Goal: Information Seeking & Learning: Compare options

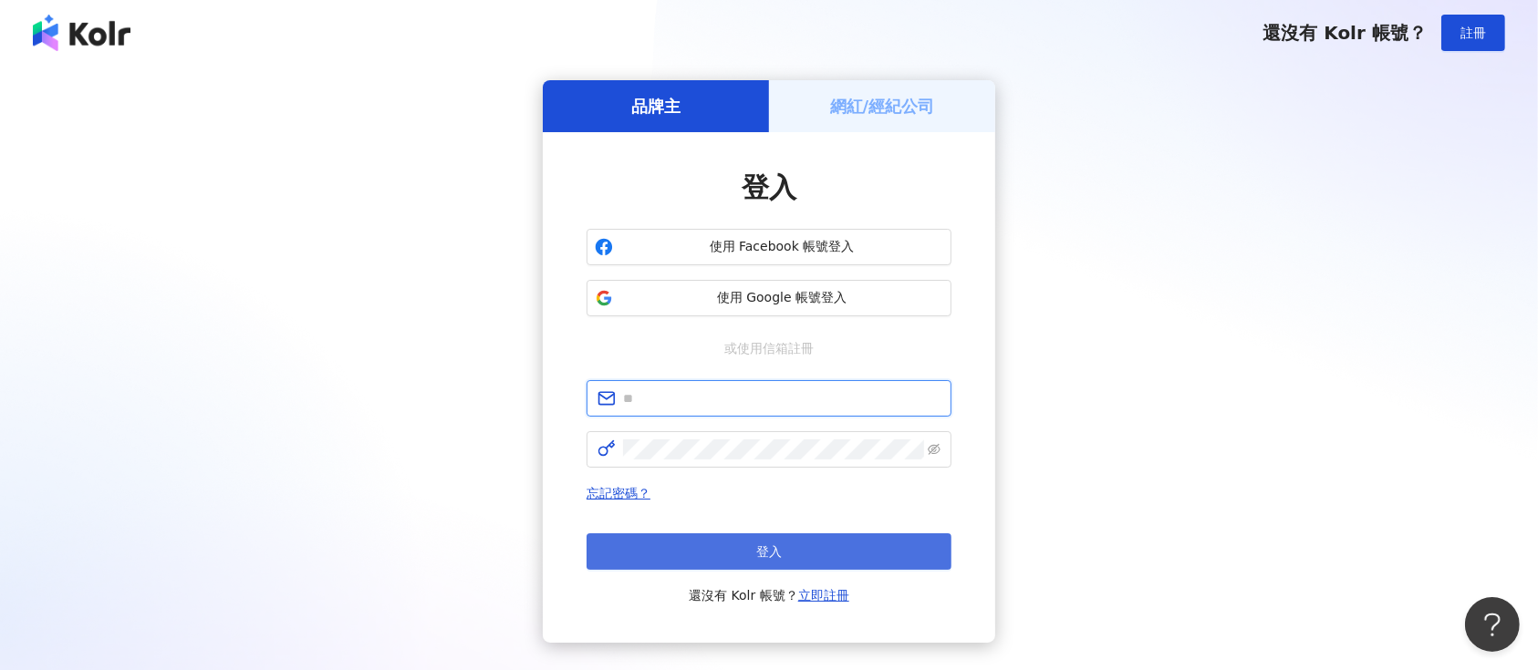
type input "**********"
click at [749, 552] on button "登入" at bounding box center [769, 552] width 365 height 36
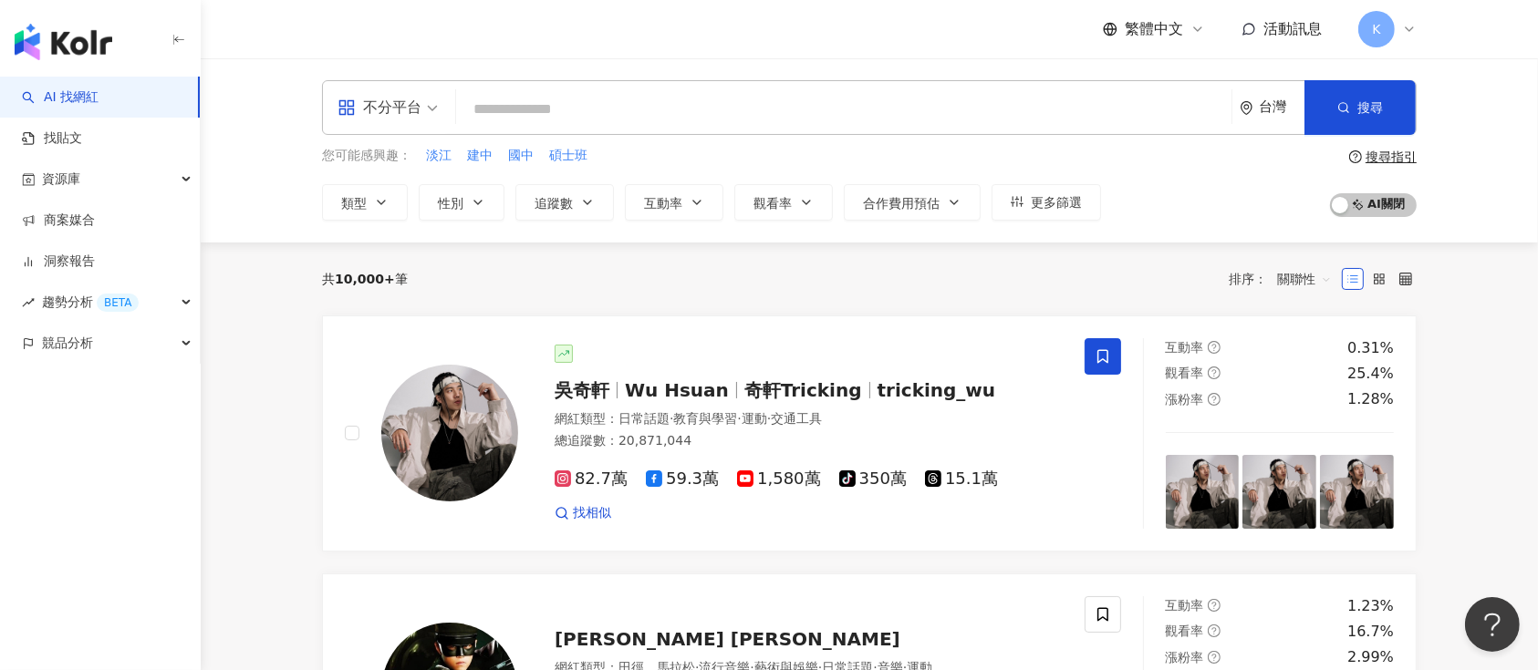
click at [400, 109] on div "不分平台" at bounding box center [380, 107] width 84 height 29
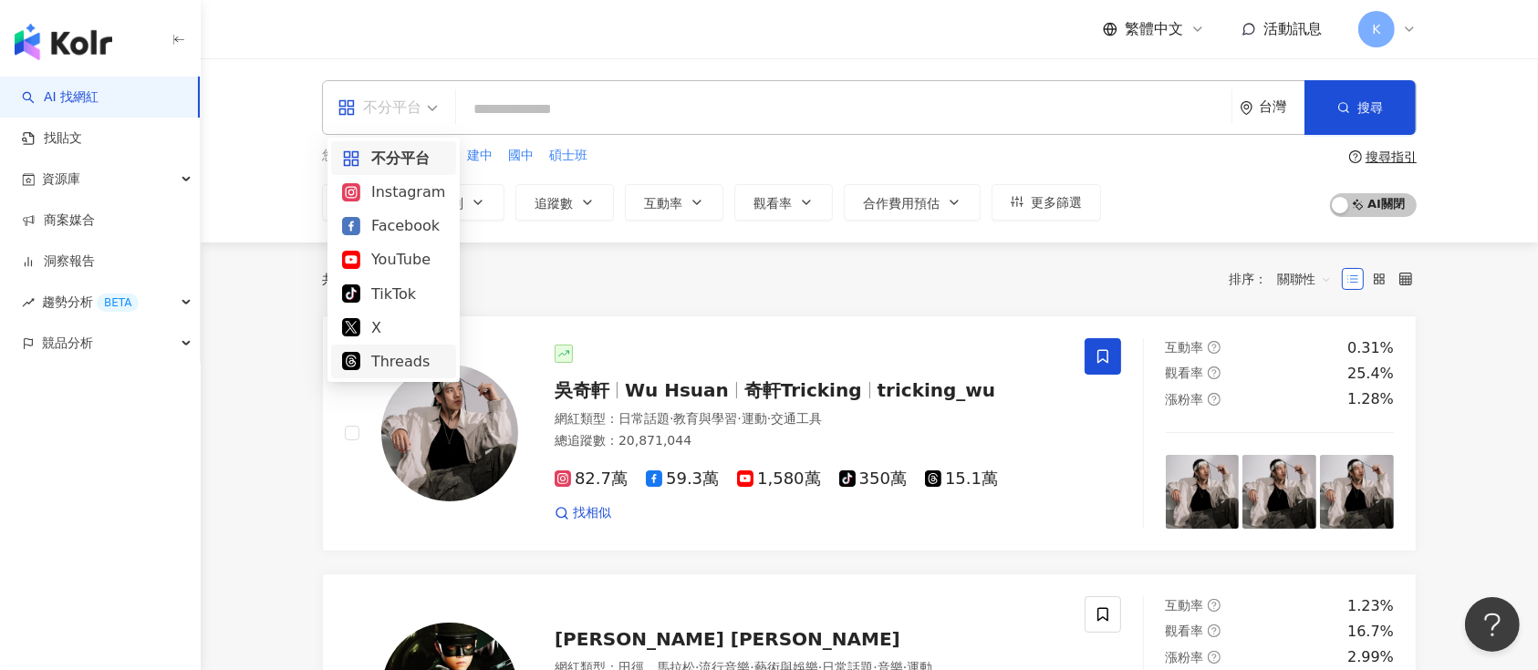
click at [392, 358] on div "Threads" at bounding box center [393, 361] width 103 height 23
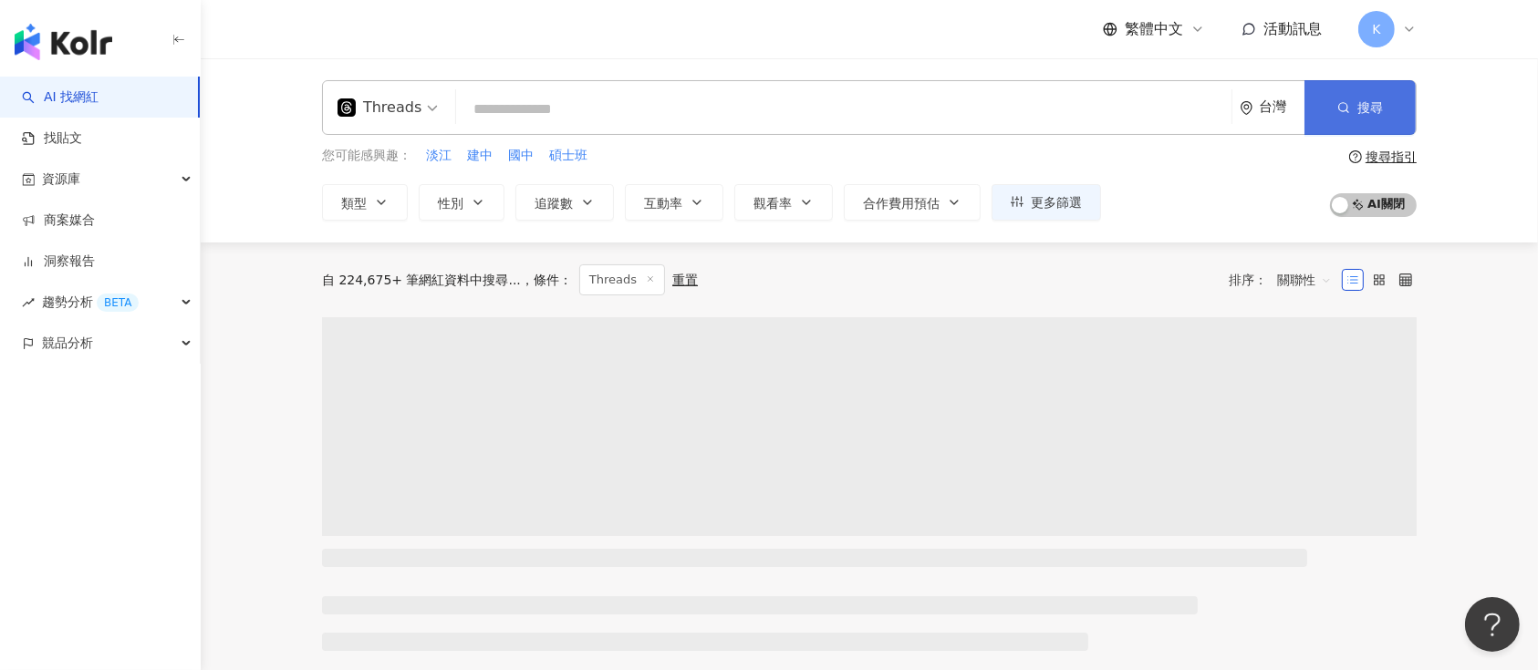
click at [1352, 115] on button "搜尋" at bounding box center [1359, 107] width 111 height 55
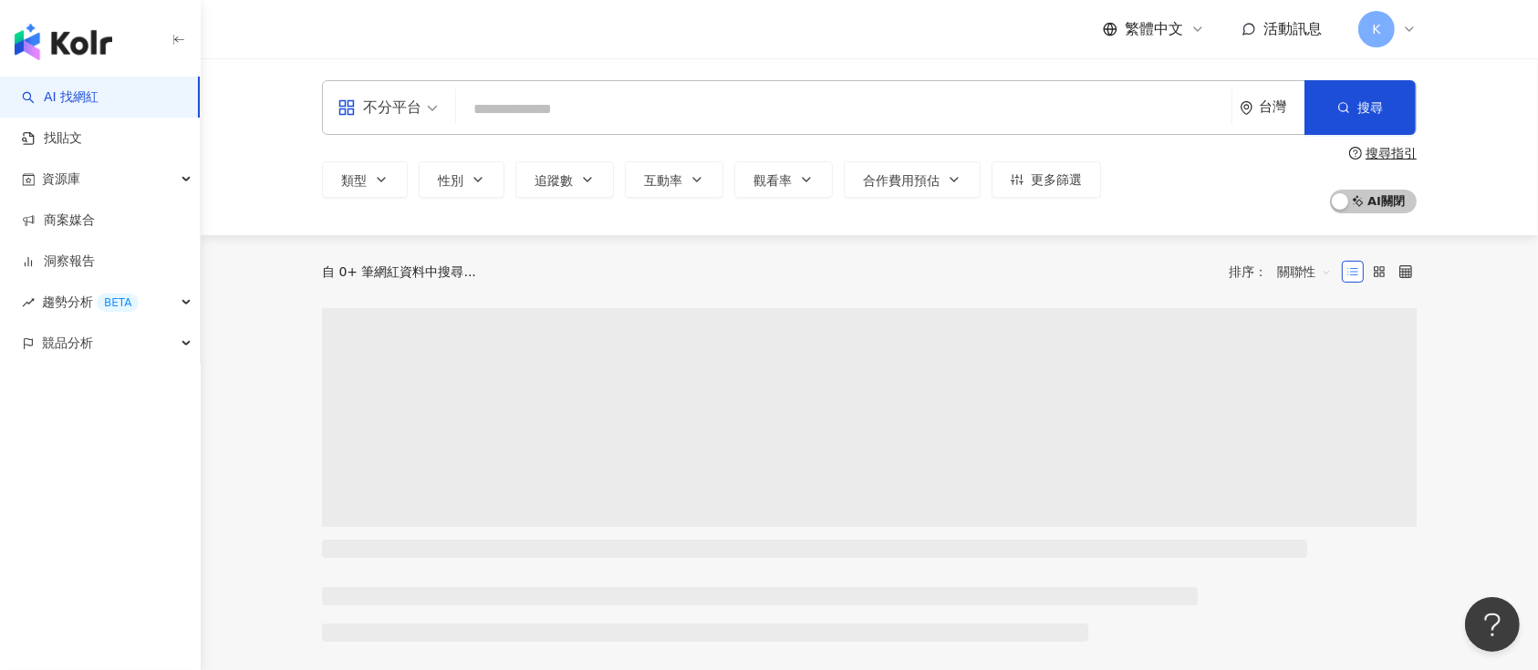
click at [396, 111] on div "不分平台" at bounding box center [380, 107] width 84 height 29
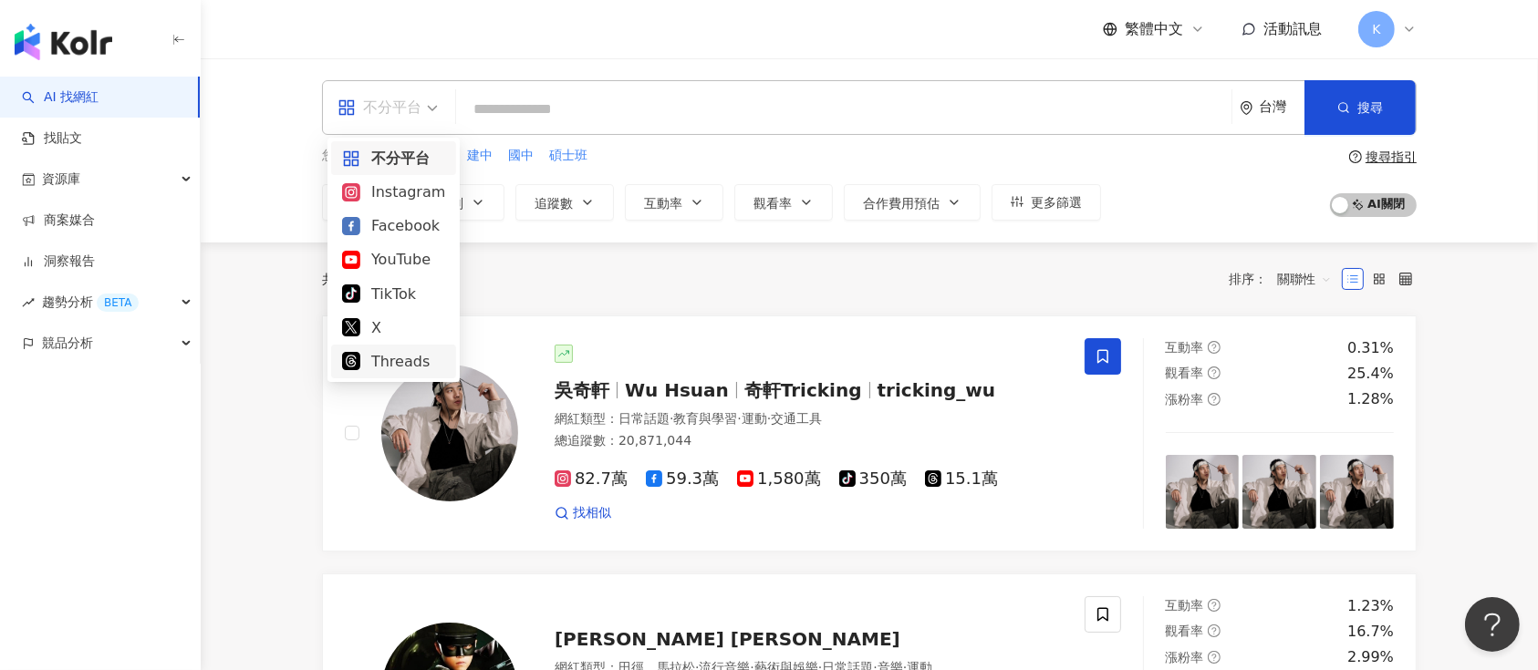
click at [369, 358] on div "Threads" at bounding box center [393, 361] width 103 height 23
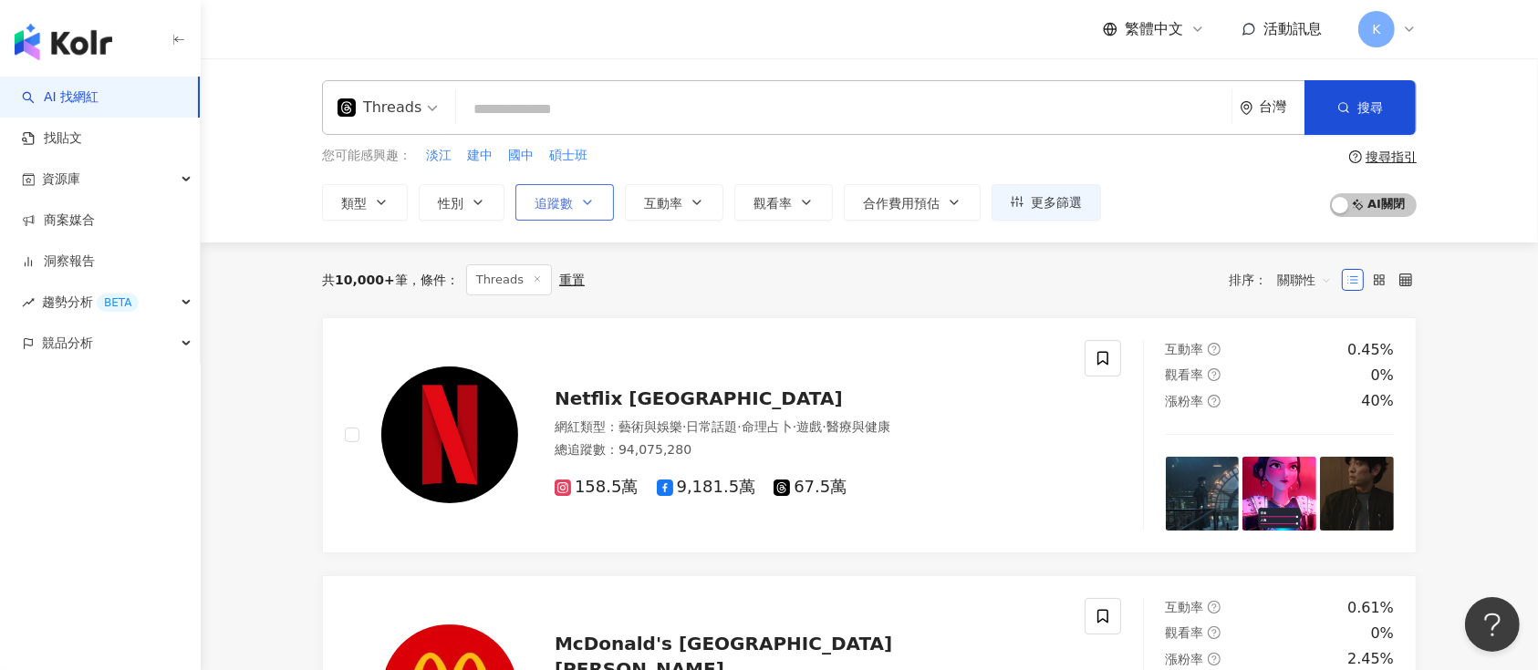
click at [553, 206] on span "追蹤數" at bounding box center [554, 203] width 38 height 15
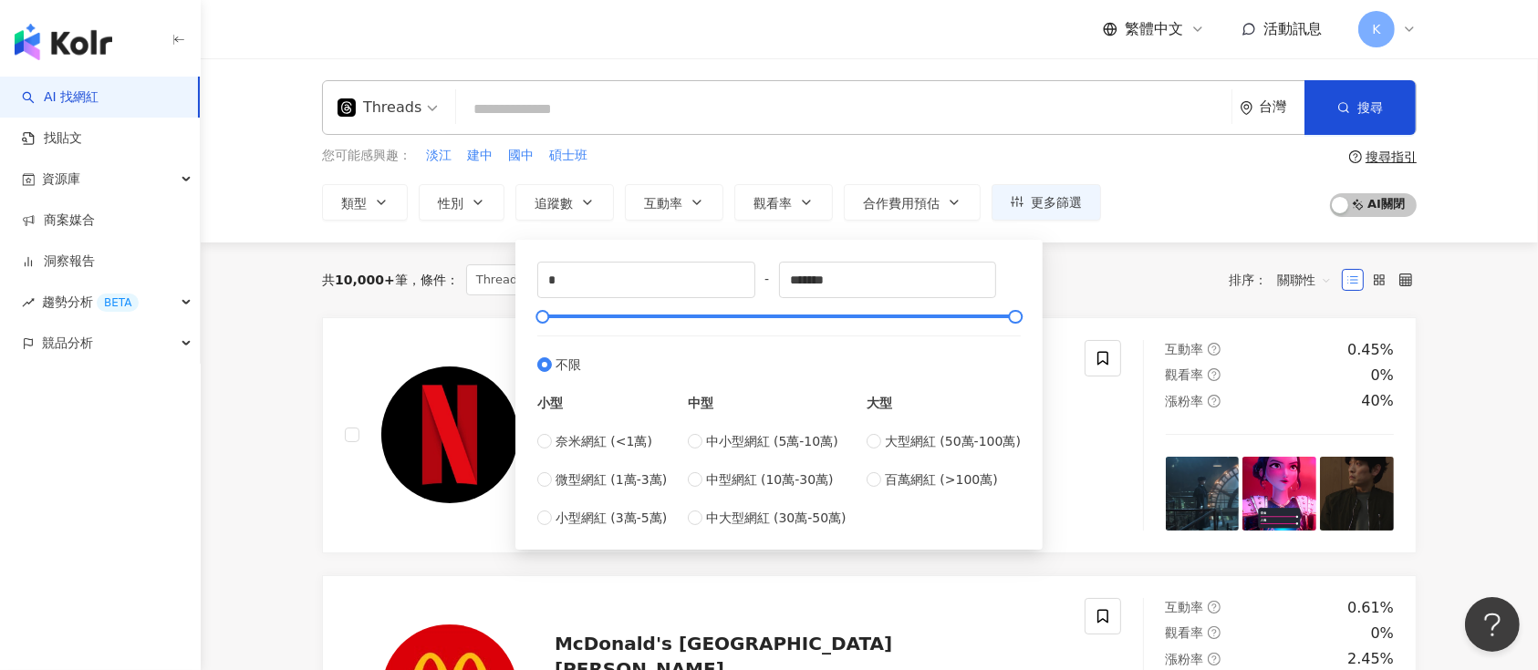
type input "*****"
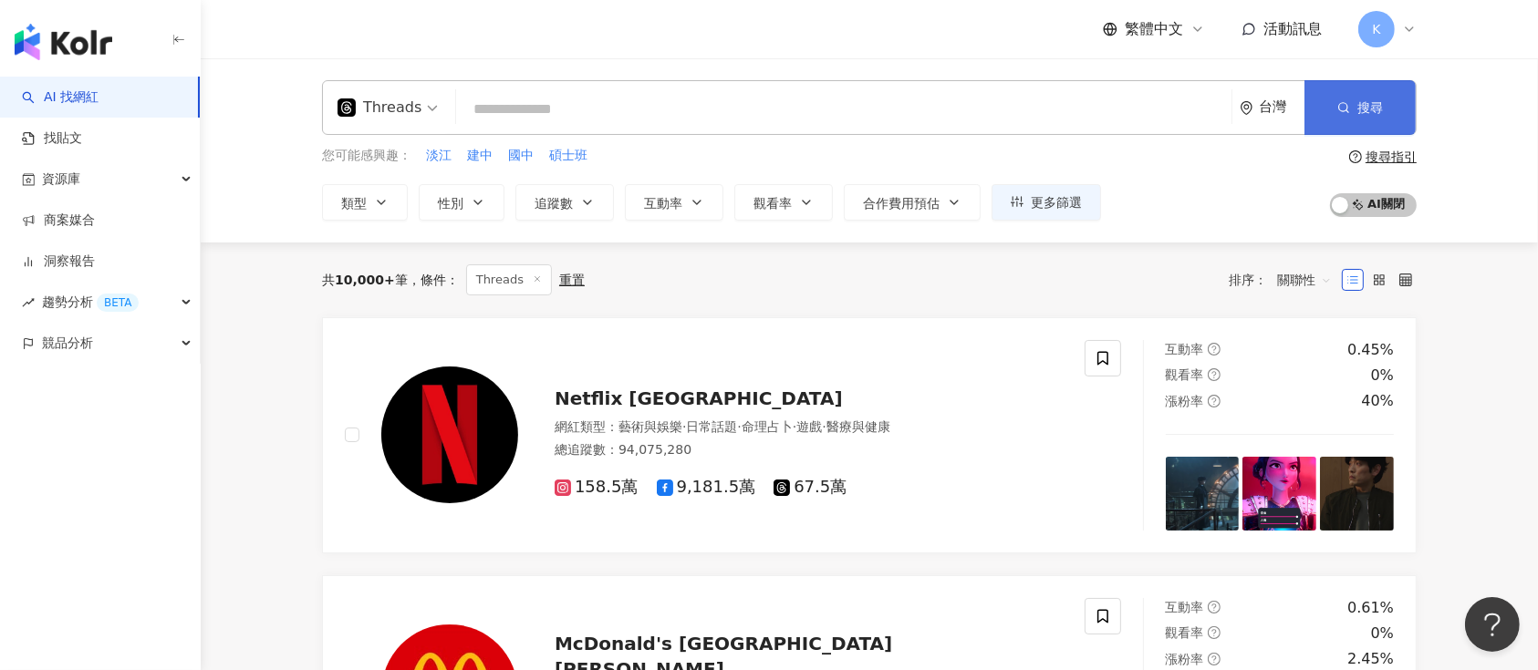
click at [1350, 99] on button "搜尋" at bounding box center [1359, 107] width 111 height 55
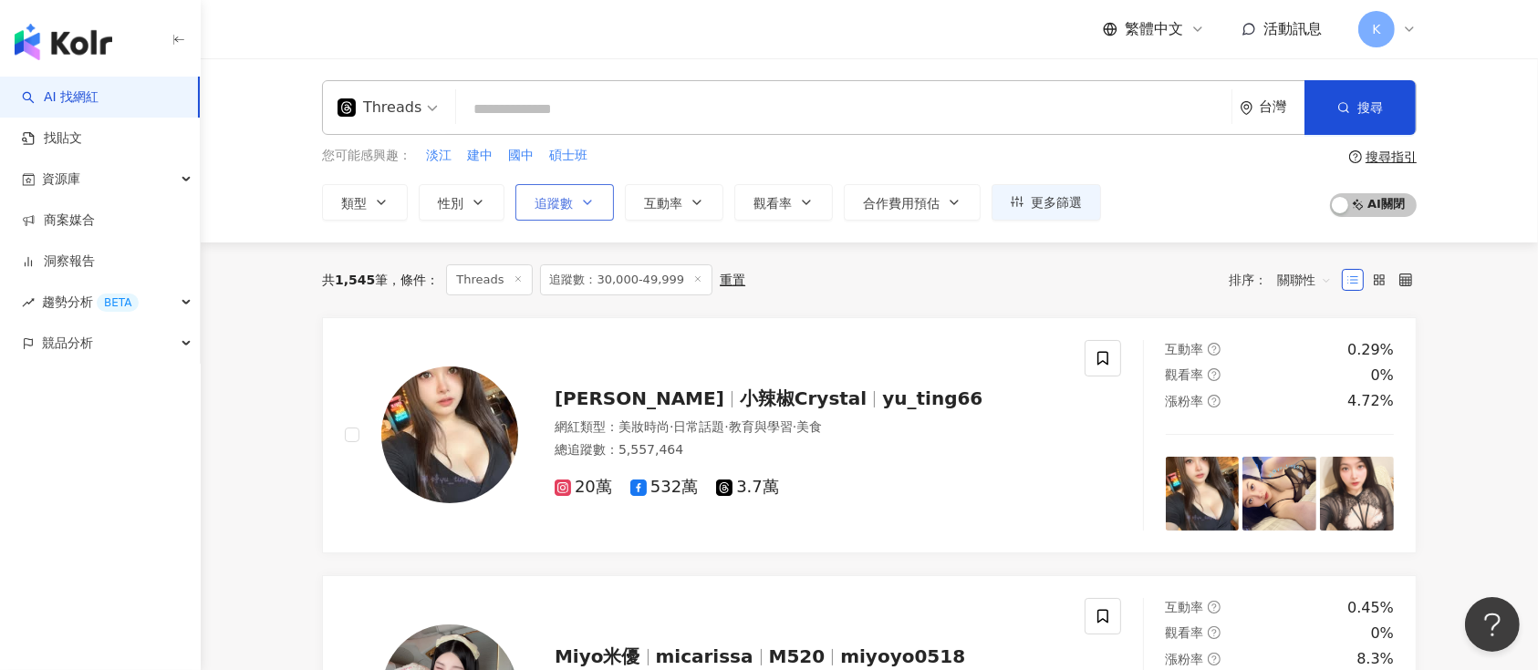
click at [559, 205] on span "追蹤數" at bounding box center [554, 203] width 38 height 15
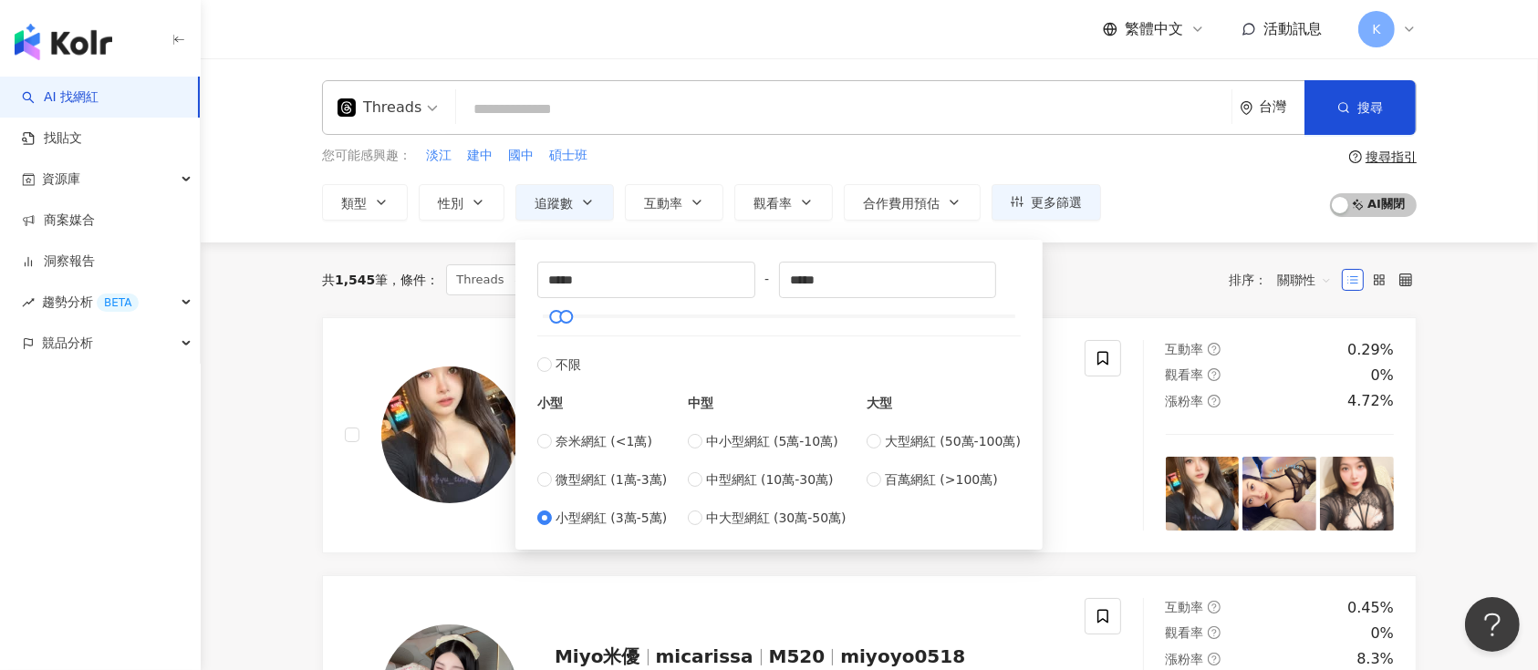
type input "*****"
click at [1380, 111] on span "搜尋" at bounding box center [1370, 107] width 26 height 15
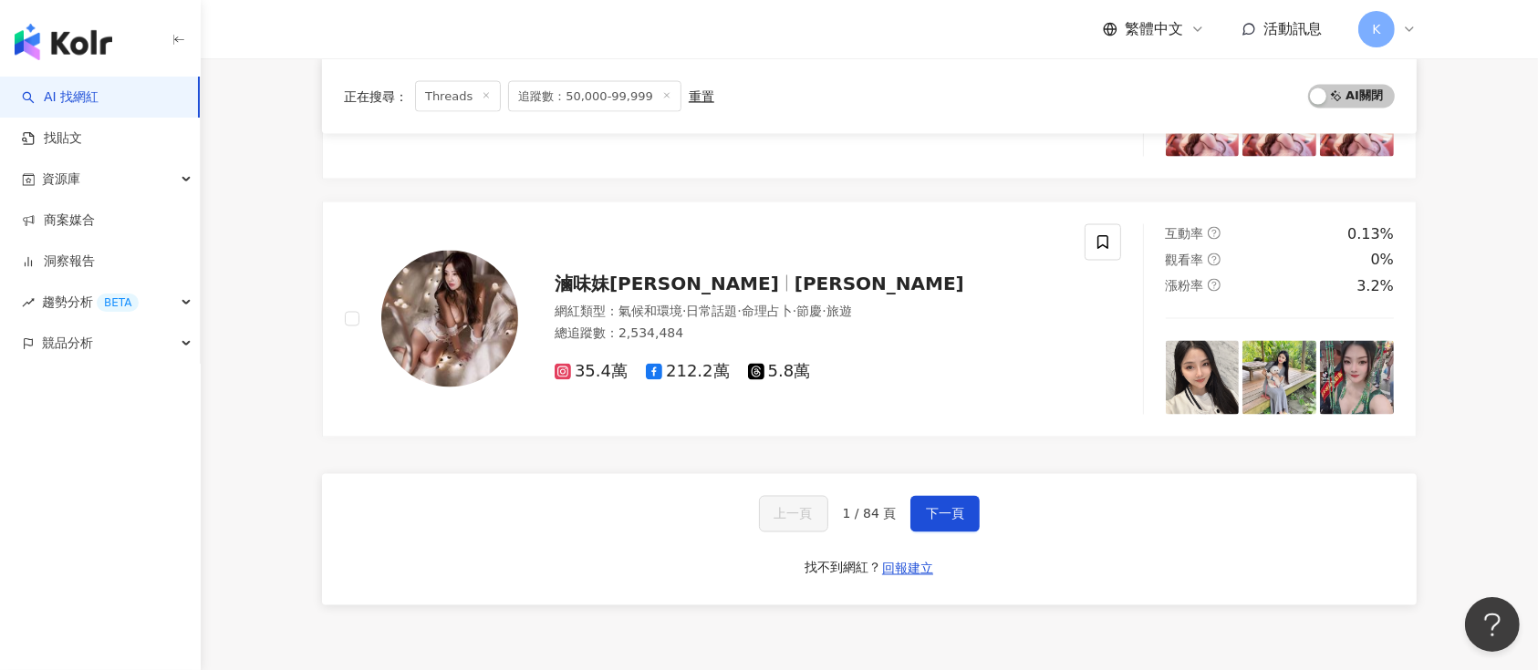
scroll to position [3284, 0]
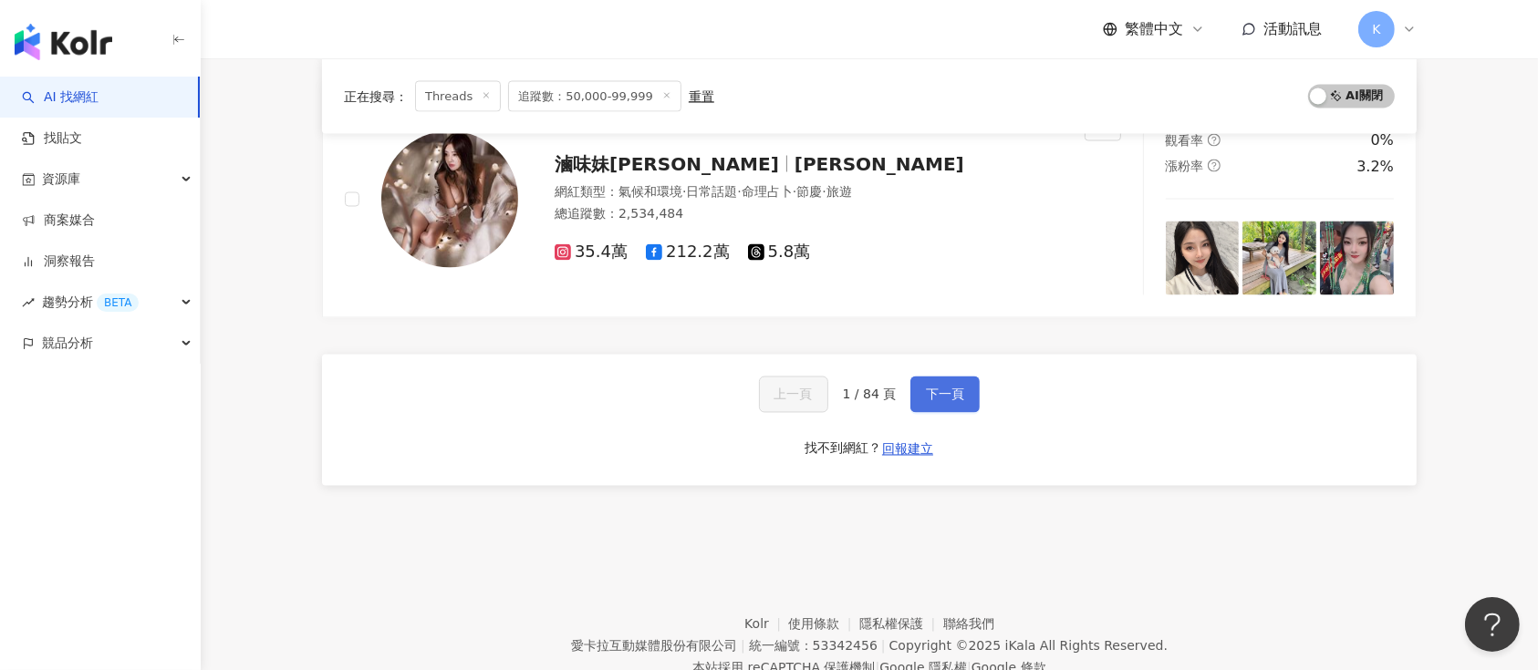
click at [933, 394] on span "下一頁" at bounding box center [945, 395] width 38 height 15
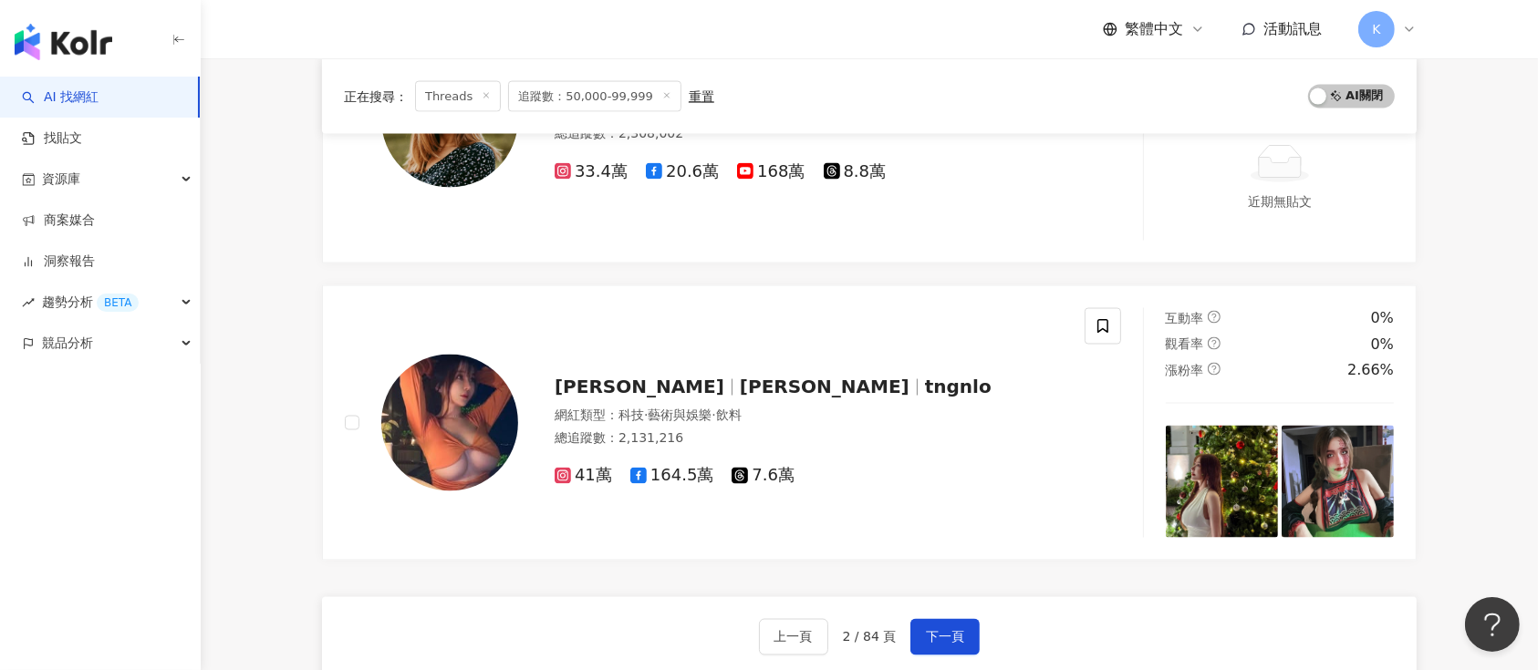
scroll to position [3046, 0]
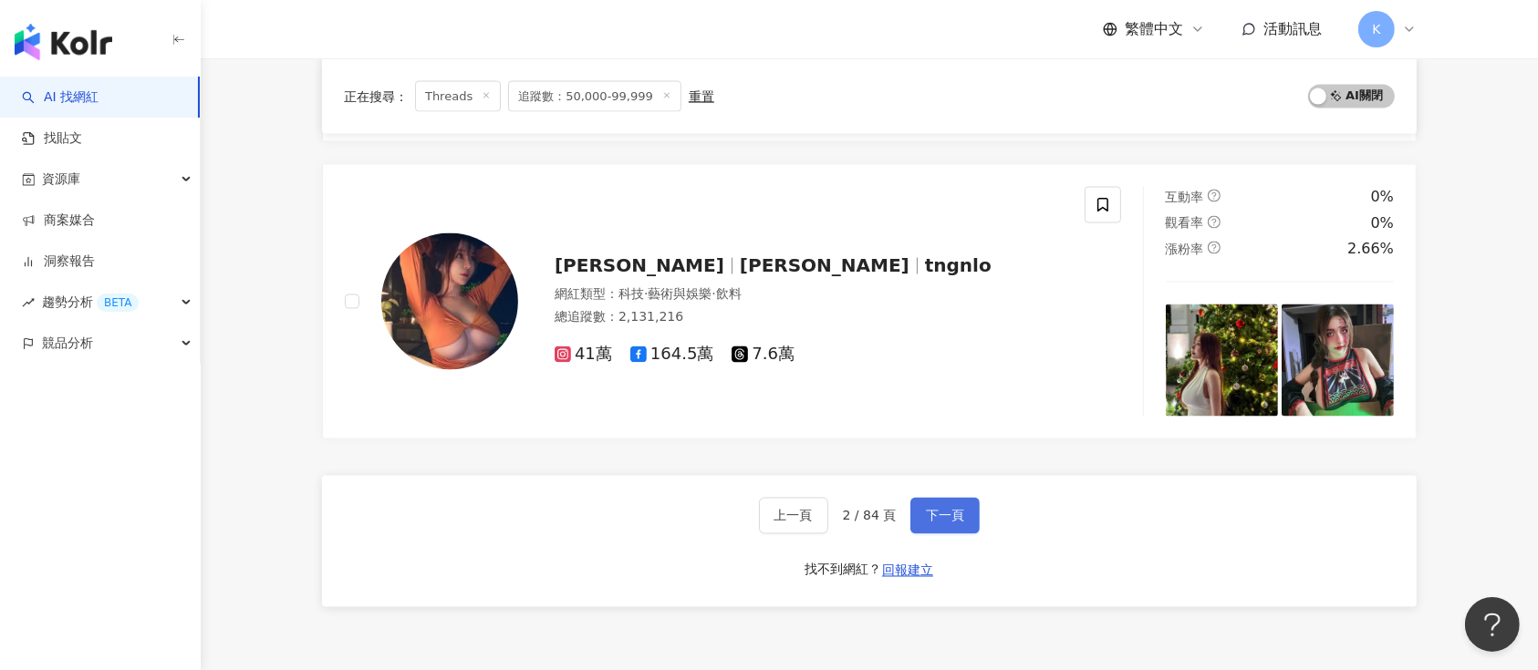
click at [946, 511] on span "下一頁" at bounding box center [945, 516] width 38 height 15
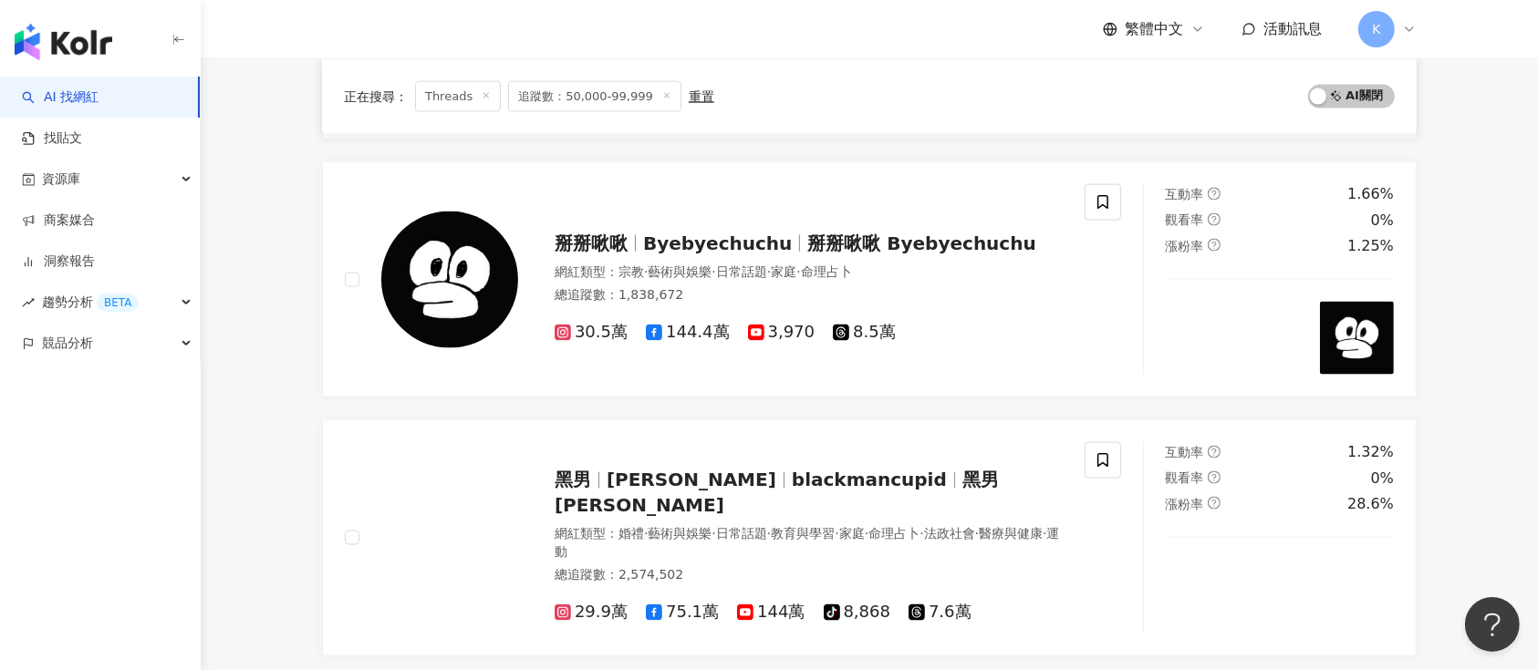
scroll to position [2628, 0]
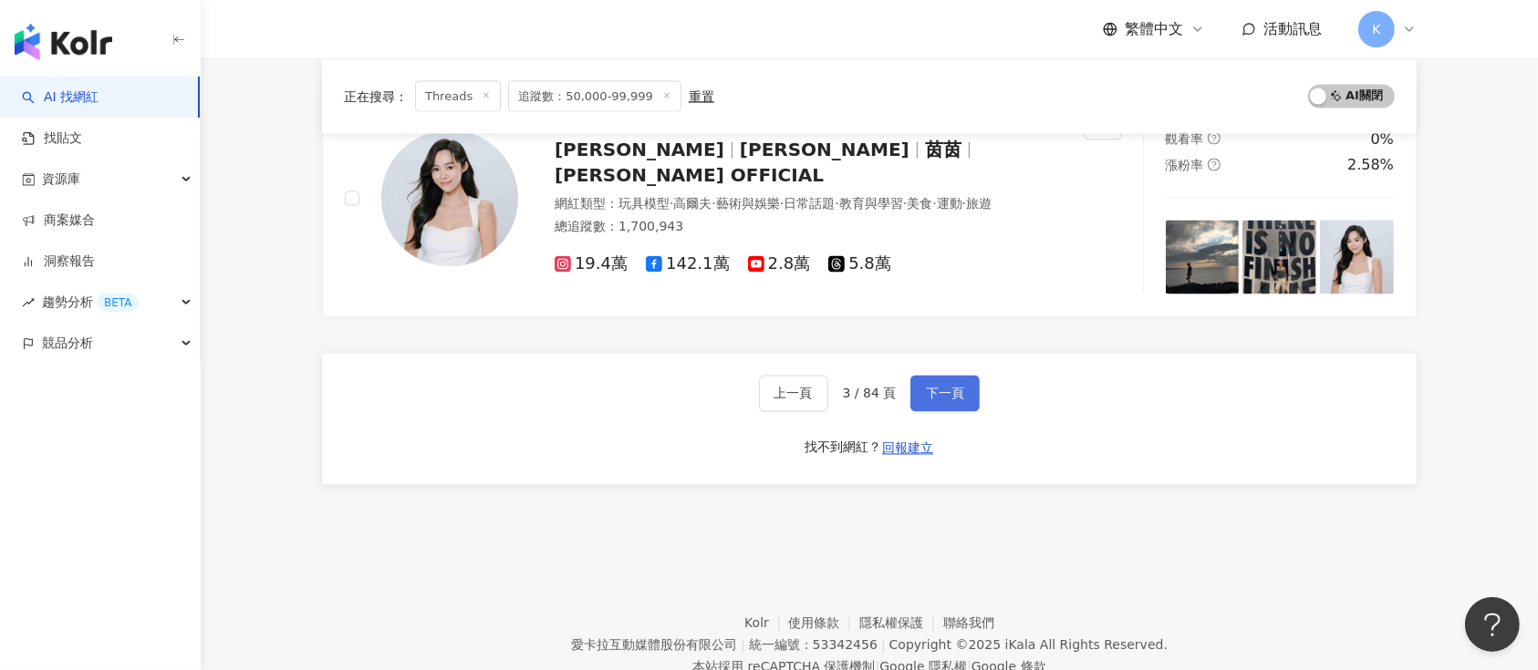
click at [927, 390] on span "下一頁" at bounding box center [945, 394] width 38 height 15
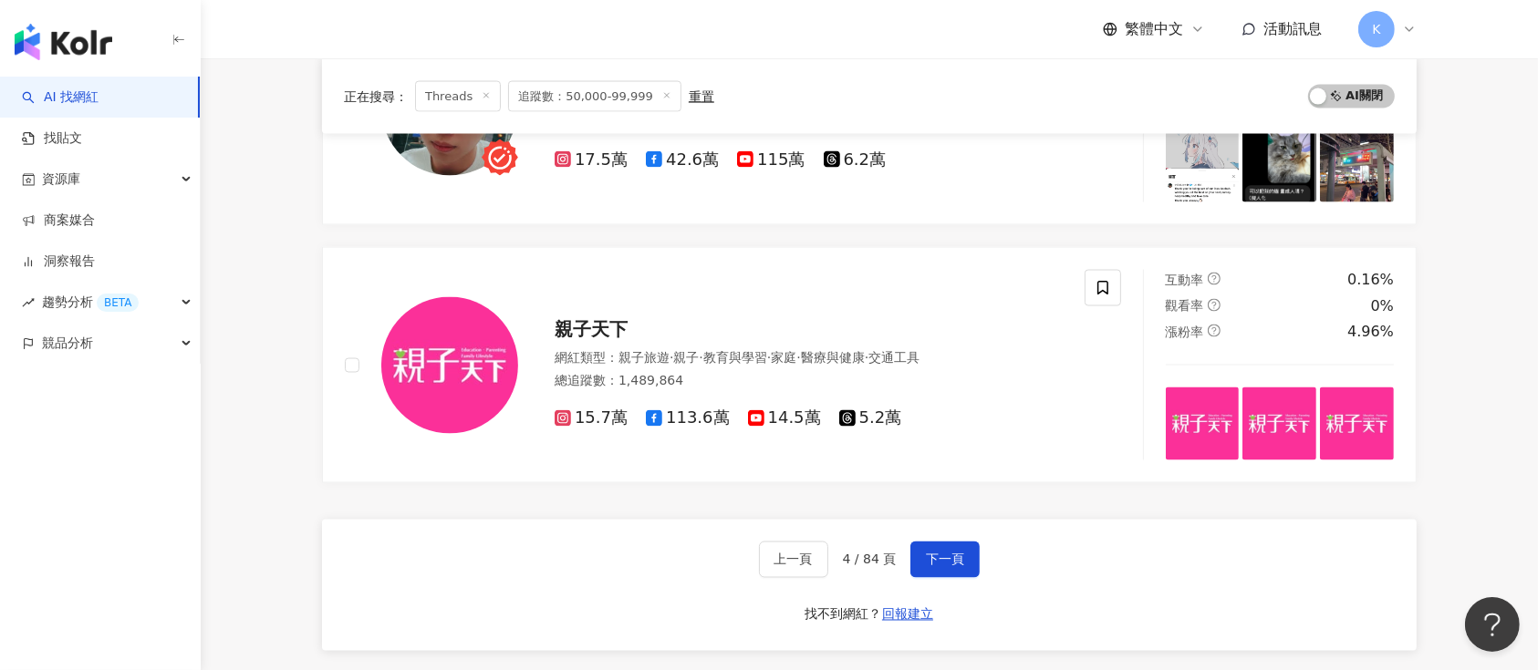
scroll to position [3040, 0]
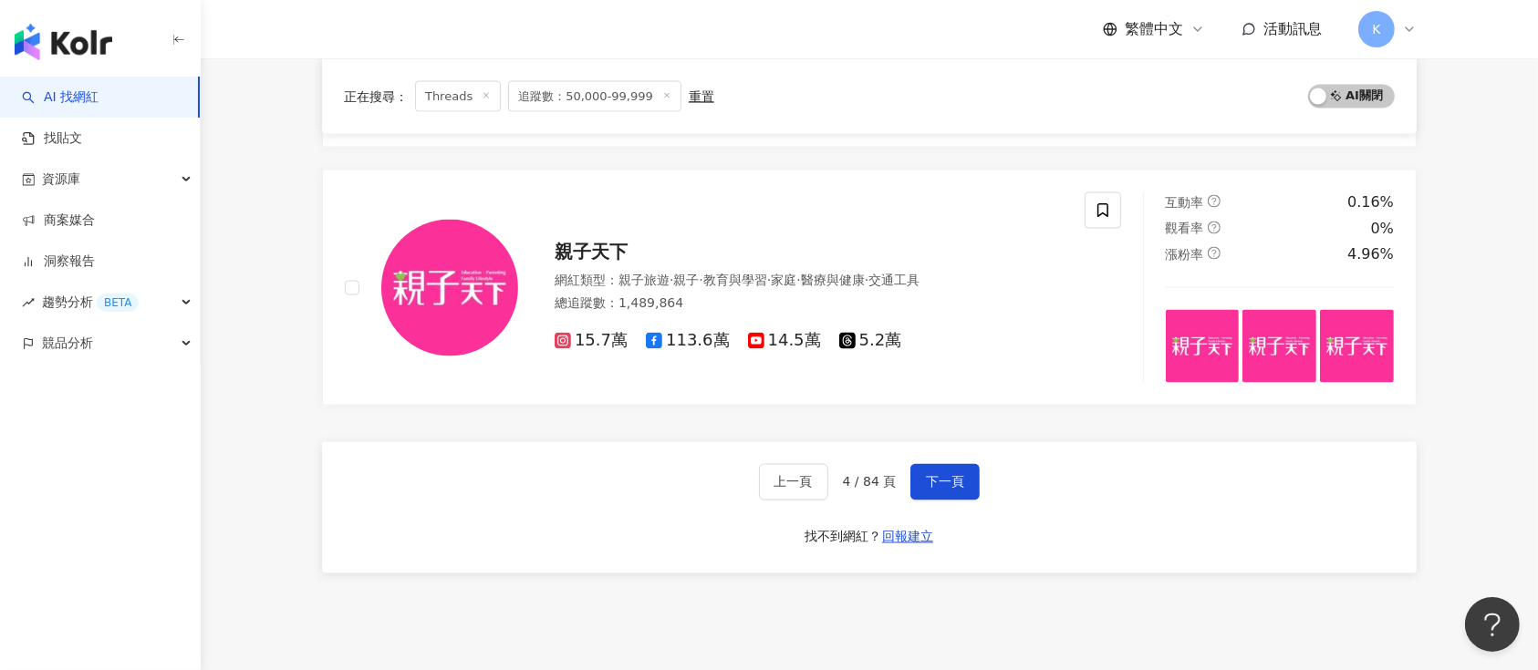
click at [953, 477] on span "下一頁" at bounding box center [945, 482] width 38 height 15
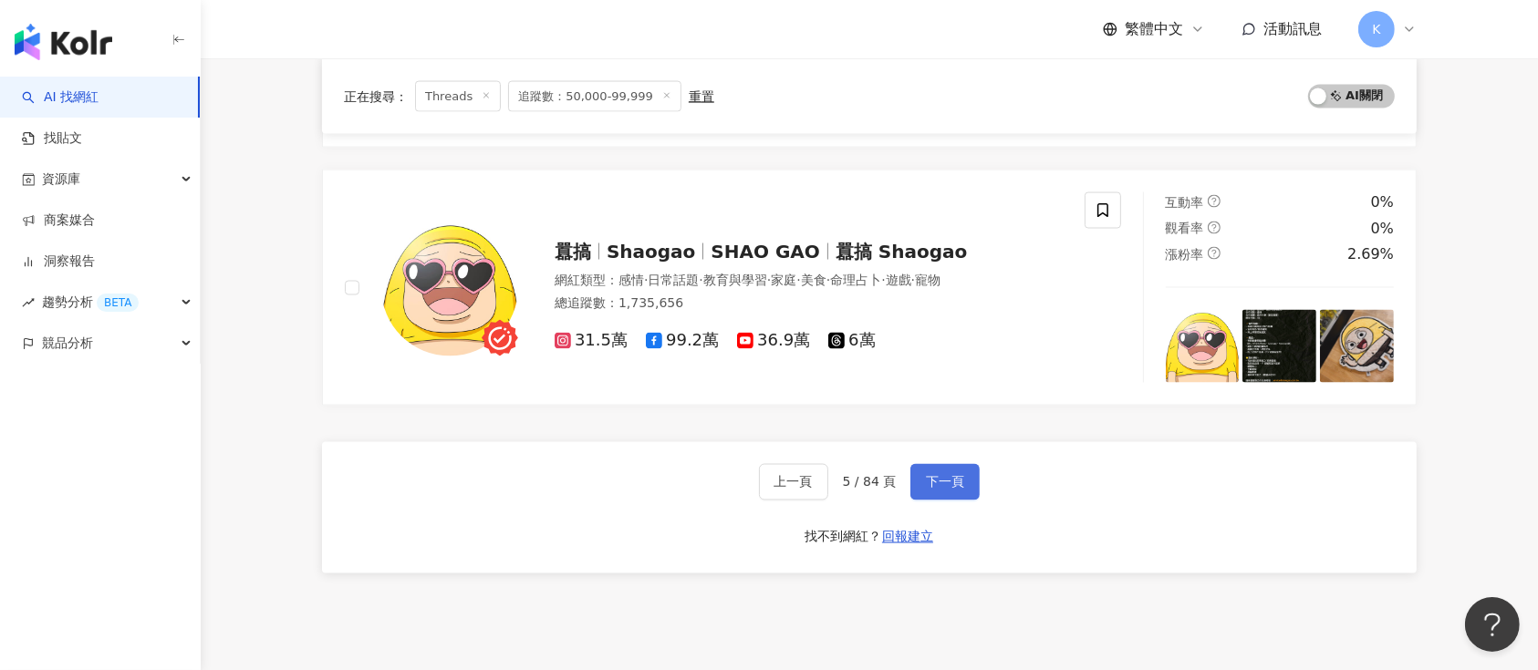
click at [942, 476] on span "下一頁" at bounding box center [945, 482] width 38 height 15
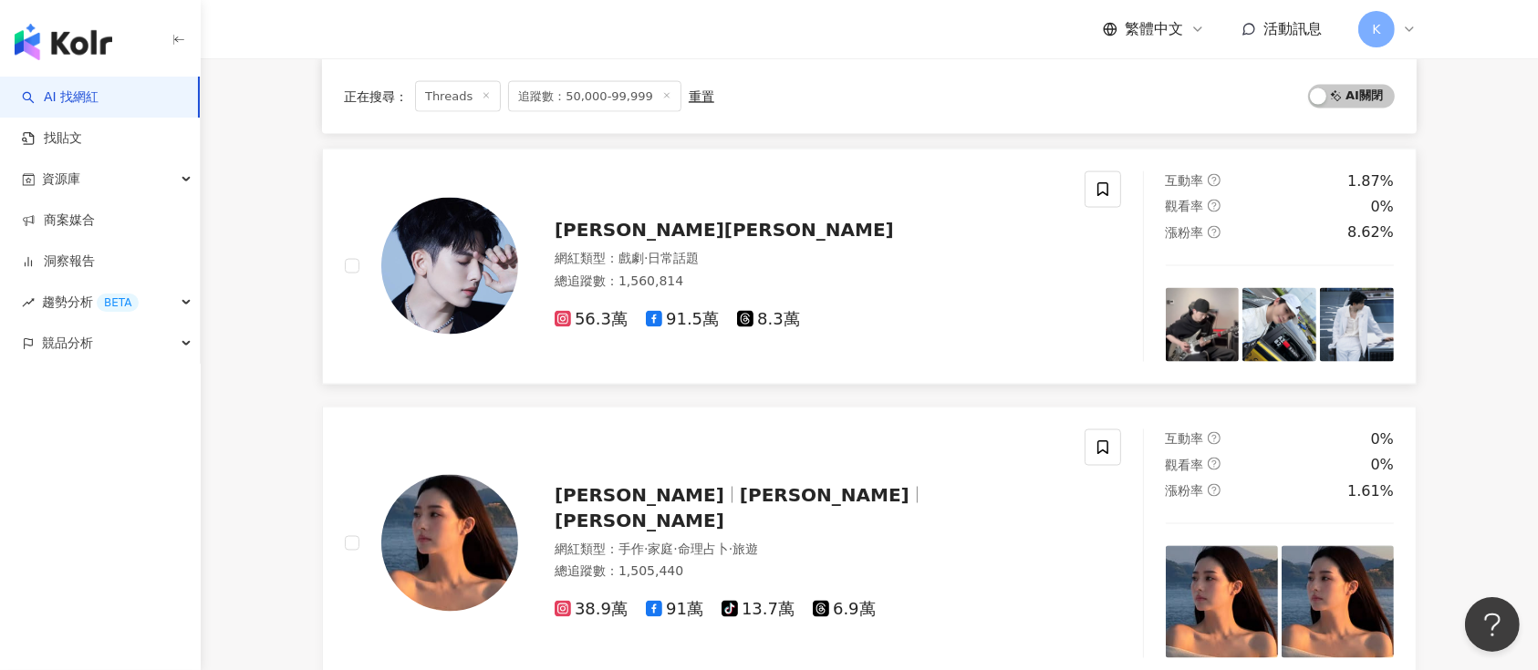
scroll to position [2997, 0]
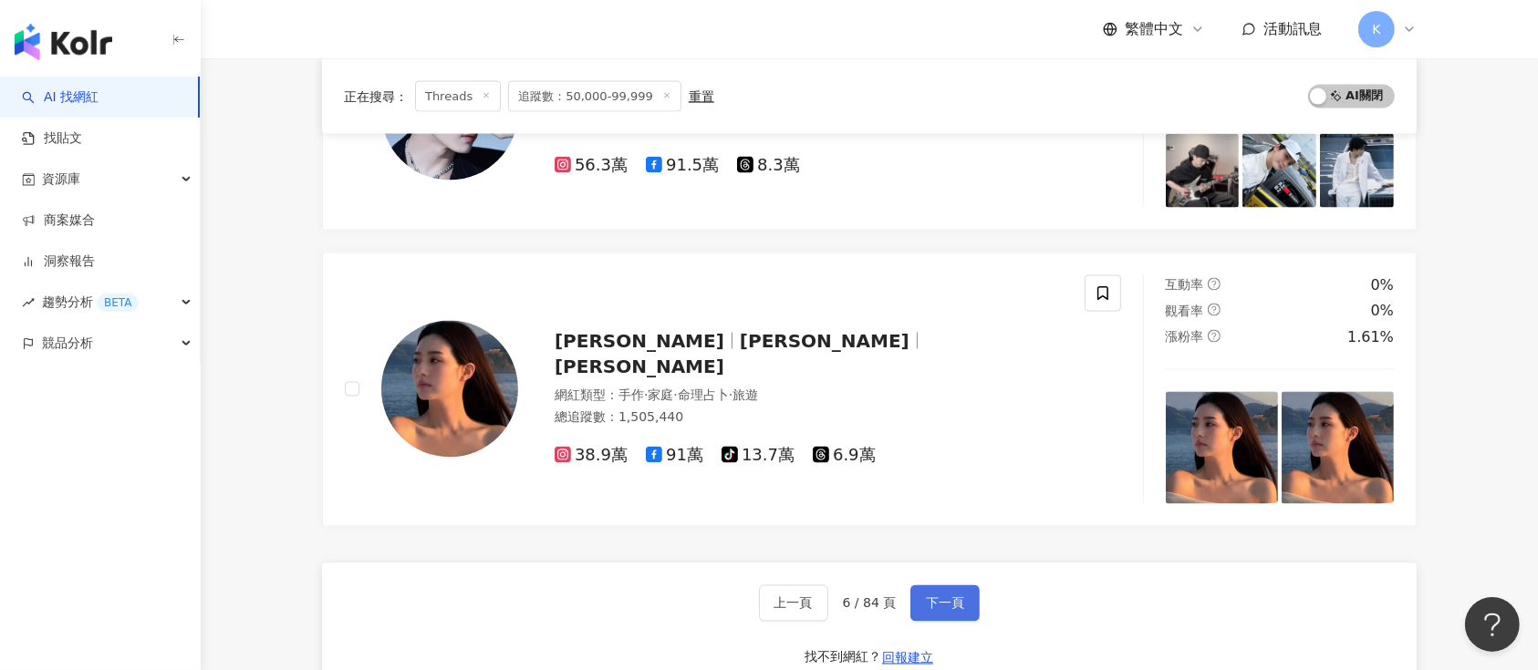
click at [937, 597] on span "下一頁" at bounding box center [945, 604] width 38 height 15
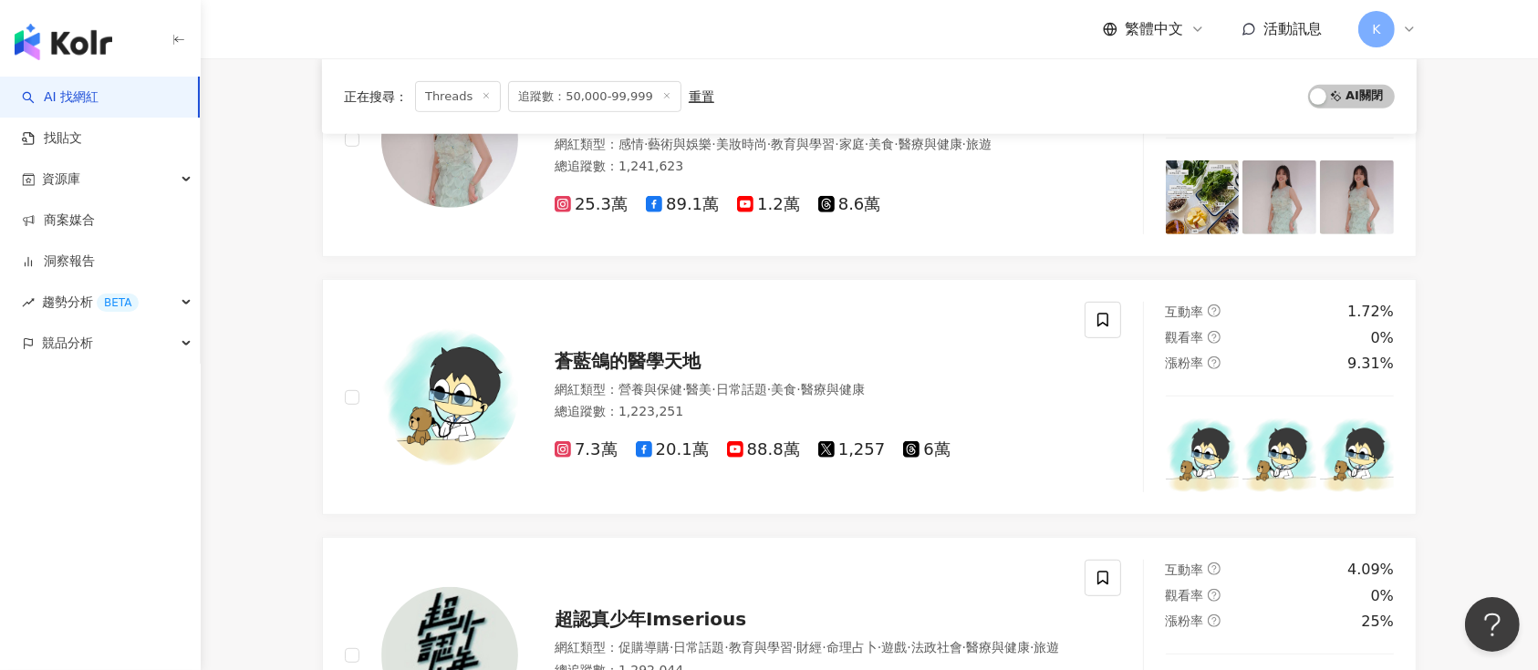
scroll to position [608, 0]
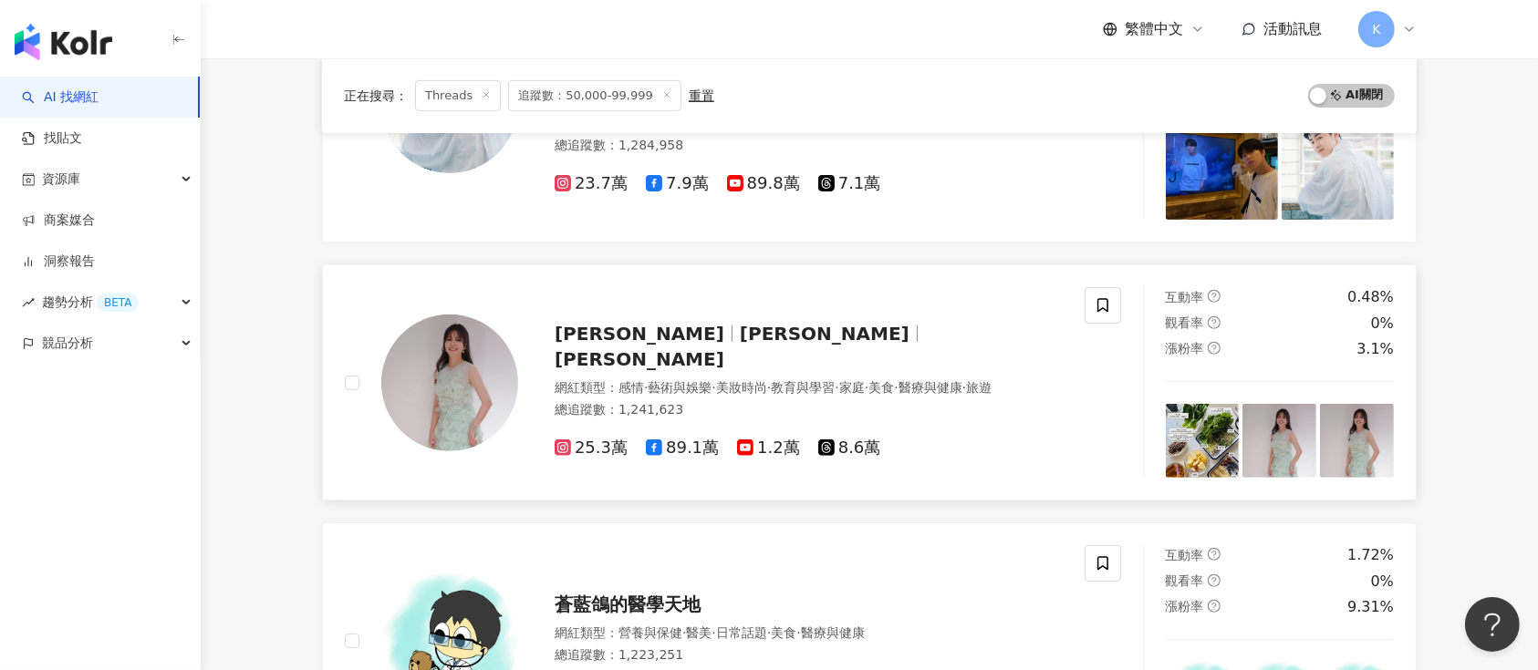
click at [640, 332] on div "吳怡霈 Patty Patty Wu" at bounding box center [809, 346] width 508 height 51
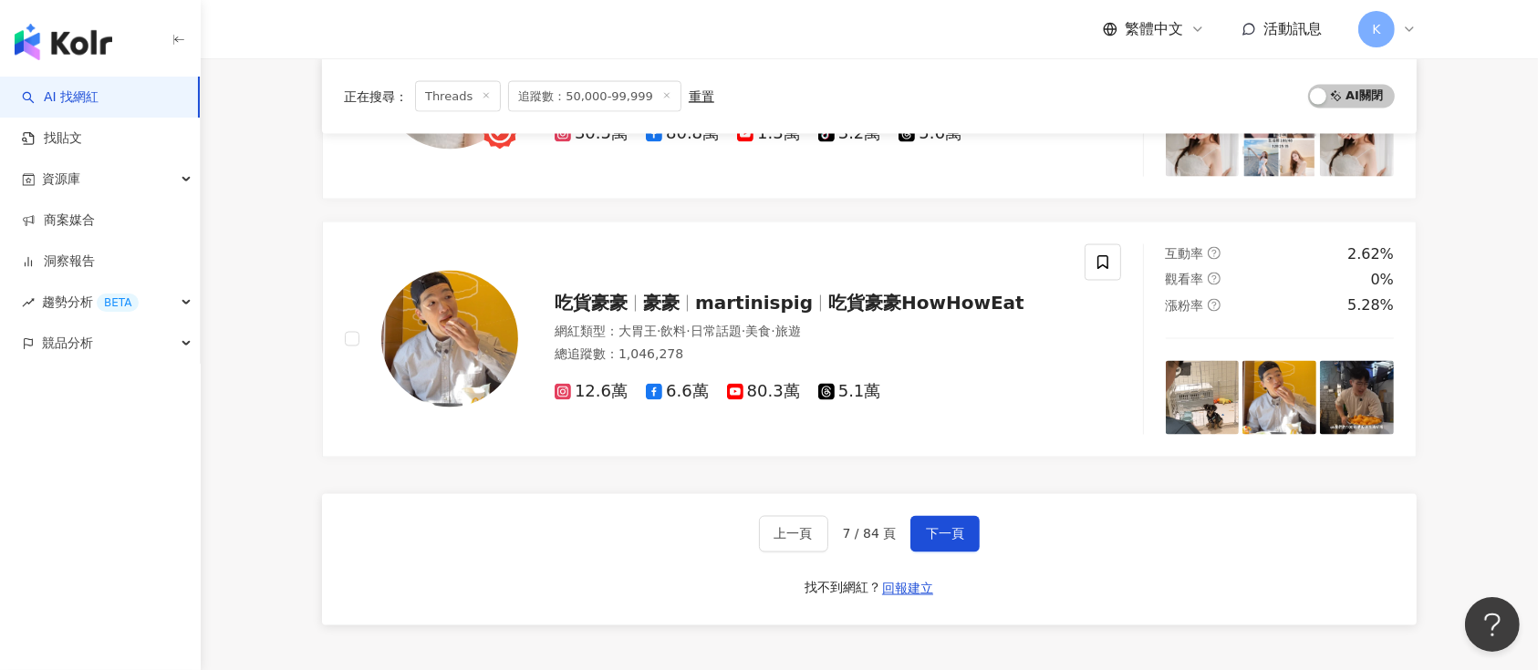
scroll to position [3040, 0]
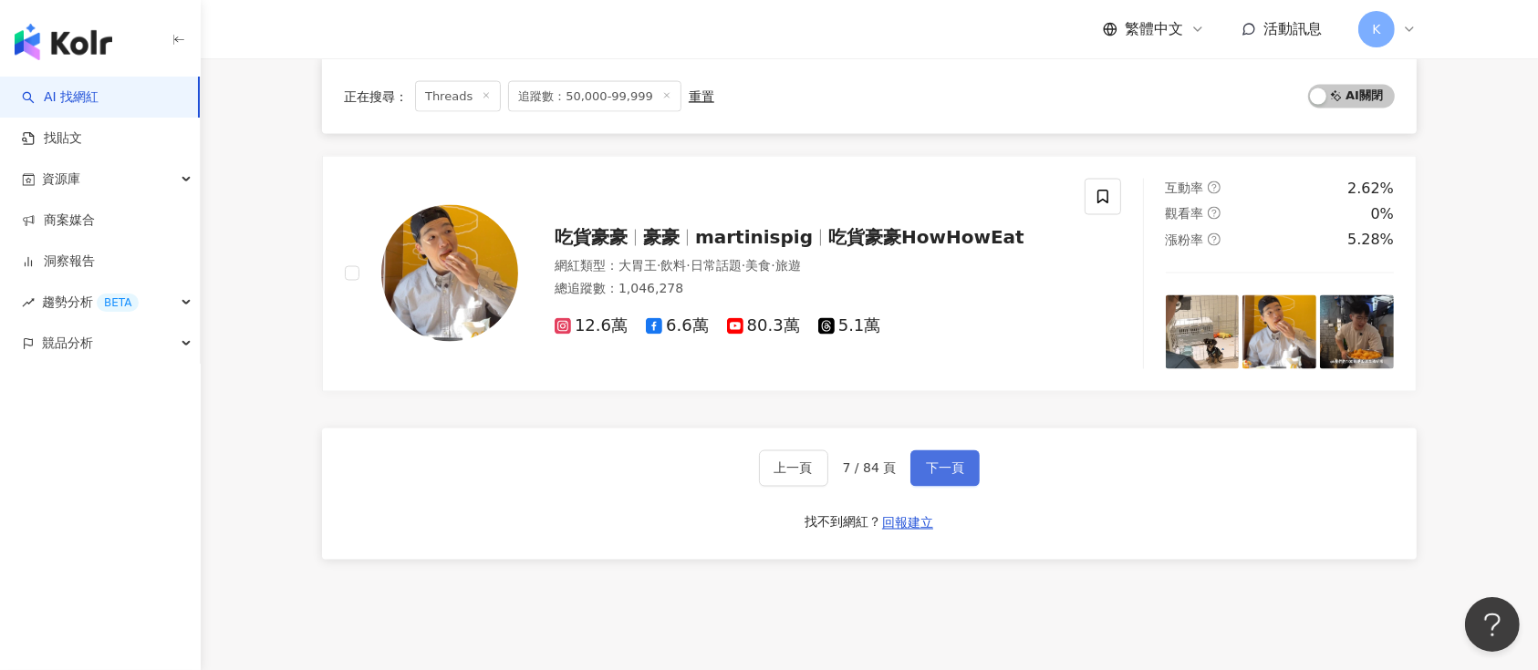
click at [920, 453] on button "下一頁" at bounding box center [944, 469] width 69 height 36
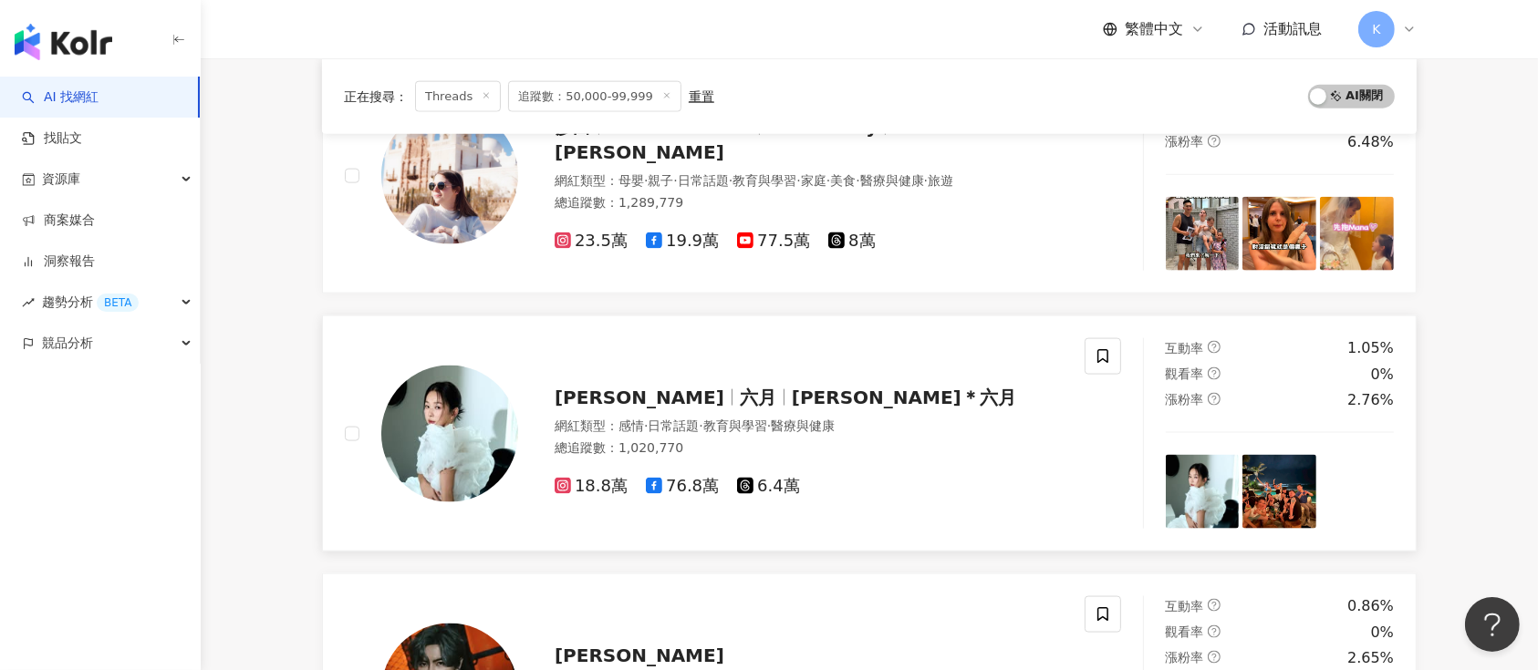
scroll to position [2324, 0]
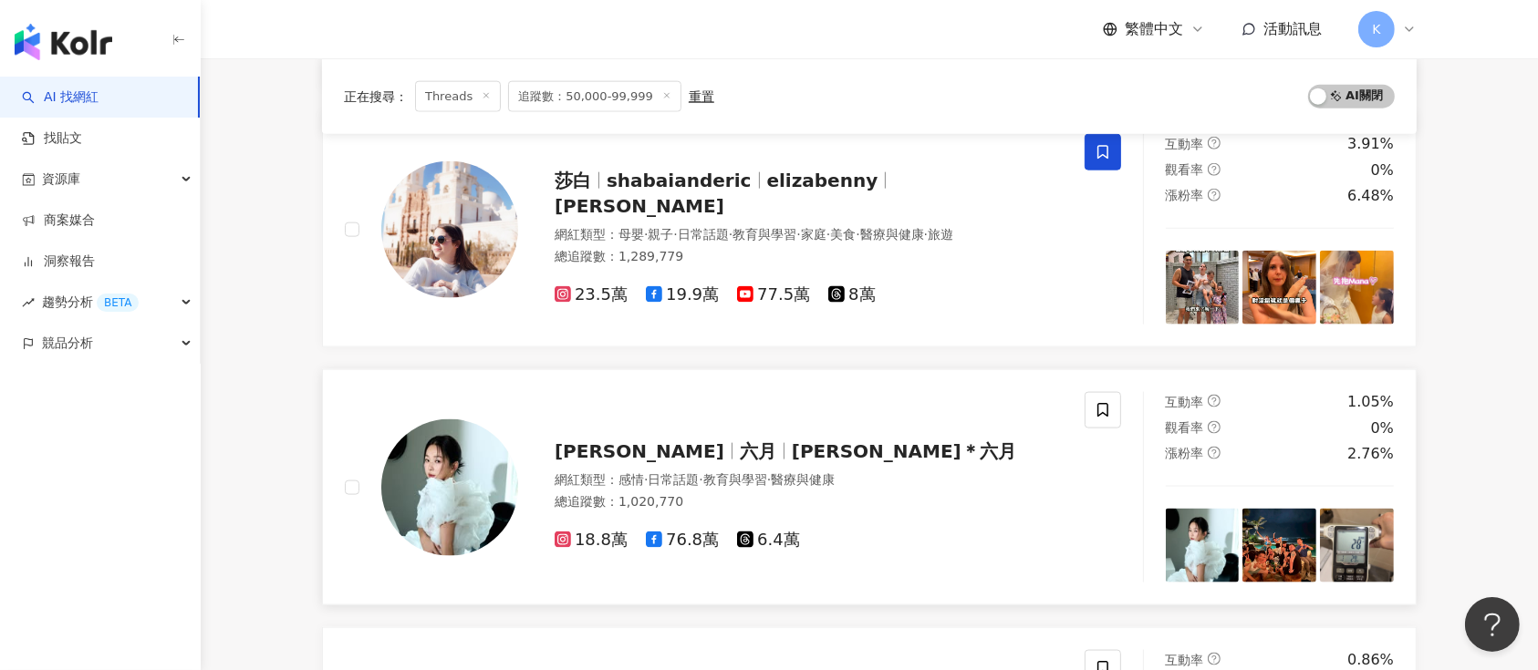
click at [740, 447] on span "六月" at bounding box center [758, 452] width 36 height 22
click at [584, 187] on span "莎白" at bounding box center [573, 181] width 36 height 22
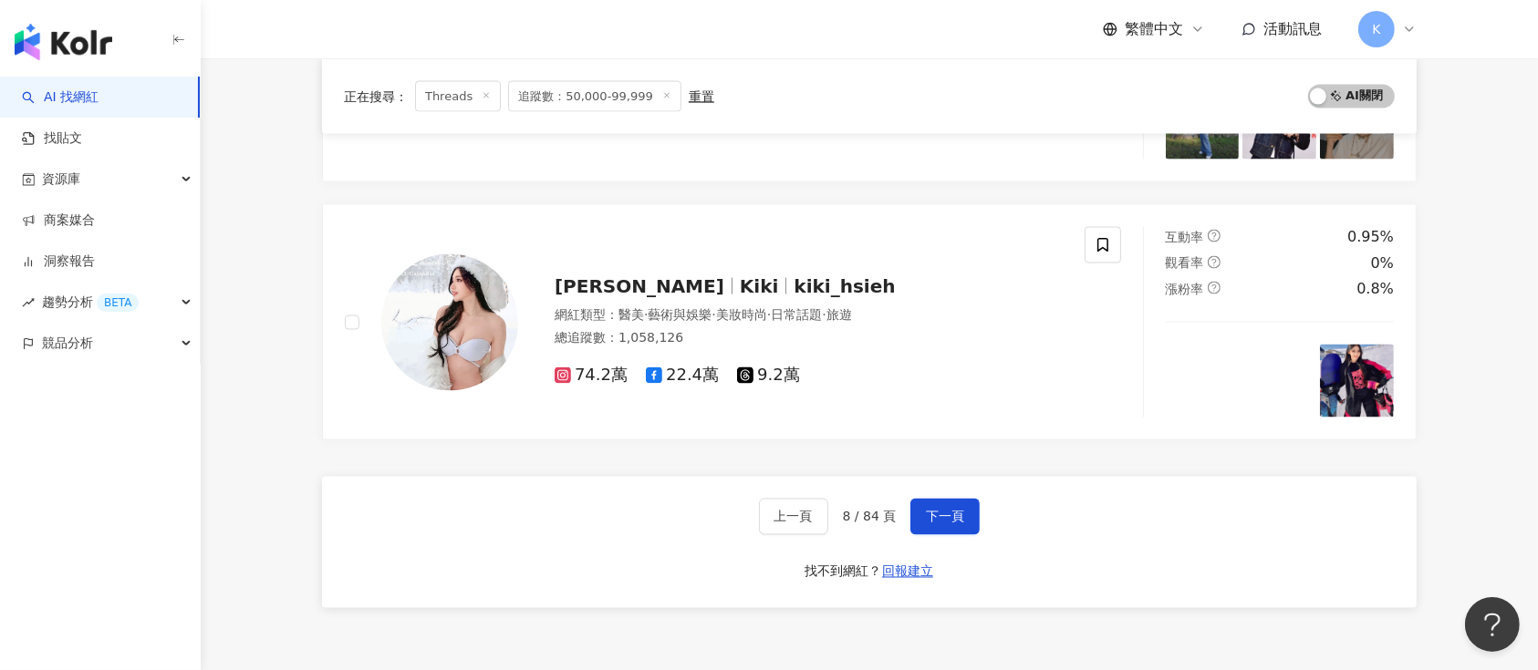
scroll to position [3054, 0]
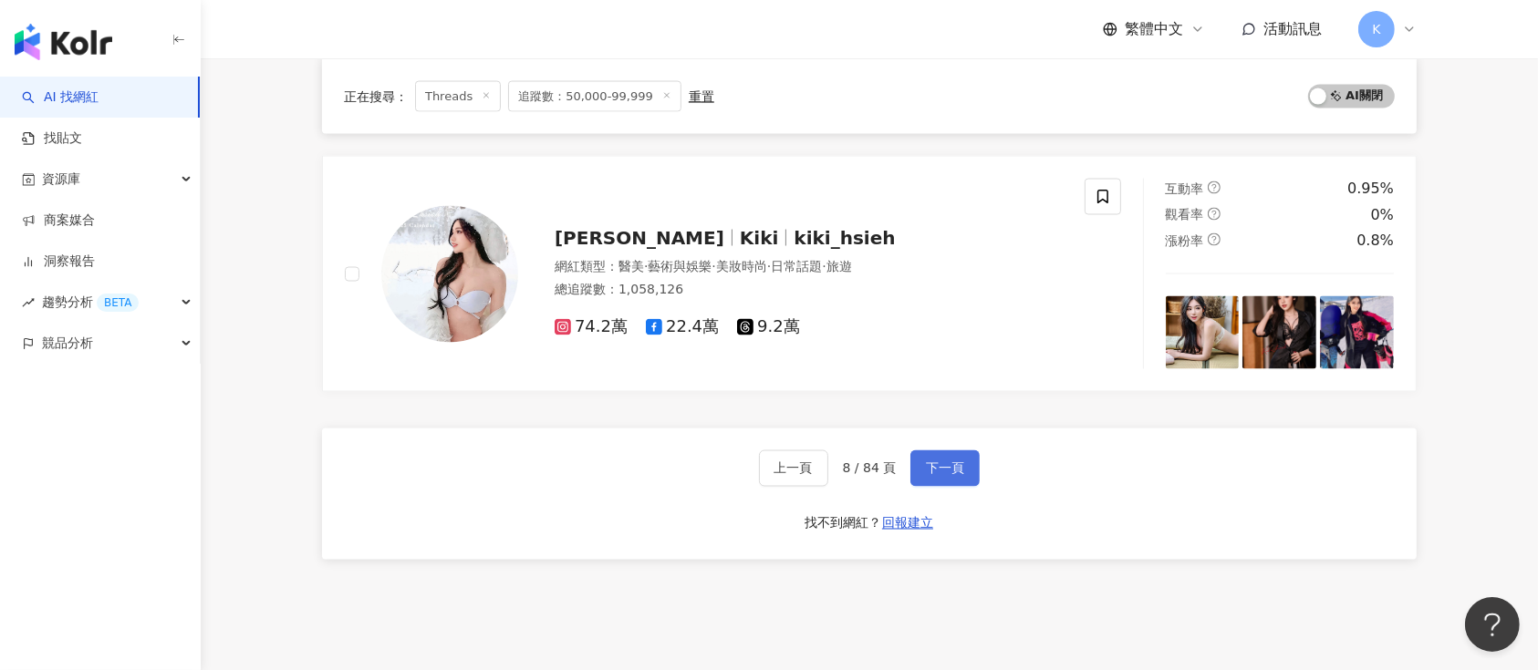
click at [938, 469] on span "下一頁" at bounding box center [945, 469] width 38 height 15
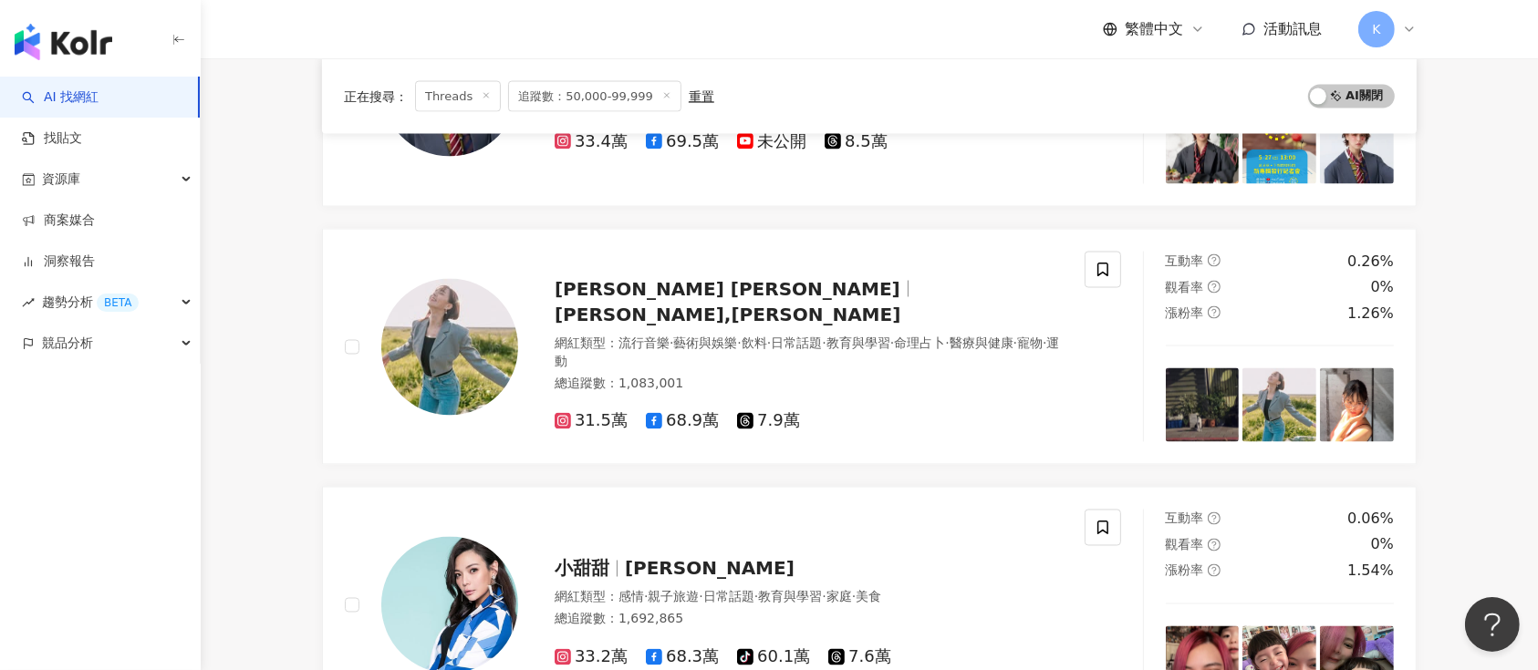
scroll to position [3160, 0]
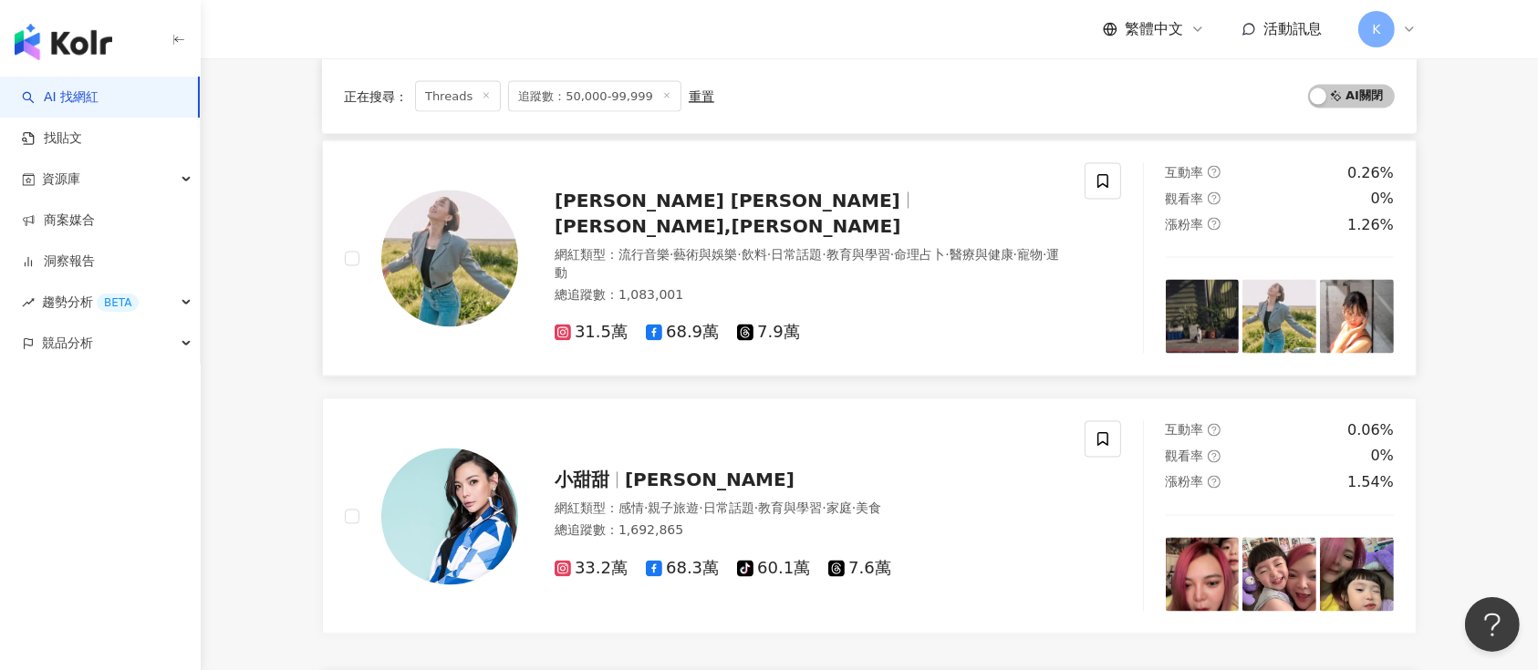
click at [592, 198] on div "魏蔓 Mandy Wei 魏蔓,Wei Man魏蔓 網紅類型 ： 流行音樂 · 藝術與娛樂 · 飲料 · 日常話題 · 教育與學習 · 命理占卜 · 醫療與健…" at bounding box center [790, 258] width 545 height 171
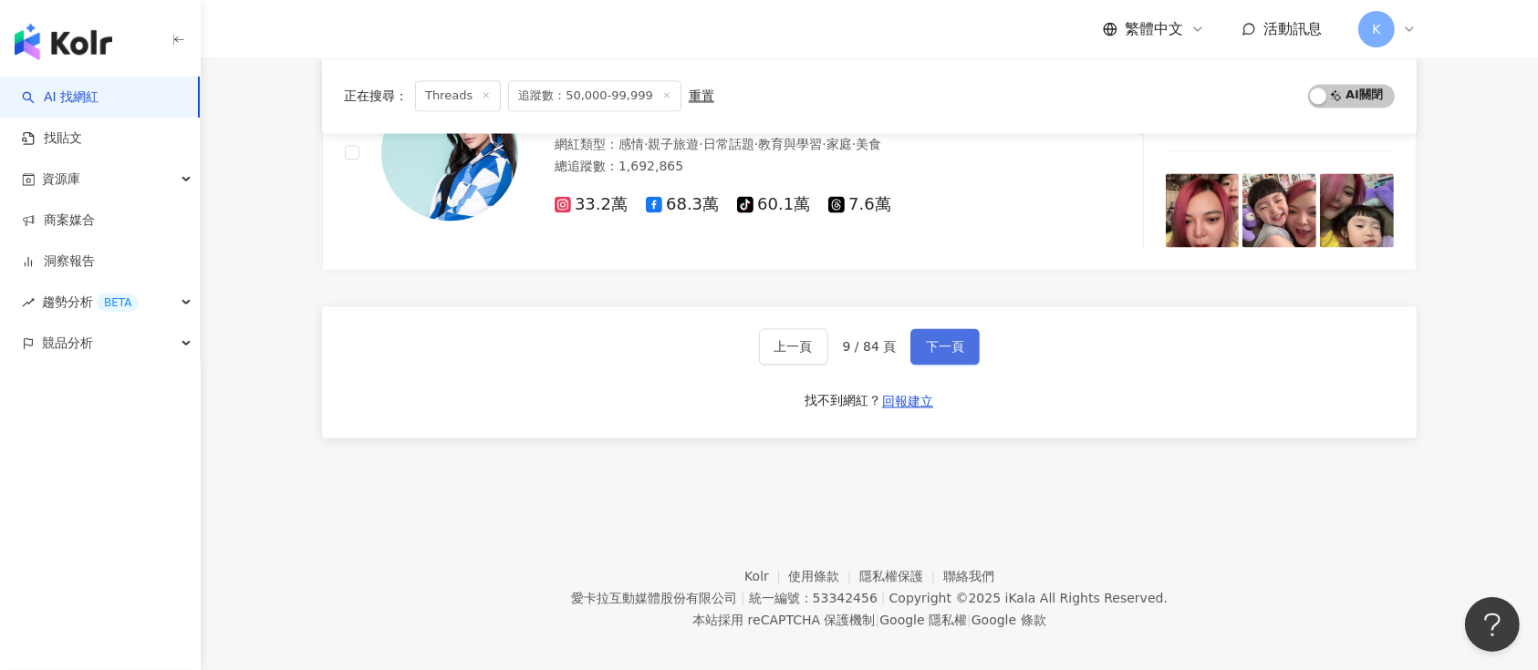
click at [921, 332] on button "下一頁" at bounding box center [944, 346] width 69 height 36
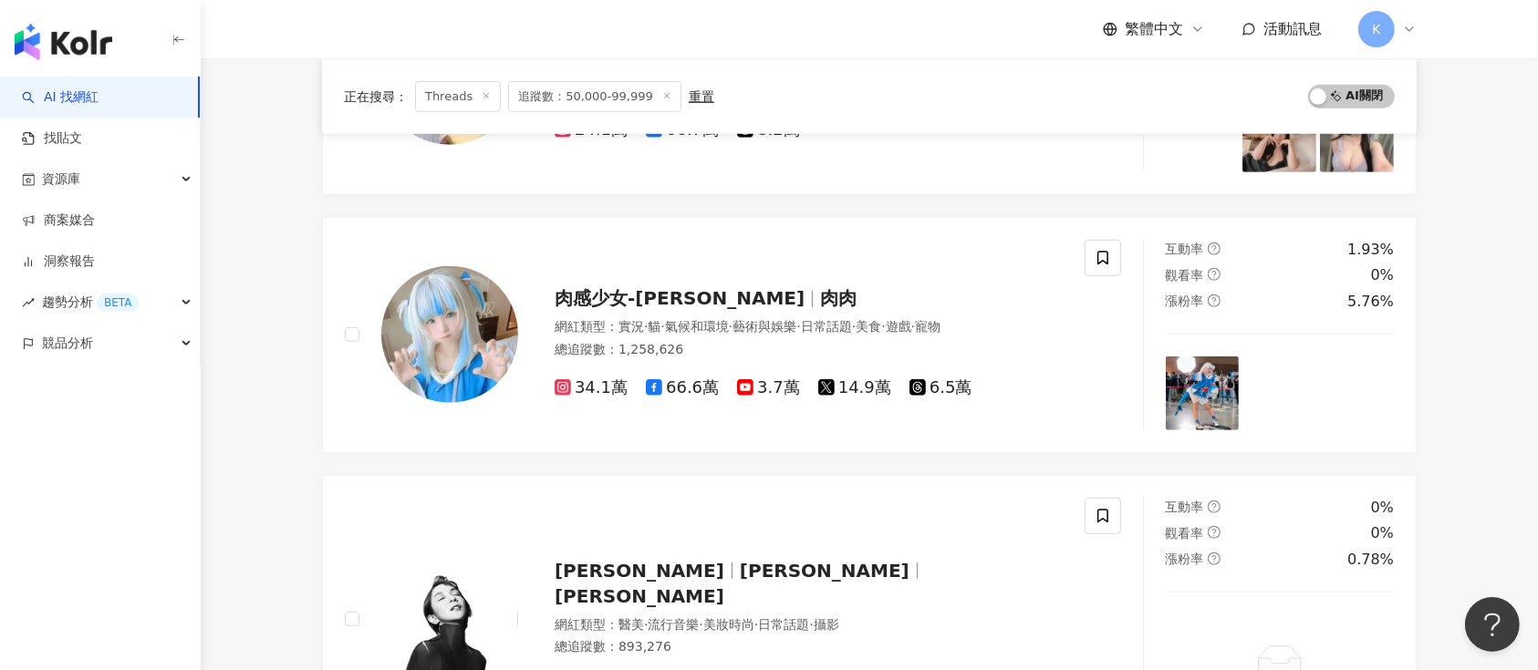
scroll to position [3175, 0]
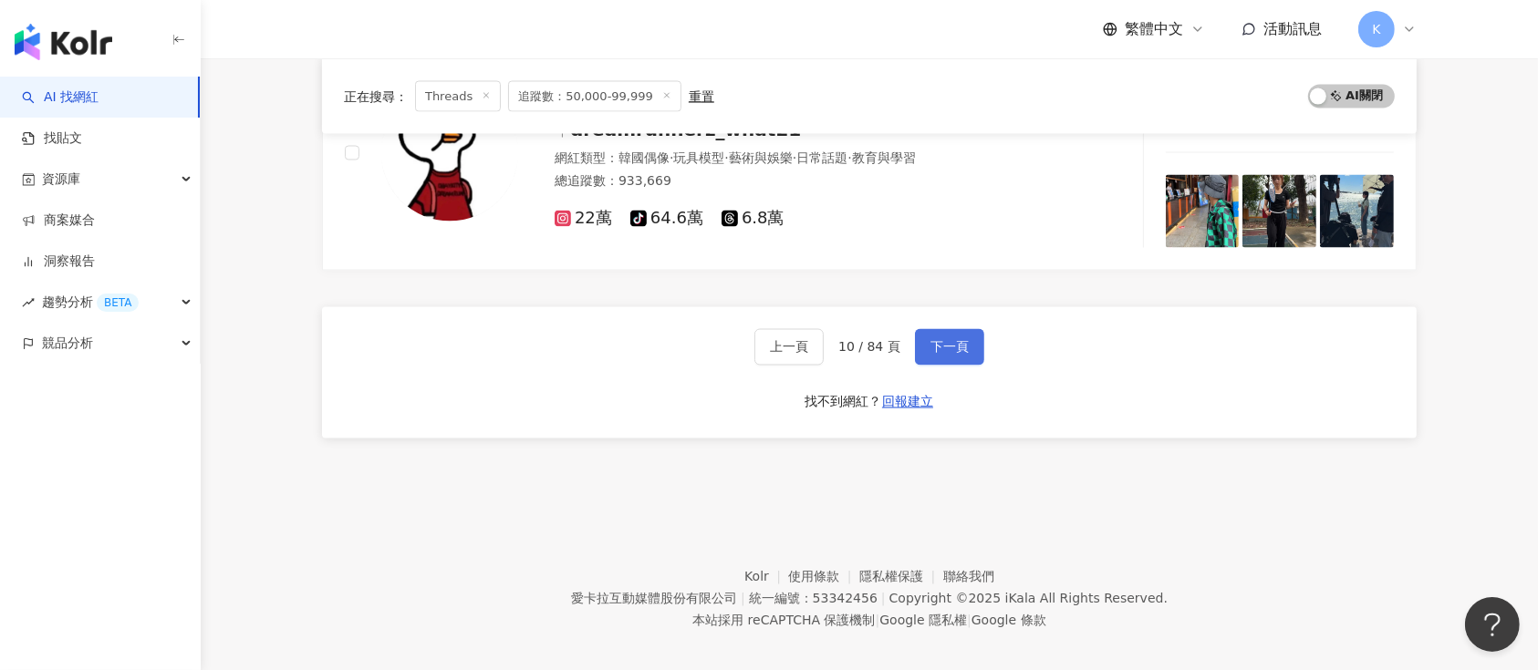
click at [948, 346] on span "下一頁" at bounding box center [949, 347] width 38 height 15
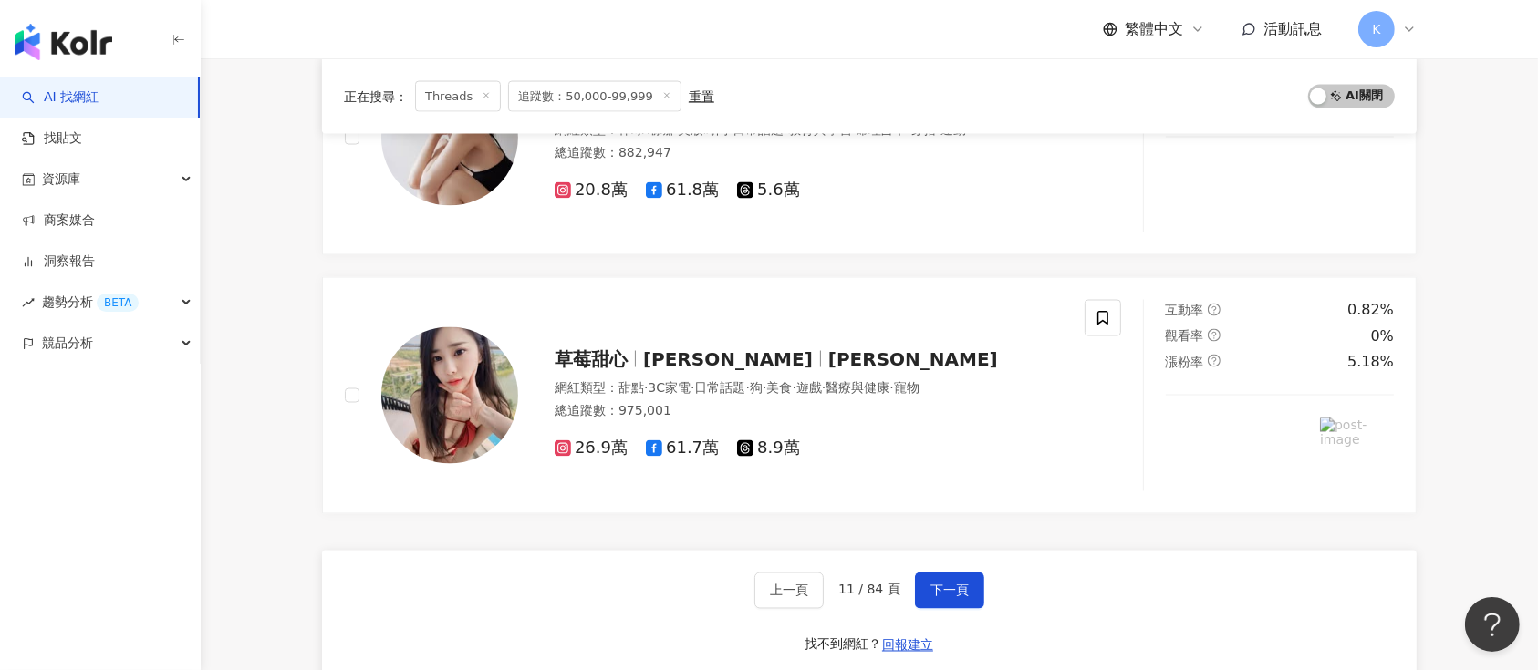
scroll to position [3229, 0]
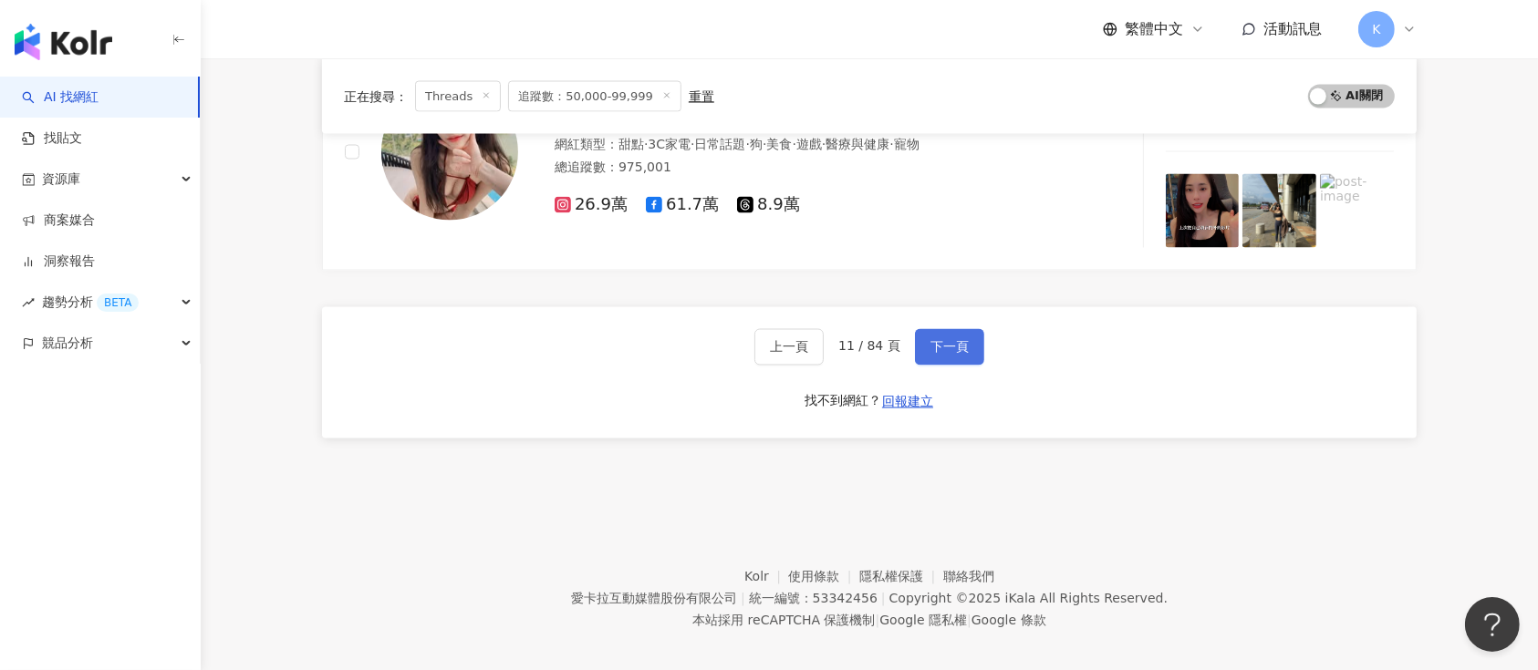
click at [965, 345] on span "下一頁" at bounding box center [949, 347] width 38 height 15
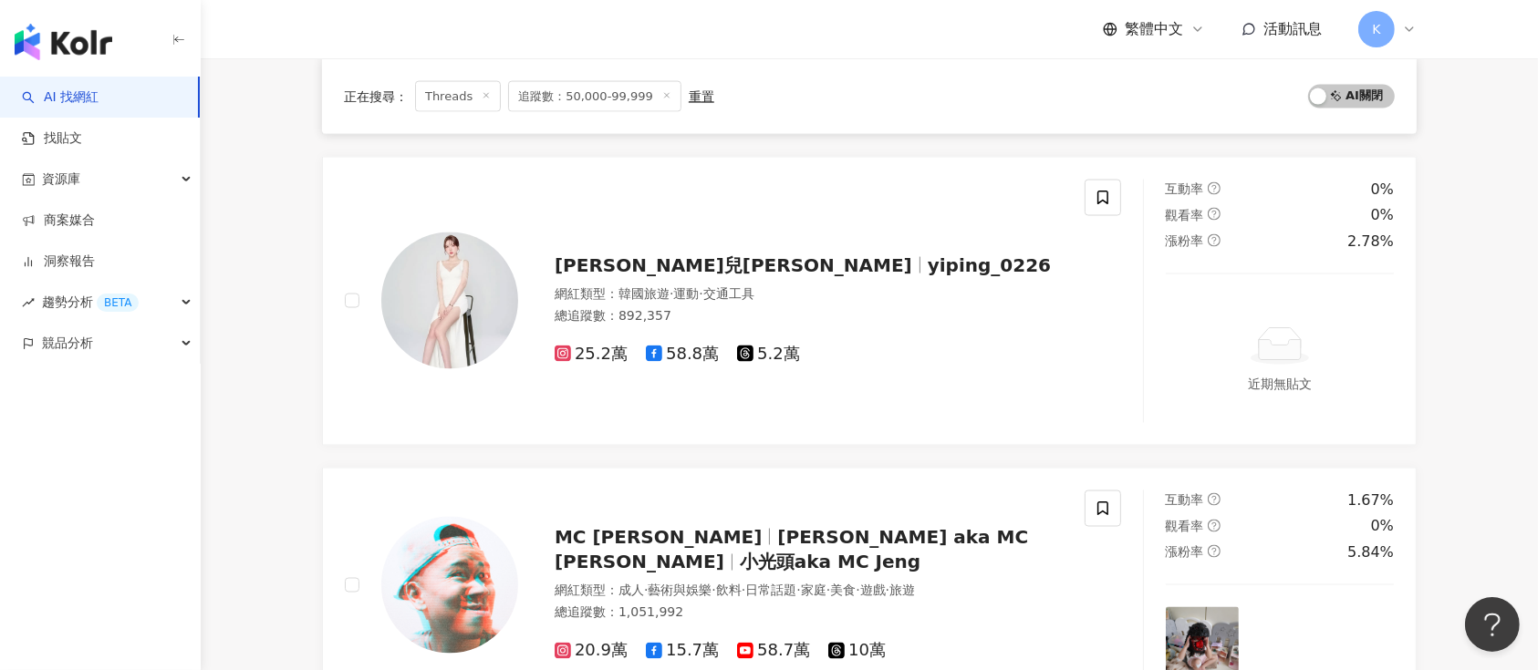
scroll to position [2844, 0]
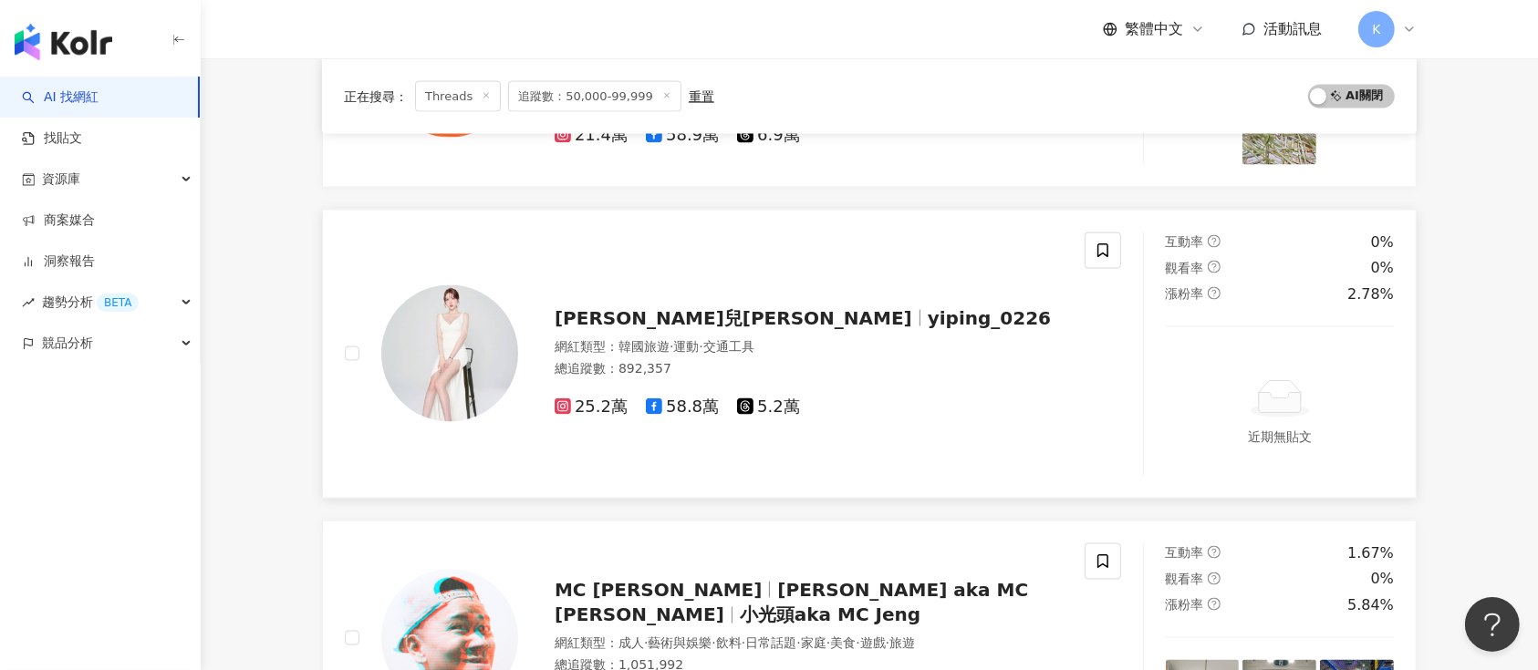
click at [709, 300] on div "萍萍兒Ping yiping_0226 網紅類型 ： 韓國旅遊 · 運動 · 交通工具 總追蹤數 ： 892,357 25.2萬 58.8萬 5.2萬" at bounding box center [790, 355] width 545 height 128
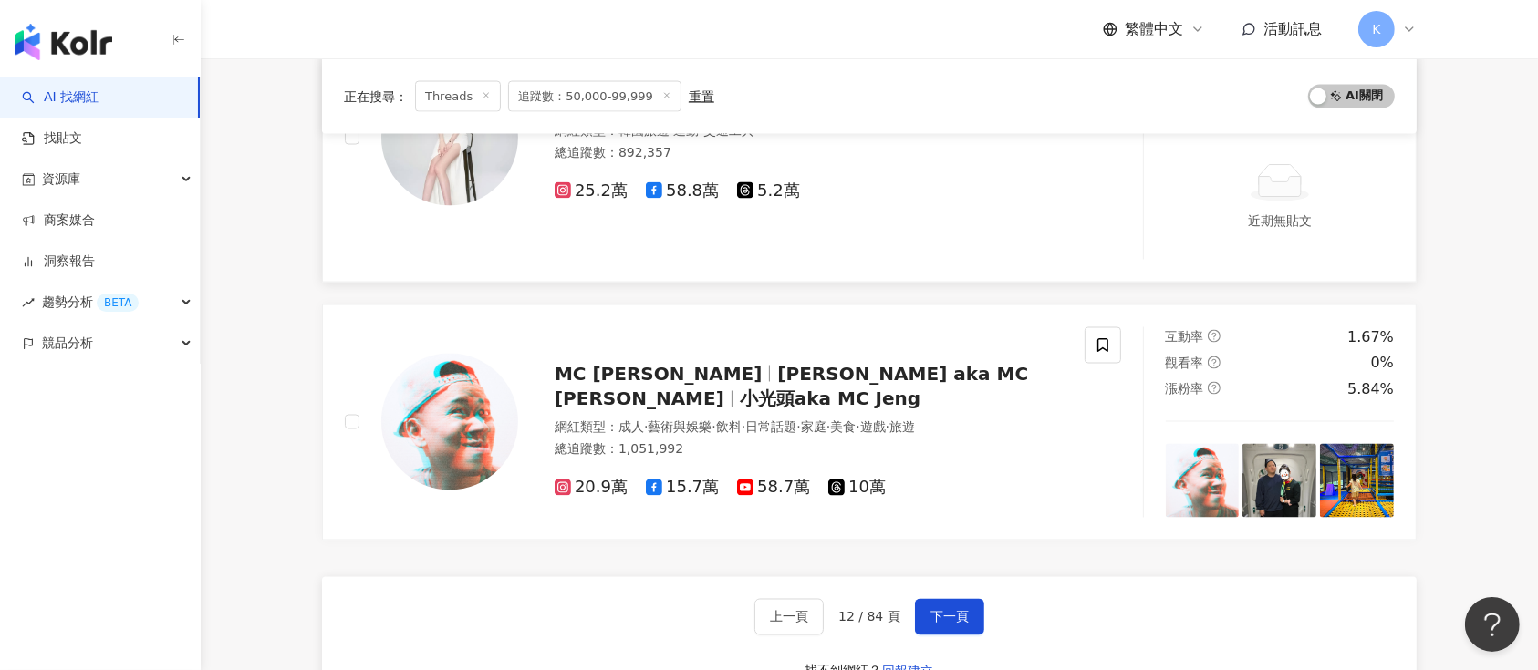
scroll to position [3209, 0]
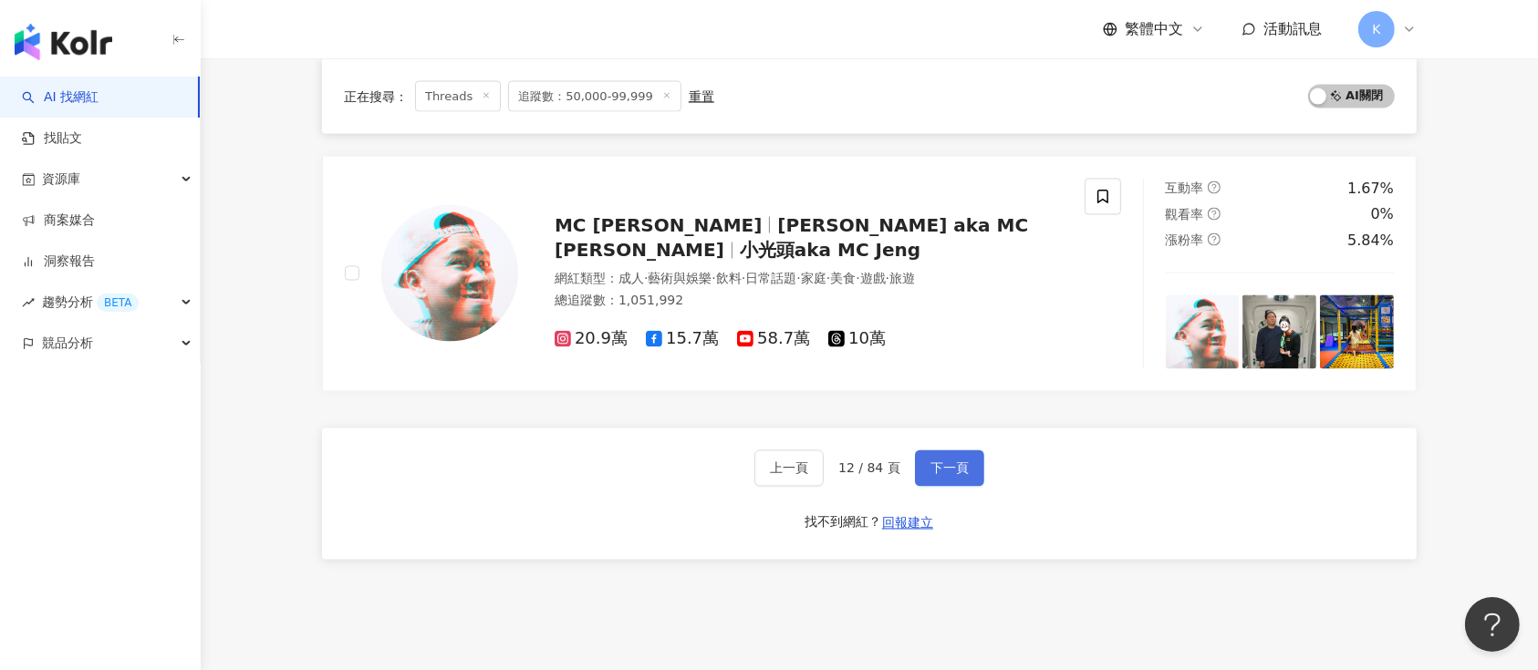
click at [931, 469] on span "下一頁" at bounding box center [949, 469] width 38 height 15
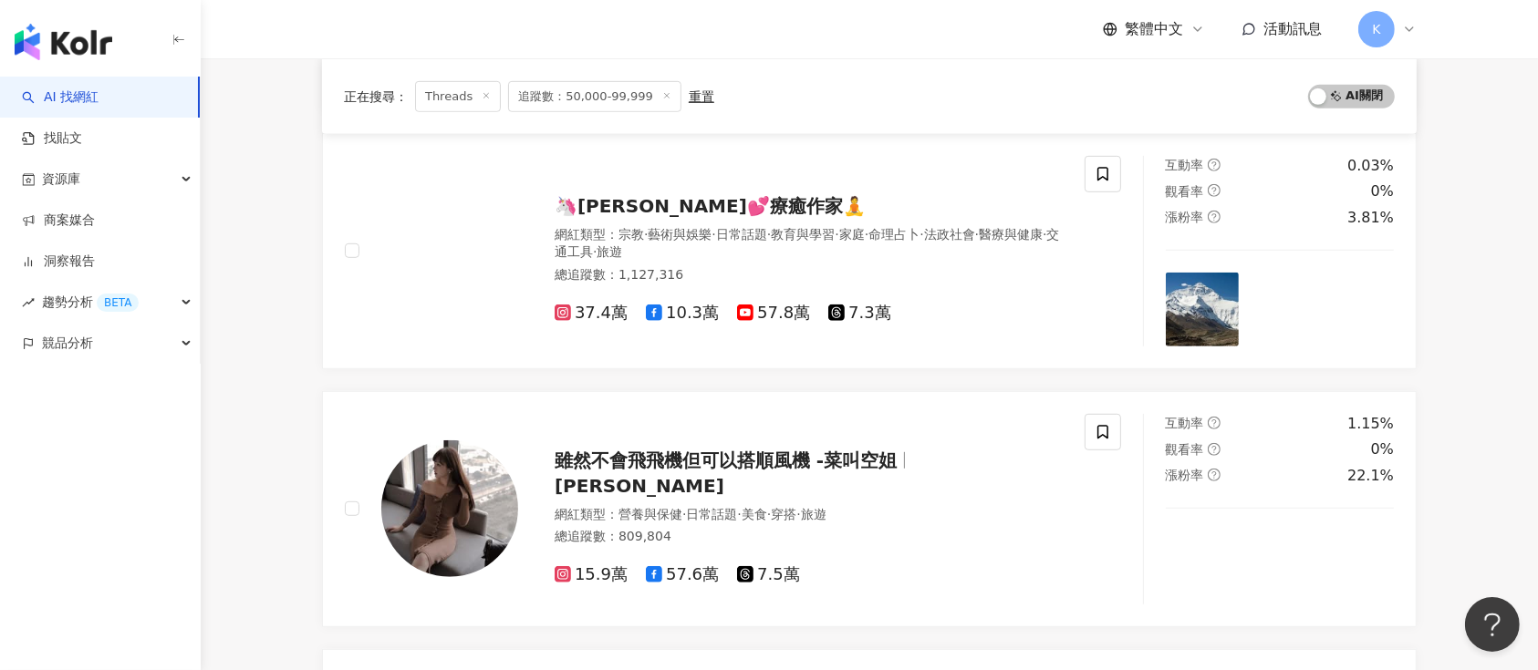
scroll to position [3054, 0]
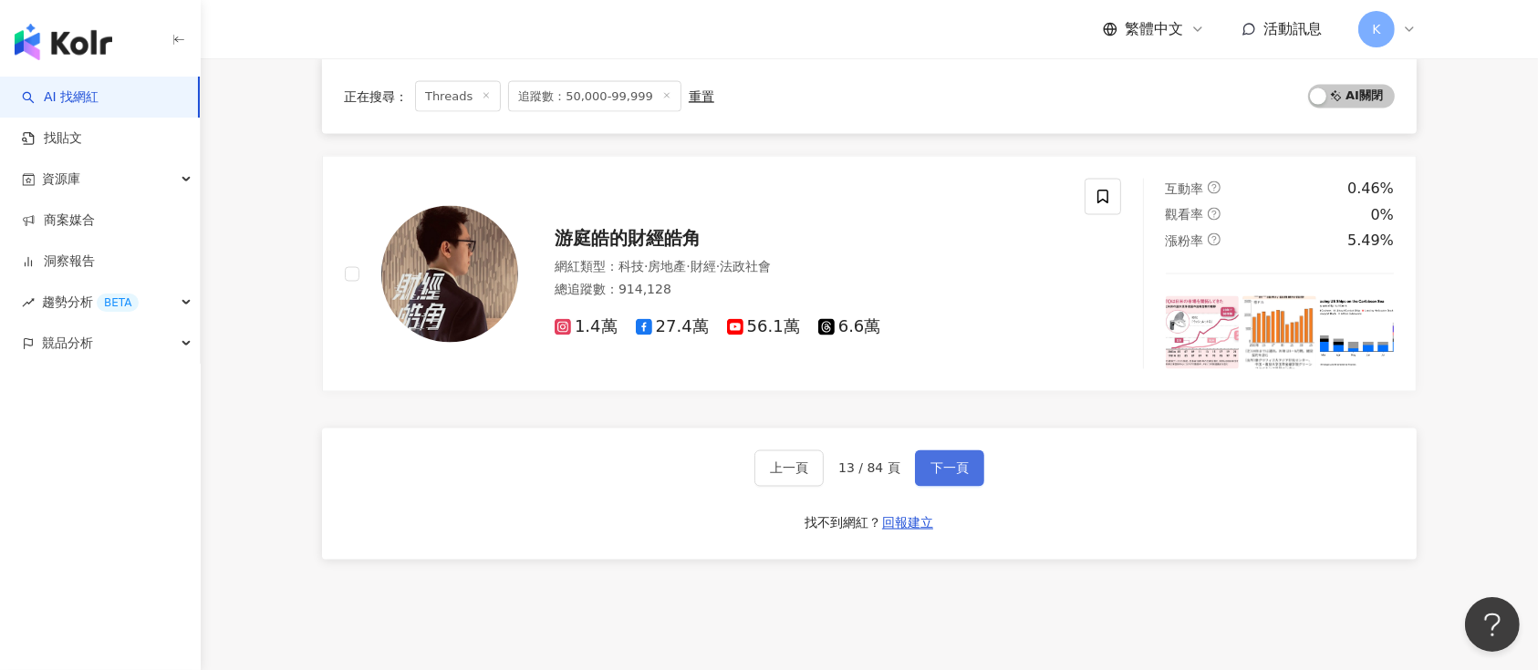
click at [967, 463] on button "下一頁" at bounding box center [949, 469] width 69 height 36
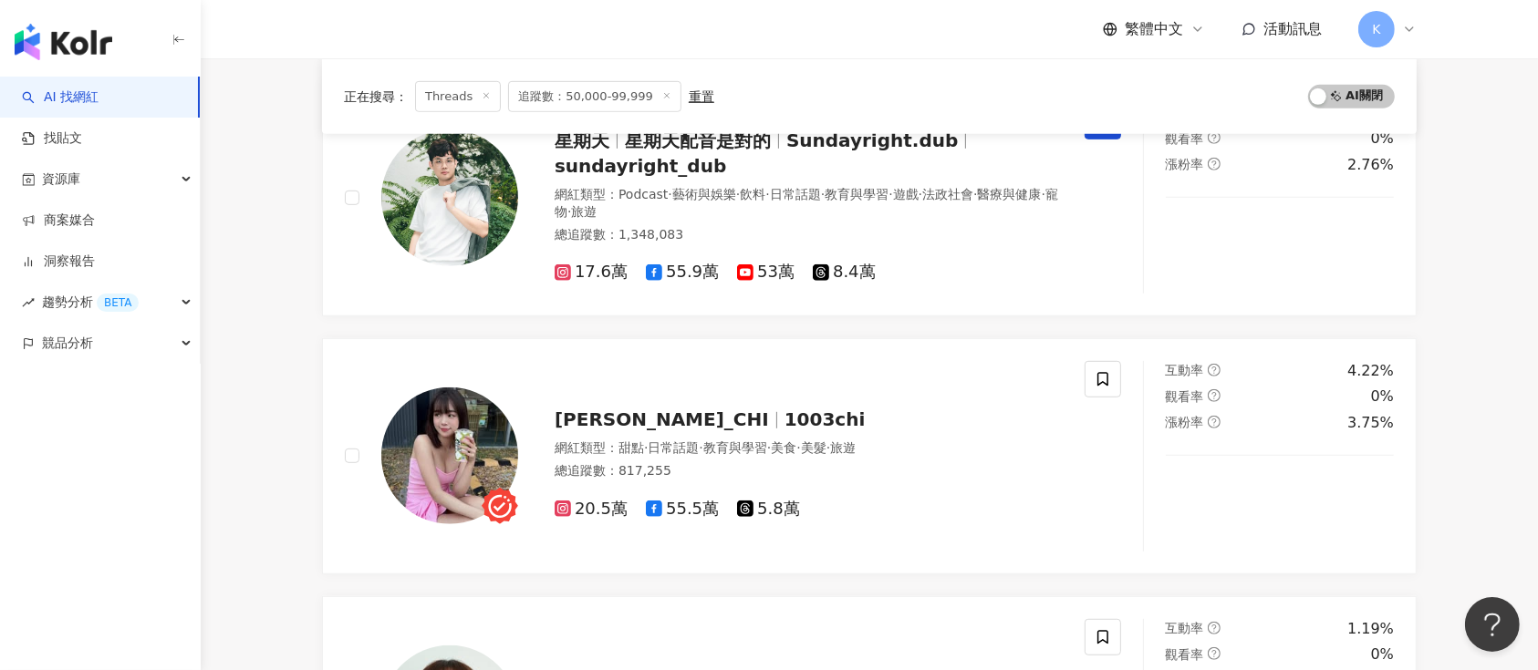
scroll to position [3001, 0]
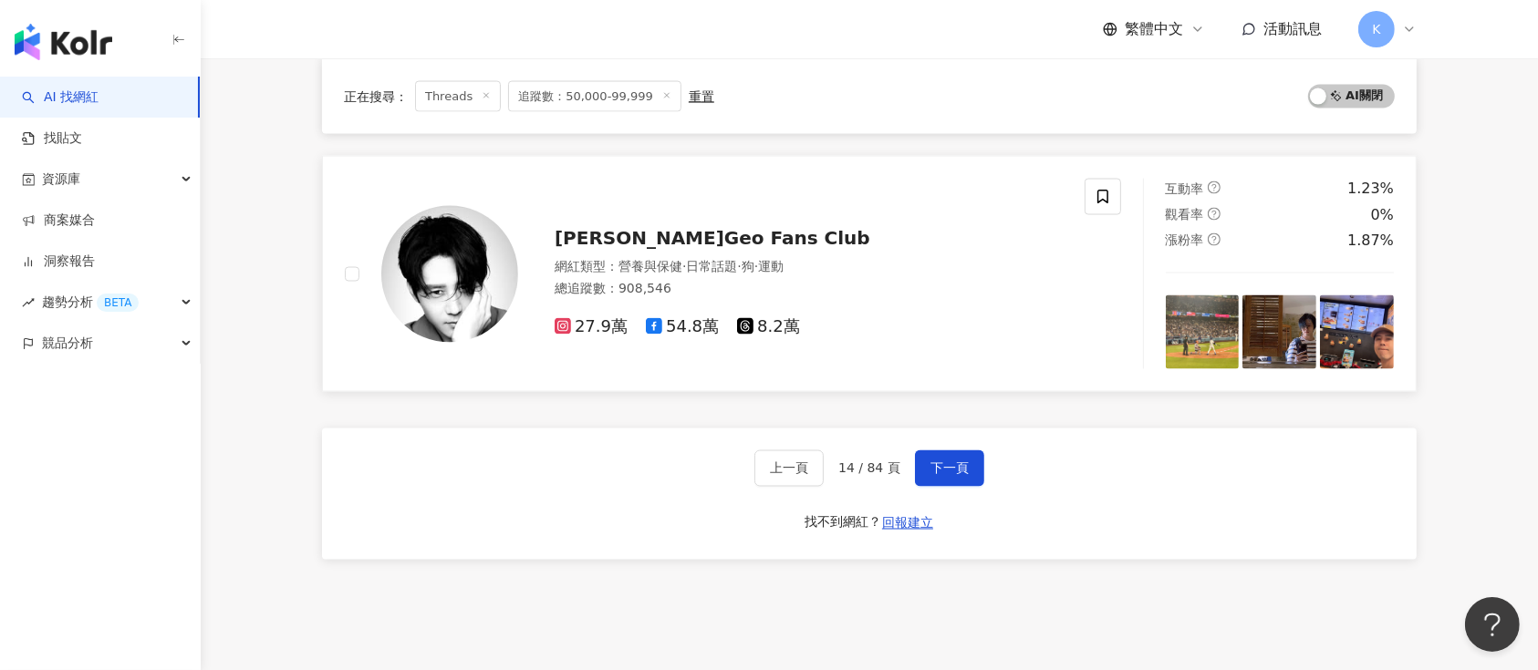
click at [577, 215] on div "胡宇威 Geo Fans Club 網紅類型 ： 營養與保健 · 日常話題 · 狗 · 運動 總追蹤數 ： 908,546 27.9萬 54.8萬 8.2萬" at bounding box center [790, 275] width 545 height 128
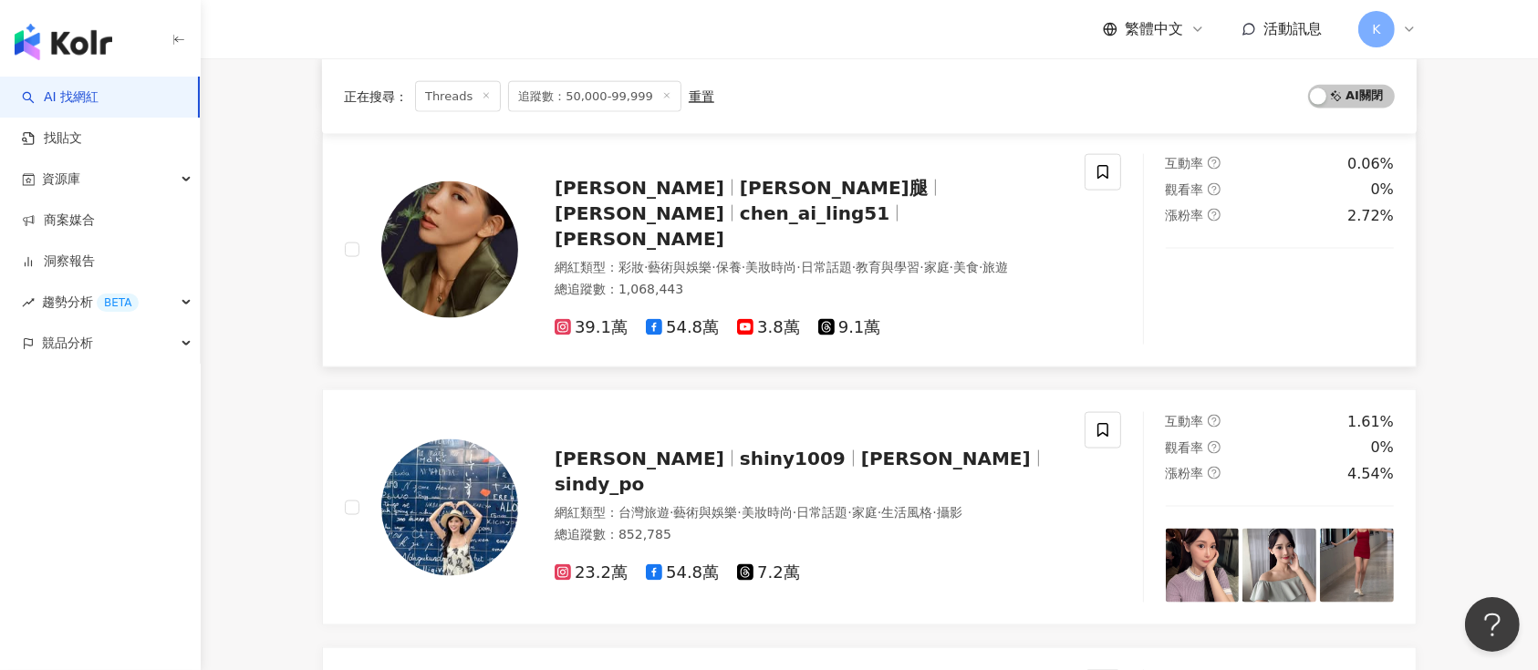
scroll to position [2636, 0]
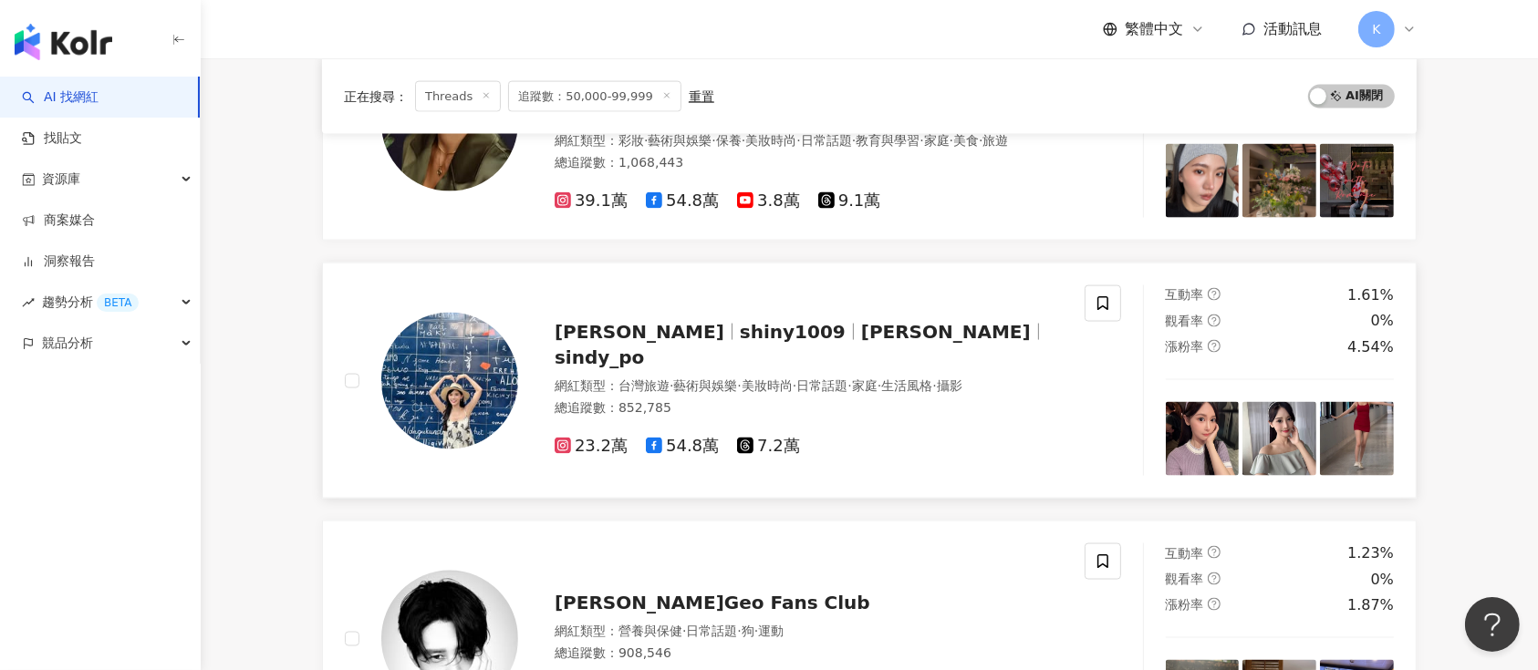
click at [590, 311] on div "許惠玲Sindy shiny1009 許玲玲 sindy_po 網紅類型 ： 台灣旅遊 · 藝術與娛樂 · 美妝時尚 · 日常話題 · 家庭 · 生活風格 ·…" at bounding box center [715, 381] width 740 height 191
drag, startPoint x: 317, startPoint y: 515, endPoint x: 307, endPoint y: 507, distance: 13.0
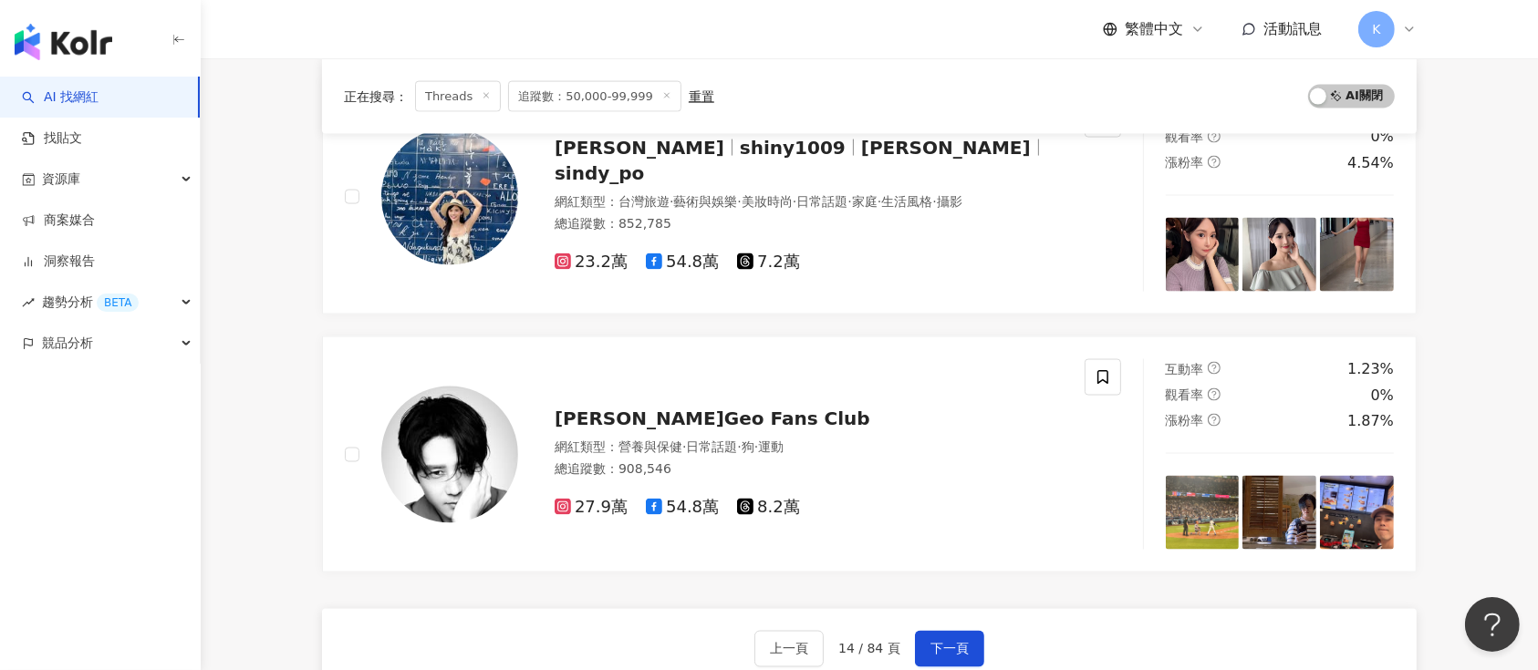
scroll to position [3001, 0]
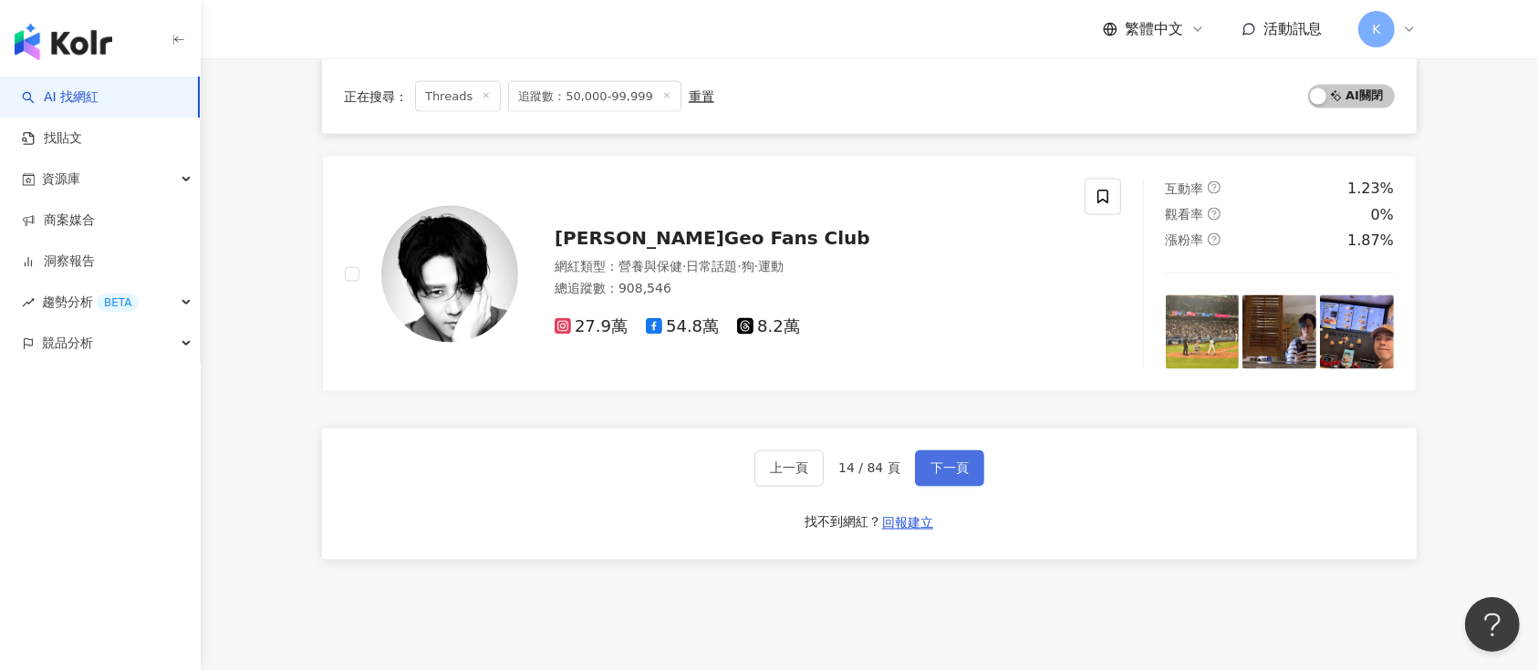
click at [945, 468] on span "下一頁" at bounding box center [949, 469] width 38 height 15
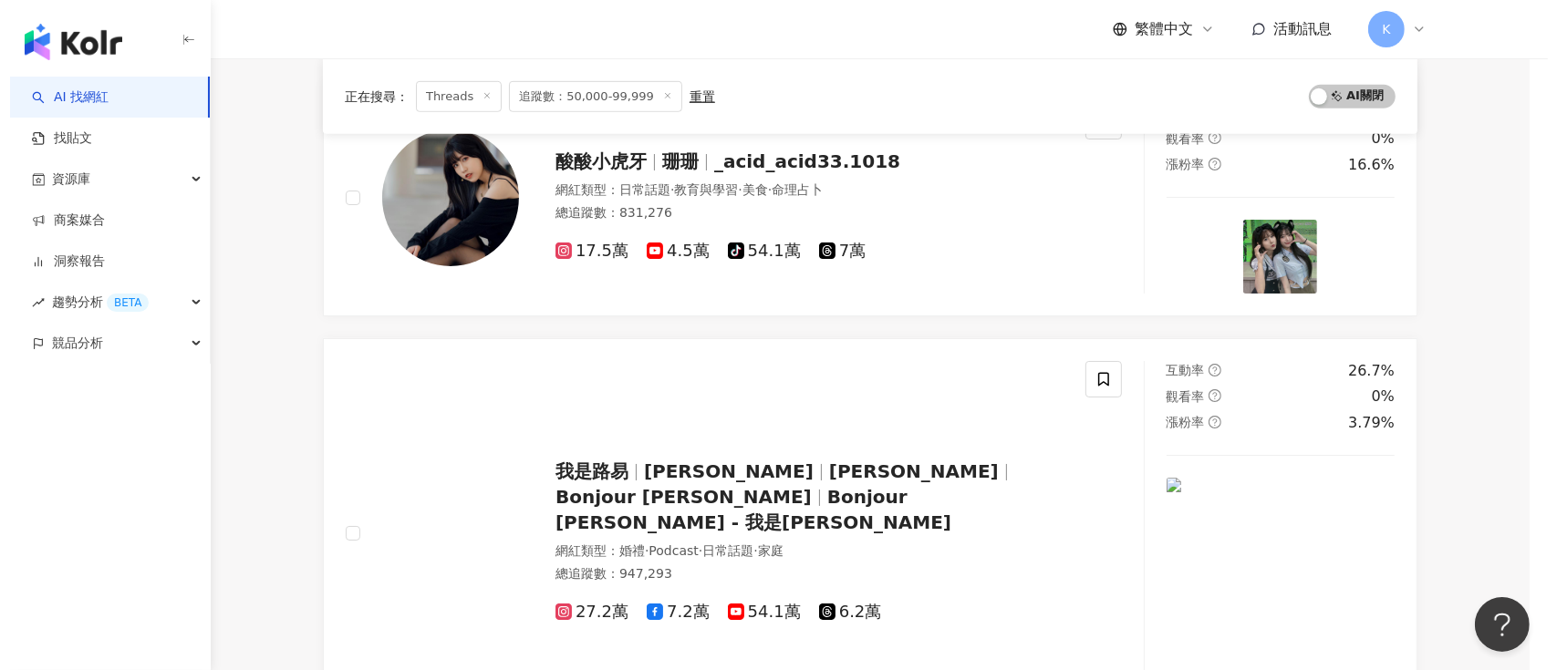
scroll to position [3417, 0]
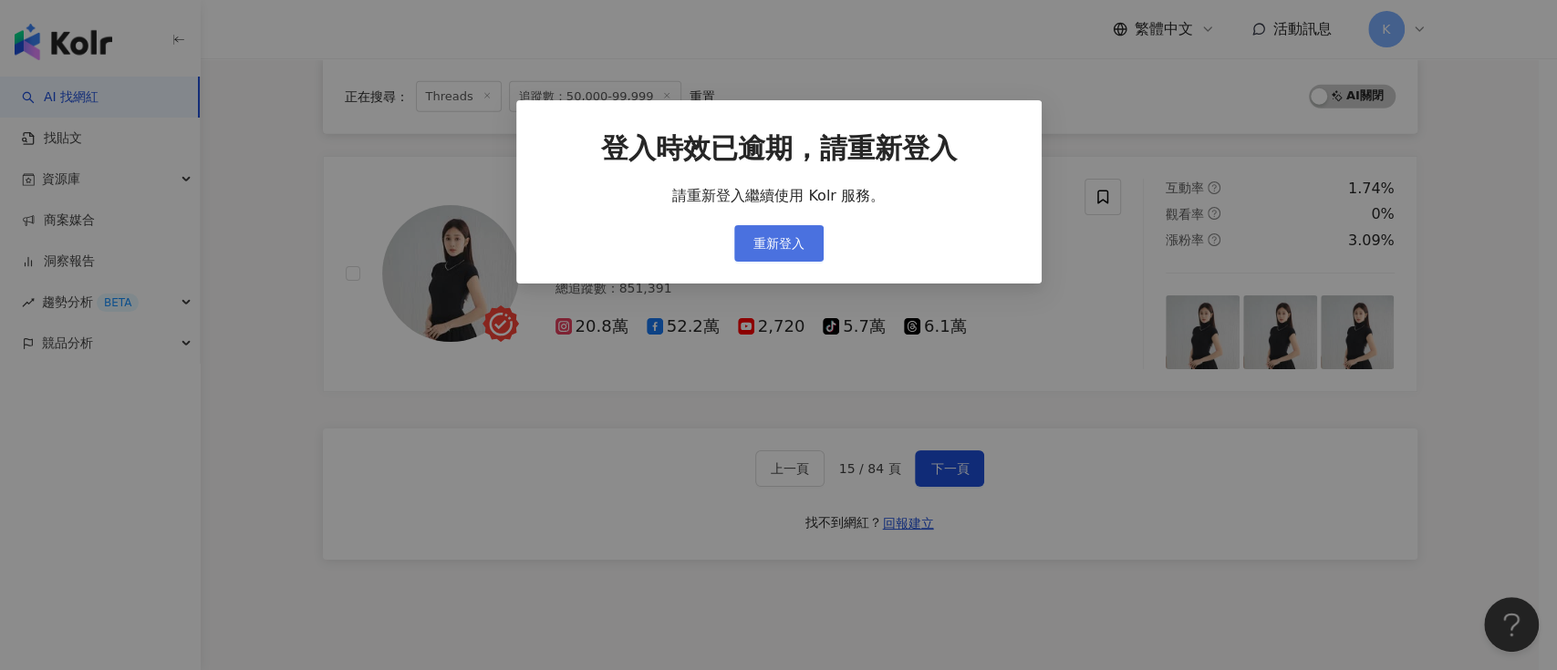
click at [764, 244] on span "重新登入" at bounding box center [778, 243] width 51 height 15
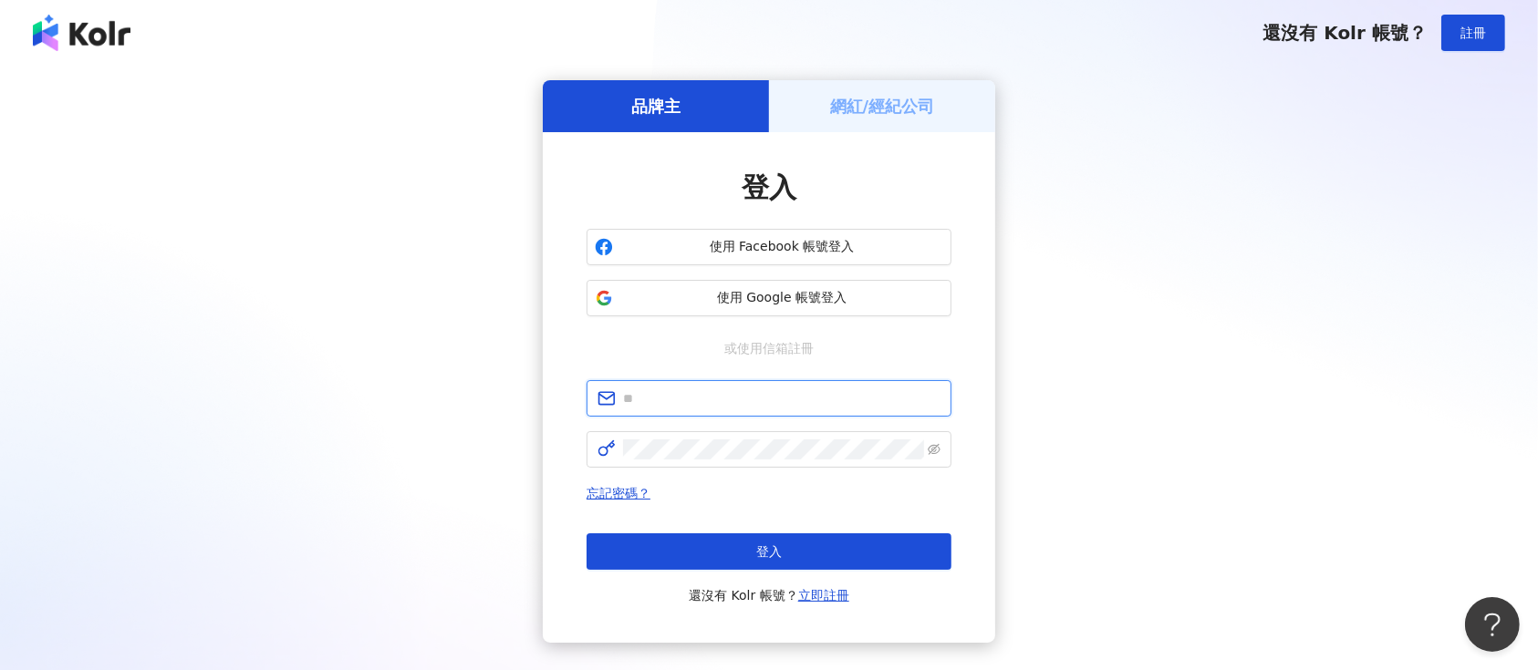
type input "**********"
click at [744, 546] on button "登入" at bounding box center [769, 552] width 365 height 36
type input "**********"
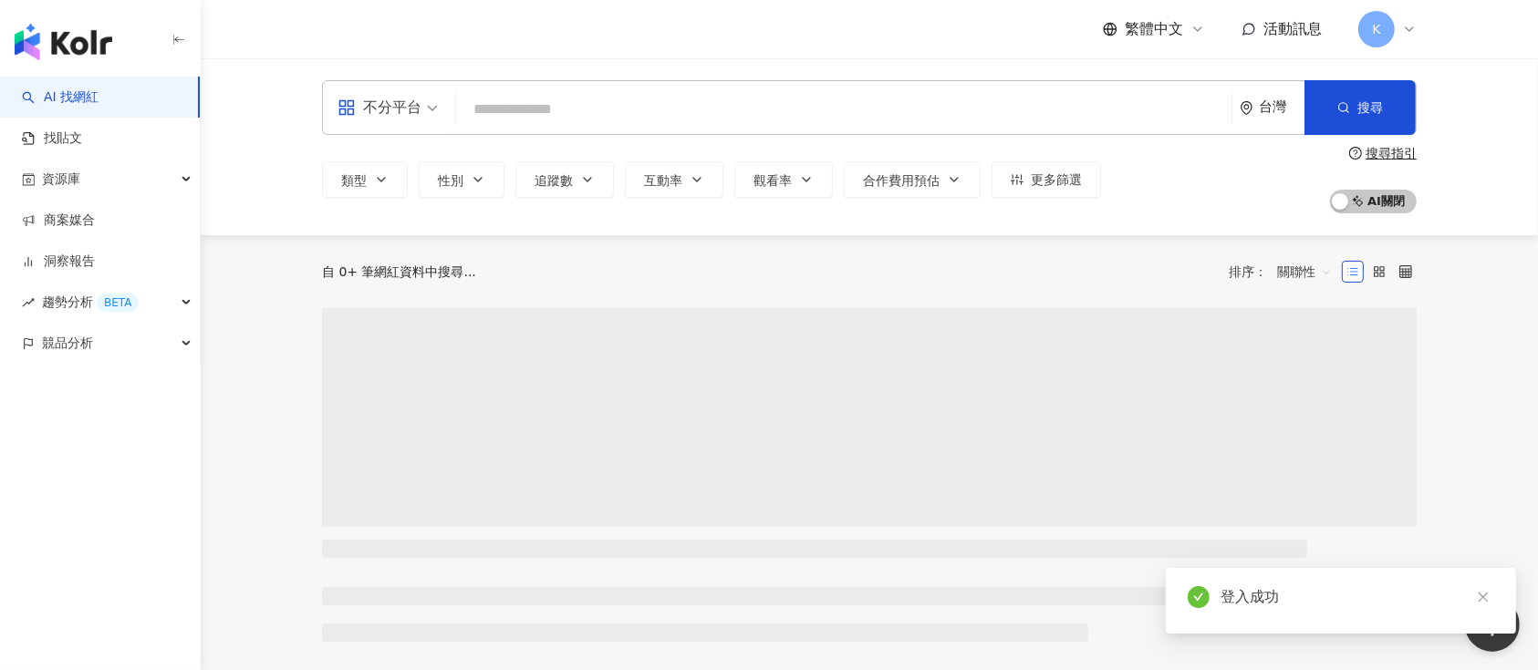
click at [396, 94] on div "不分平台" at bounding box center [380, 107] width 84 height 29
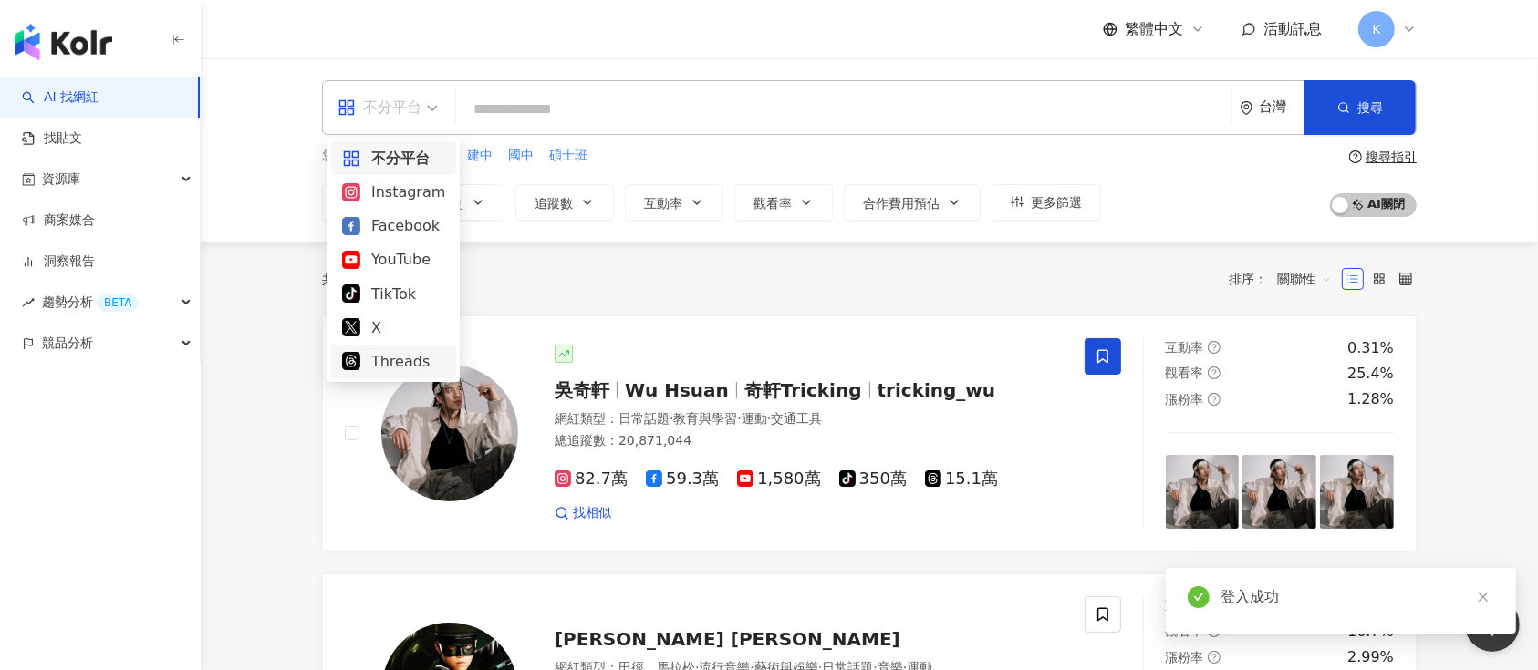
click at [387, 354] on div "Threads" at bounding box center [393, 361] width 103 height 23
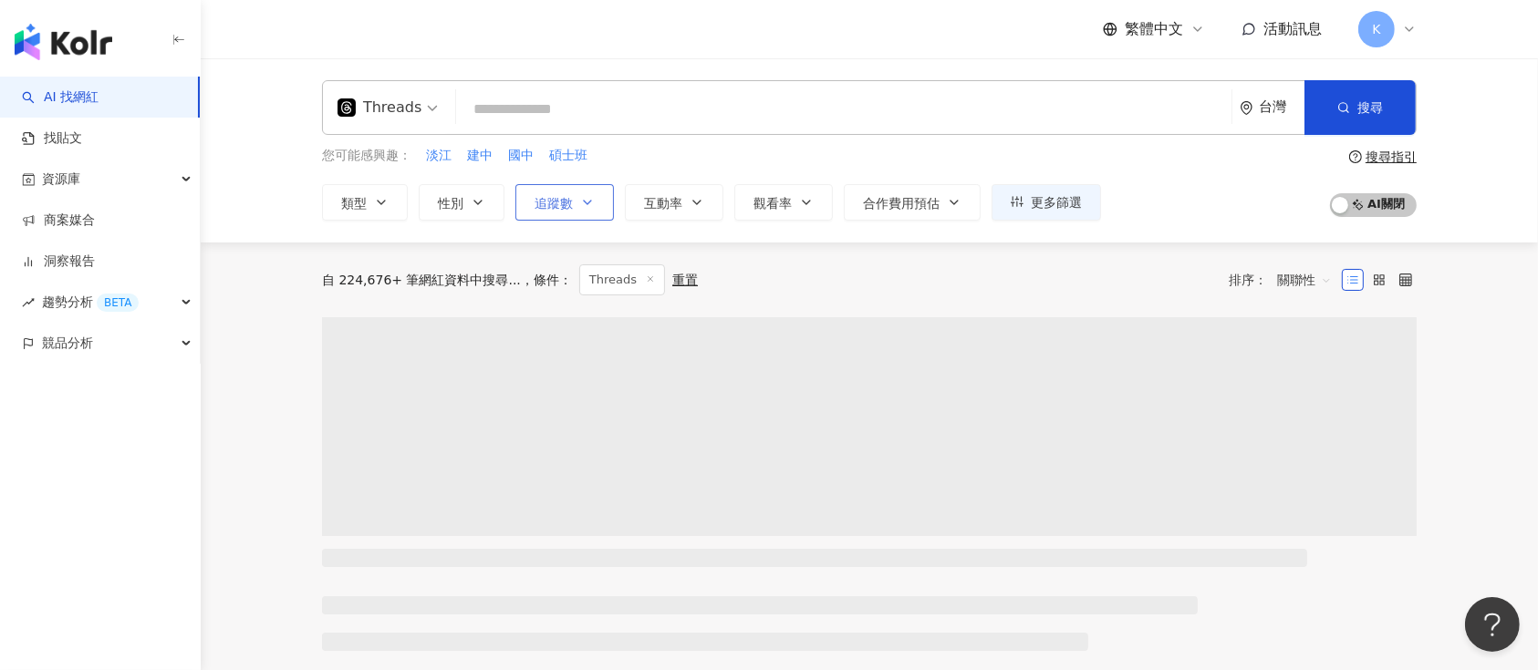
click at [551, 211] on button "追蹤數" at bounding box center [564, 202] width 99 height 36
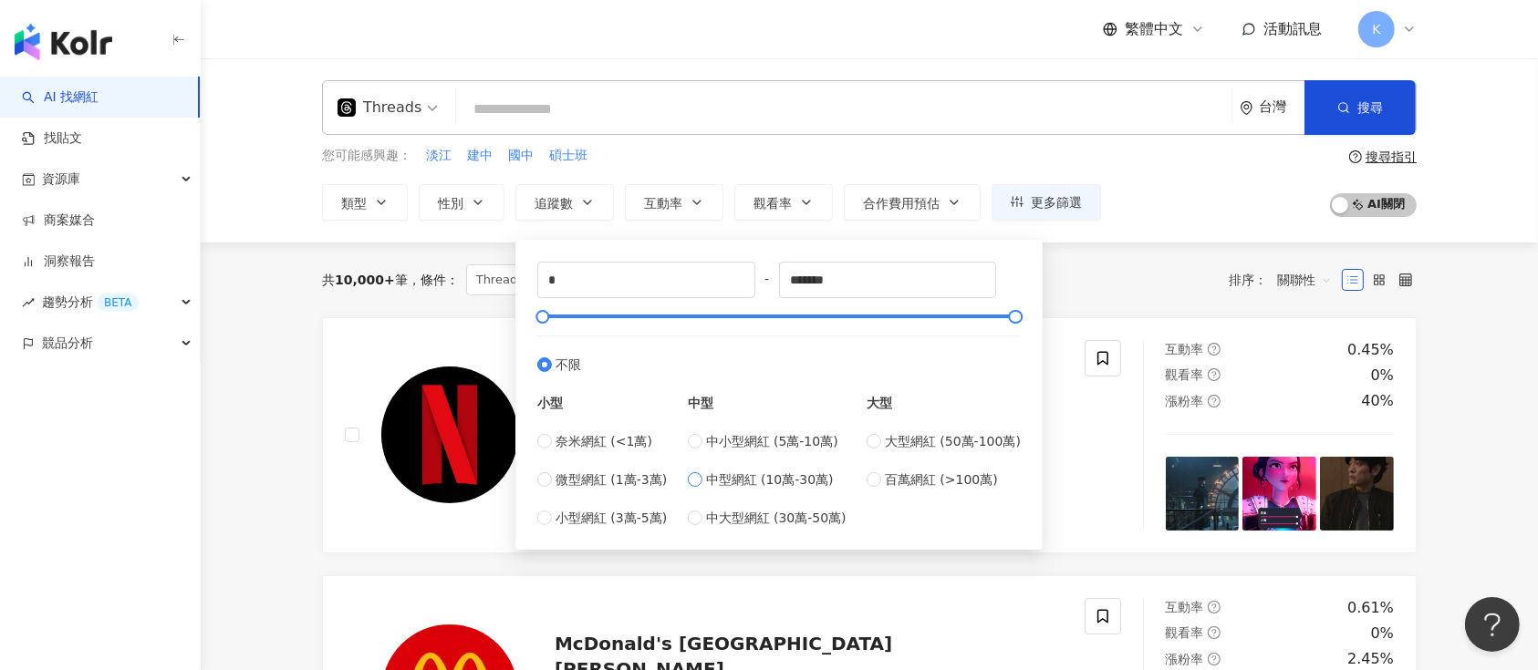
type input "******"
type input "*****"
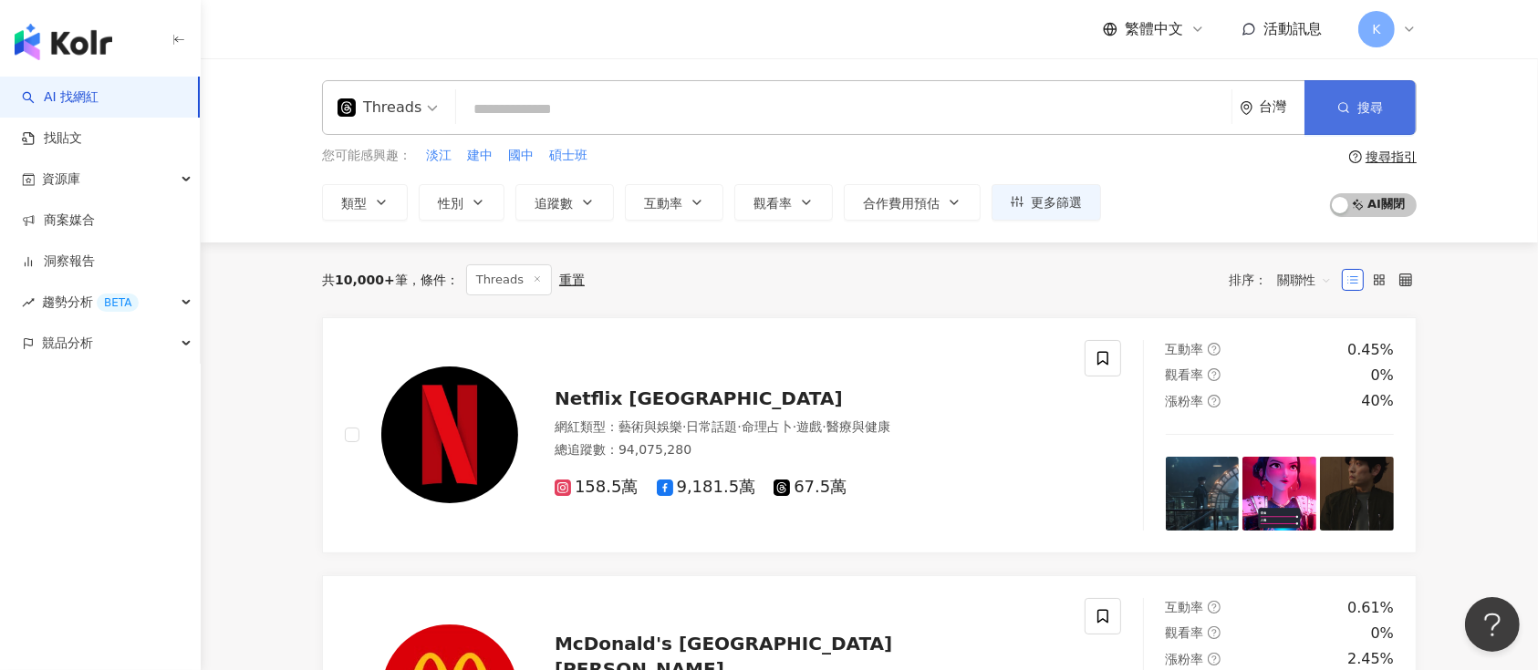
click at [1335, 123] on button "搜尋" at bounding box center [1359, 107] width 111 height 55
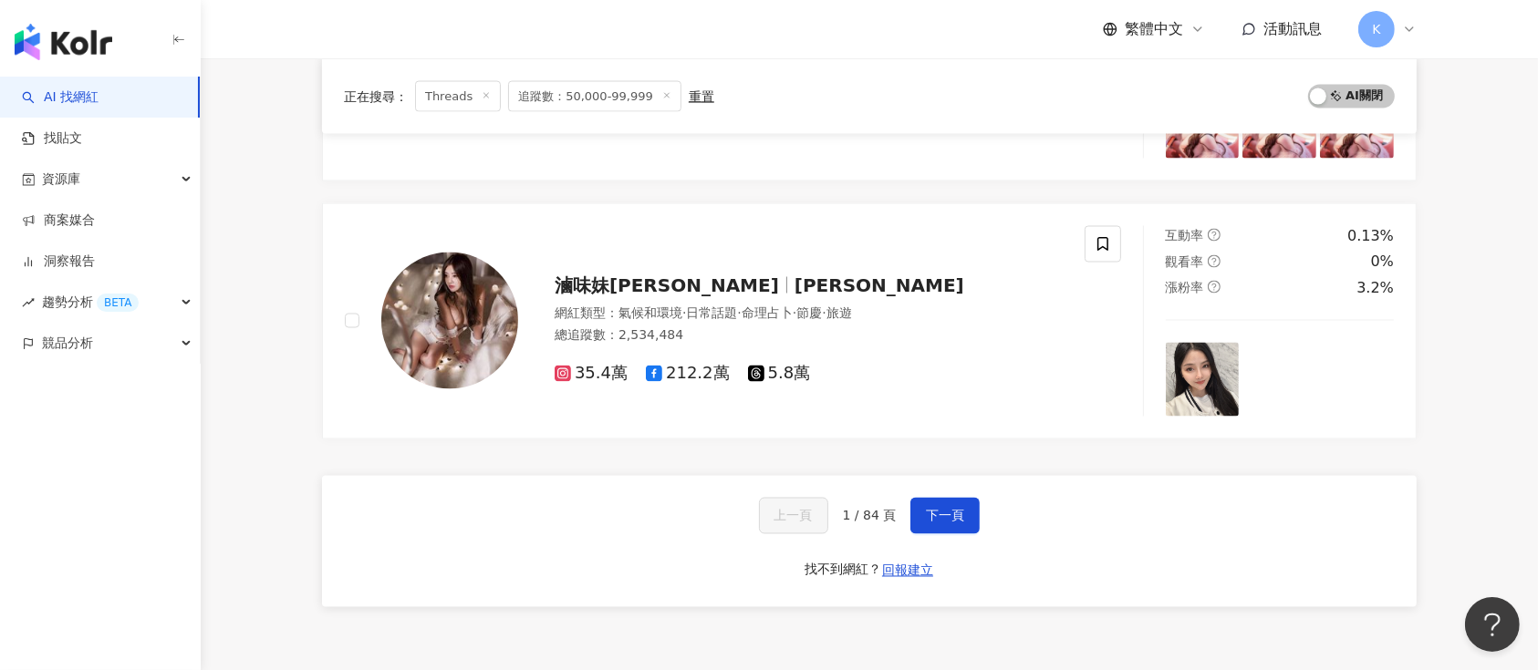
scroll to position [3284, 0]
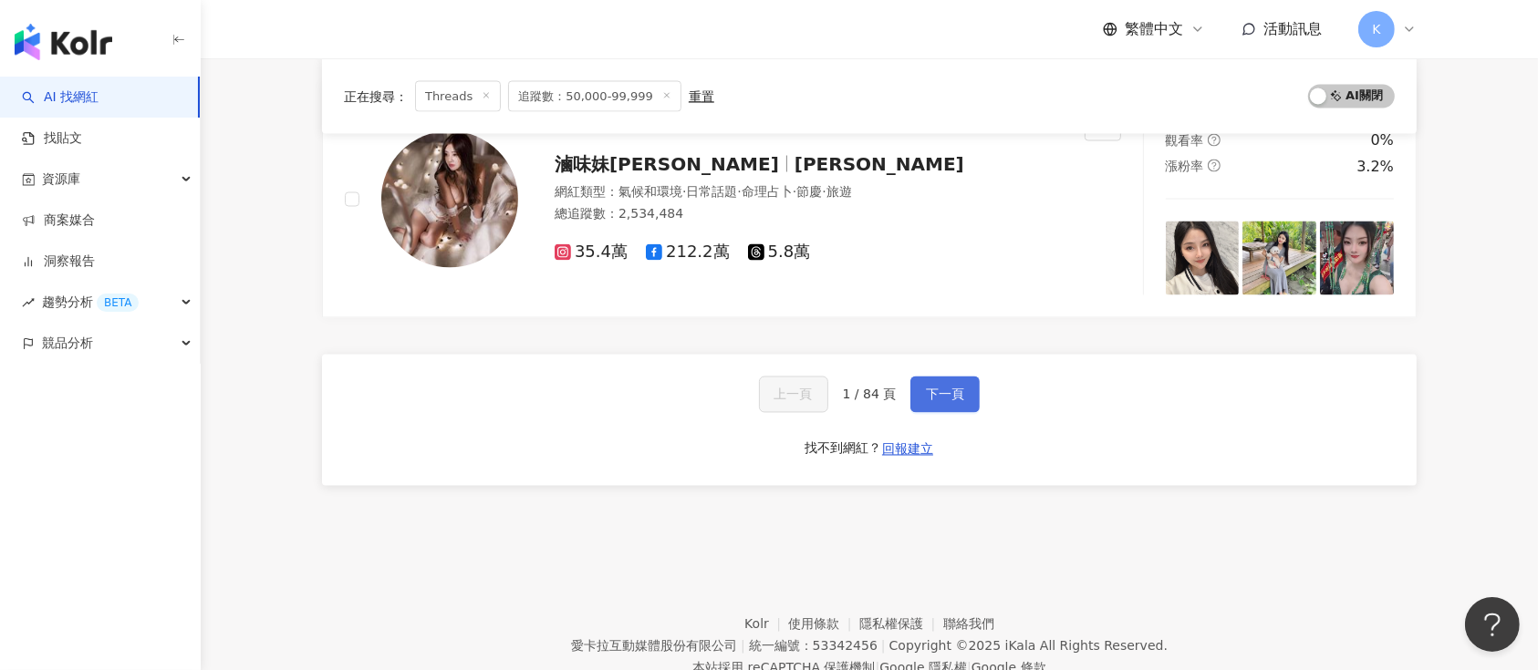
click at [963, 398] on button "下一頁" at bounding box center [944, 395] width 69 height 36
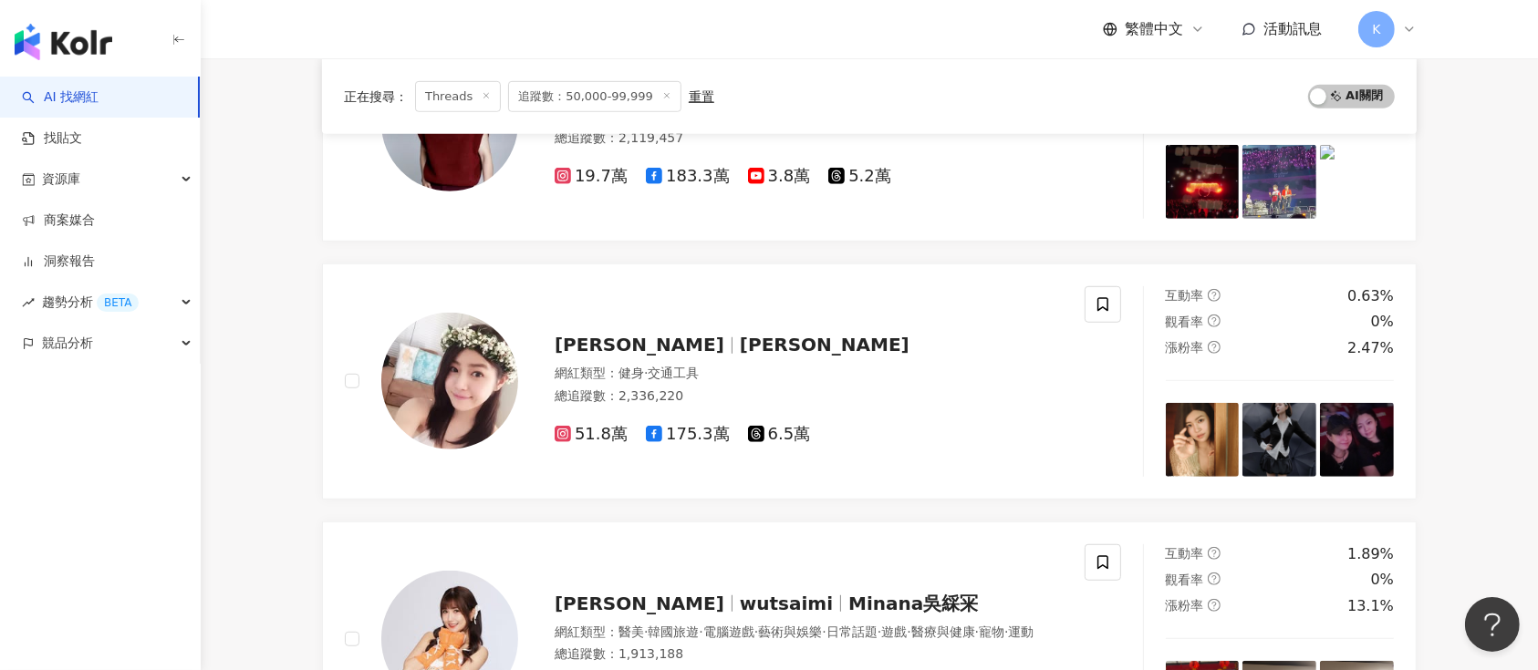
scroll to position [3167, 0]
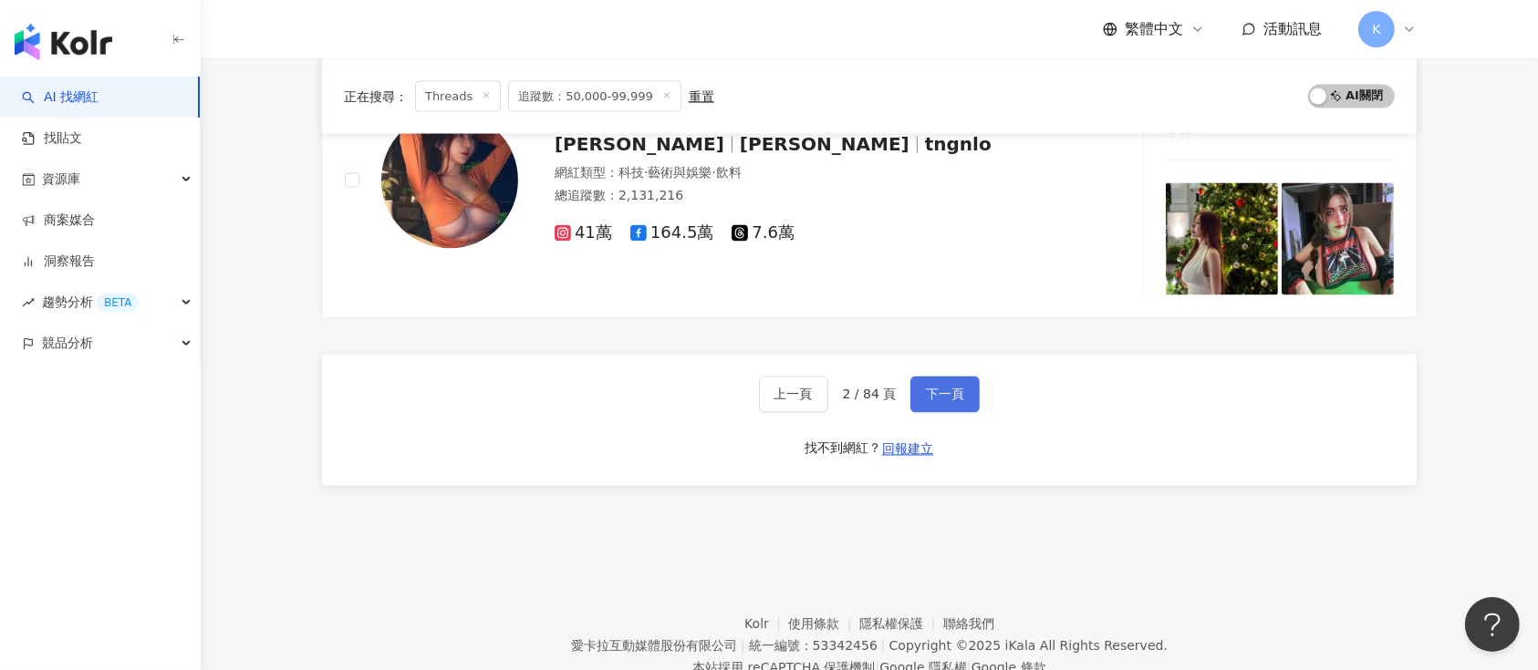
click at [920, 399] on button "下一頁" at bounding box center [944, 395] width 69 height 36
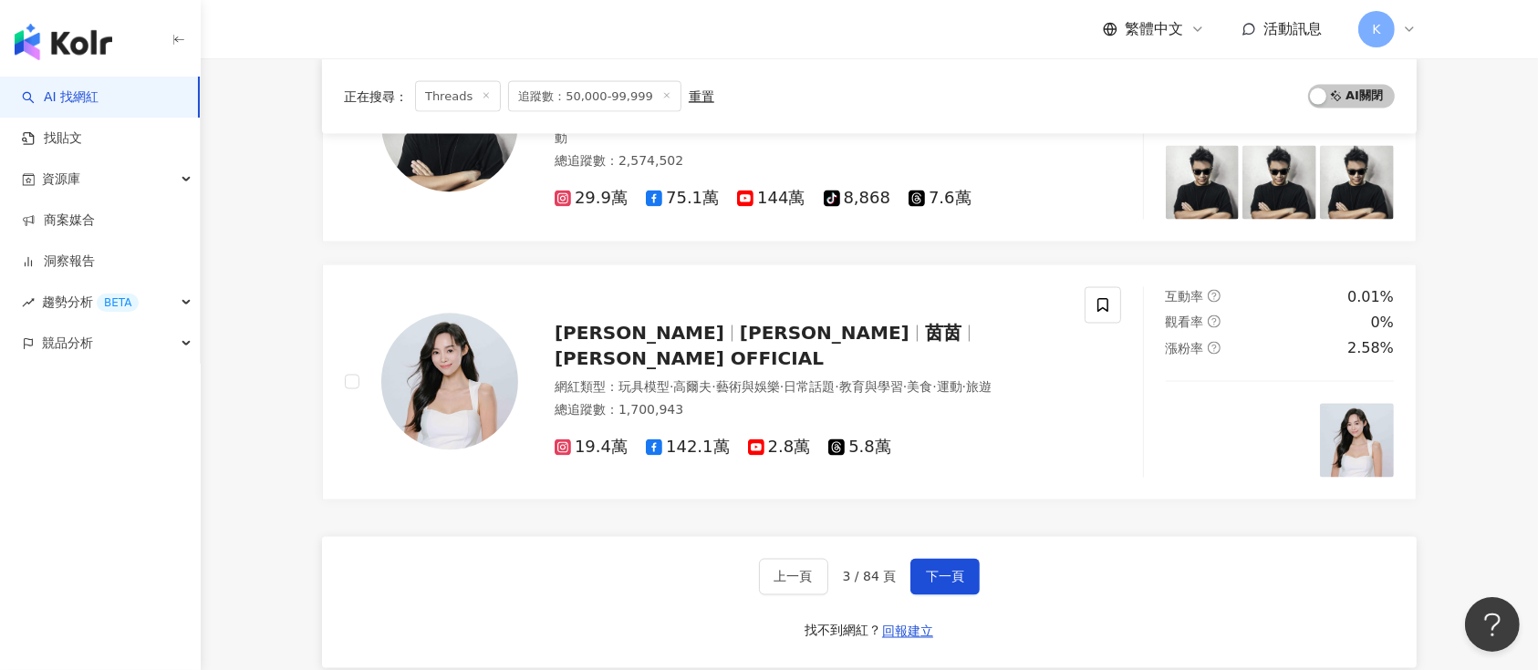
scroll to position [3115, 0]
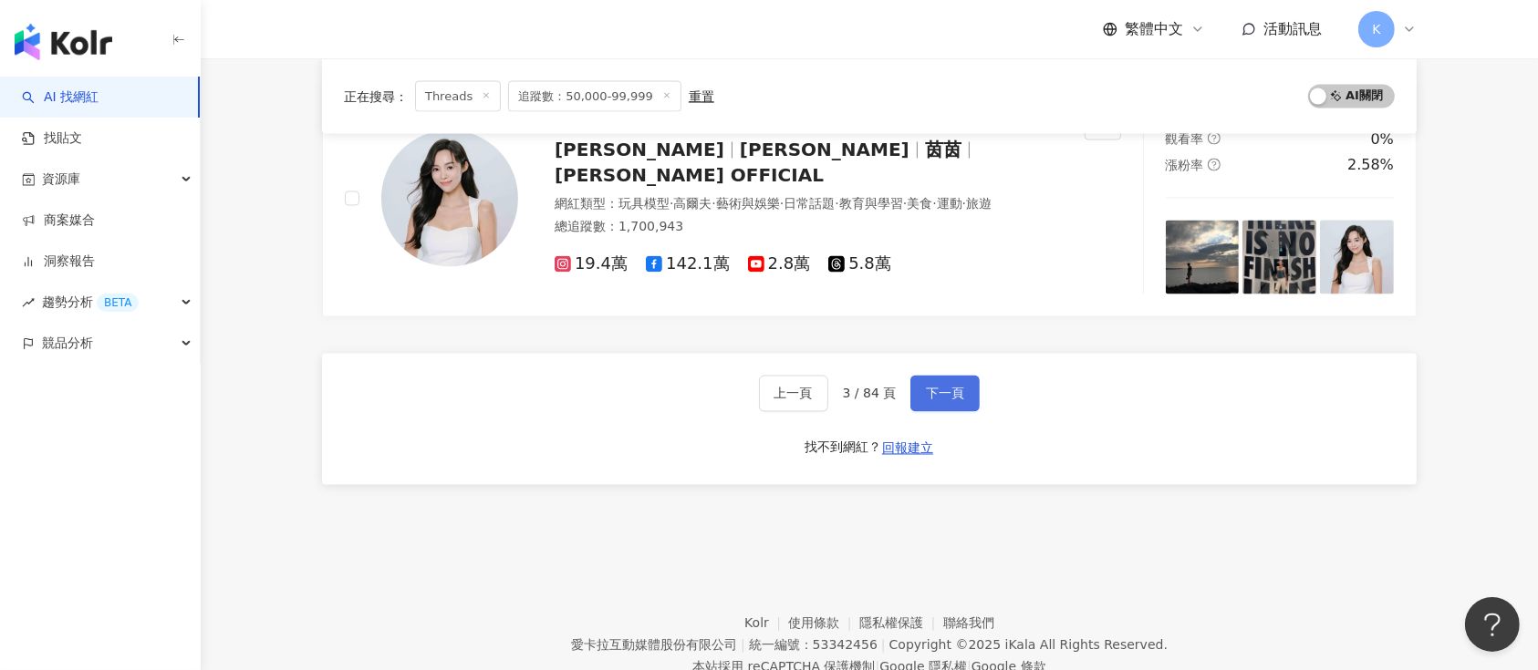
click at [945, 390] on span "下一頁" at bounding box center [945, 394] width 38 height 15
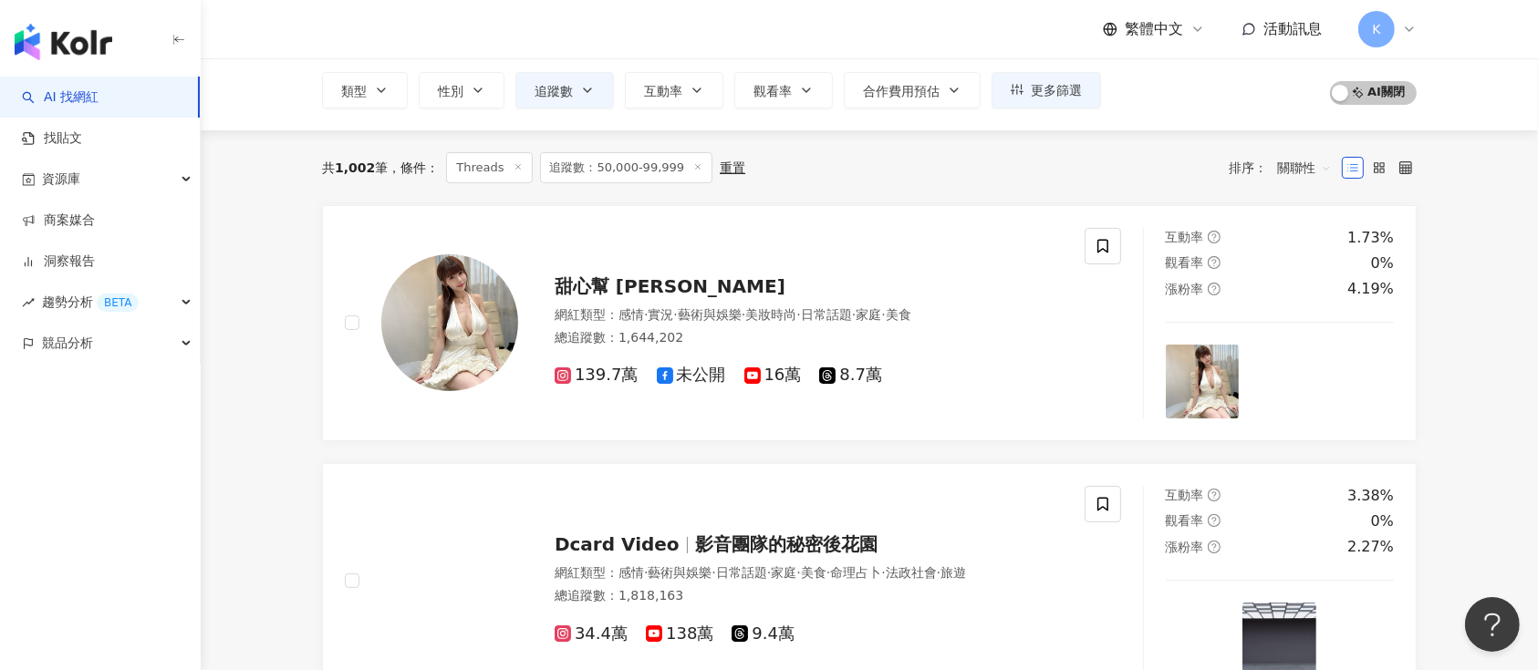
scroll to position [0, 0]
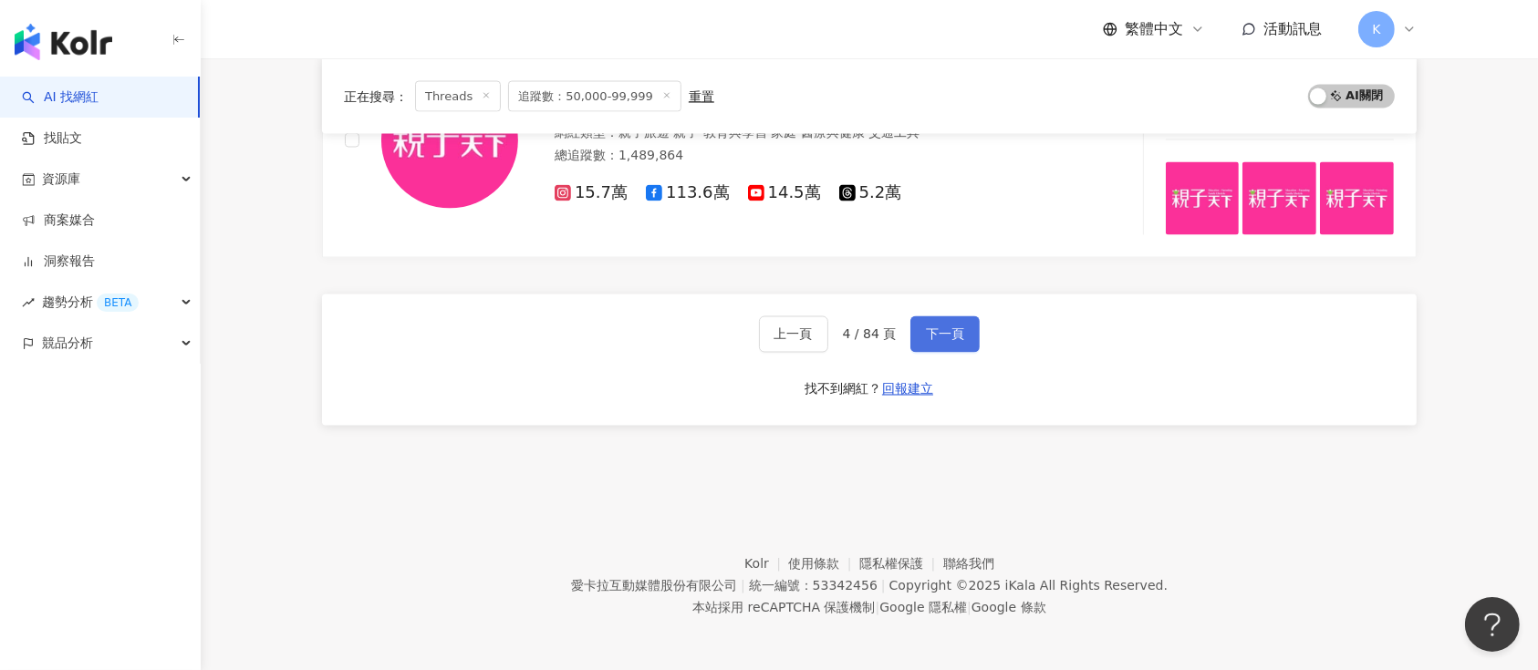
click at [930, 327] on span "下一頁" at bounding box center [945, 334] width 38 height 15
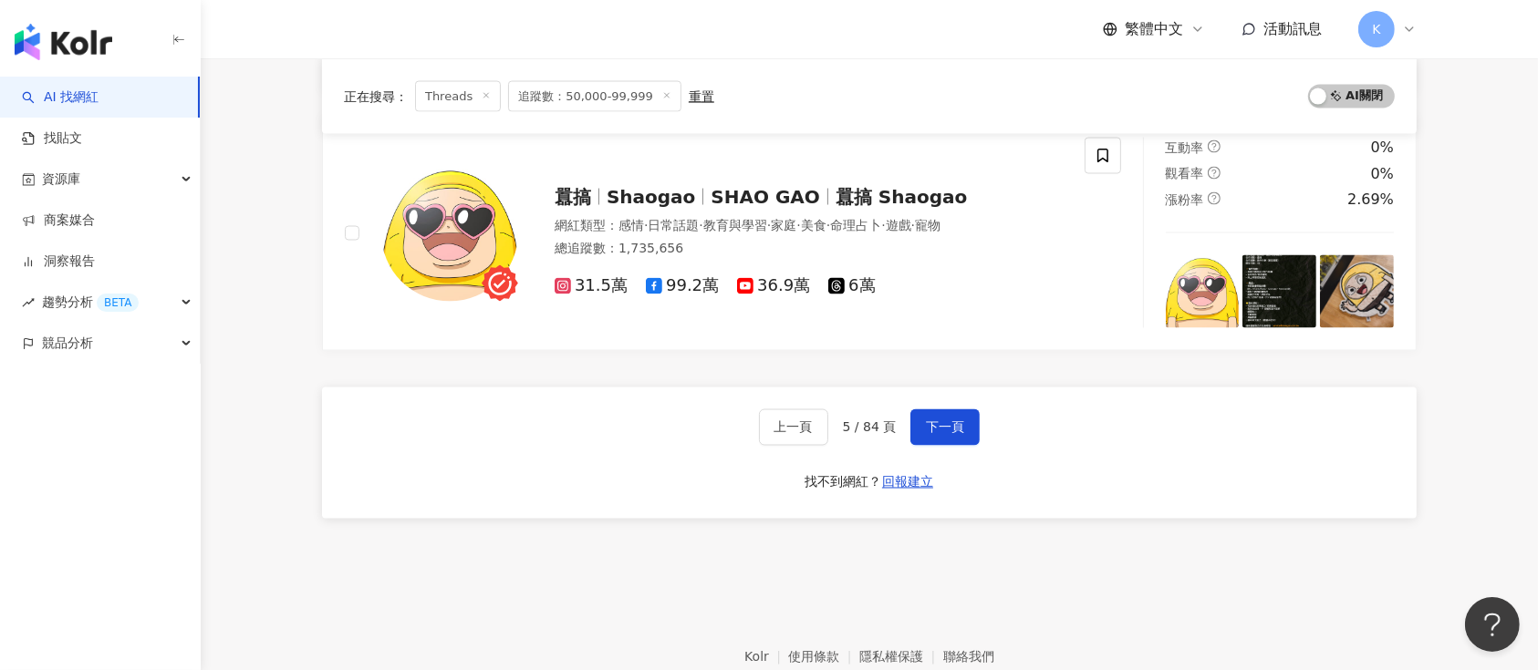
scroll to position [3188, 0]
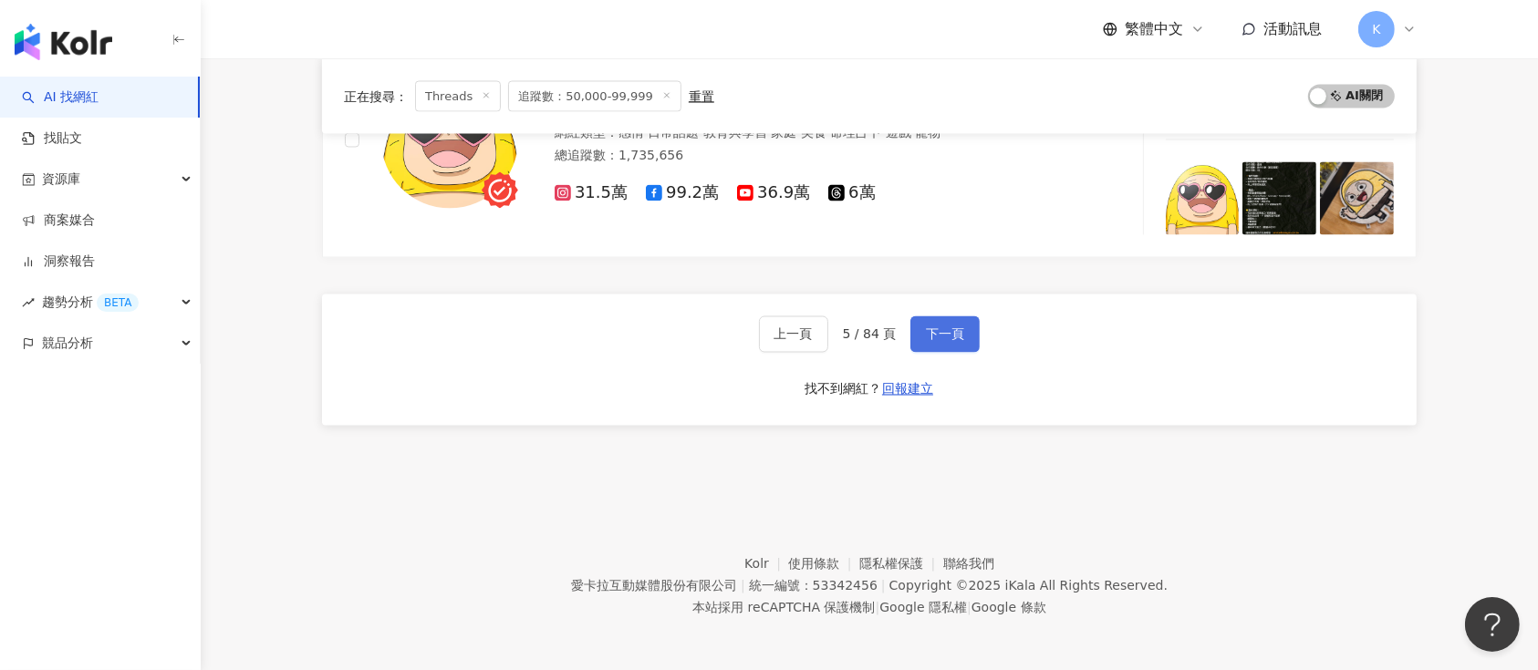
click at [945, 334] on span "下一頁" at bounding box center [945, 334] width 38 height 15
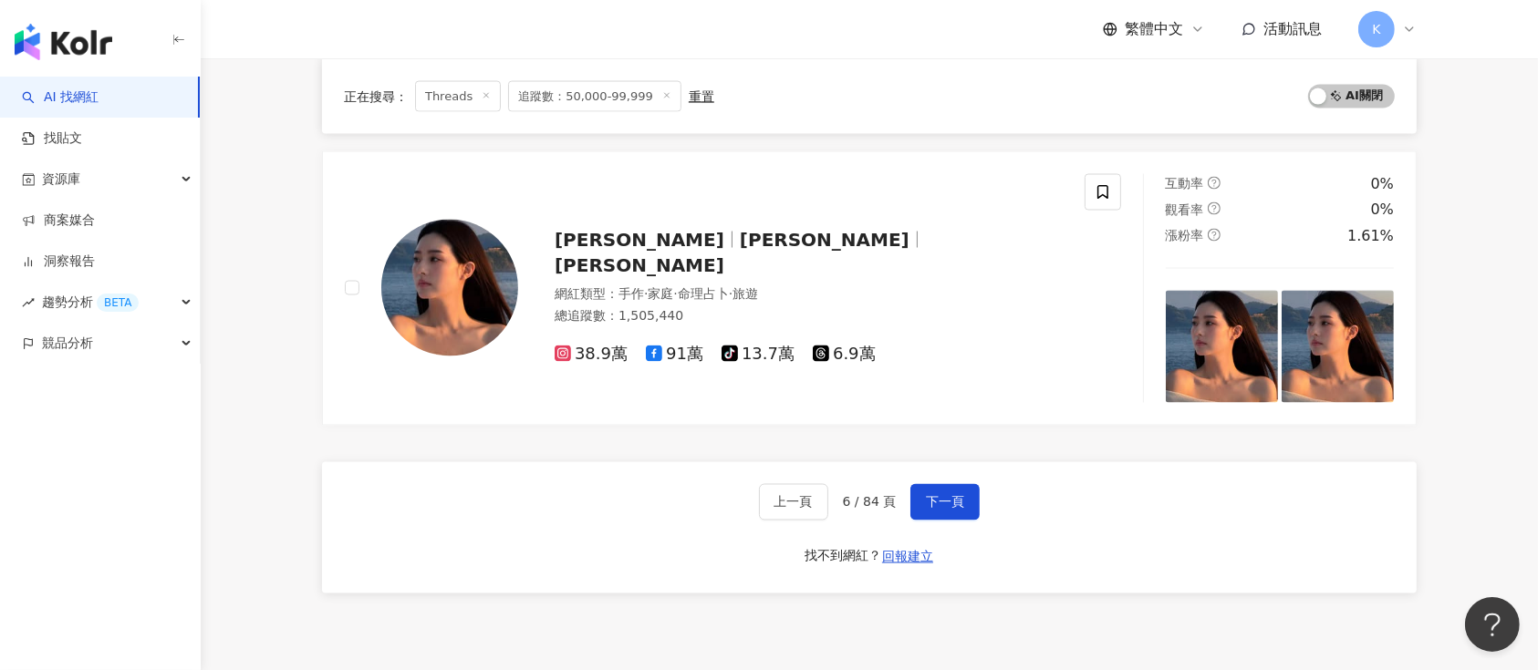
scroll to position [3022, 0]
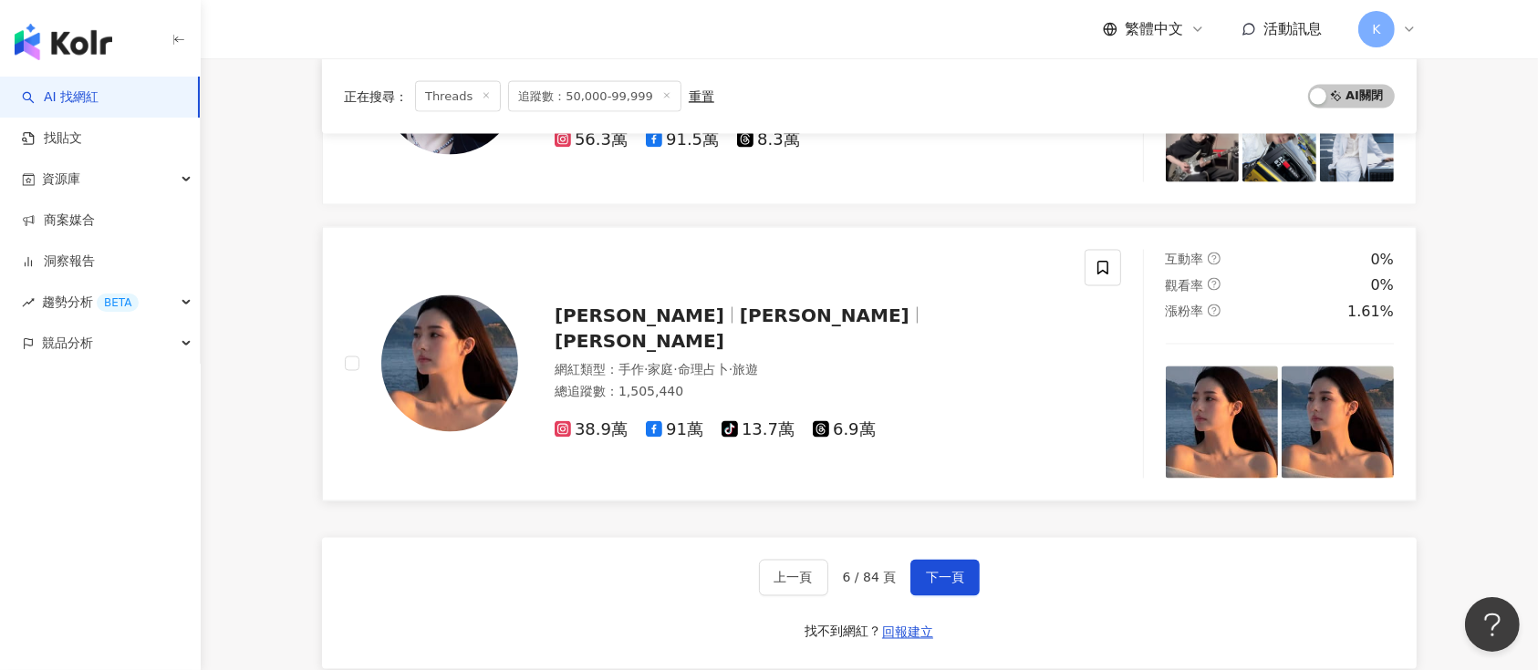
click at [740, 327] on span "Katie Chen" at bounding box center [825, 316] width 170 height 22
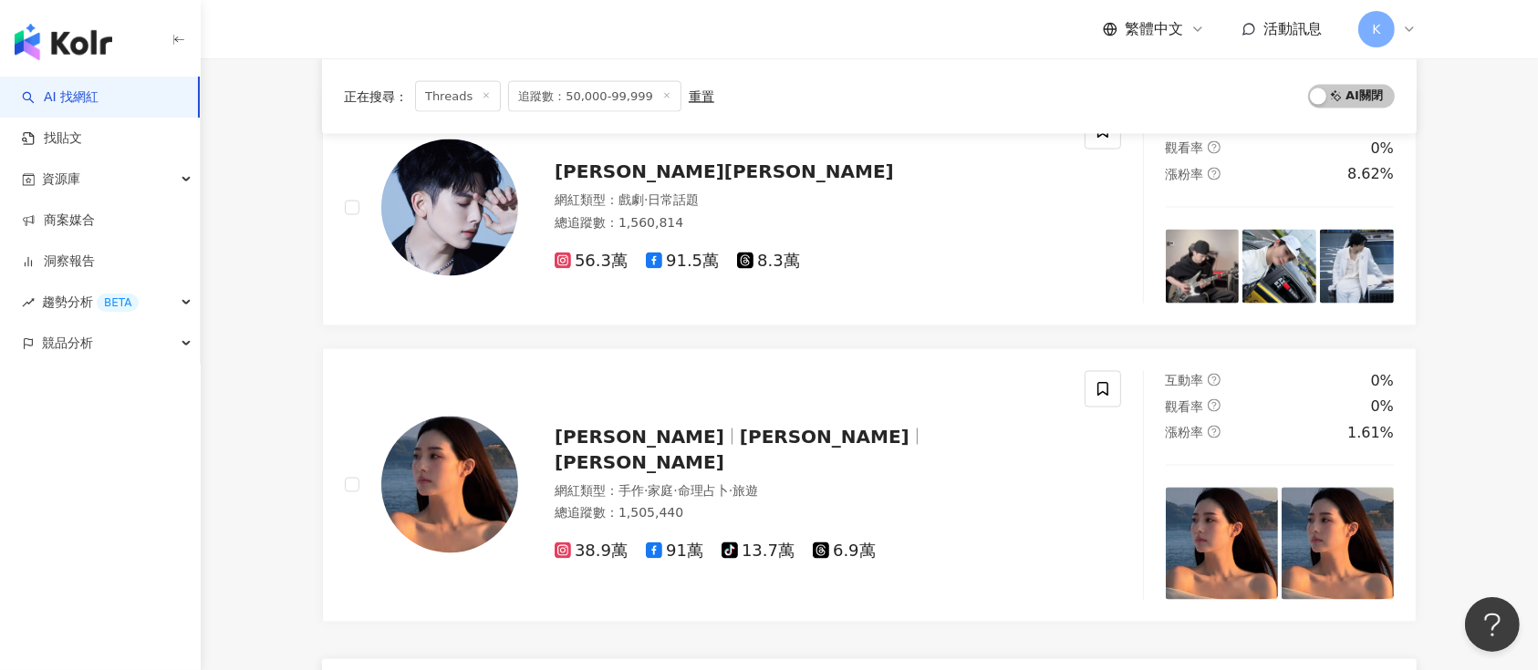
scroll to position [3144, 0]
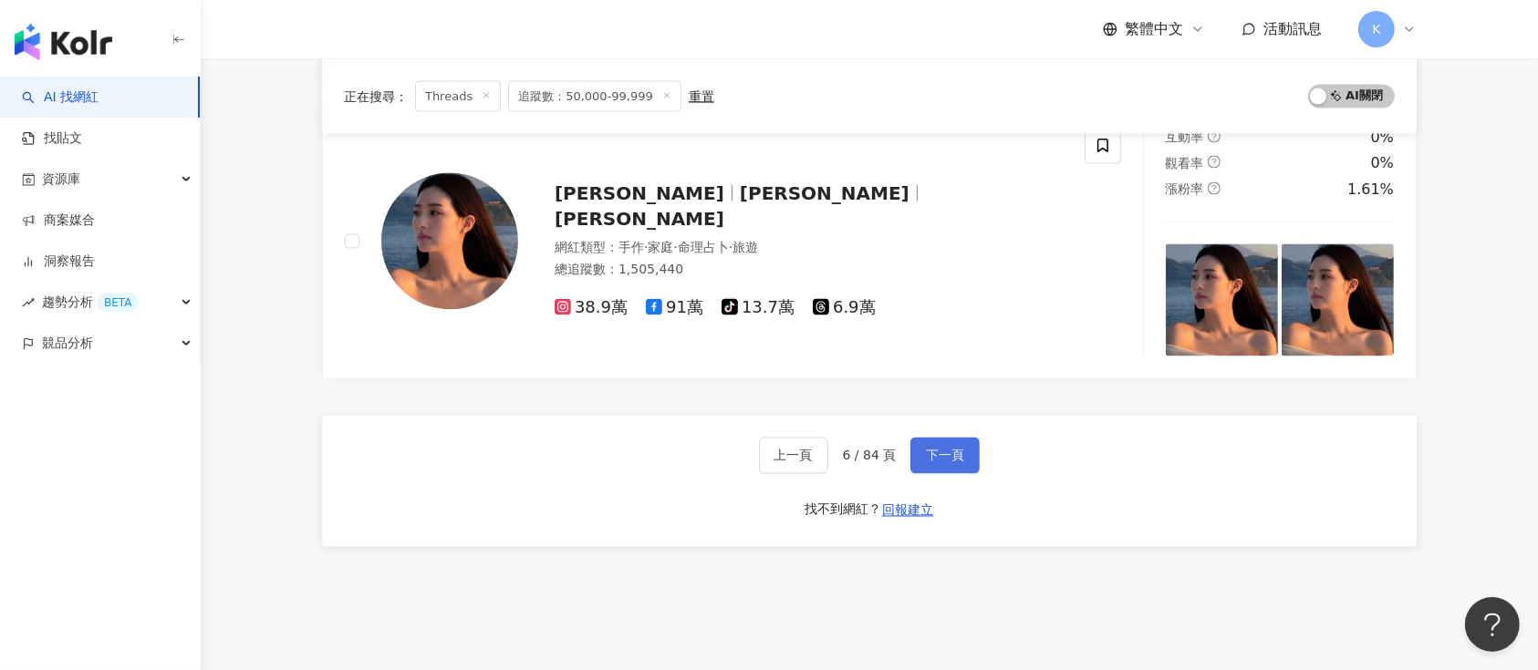
click at [935, 445] on button "下一頁" at bounding box center [944, 456] width 69 height 36
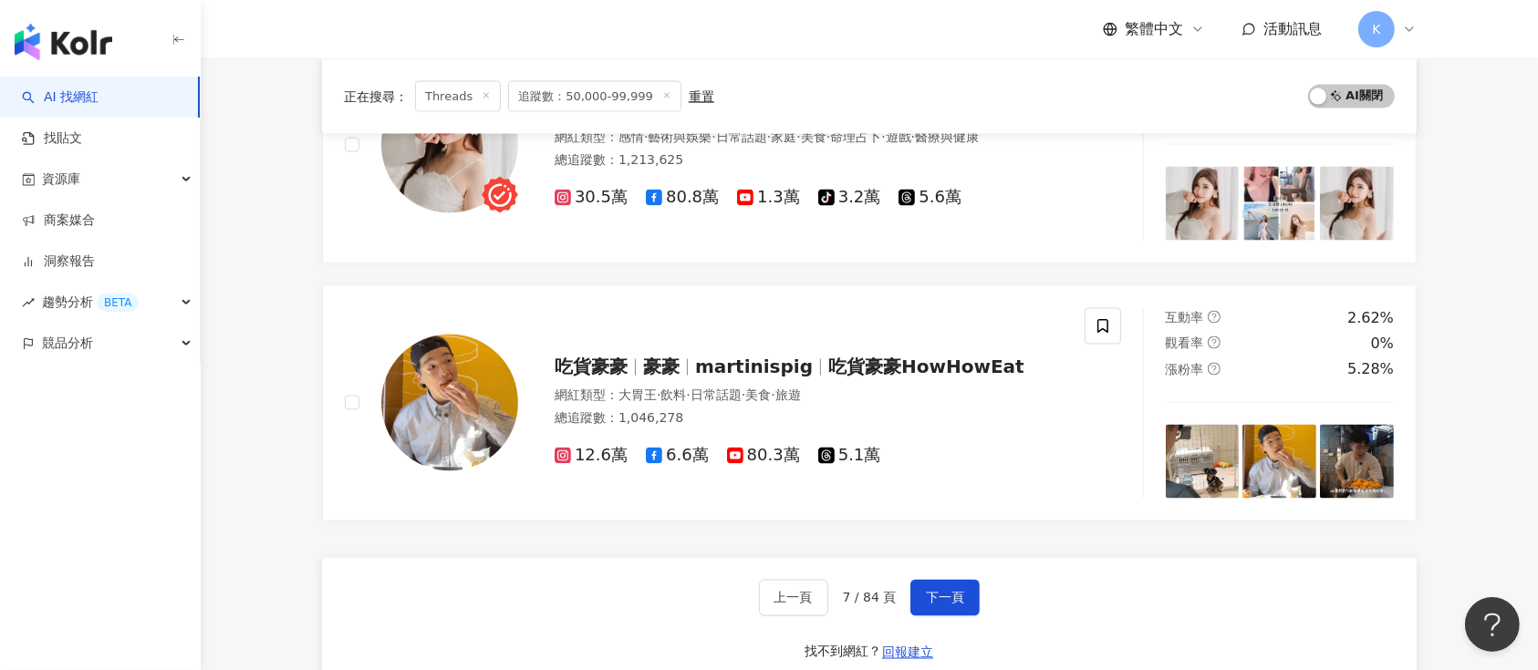
scroll to position [3052, 0]
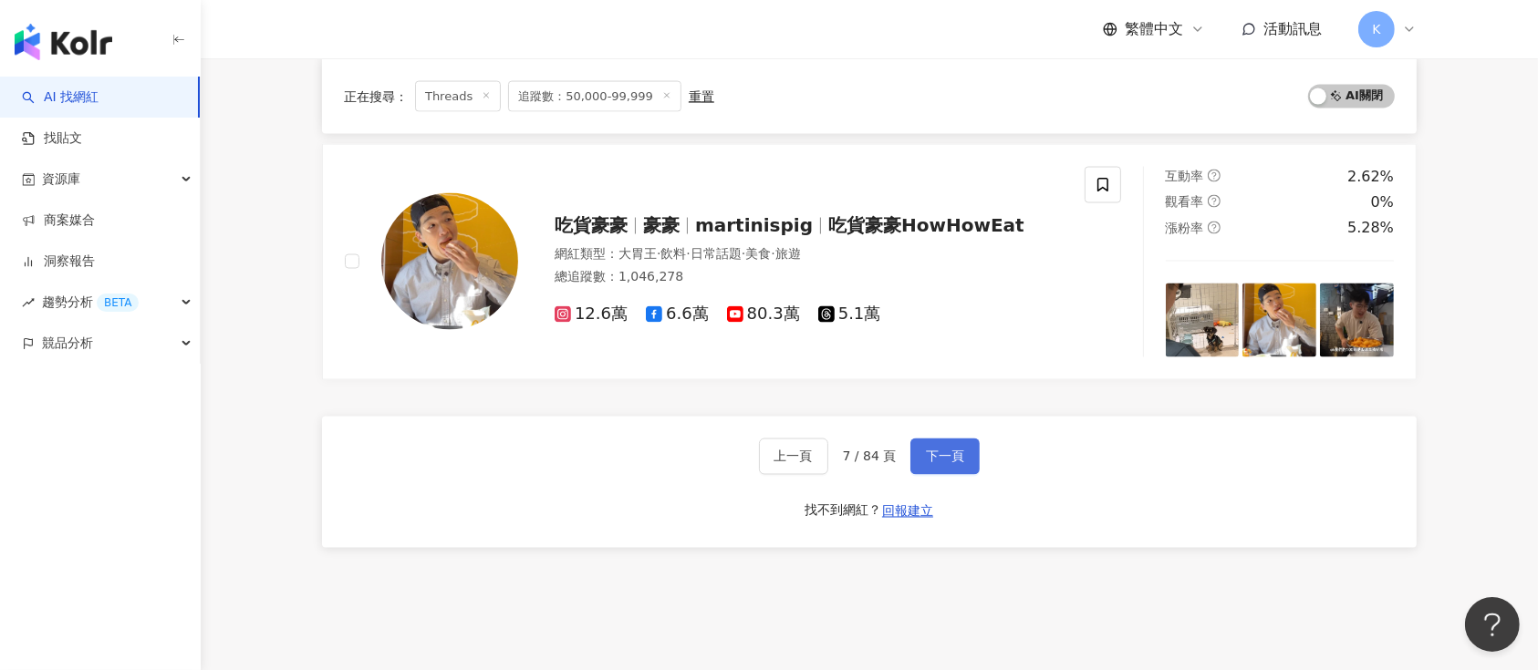
click at [949, 456] on span "下一頁" at bounding box center [945, 457] width 38 height 15
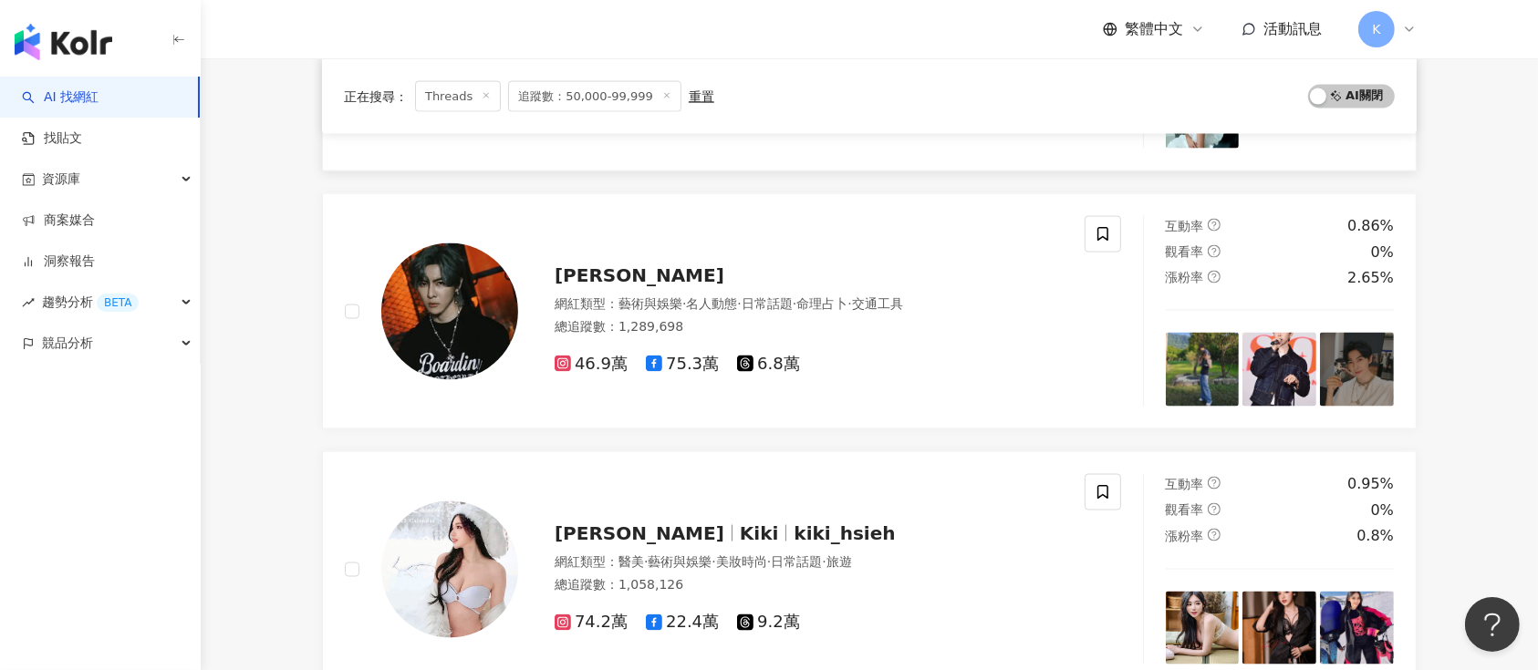
scroll to position [2945, 0]
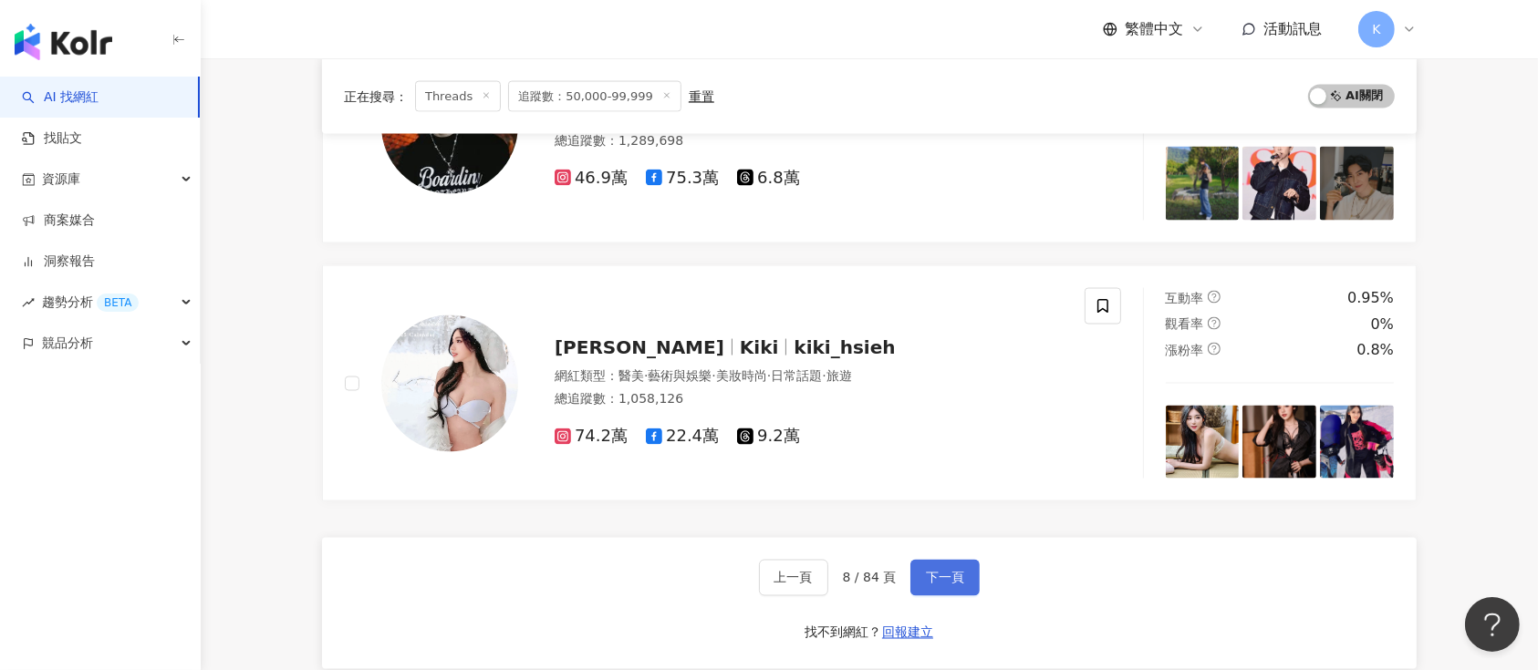
click at [934, 571] on span "下一頁" at bounding box center [945, 578] width 38 height 15
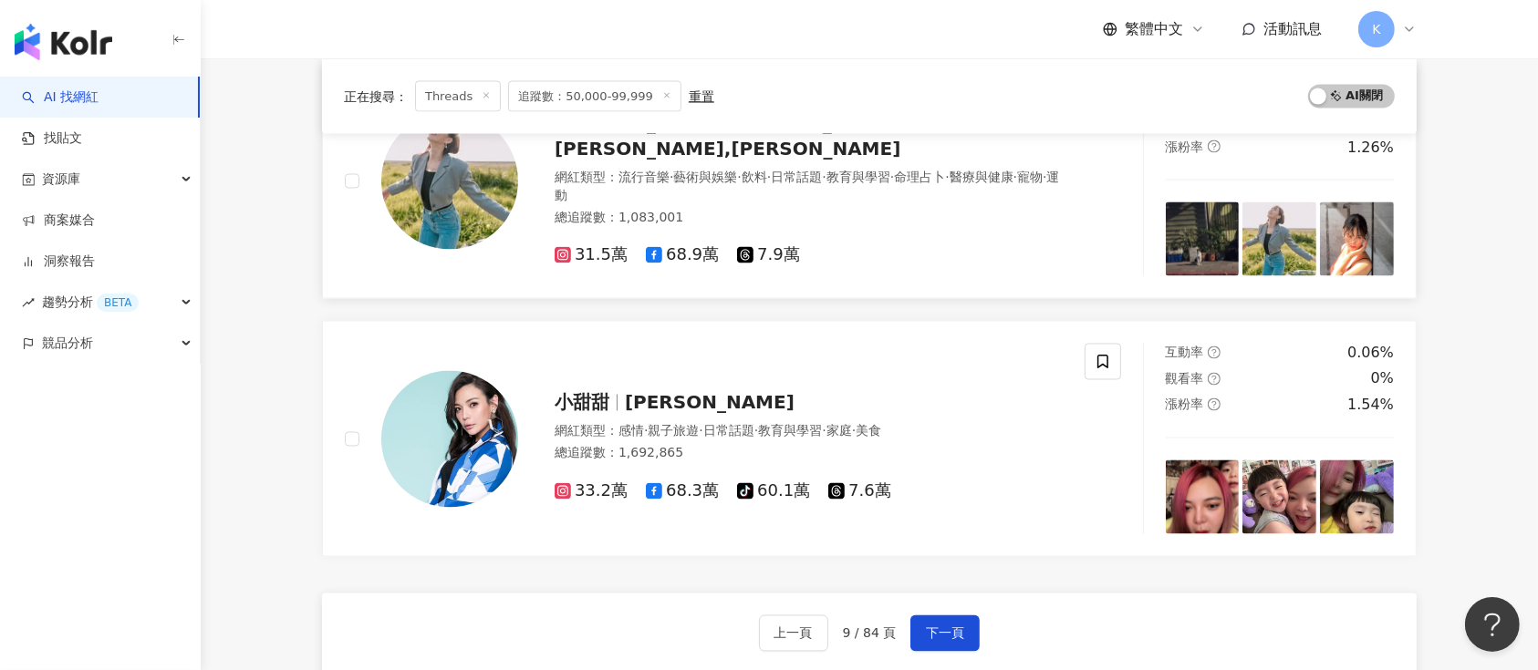
scroll to position [3293, 0]
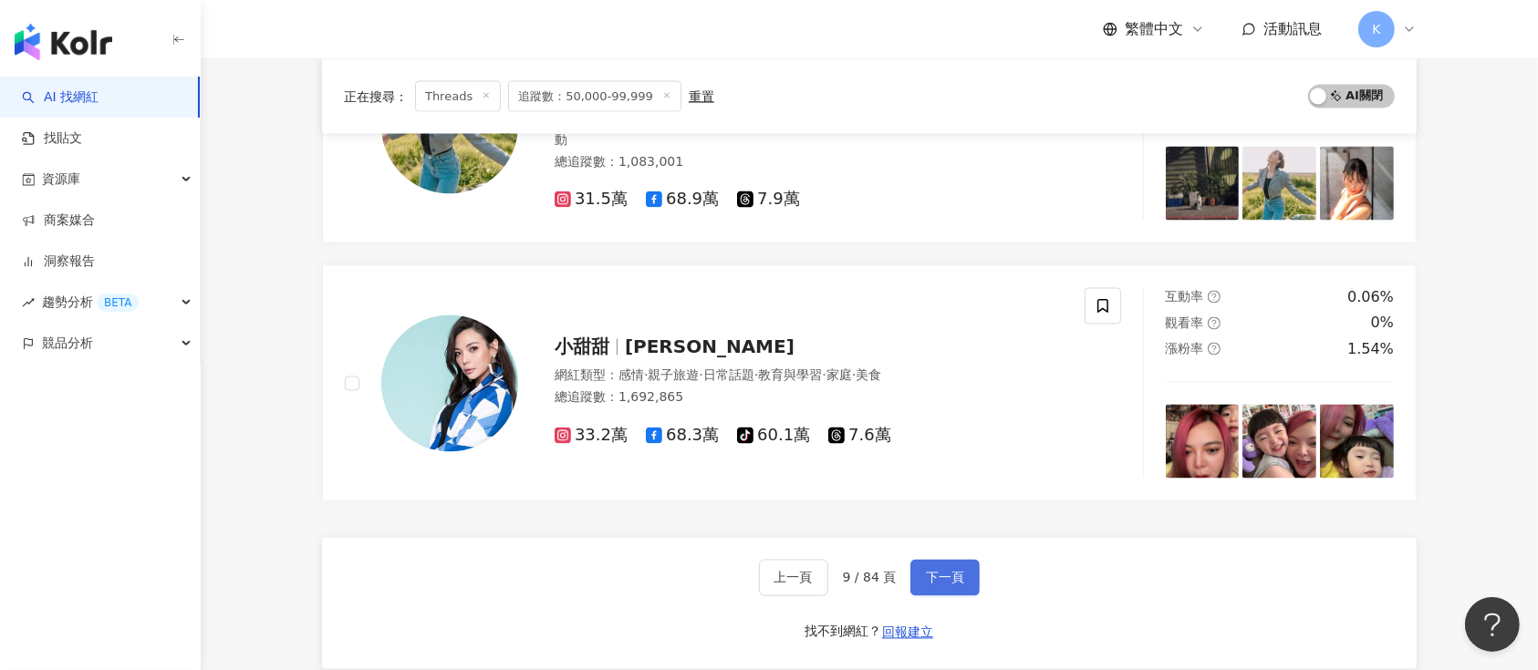
click at [921, 587] on button "下一頁" at bounding box center [944, 578] width 69 height 36
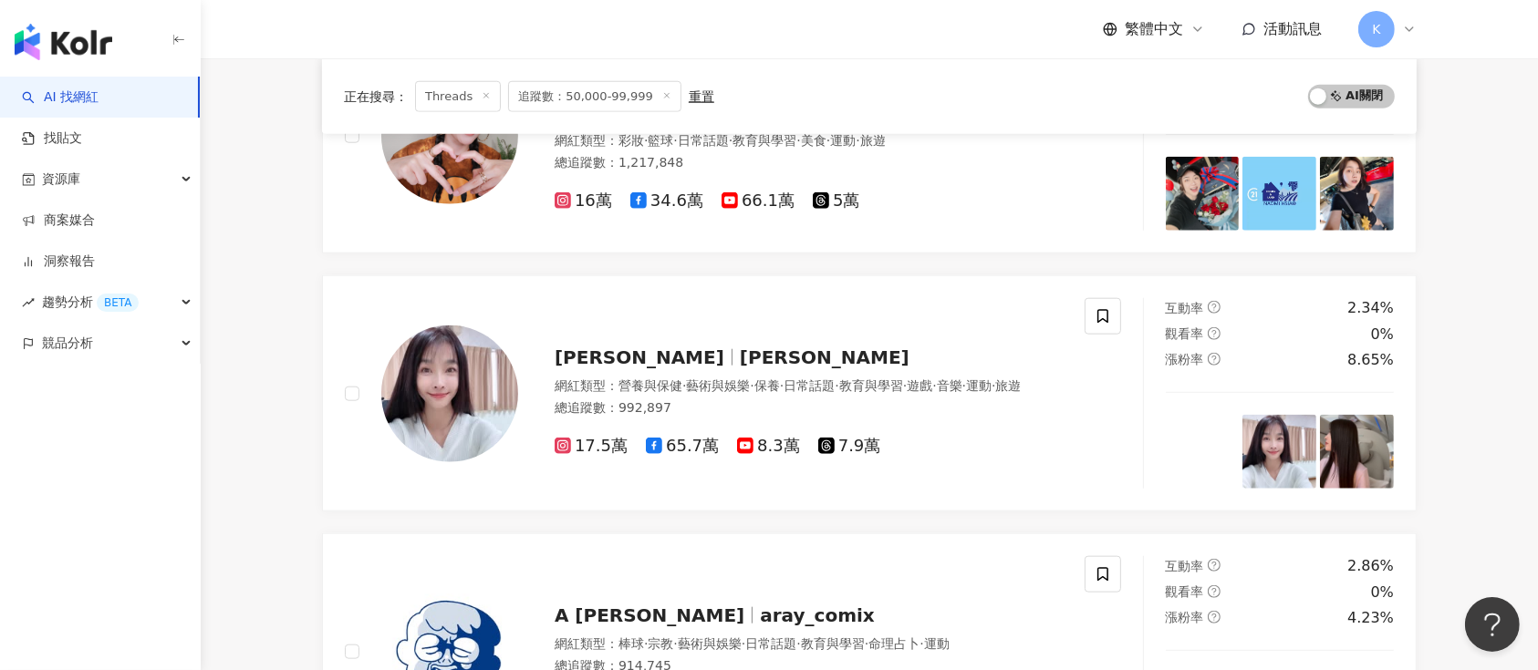
scroll to position [1850, 0]
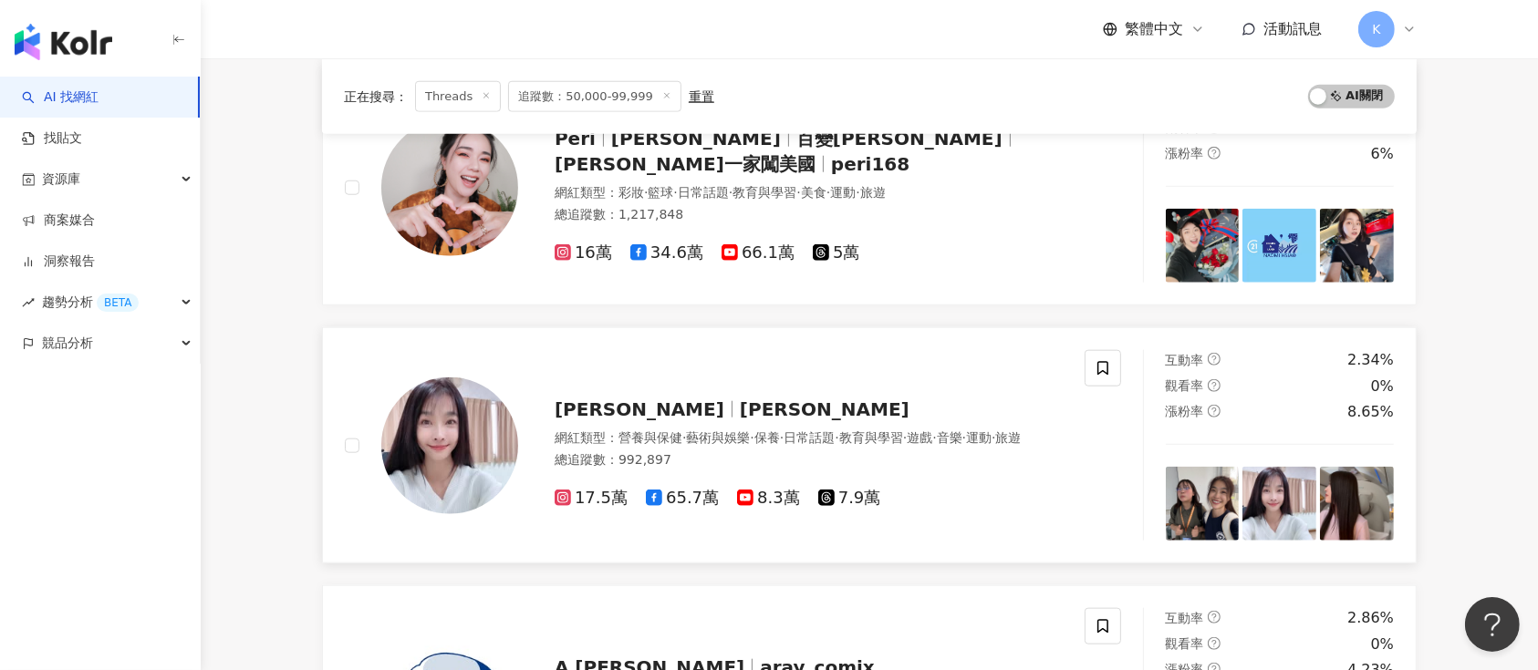
click at [618, 382] on div "黃瑜嫻 小嫻 網紅類型 ： 營養與保健 · 藝術與娛樂 · 保養 · 日常話題 · 教育與學習 · 遊戲 · 音樂 · 運動 · 旅遊 總追蹤數 ： 992,…" at bounding box center [790, 446] width 545 height 128
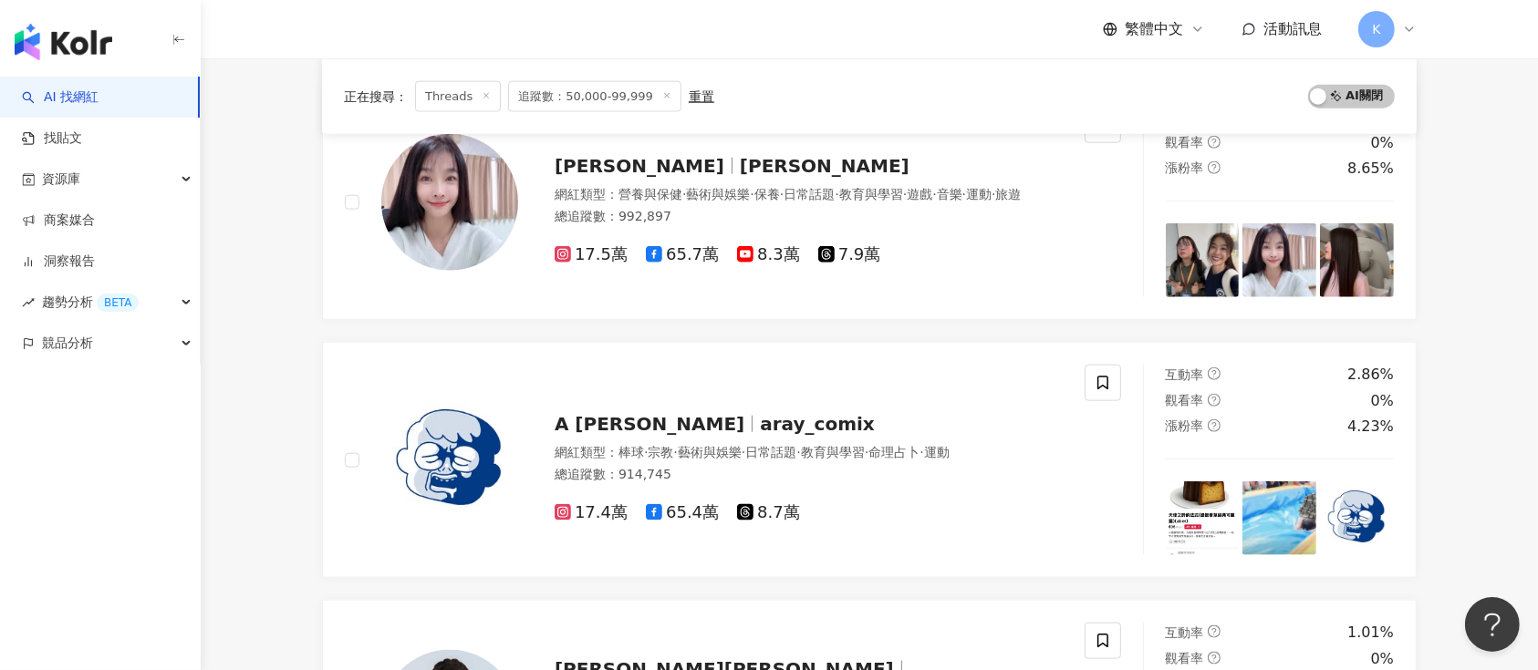
scroll to position [3188, 0]
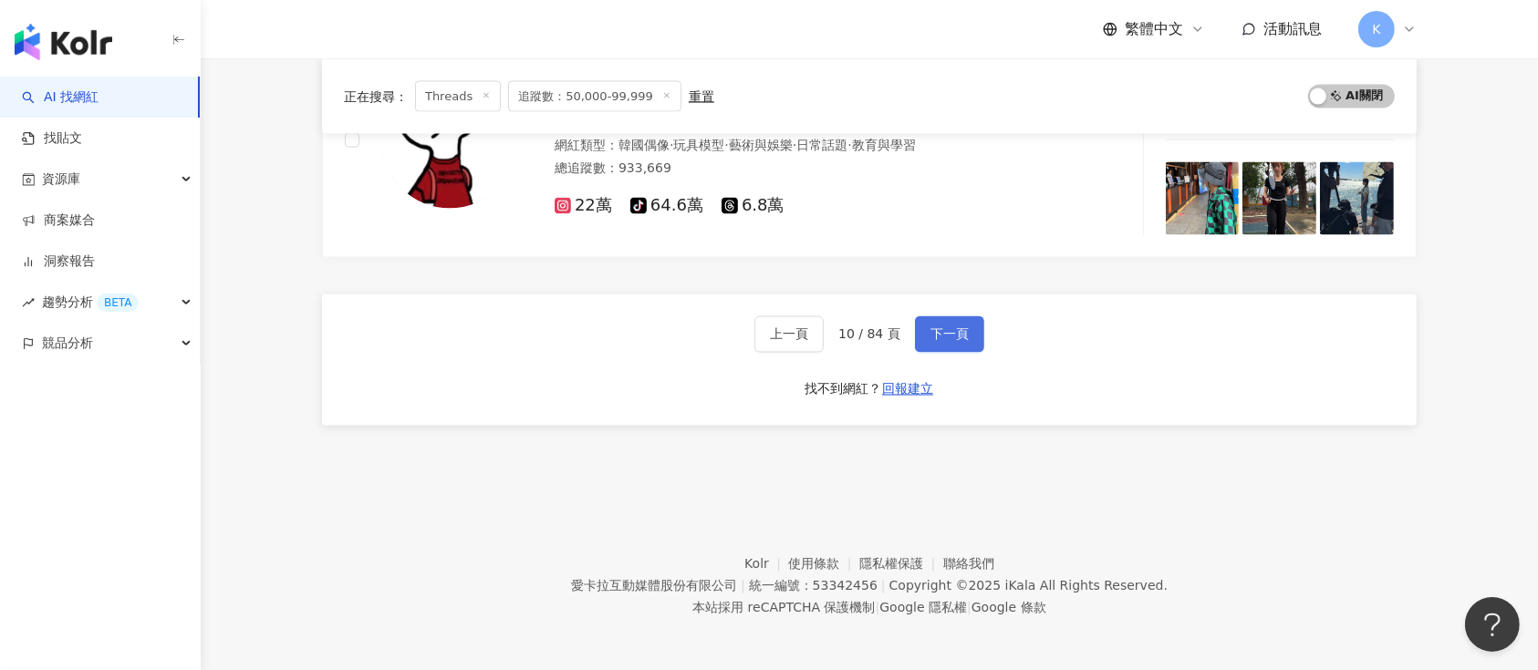
click at [956, 327] on span "下一頁" at bounding box center [949, 334] width 38 height 15
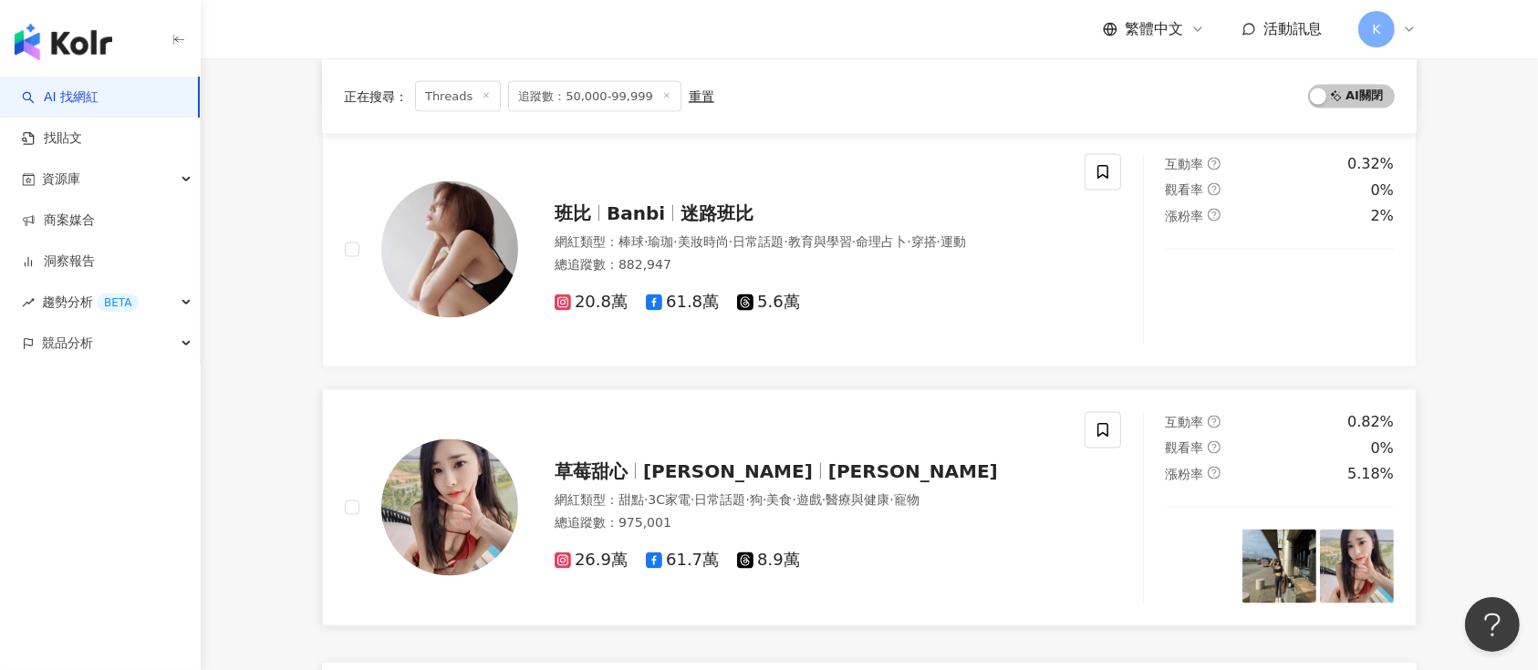
scroll to position [2998, 0]
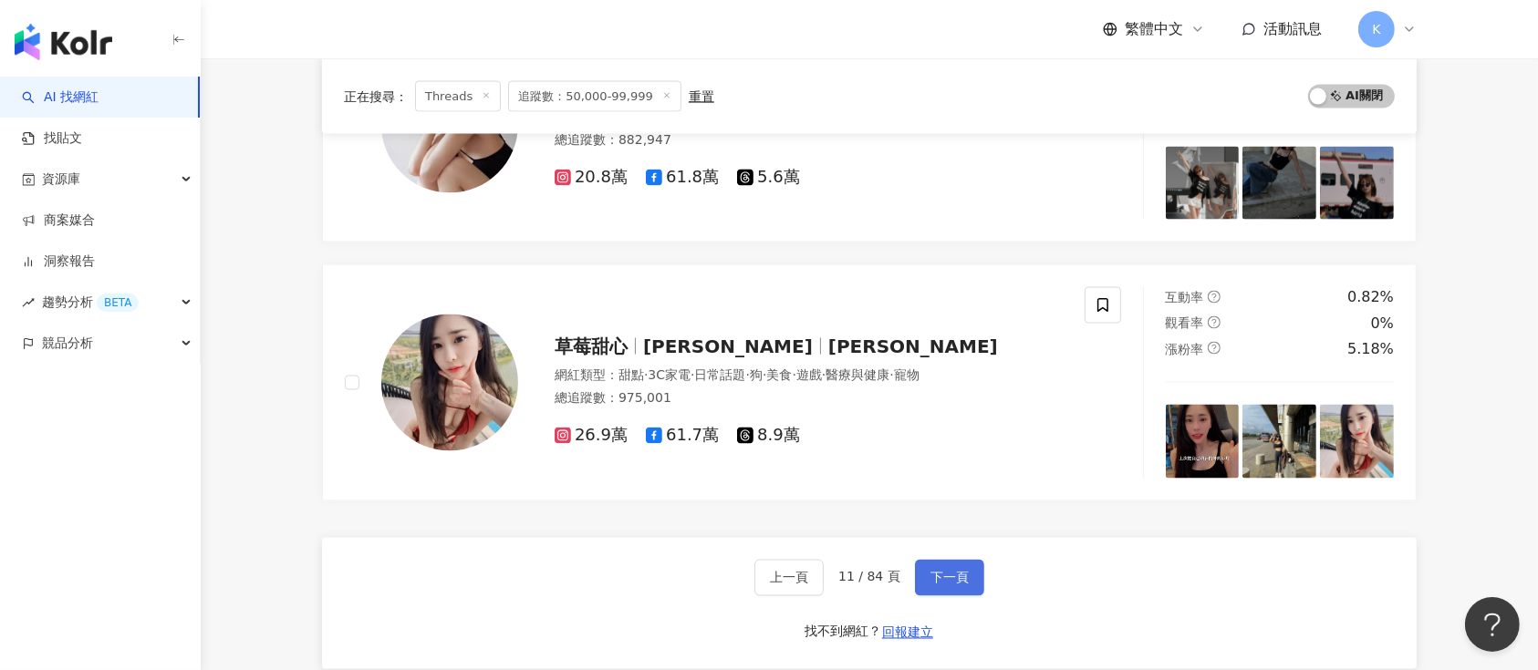
click at [941, 577] on span "下一頁" at bounding box center [949, 578] width 38 height 15
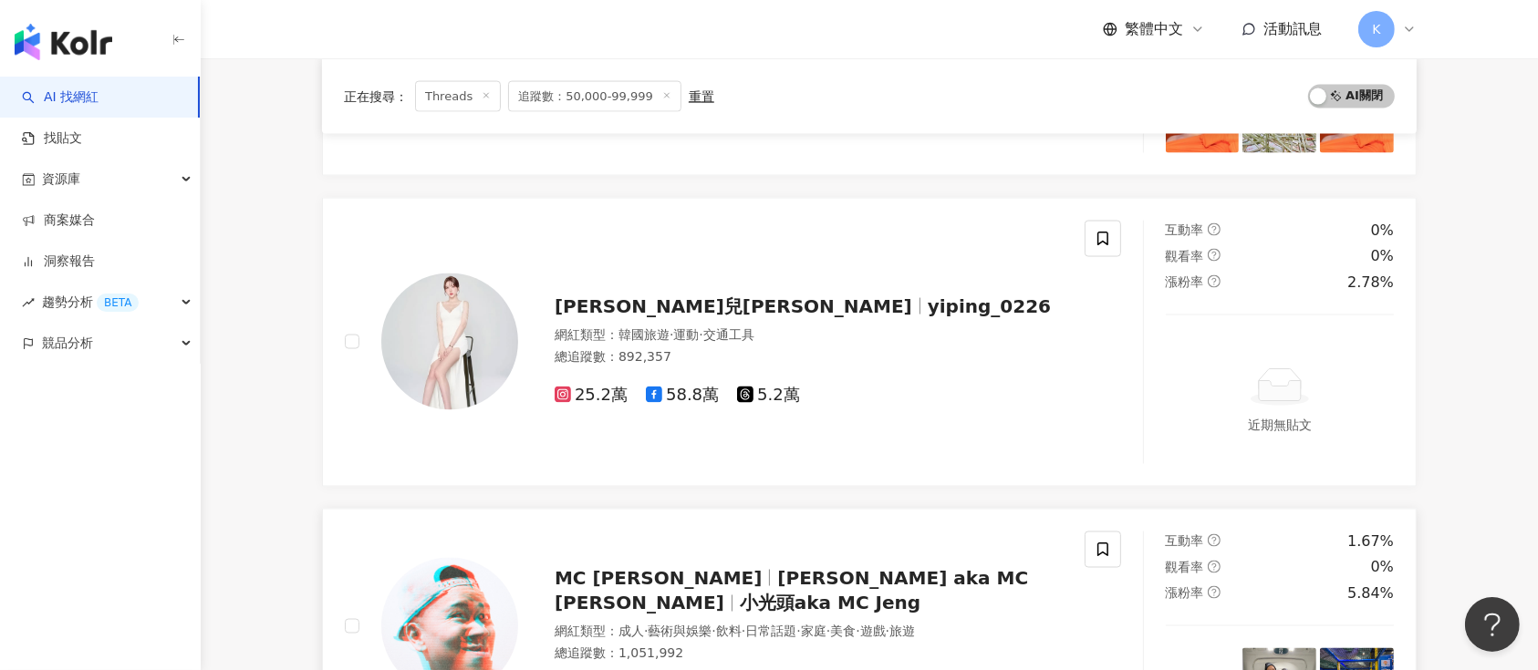
scroll to position [3100, 0]
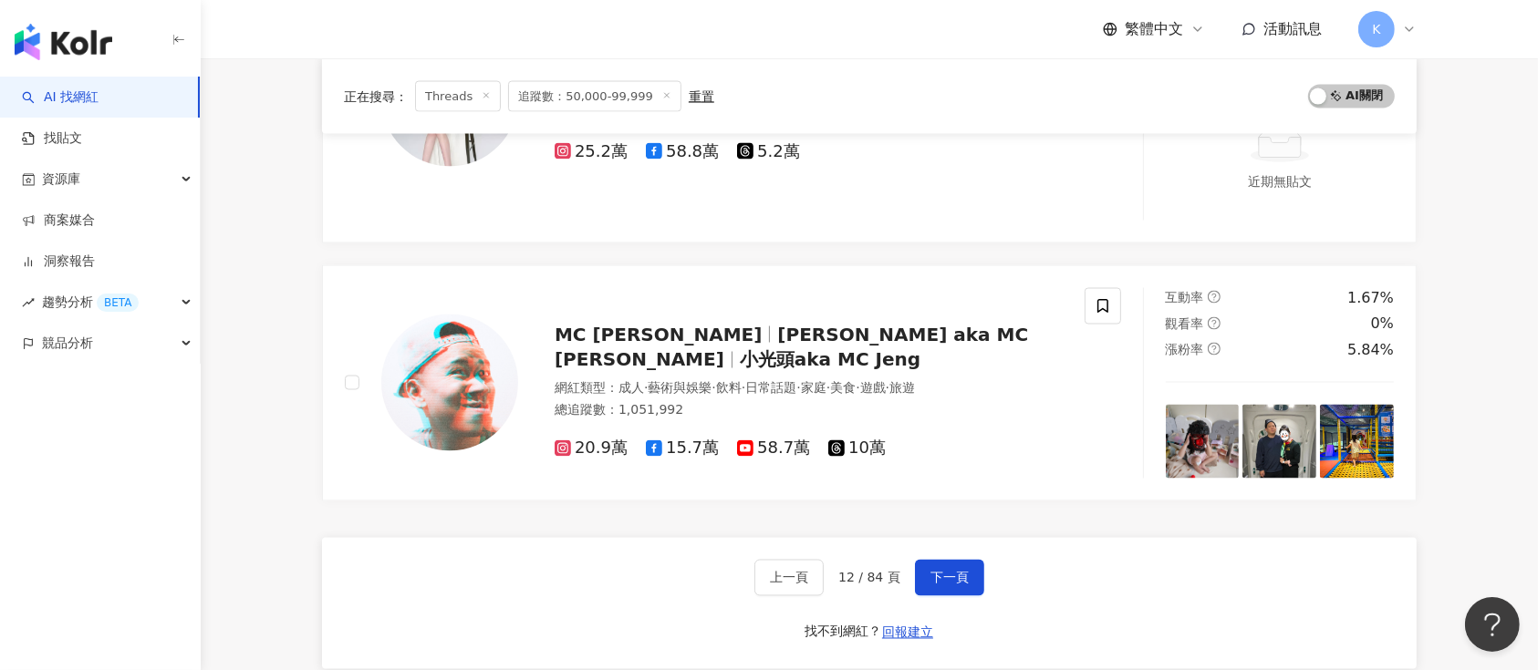
drag, startPoint x: 944, startPoint y: 573, endPoint x: 934, endPoint y: 554, distance: 21.6
click at [944, 572] on span "下一頁" at bounding box center [949, 578] width 38 height 15
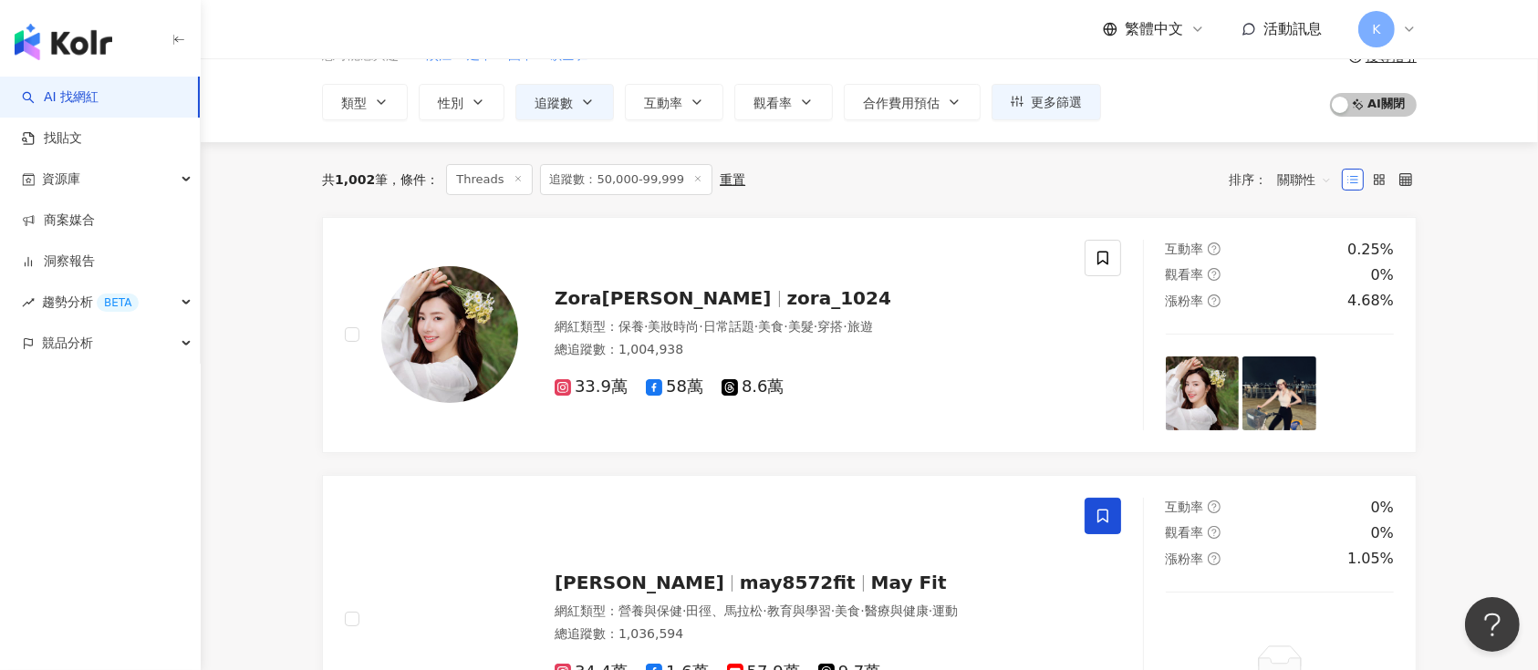
scroll to position [26, 0]
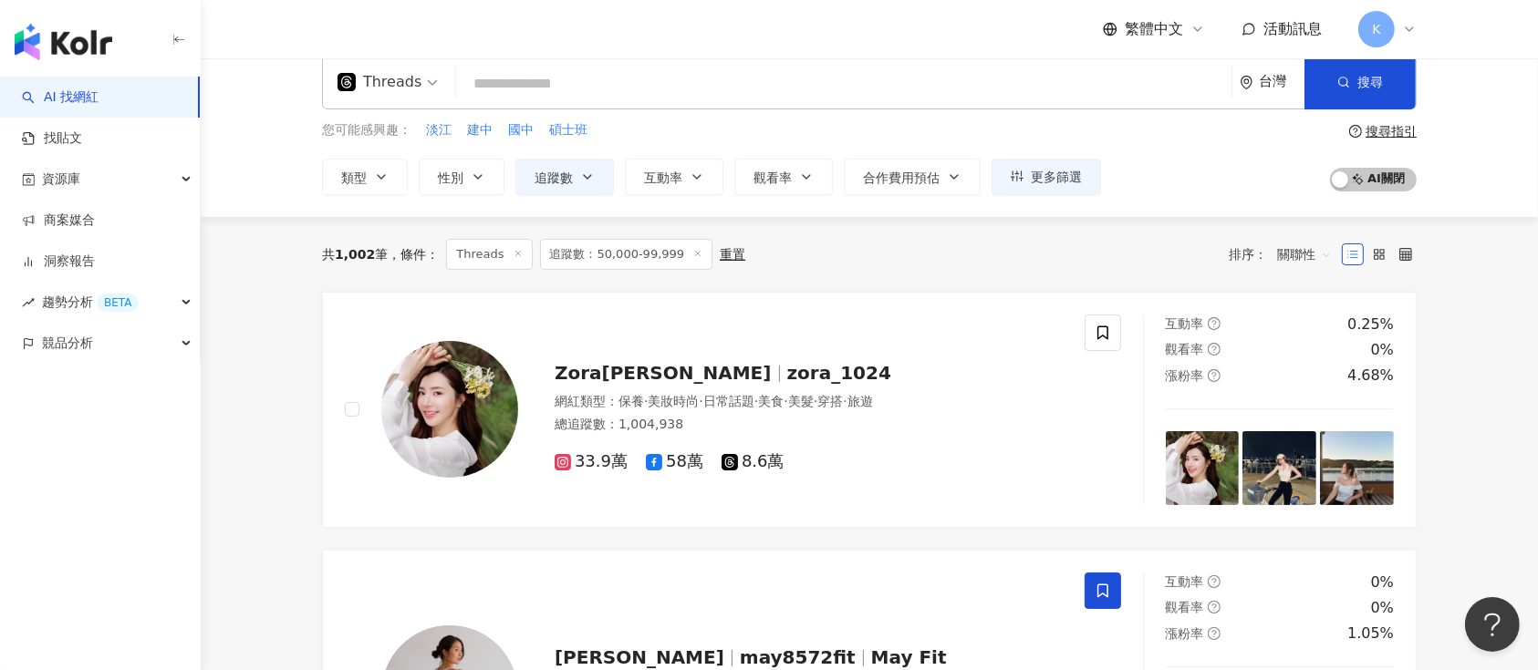
click at [787, 365] on span "zora_1024" at bounding box center [839, 373] width 104 height 22
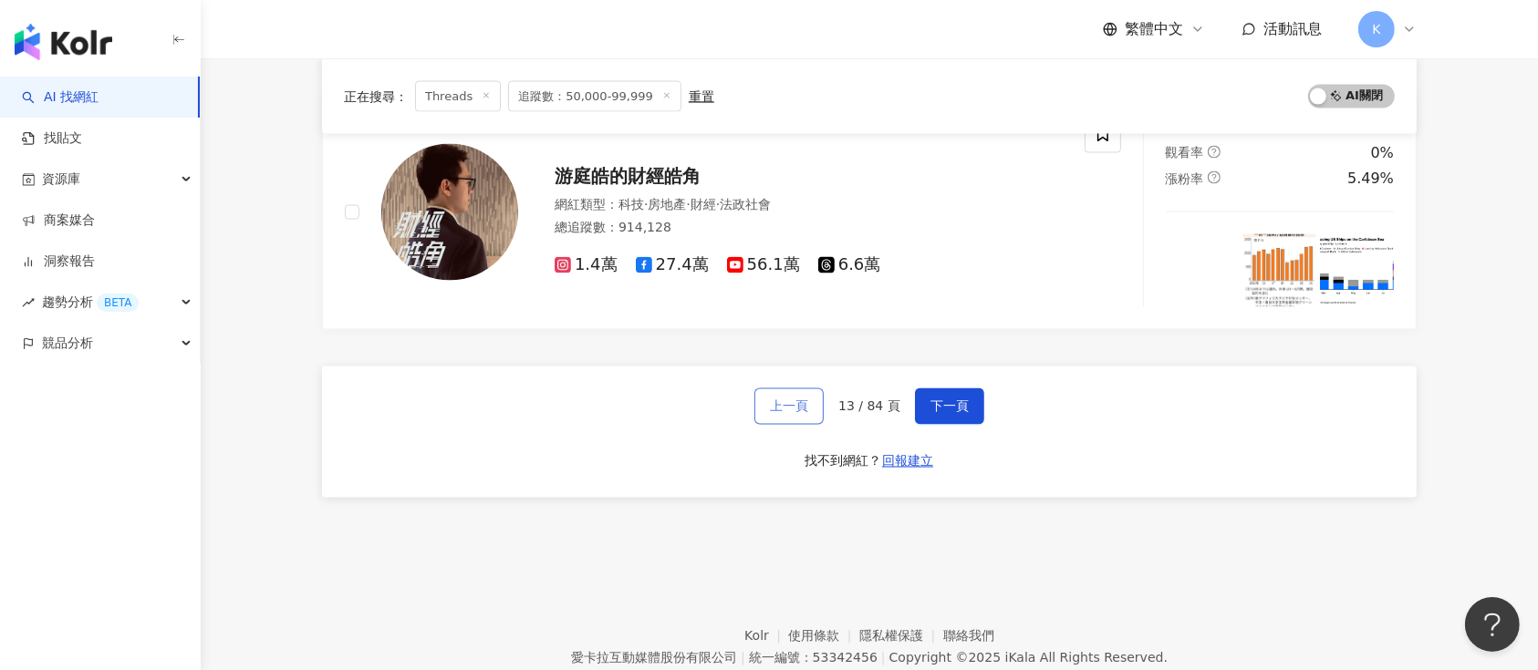
scroll to position [3188, 0]
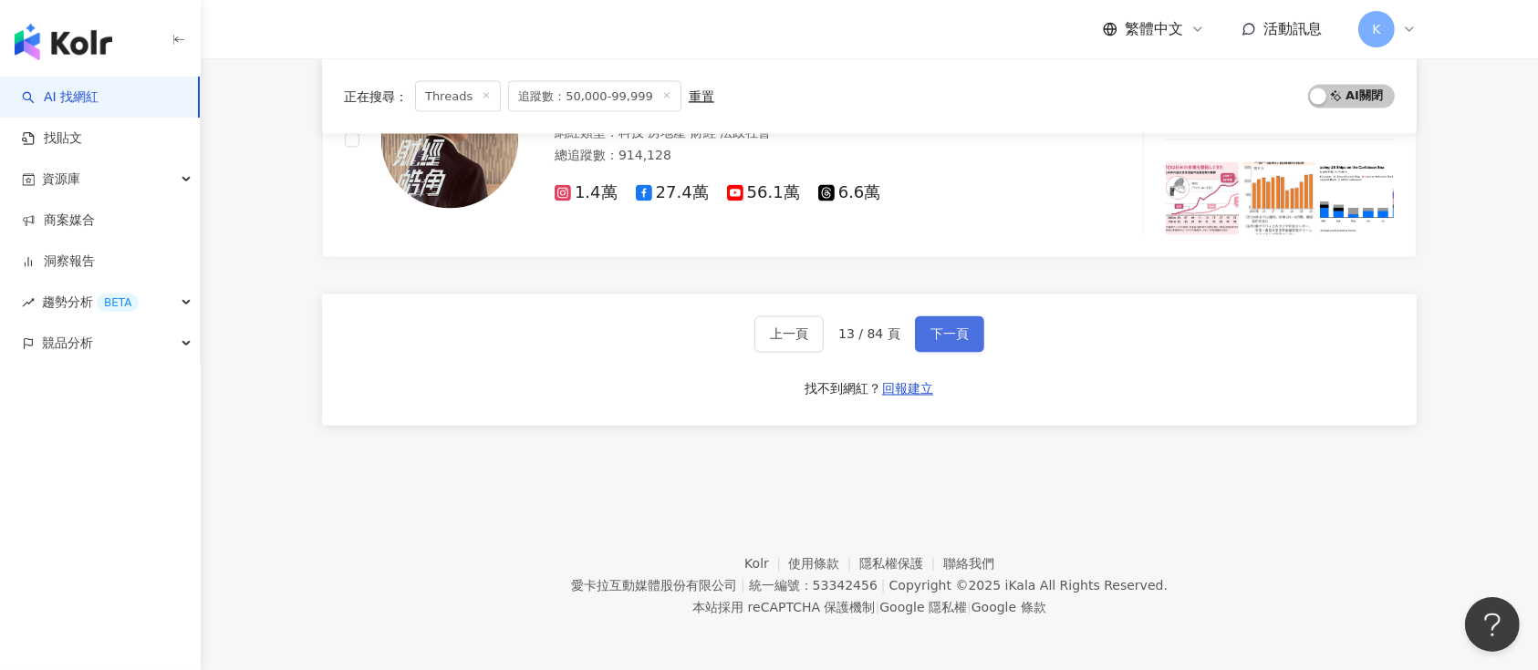
click at [935, 327] on span "下一頁" at bounding box center [949, 334] width 38 height 15
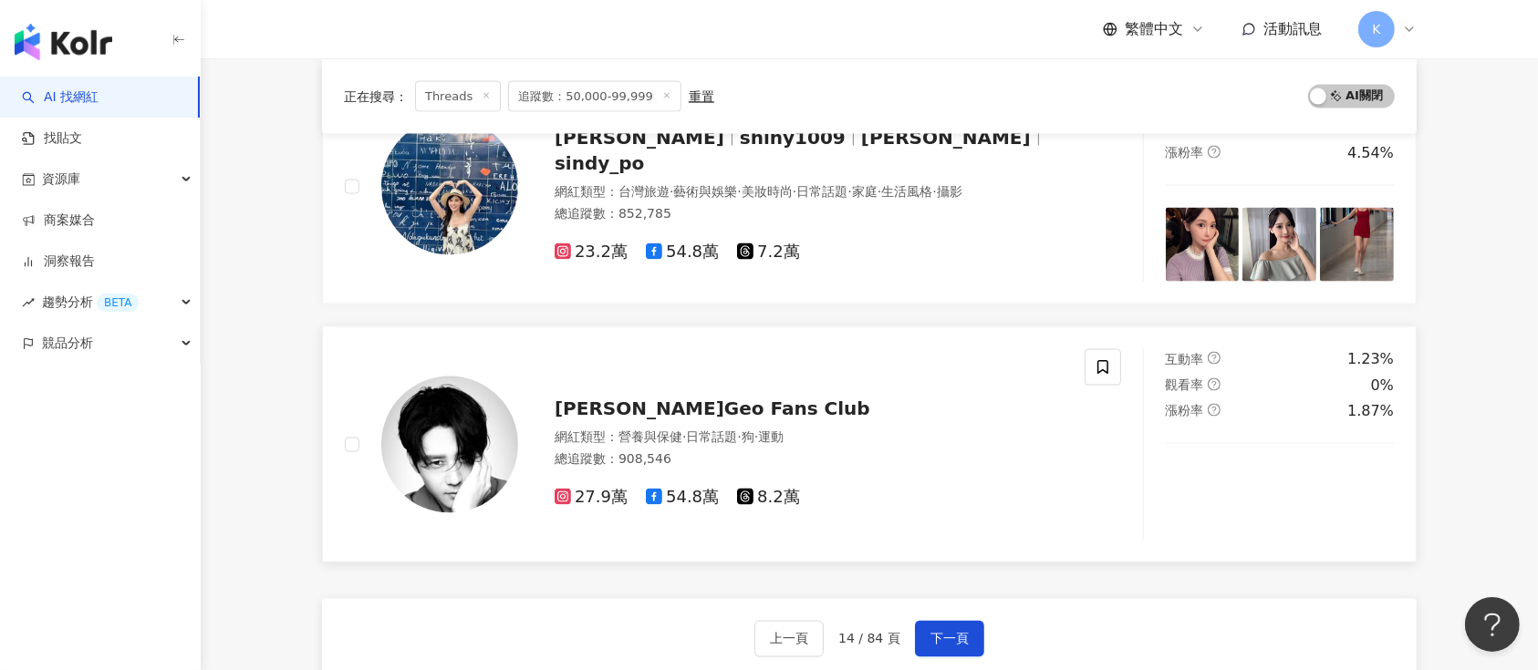
scroll to position [2892, 0]
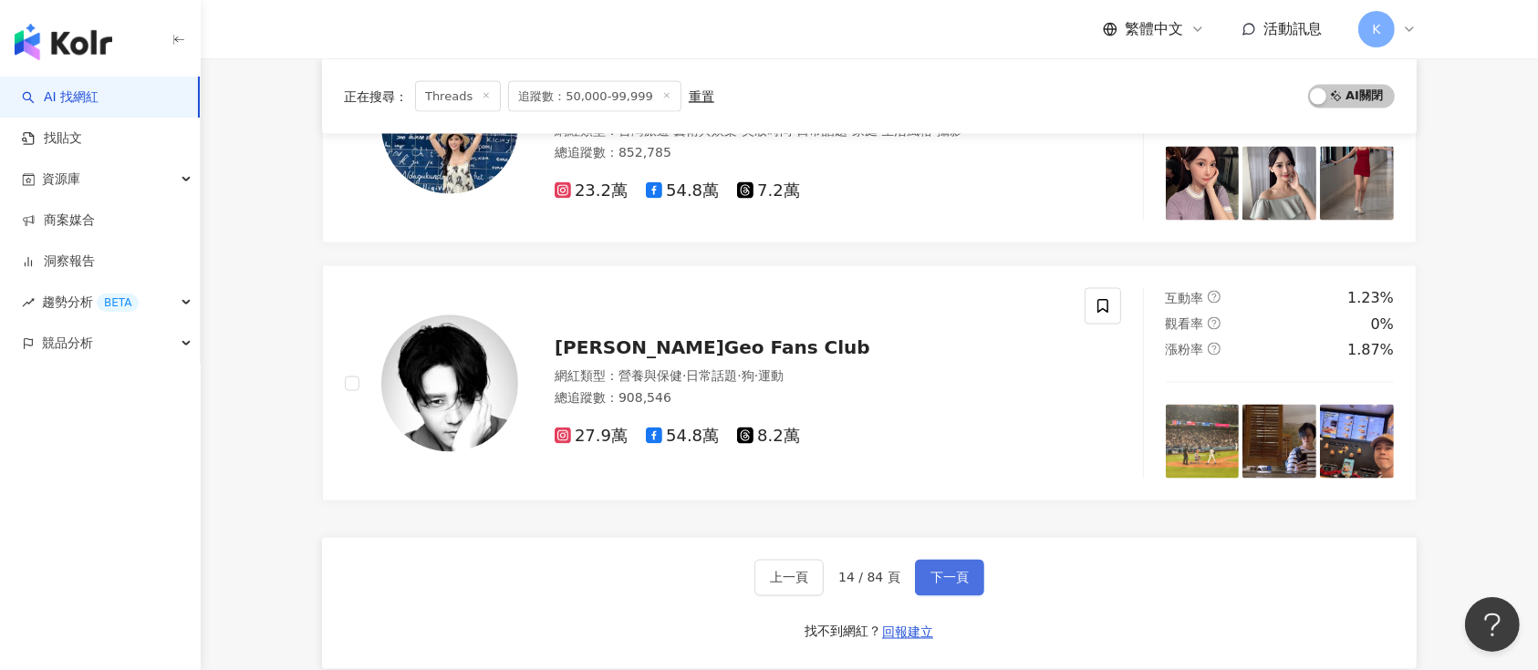
click at [945, 564] on button "下一頁" at bounding box center [949, 578] width 69 height 36
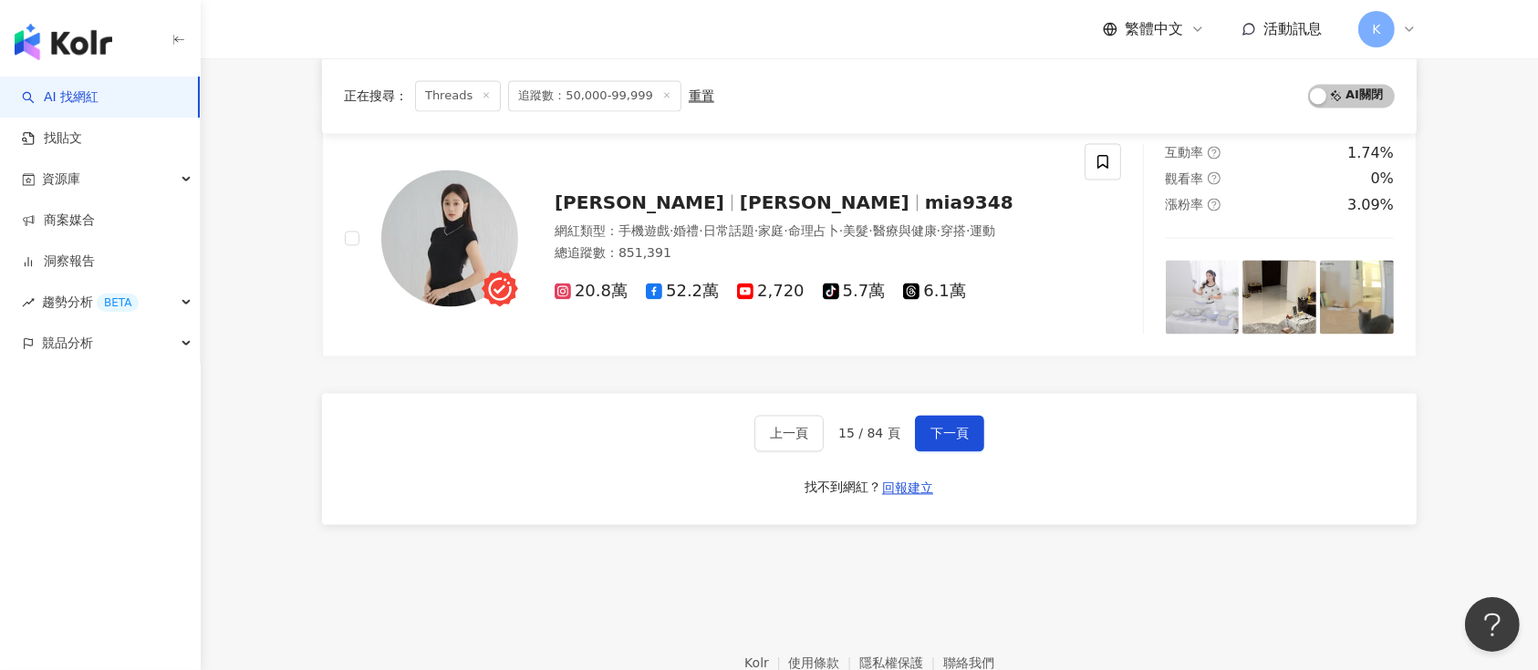
scroll to position [3551, 0]
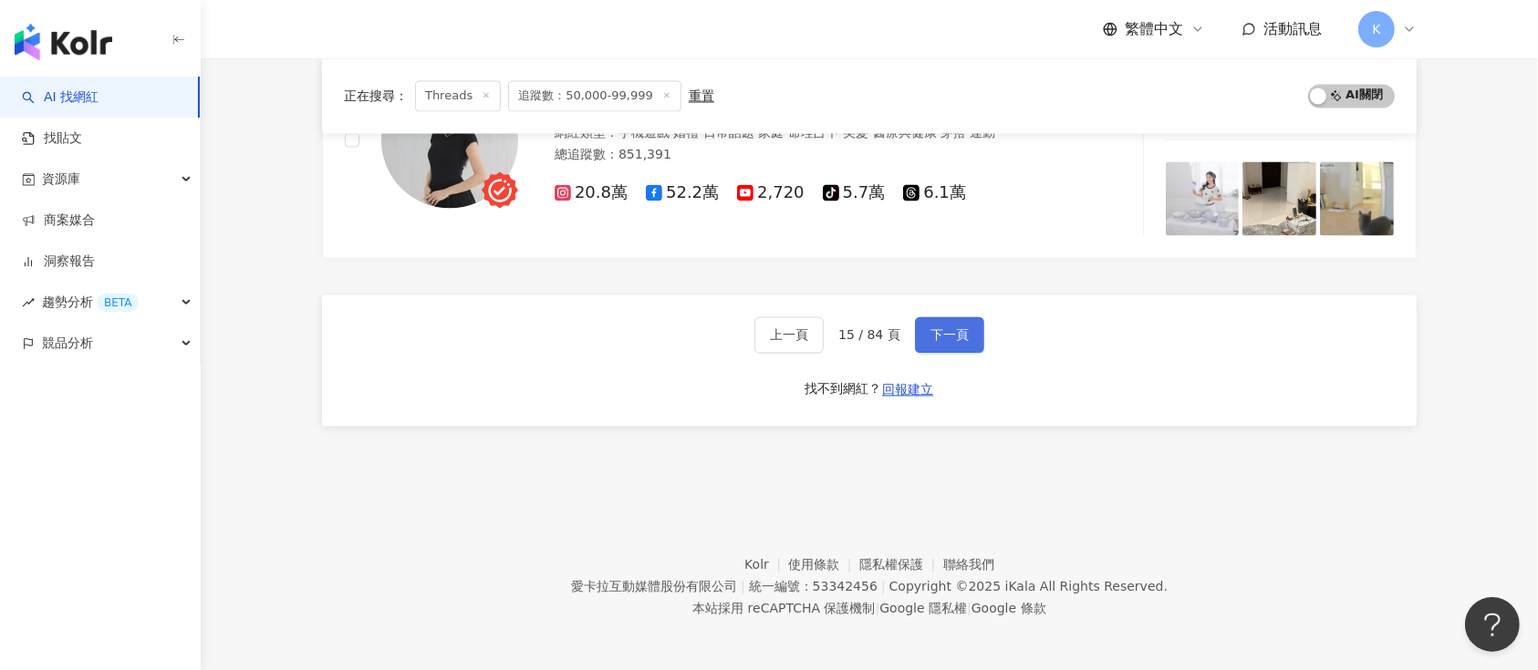
click at [949, 332] on span "下一頁" at bounding box center [949, 334] width 38 height 15
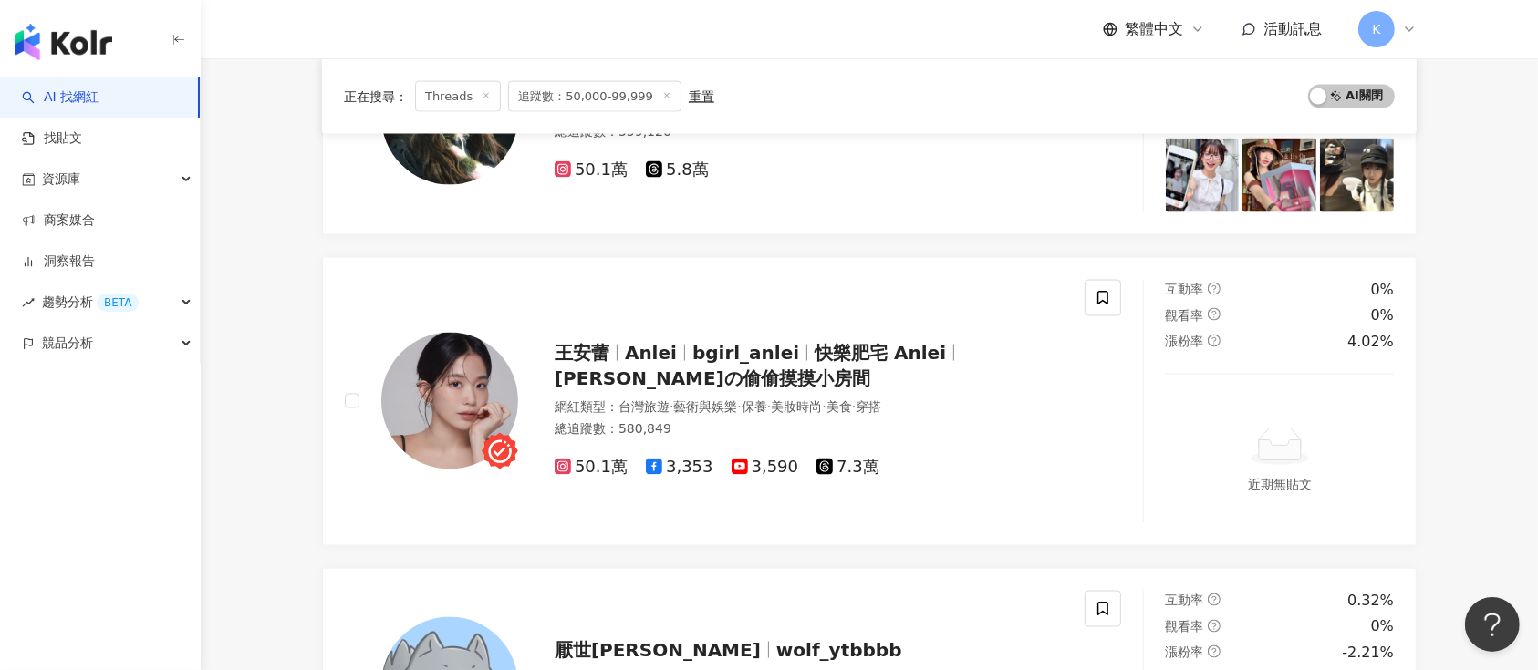
scroll to position [3162, 0]
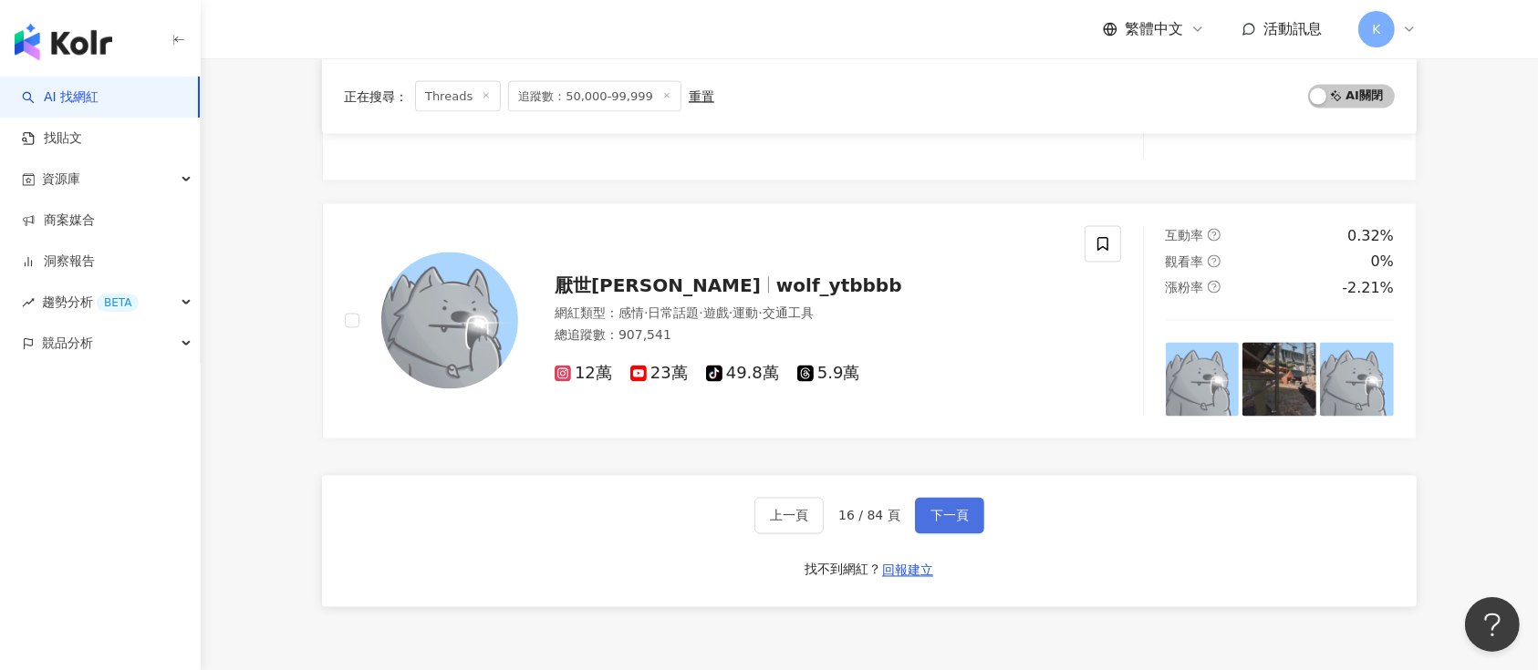
click at [968, 522] on button "下一頁" at bounding box center [949, 516] width 69 height 36
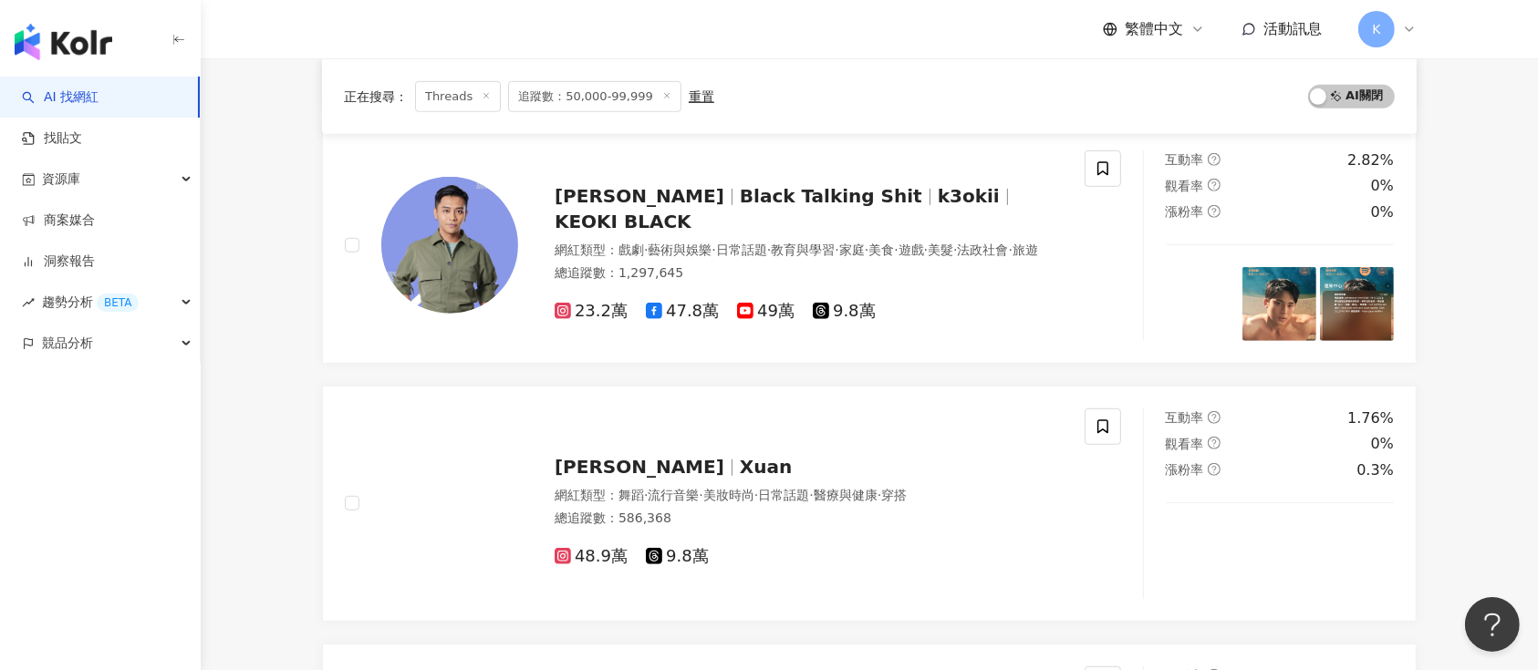
scroll to position [3007, 0]
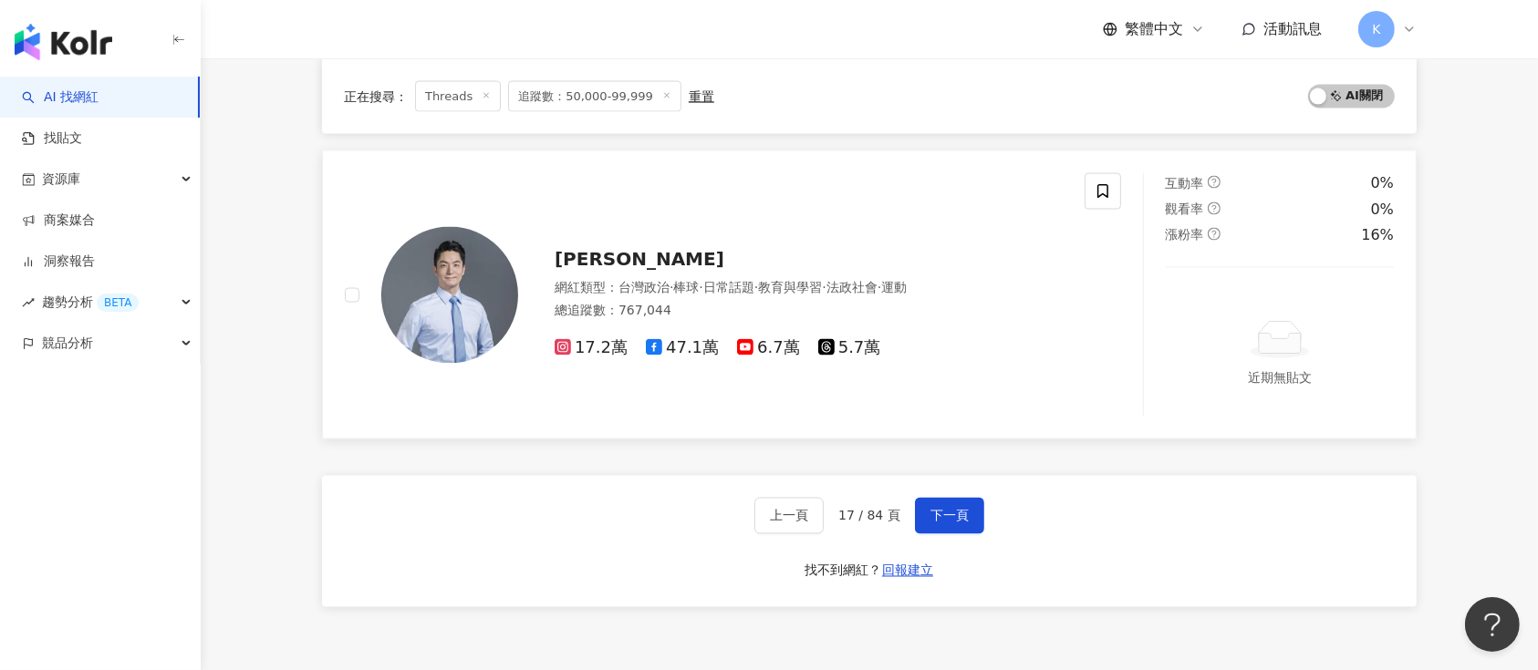
click at [818, 352] on span "5.7萬" at bounding box center [849, 347] width 63 height 19
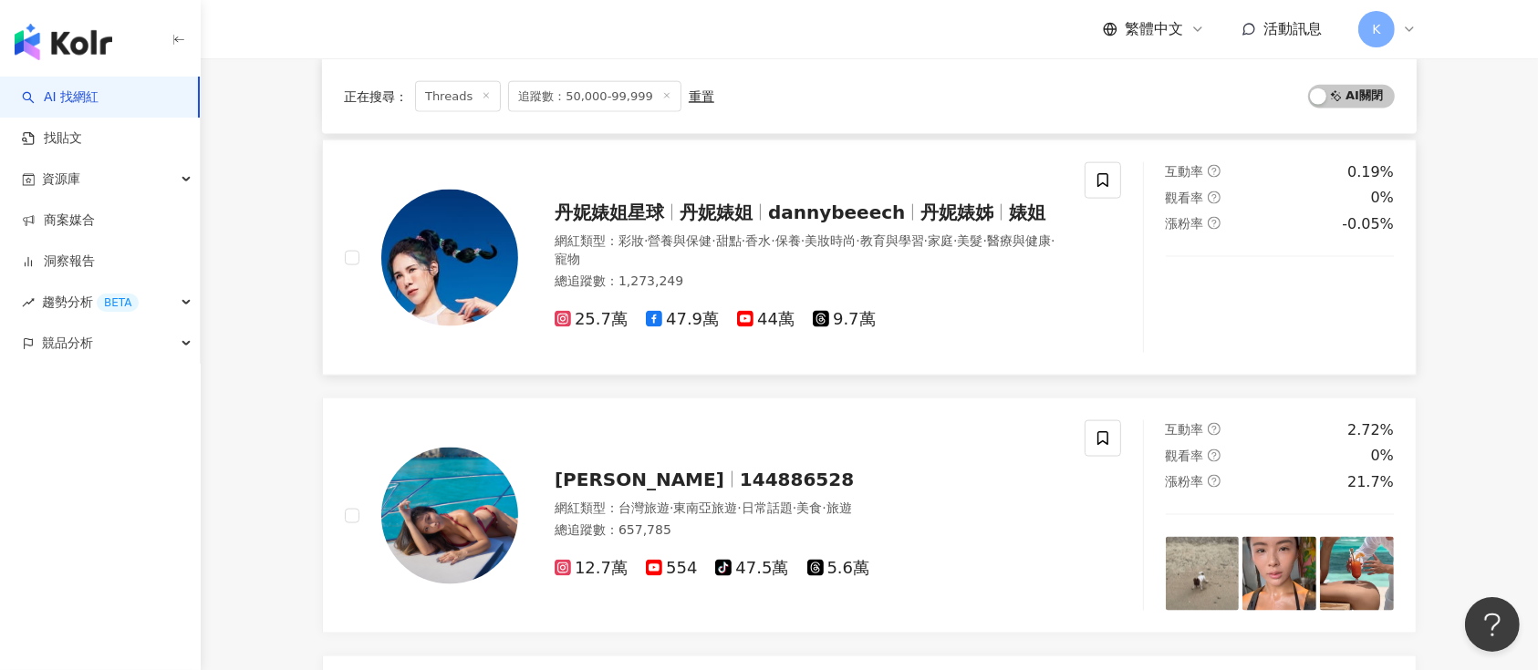
scroll to position [2634, 0]
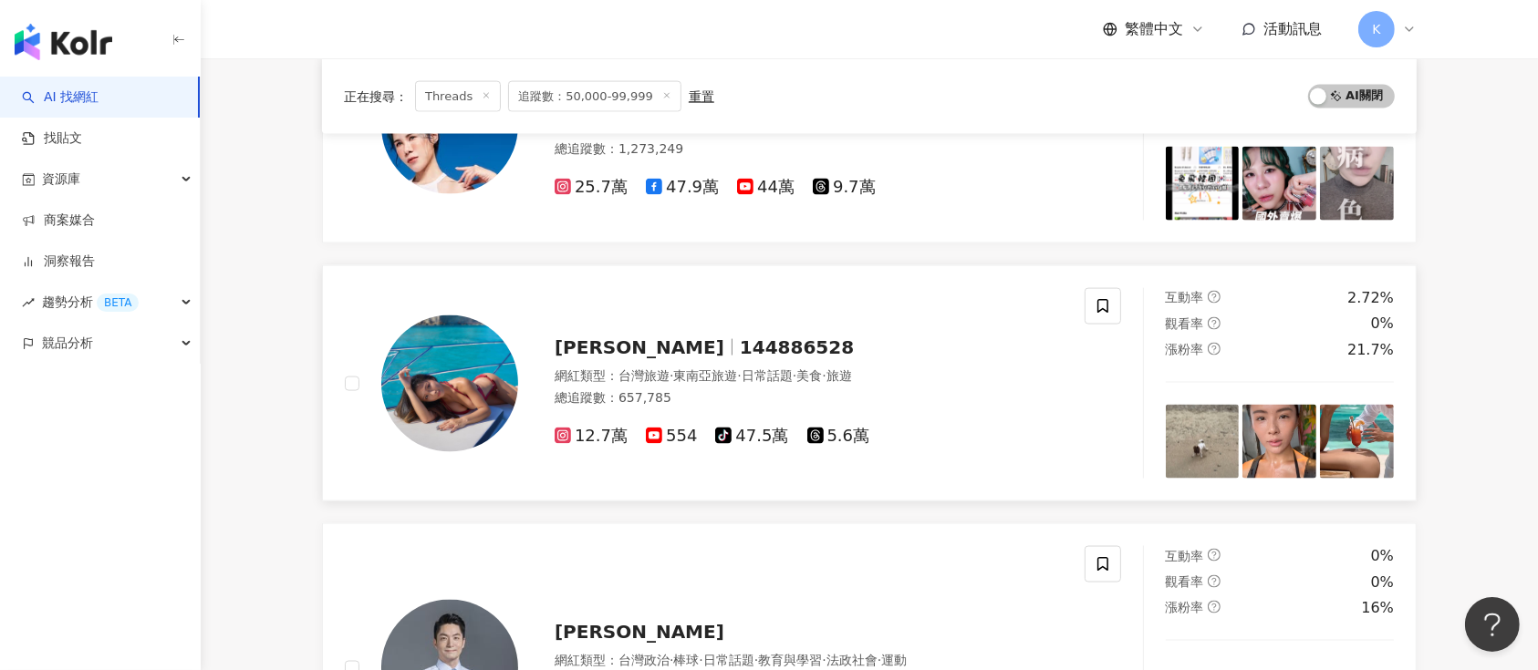
click at [620, 320] on div "鄭方婷 144886528 網紅類型 ： 台灣旅遊 · 東南亞旅遊 · 日常話題 · 美食 · 旅遊 總追蹤數 ： 657,785 12.7萬 554 tik…" at bounding box center [790, 384] width 545 height 128
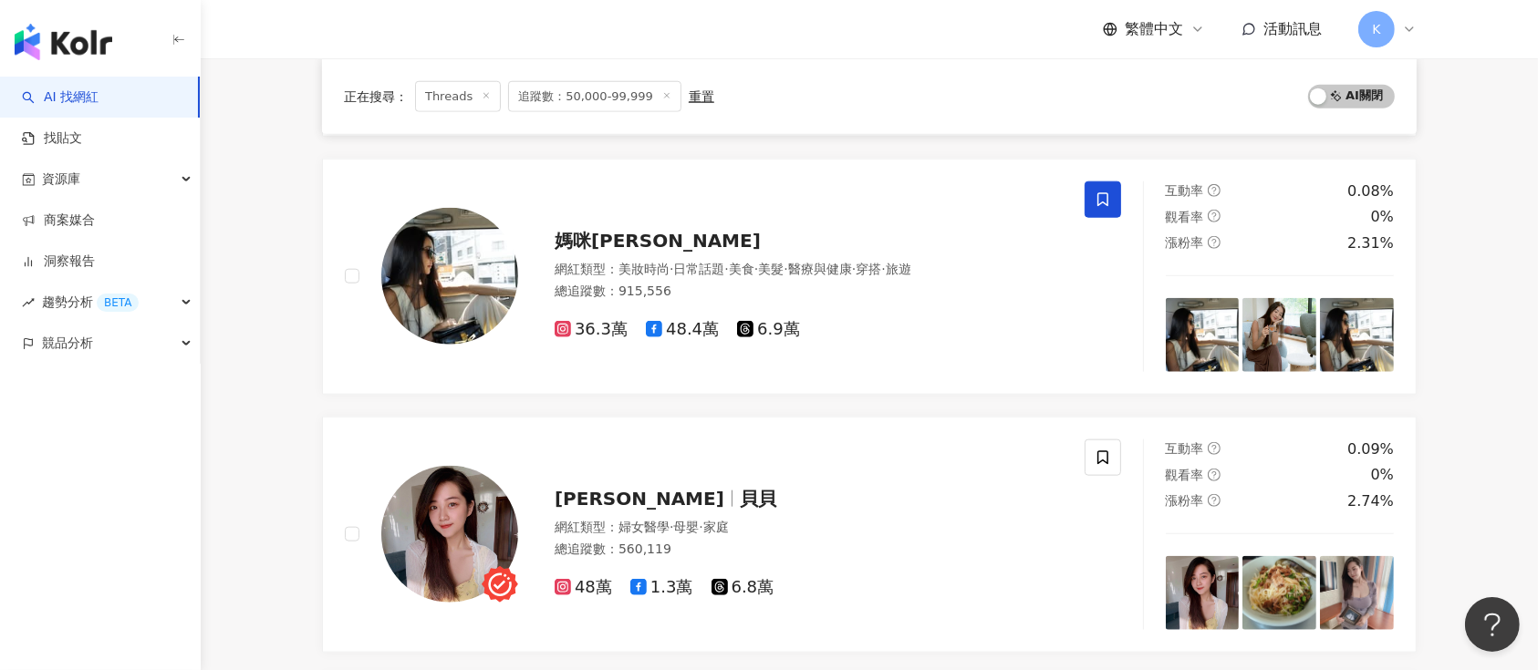
scroll to position [2034, 0]
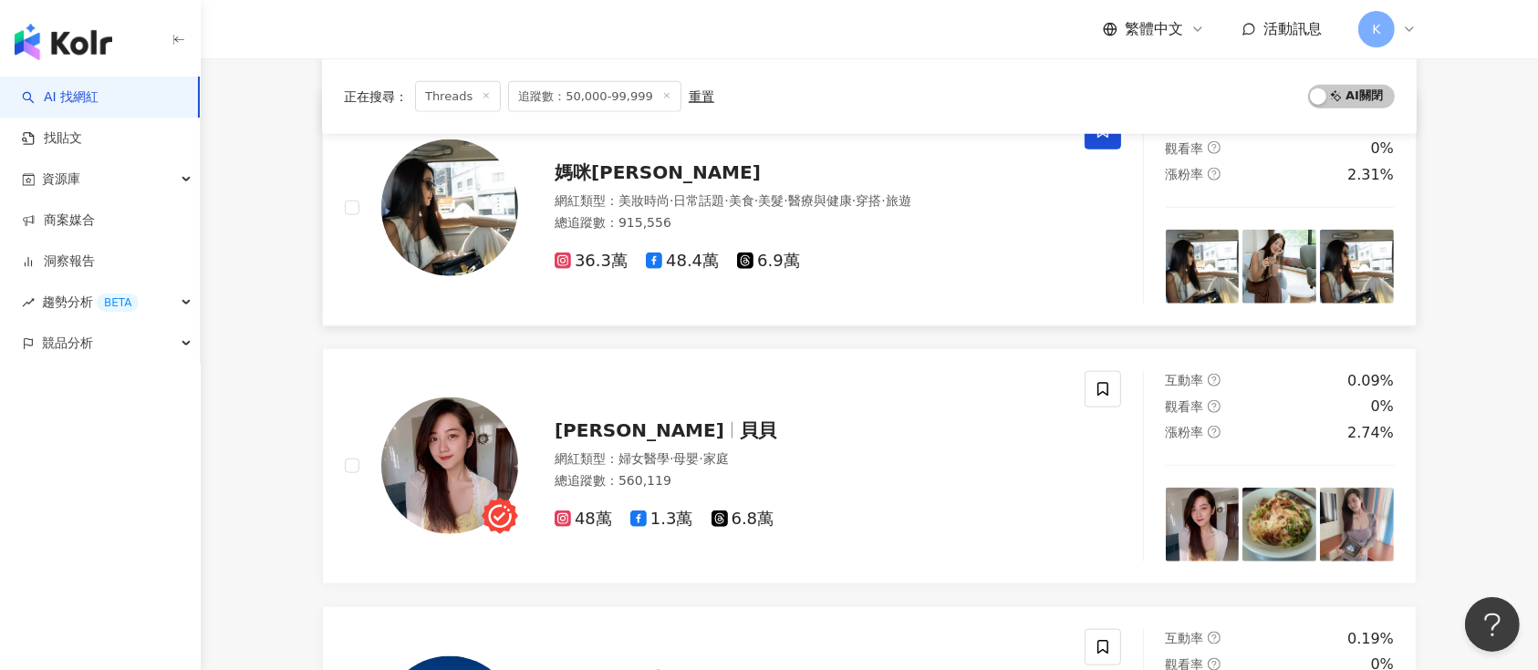
click at [568, 172] on span "媽咪速玲" at bounding box center [658, 172] width 206 height 22
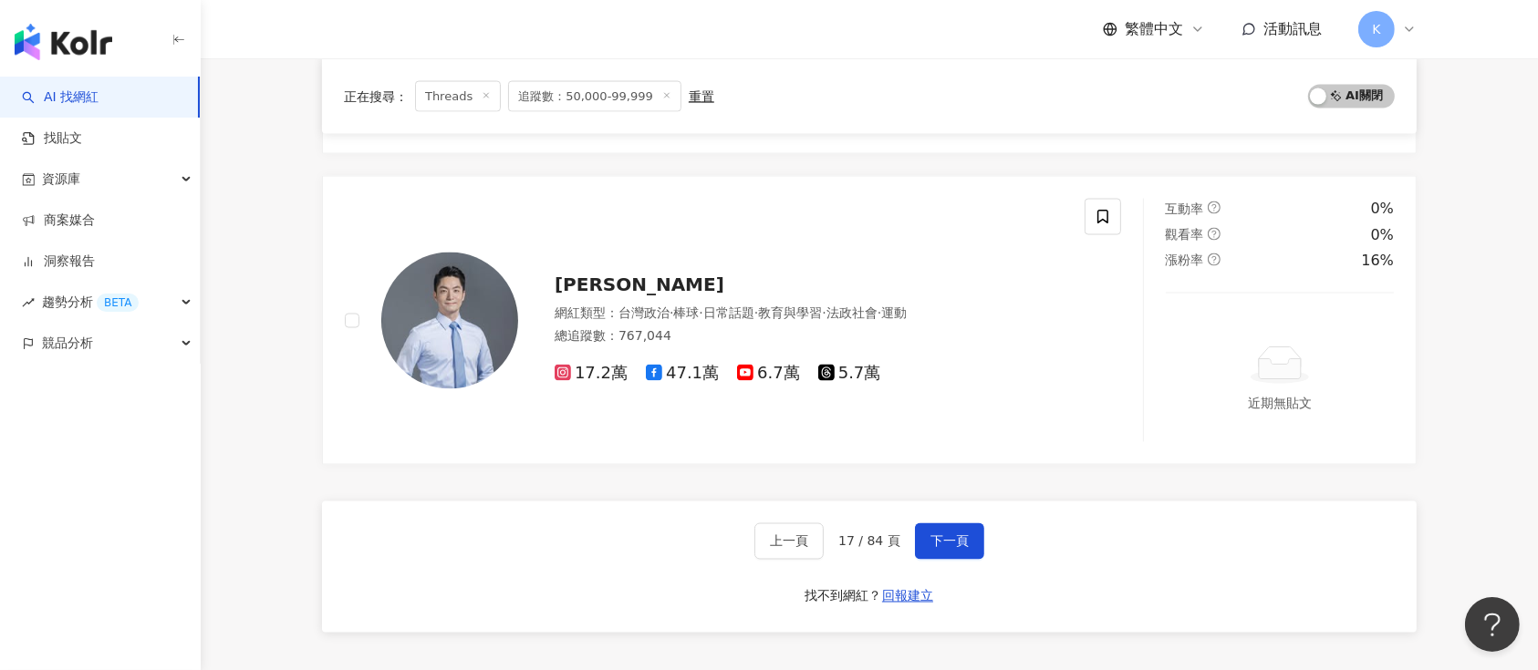
scroll to position [3129, 0]
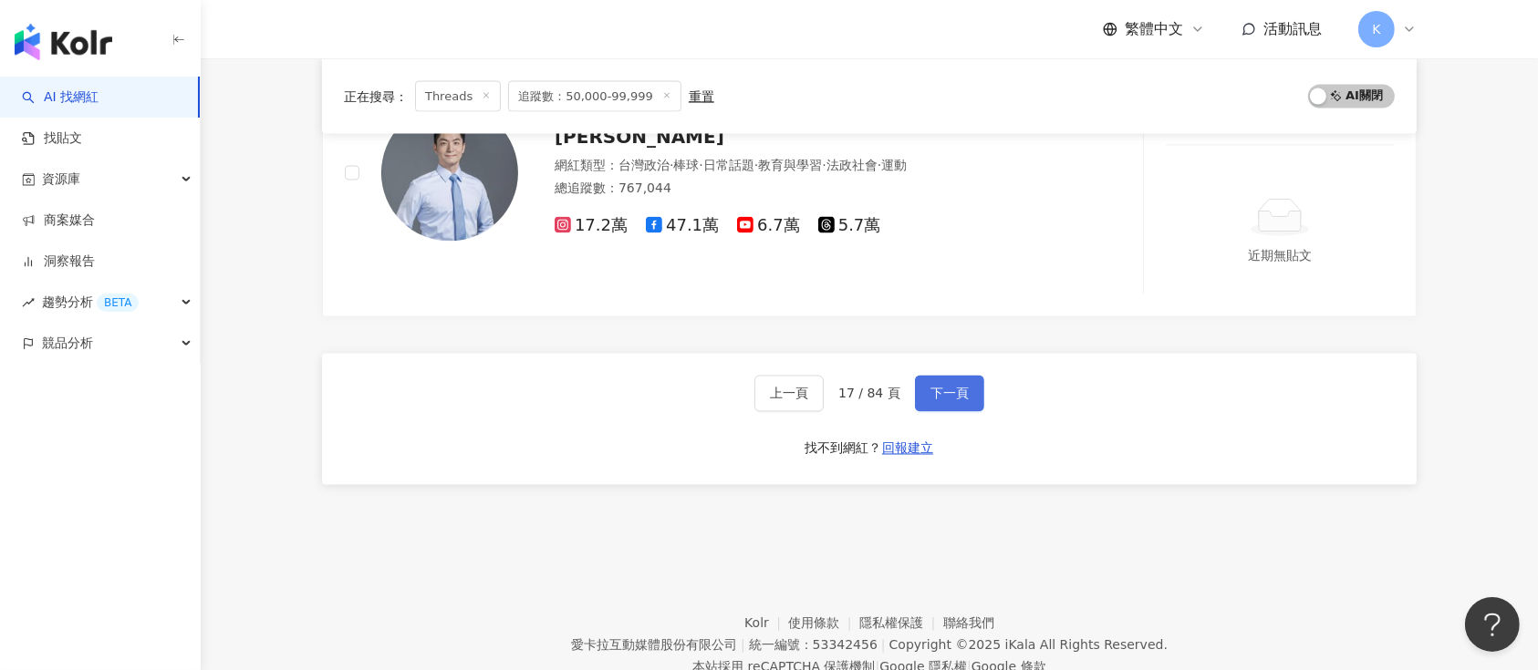
click at [943, 390] on span "下一頁" at bounding box center [949, 394] width 38 height 15
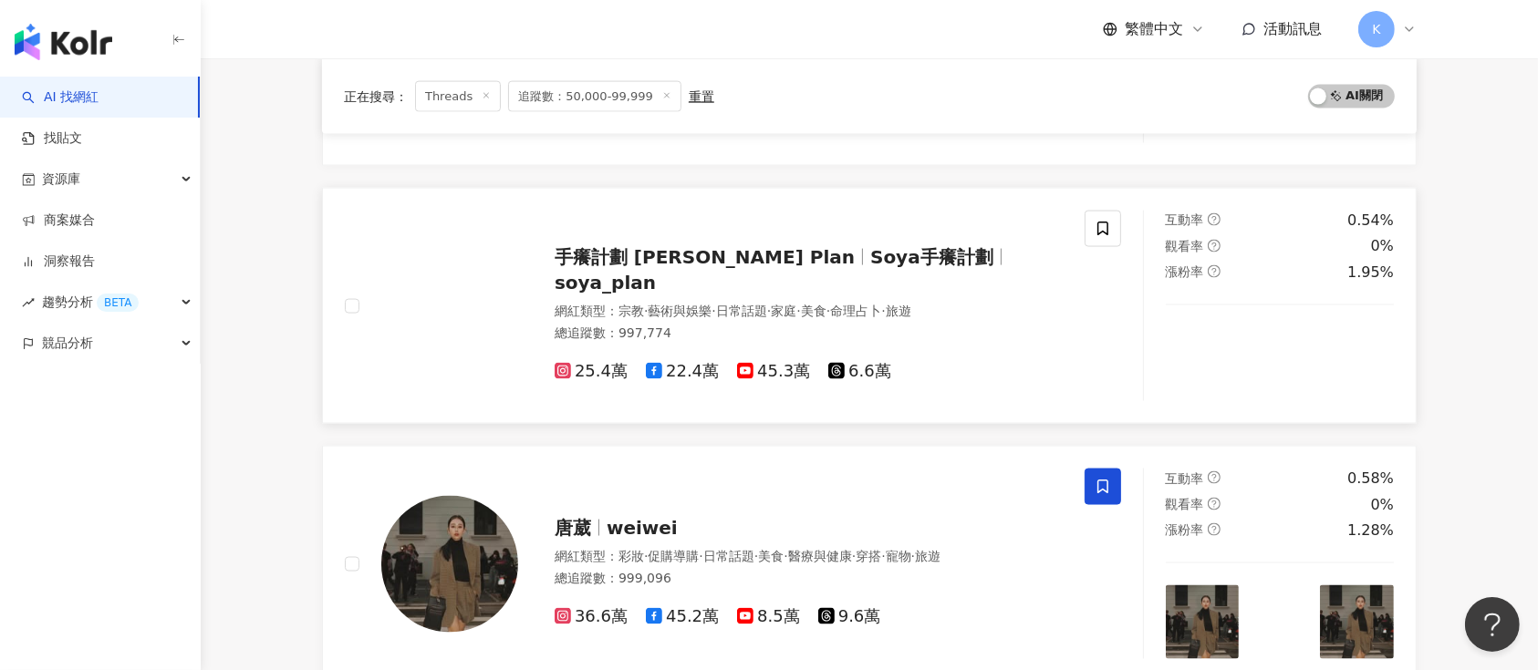
scroll to position [2955, 0]
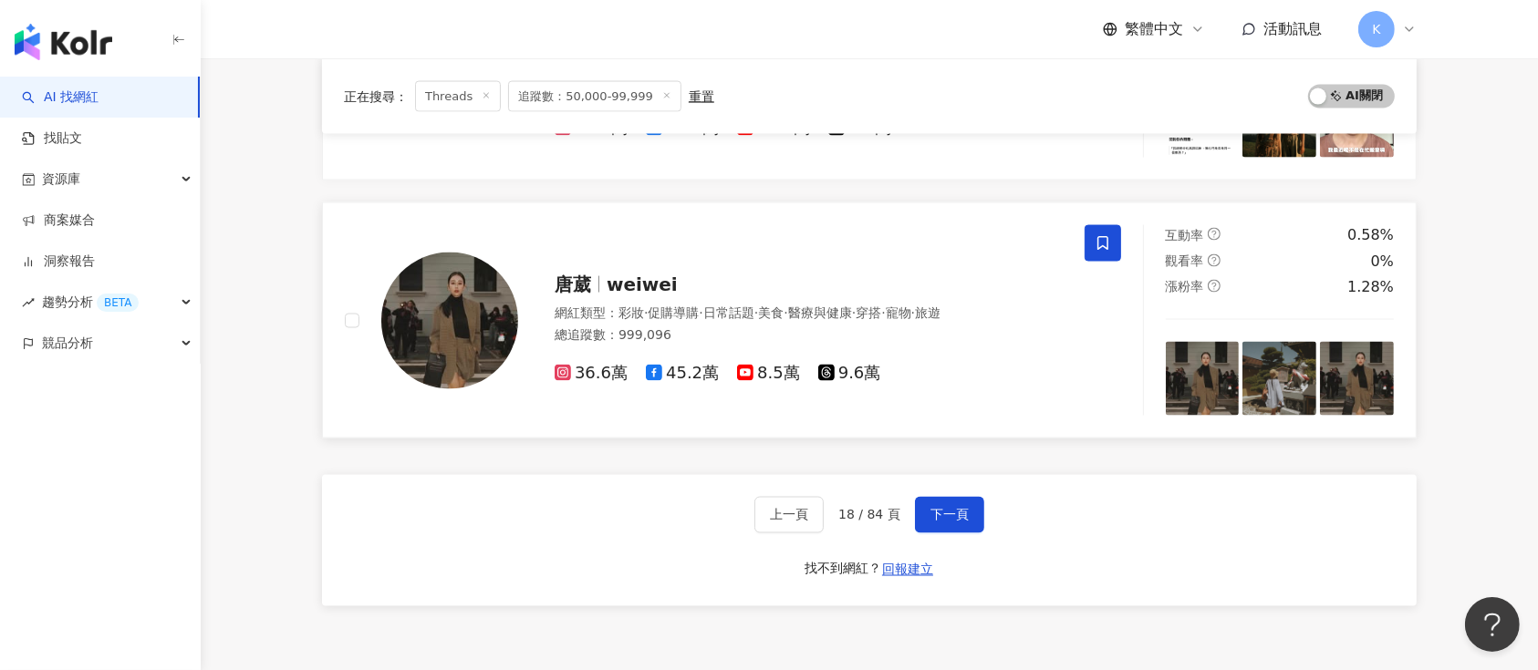
click at [616, 274] on span "weiwei" at bounding box center [642, 285] width 71 height 22
click at [951, 508] on span "下一頁" at bounding box center [949, 515] width 38 height 15
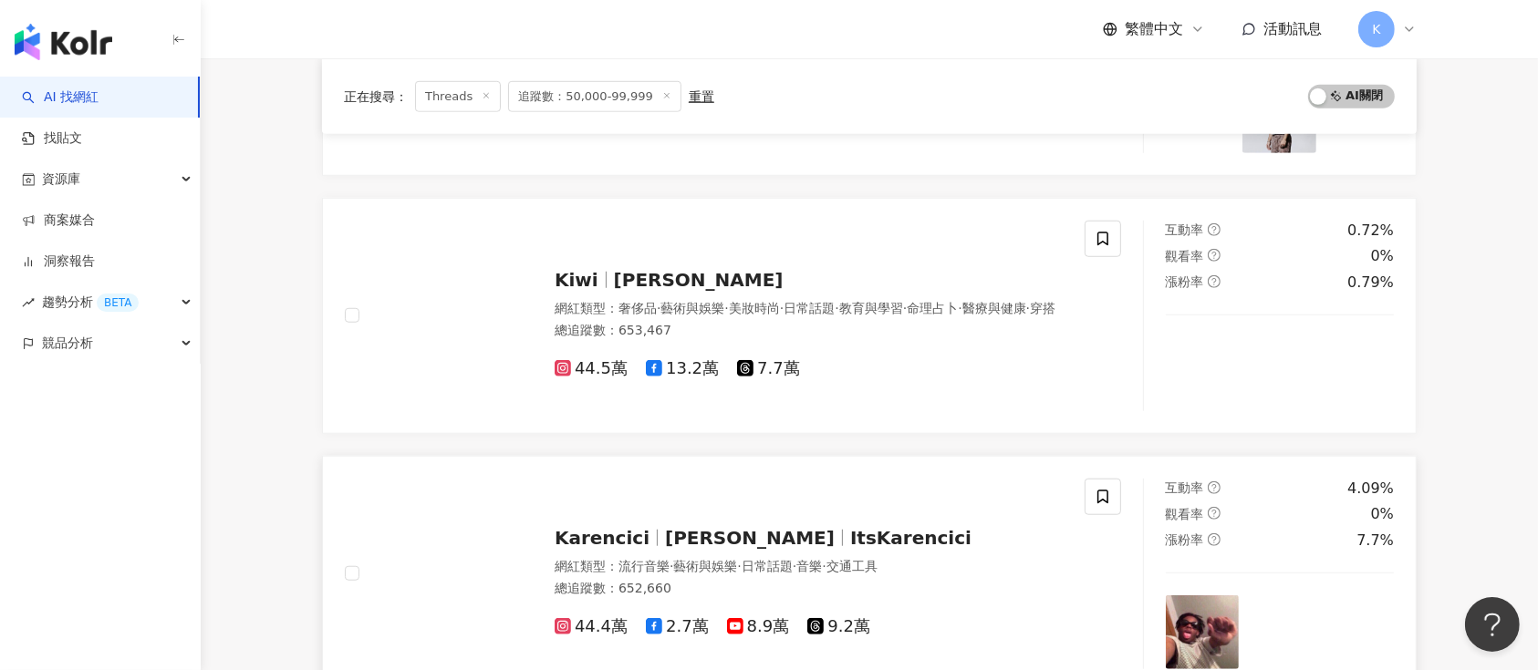
scroll to position [1373, 0]
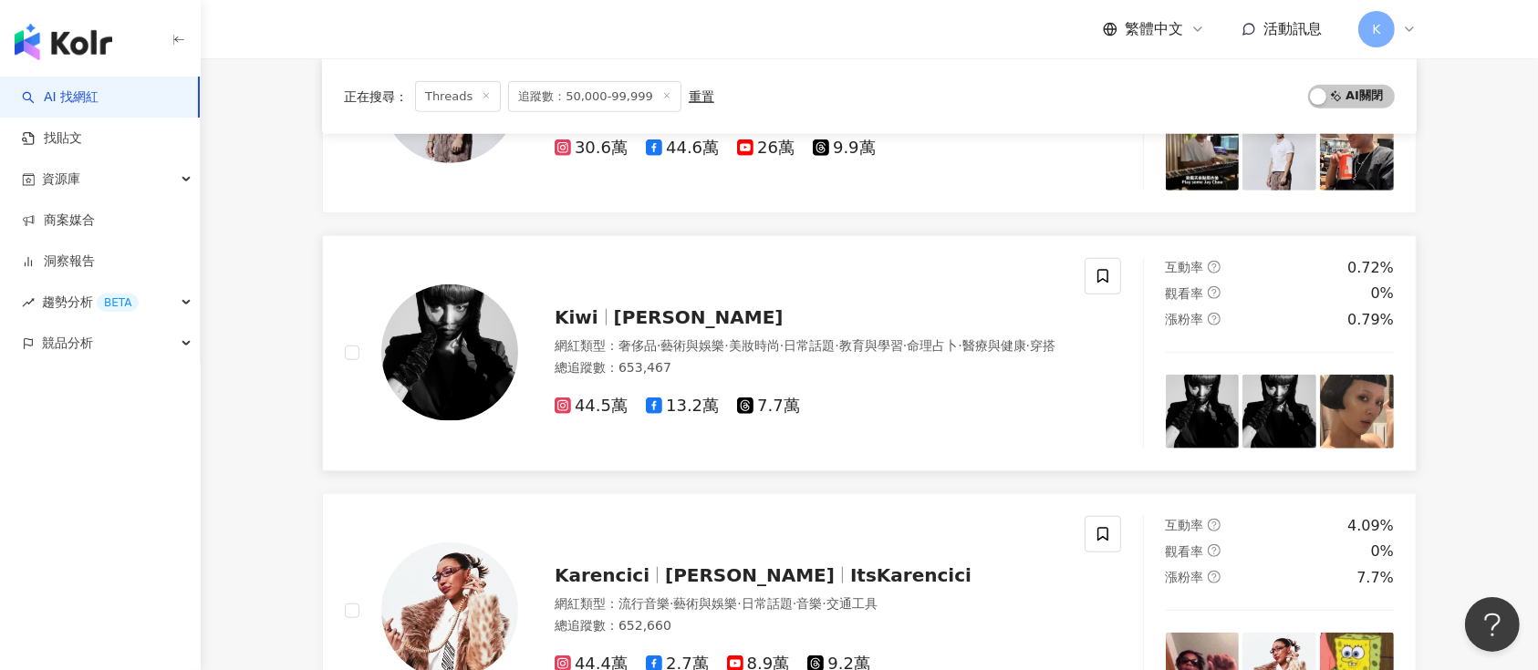
click at [584, 277] on div "Kiwi 李函 網紅類型 ： 奢侈品 · 藝術與娛樂 · 美妝時尚 · 日常話題 · 教育與學習 · 命理占卜 · 醫療與健康 · 穿搭 總追蹤數 ： 653…" at bounding box center [715, 353] width 740 height 191
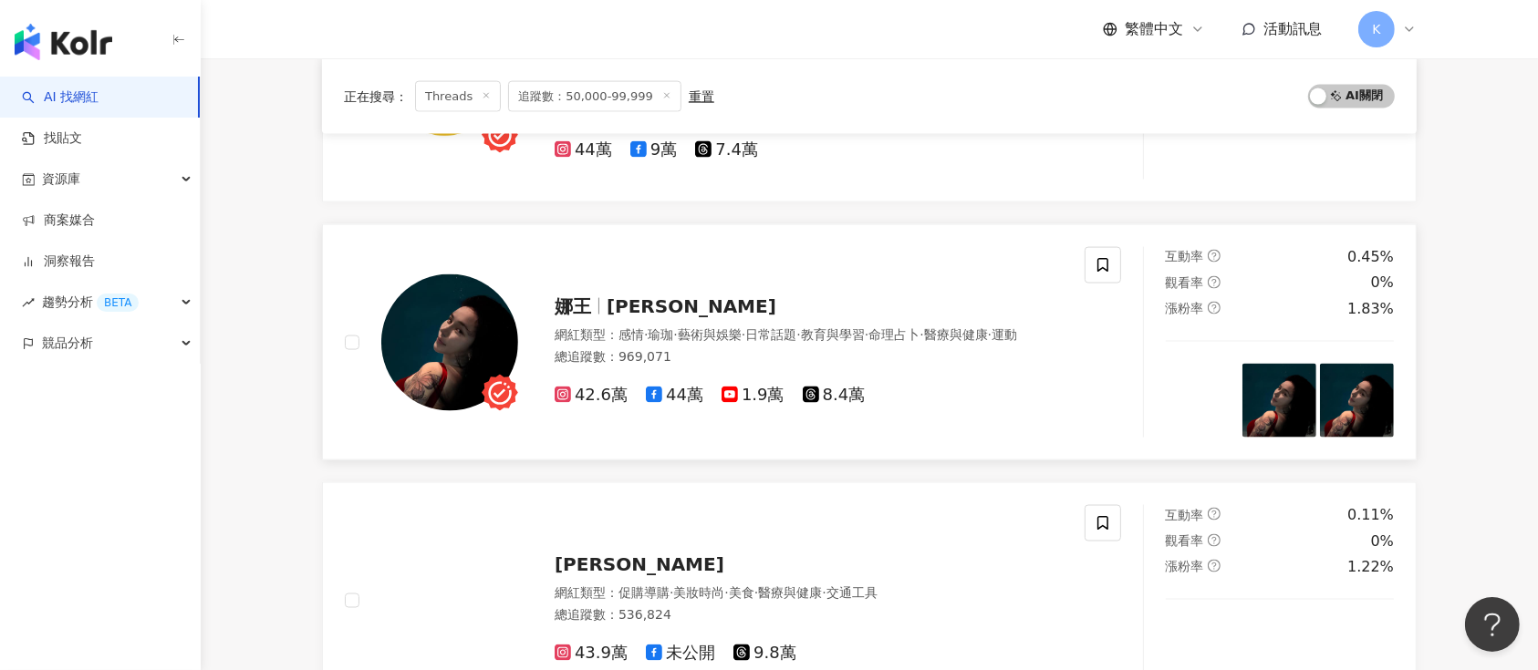
scroll to position [2711, 0]
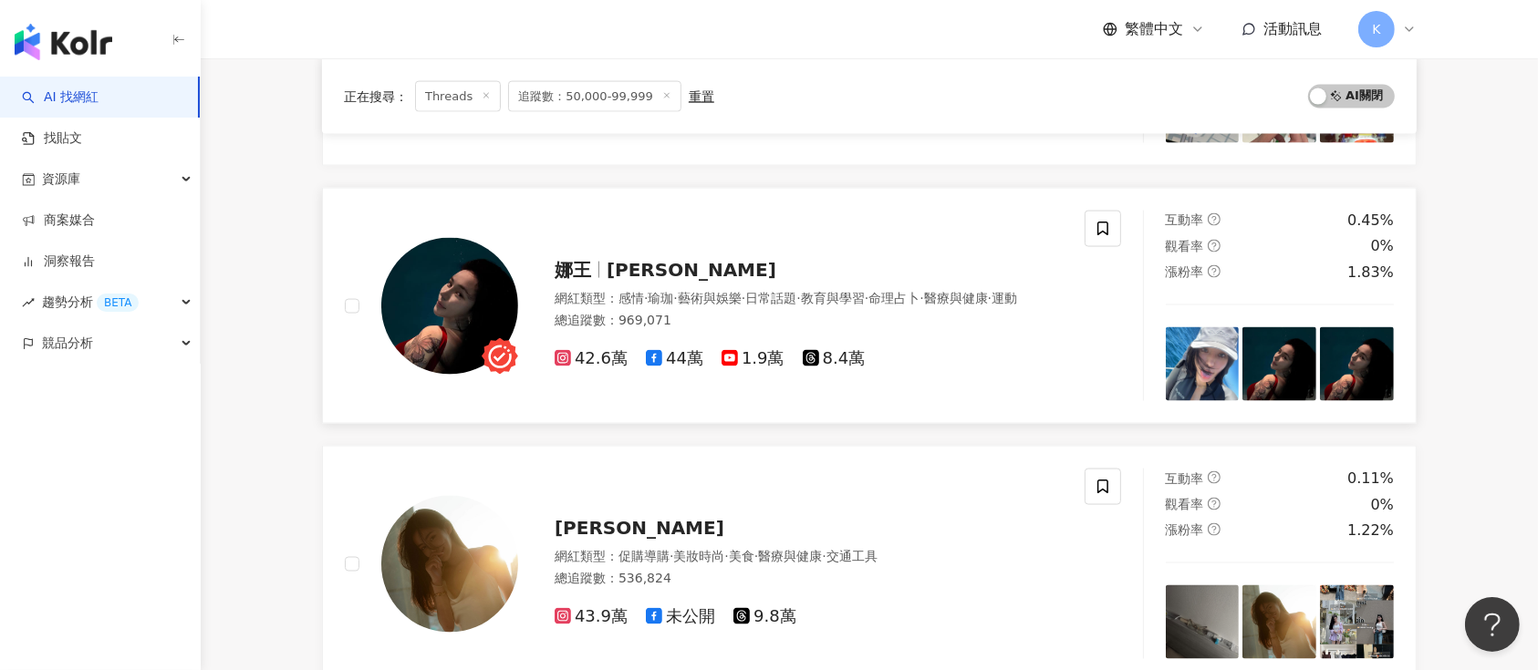
click at [641, 247] on div "娜王 Nana Liang 梁云菲 網紅類型 ： 感情 · 瑜珈 · 藝術與娛樂 · 日常話題 · 教育與學習 · 命理占卜 · 醫療與健康 · 運動 總追蹤…" at bounding box center [790, 307] width 545 height 128
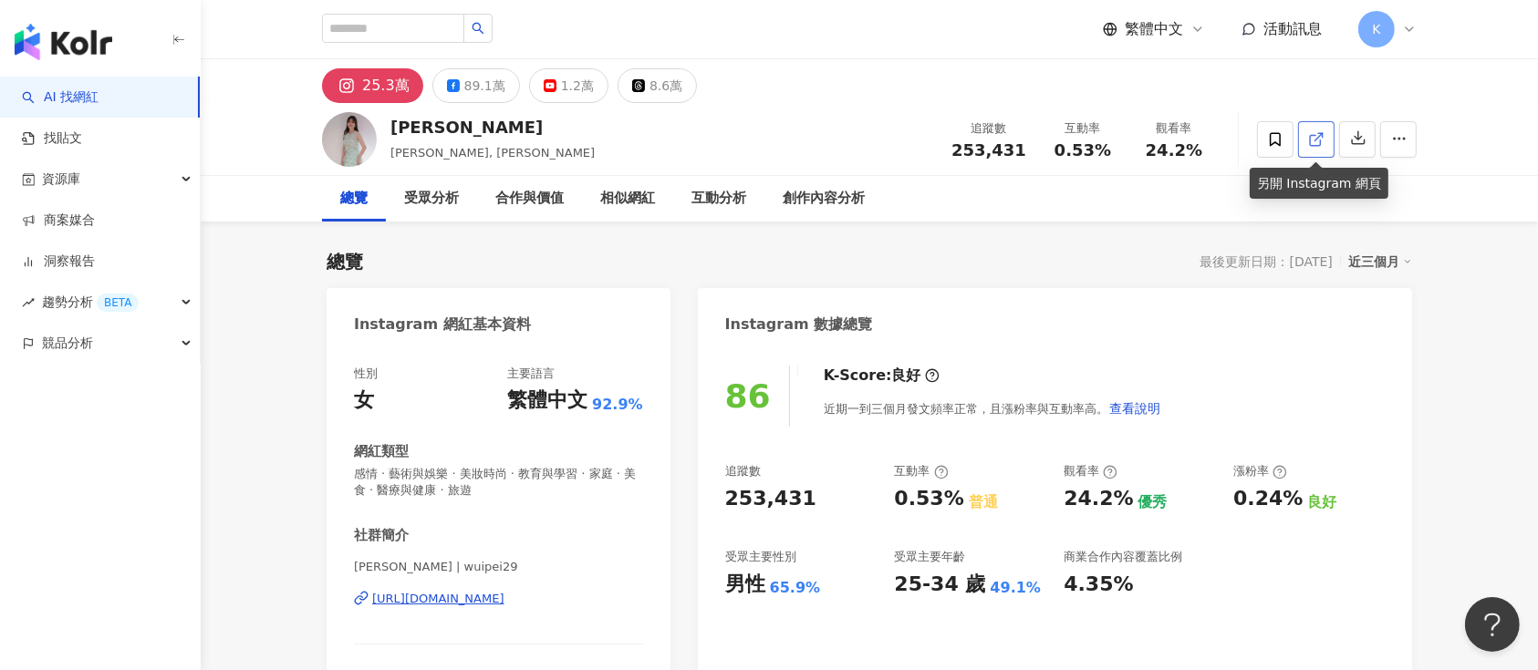
click at [1153, 142] on icon at bounding box center [1316, 139] width 16 height 16
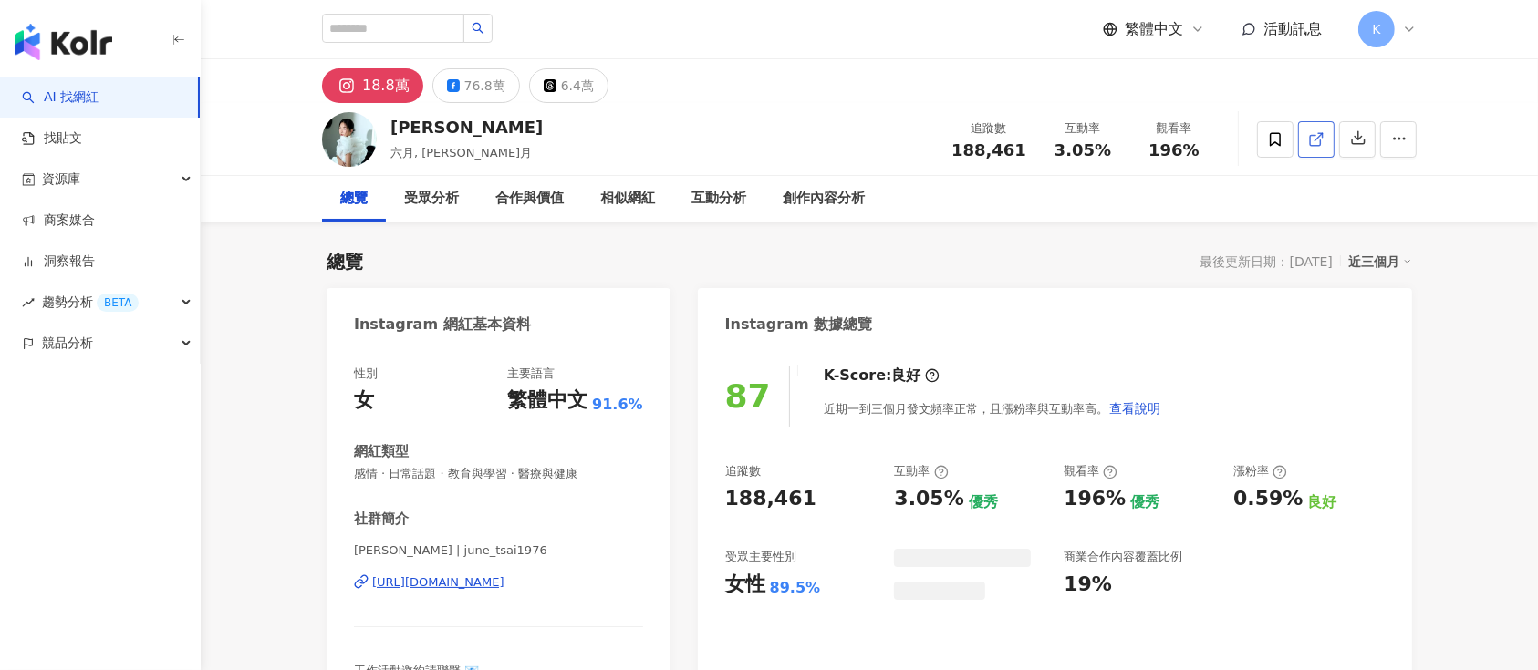
click at [1153, 135] on icon at bounding box center [1316, 139] width 16 height 16
click at [566, 83] on div "6.4萬" at bounding box center [577, 86] width 33 height 26
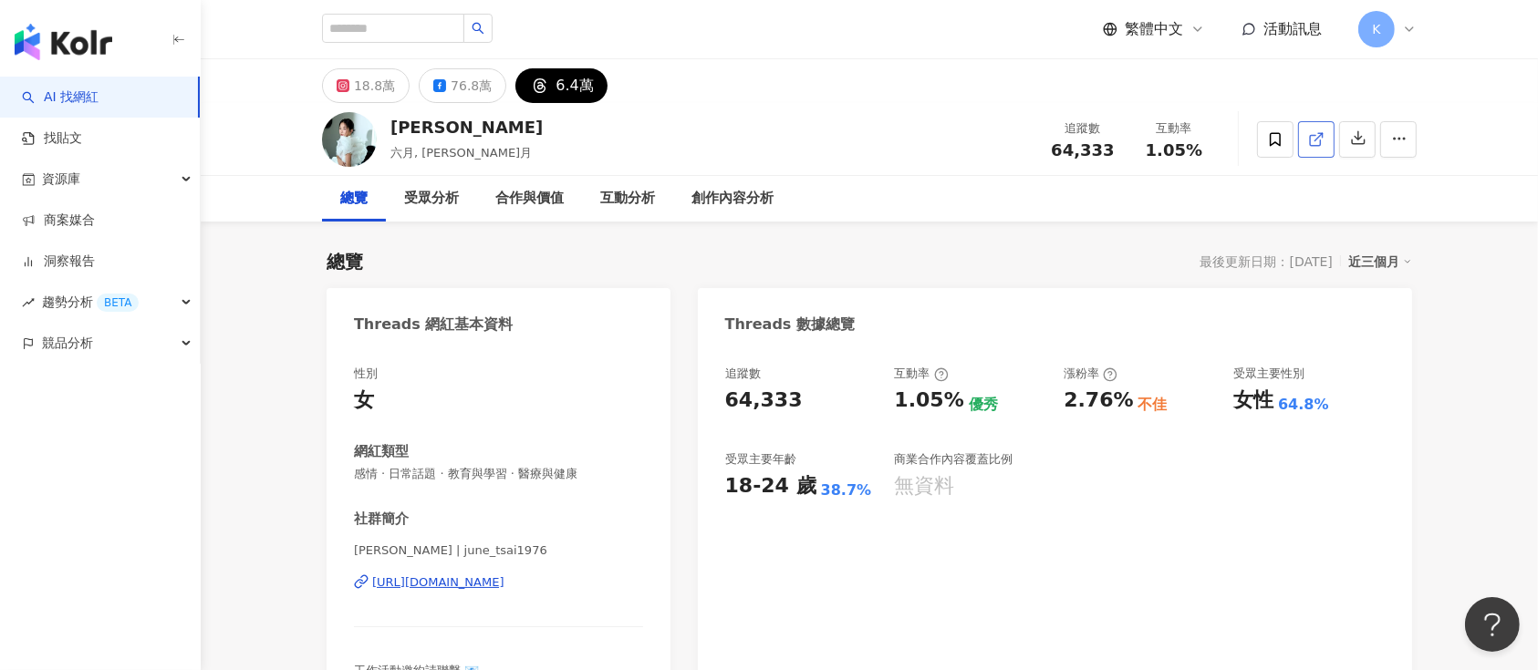
click at [1153, 139] on line at bounding box center [1318, 136] width 7 height 7
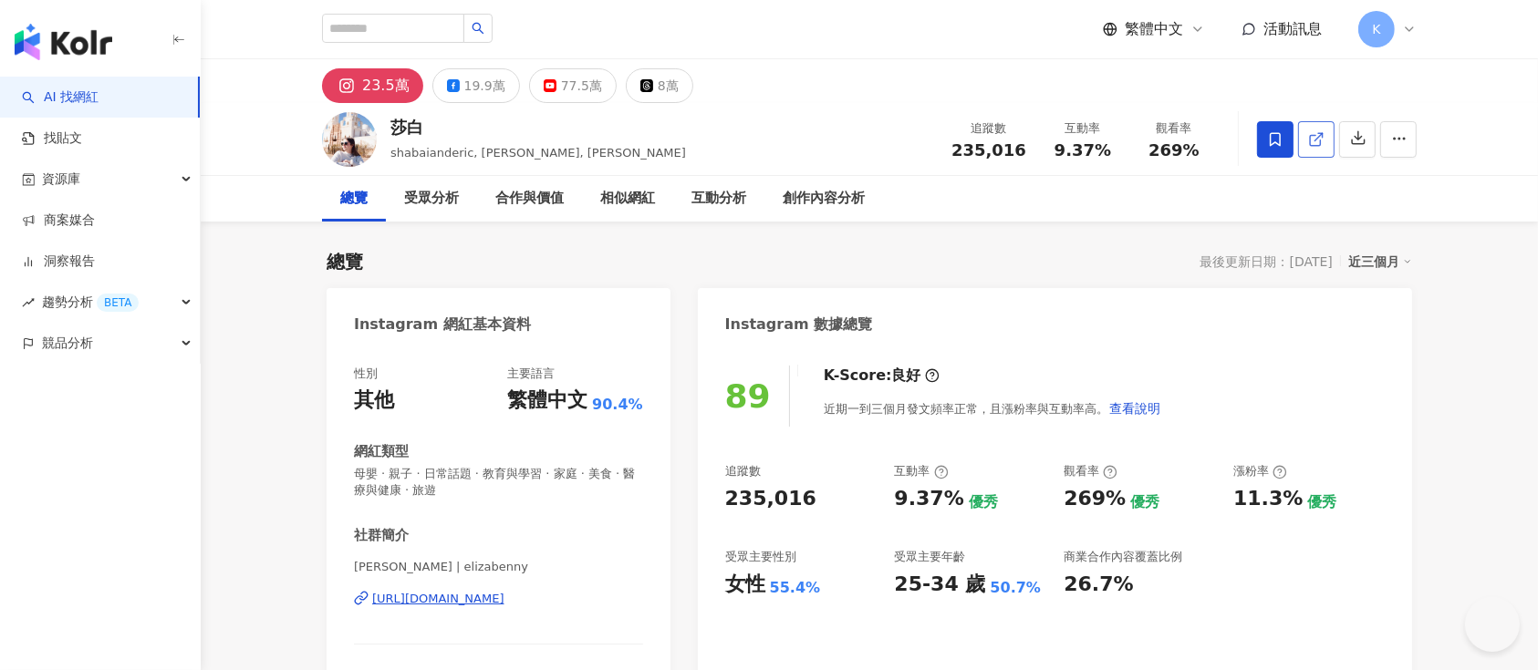
click at [1153, 145] on icon at bounding box center [1315, 140] width 10 height 10
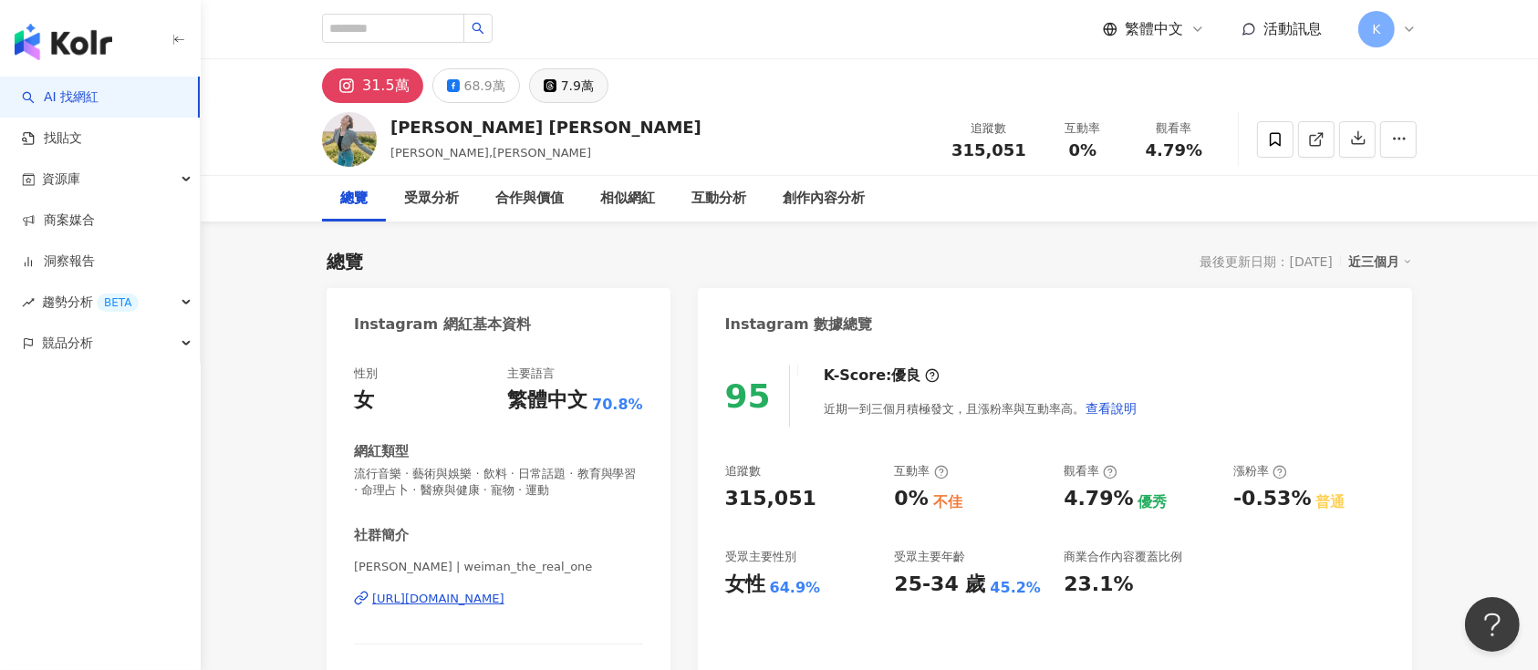
click at [566, 80] on div "7.9萬" at bounding box center [577, 86] width 33 height 26
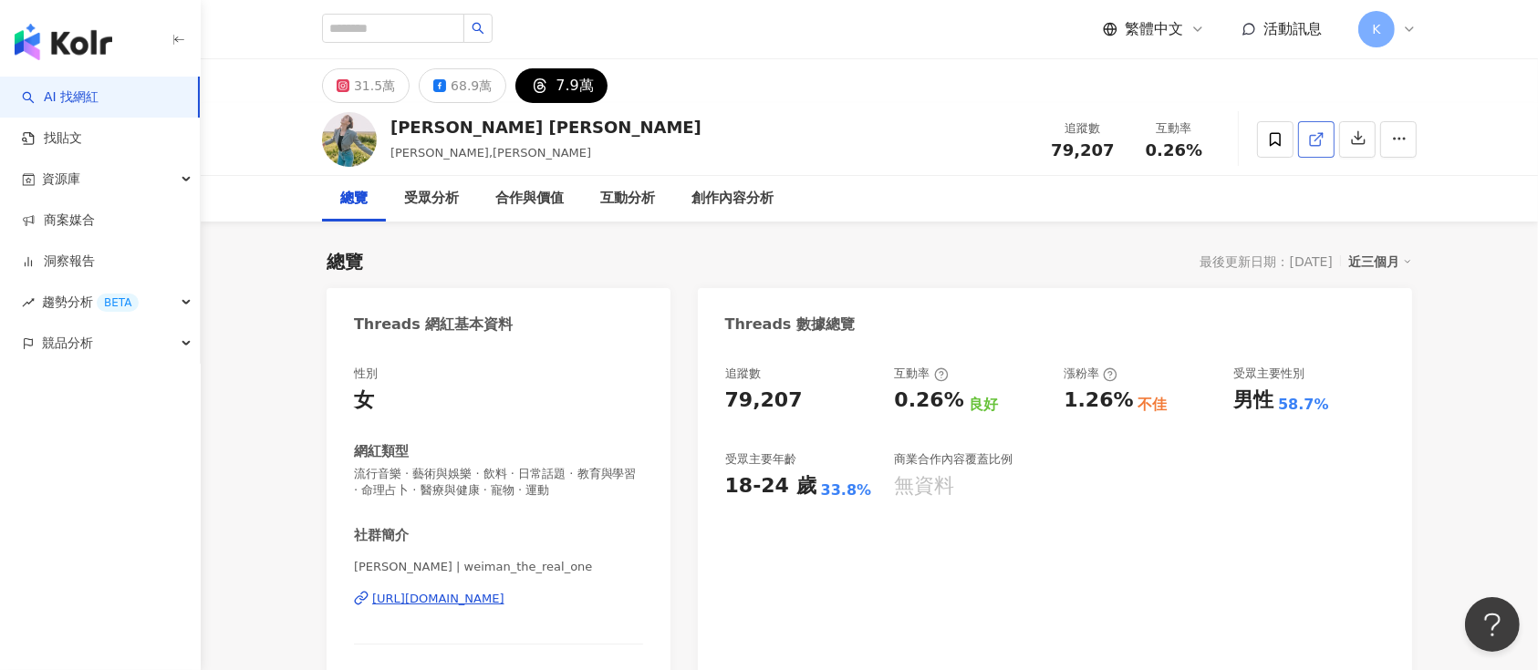
click at [1315, 142] on icon at bounding box center [1316, 139] width 16 height 16
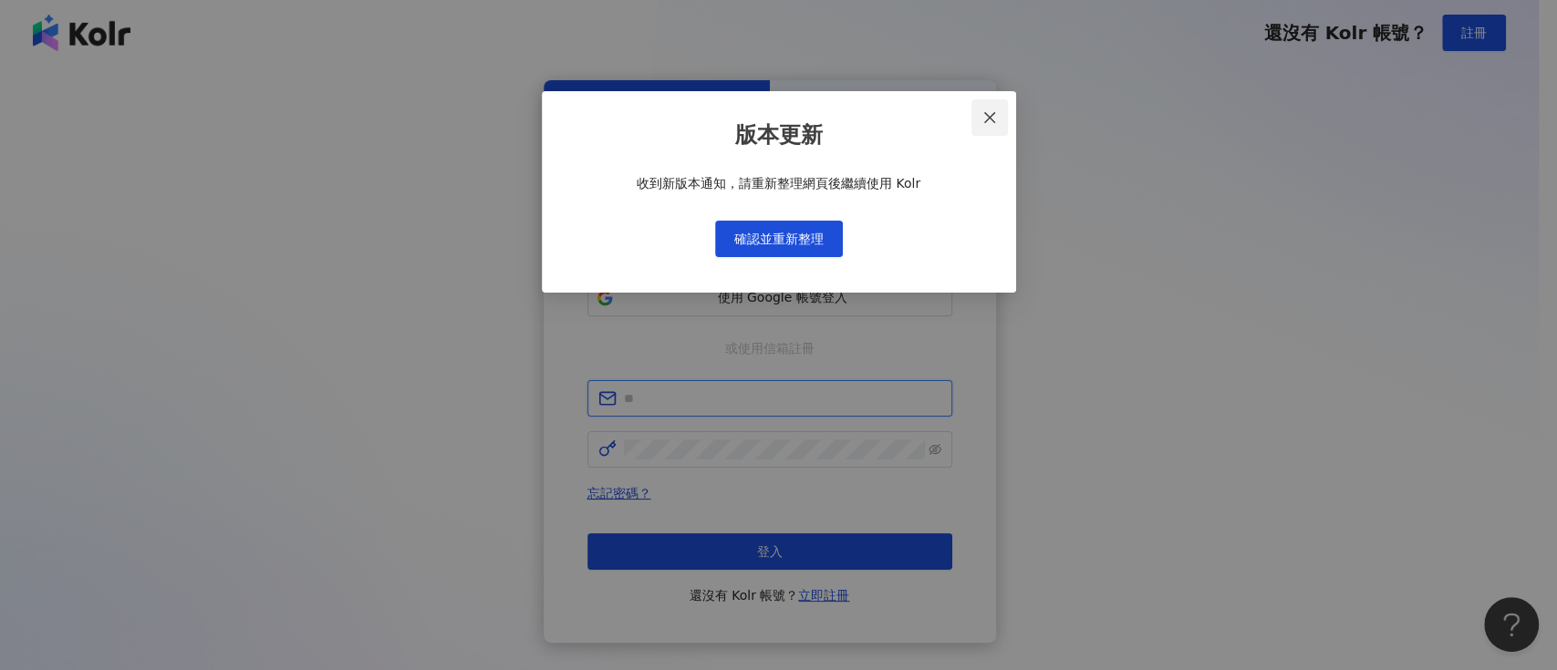
type input "**********"
click at [983, 110] on button "Close" at bounding box center [990, 117] width 36 height 36
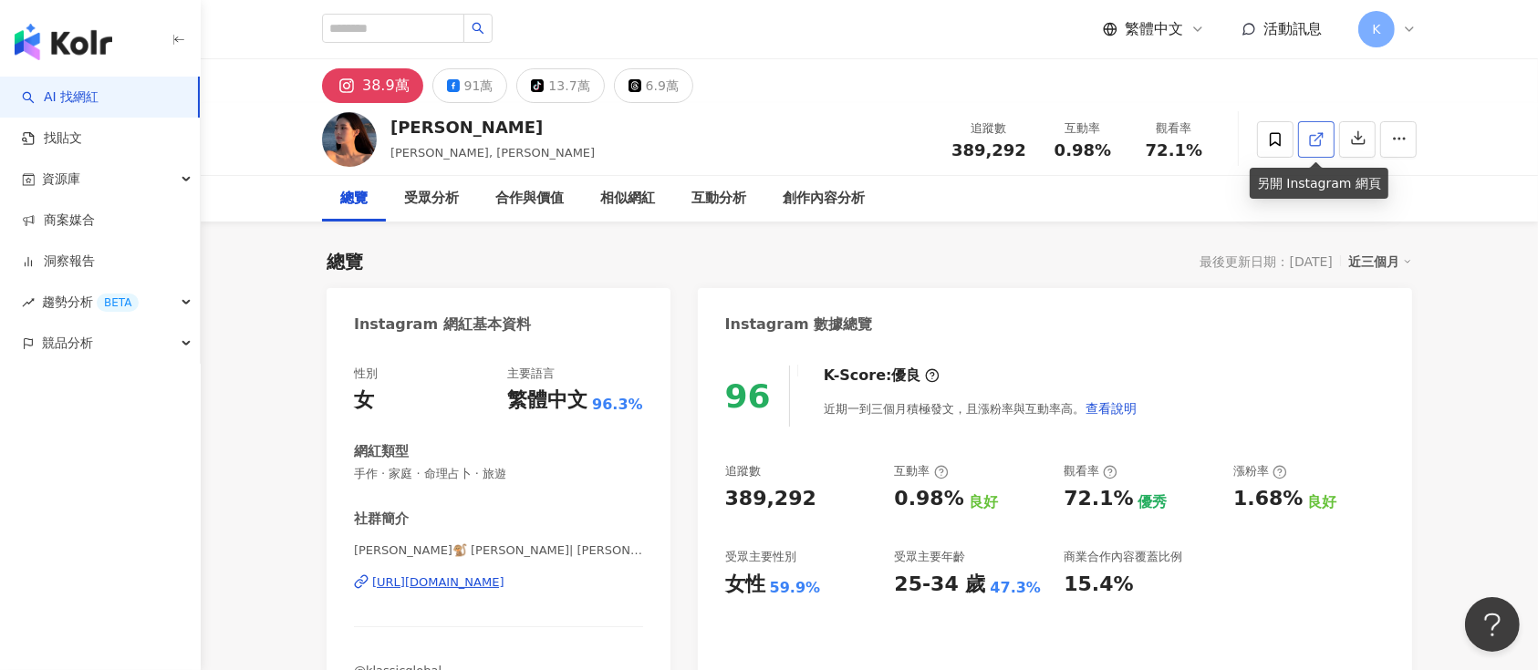
click at [1153, 140] on icon at bounding box center [1316, 139] width 16 height 16
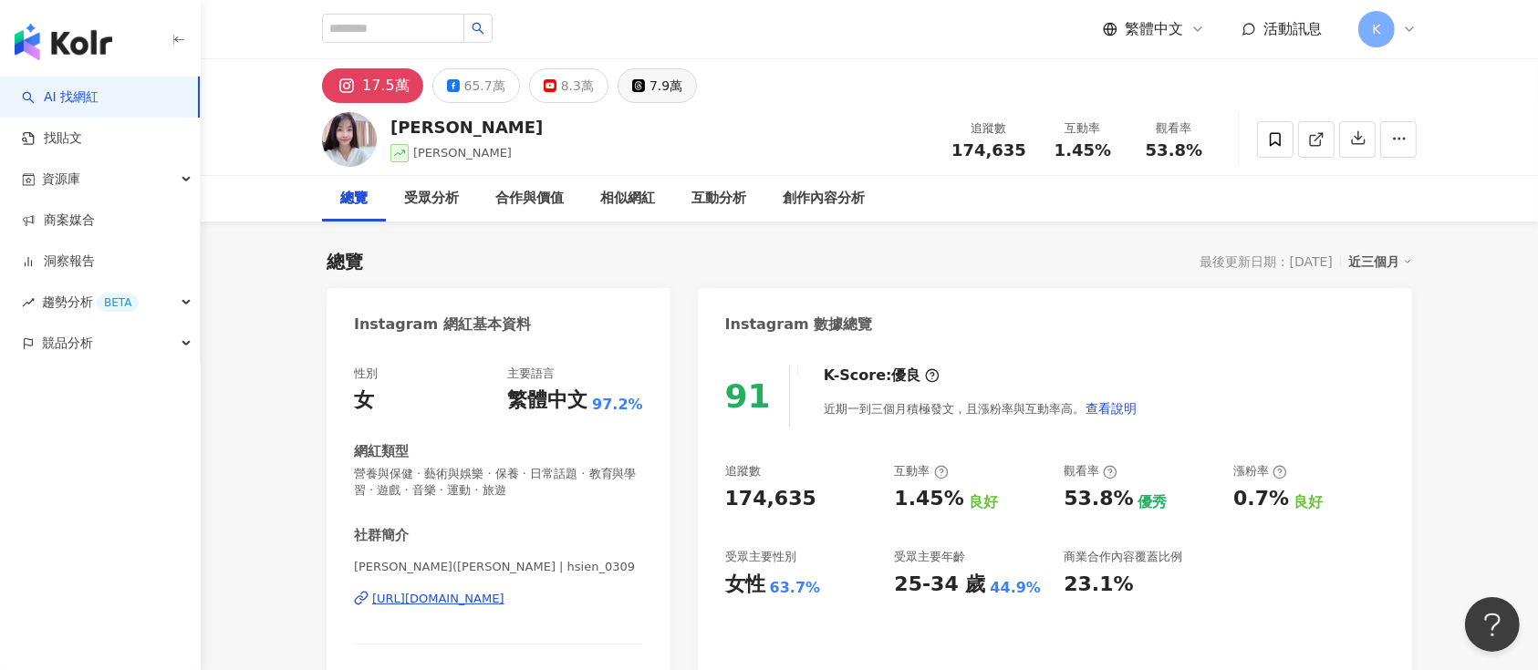
click at [650, 81] on div "7.9萬" at bounding box center [666, 86] width 33 height 26
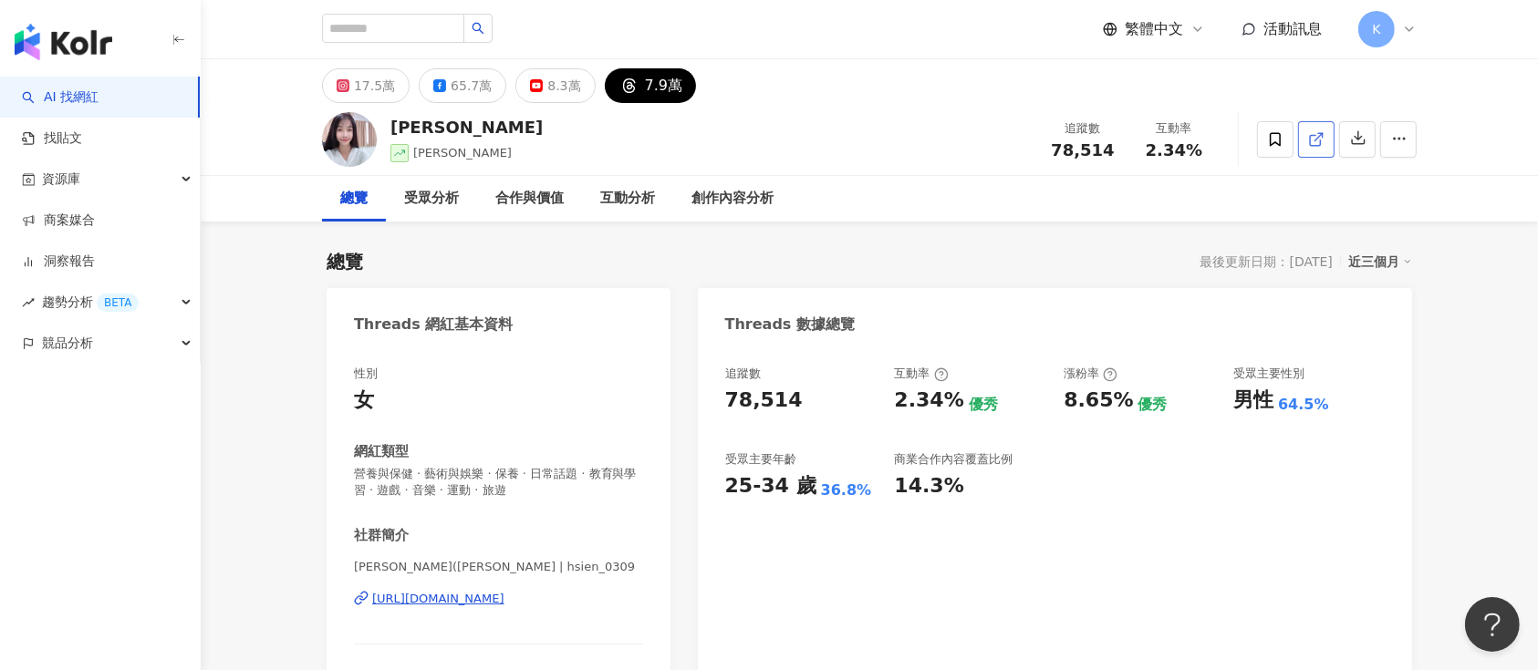
click at [1153, 137] on icon at bounding box center [1316, 139] width 16 height 16
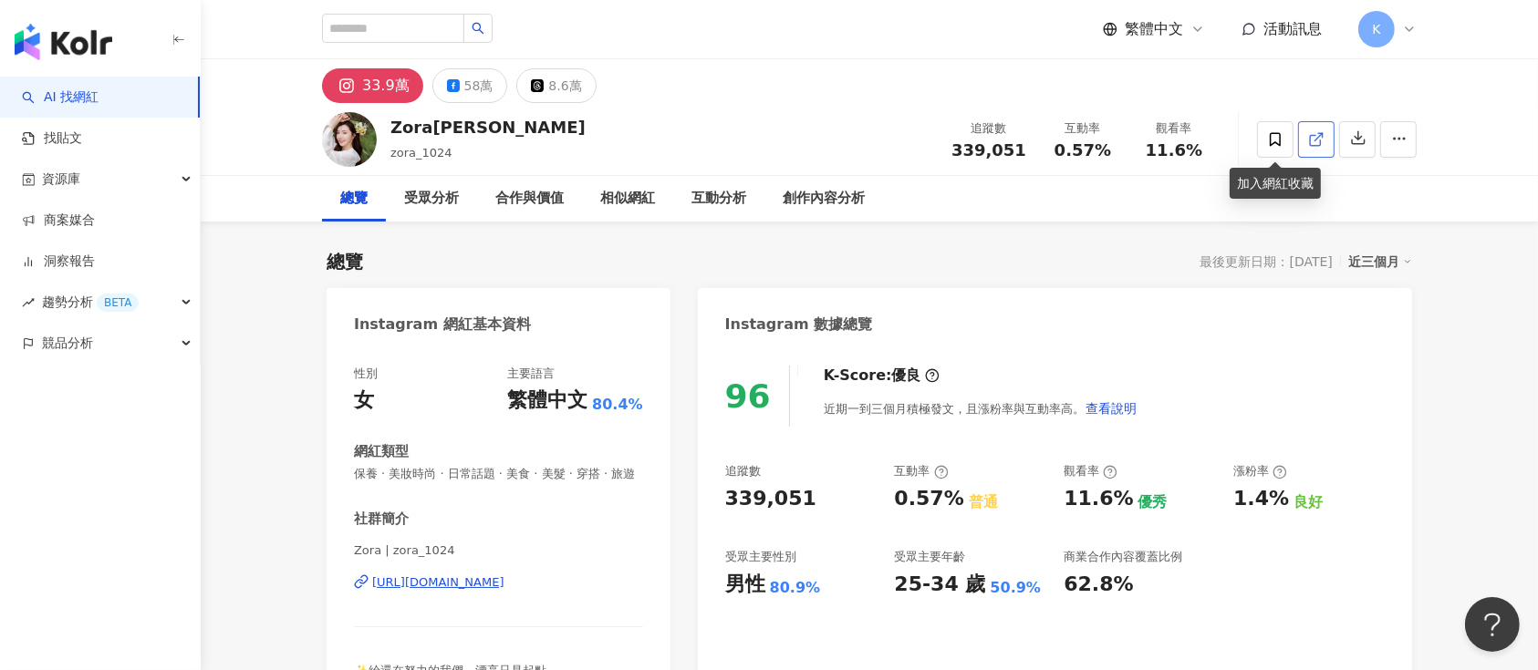
click at [1153, 138] on icon at bounding box center [1316, 139] width 16 height 16
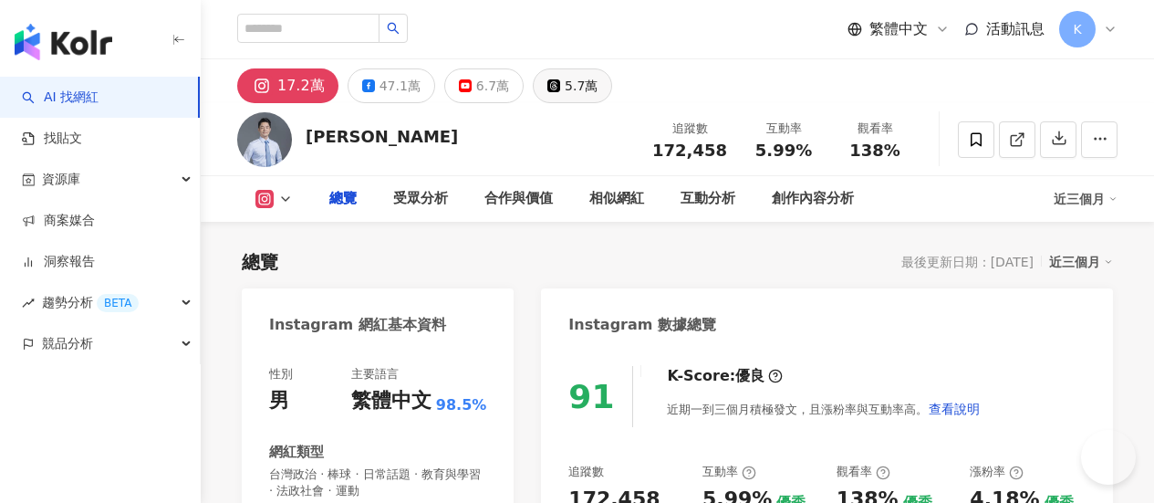
click at [598, 88] on div "5.7萬" at bounding box center [581, 86] width 33 height 26
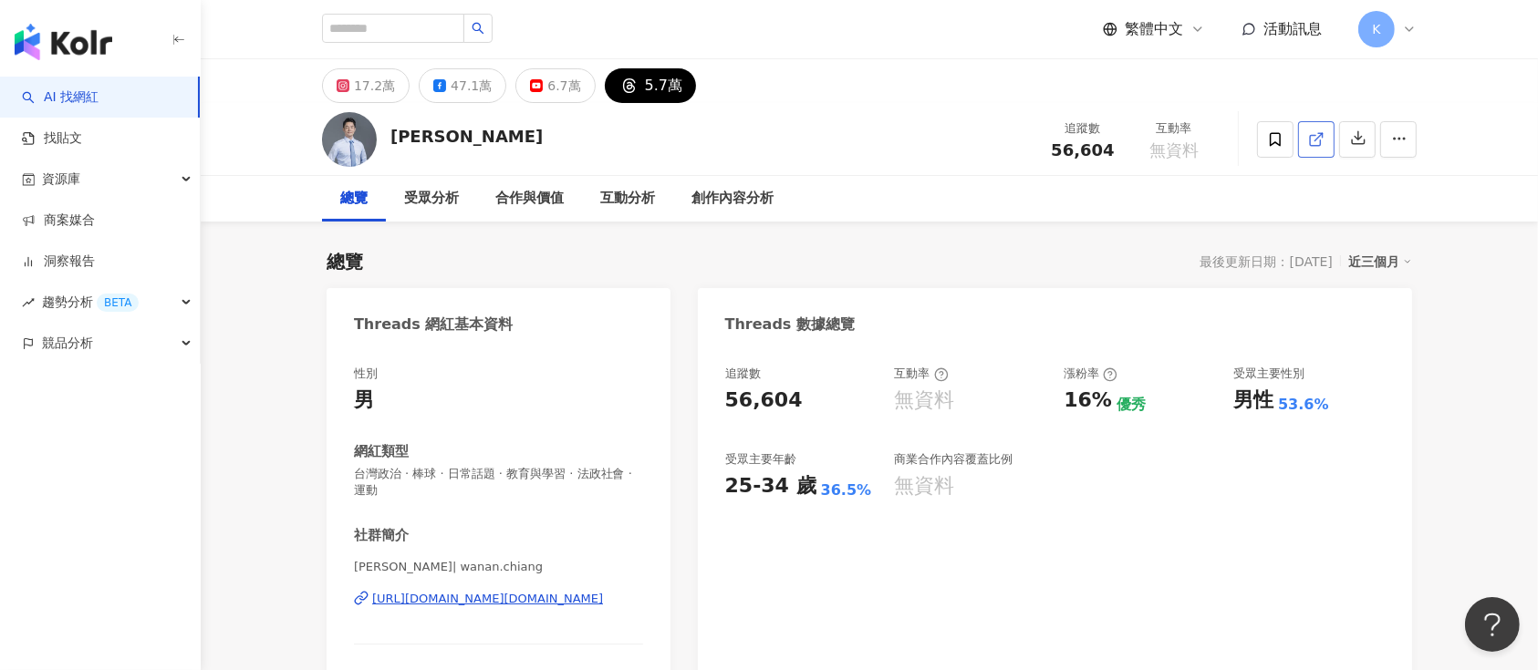
click at [1153, 134] on icon at bounding box center [1316, 139] width 16 height 16
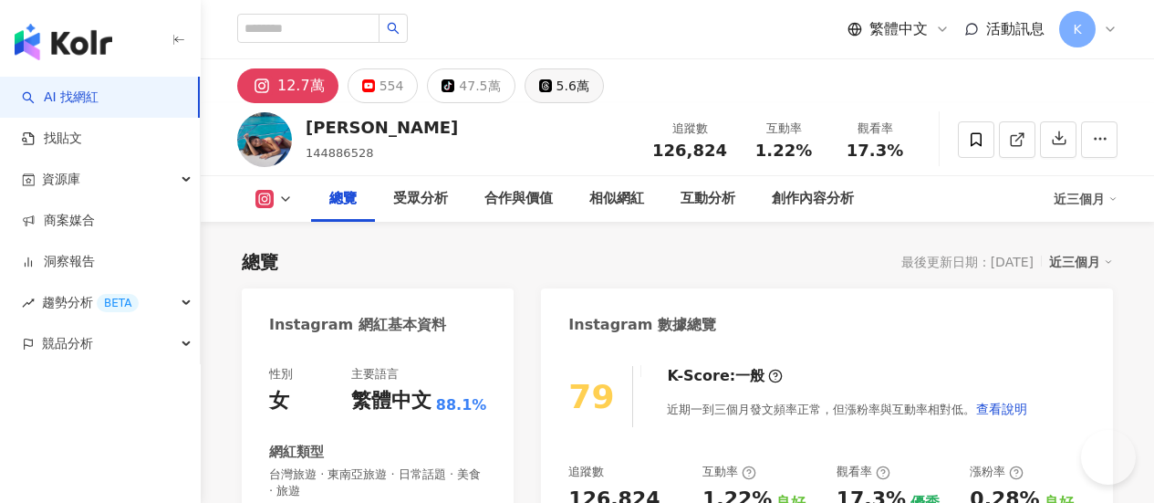
click at [589, 73] on div "5.6萬" at bounding box center [572, 86] width 33 height 26
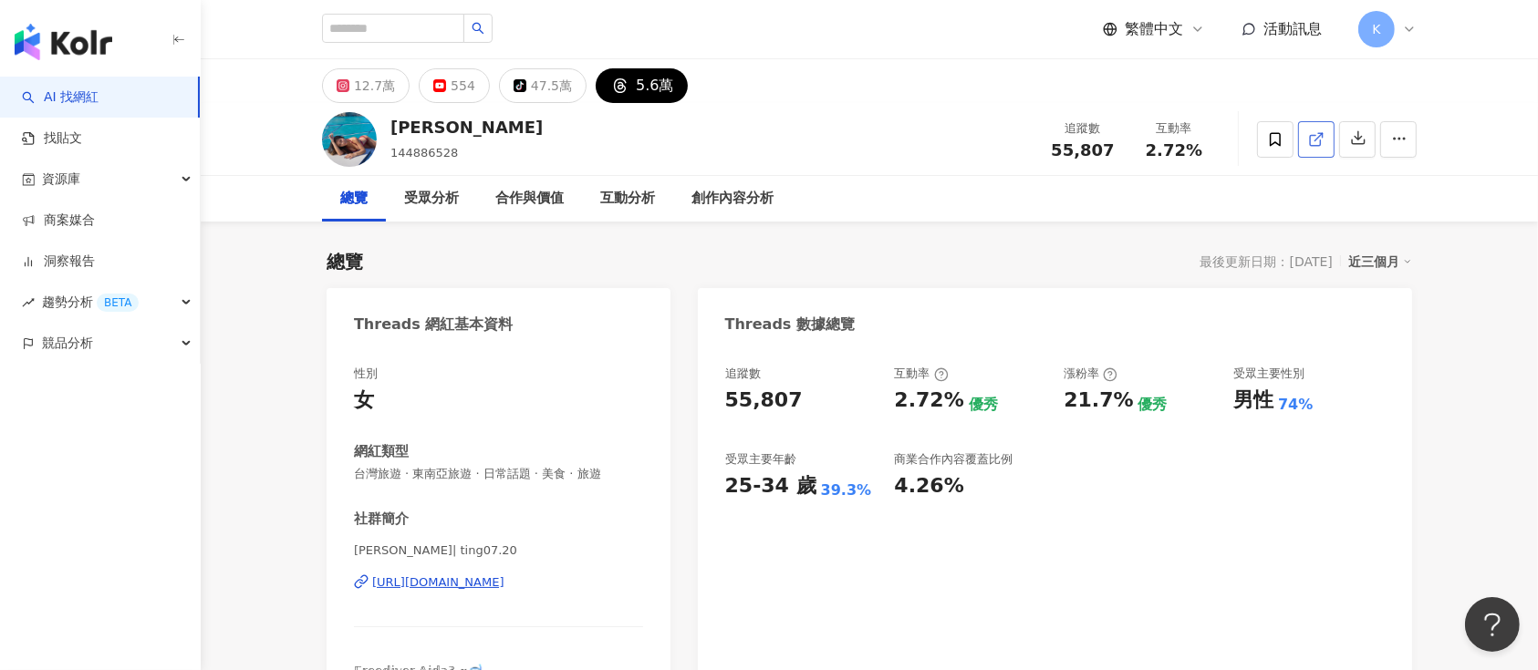
click at [1153, 144] on icon at bounding box center [1316, 139] width 16 height 16
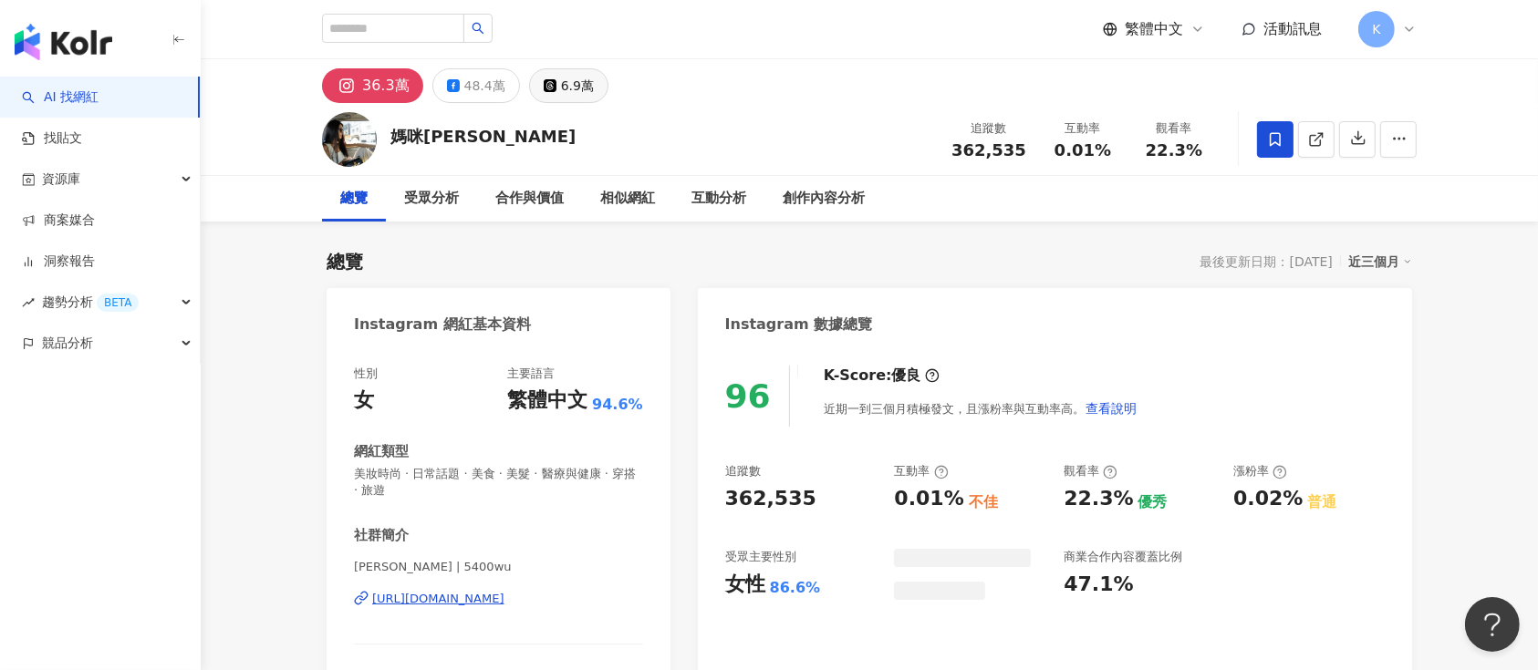
click at [587, 88] on button "6.9萬" at bounding box center [568, 85] width 79 height 35
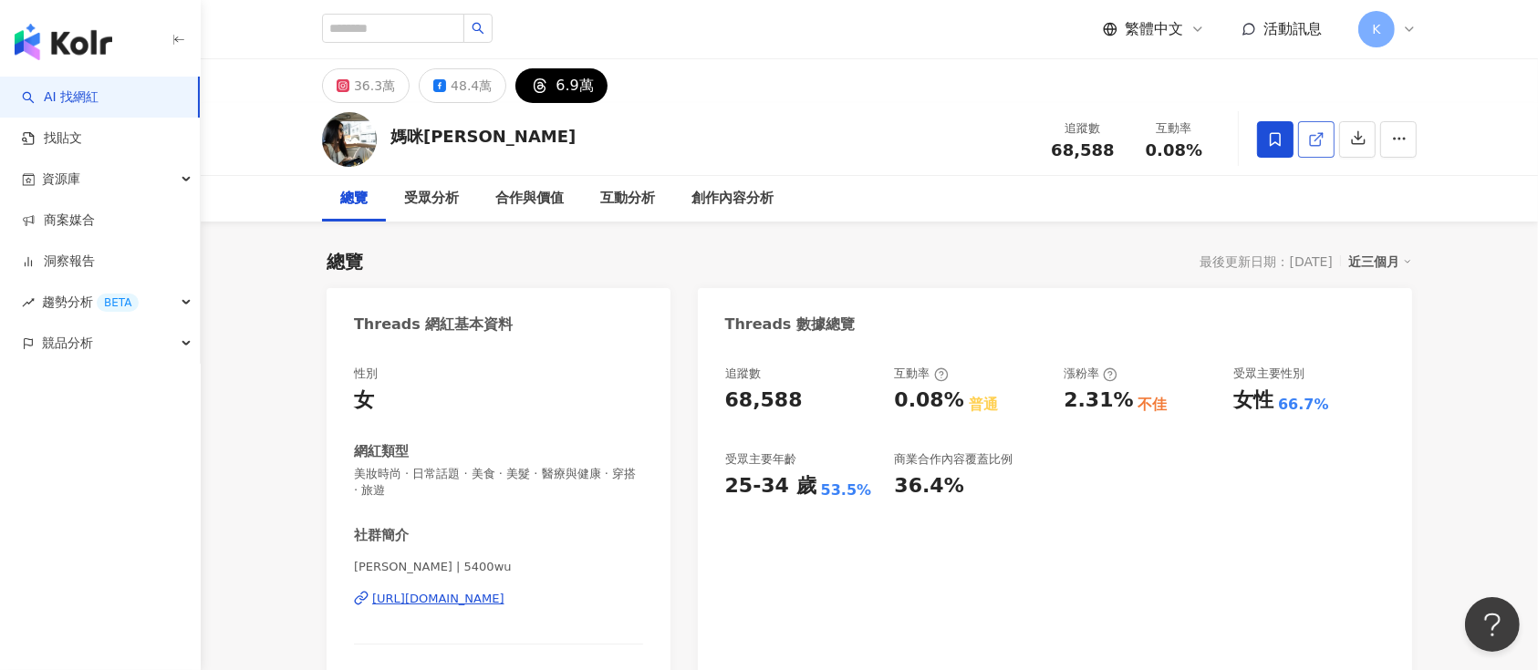
click at [1320, 140] on icon at bounding box center [1315, 140] width 10 height 10
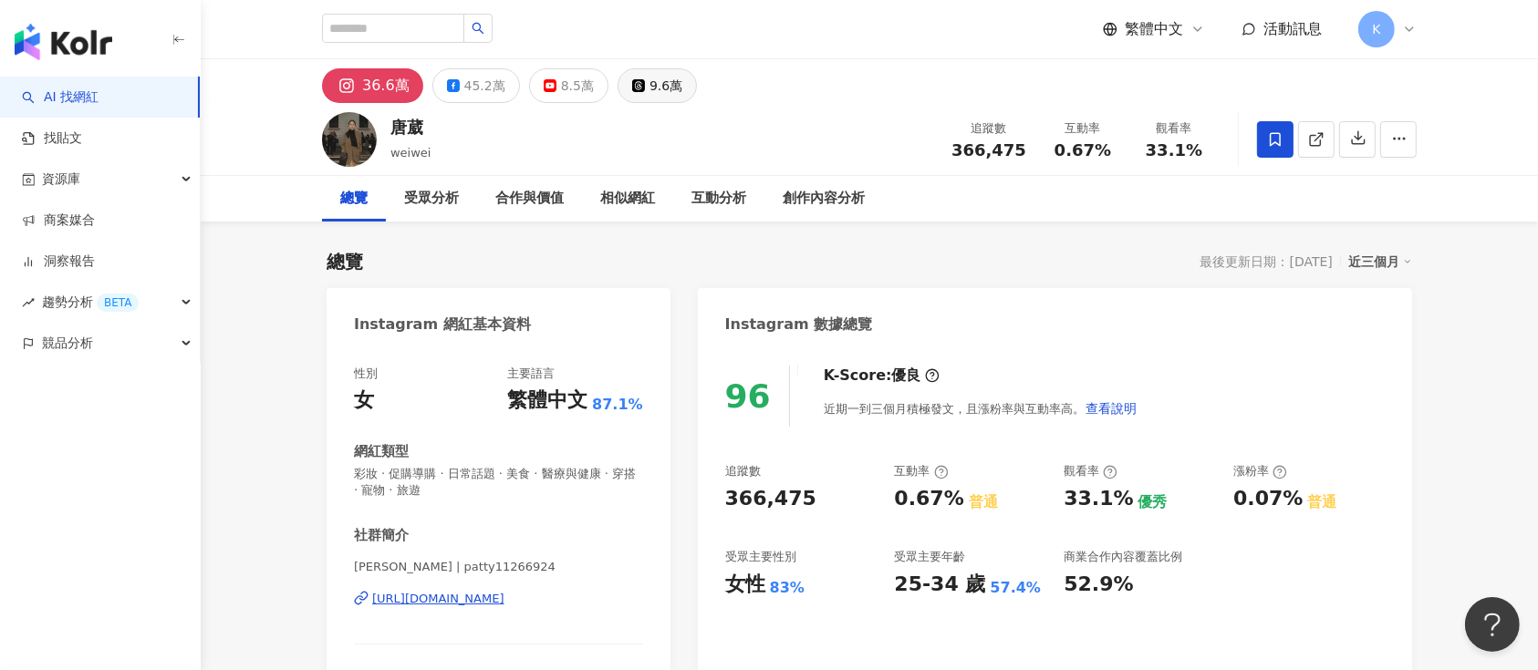
click at [674, 88] on button "9.6萬" at bounding box center [657, 85] width 79 height 35
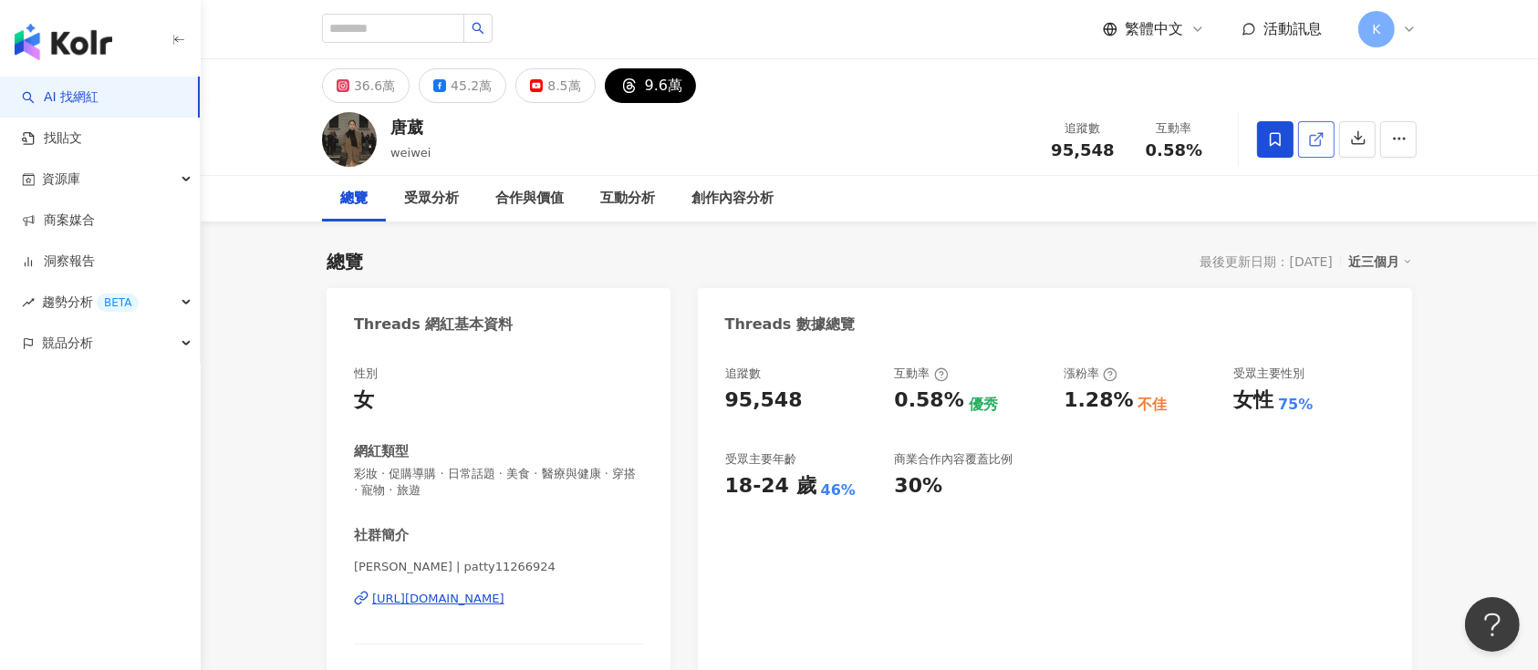
click at [1153, 136] on link at bounding box center [1316, 139] width 36 height 36
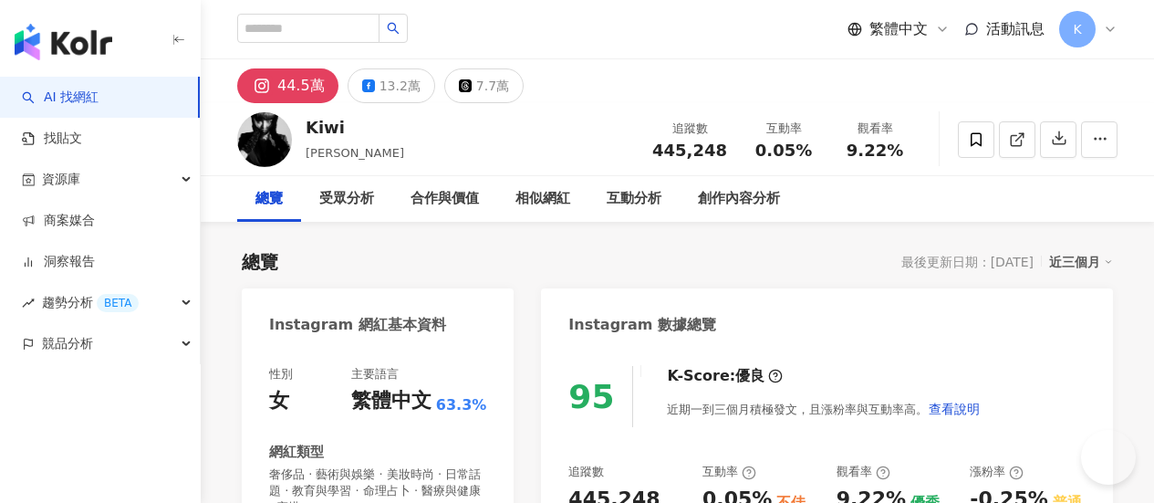
click at [509, 77] on div "7.7萬" at bounding box center [492, 86] width 33 height 26
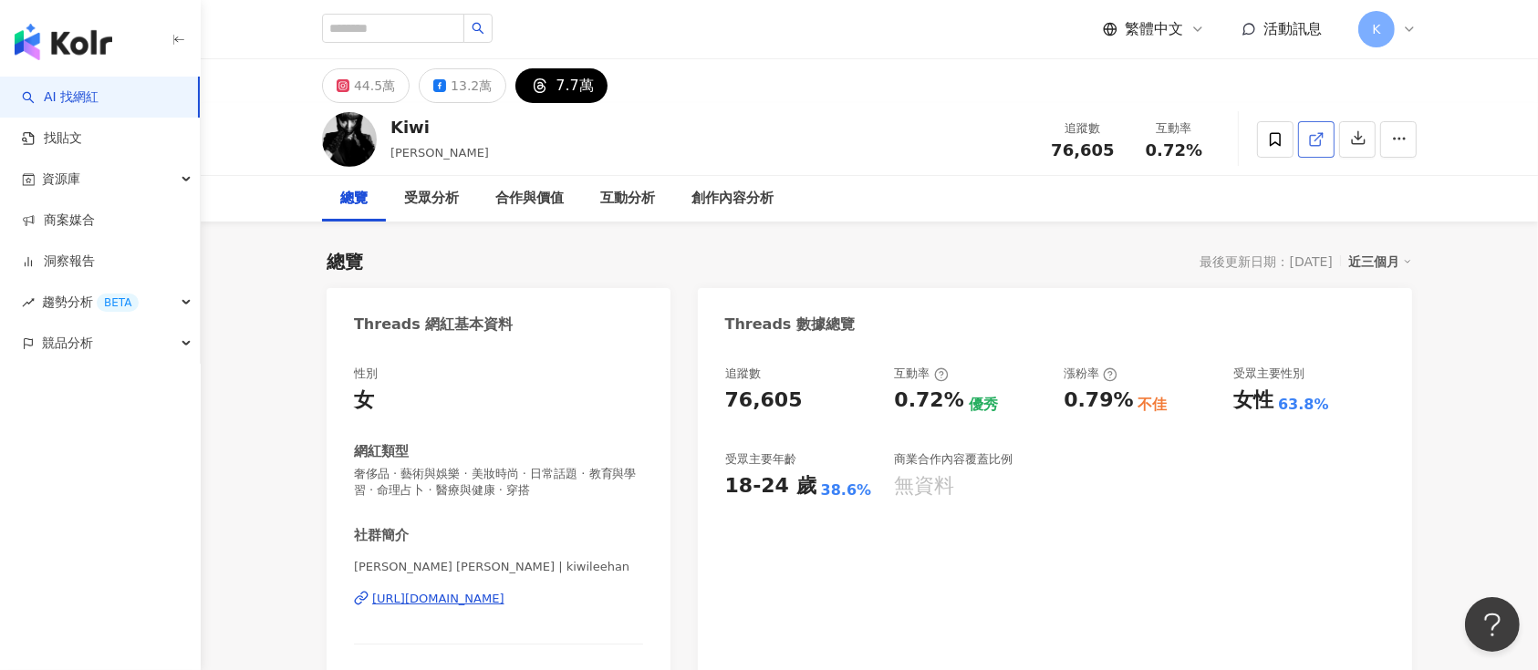
click at [1153, 133] on icon at bounding box center [1316, 139] width 16 height 16
click at [379, 88] on div "44.5萬" at bounding box center [374, 86] width 41 height 26
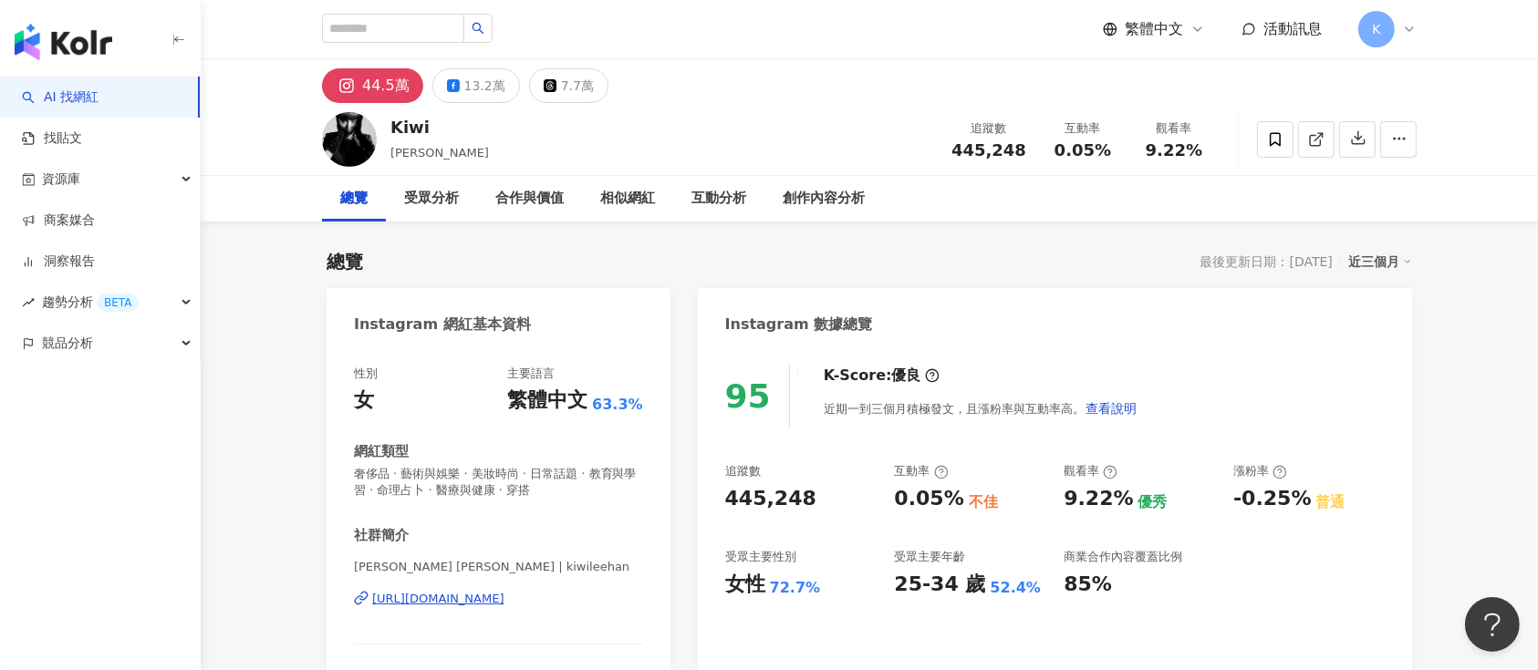
click at [1153, 137] on icon at bounding box center [1316, 139] width 16 height 16
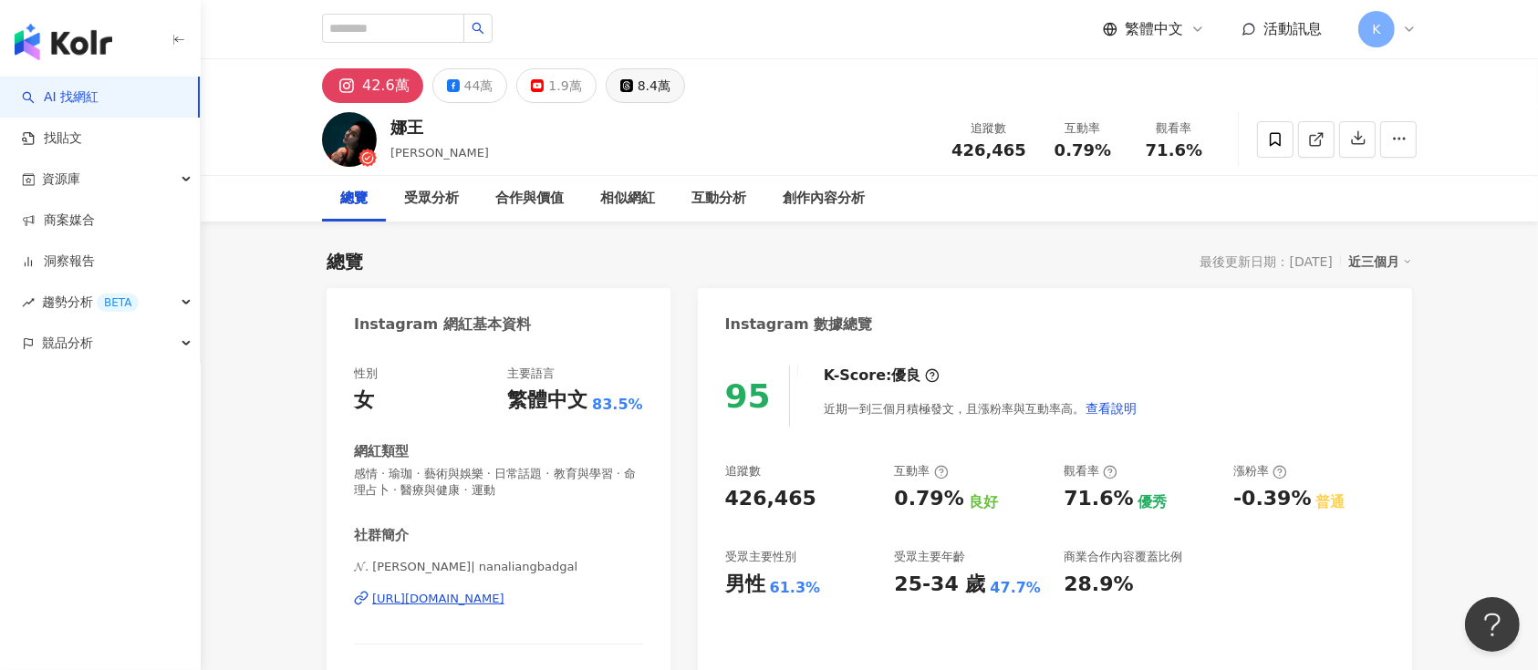
click at [638, 88] on div "8.4萬" at bounding box center [654, 86] width 33 height 26
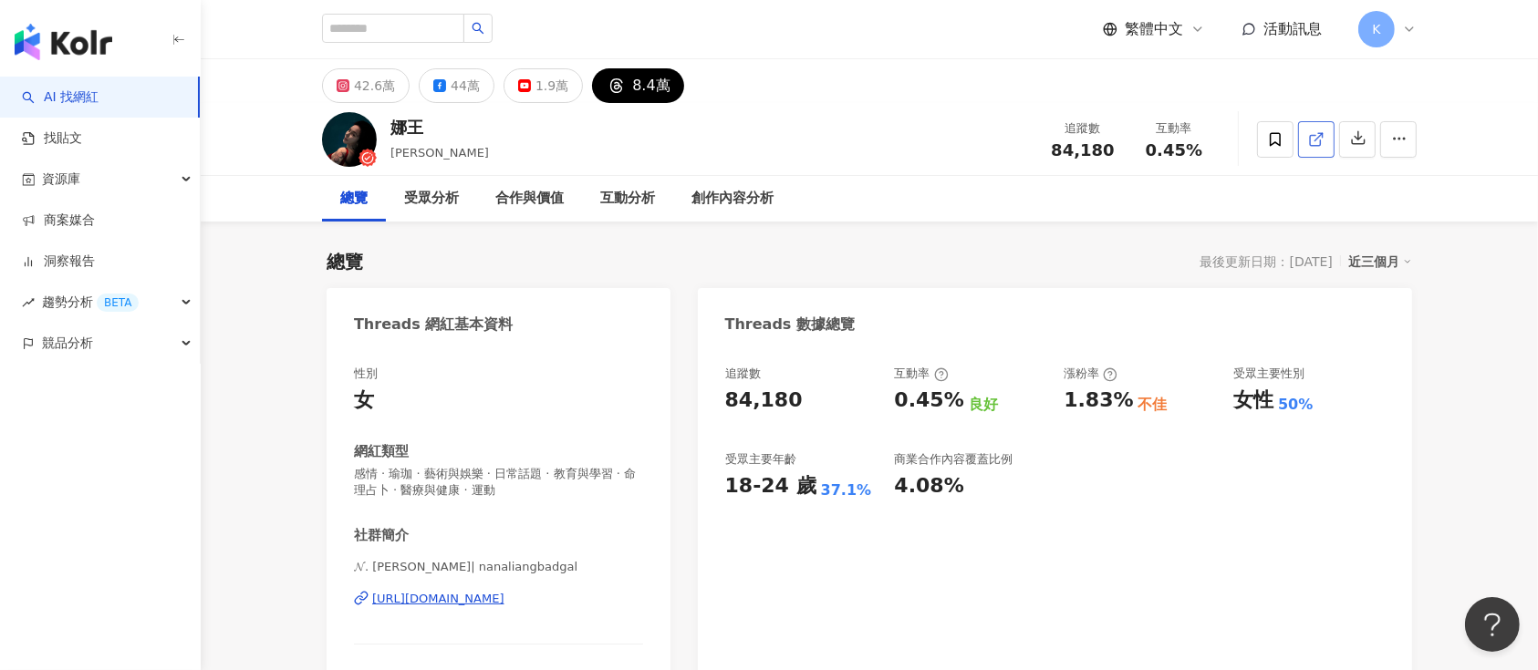
click at [1313, 134] on icon at bounding box center [1316, 139] width 16 height 16
drag, startPoint x: 492, startPoint y: 159, endPoint x: 453, endPoint y: 160, distance: 38.3
click at [453, 160] on div "娜王 [PERSON_NAME] [PERSON_NAME] 追蹤數 84,180 互動率 0.45%" at bounding box center [870, 139] width 1168 height 72
copy span "[PERSON_NAME]"
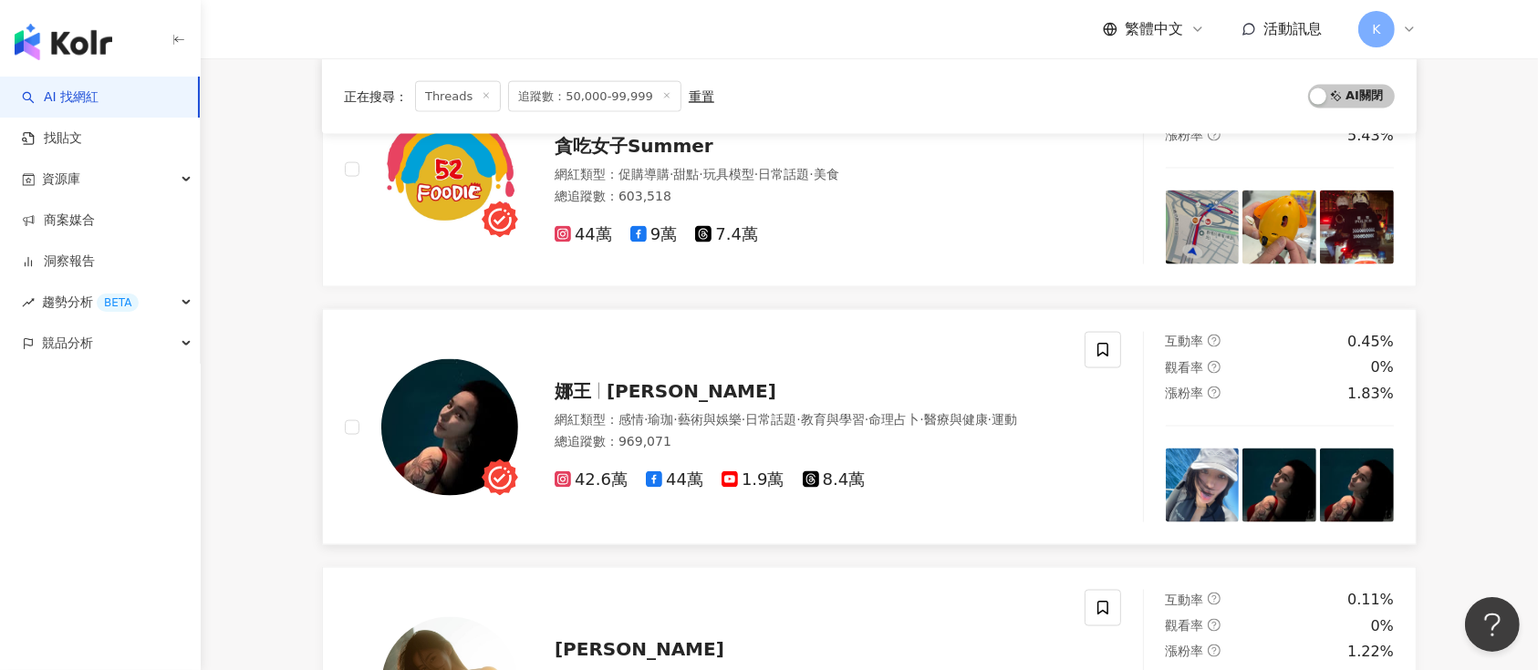
scroll to position [2832, 0]
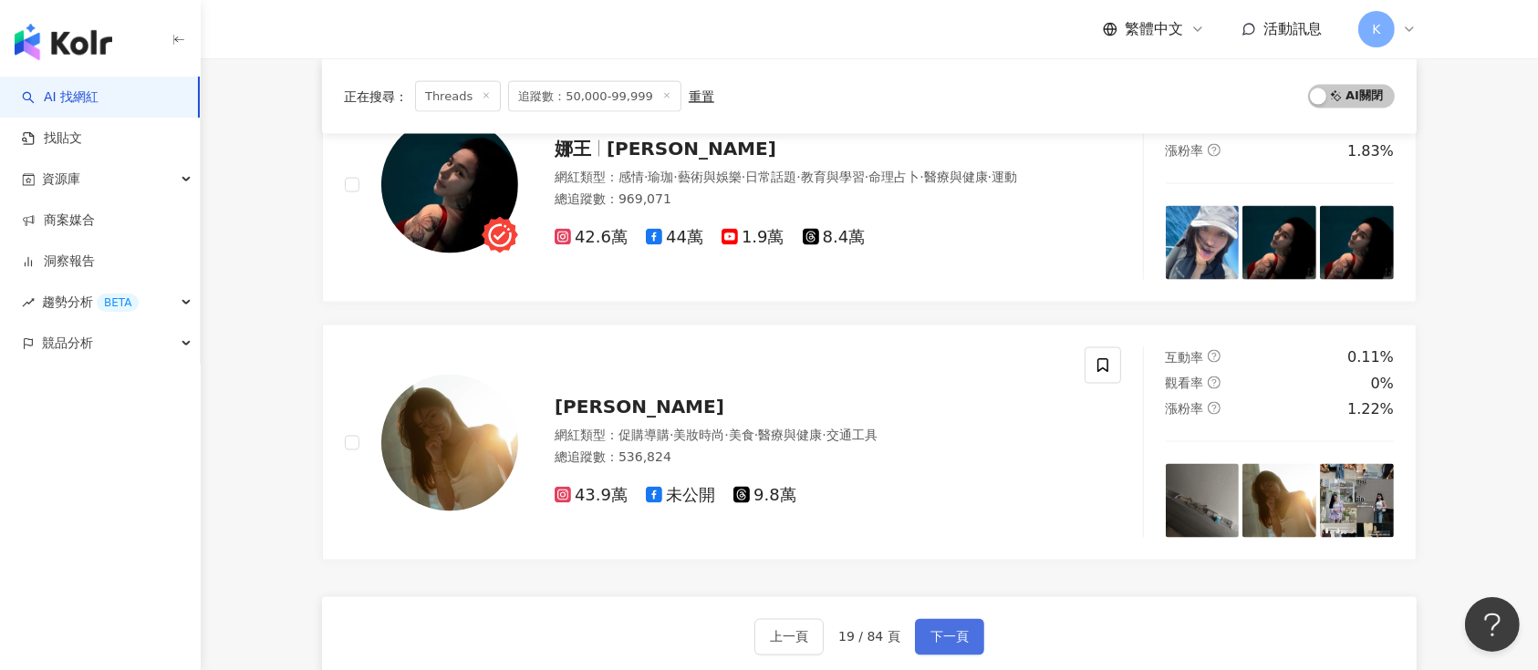
click at [949, 638] on span "下一頁" at bounding box center [949, 637] width 38 height 15
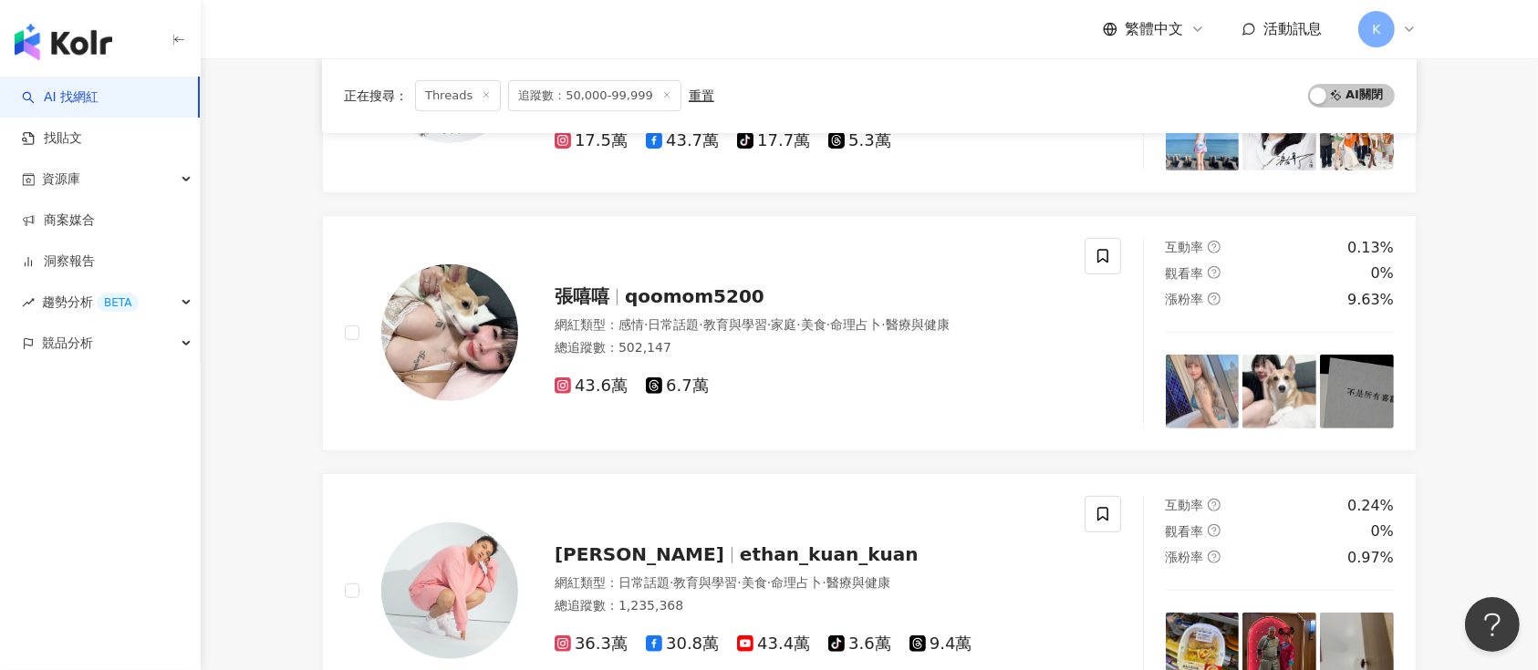
scroll to position [613, 0]
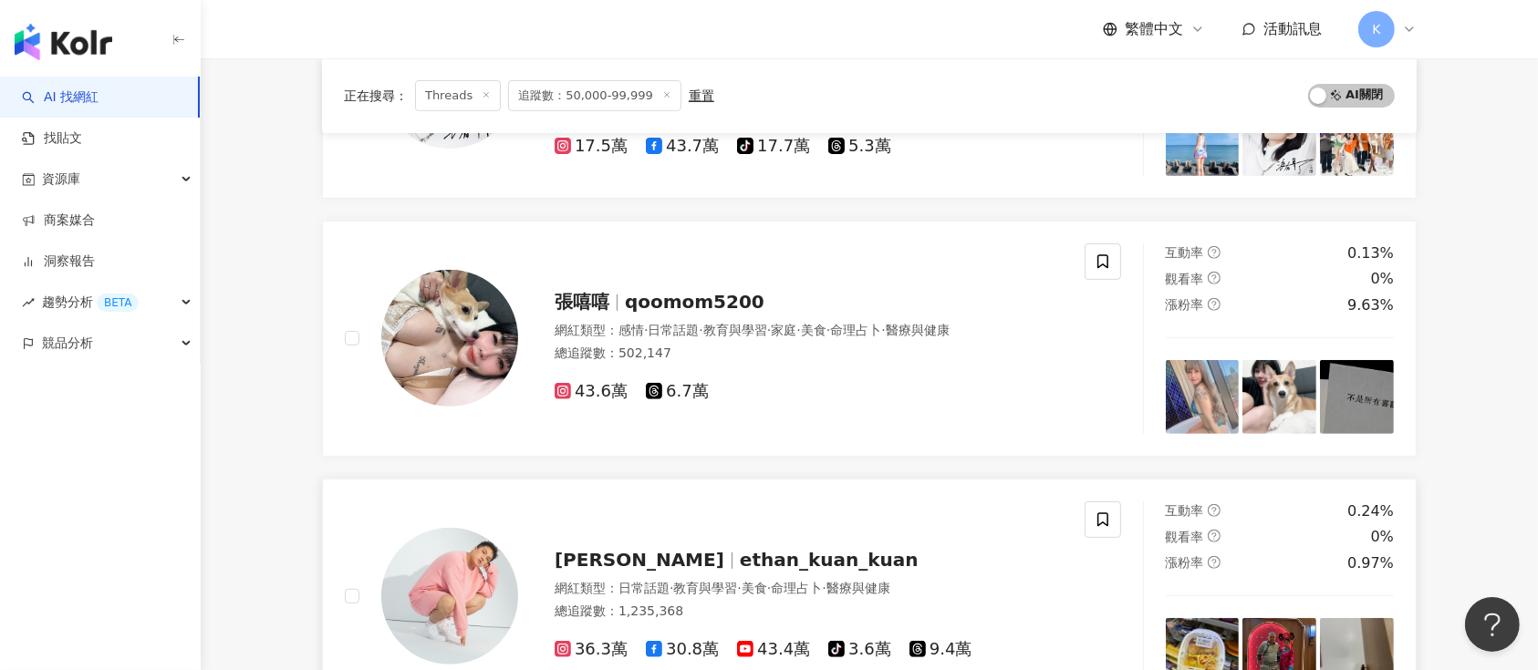
click at [598, 538] on div "關韶文 ethan_kuan_kuan 網紅類型 ： 日常話題 · 教育與學習 · 美食 · 命理占卜 · 醫療與健康 總追蹤數 ： 1,235,368 36…" at bounding box center [790, 597] width 545 height 128
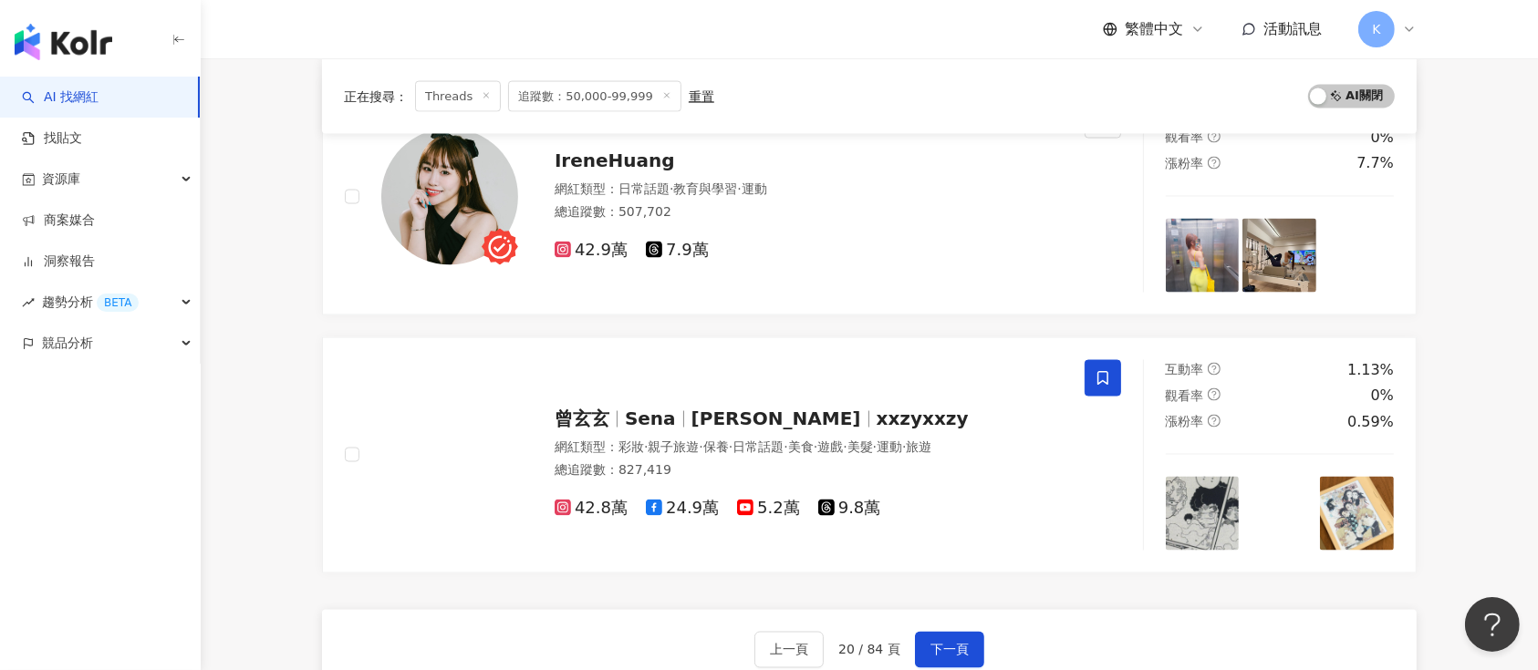
scroll to position [3046, 0]
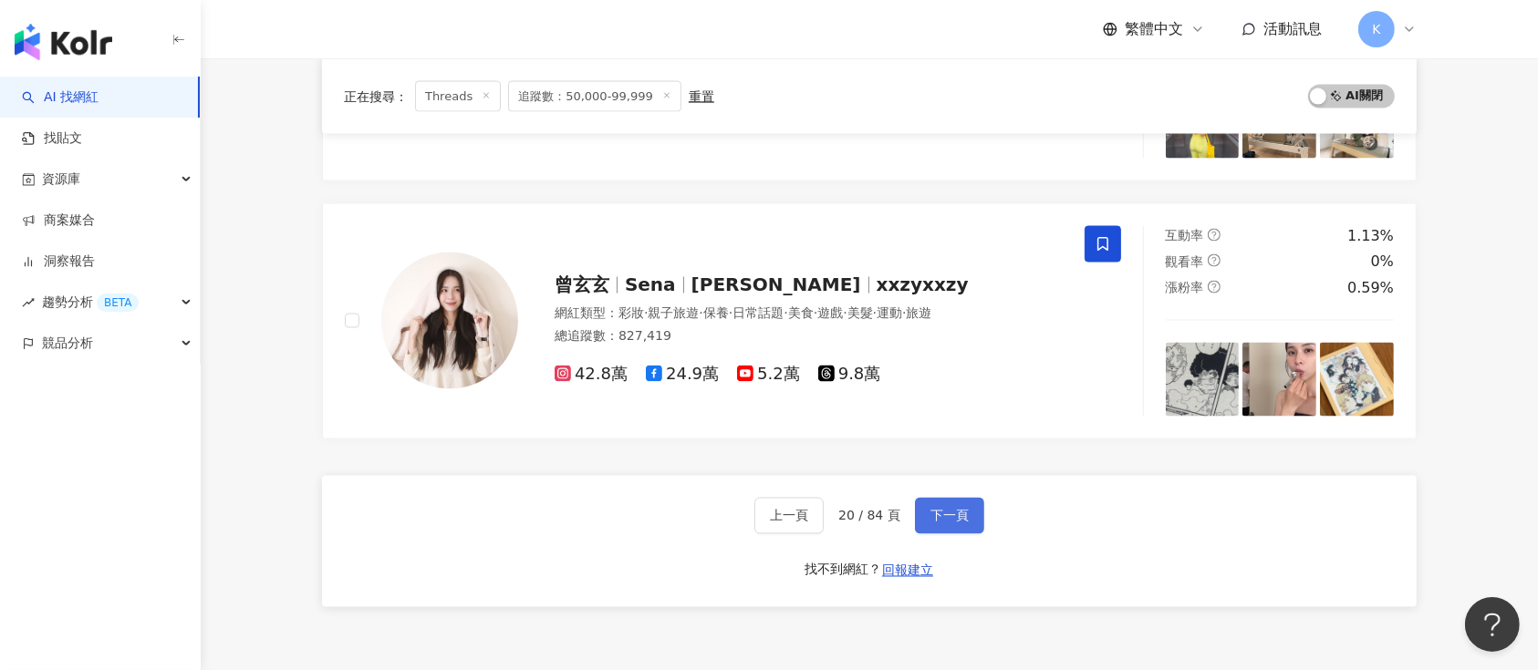
click at [945, 509] on span "下一頁" at bounding box center [949, 516] width 38 height 15
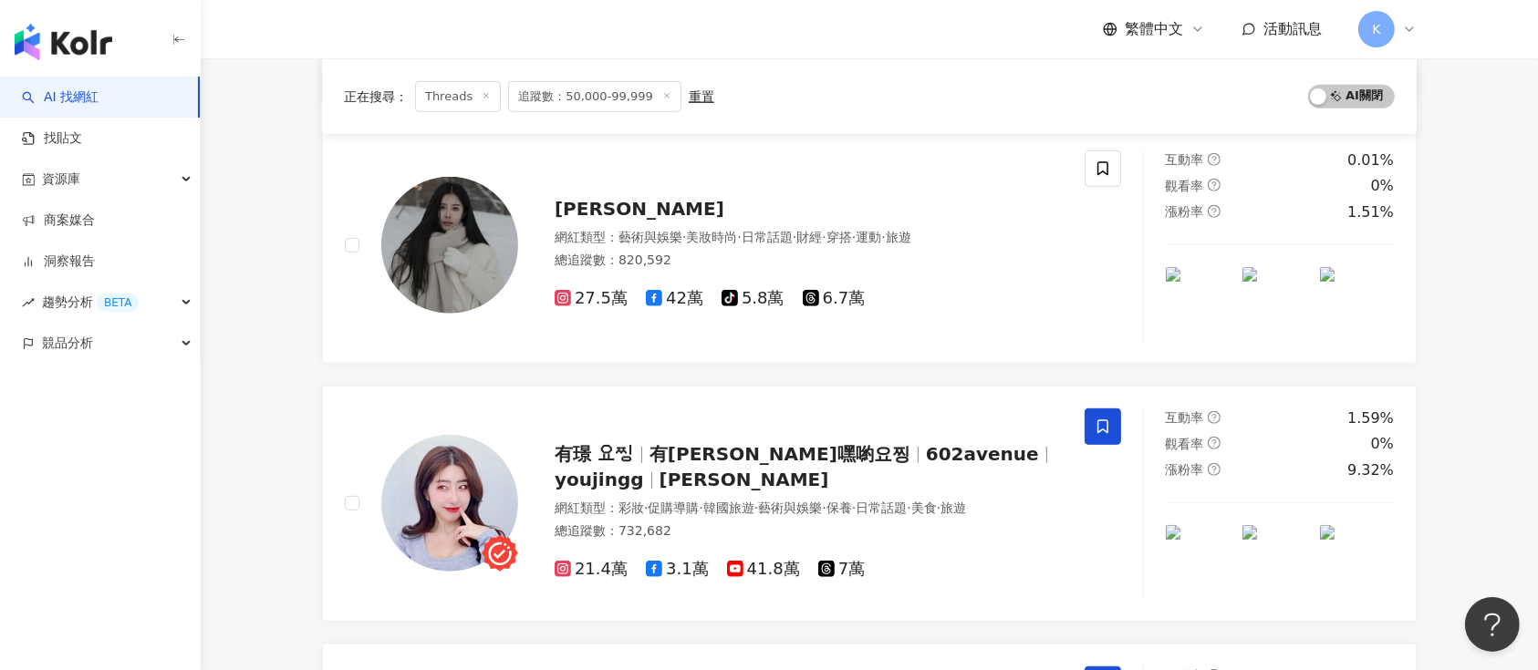
scroll to position [2955, 0]
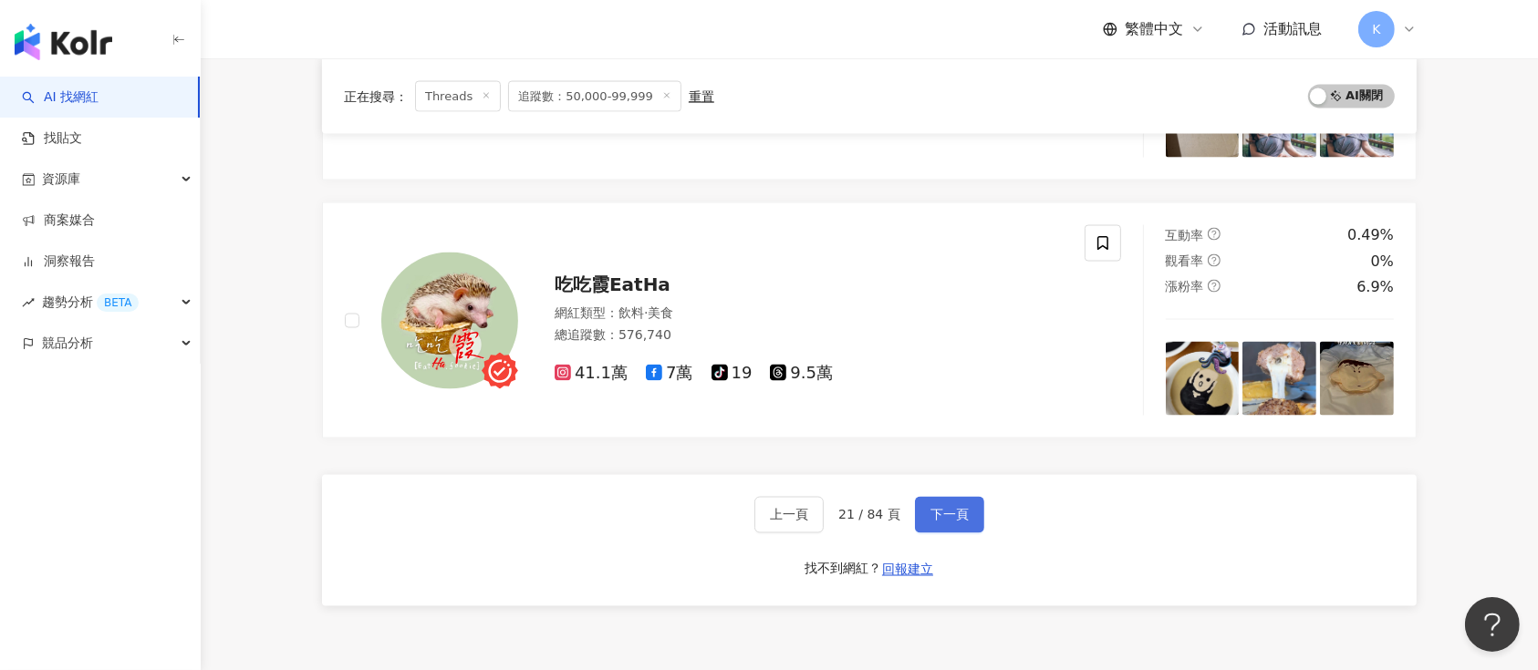
click at [952, 508] on span "下一頁" at bounding box center [949, 515] width 38 height 15
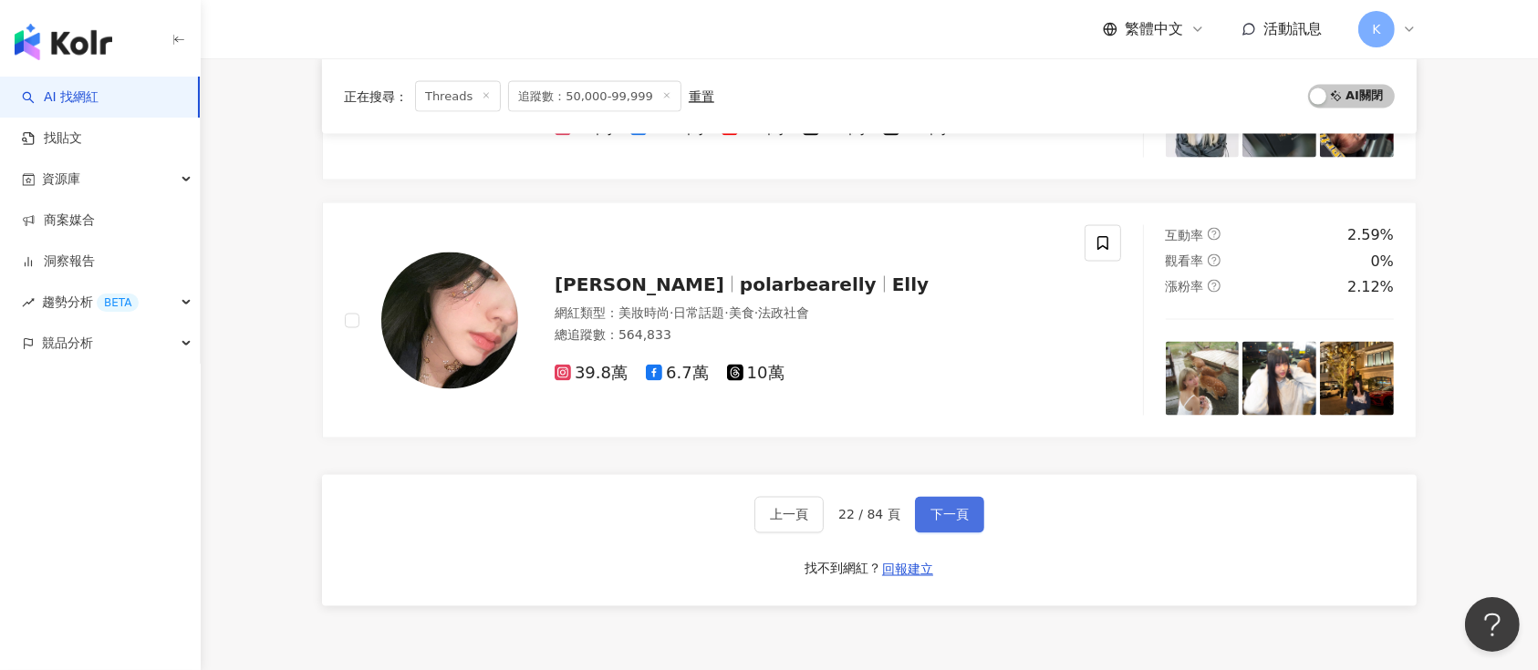
click at [949, 508] on span "下一頁" at bounding box center [949, 515] width 38 height 15
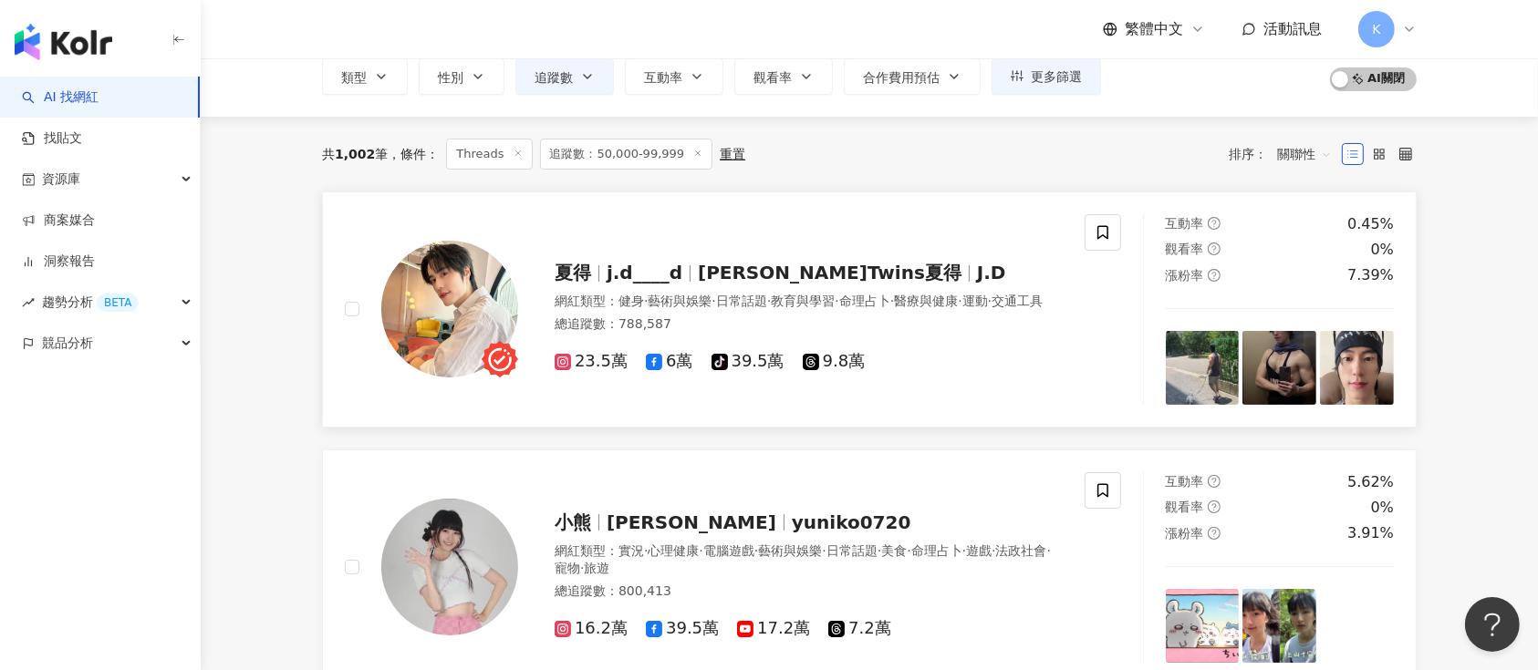
scroll to position [88, 0]
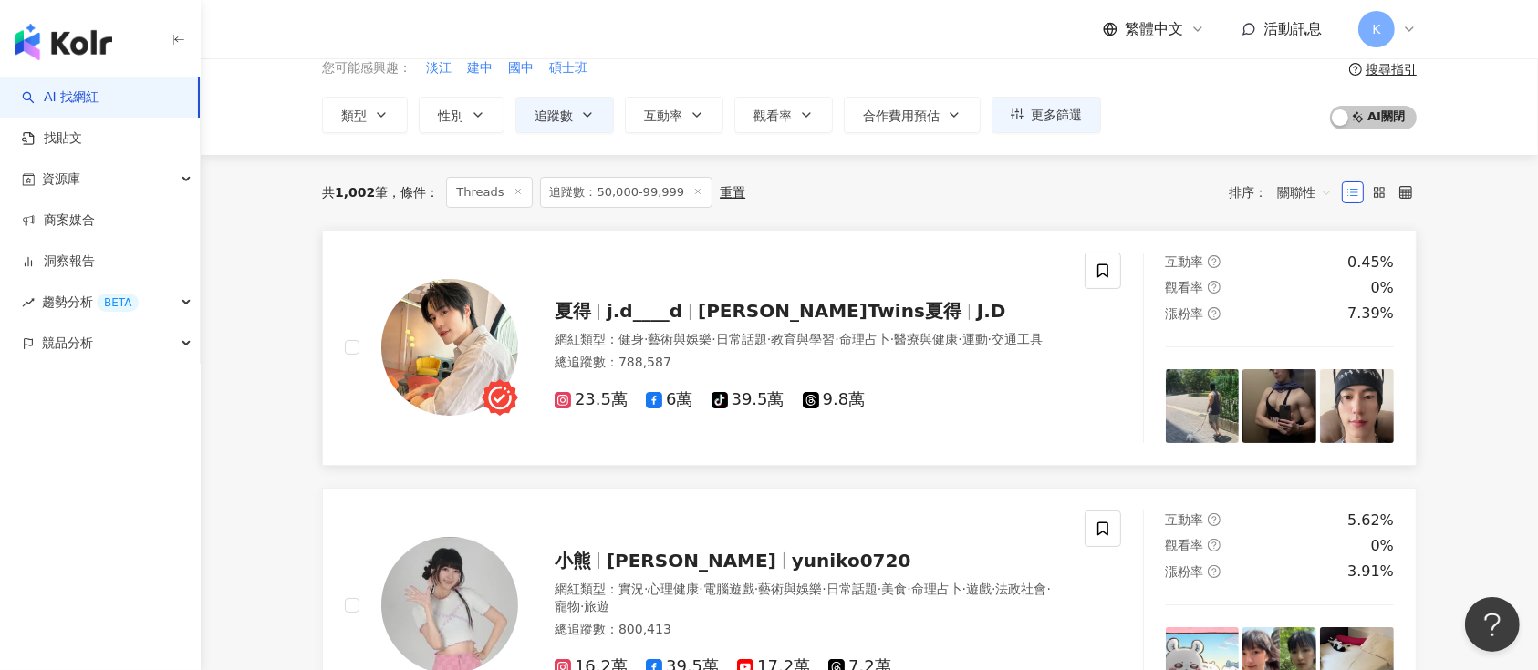
click at [596, 263] on div "夏得 j.d____d J.Twins夏得 J.D 網紅類型 ： 健身 · 藝術與娛樂 · 日常話題 · 教育與學習 · 命理占卜 · 醫療與健康 · 運動 …" at bounding box center [715, 348] width 740 height 191
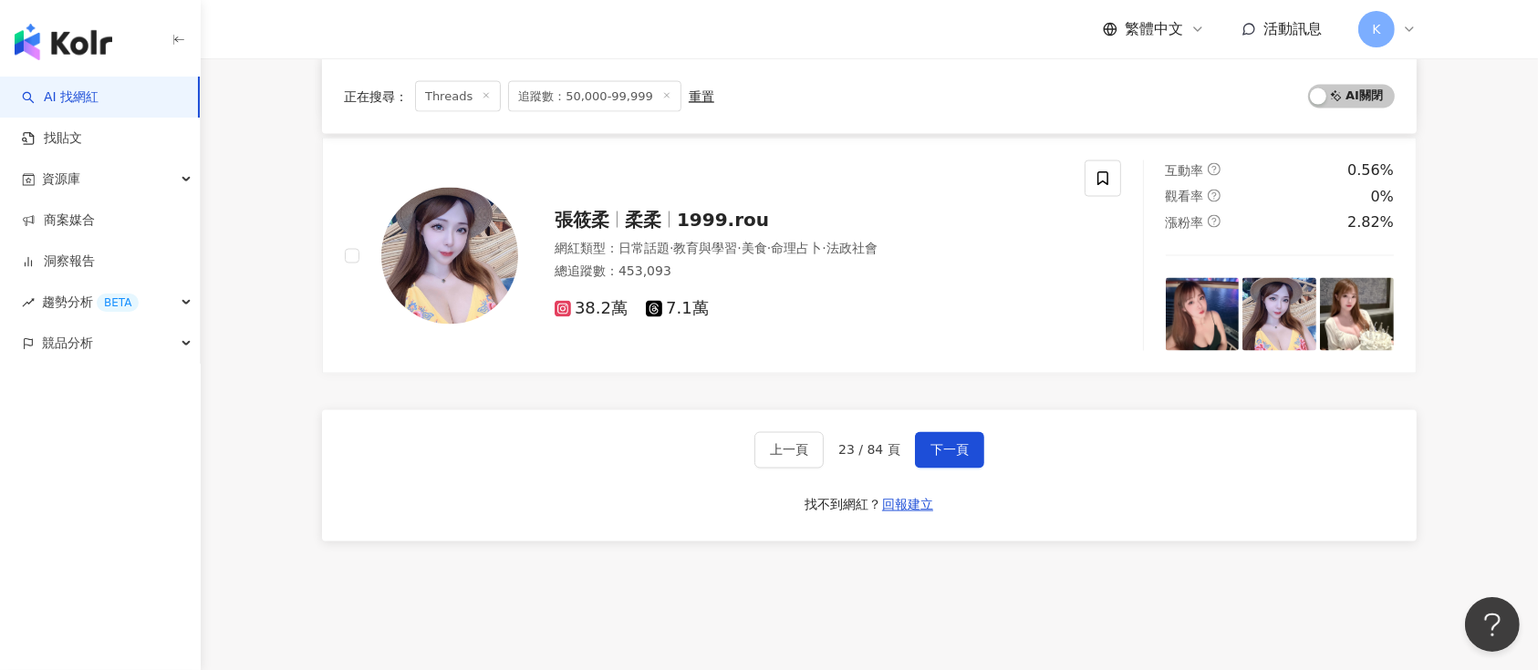
scroll to position [3188, 0]
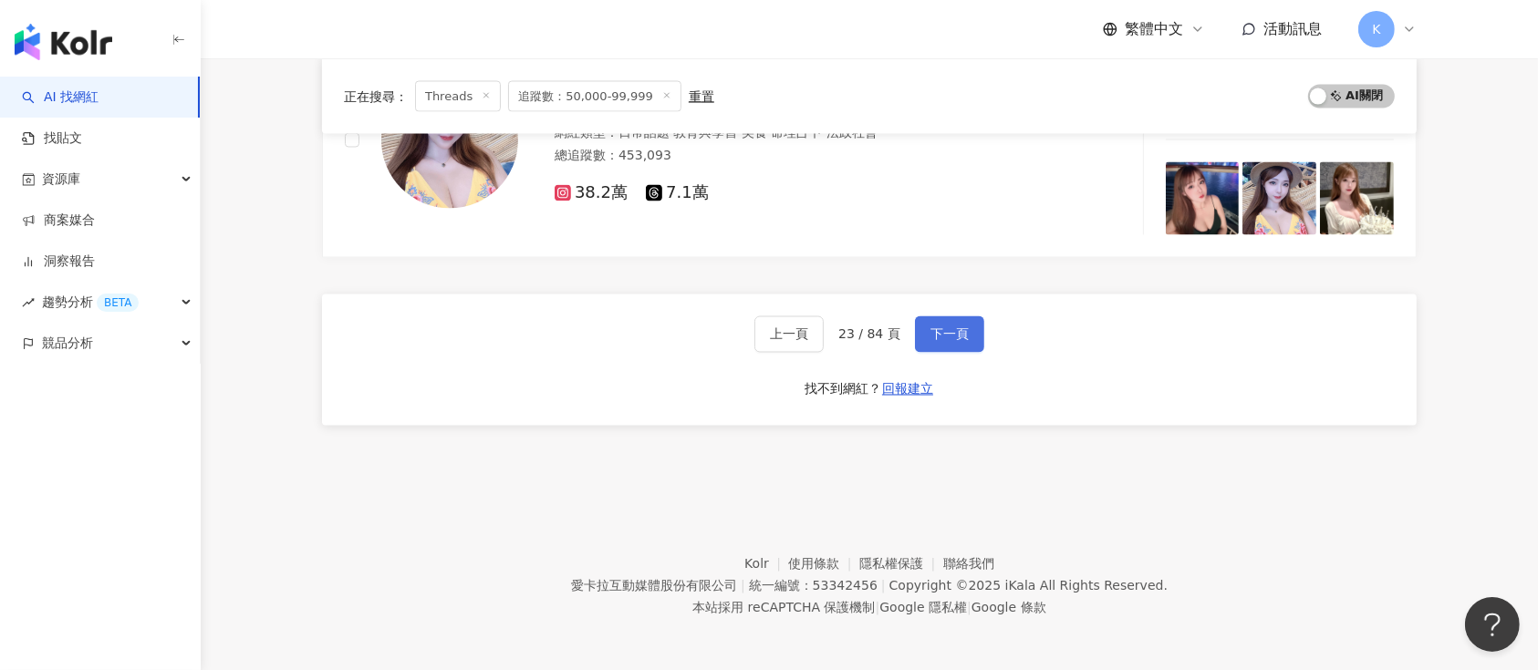
click at [957, 332] on span "下一頁" at bounding box center [949, 334] width 38 height 15
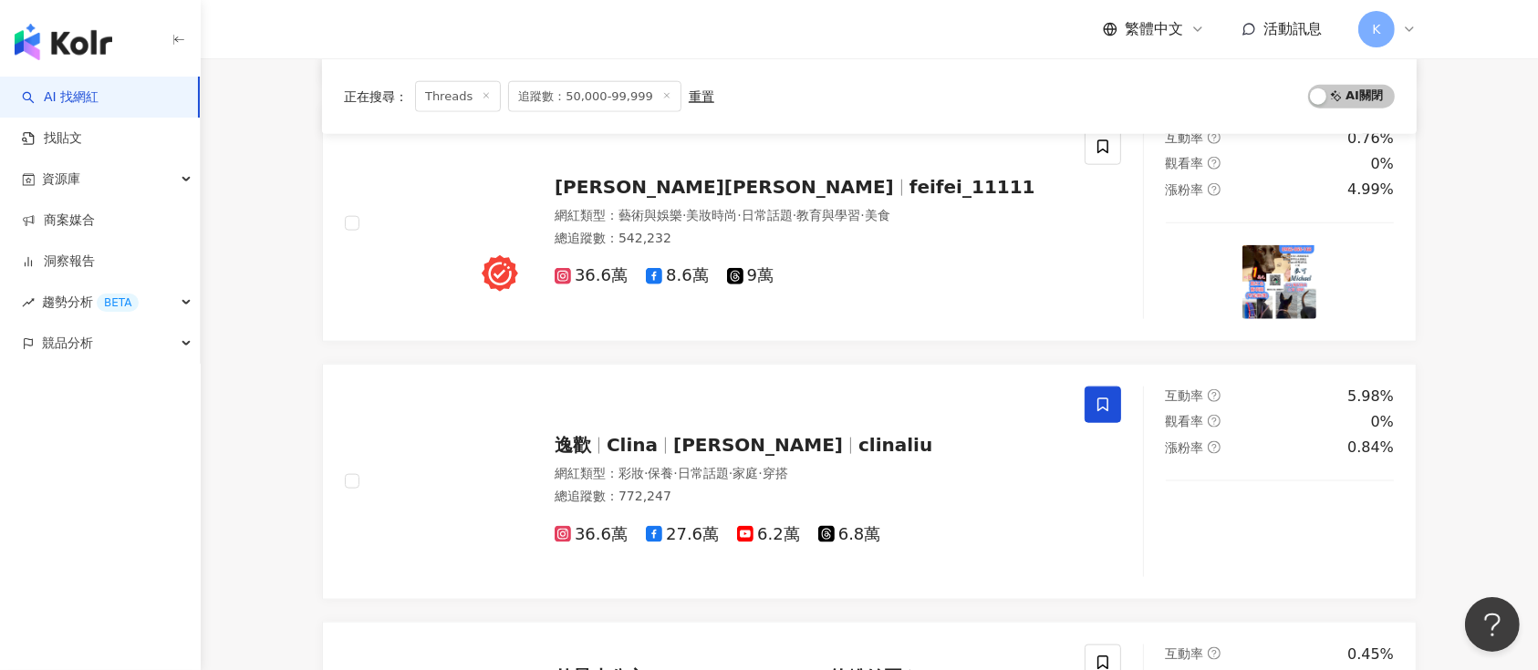
scroll to position [2073, 0]
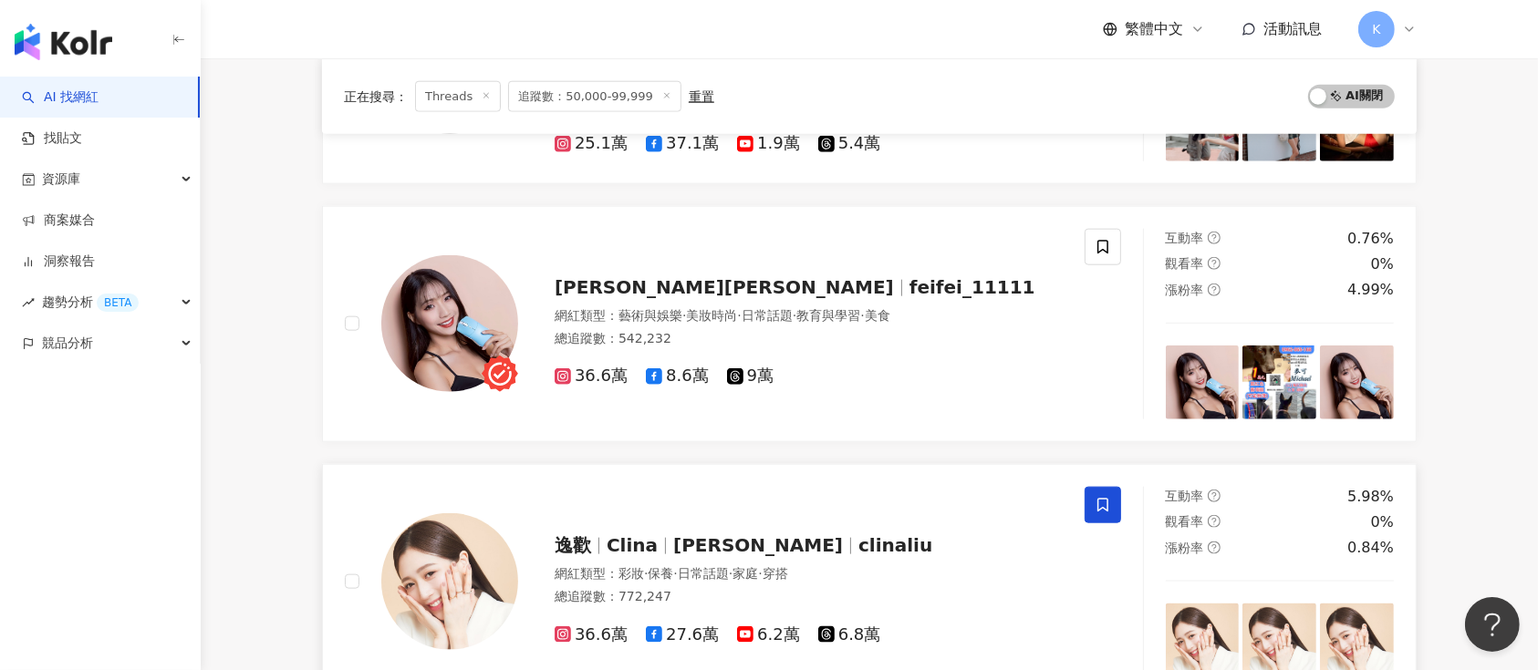
click at [573, 490] on div "逸歡 Clina 劉逸歡 clinaliu 網紅類型 ： 彩妝 · 保養 · 日常話題 · 家庭 · 穿搭 總追蹤數 ： 772,247 36.6萬 27.6…" at bounding box center [715, 582] width 740 height 191
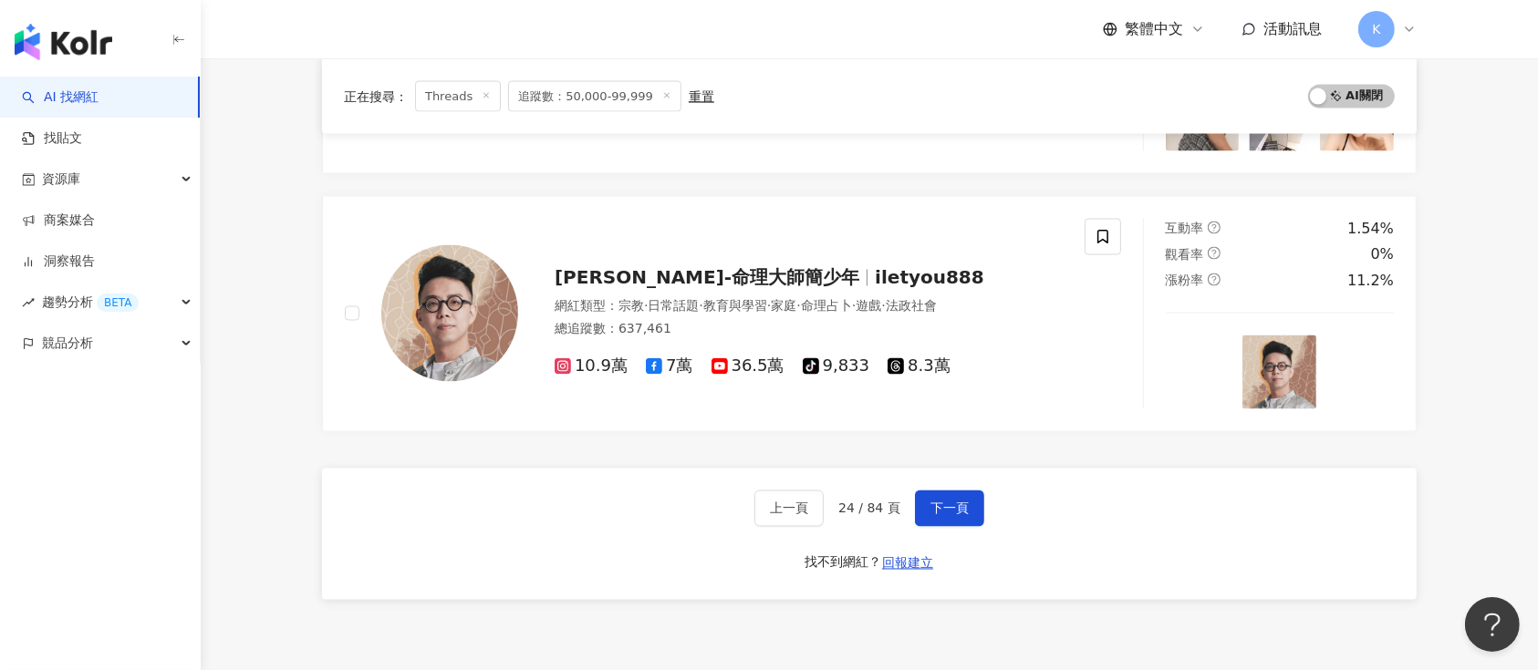
scroll to position [3290, 0]
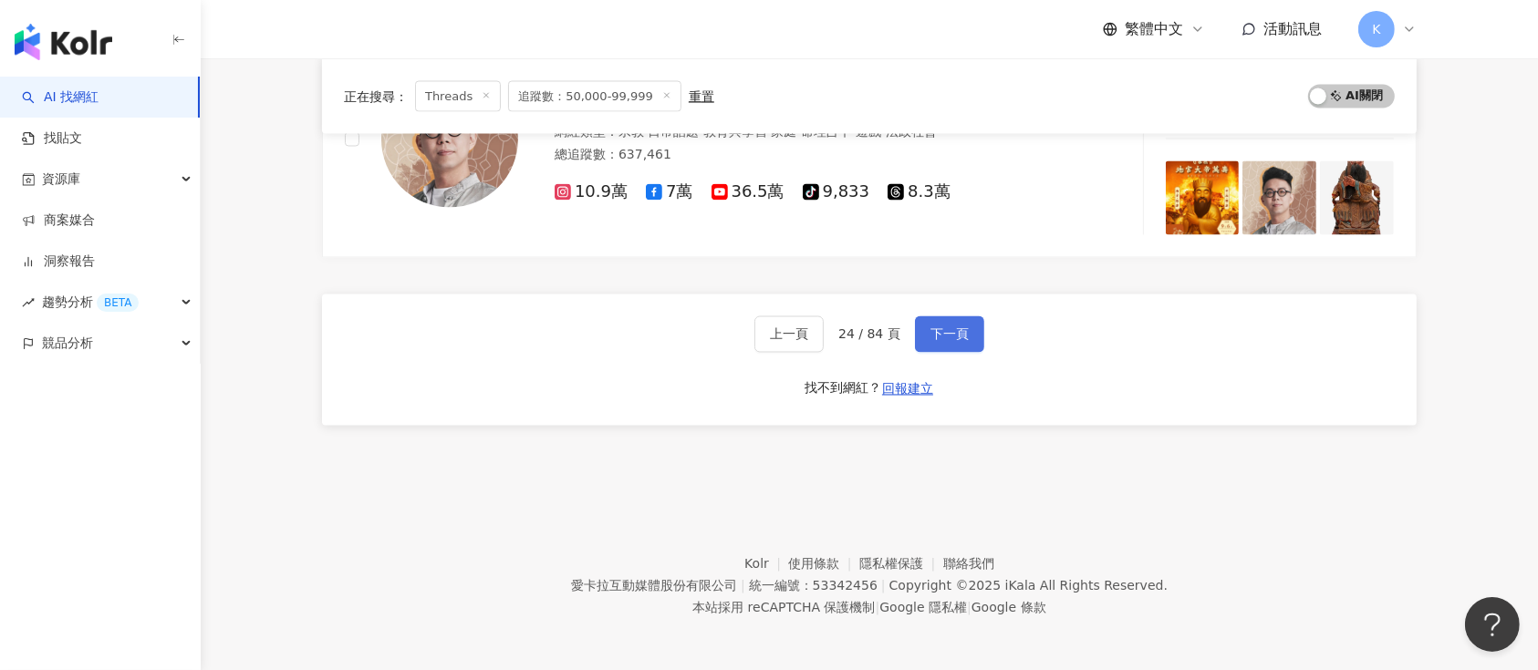
click at [960, 333] on span "下一頁" at bounding box center [949, 334] width 38 height 15
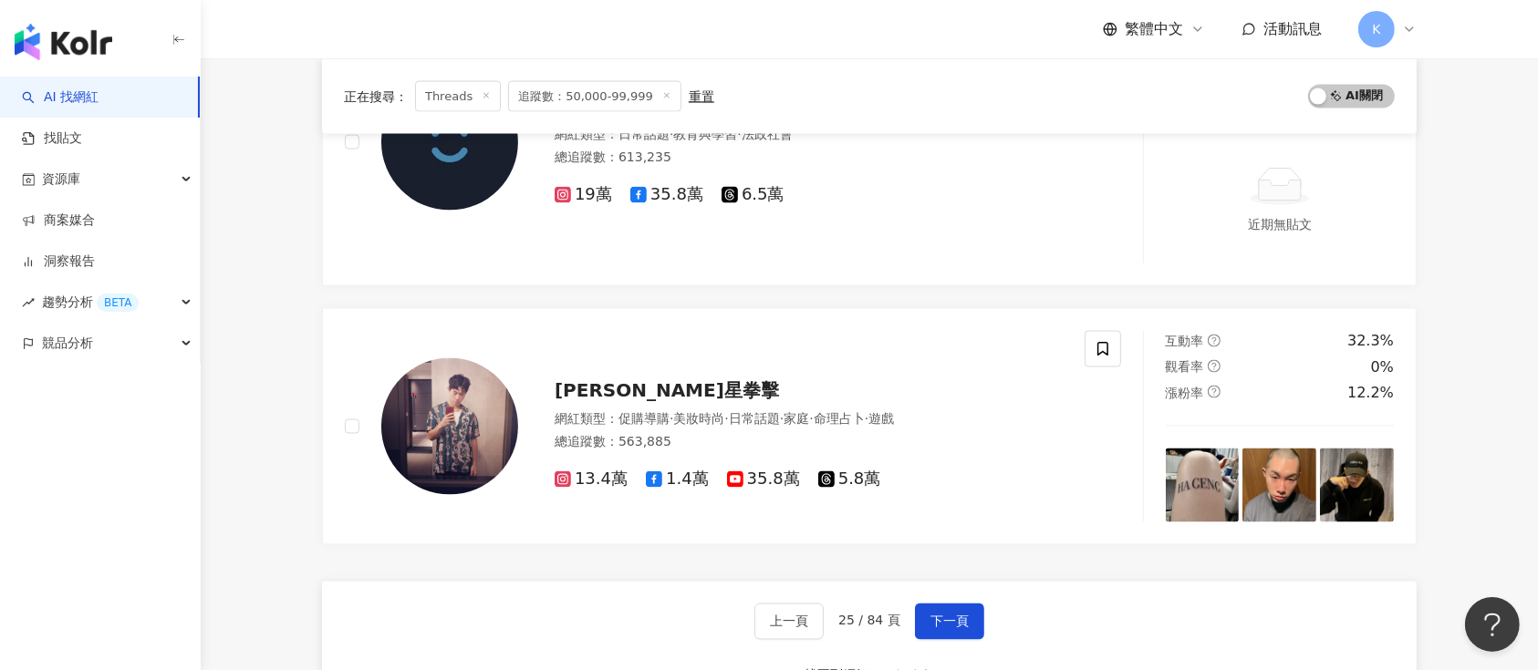
scroll to position [3040, 0]
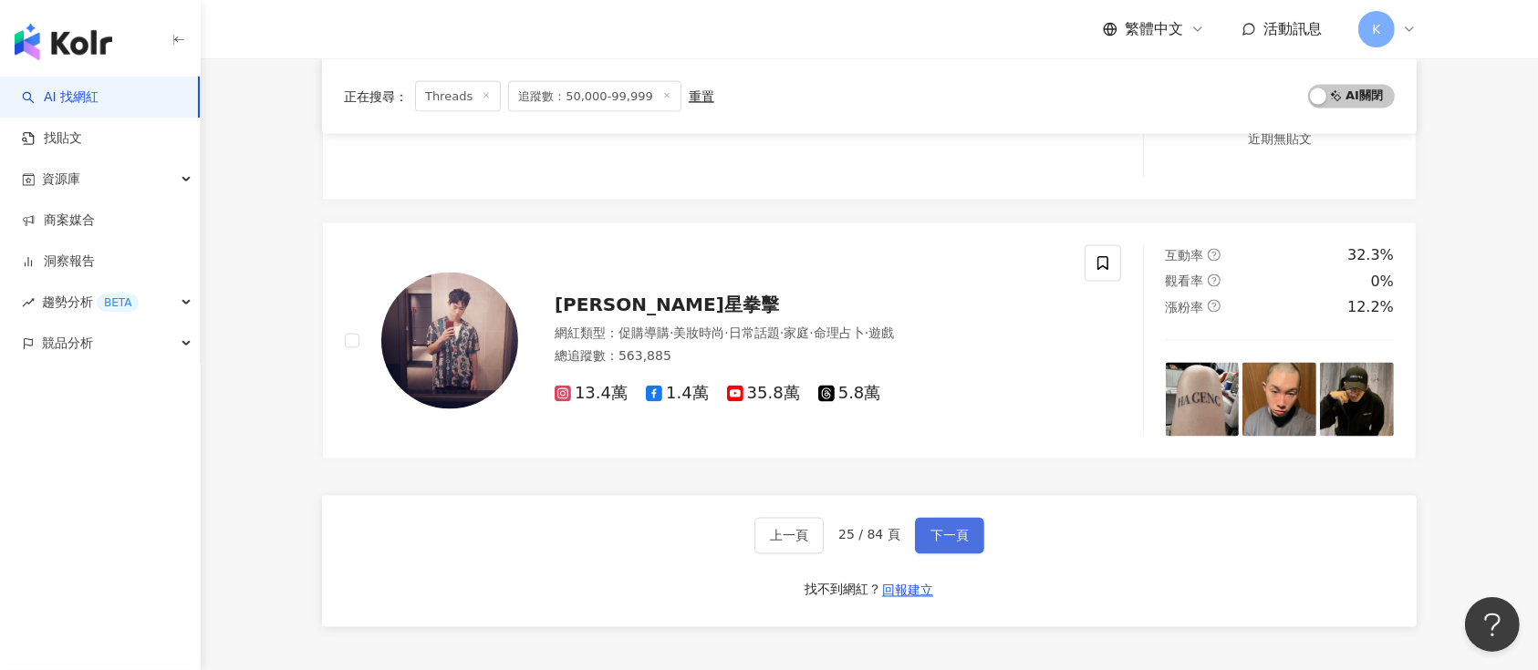
click at [931, 523] on button "下一頁" at bounding box center [949, 536] width 69 height 36
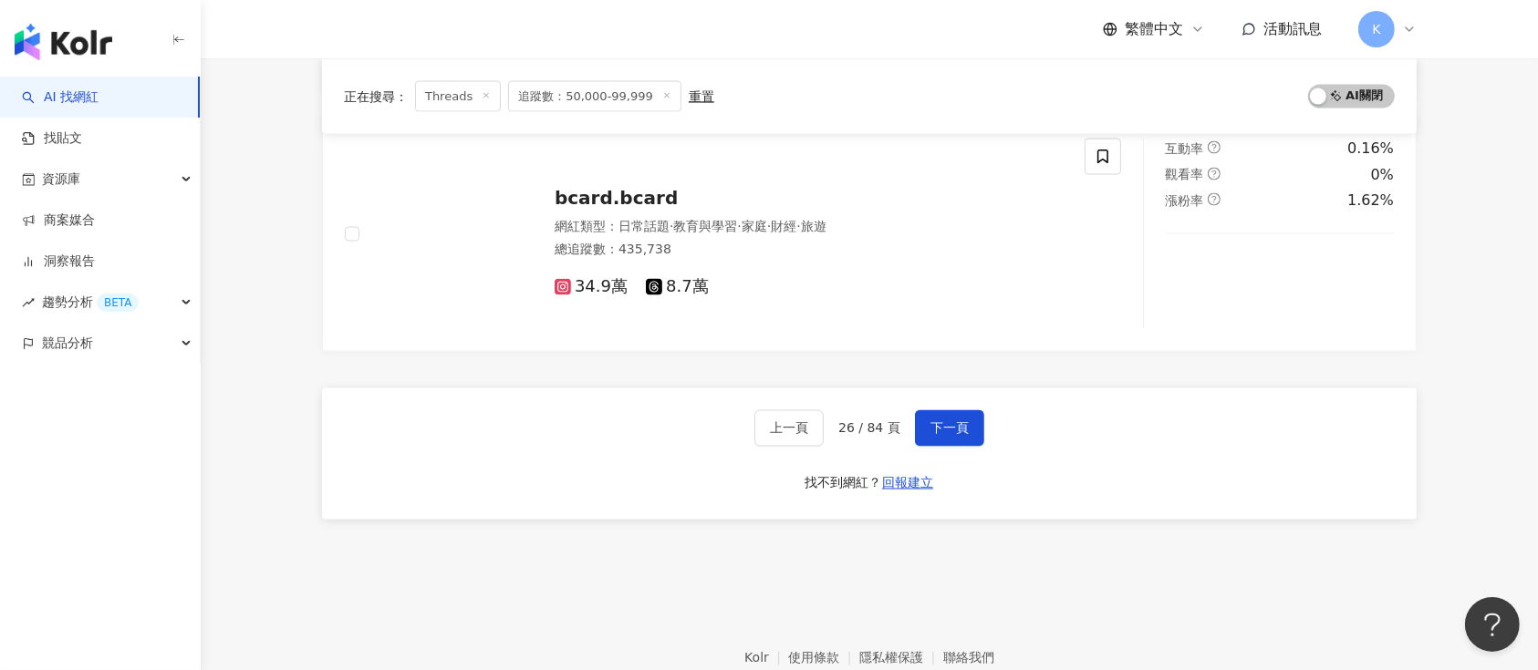
scroll to position [3188, 0]
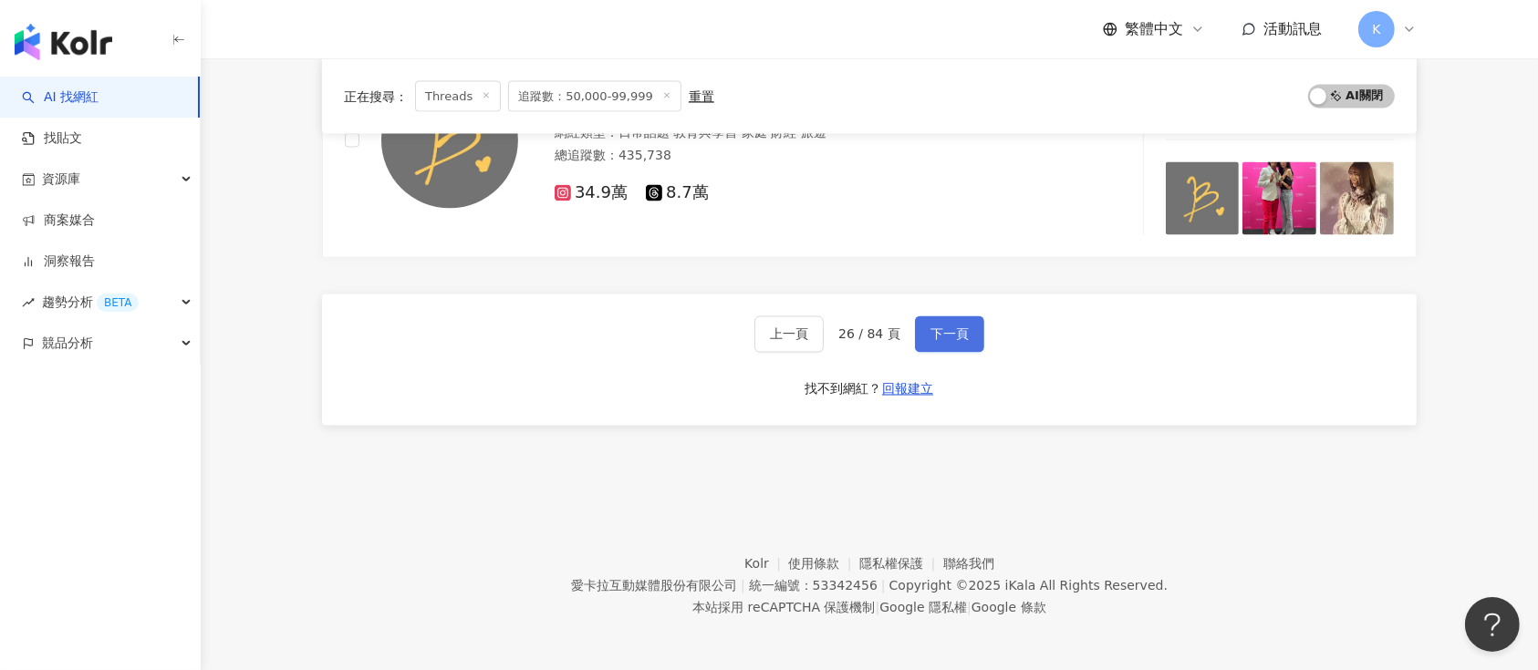
click at [952, 325] on button "下一頁" at bounding box center [949, 335] width 69 height 36
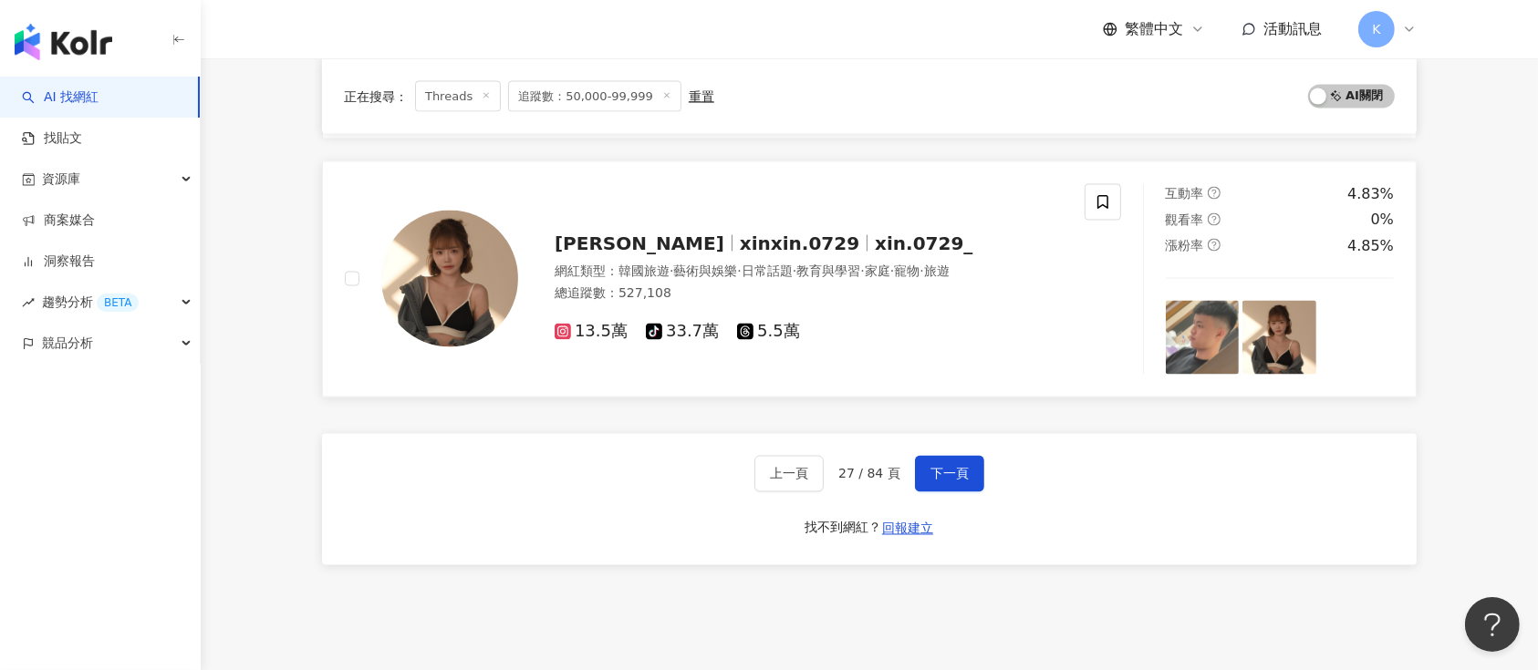
scroll to position [3221, 0]
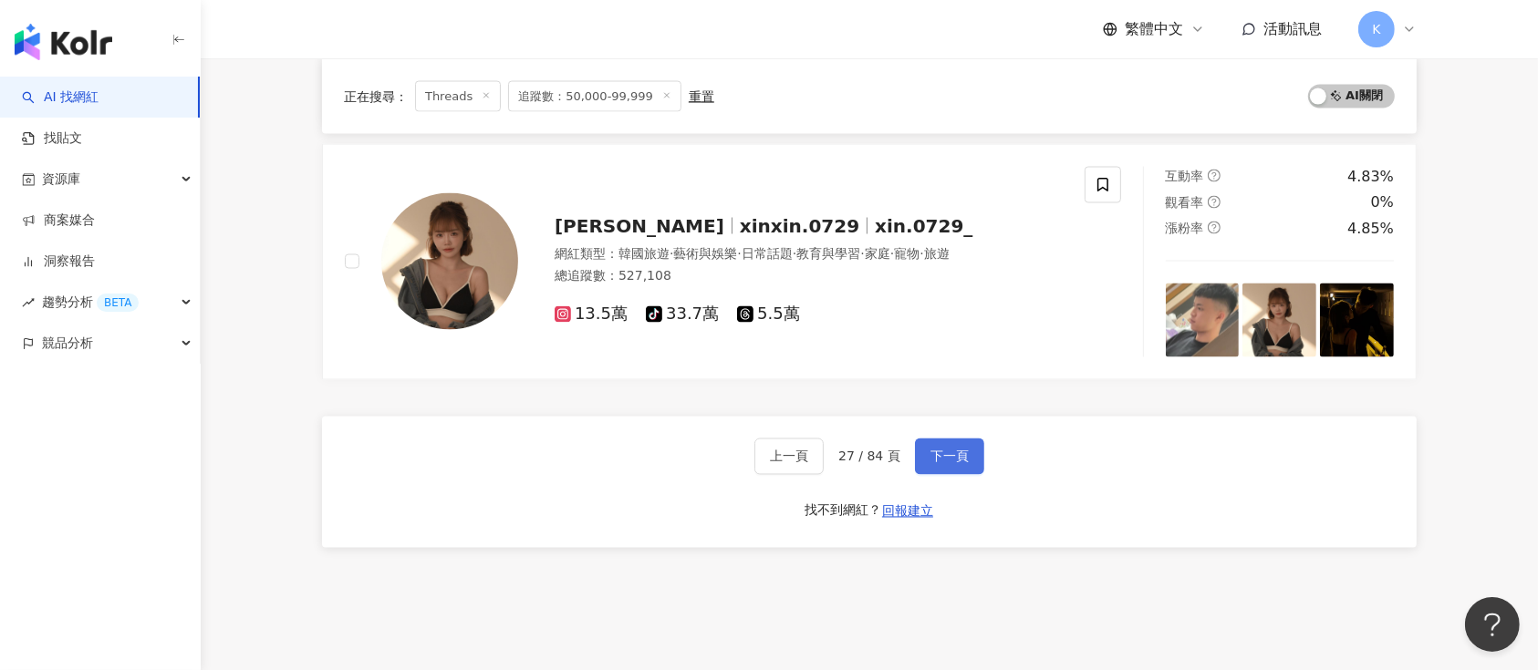
click at [930, 450] on span "下一頁" at bounding box center [949, 457] width 38 height 15
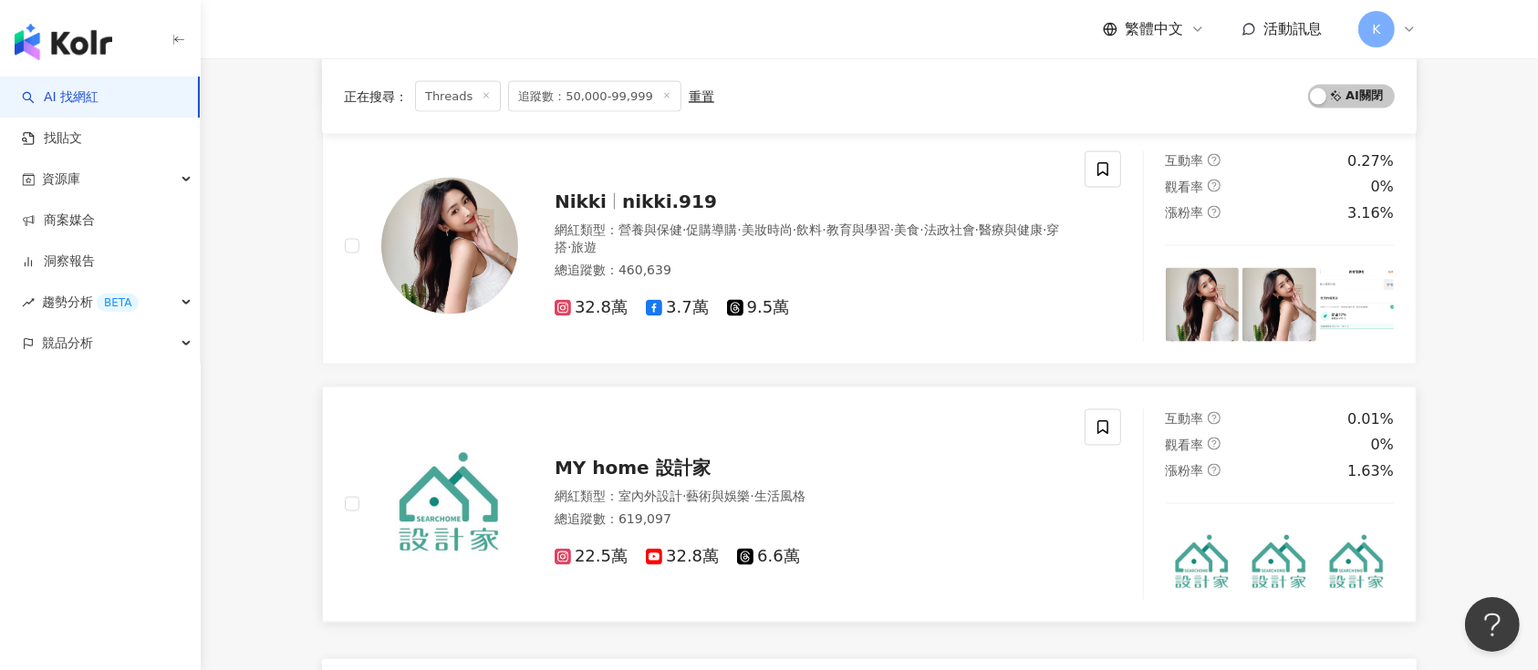
scroll to position [2682, 0]
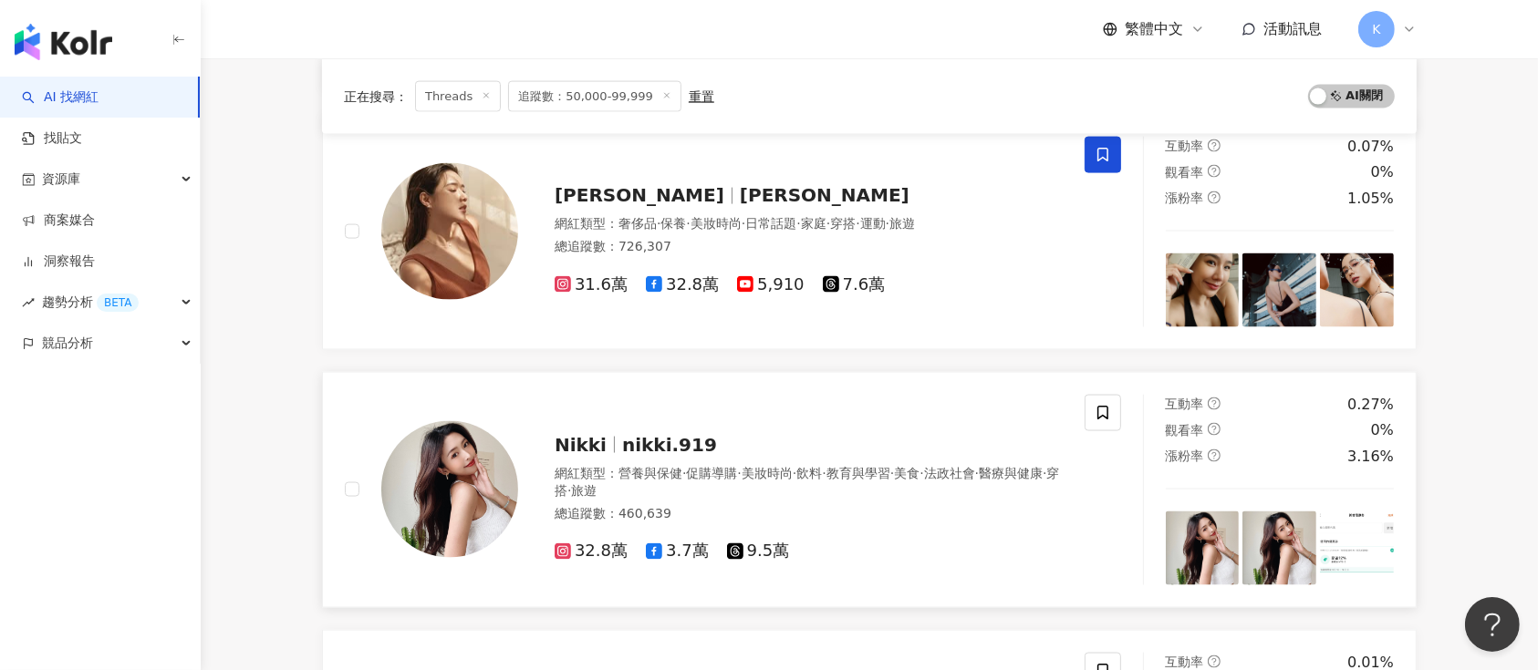
click at [659, 434] on span "nikki.919" at bounding box center [669, 445] width 95 height 22
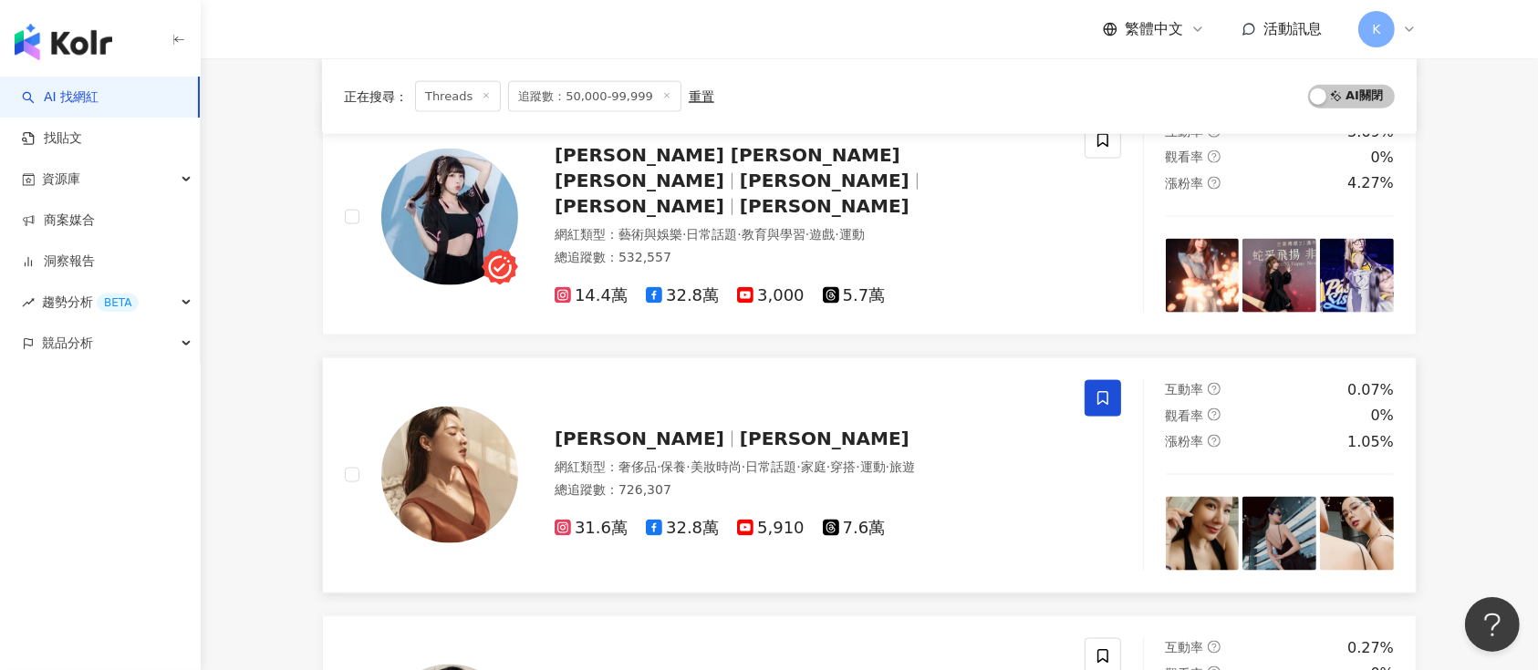
click at [646, 431] on span "Angelina Chen" at bounding box center [640, 439] width 170 height 22
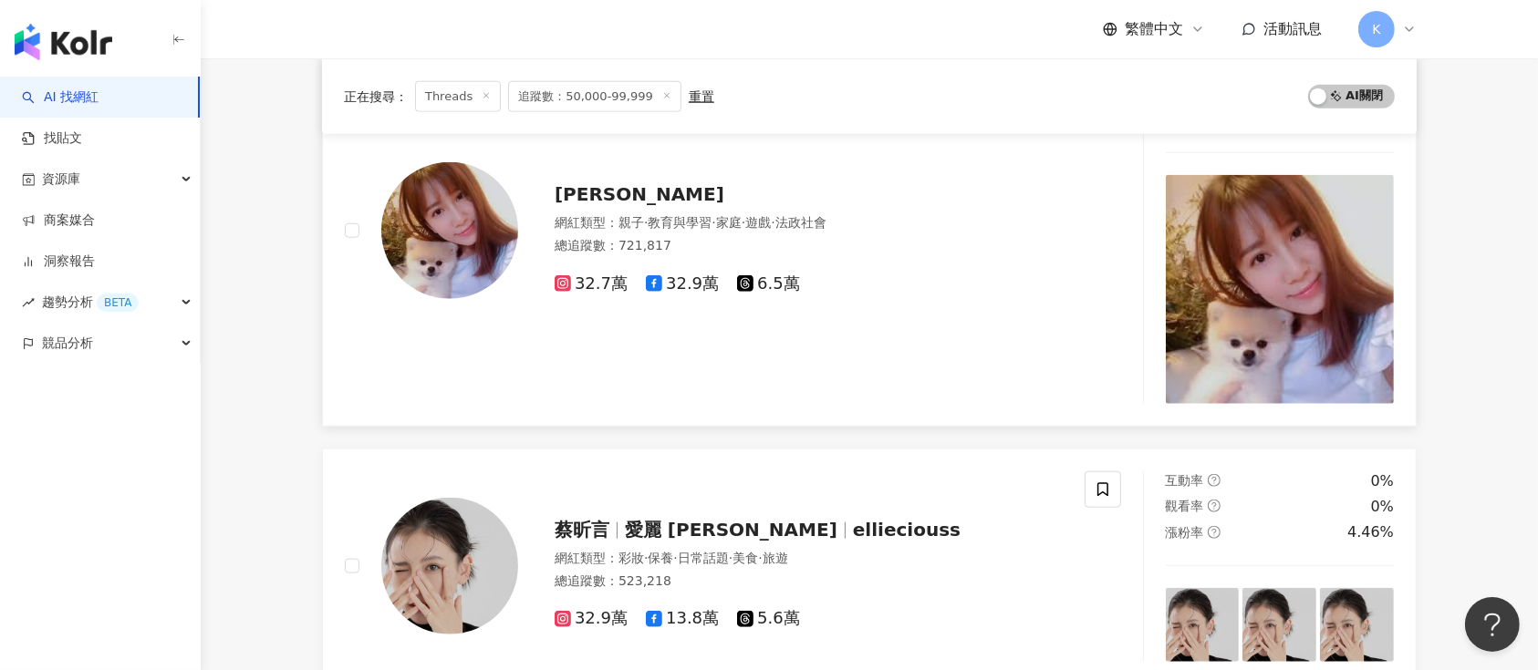
scroll to position [2073, 0]
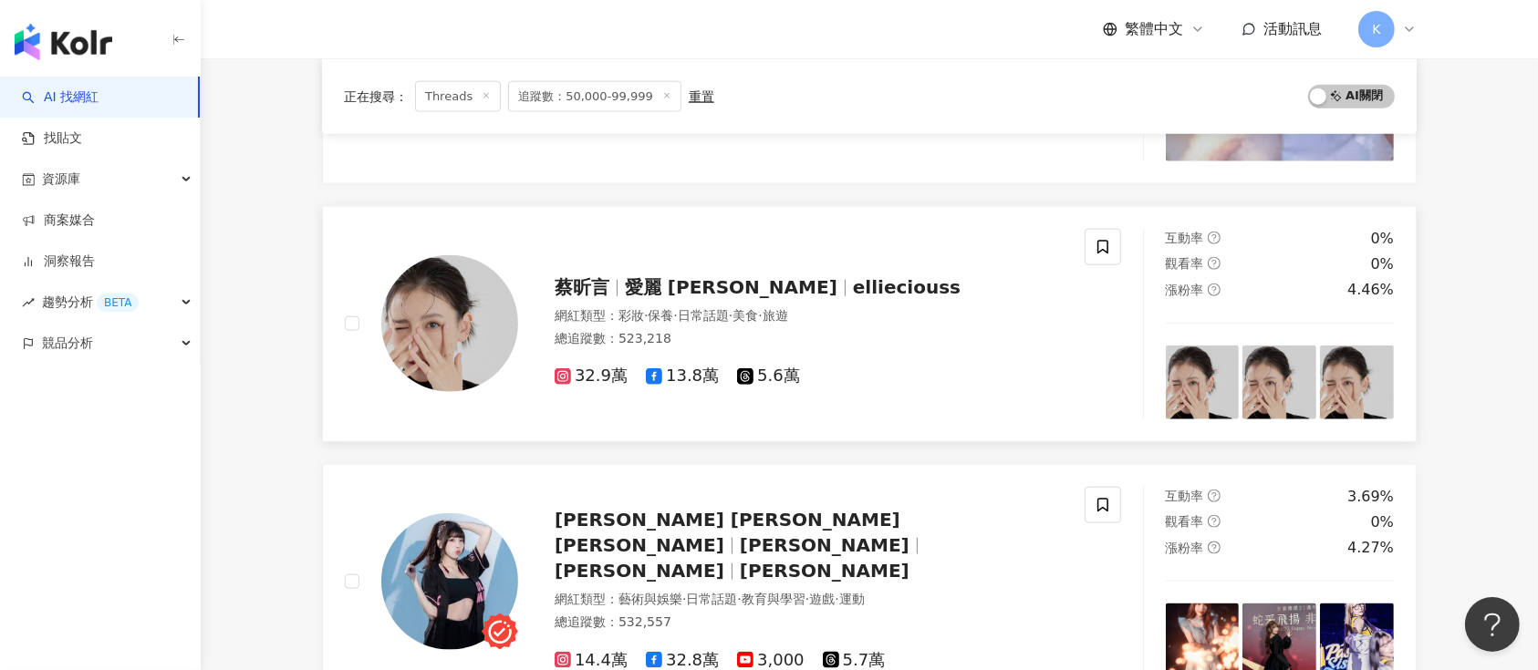
click at [631, 241] on div "蔡昕言 愛麗 Ellie ellieciouss 網紅類型 ： 彩妝 · 保養 · 日常話題 · 美食 · 旅遊 總追蹤數 ： 523,218 32.9萬 1…" at bounding box center [715, 324] width 740 height 191
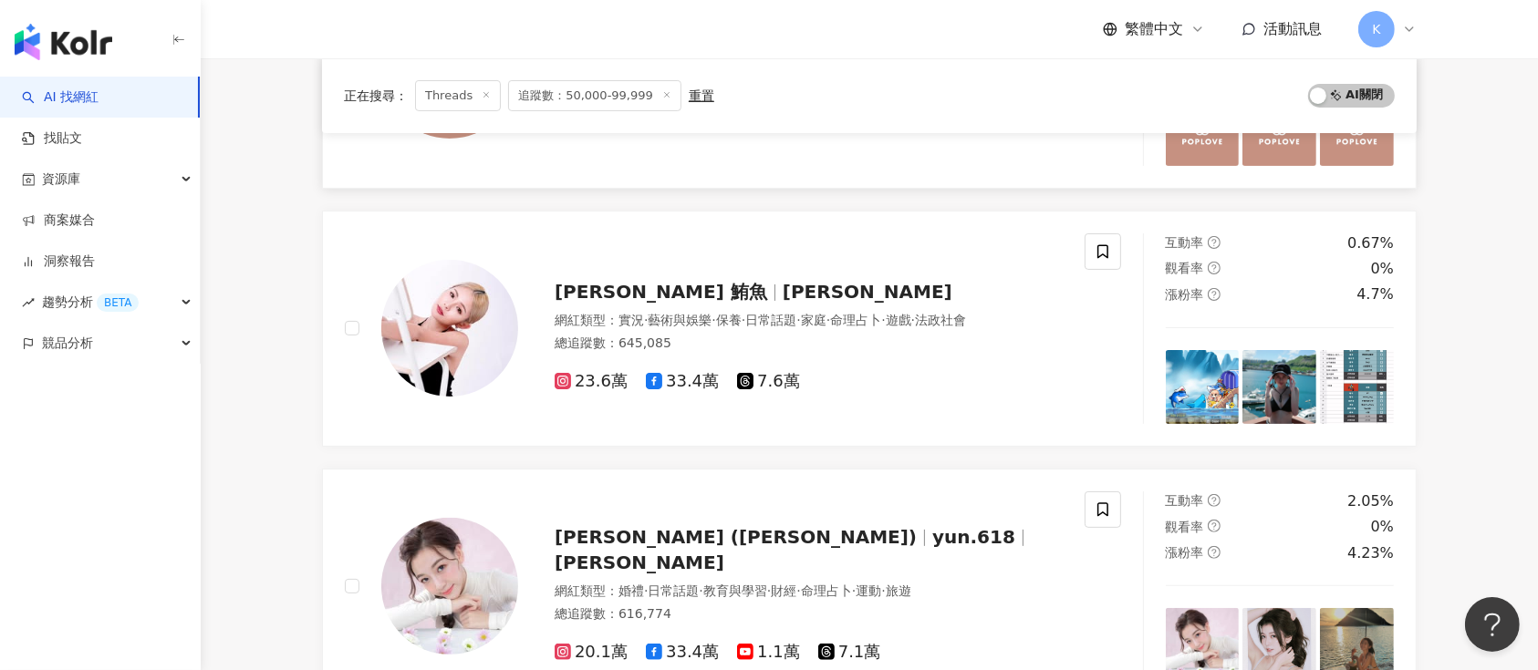
scroll to position [608, 0]
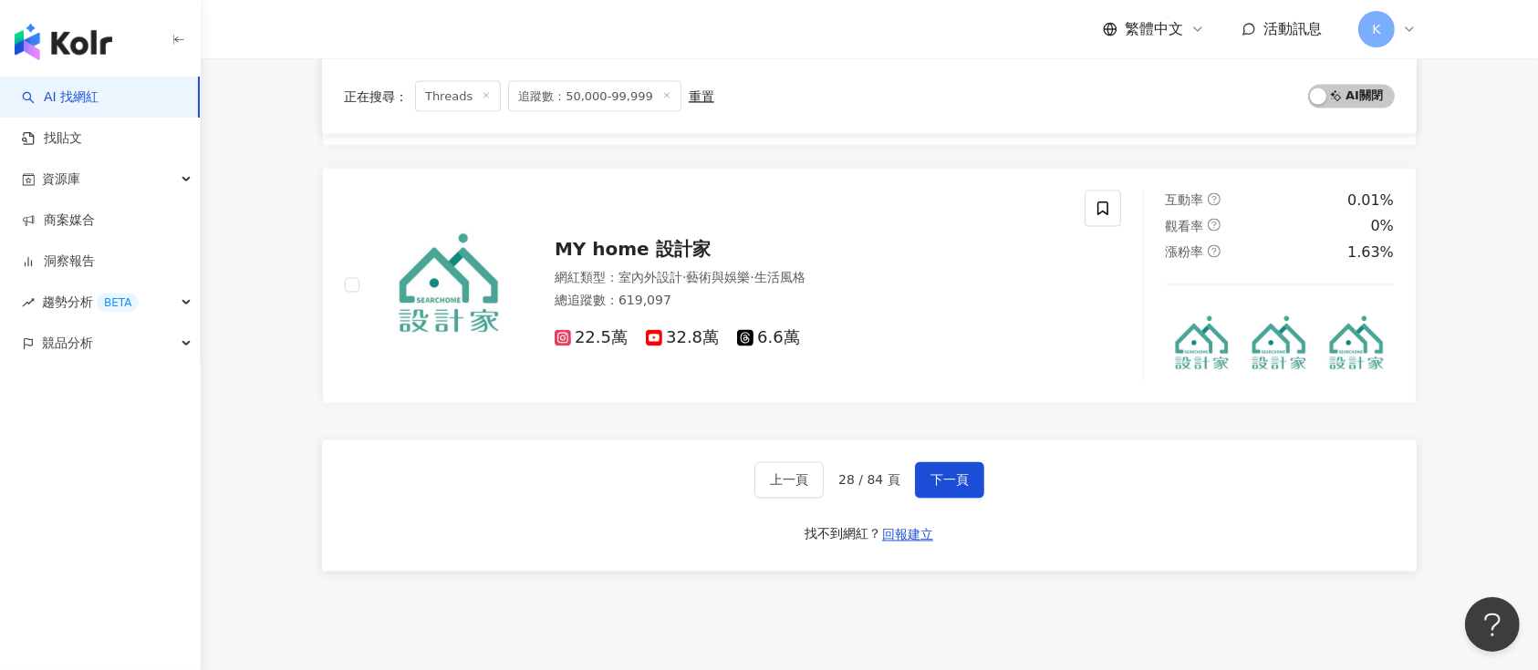
scroll to position [3162, 0]
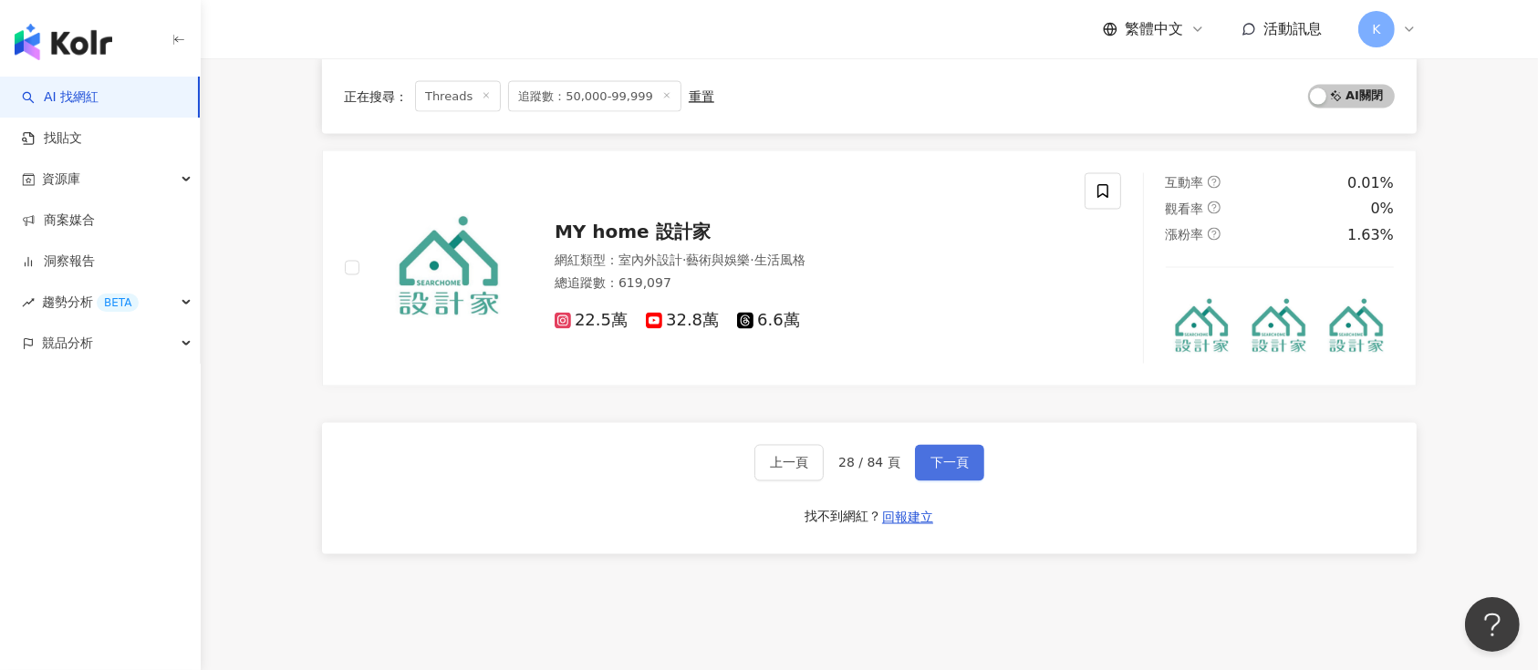
click at [926, 459] on button "下一頁" at bounding box center [949, 463] width 69 height 36
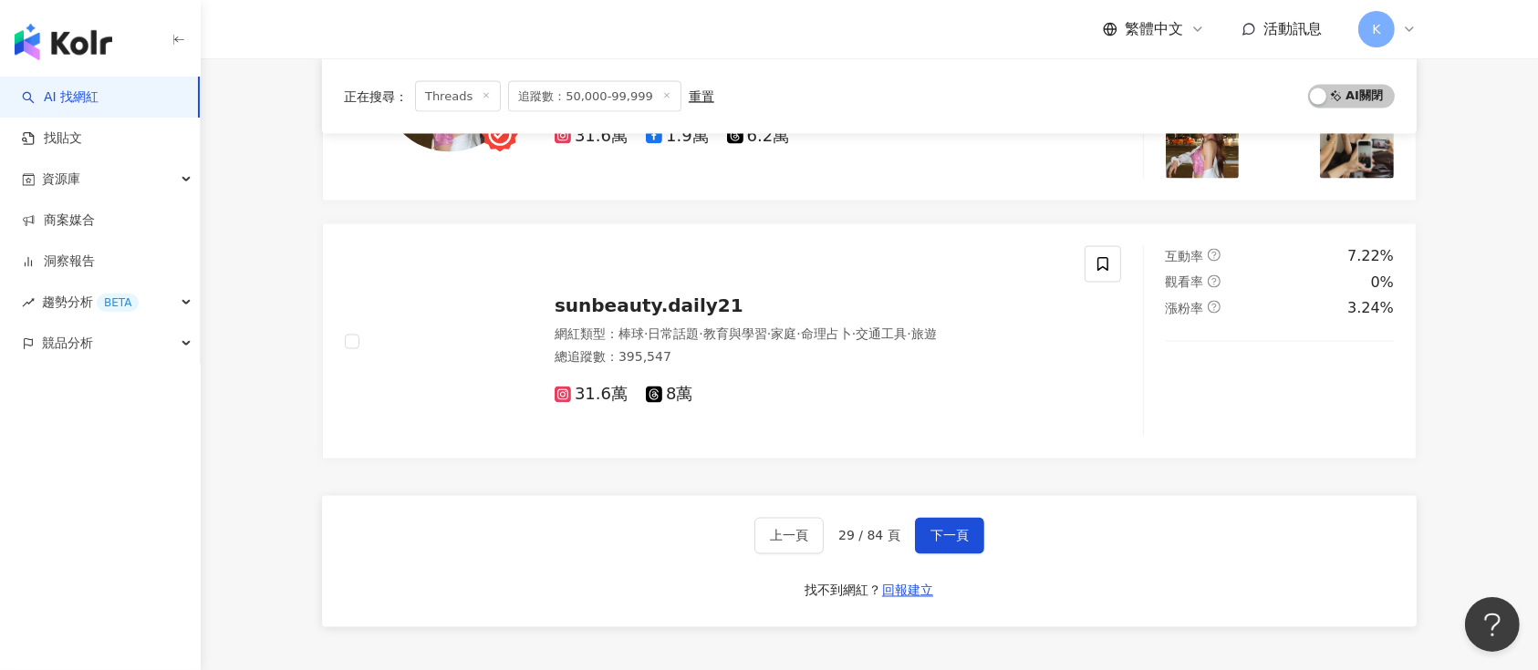
scroll to position [3040, 0]
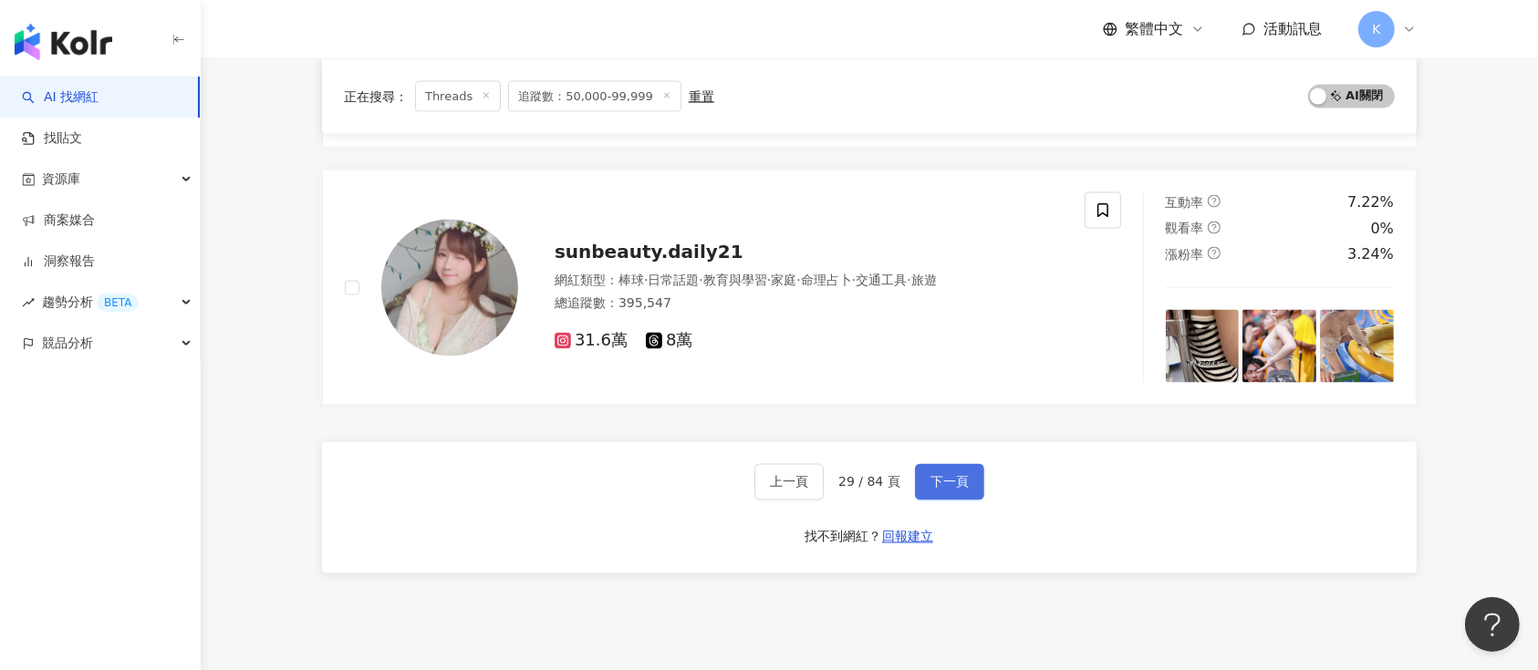
click at [935, 484] on span "下一頁" at bounding box center [949, 482] width 38 height 15
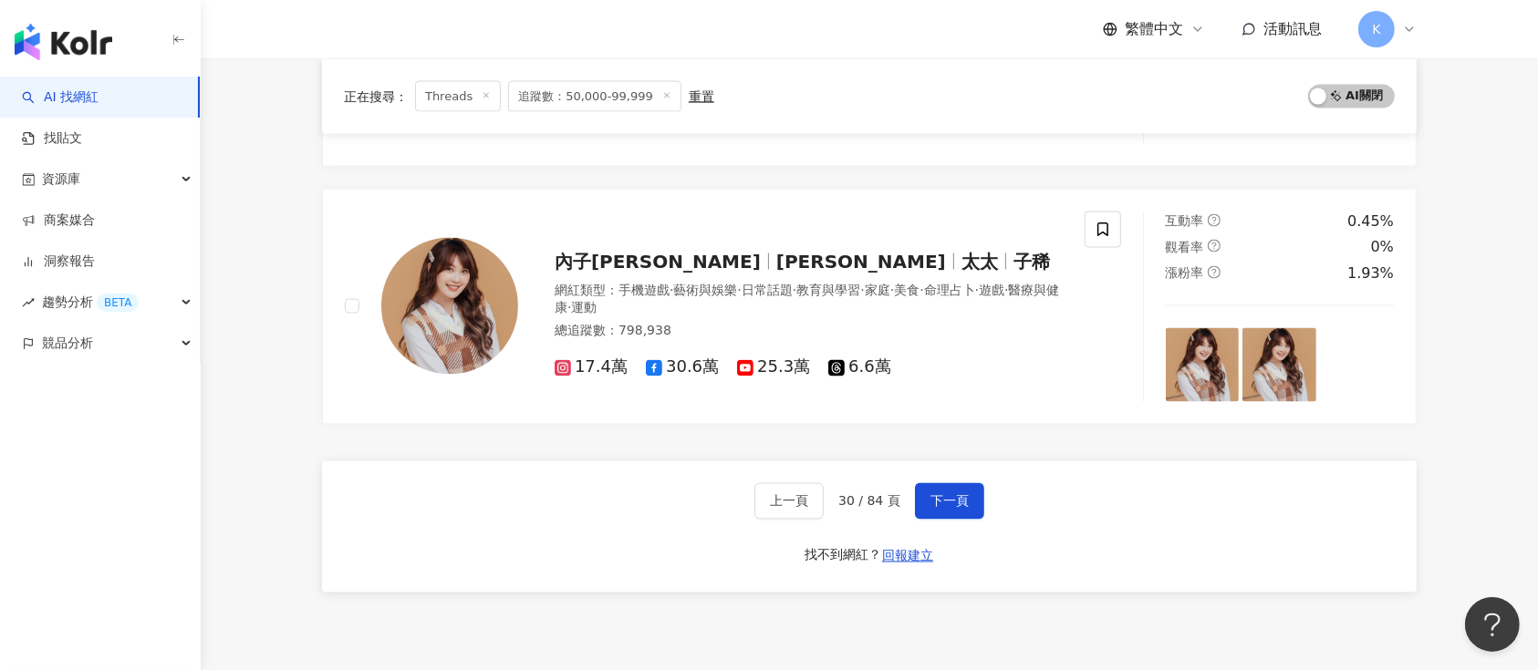
scroll to position [3162, 0]
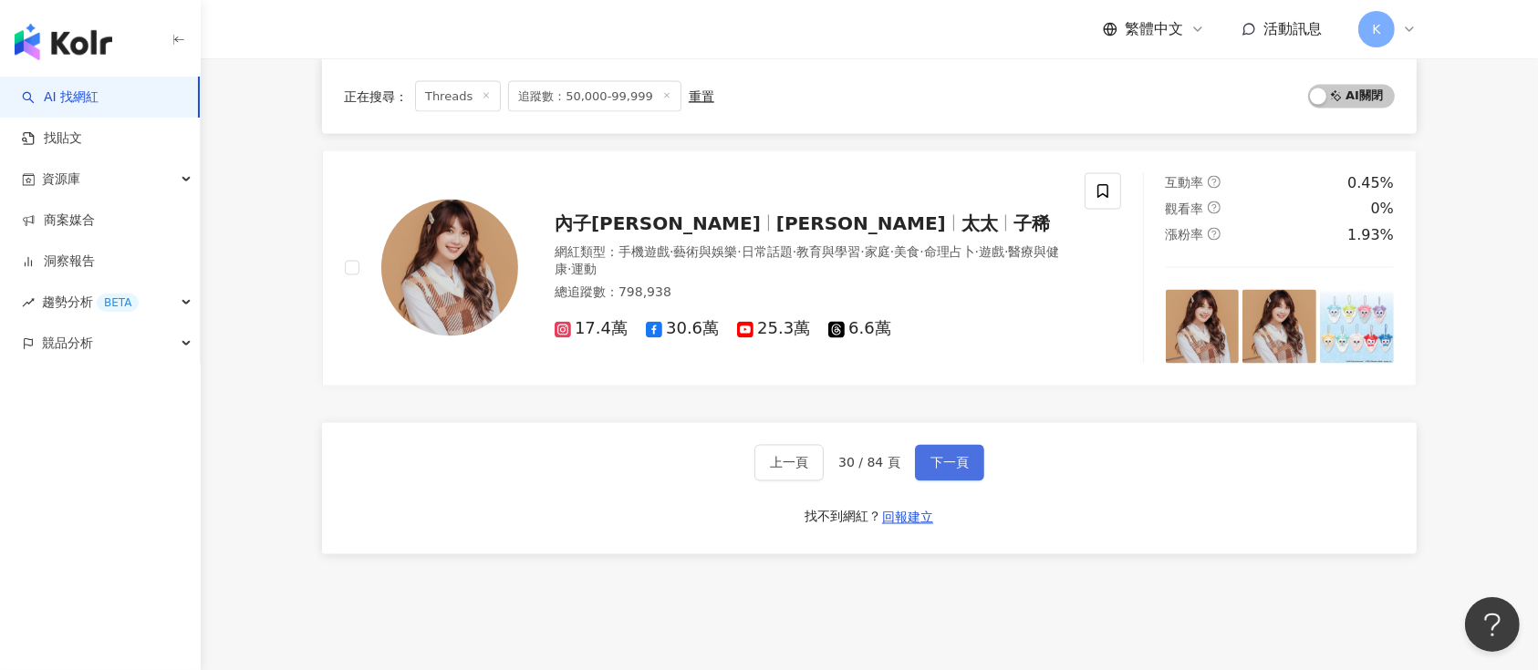
click at [930, 464] on span "下一頁" at bounding box center [949, 463] width 38 height 15
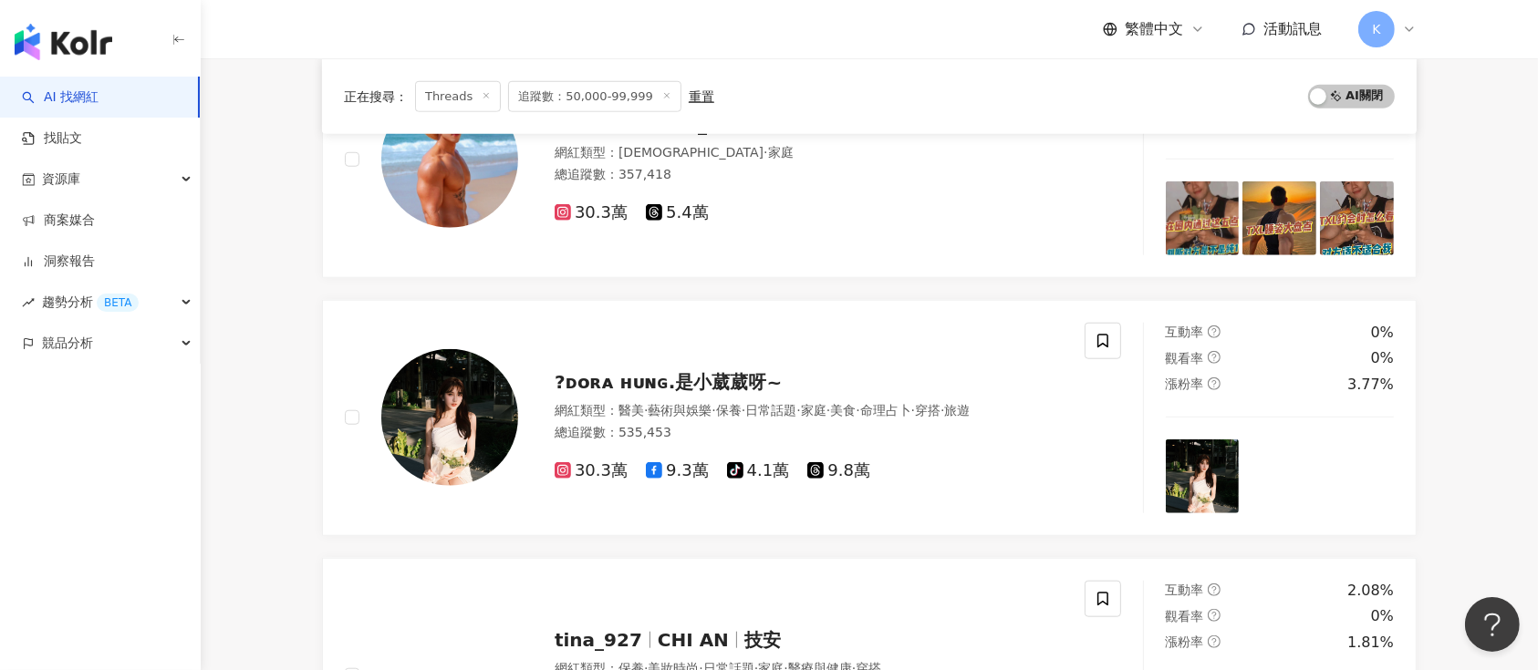
scroll to position [1581, 0]
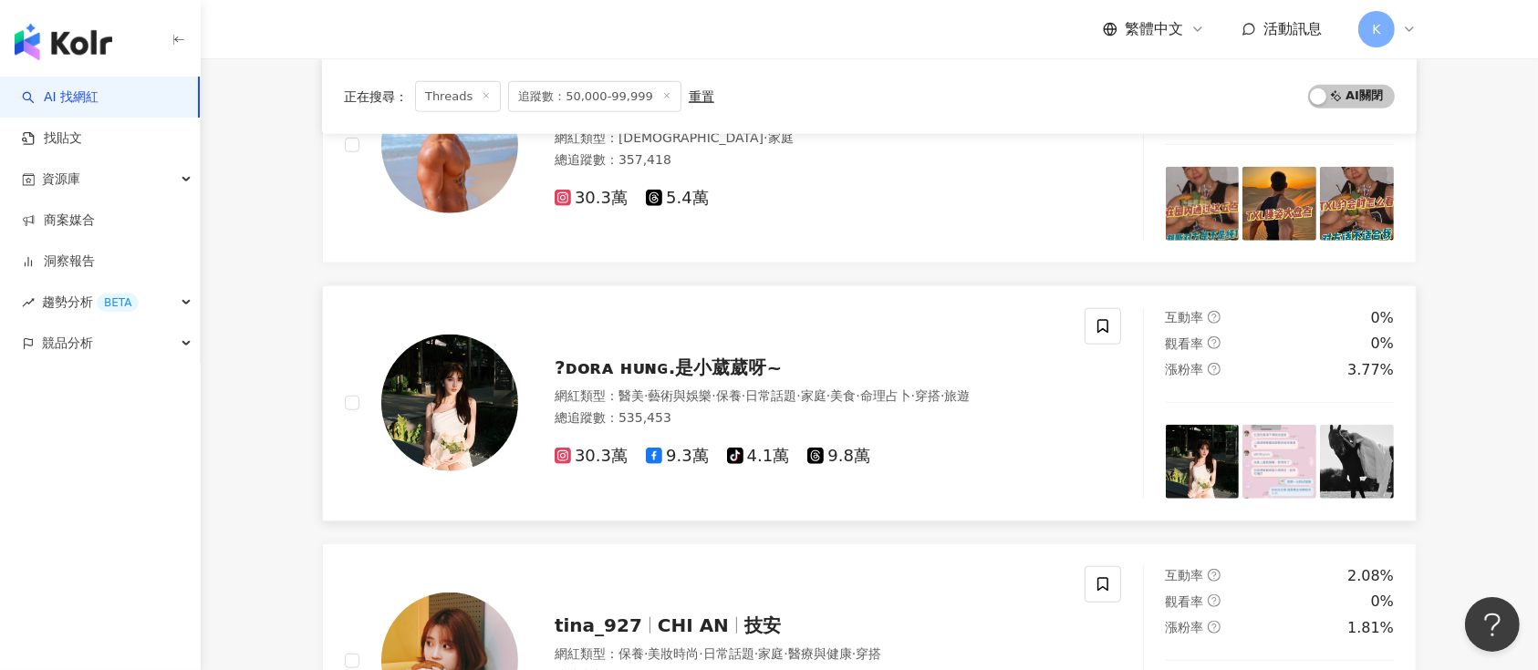
click at [660, 349] on div "?ᴅᴏʀᴀ ʜᴜɴɢ.是小葳葳呀~ 網紅類型 ： 醫美 · 藝術與娛樂 · 保養 · 日常話題 · 家庭 · 美食 · 命理占卜 · 穿搭 · 旅遊 總追蹤數…" at bounding box center [790, 404] width 545 height 128
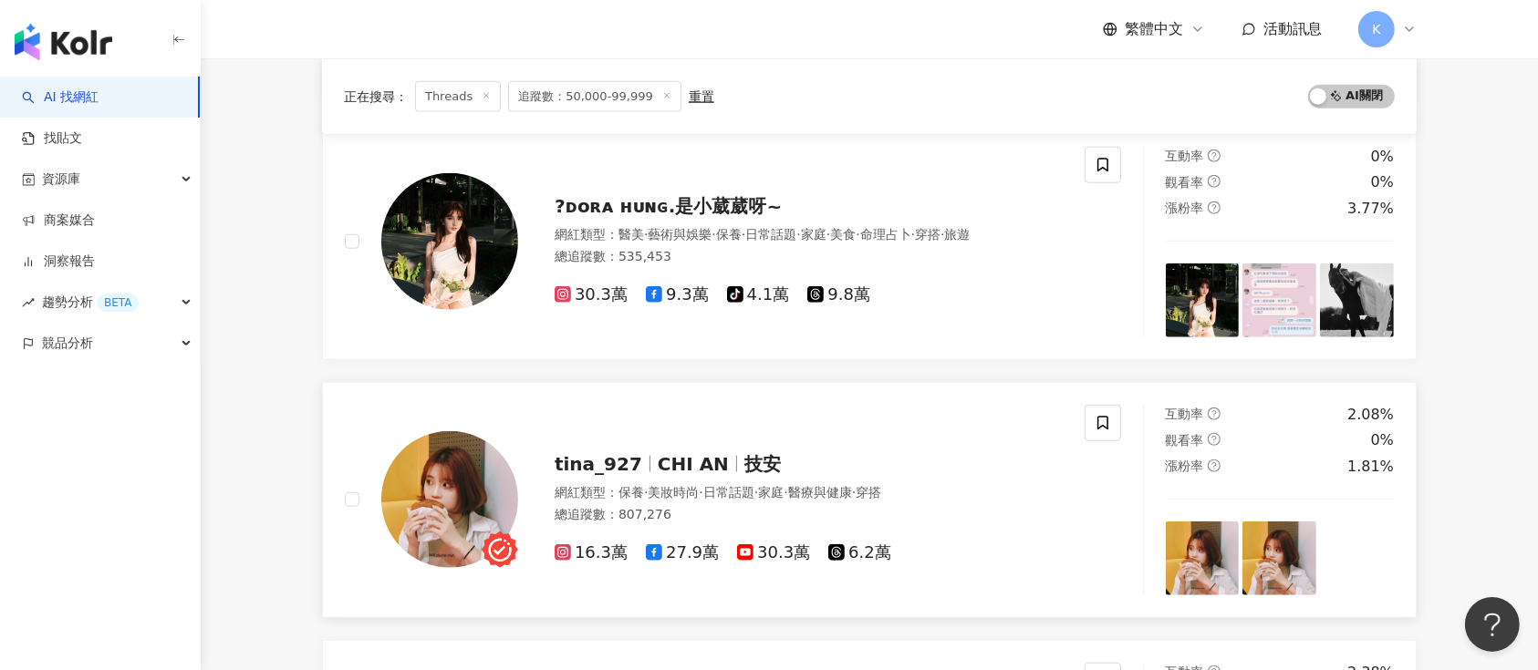
scroll to position [1824, 0]
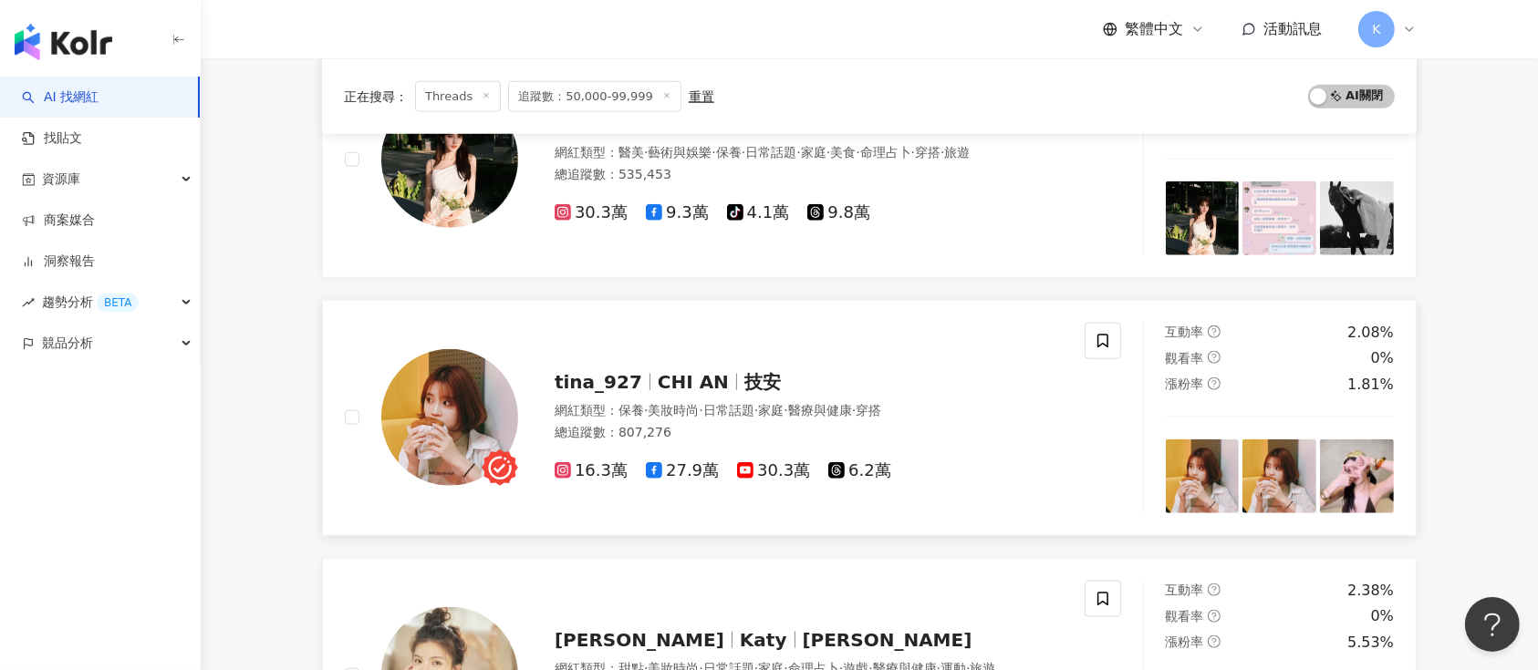
click at [608, 341] on div "tina_927 CHI AN 技安 網紅類型 ： 保養 · 美妝時尚 · 日常話題 · 家庭 · 醫療與健康 · 穿搭 總追蹤數 ： 807,276 16.…" at bounding box center [715, 418] width 740 height 191
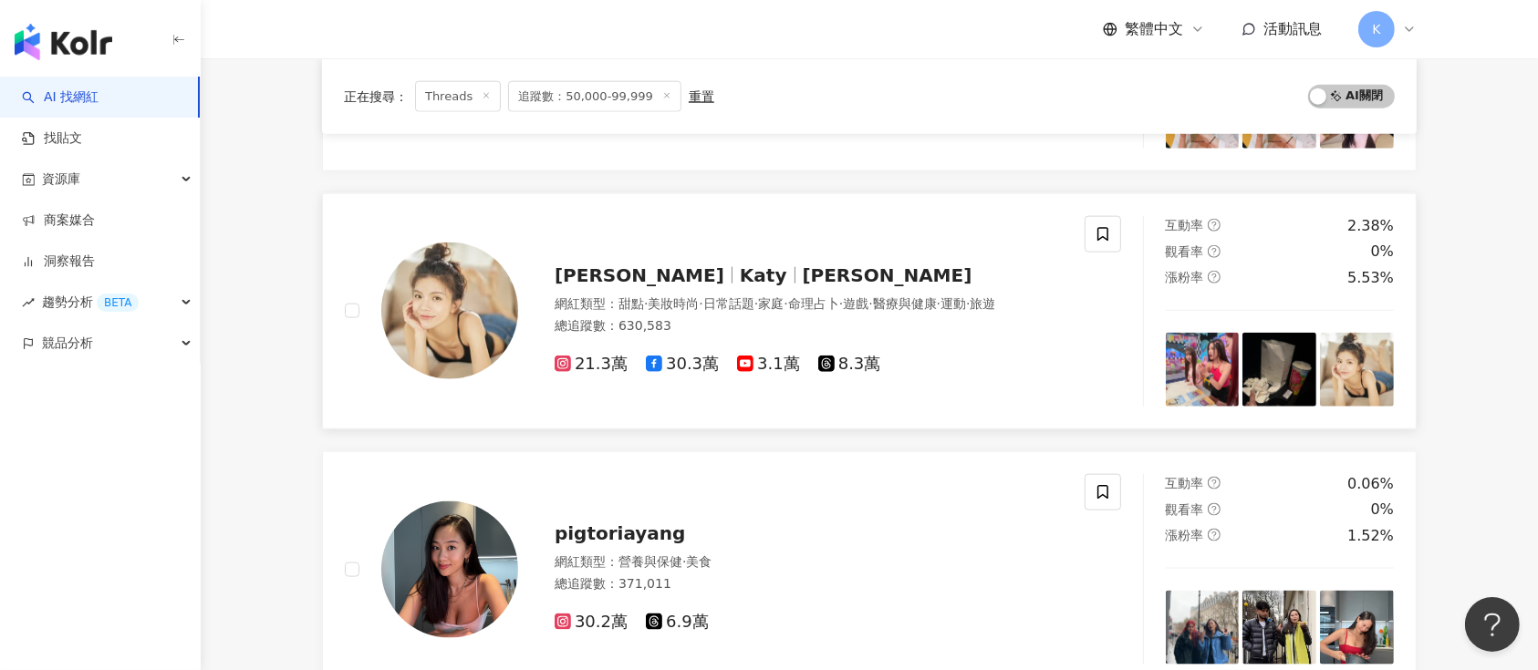
click at [591, 248] on div "謝凱蒂 Katy 謝凱蒂 Katy 網紅類型 ： 甜點 · 美妝時尚 · 日常話題 · 家庭 · 命理占卜 · 遊戲 · 醫療與健康 · 運動 · 旅遊 總追…" at bounding box center [790, 312] width 545 height 128
click at [577, 535] on span "pigtoriayang" at bounding box center [620, 534] width 130 height 22
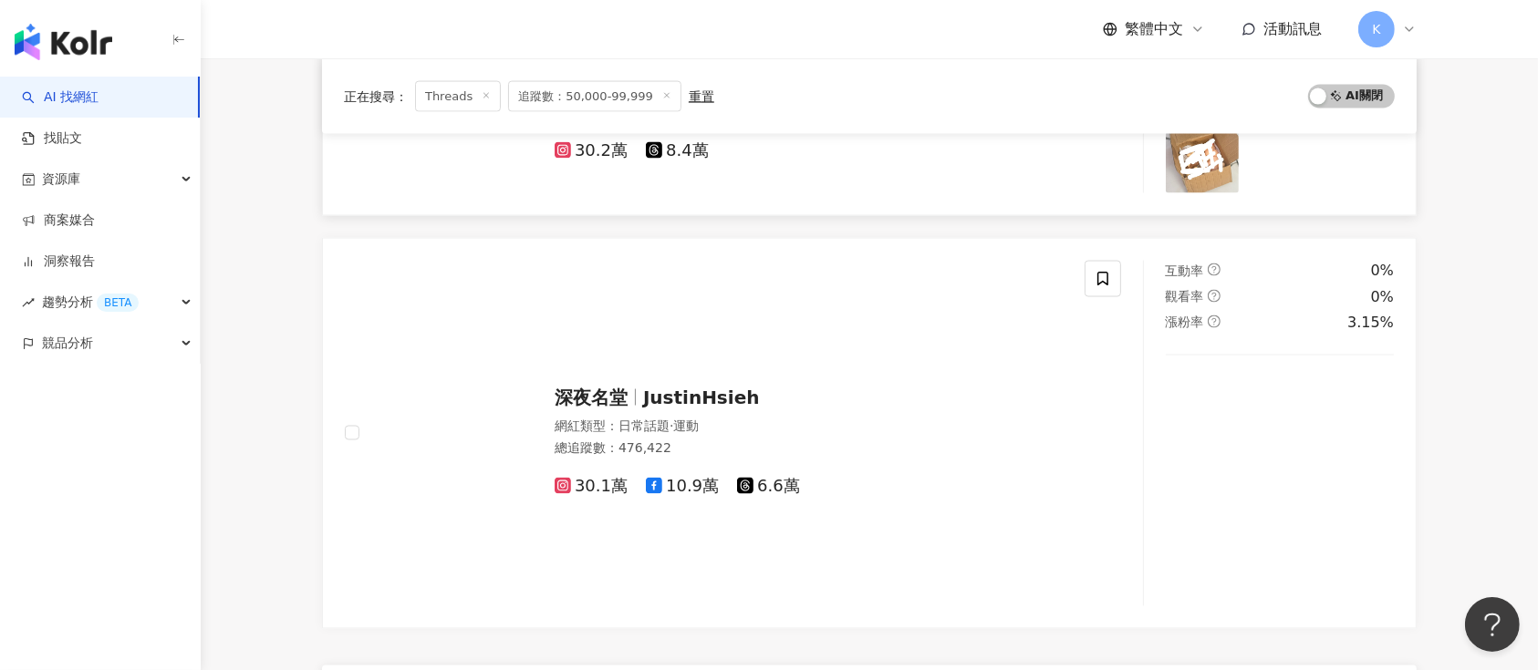
scroll to position [3162, 0]
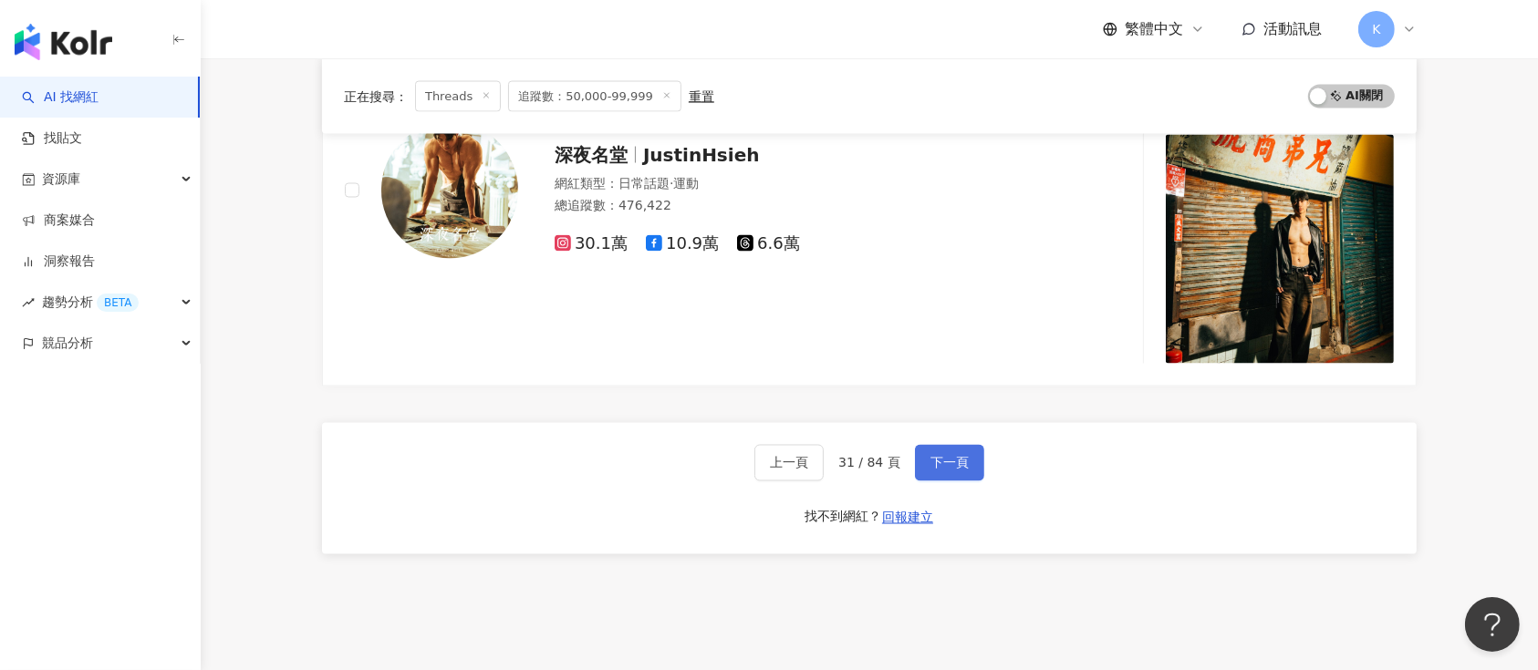
click at [934, 456] on span "下一頁" at bounding box center [949, 463] width 38 height 15
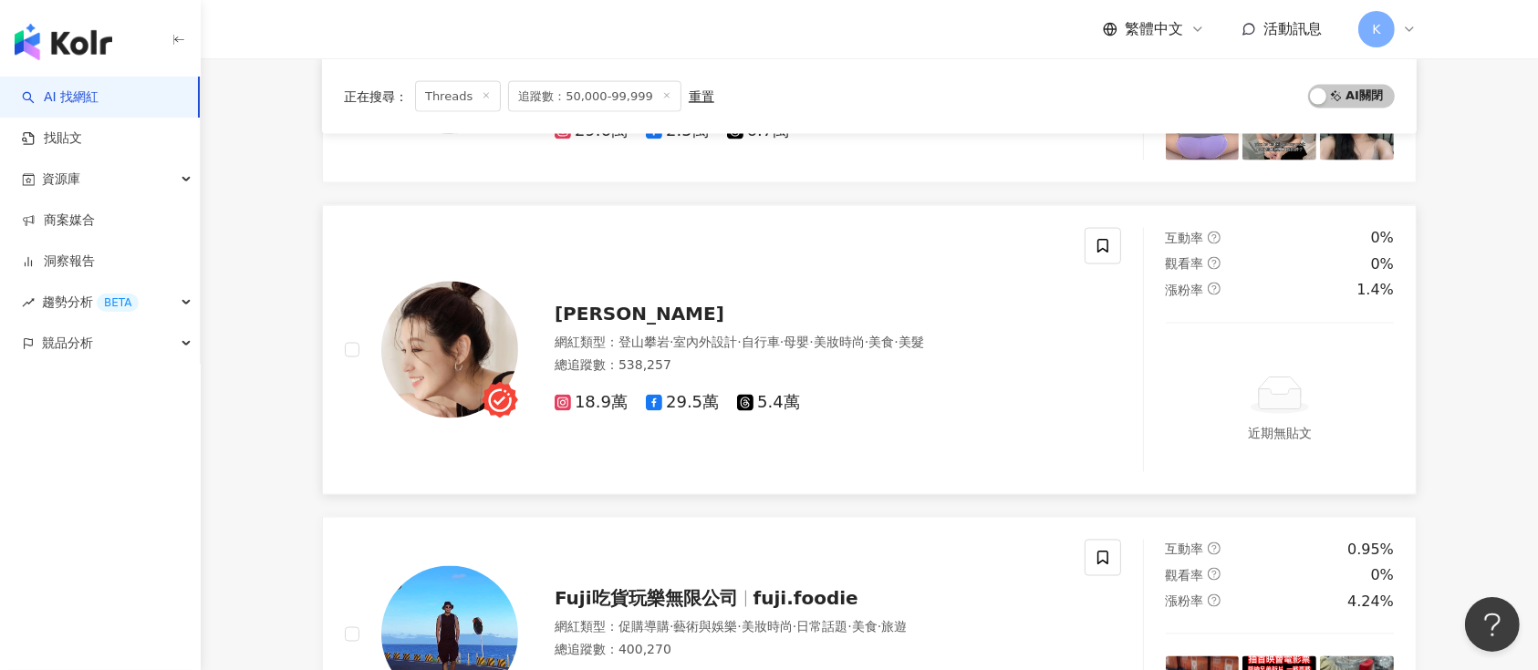
scroll to position [2613, 0]
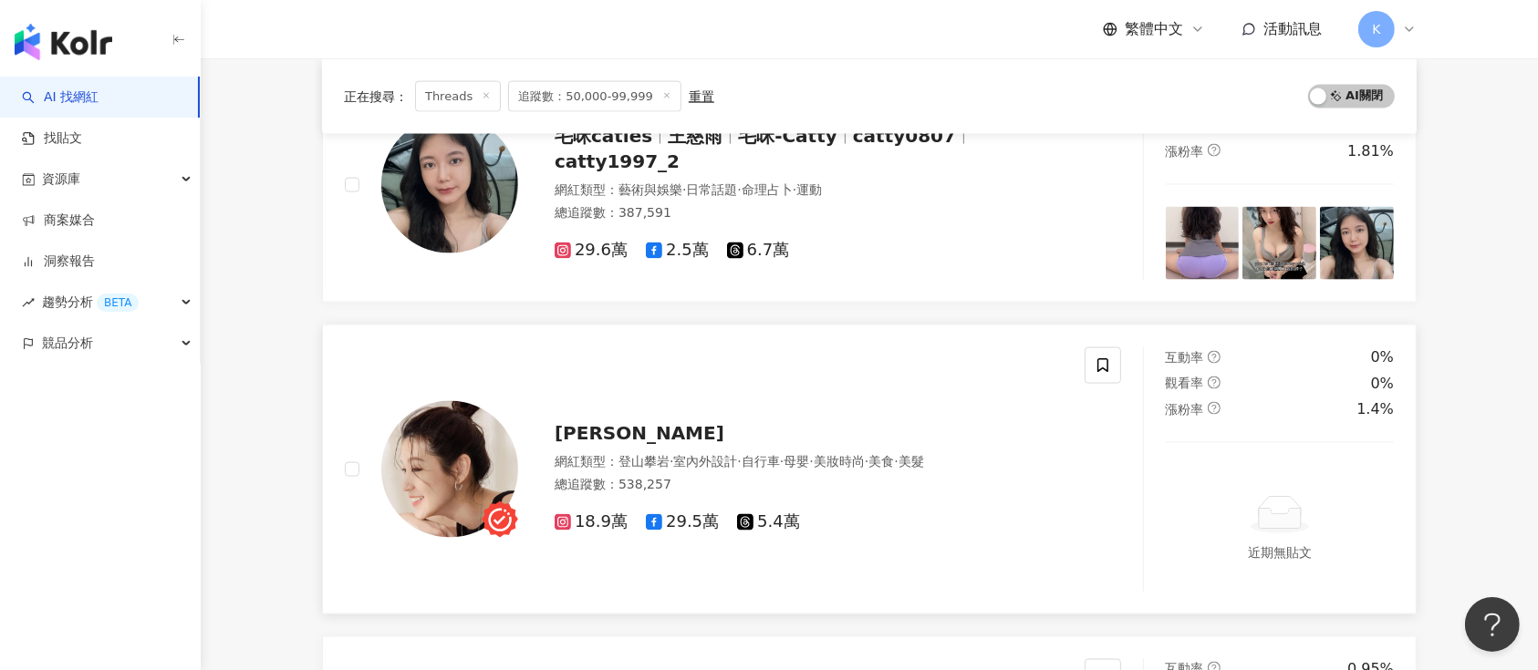
click at [567, 393] on div "趙孟姿 網紅類型 ： 登山攀岩 · 室內外設計 · 自行車 · 母嬰 · 美妝時尚 · 美食 · 美髮 總追蹤數 ： 538,257 18.9萬 29.5萬 …" at bounding box center [715, 470] width 740 height 244
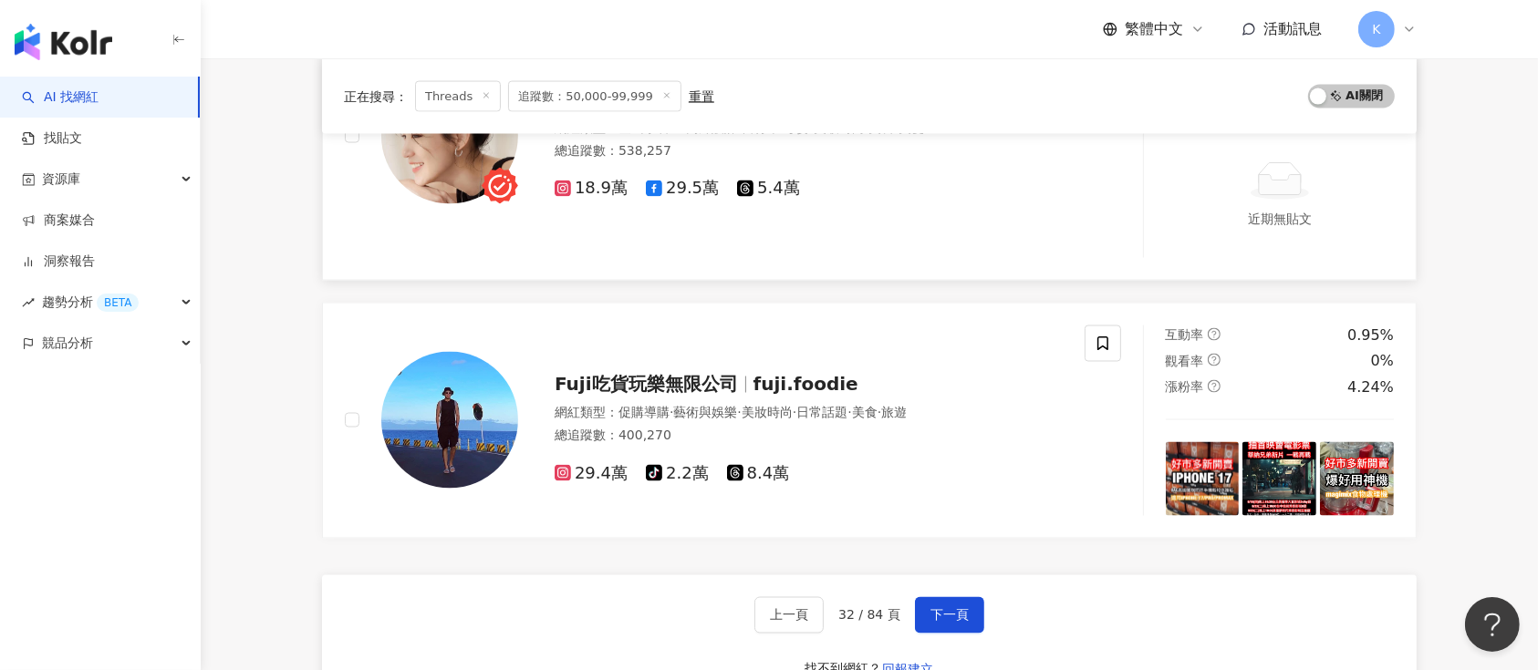
scroll to position [2978, 0]
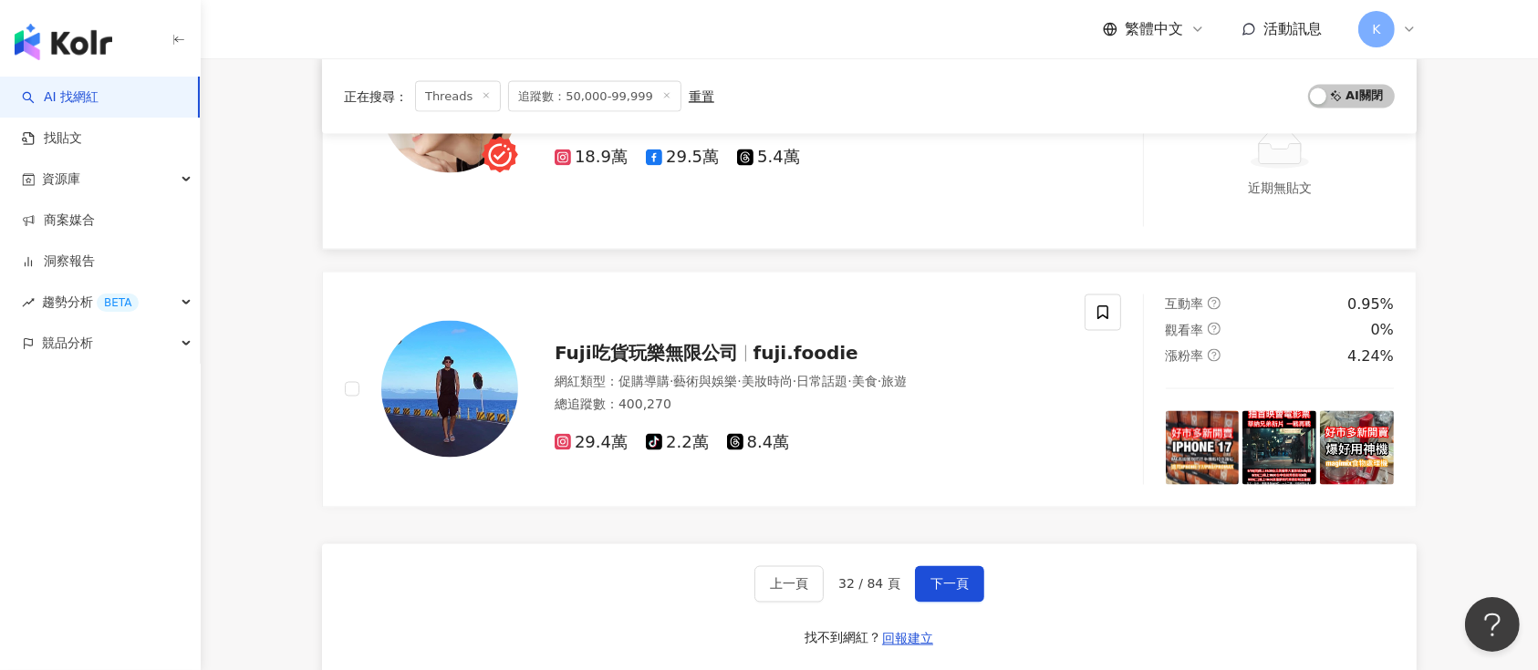
click at [608, 352] on span "Fuji吃貨玩樂無限公司" at bounding box center [646, 353] width 183 height 22
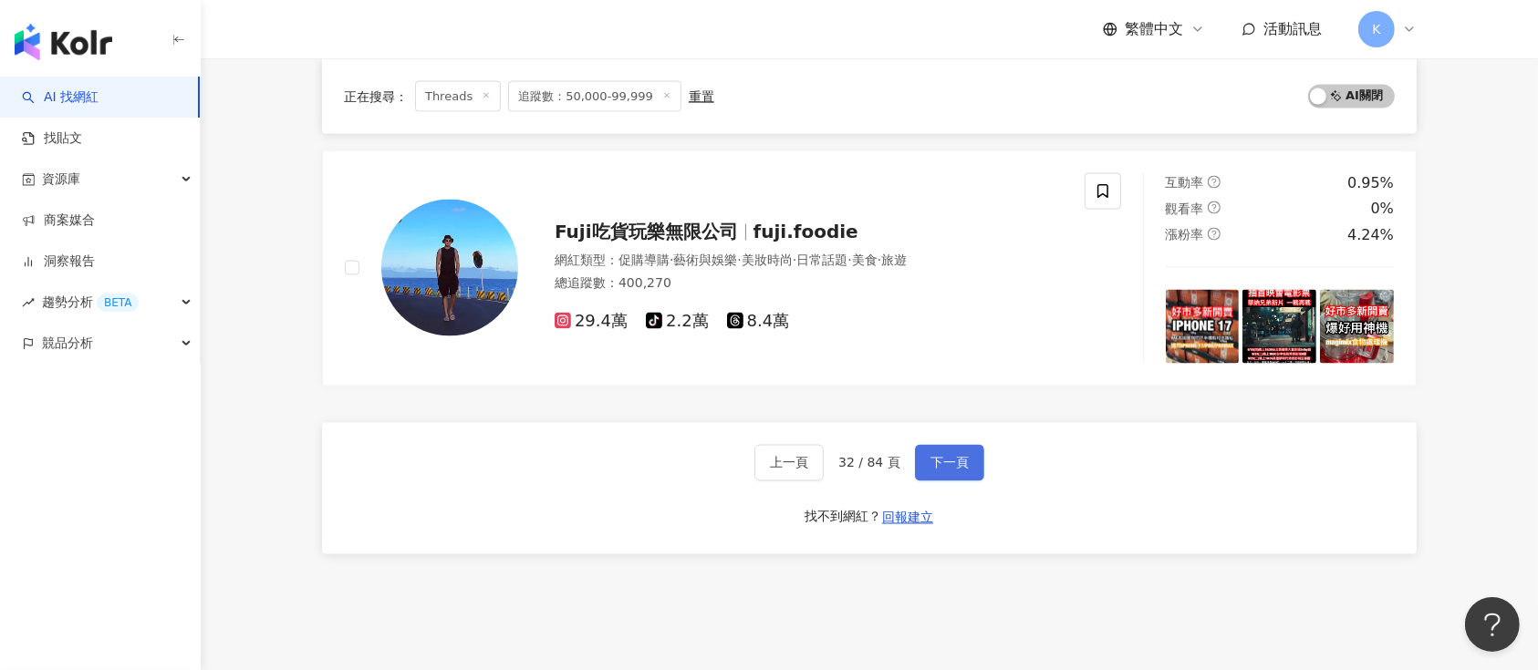
click at [971, 456] on button "下一頁" at bounding box center [949, 463] width 69 height 36
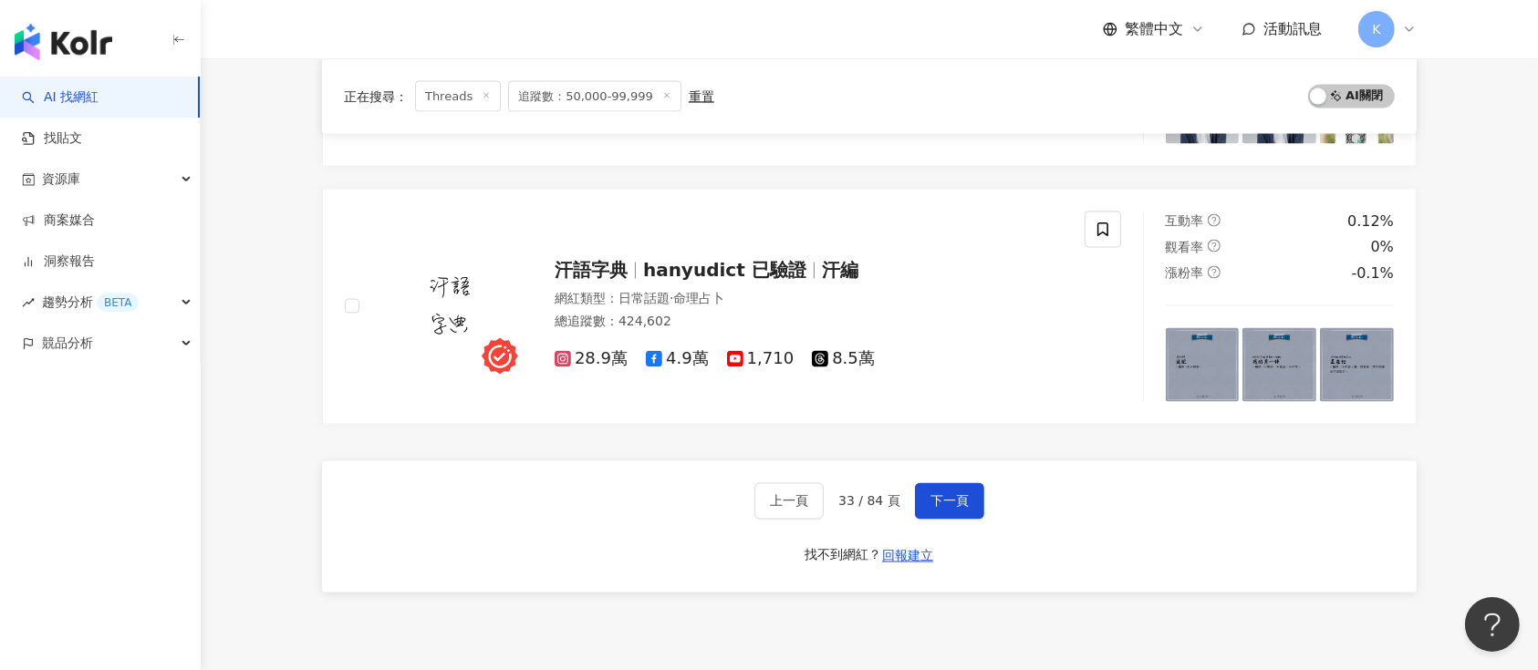
scroll to position [3162, 0]
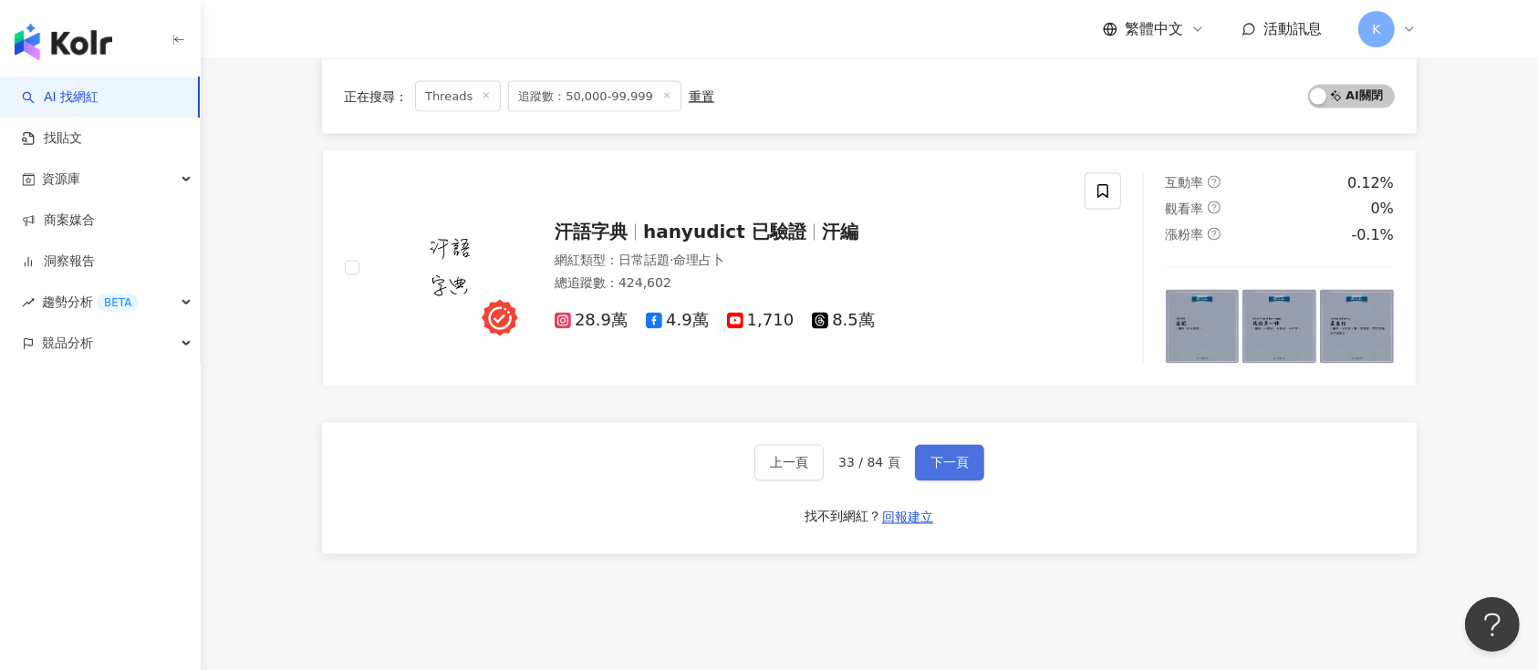
click at [963, 456] on span "下一頁" at bounding box center [949, 463] width 38 height 15
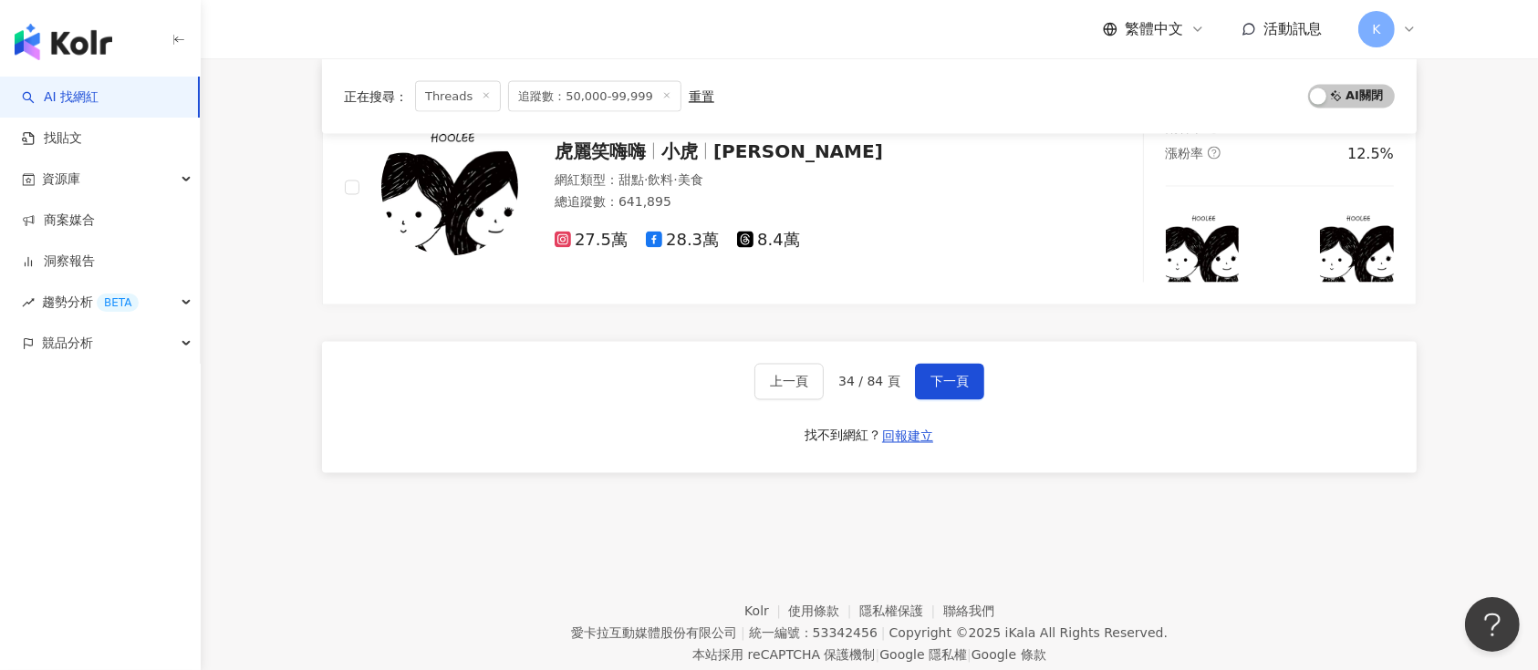
scroll to position [3135, 0]
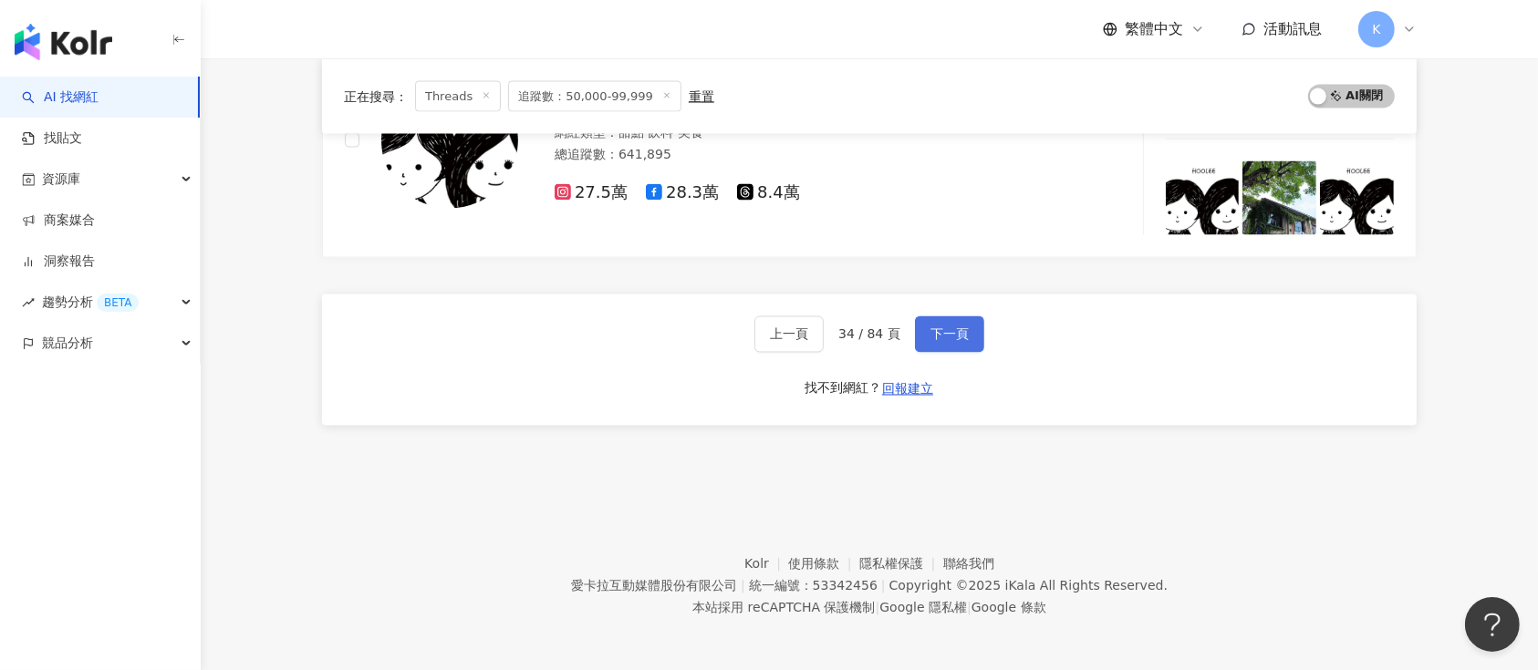
click at [951, 330] on span "下一頁" at bounding box center [949, 334] width 38 height 15
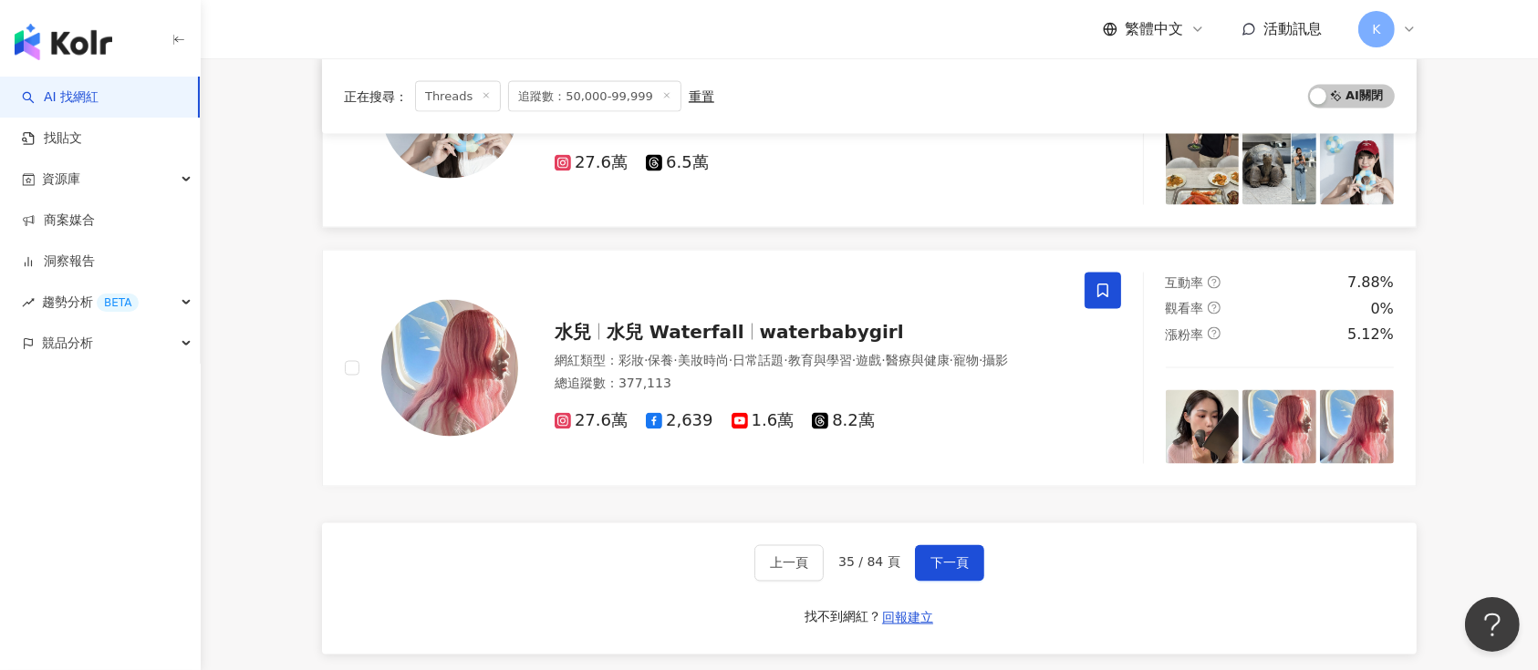
scroll to position [2876, 0]
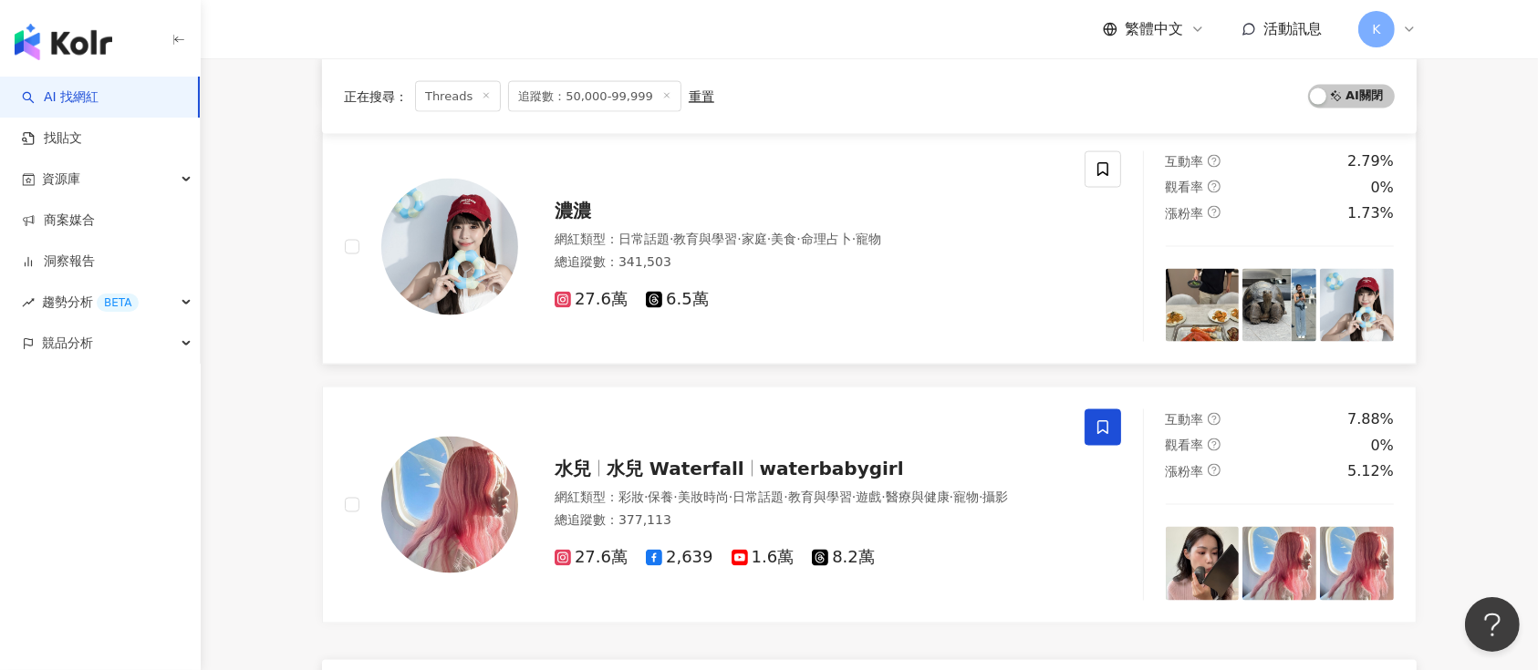
click at [586, 205] on span "濃濃" at bounding box center [573, 211] width 36 height 22
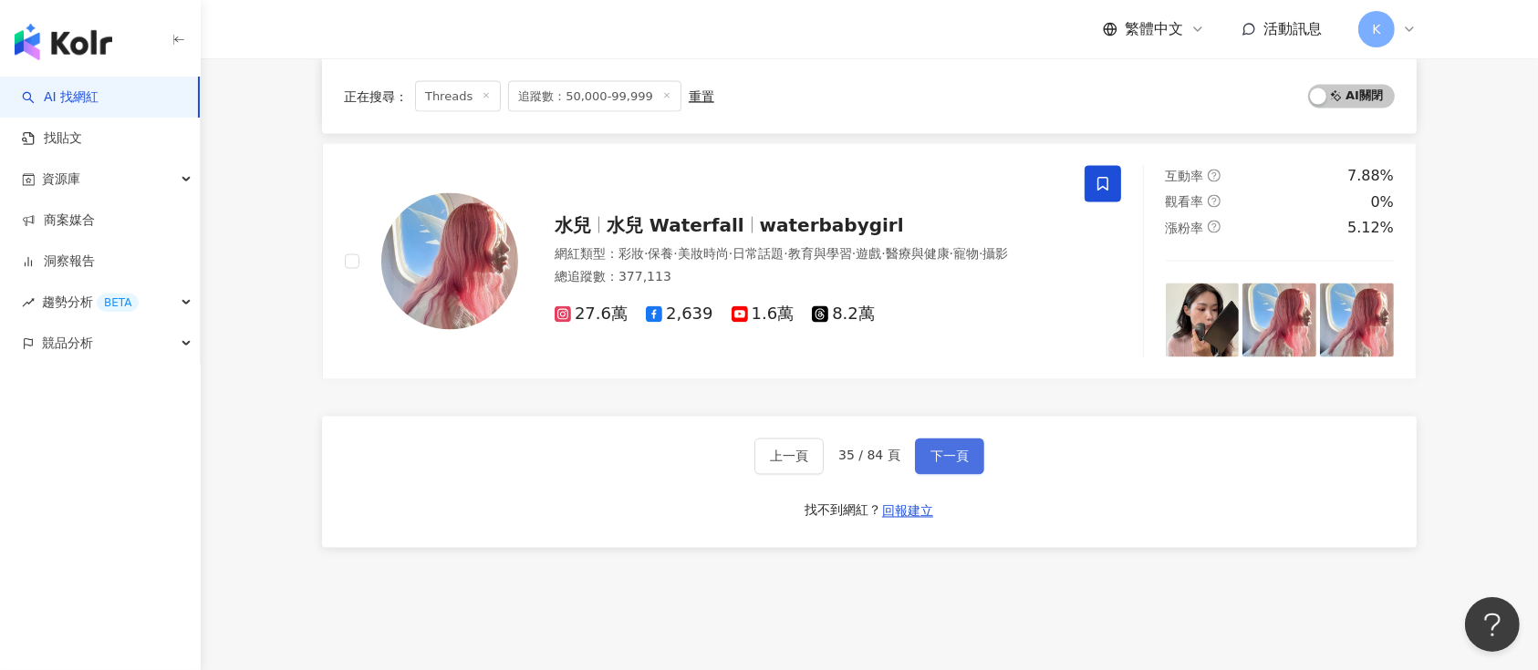
click at [943, 450] on span "下一頁" at bounding box center [949, 457] width 38 height 15
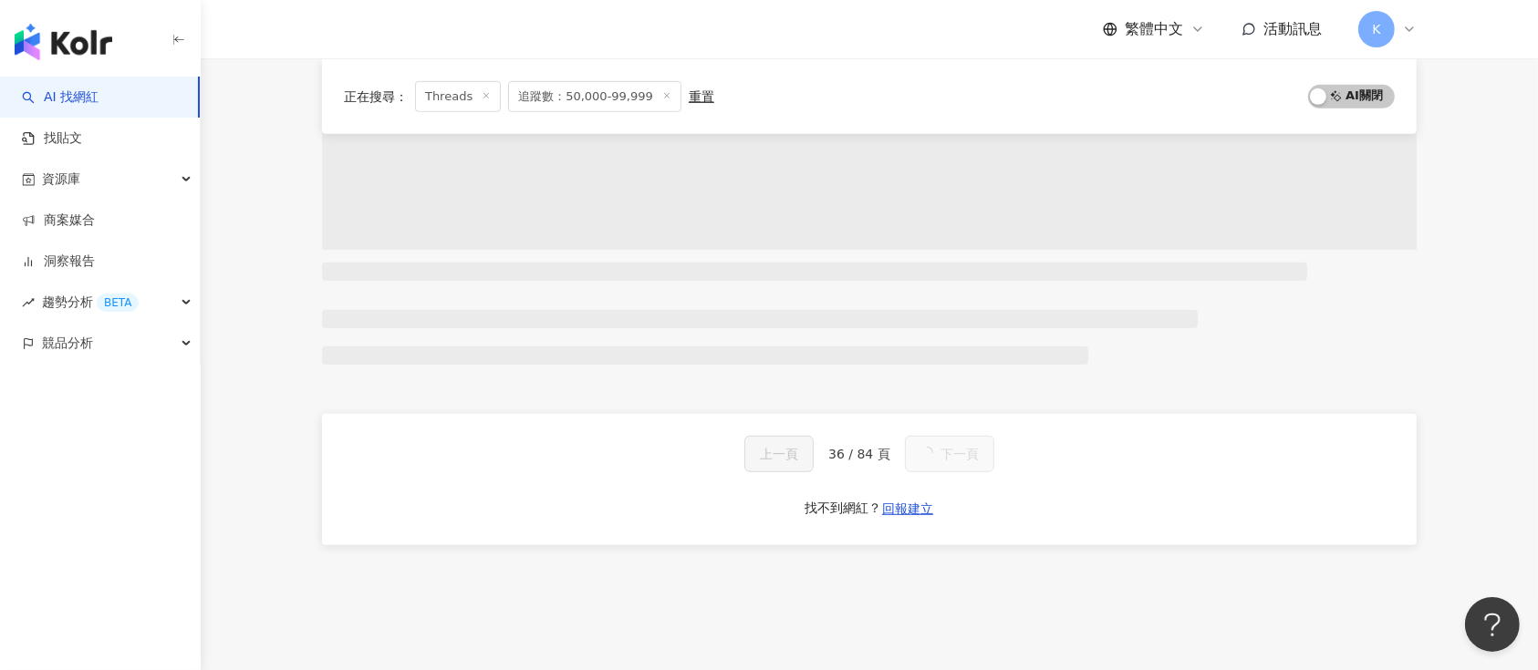
scroll to position [3014, 0]
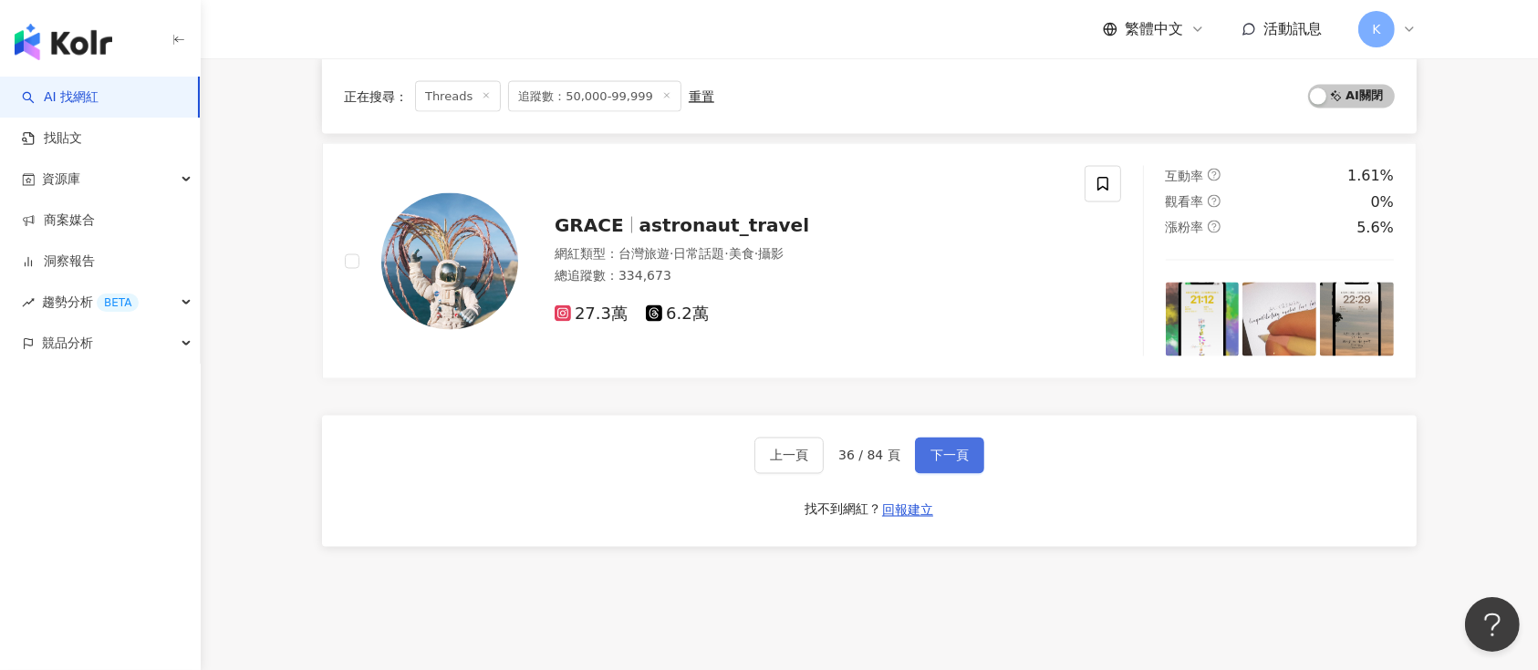
click at [972, 459] on button "下一頁" at bounding box center [949, 456] width 69 height 36
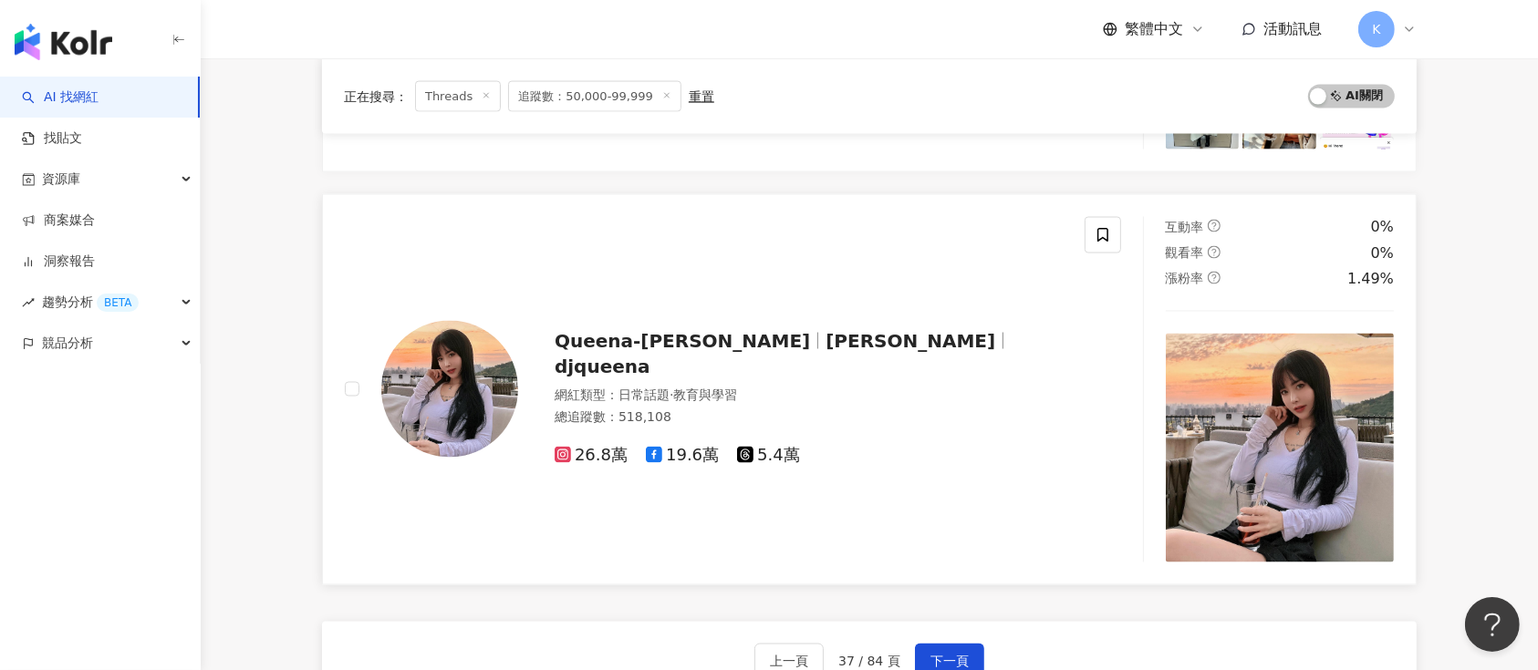
scroll to position [2926, 0]
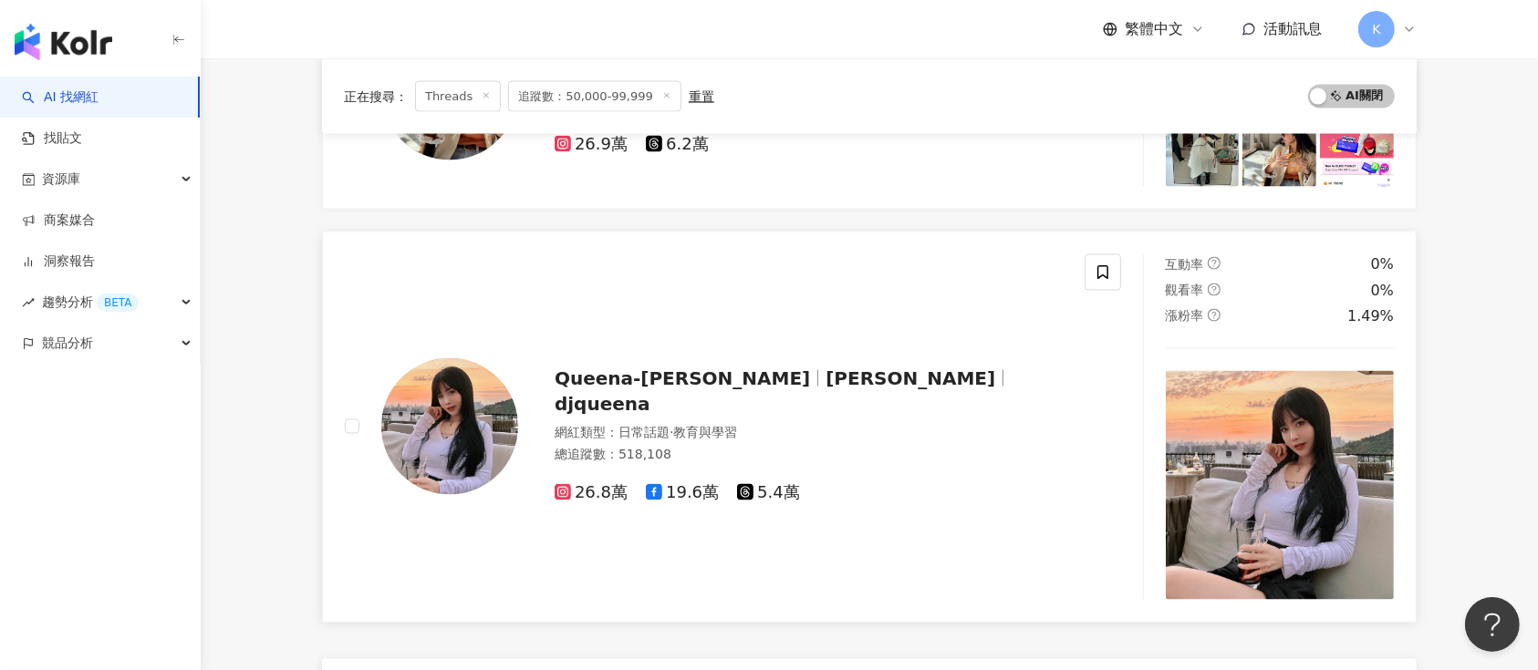
click at [591, 390] on span "Queena-昆娜" at bounding box center [682, 379] width 255 height 22
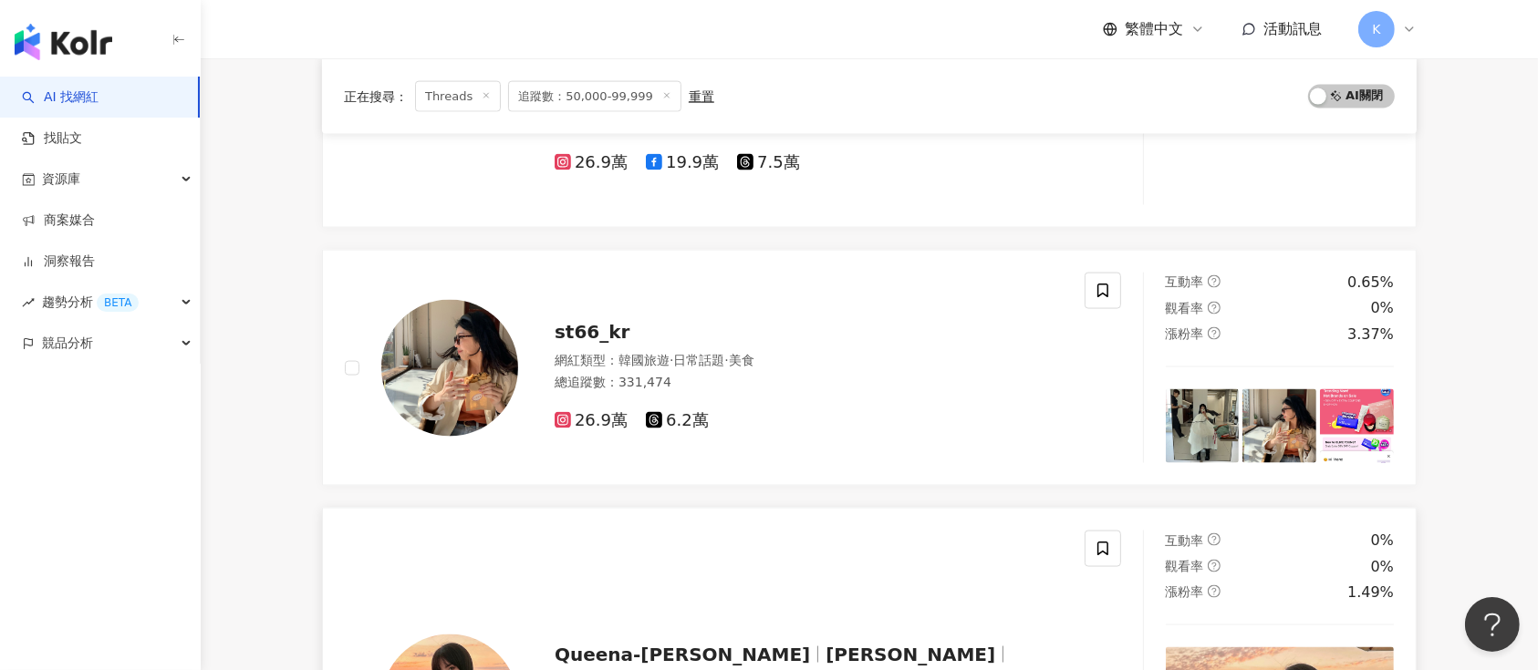
scroll to position [3168, 0]
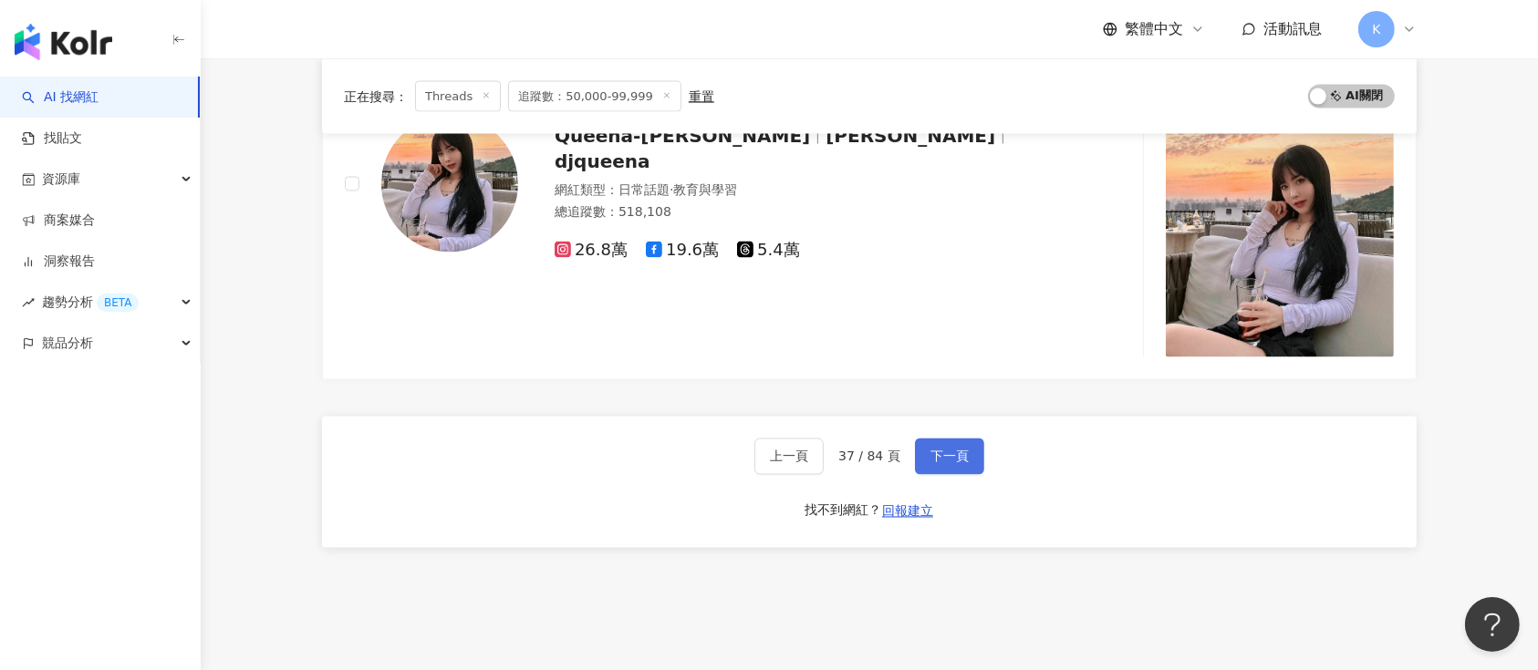
click at [930, 450] on span "下一頁" at bounding box center [949, 457] width 38 height 15
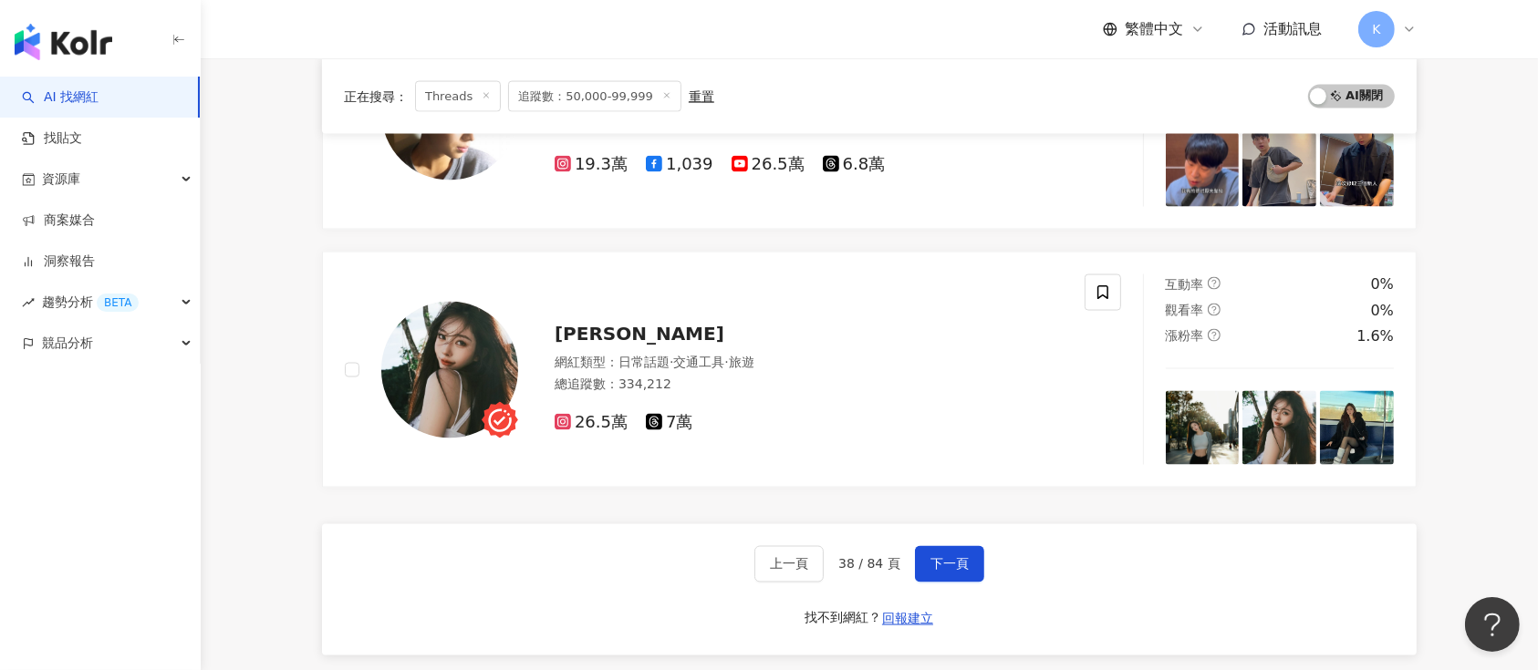
scroll to position [3014, 0]
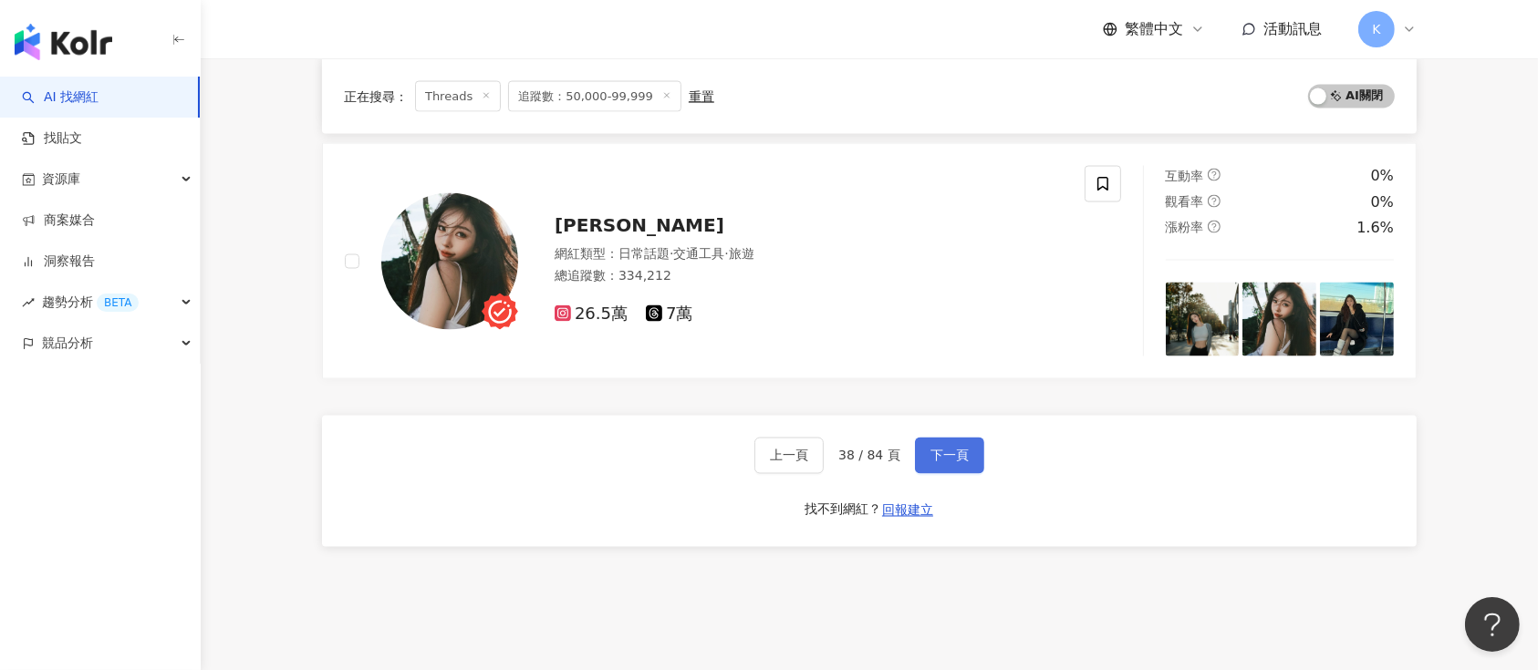
click at [951, 456] on span "下一頁" at bounding box center [949, 456] width 38 height 15
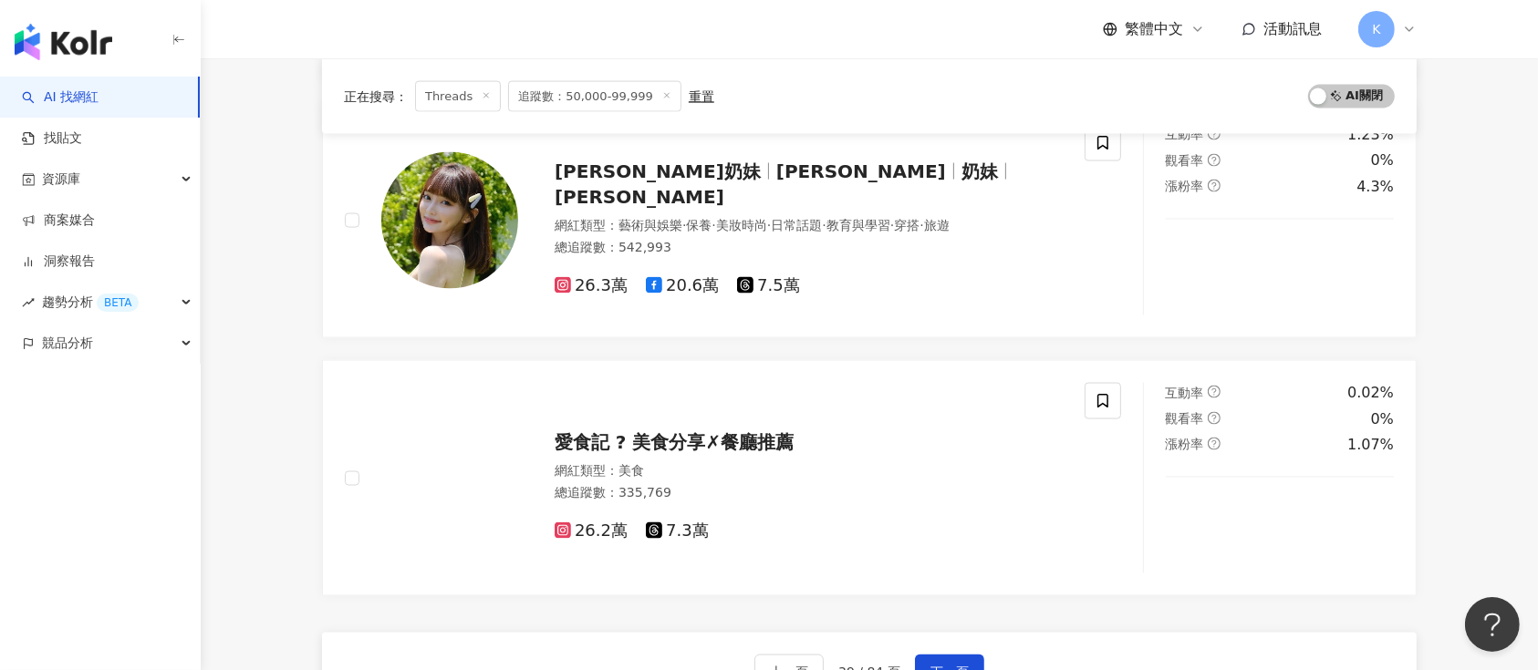
scroll to position [3135, 0]
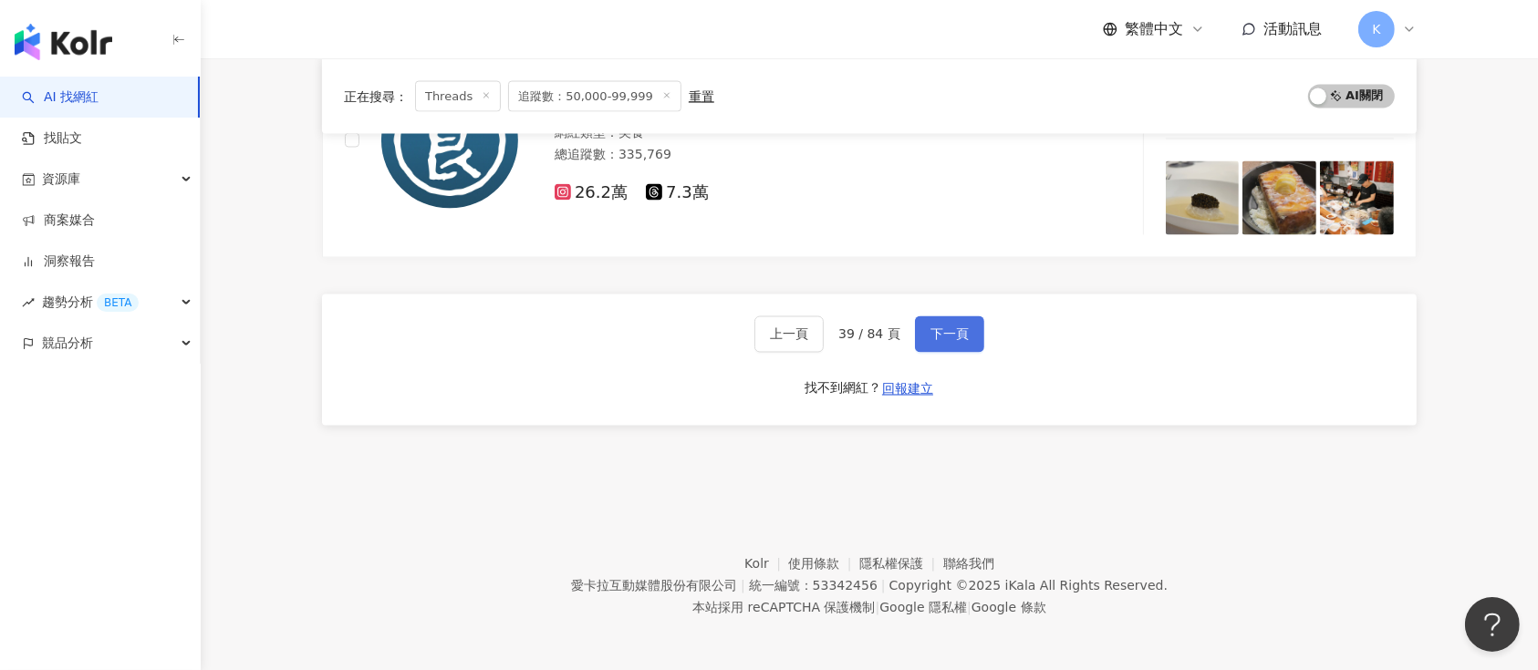
click at [927, 329] on button "下一頁" at bounding box center [949, 335] width 69 height 36
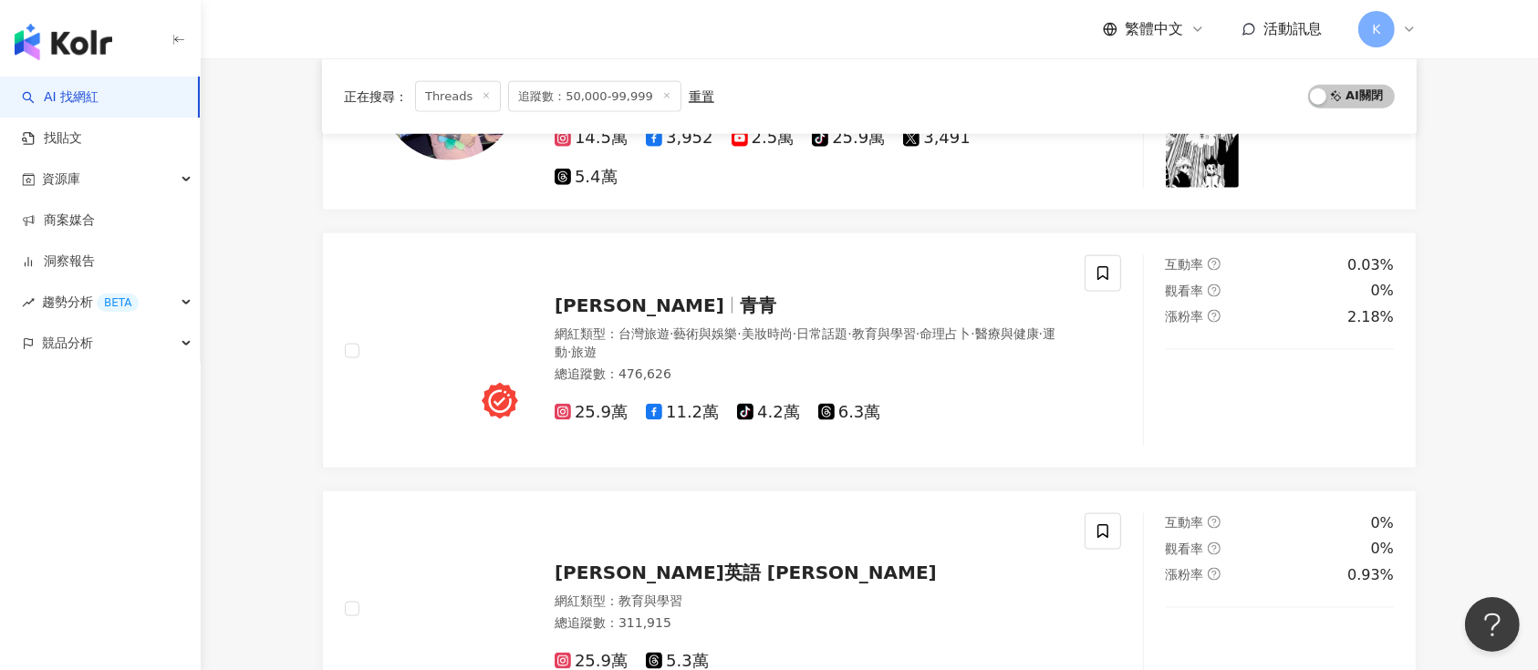
scroll to position [2406, 0]
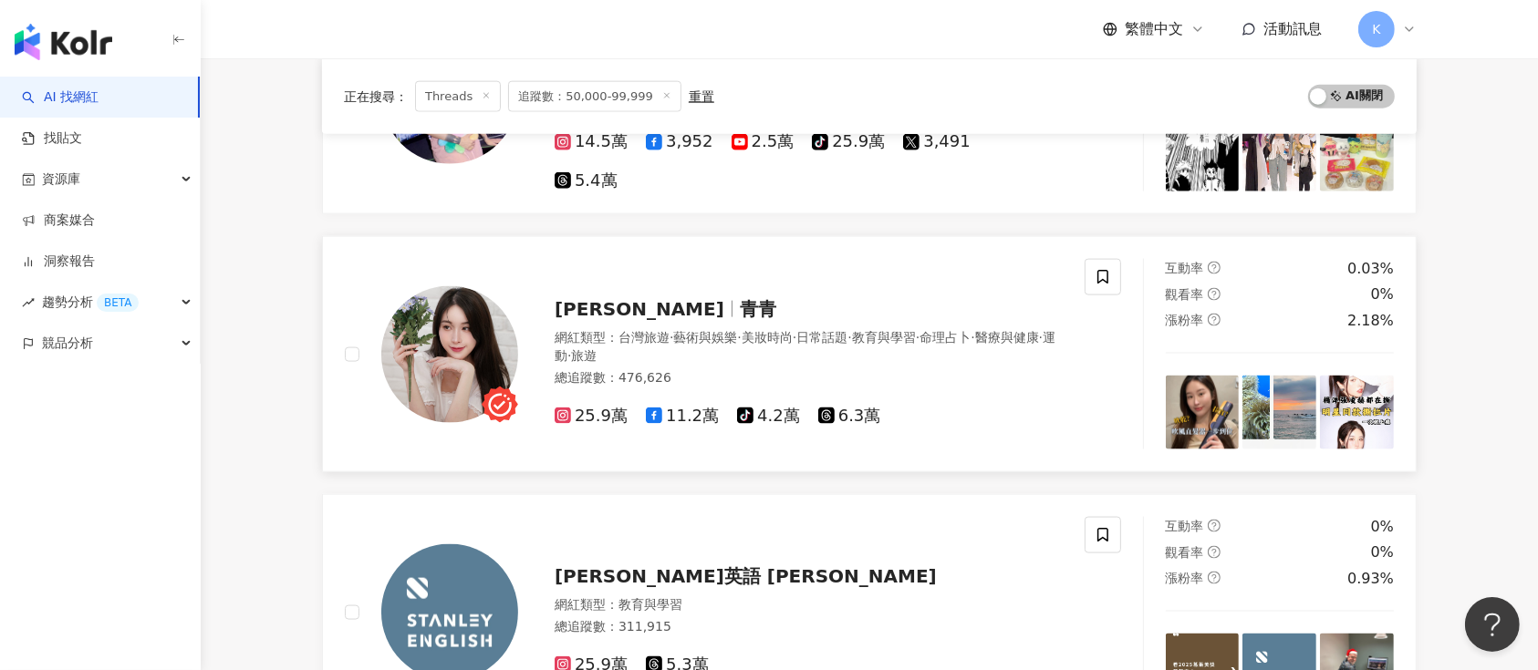
click at [610, 298] on span "鄭若青" at bounding box center [647, 309] width 185 height 22
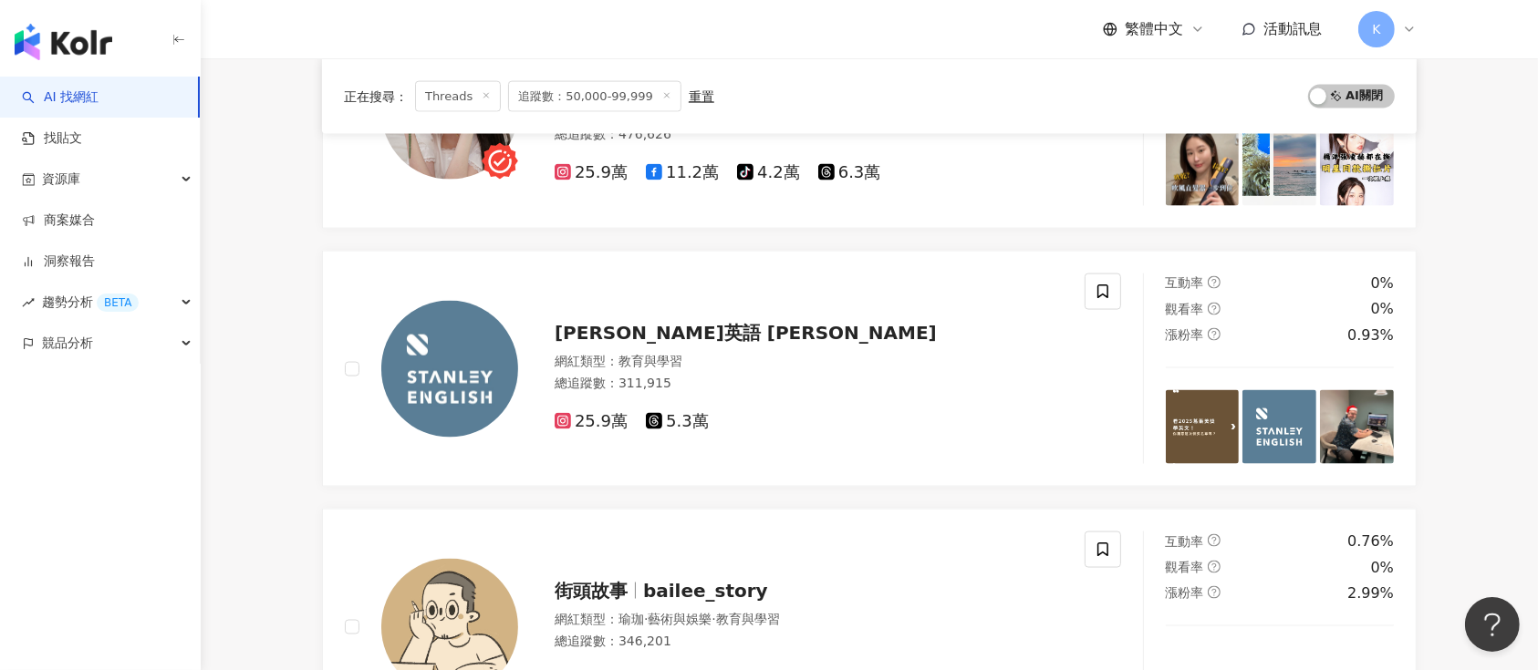
scroll to position [3014, 0]
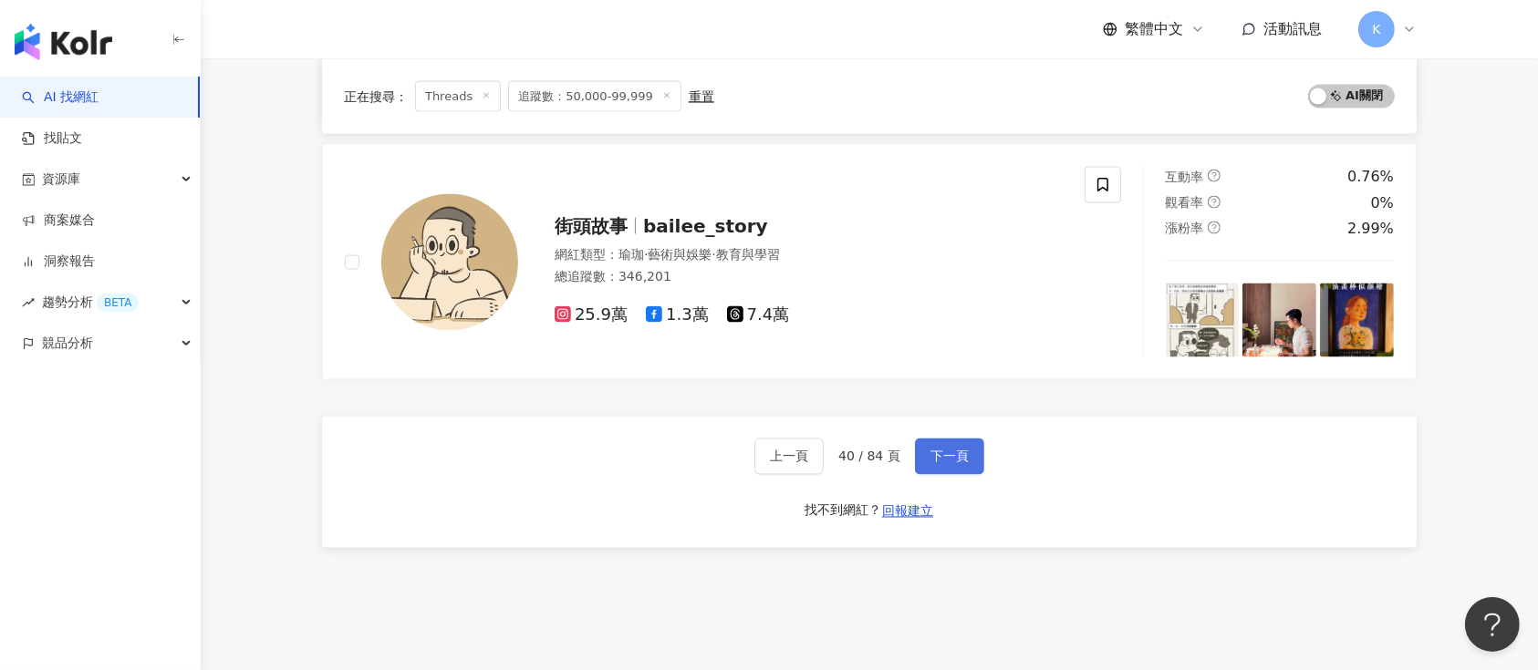
click at [936, 450] on span "下一頁" at bounding box center [949, 457] width 38 height 15
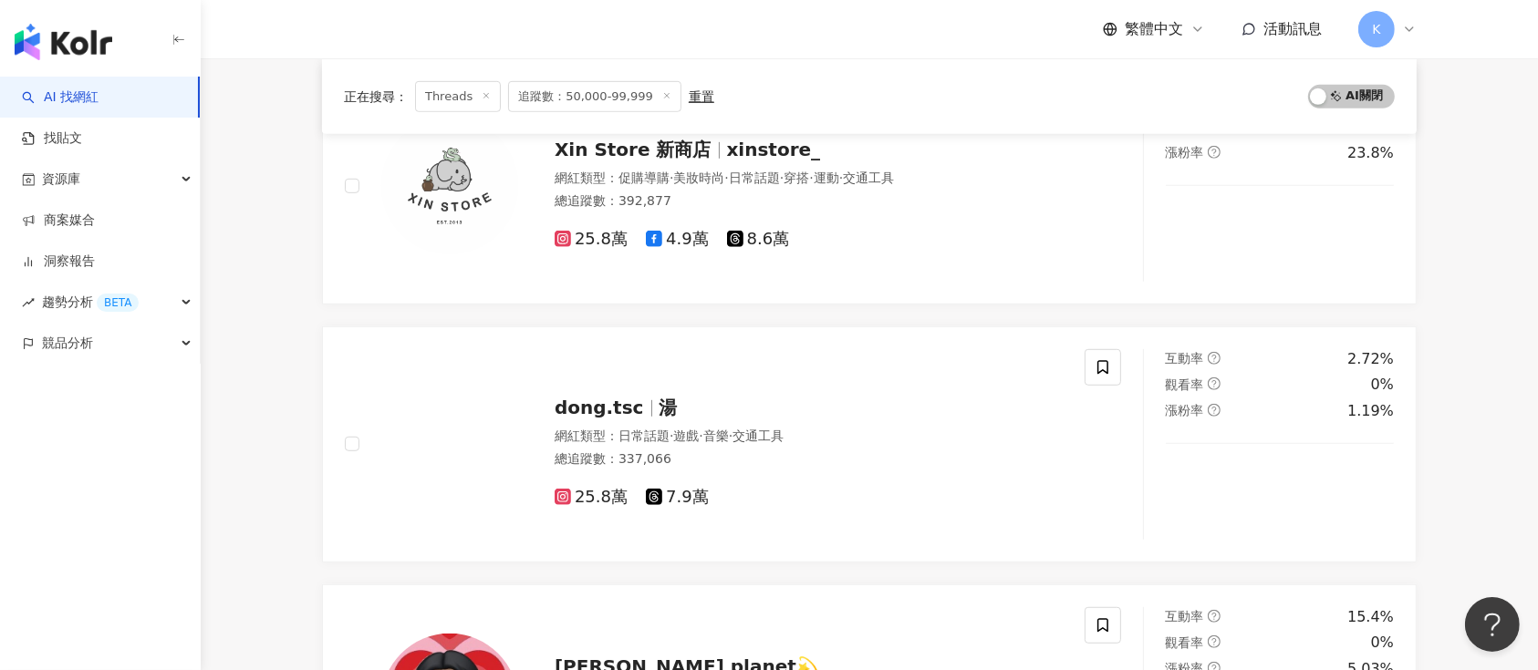
scroll to position [3168, 0]
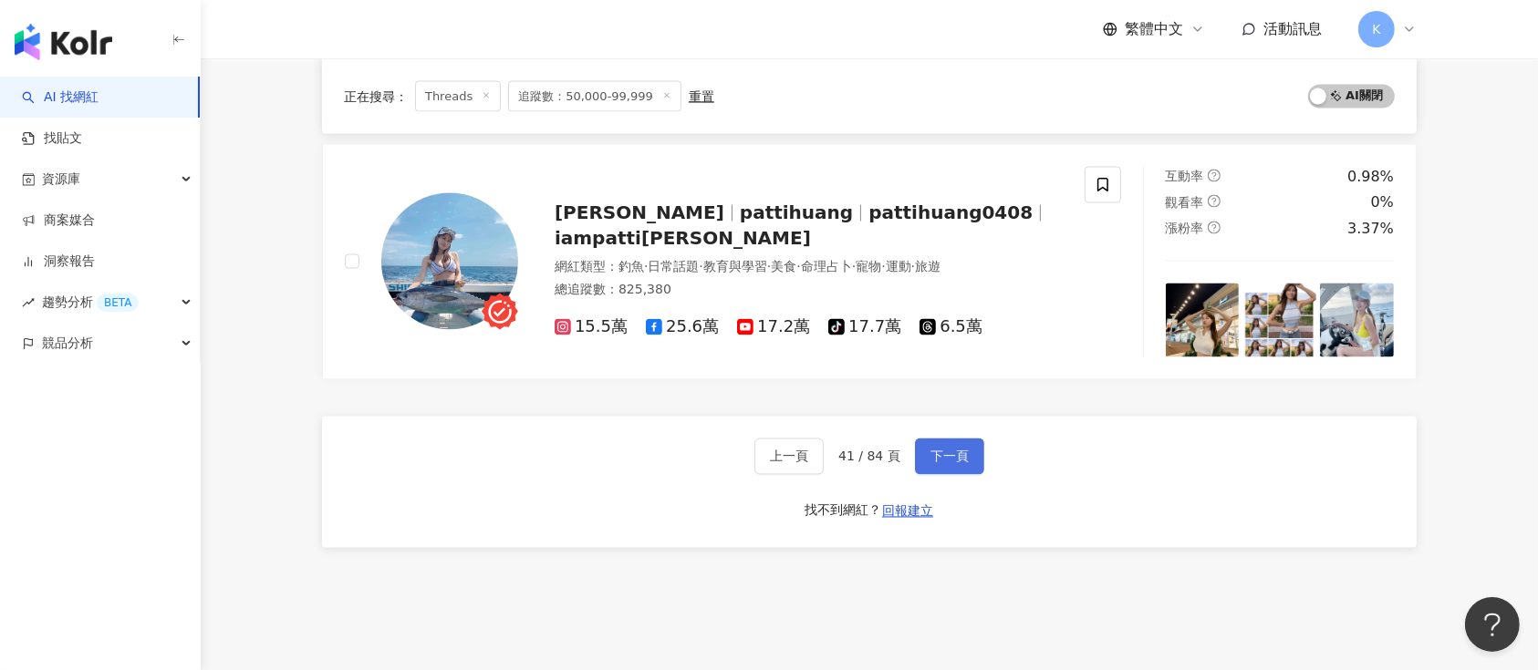
click at [949, 450] on span "下一頁" at bounding box center [949, 457] width 38 height 15
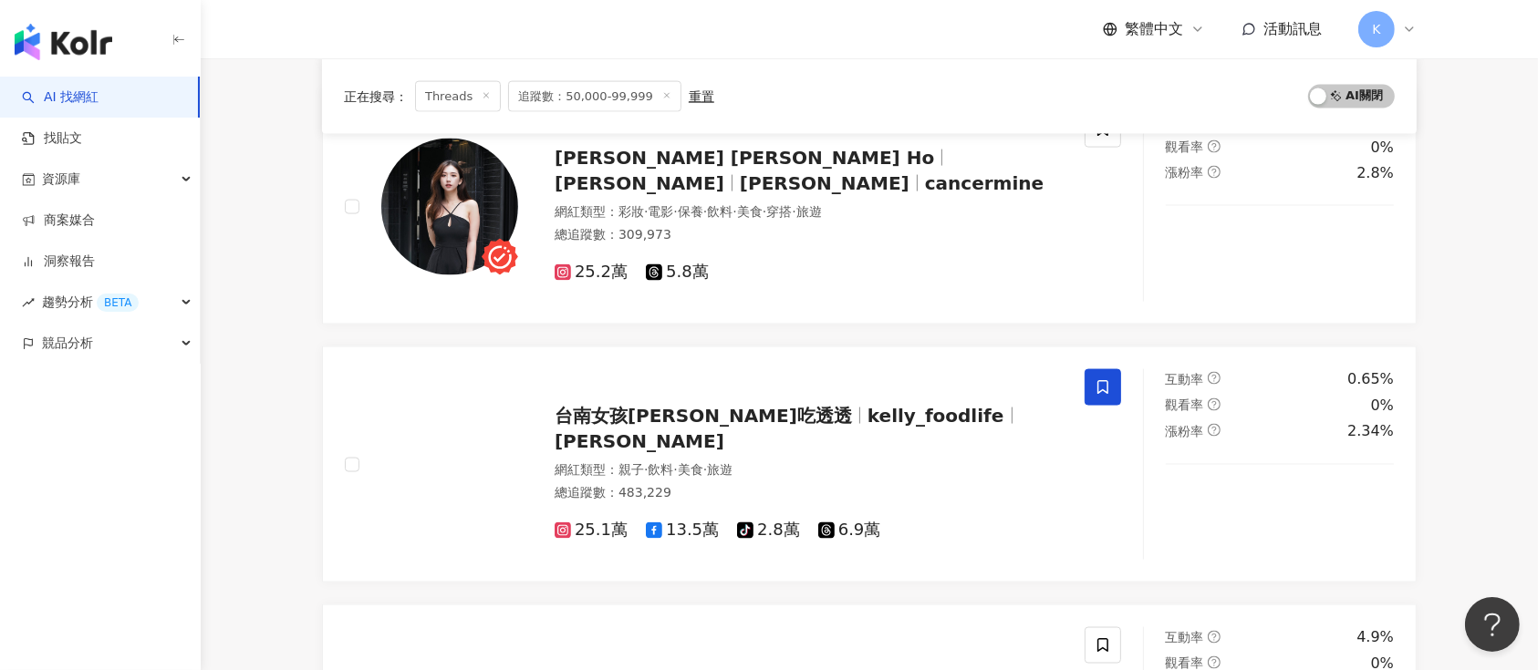
scroll to position [2682, 0]
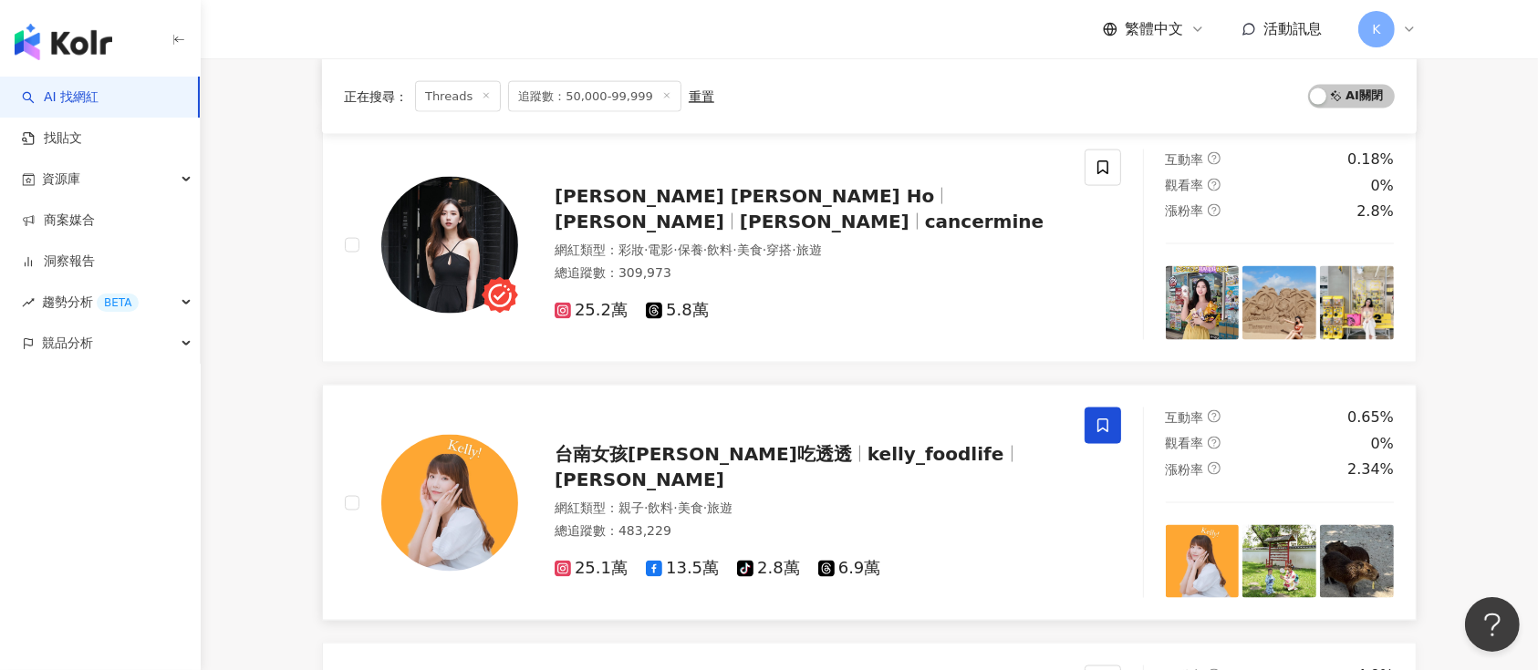
click at [667, 449] on span "台南女孩凱莉吃透透" at bounding box center [703, 454] width 297 height 22
click at [567, 179] on div "何蓁 Chen Ho 何蓁 Chen Ho cancermine 網紅類型 ： 彩妝 · 電影 · 保養 · 飲料 · 美食 · 穿搭 · 旅遊 總追蹤數 ：…" at bounding box center [790, 245] width 545 height 153
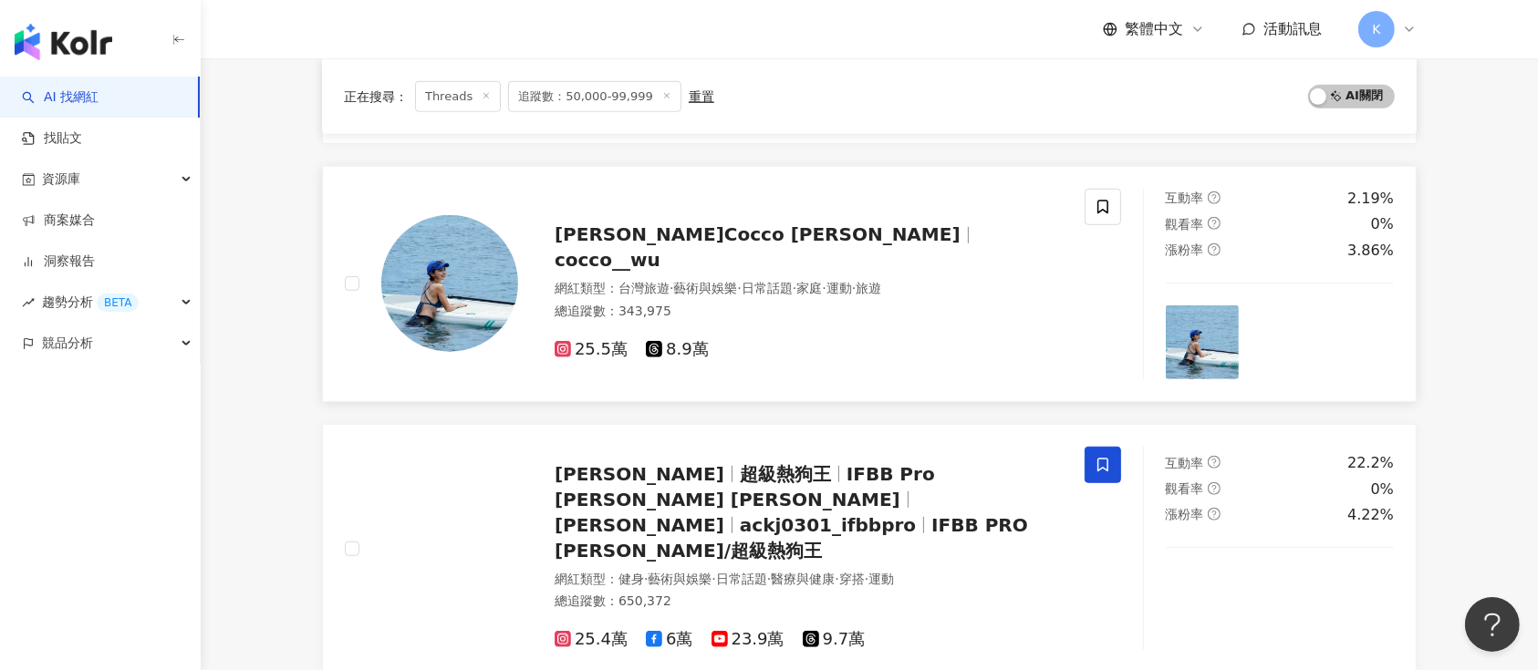
scroll to position [3168, 0]
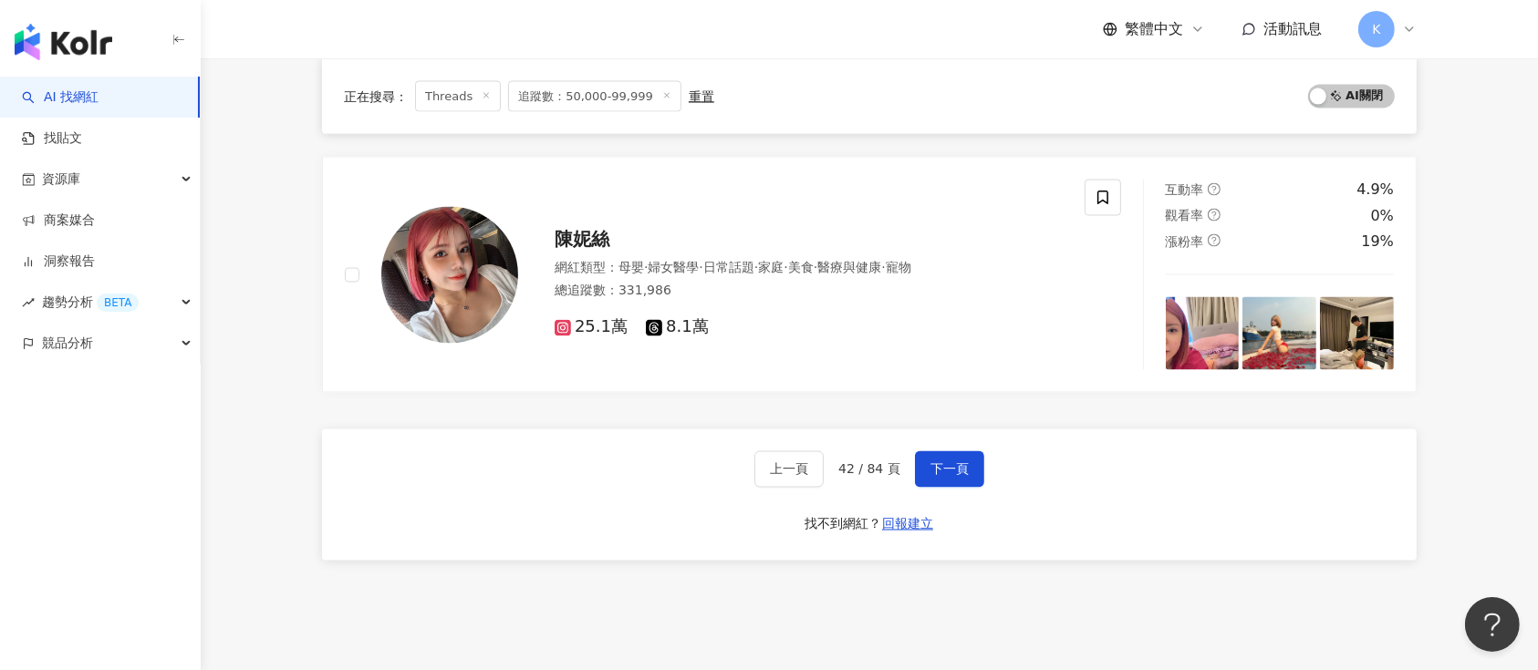
click at [940, 452] on button "下一頁" at bounding box center [949, 470] width 69 height 36
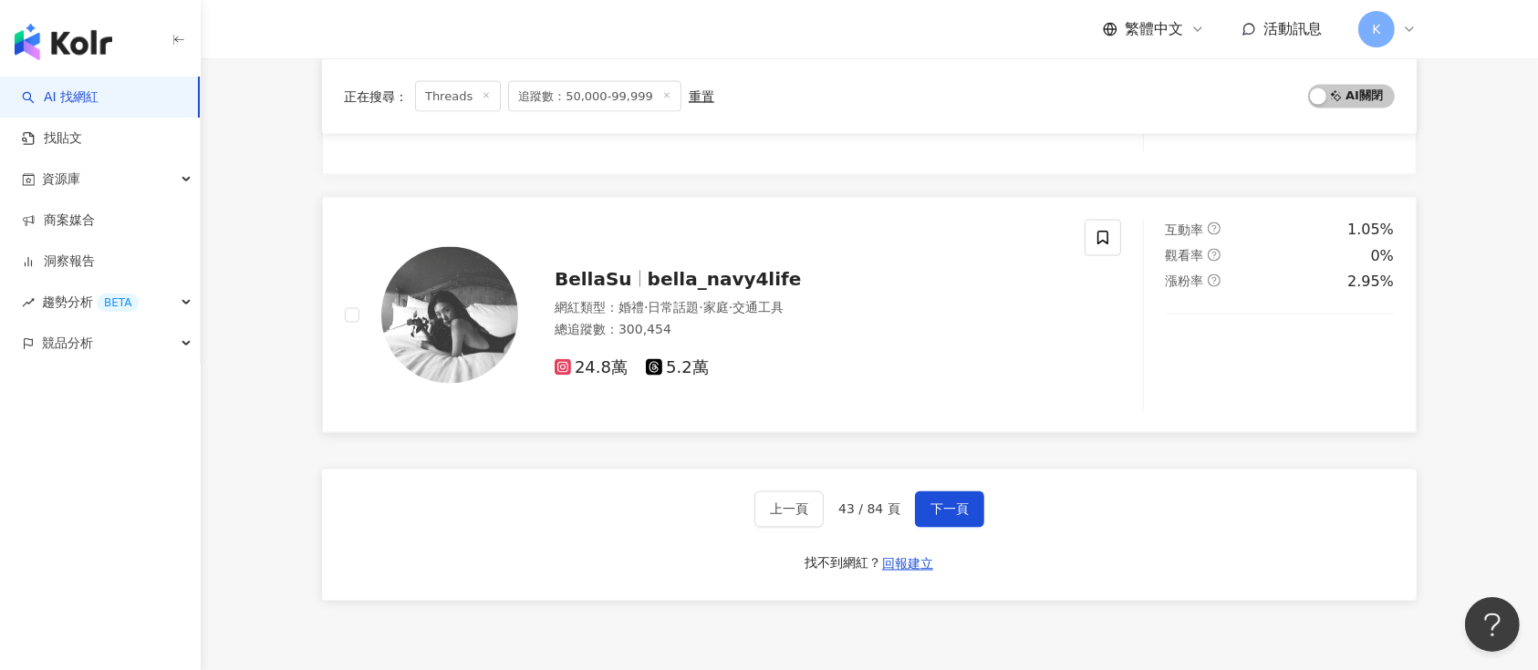
scroll to position [2770, 0]
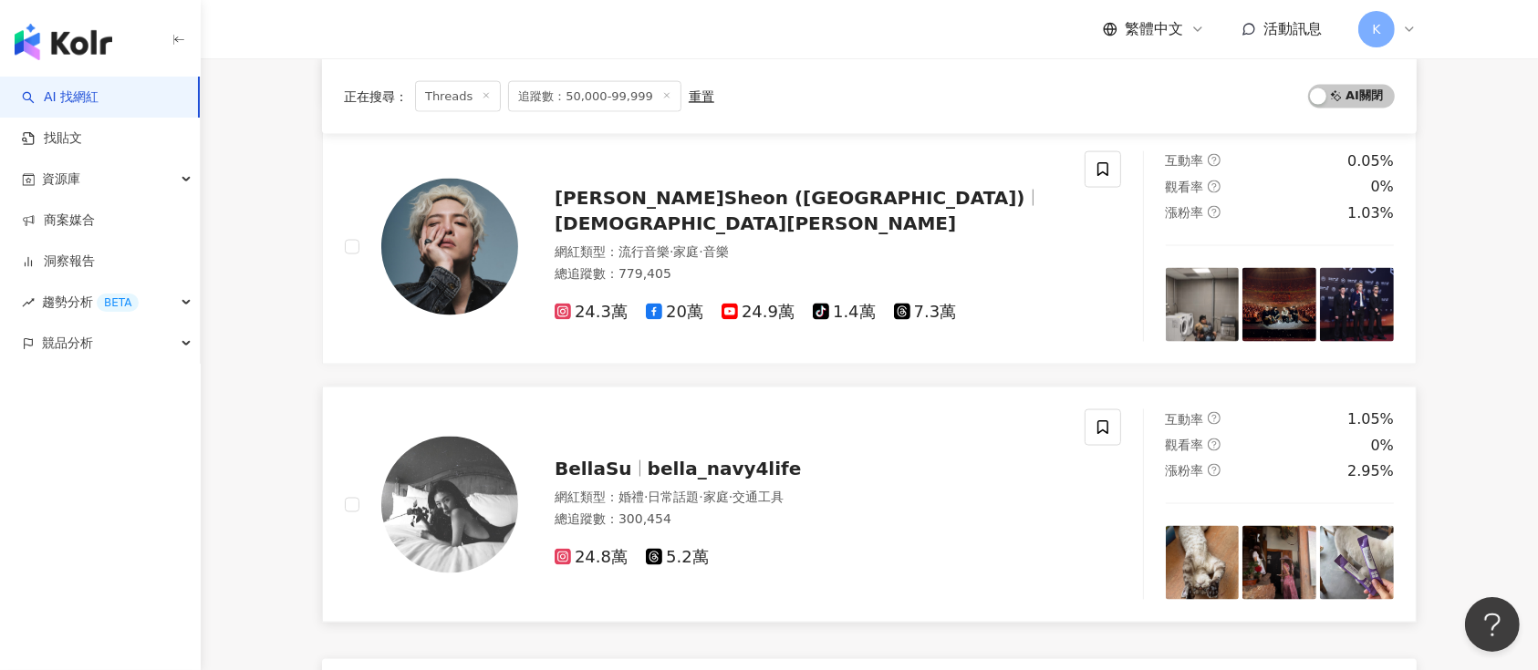
click at [620, 442] on div "BellaSu bella_navy4life 網紅類型 ： 婚禮 · 日常話題 · 家庭 · 交通工具 總追蹤數 ： 300,454 24.8萬 5.2萬" at bounding box center [790, 506] width 545 height 128
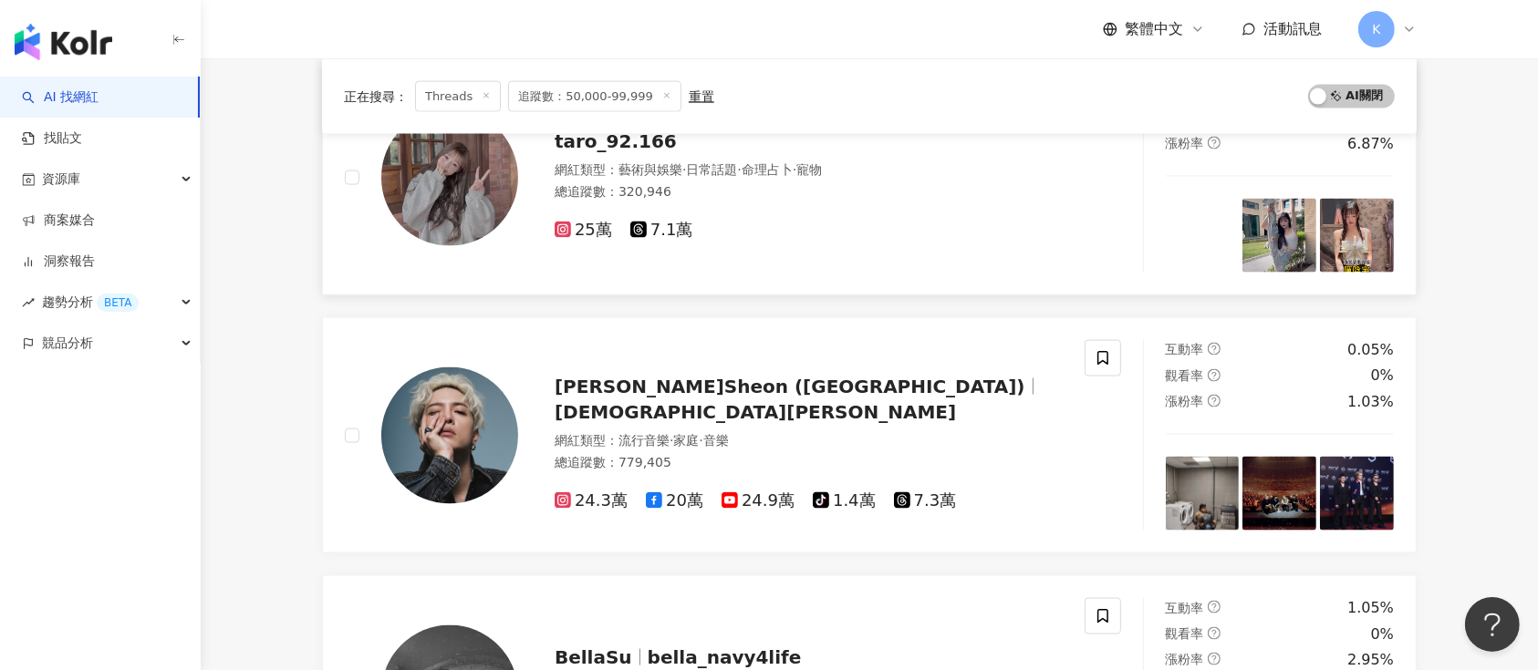
scroll to position [2649, 0]
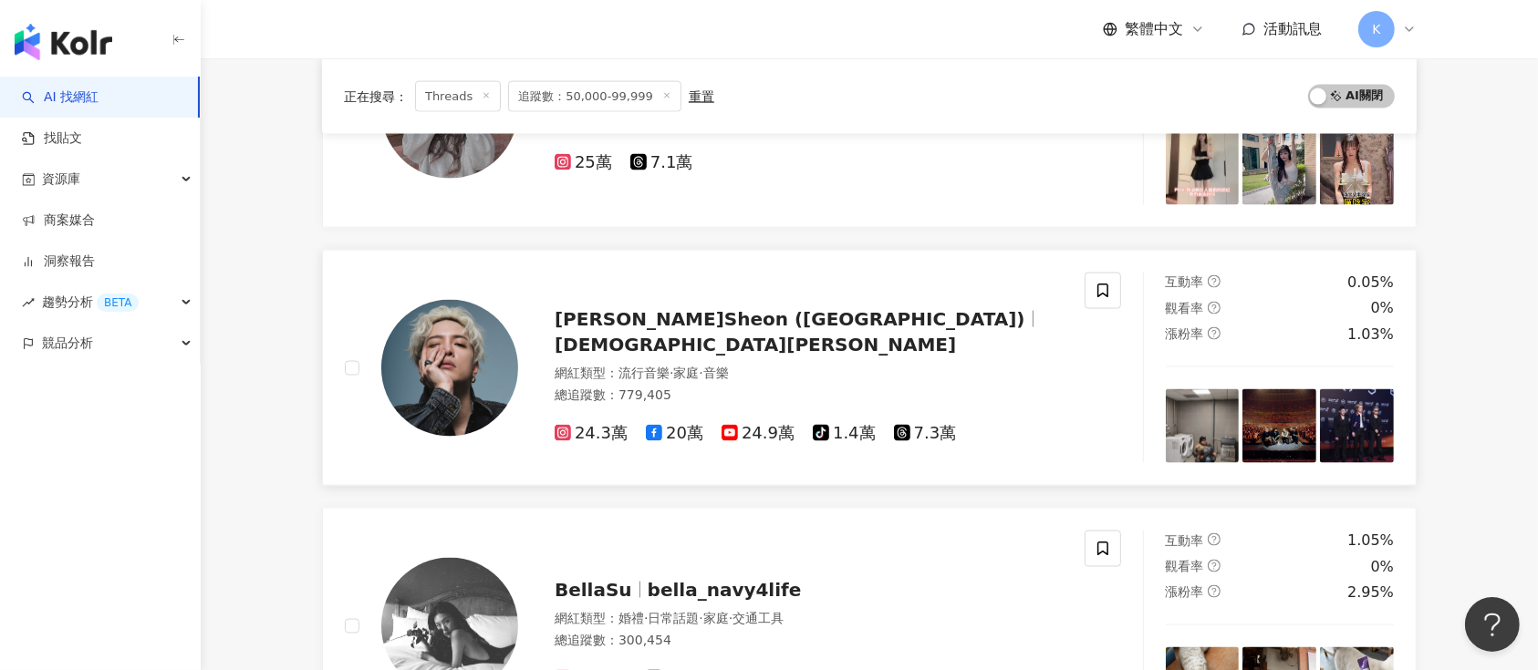
click at [660, 366] on span "流行音樂" at bounding box center [643, 373] width 51 height 15
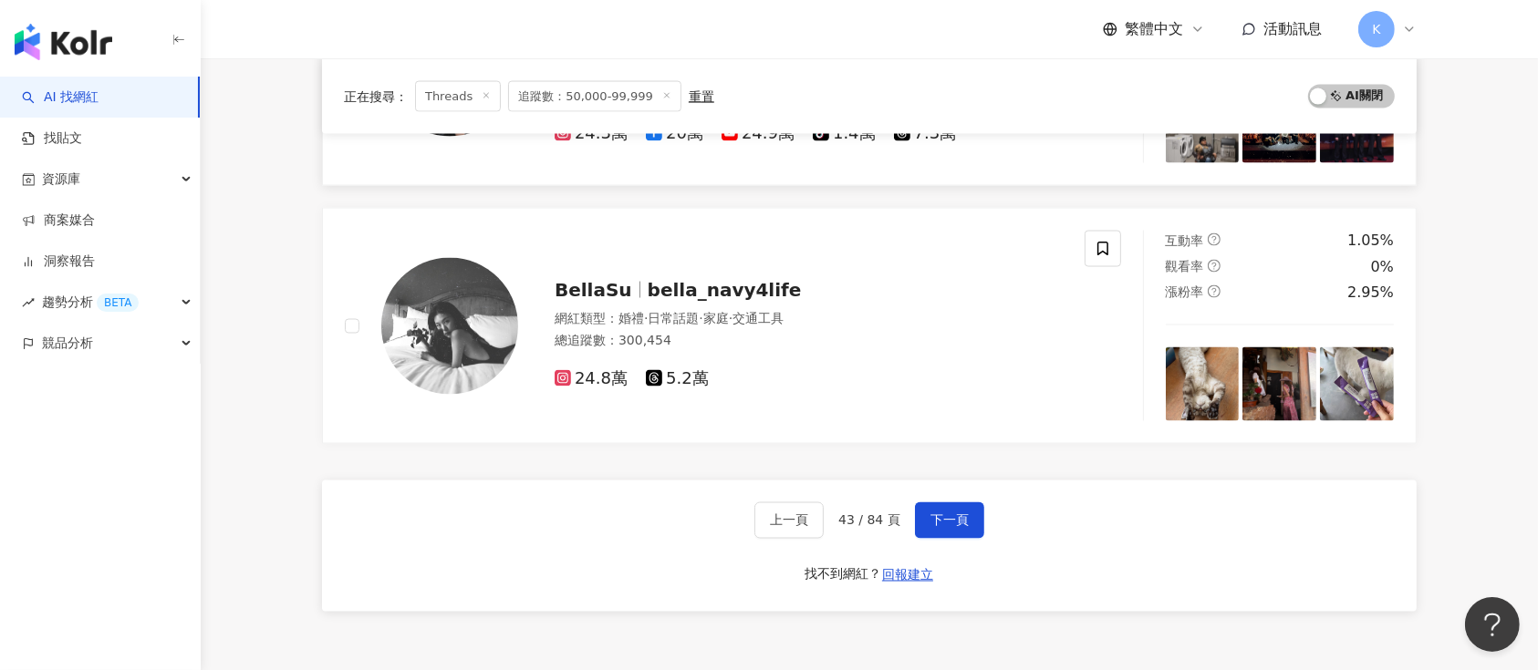
scroll to position [3014, 0]
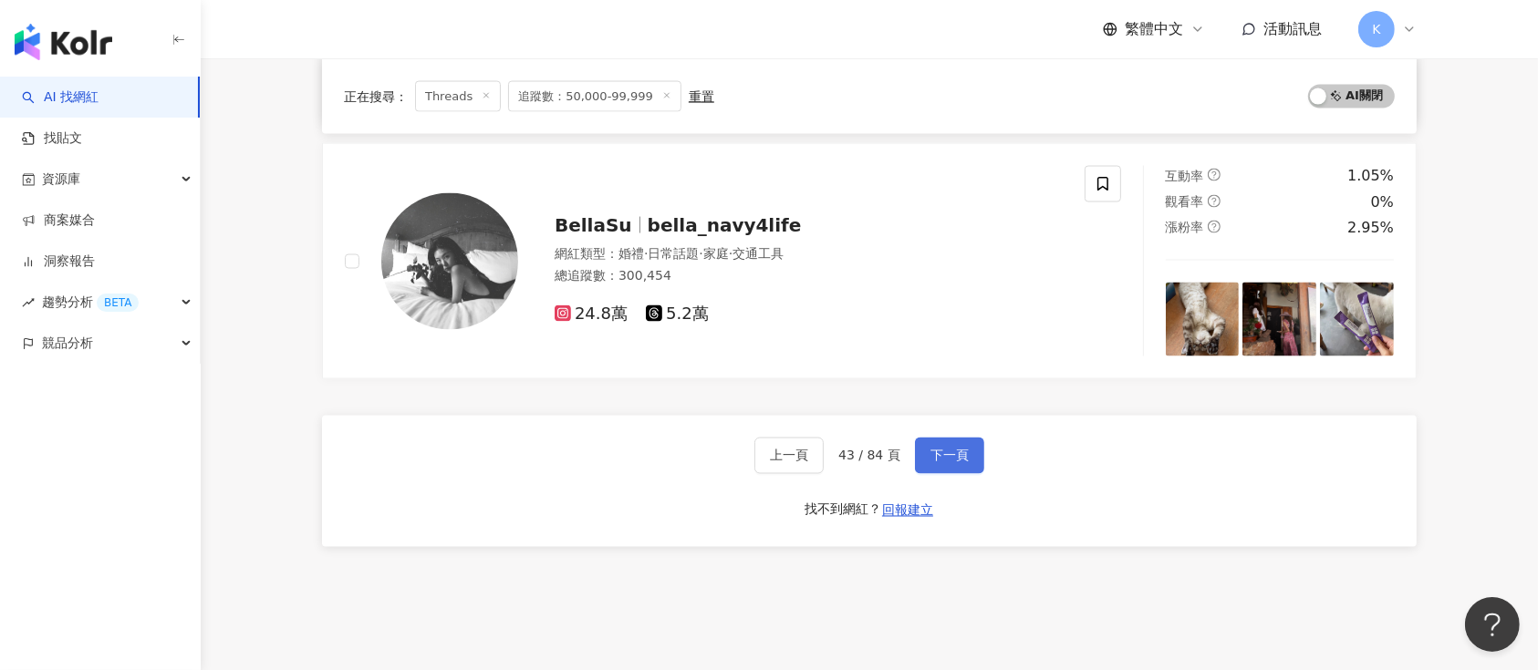
click at [948, 452] on span "下一頁" at bounding box center [949, 456] width 38 height 15
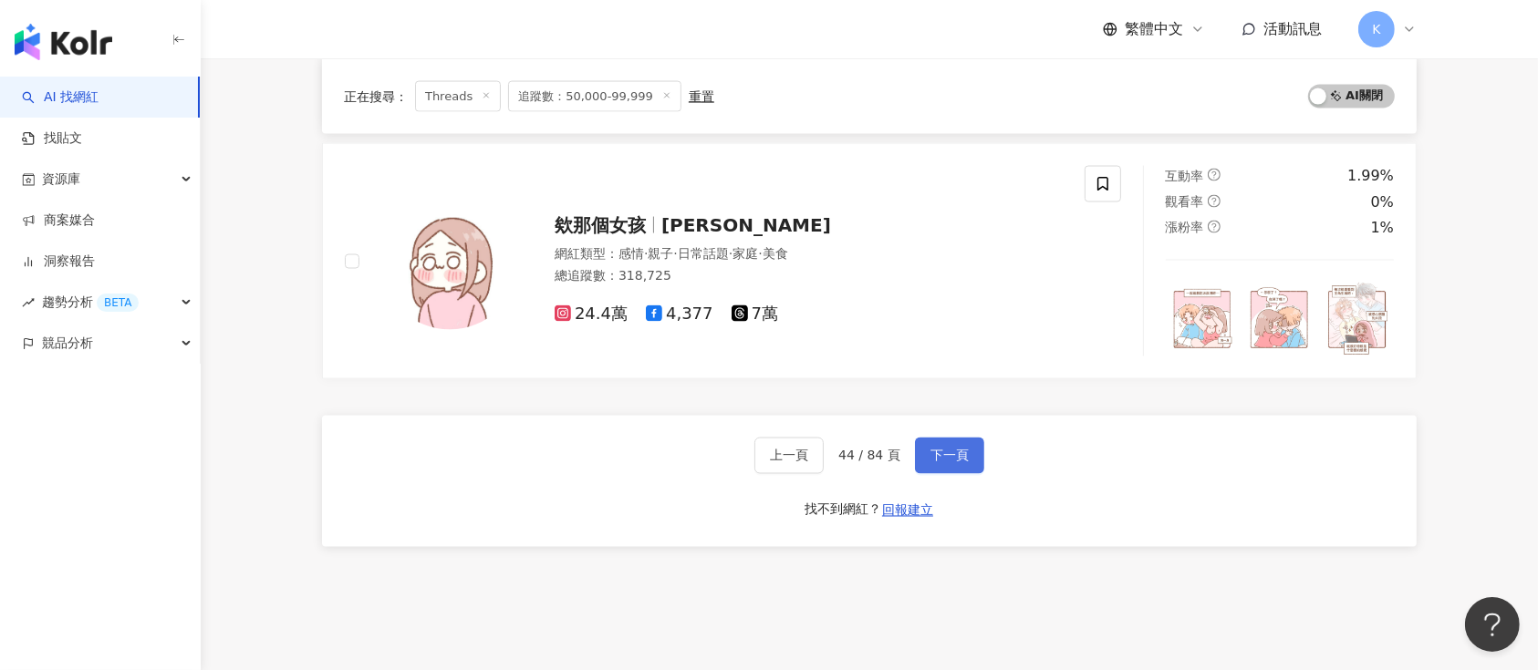
click at [949, 442] on button "下一頁" at bounding box center [949, 456] width 69 height 36
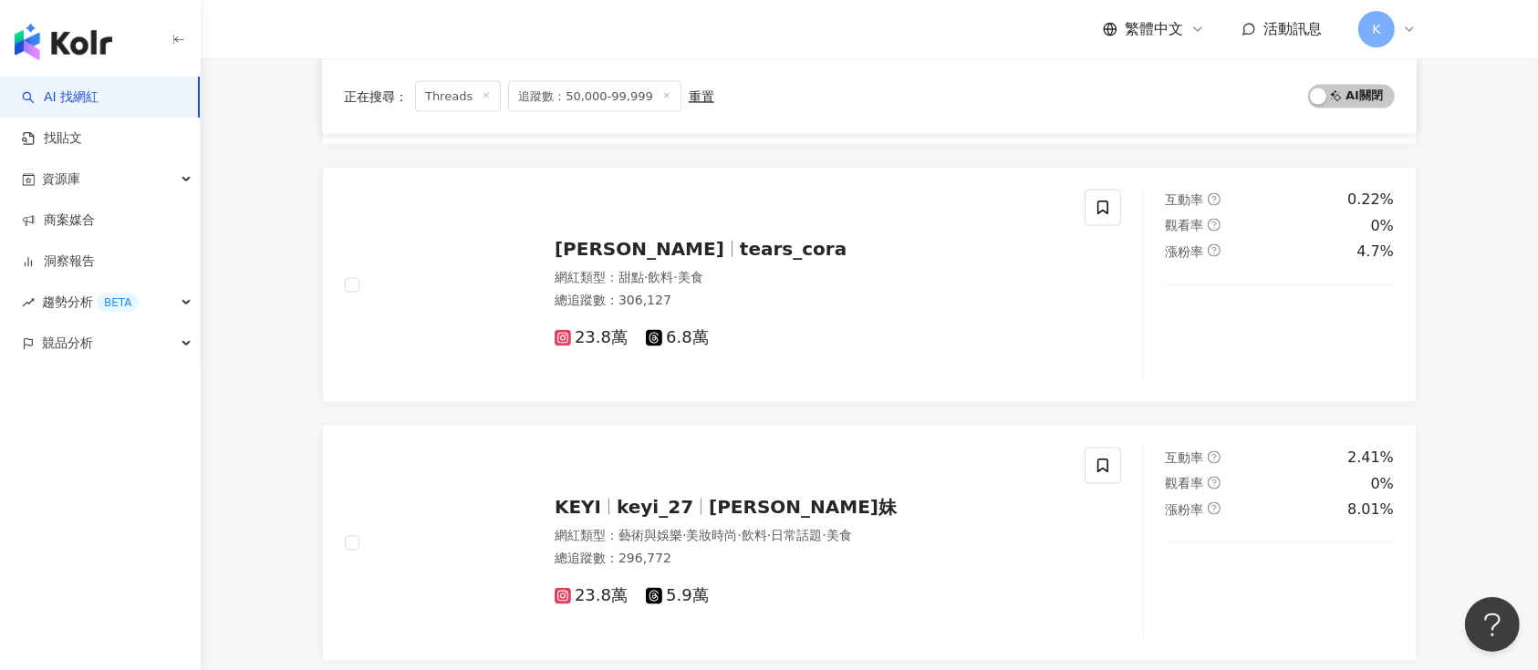
scroll to position [2755, 0]
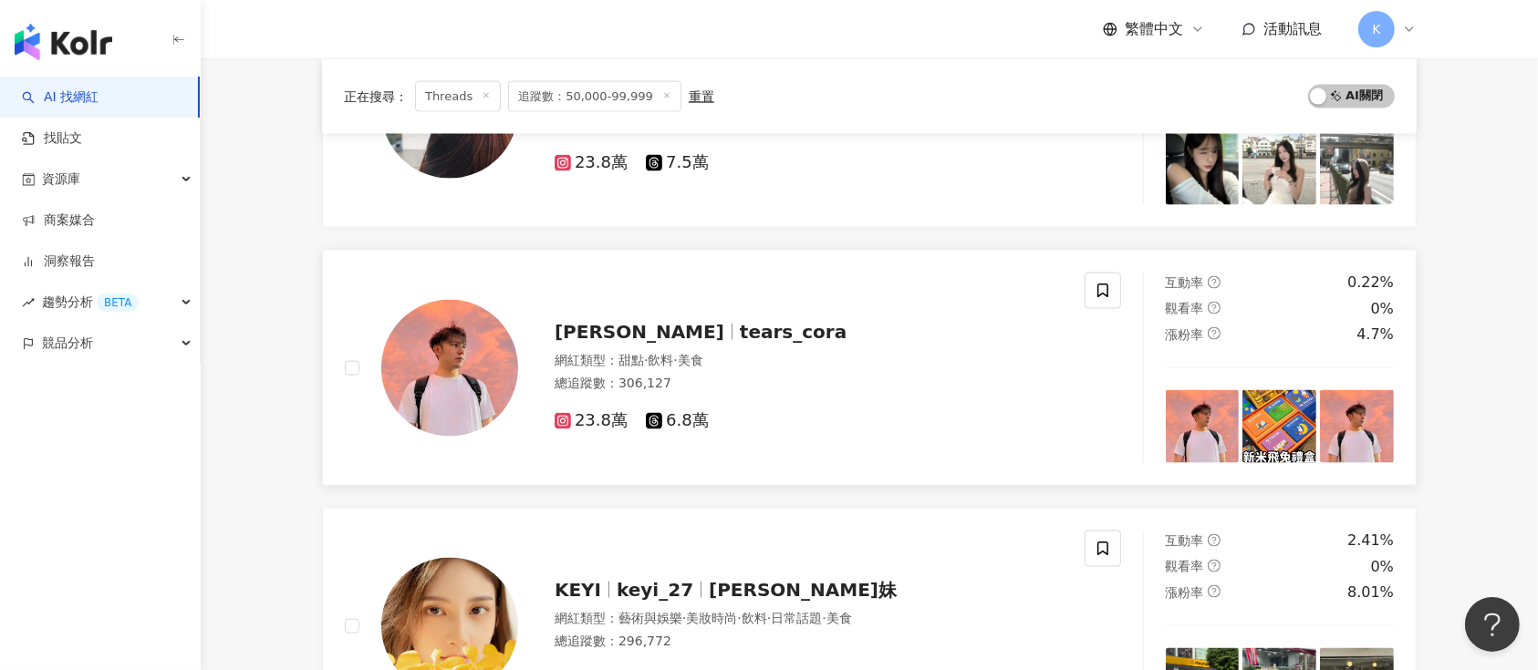
click at [617, 319] on div "王綪 tears_cora" at bounding box center [809, 332] width 508 height 26
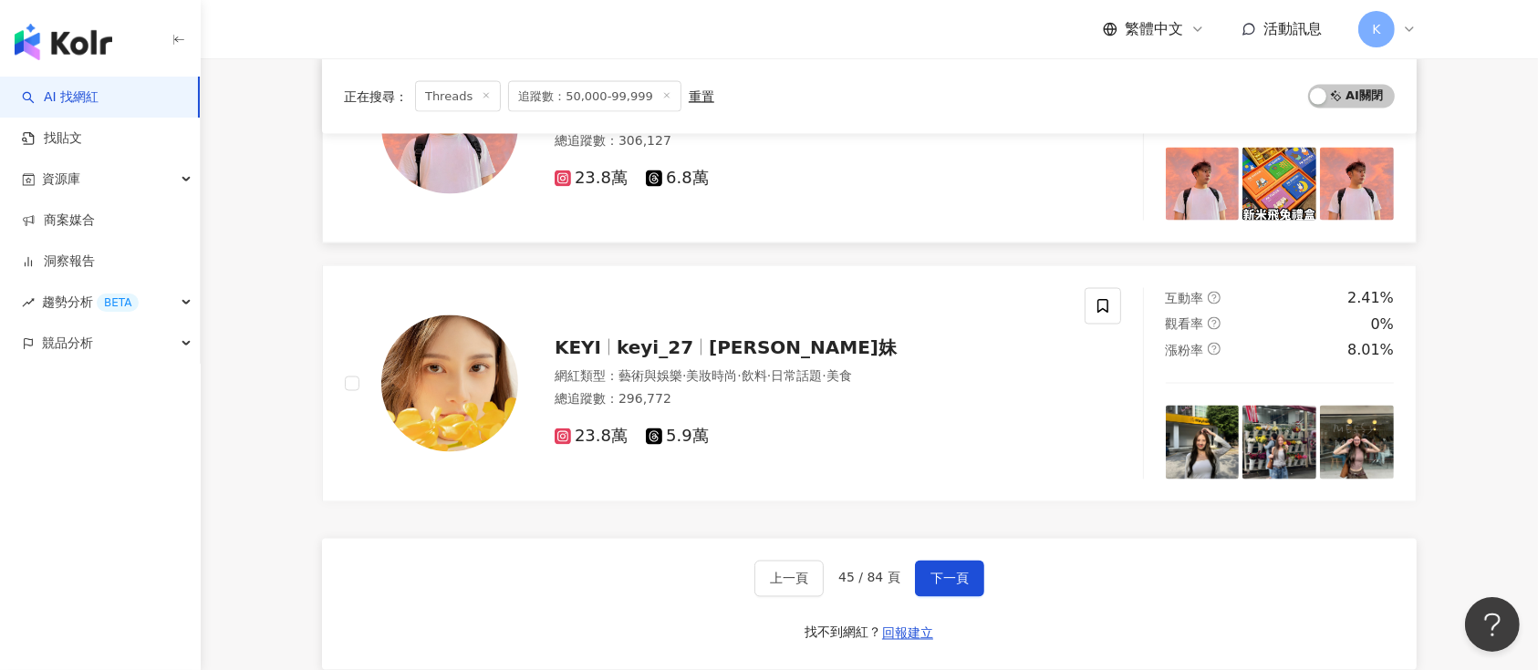
scroll to position [2998, 0]
click at [938, 571] on span "下一頁" at bounding box center [949, 578] width 38 height 15
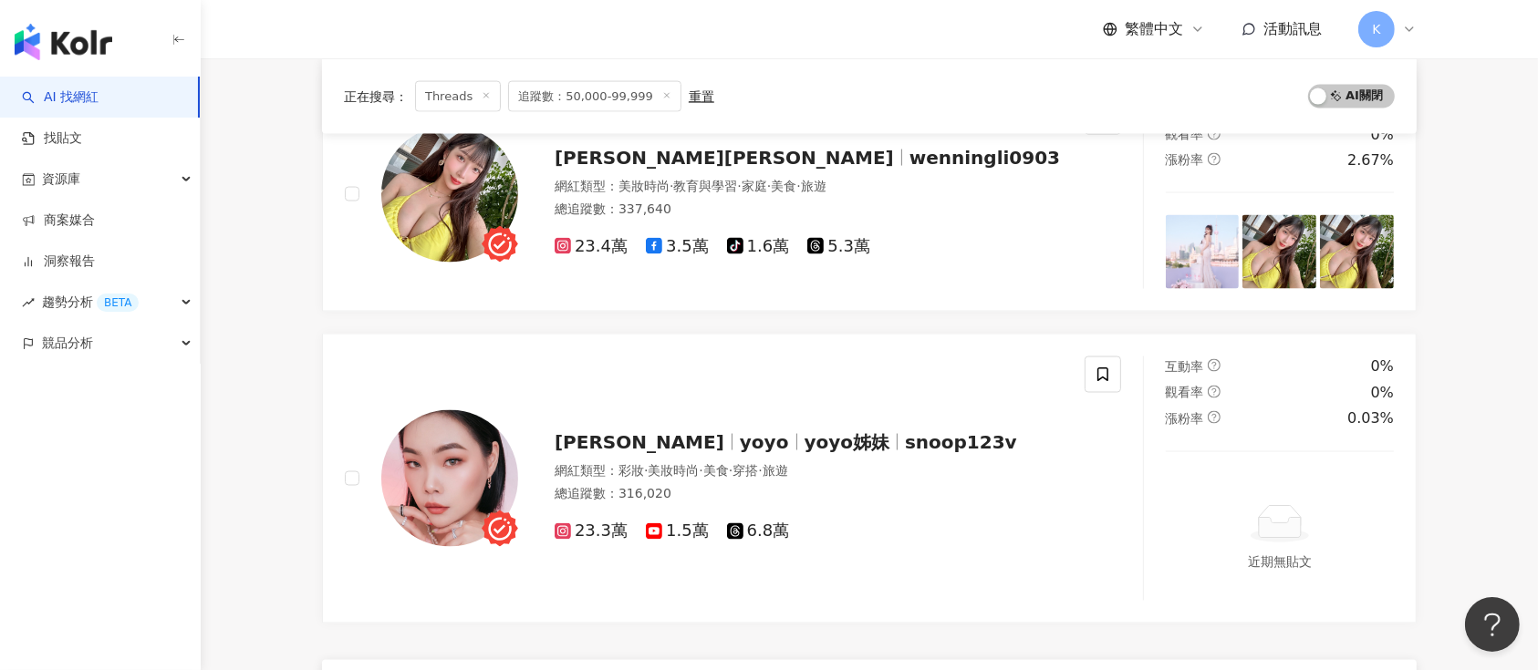
scroll to position [3120, 0]
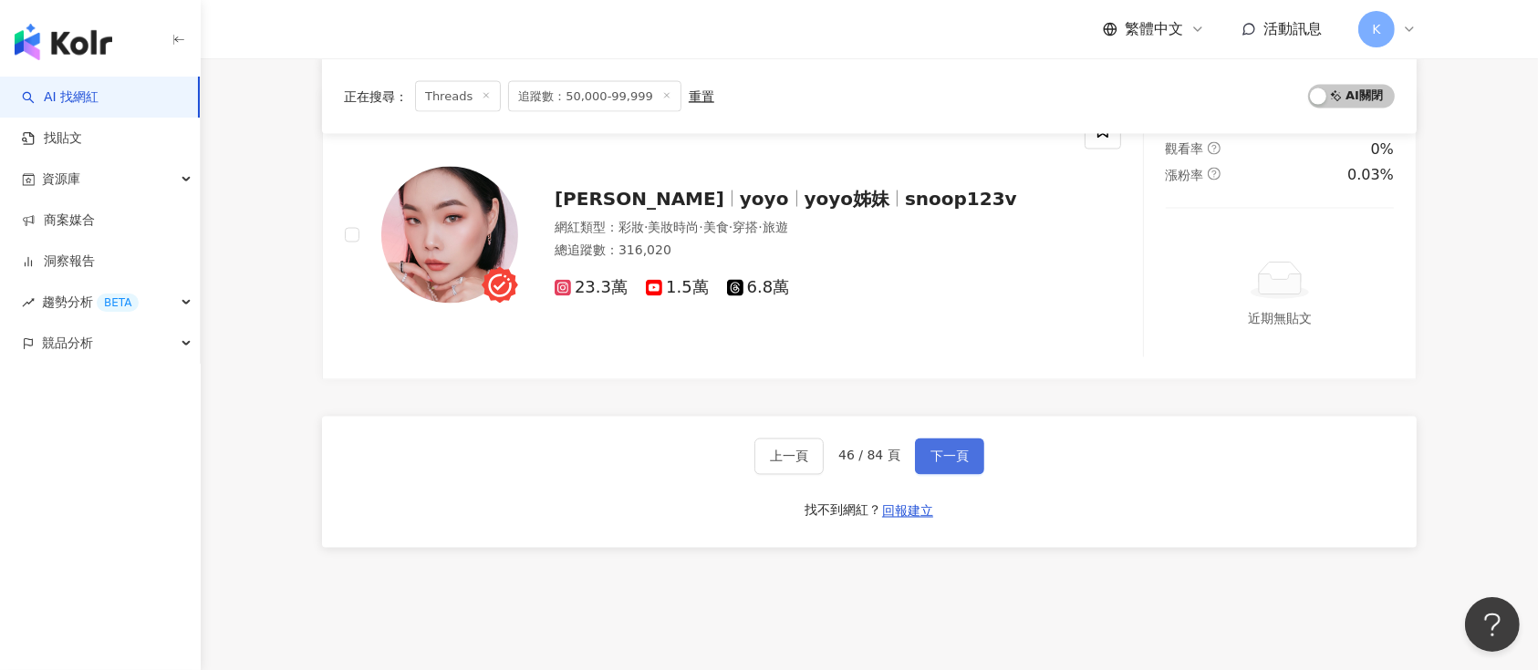
click at [950, 463] on button "下一頁" at bounding box center [949, 457] width 69 height 36
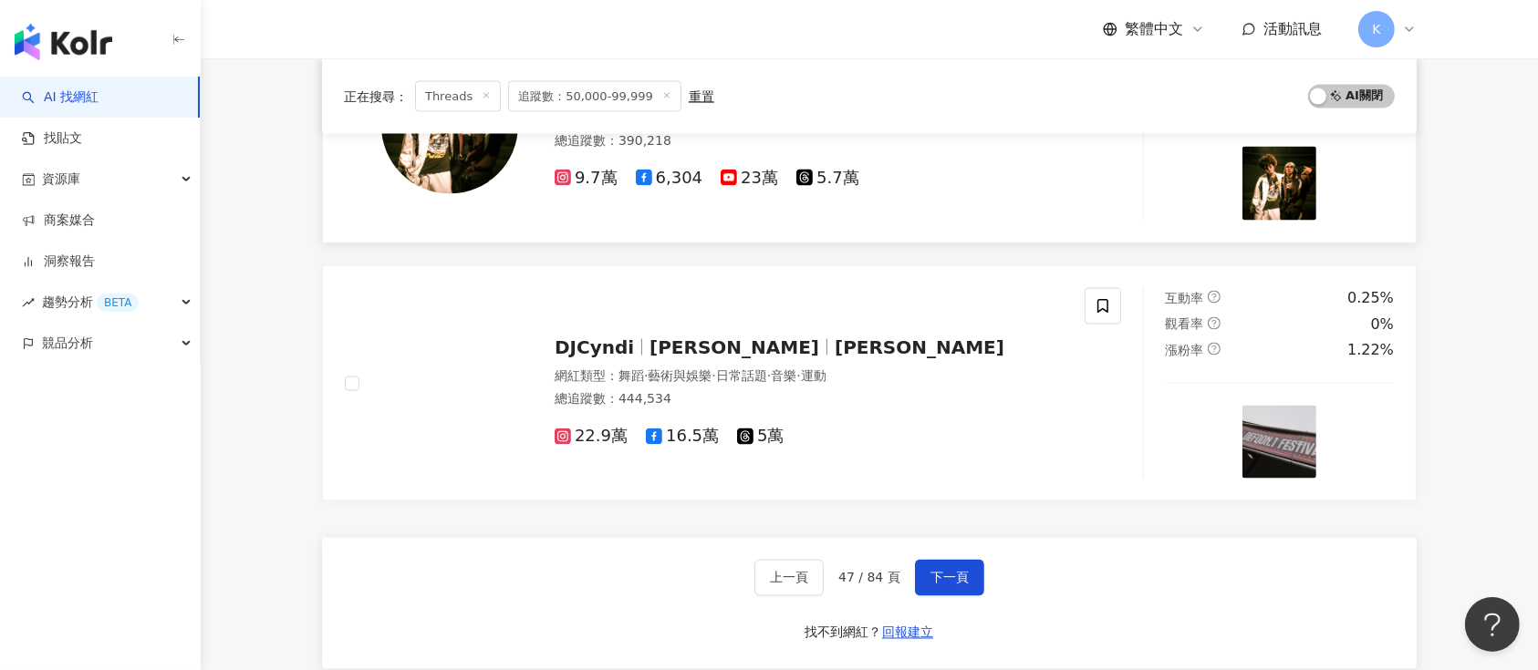
scroll to position [2701, 0]
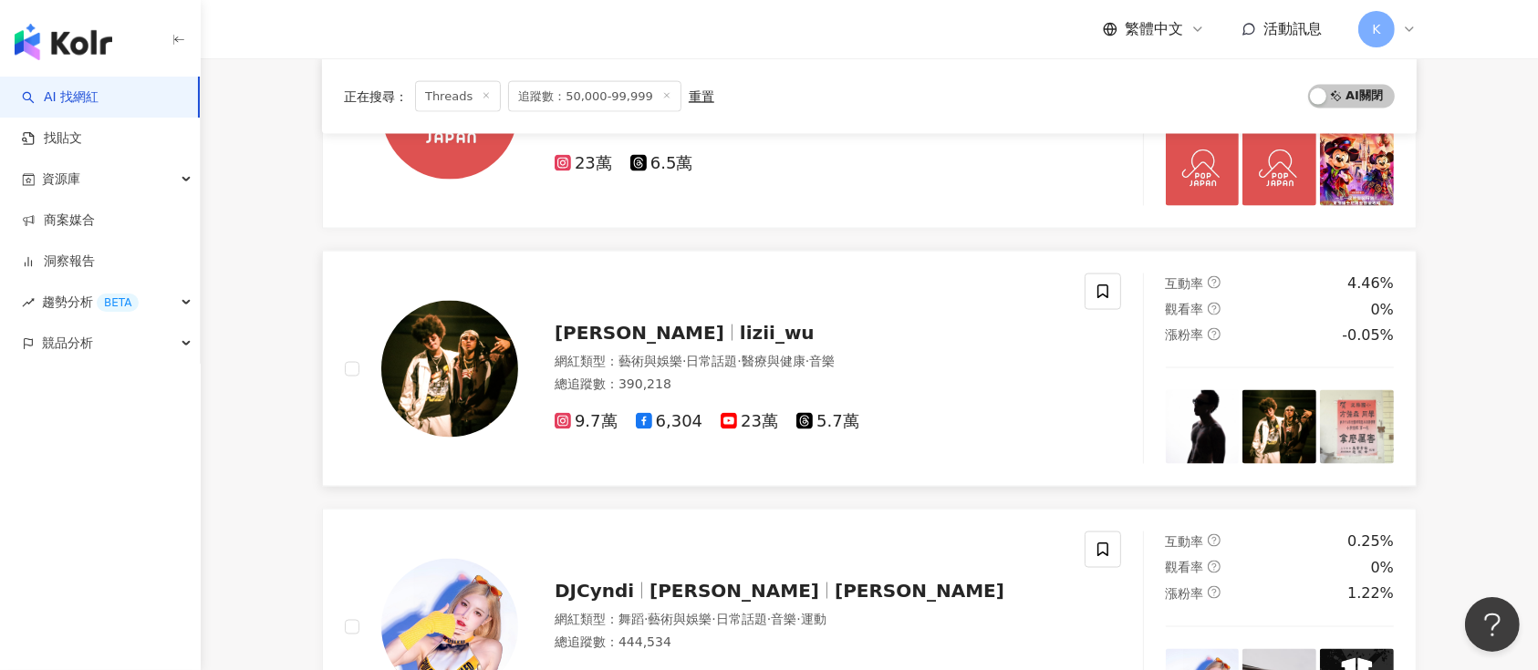
click at [740, 322] on span "lizii_wu" at bounding box center [777, 333] width 75 height 22
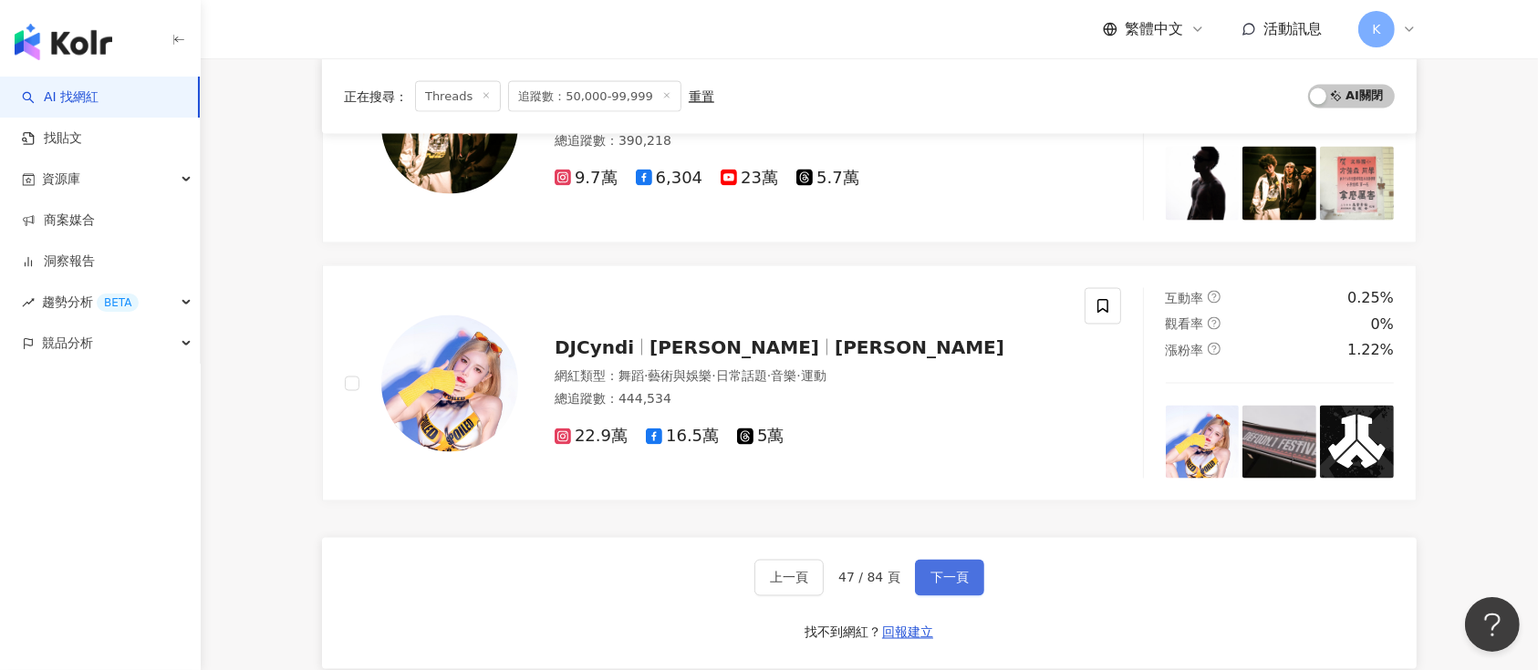
click at [956, 578] on span "下一頁" at bounding box center [949, 578] width 38 height 15
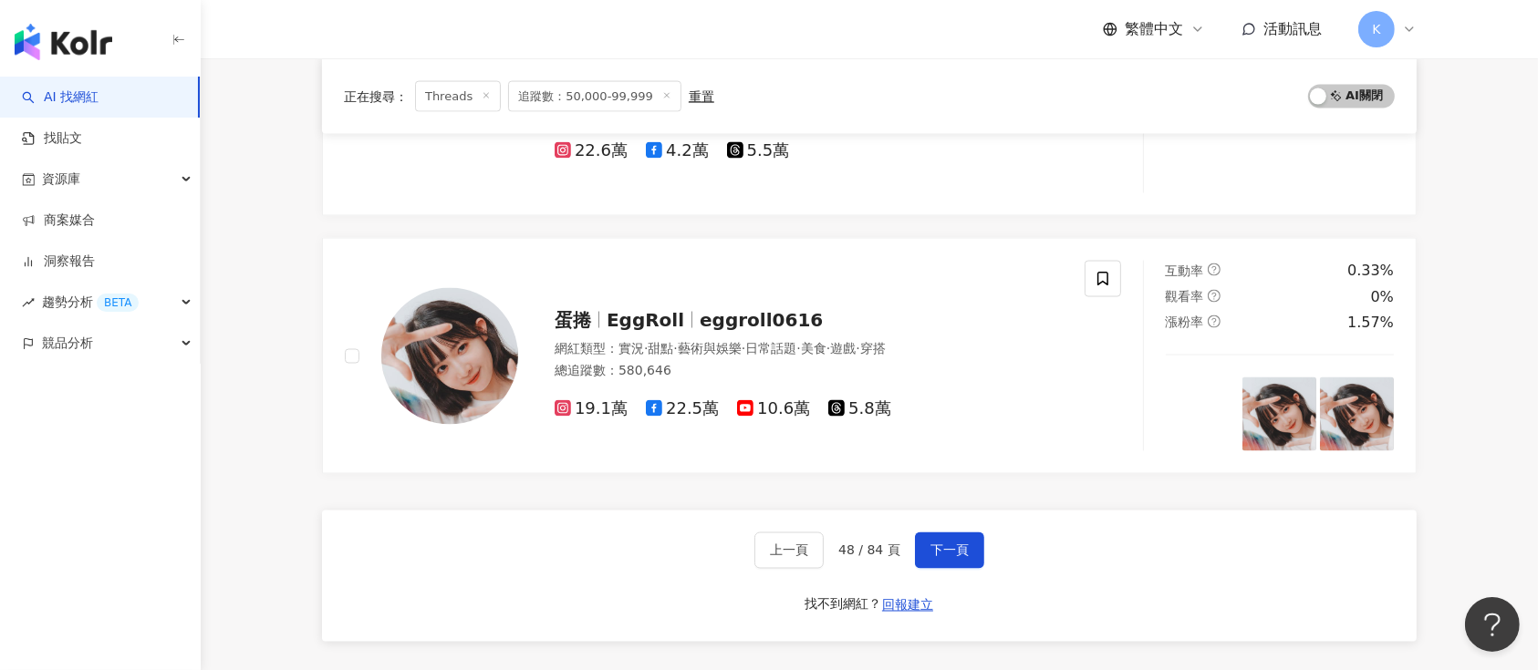
scroll to position [3135, 0]
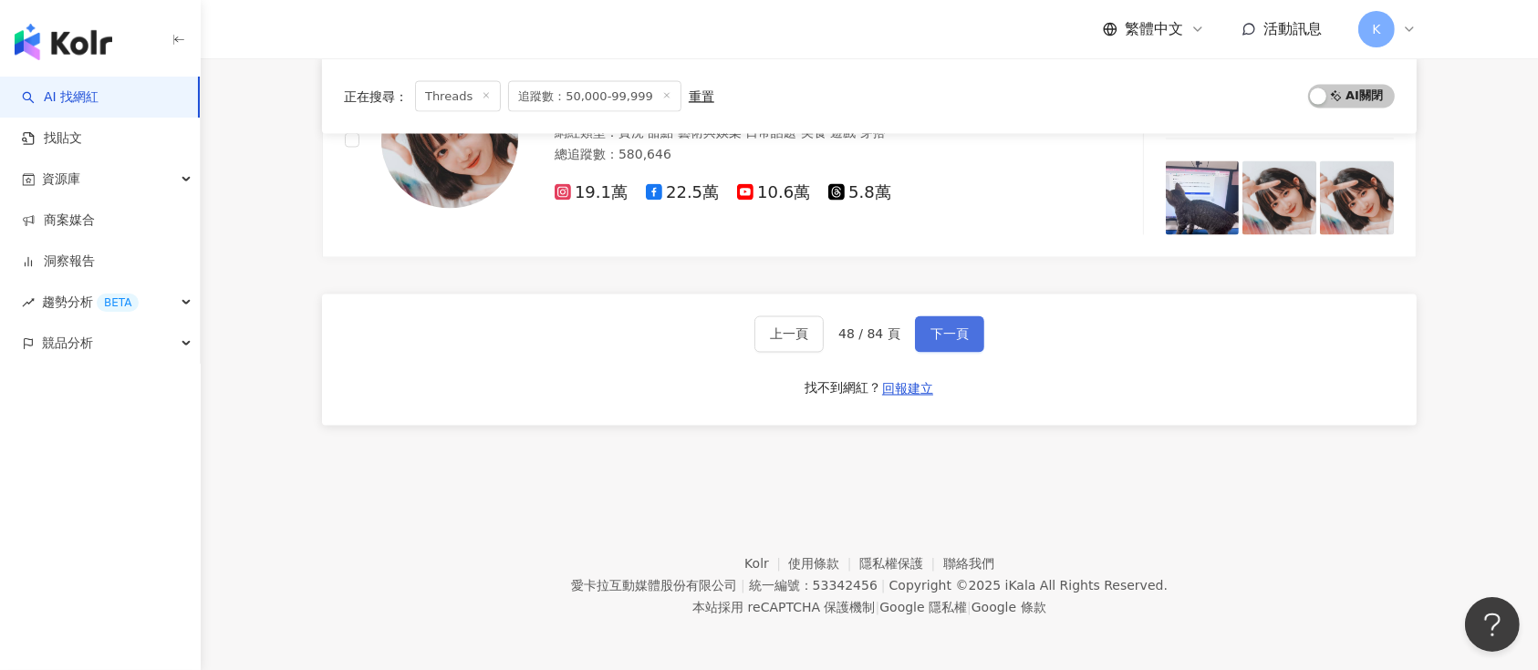
click at [938, 338] on span "下一頁" at bounding box center [949, 334] width 38 height 15
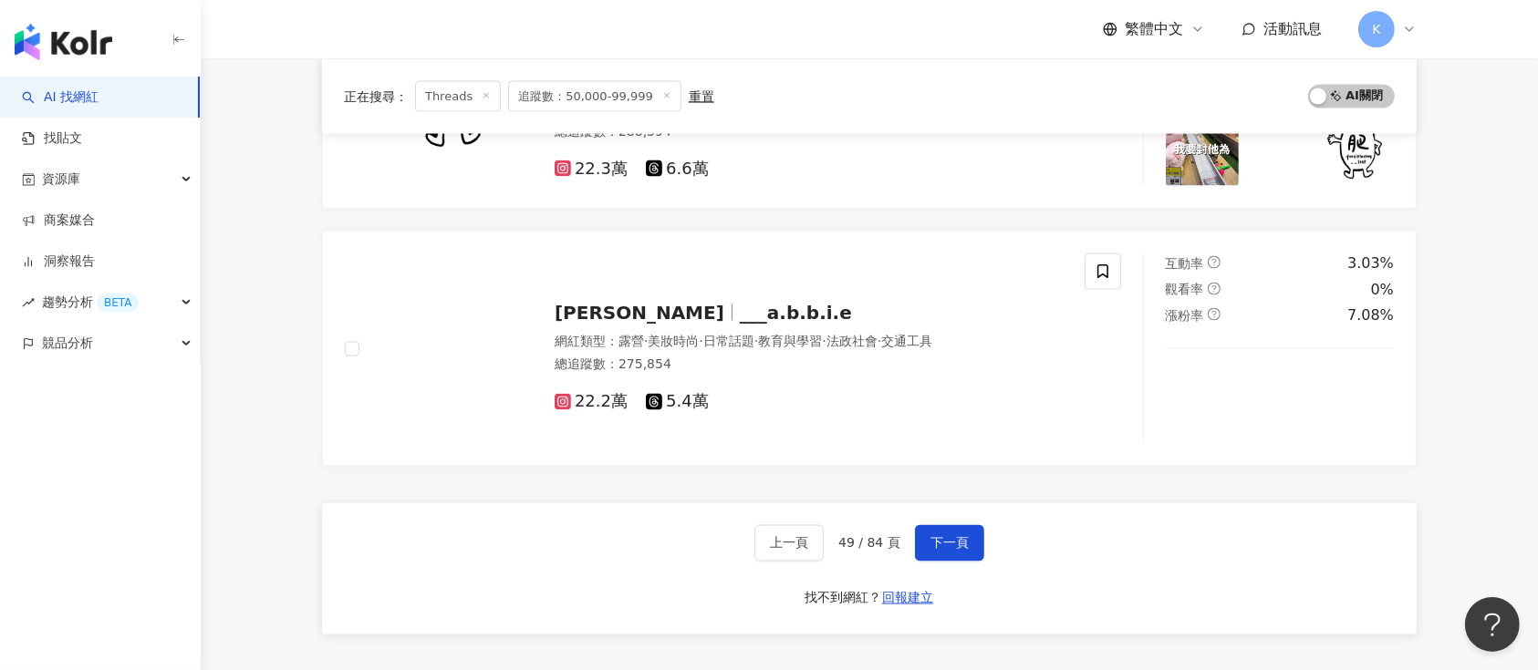
scroll to position [3066, 0]
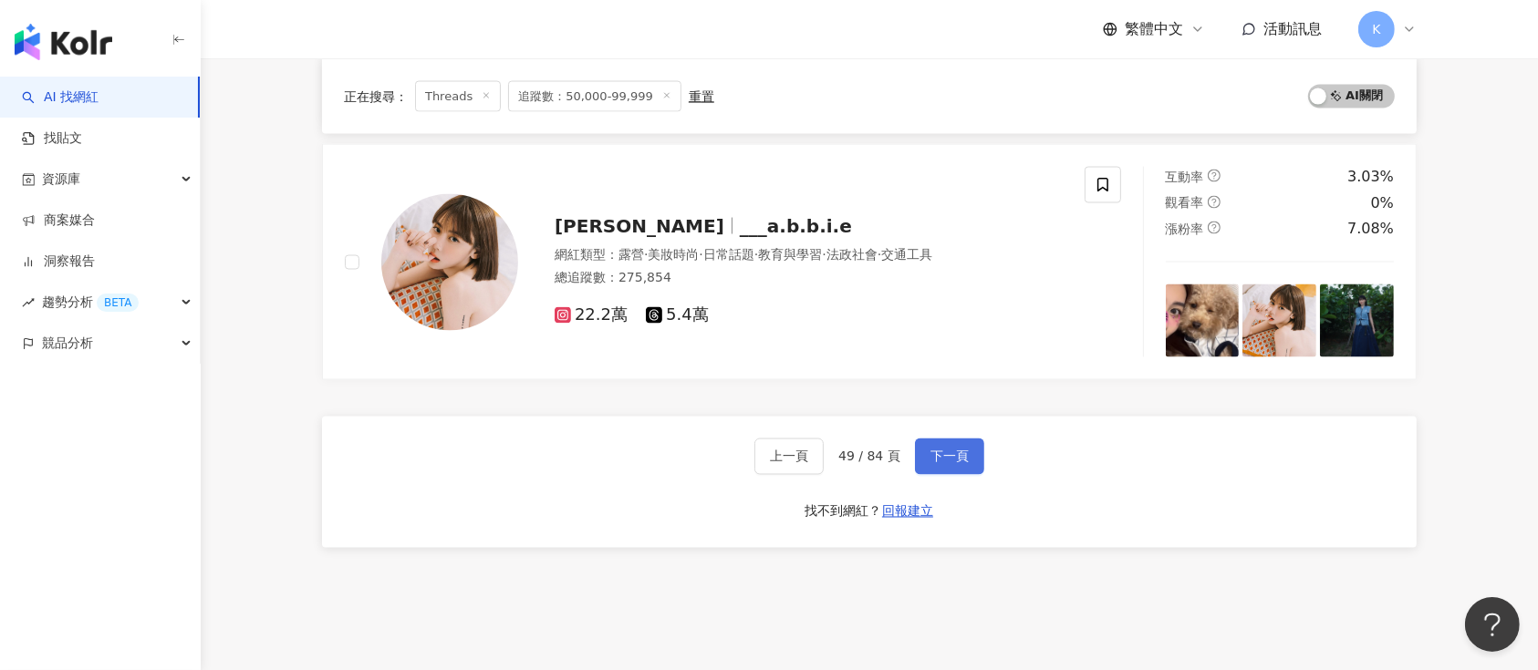
click at [964, 445] on button "下一頁" at bounding box center [949, 457] width 69 height 36
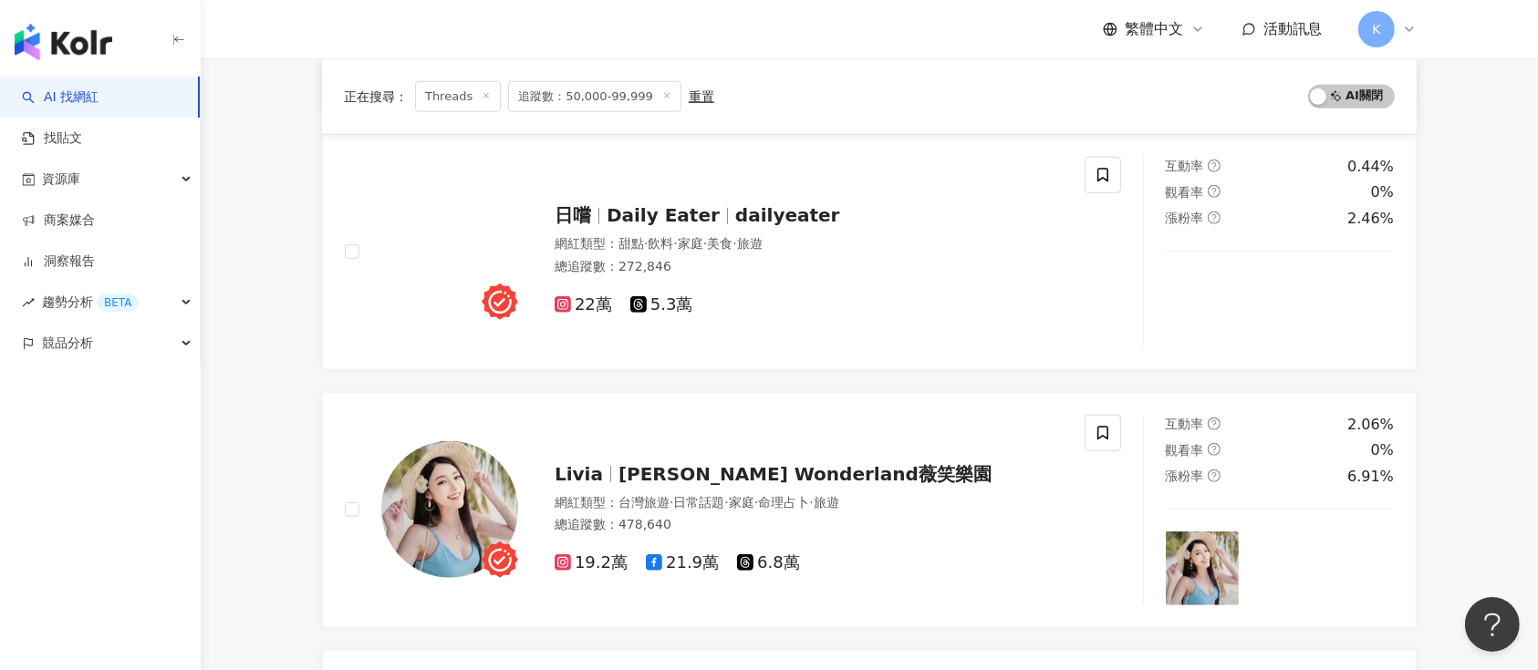
scroll to position [1337, 0]
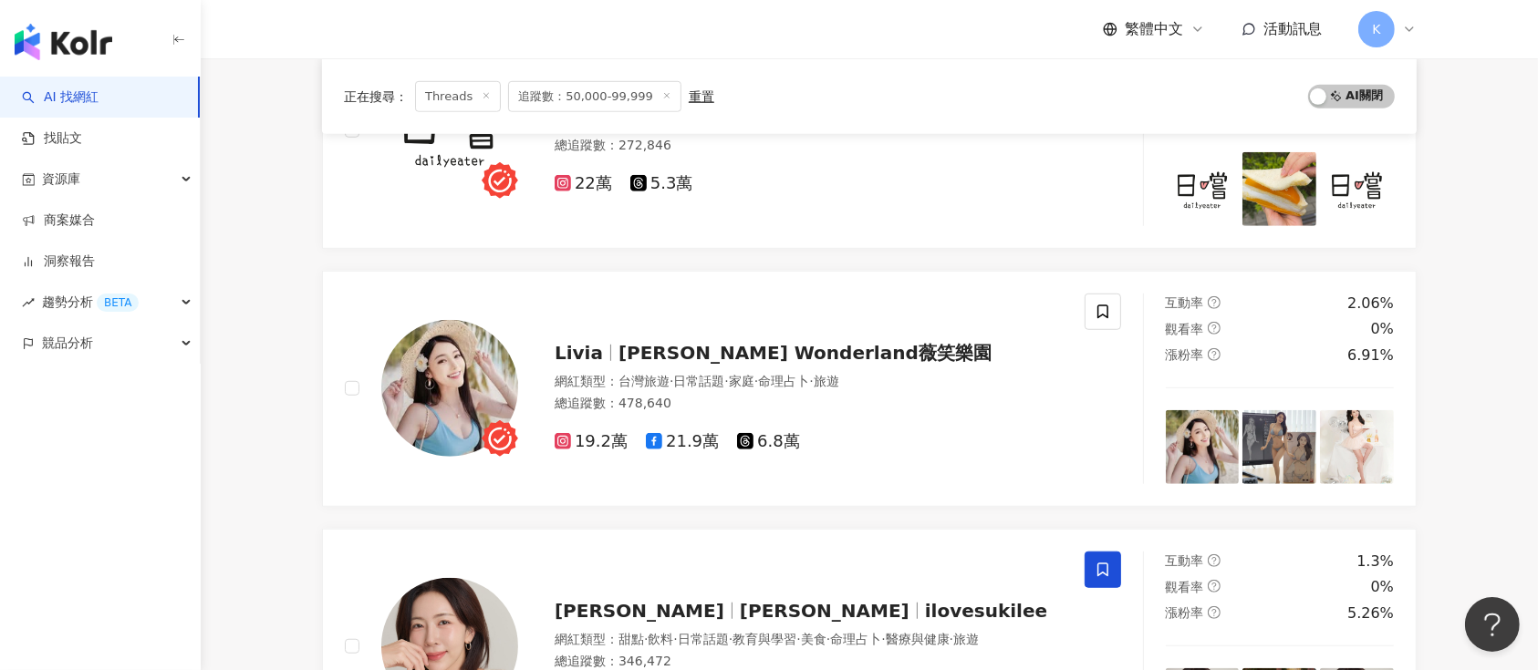
click at [709, 354] on span "Livia's Wonderland薇笑樂園" at bounding box center [804, 353] width 373 height 22
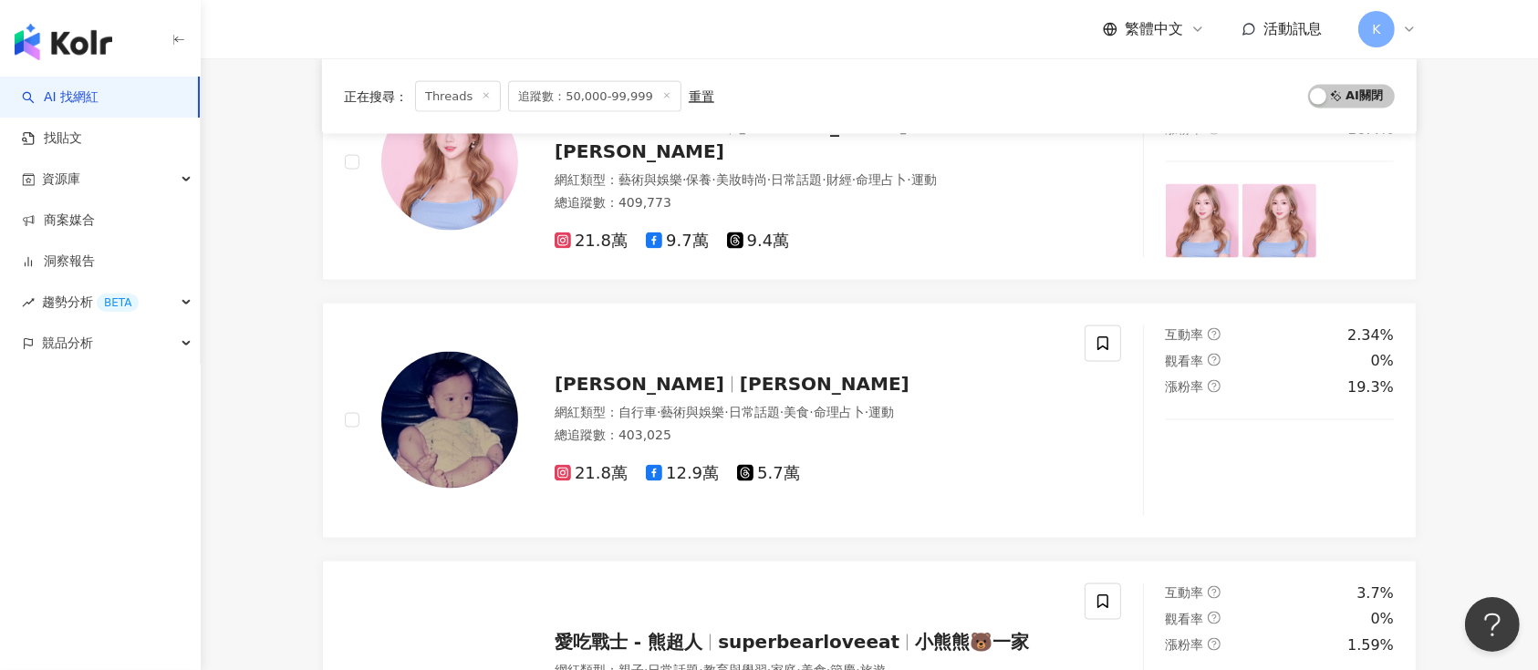
scroll to position [2797, 0]
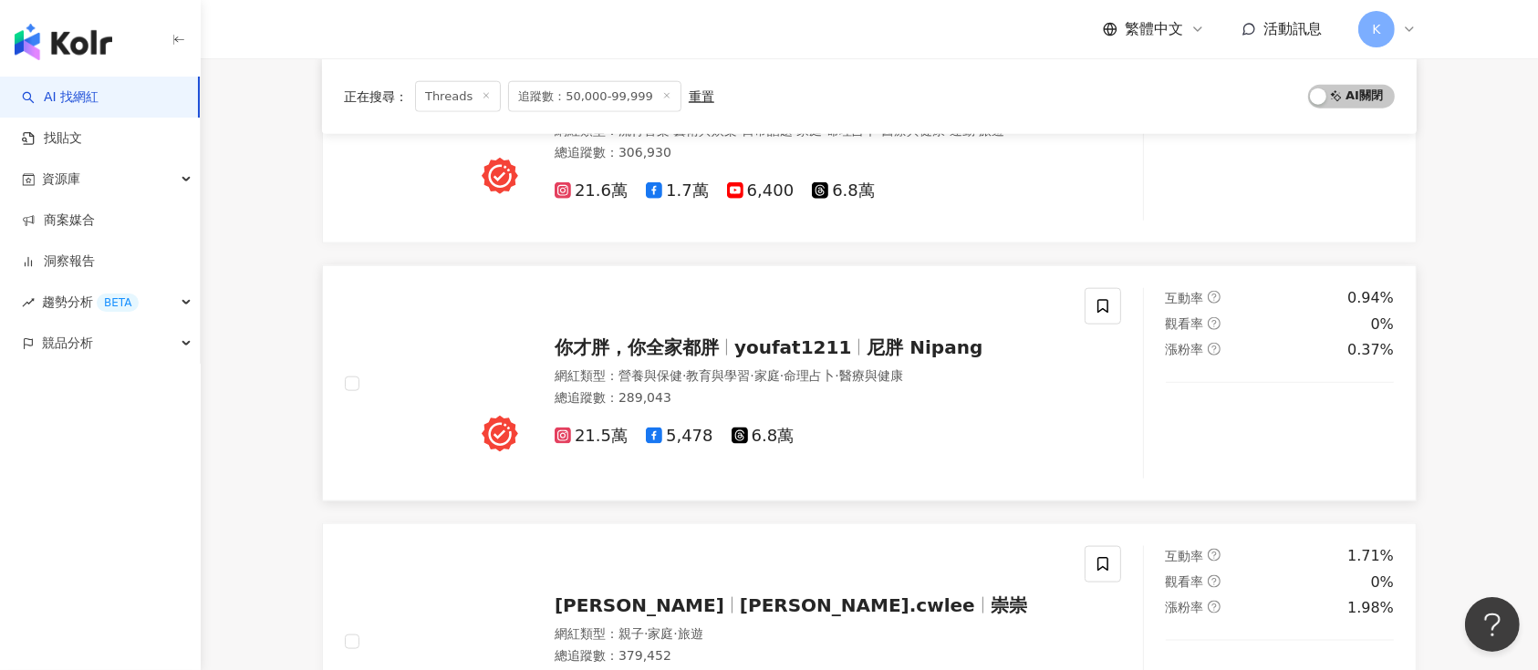
scroll to position [2208, 0]
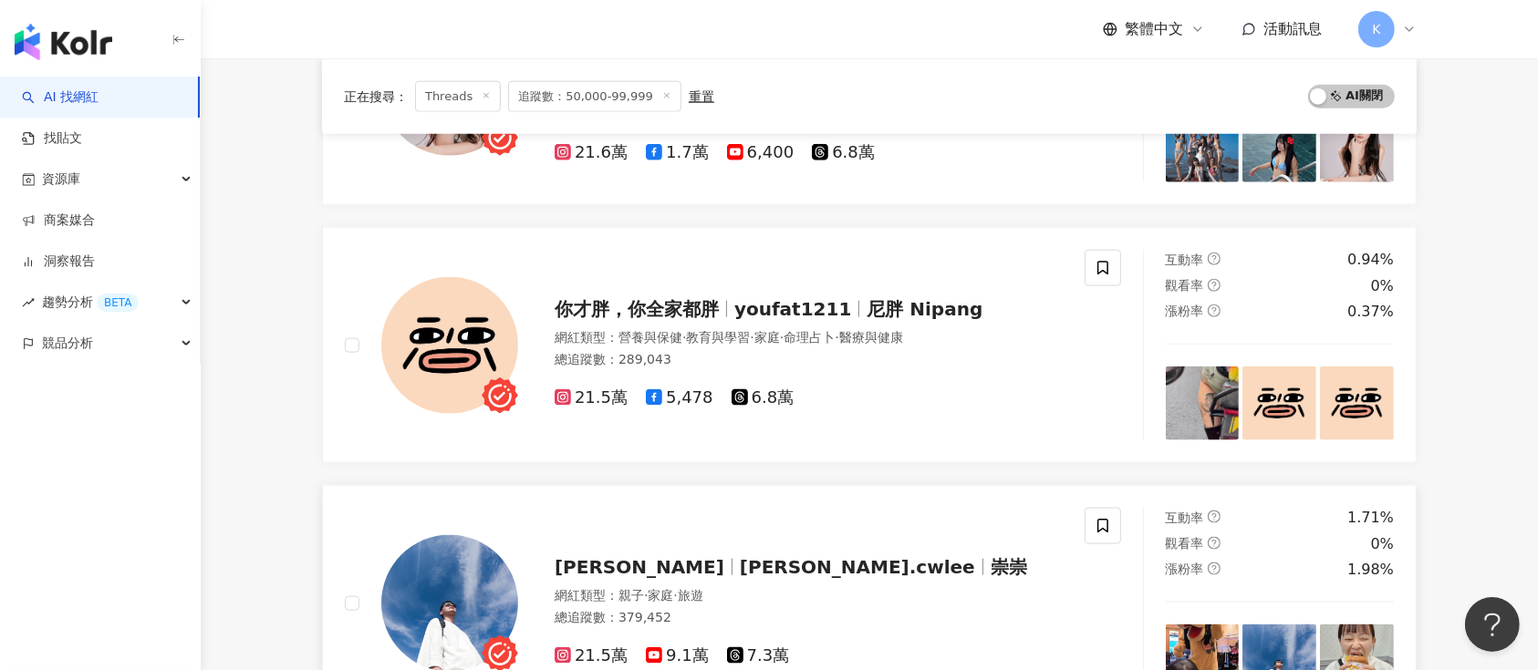
click at [672, 532] on div "Daniel daniel.cwlee 崇崇 網紅類型 ： 親子 · 家庭 · 旅遊 總追蹤數 ： 379,452 21.5萬 9.1萬 7.3萬" at bounding box center [715, 603] width 740 height 191
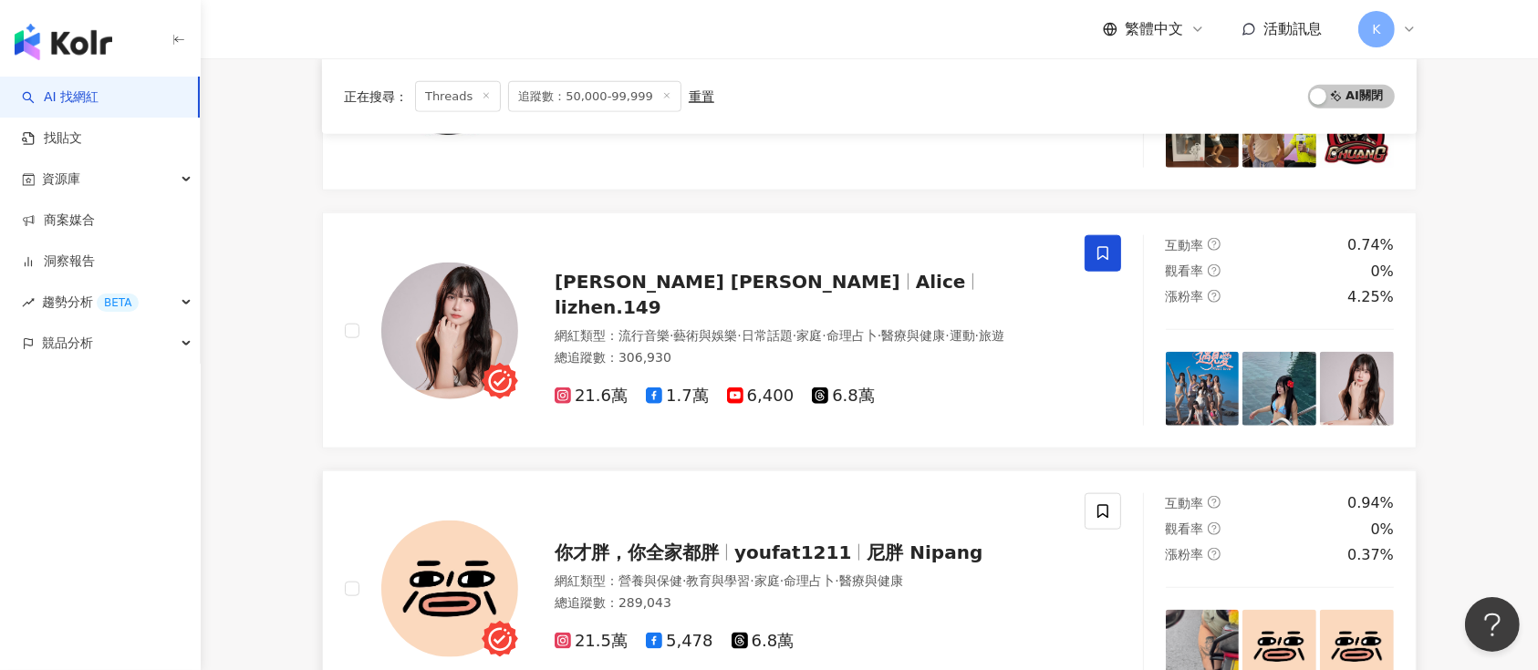
click at [587, 292] on span "俐蓁 Alice" at bounding box center [728, 282] width 346 height 22
click at [584, 267] on div "俐蓁 Alice Alice lizhen.149 網紅類型 ： 流行音樂 · 藝術與娛樂 · 日常話題 · 家庭 · 命理占卜 · 醫療與健康 · 運動 ·…" at bounding box center [790, 331] width 545 height 153
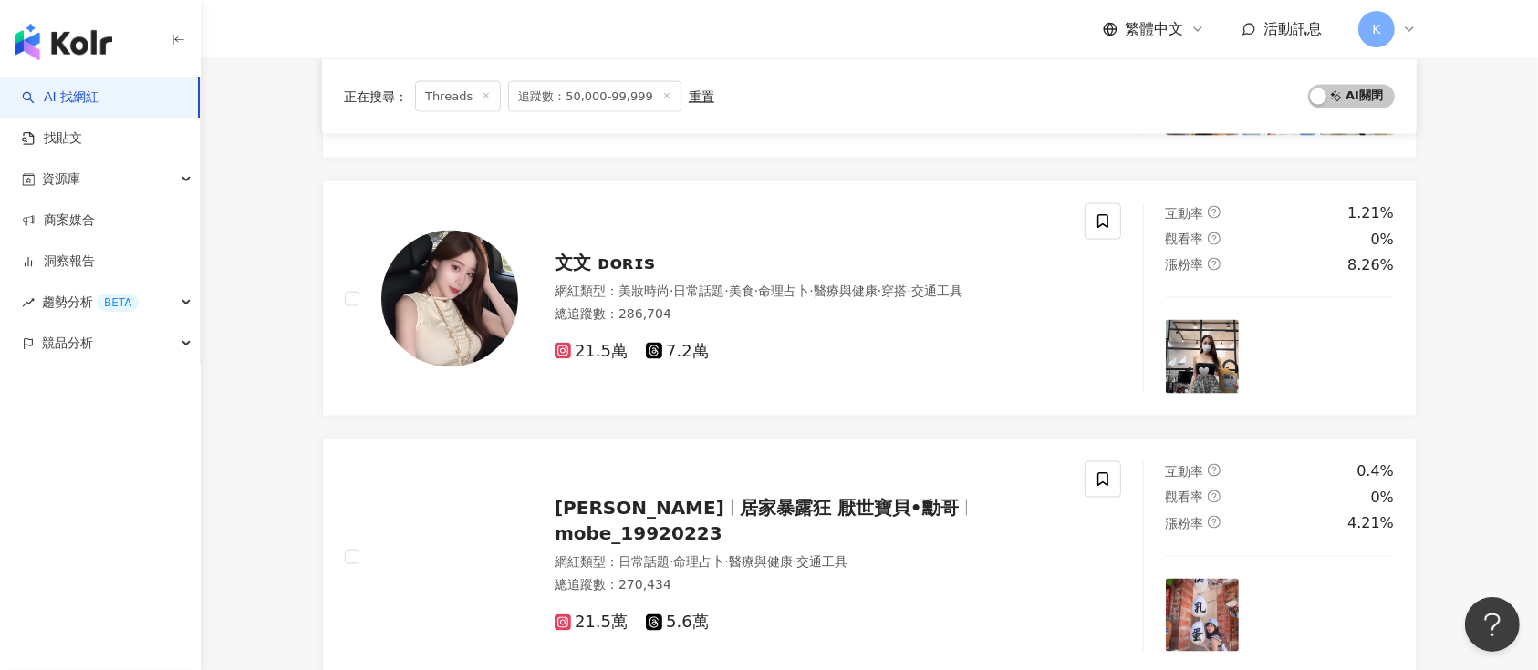
scroll to position [2695, 0]
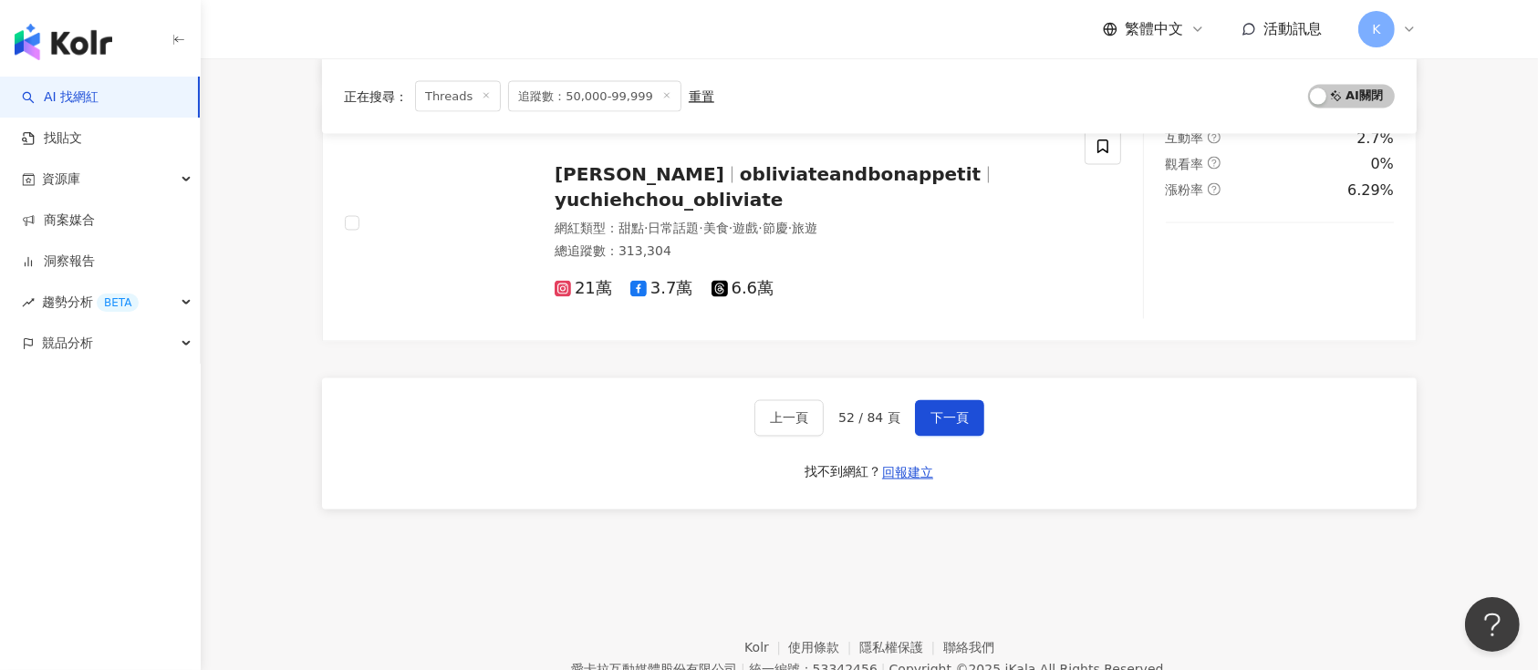
scroll to position [3284, 0]
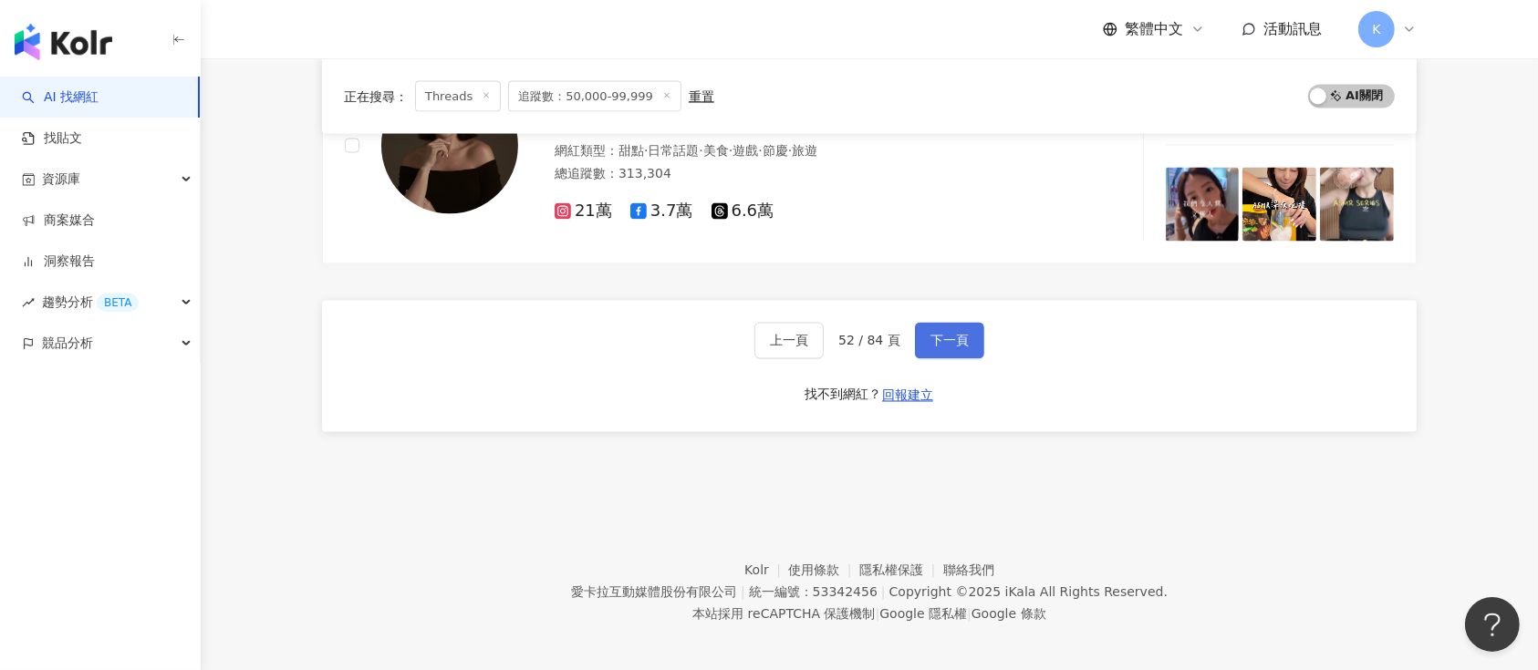
click at [936, 334] on span "下一頁" at bounding box center [949, 341] width 38 height 15
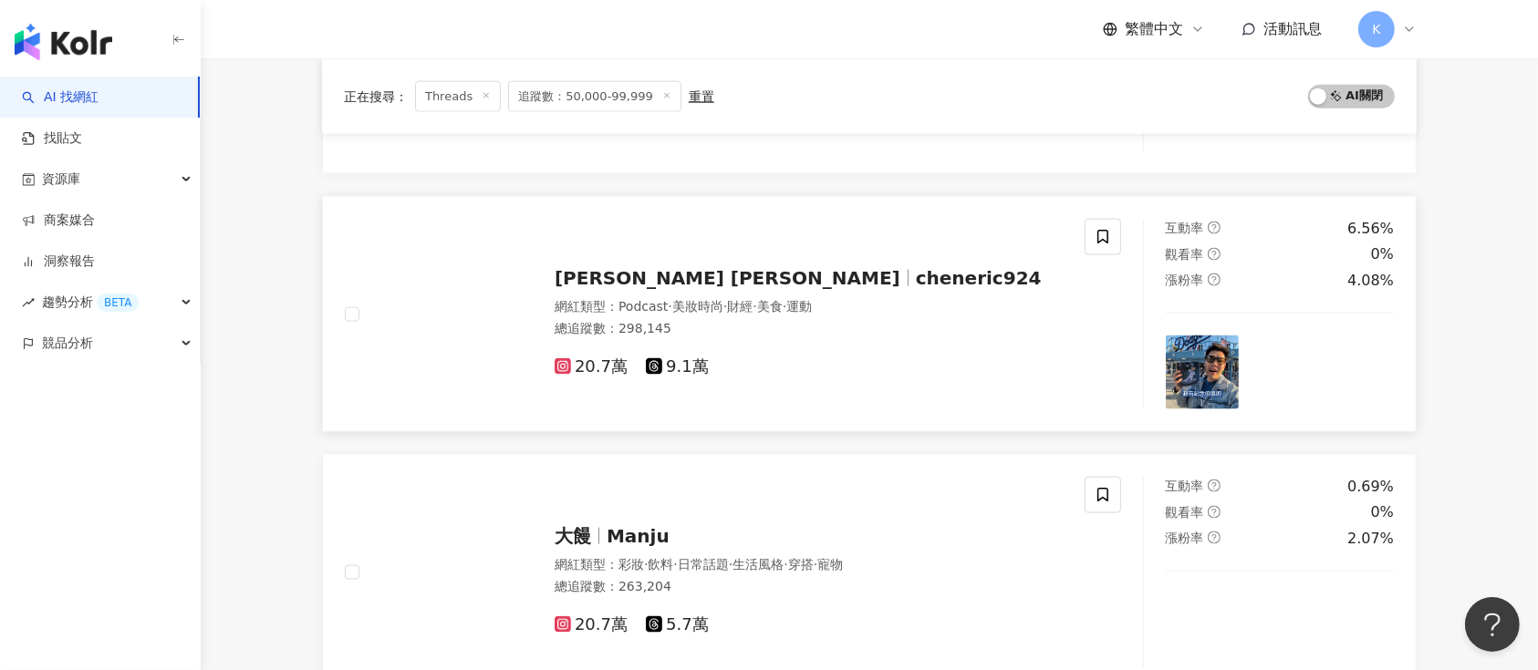
scroll to position [2432, 0]
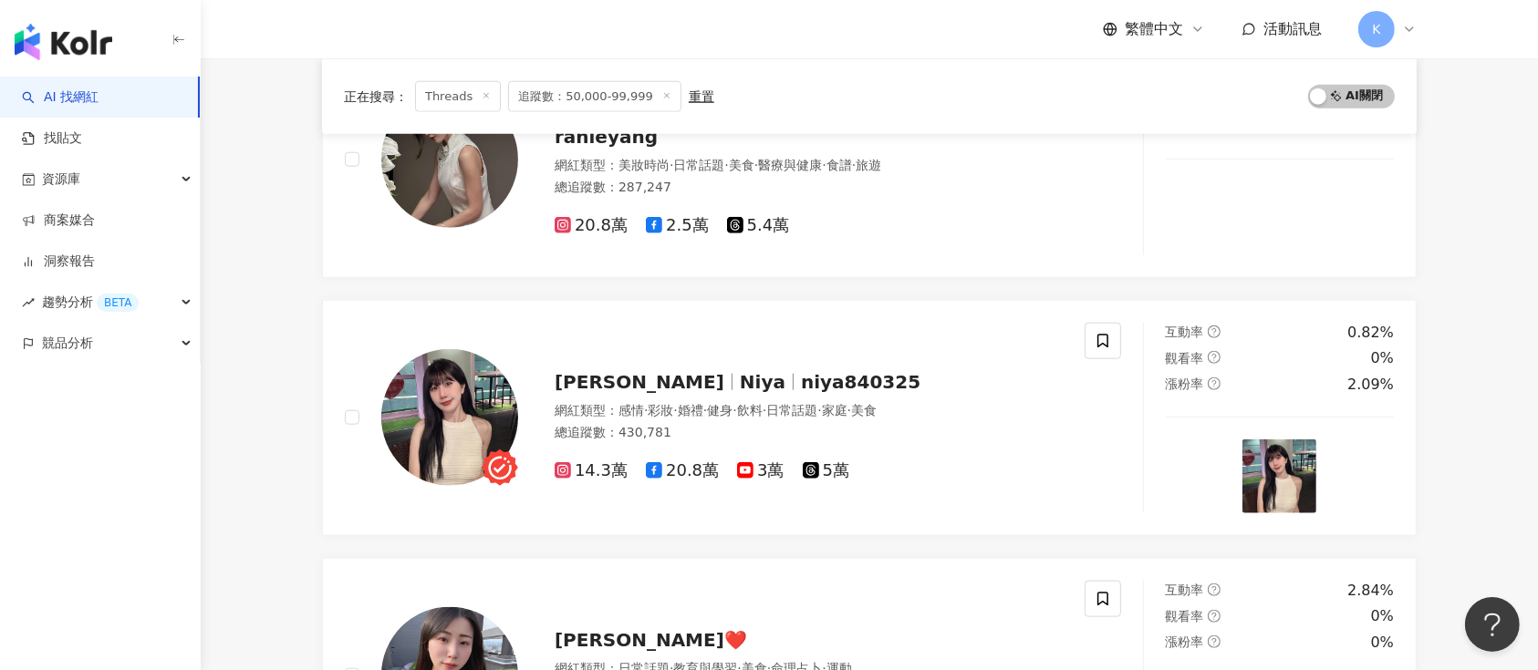
scroll to position [1946, 0]
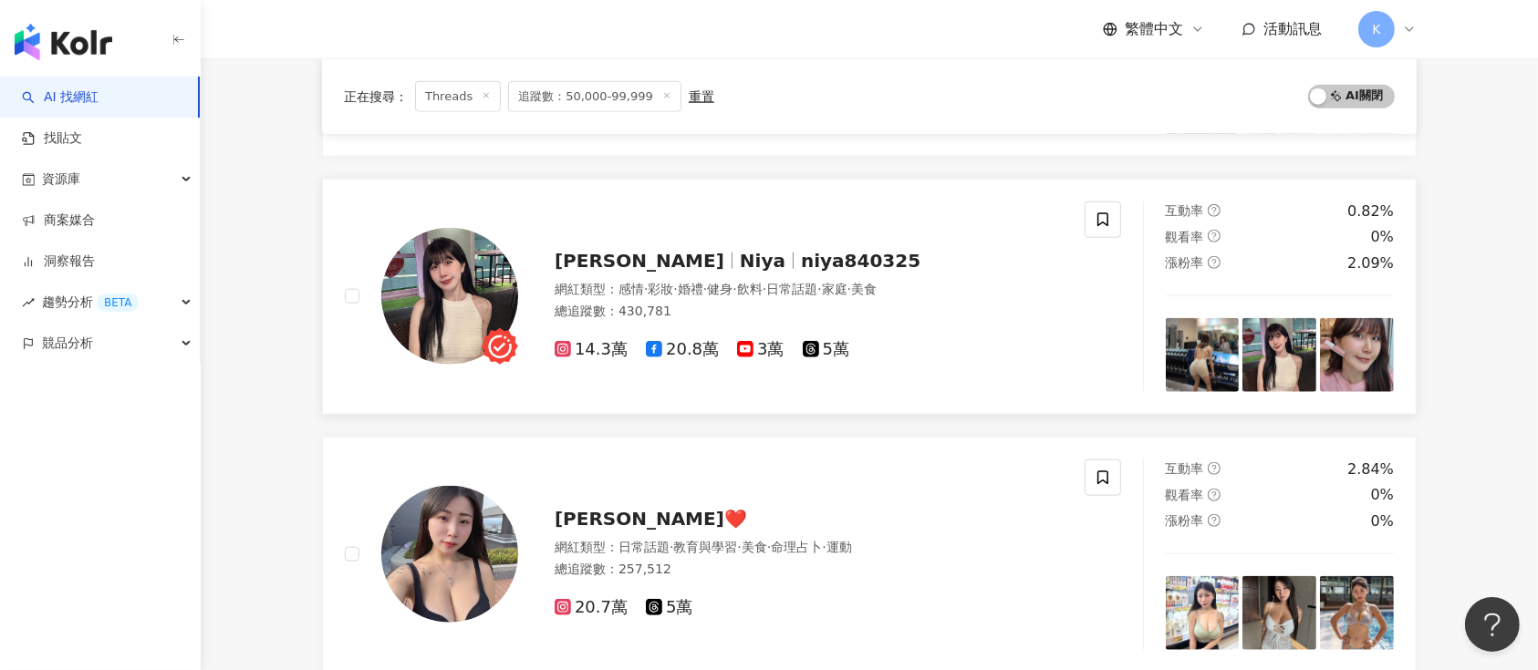
click at [557, 234] on div "妮婭 Niya niya840325 網紅類型 ： 感情 · 彩妝 · 婚禮 · 健身 · 飲料 · 日常話題 · 家庭 · 美食 總追蹤數 ： 430,78…" at bounding box center [790, 298] width 545 height 128
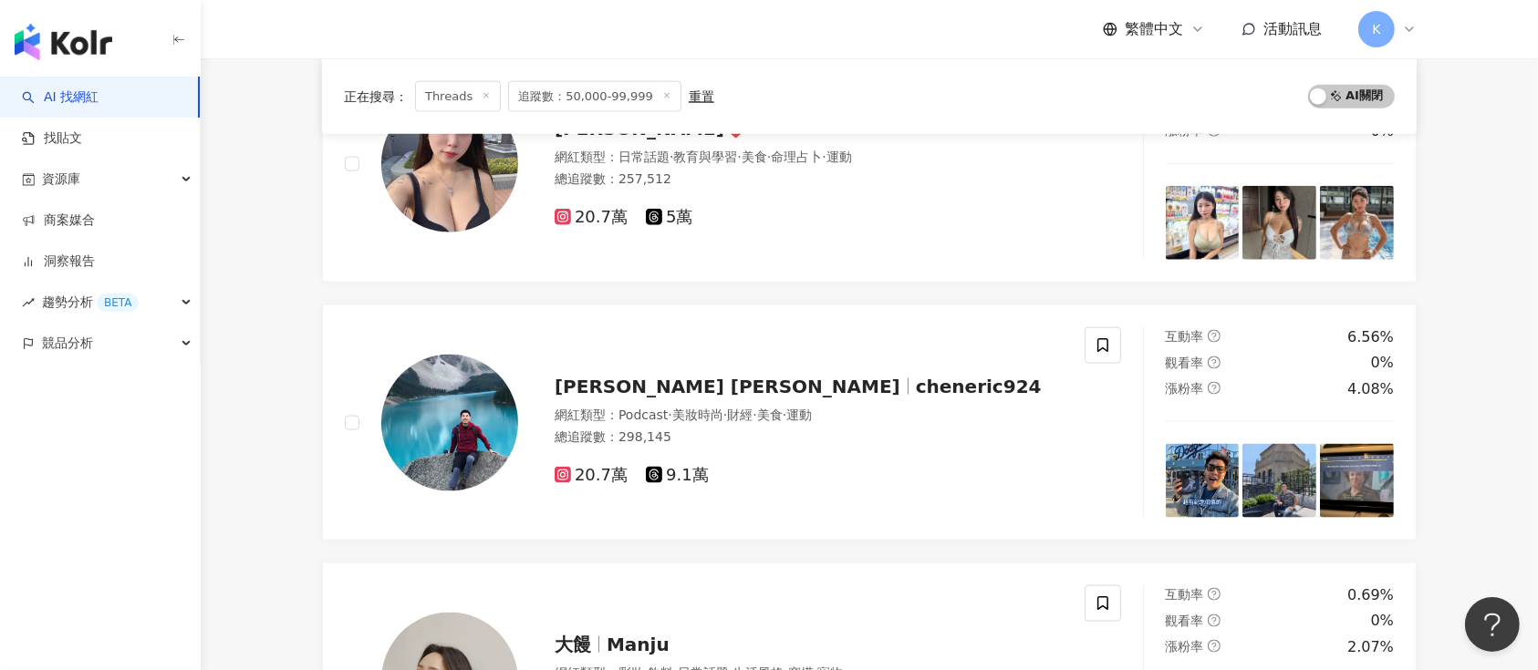
scroll to position [2554, 0]
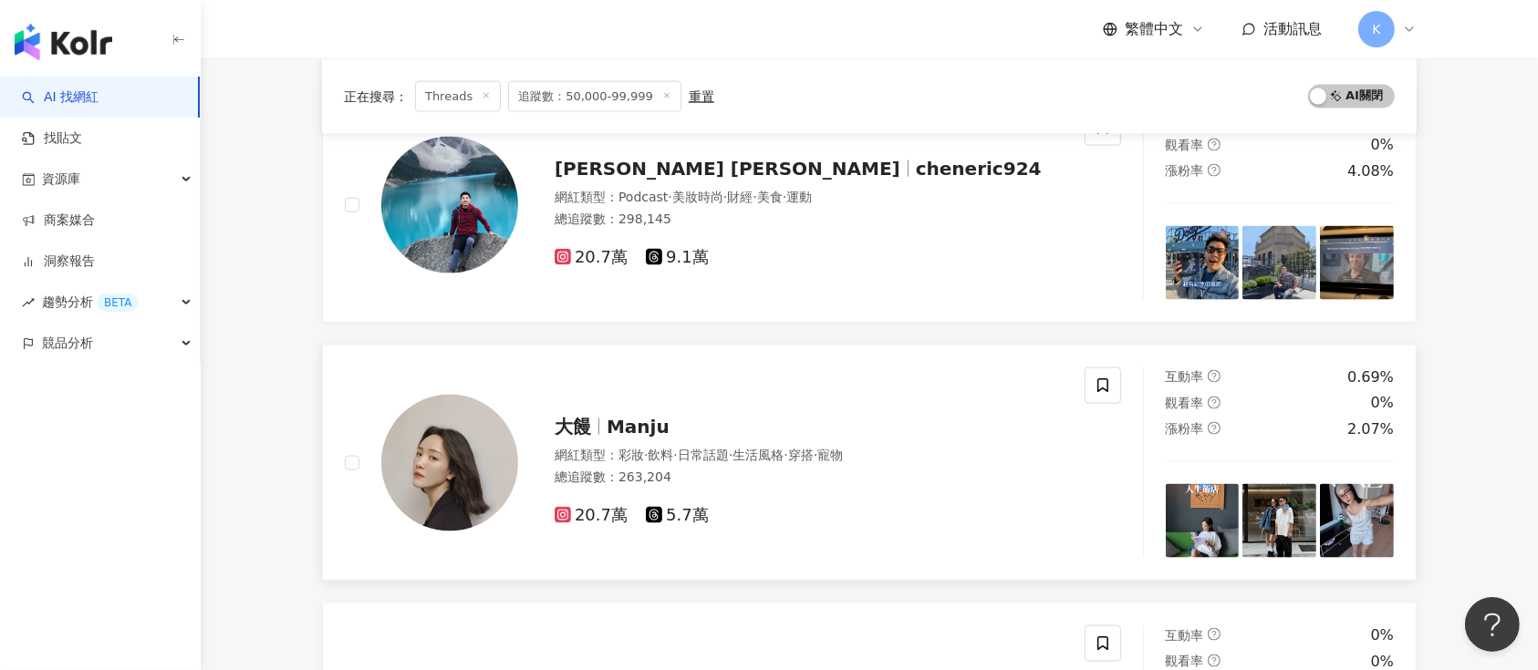
click at [618, 390] on div "大饅 Manju 網紅類型 ： 彩妝 · 飲料 · 日常話題 · 生活風格 · 穿搭 · 寵物 總追蹤數 ： 263,204 20.7萬 5.7萬" at bounding box center [715, 463] width 740 height 191
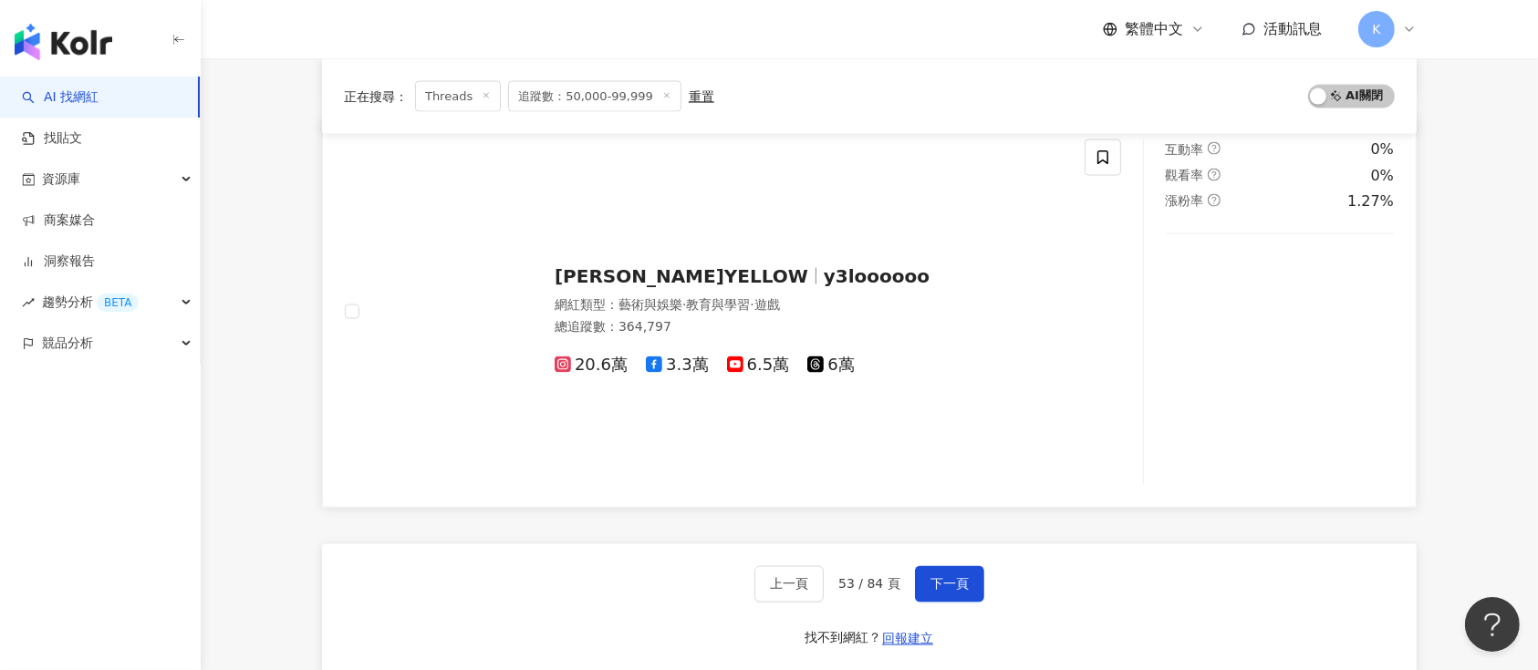
scroll to position [3162, 0]
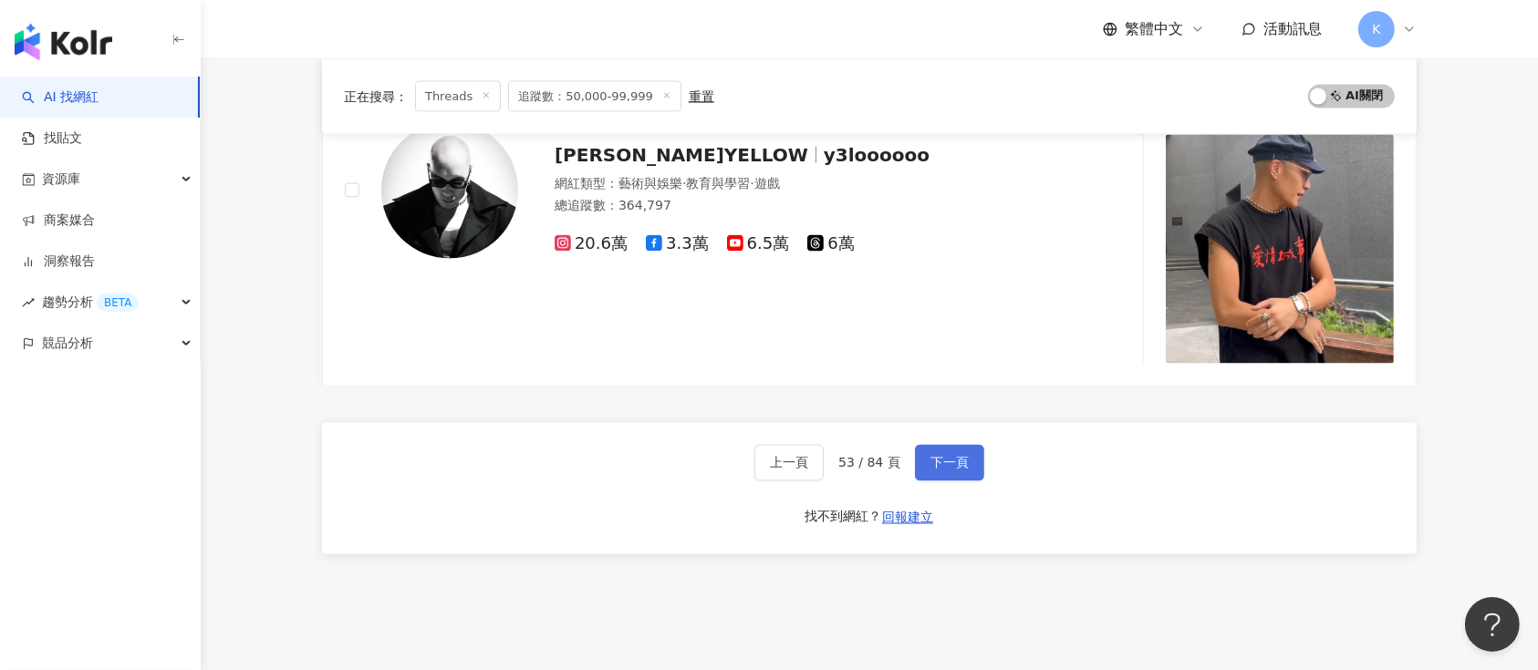
click at [962, 462] on span "下一頁" at bounding box center [949, 463] width 38 height 15
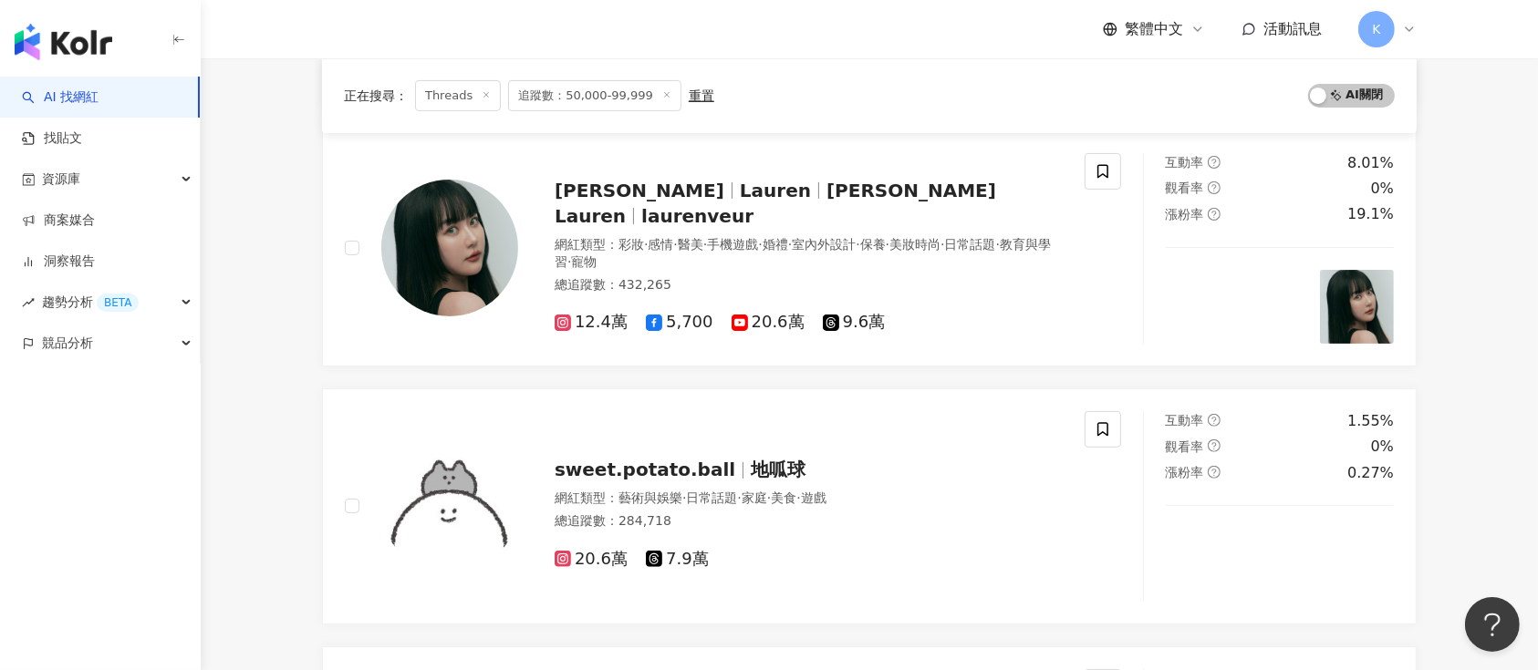
scroll to position [263, 0]
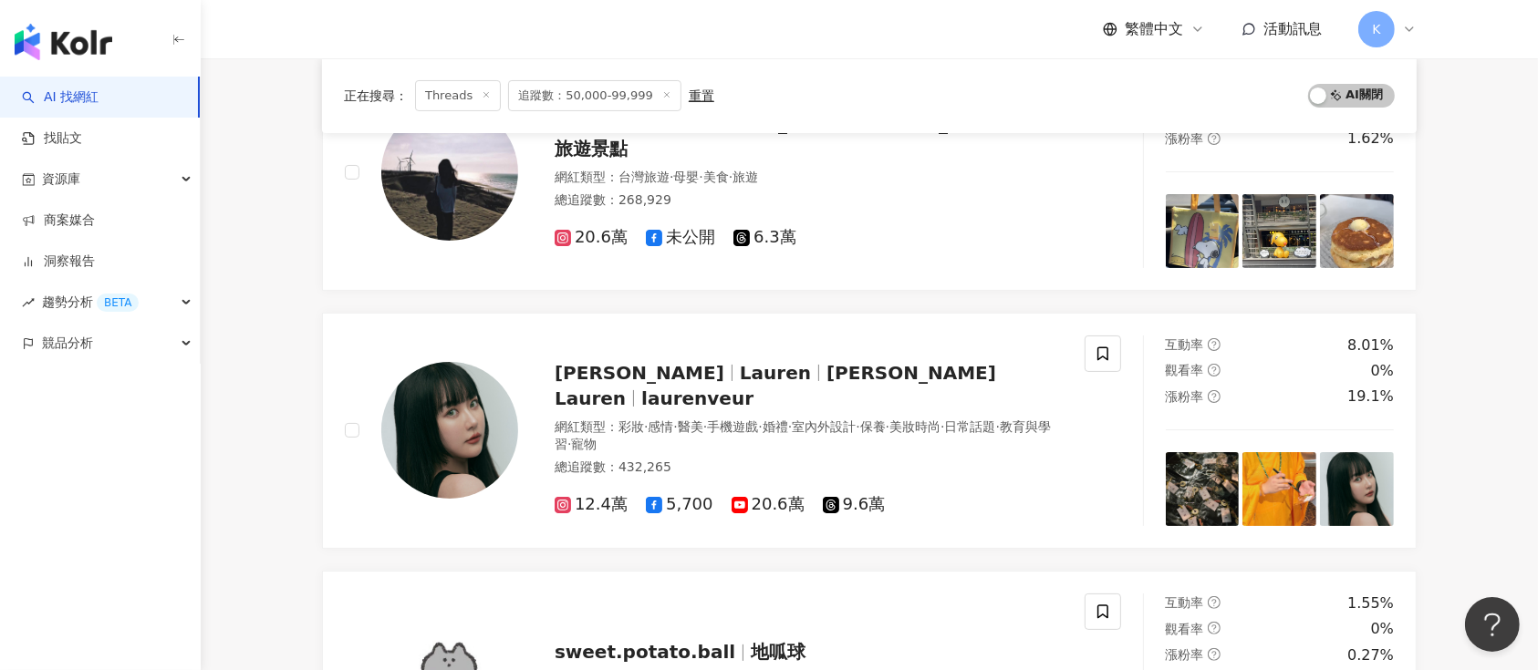
click at [693, 370] on div "蘿倫 Lauren 蘿倫 Lauren laurenveur 網紅類型 ： 彩妝 · 感情 · 醫美 · 手機遊戲 · 婚禮 · 室內外設計 · 保養 · 美…" at bounding box center [790, 431] width 545 height 171
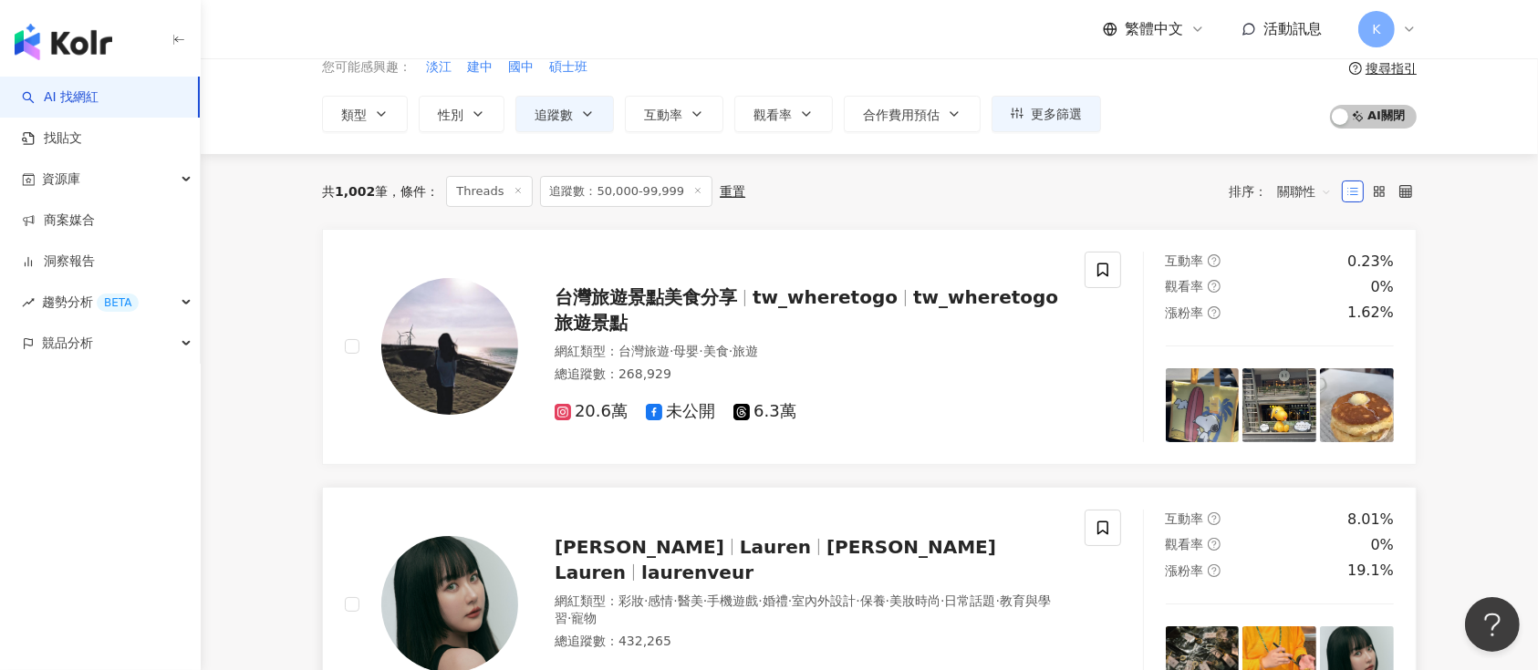
scroll to position [19, 0]
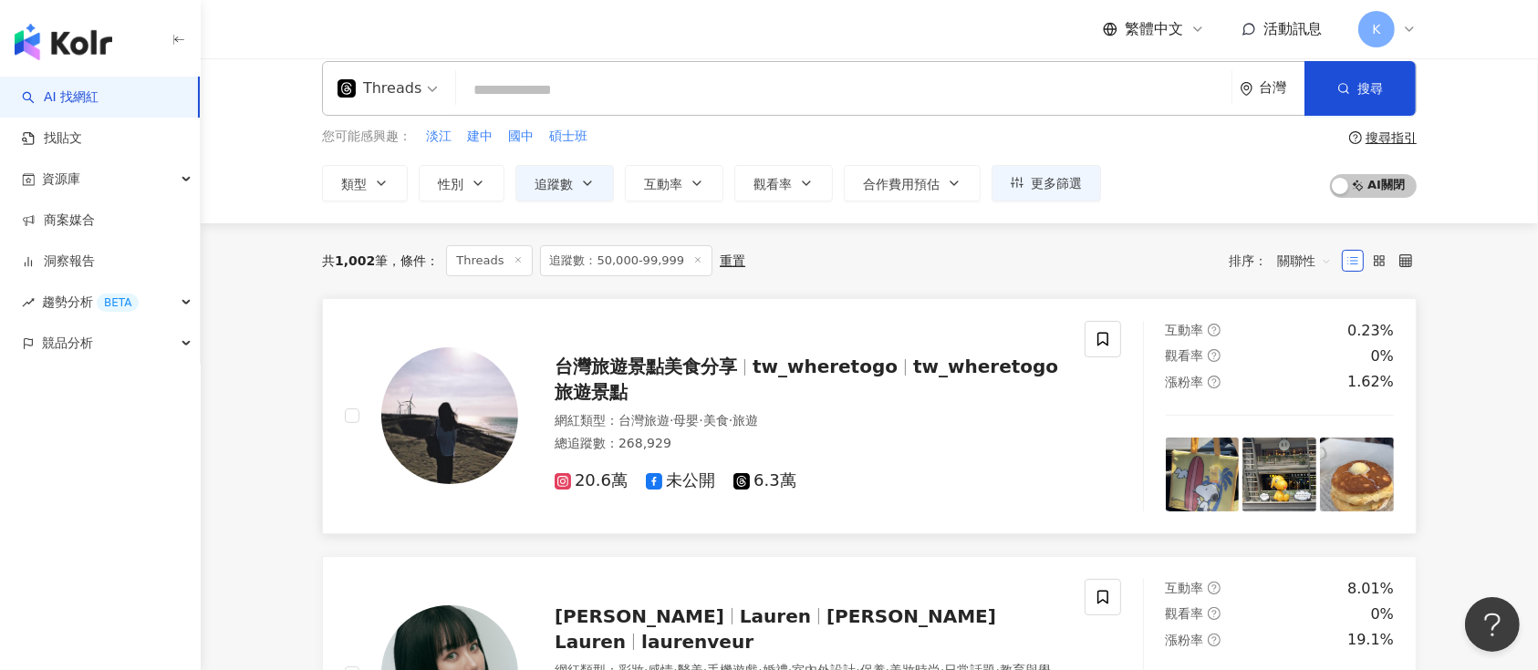
click at [792, 352] on div "台灣旅遊景點美食分享 tw_wheretogo tw_wheretogo旅遊景點 網紅類型 ： 台灣旅遊 · 母嬰 · 美食 · 旅遊 總追蹤數 ： 268,…" at bounding box center [790, 415] width 545 height 153
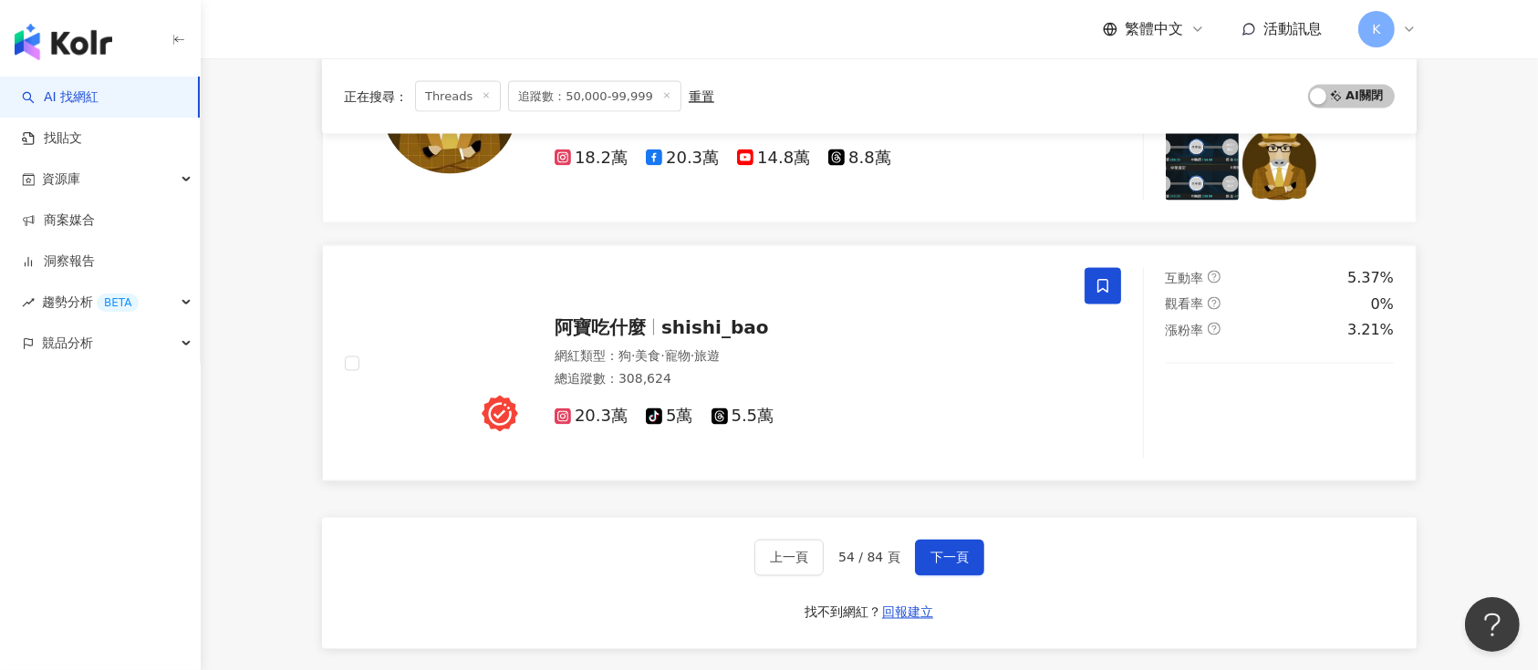
scroll to position [3060, 0]
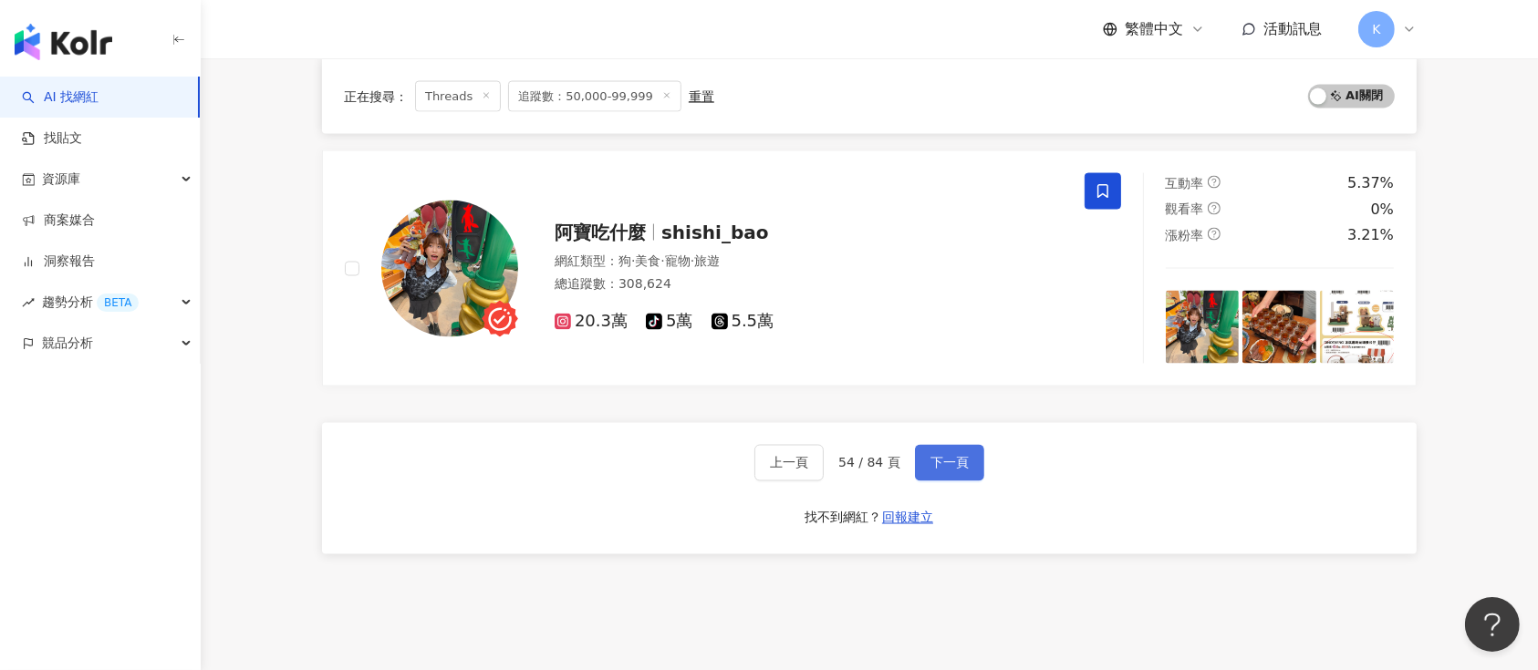
click at [937, 450] on button "下一頁" at bounding box center [949, 463] width 69 height 36
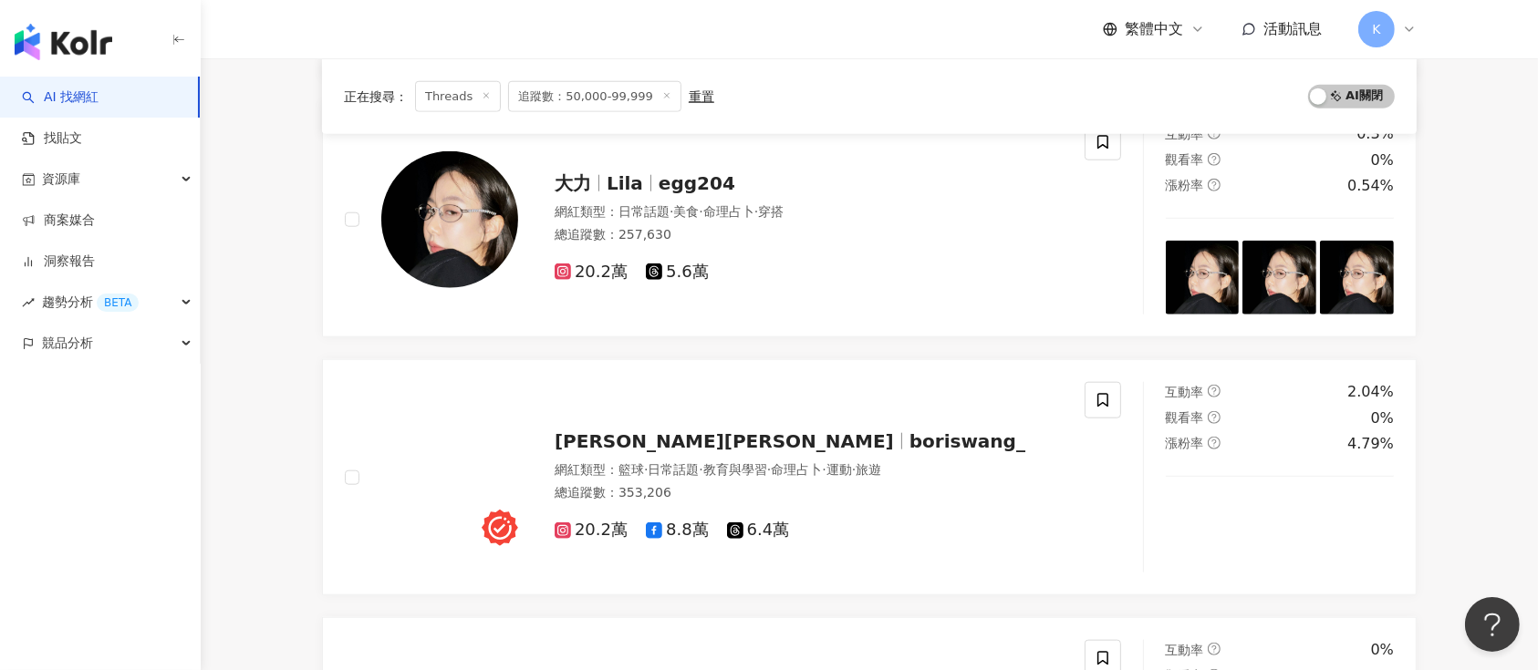
scroll to position [1949, 0]
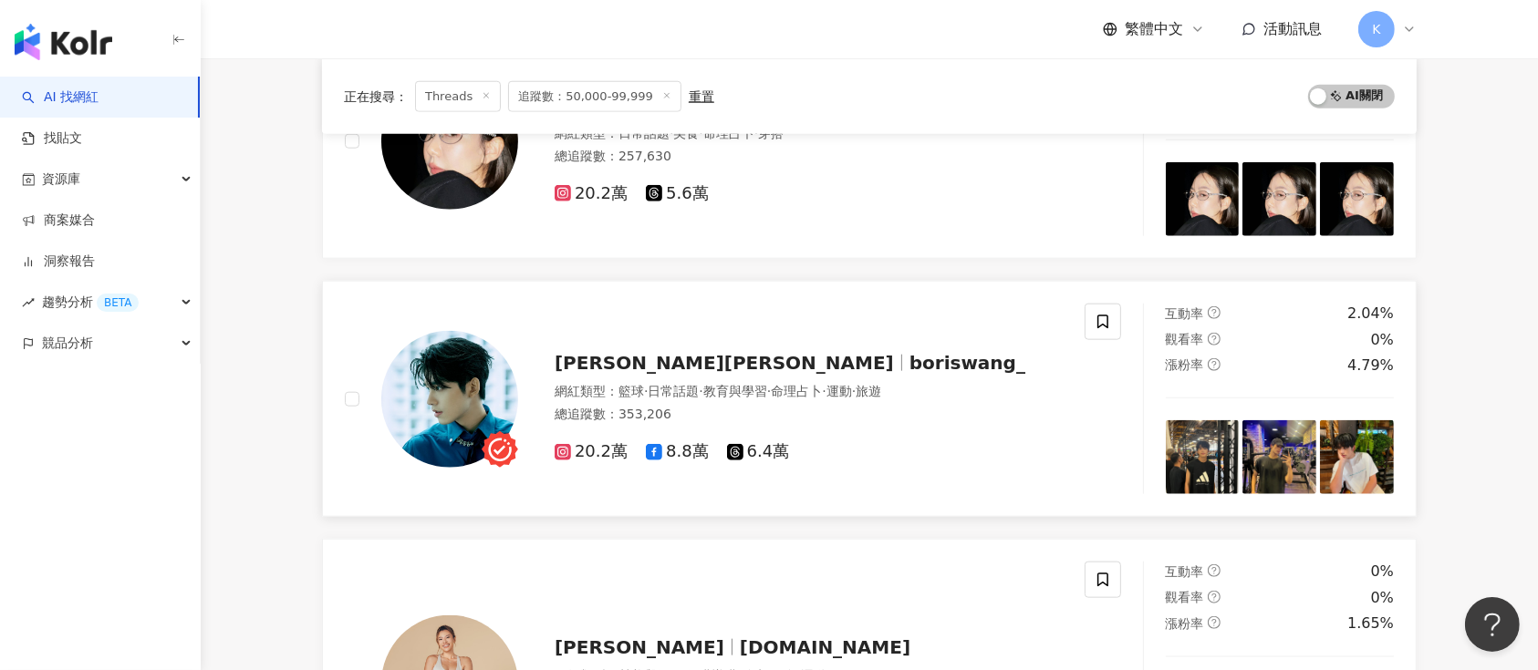
click at [597, 346] on div "王品澔 Boris boriswang_ 網紅類型 ： 籃球 · 日常話題 · 教育與學習 · 命理占卜 · 運動 · 旅遊 總追蹤數 ： 353,206 2…" at bounding box center [790, 400] width 545 height 128
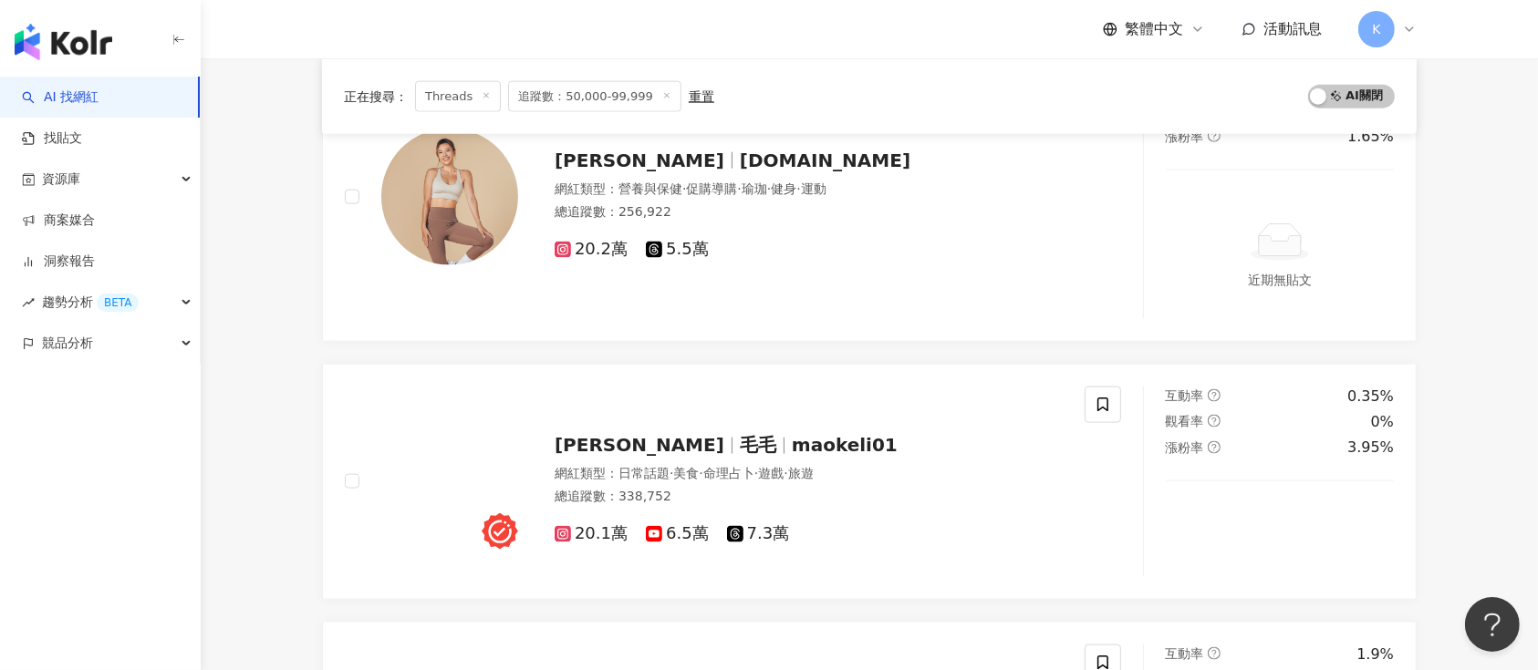
scroll to position [2679, 0]
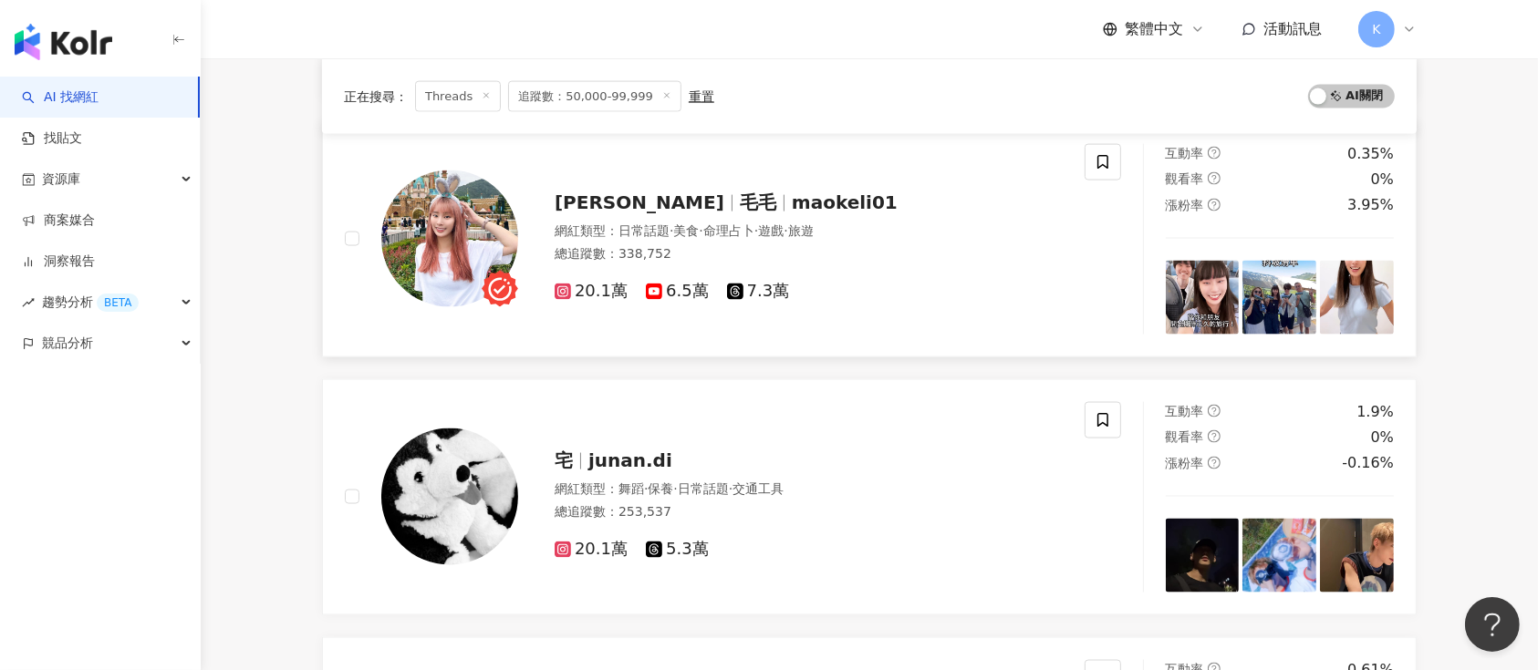
click at [740, 203] on span "毛毛" at bounding box center [758, 203] width 36 height 22
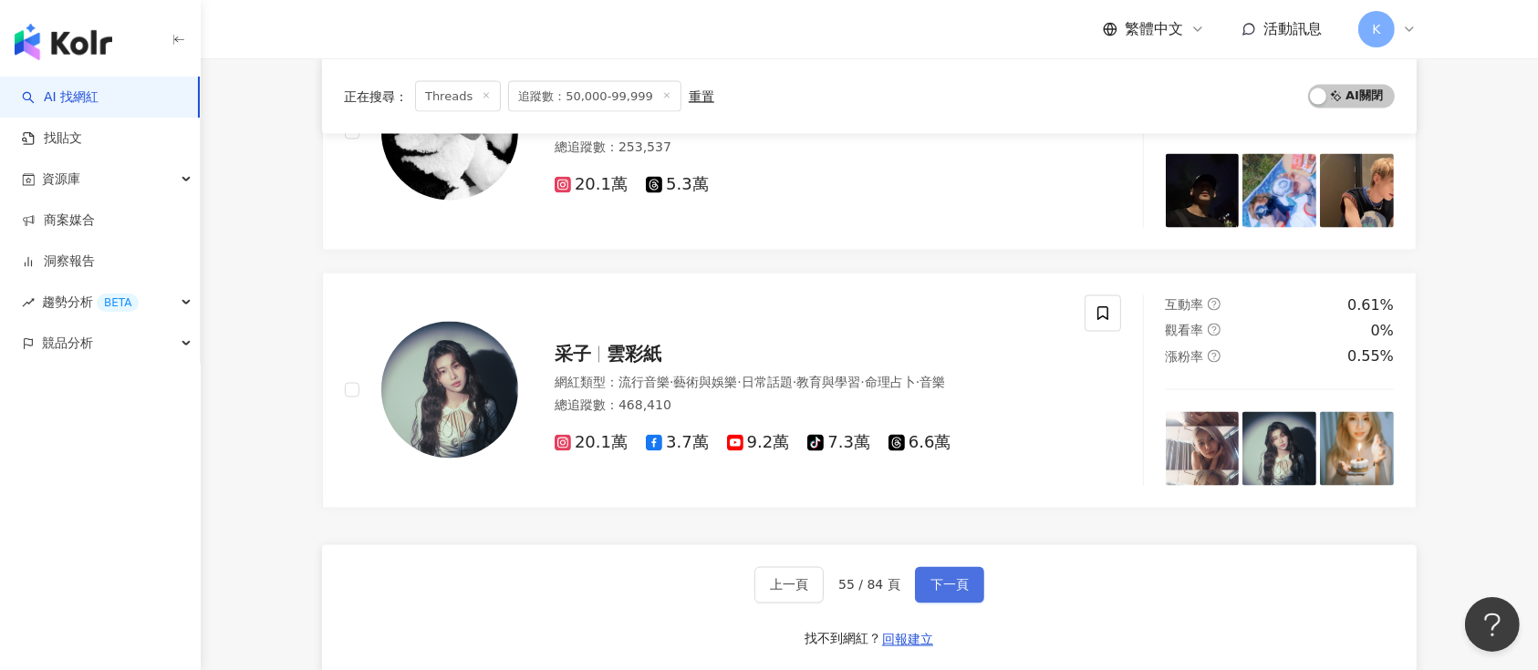
click at [948, 581] on span "下一頁" at bounding box center [949, 585] width 38 height 15
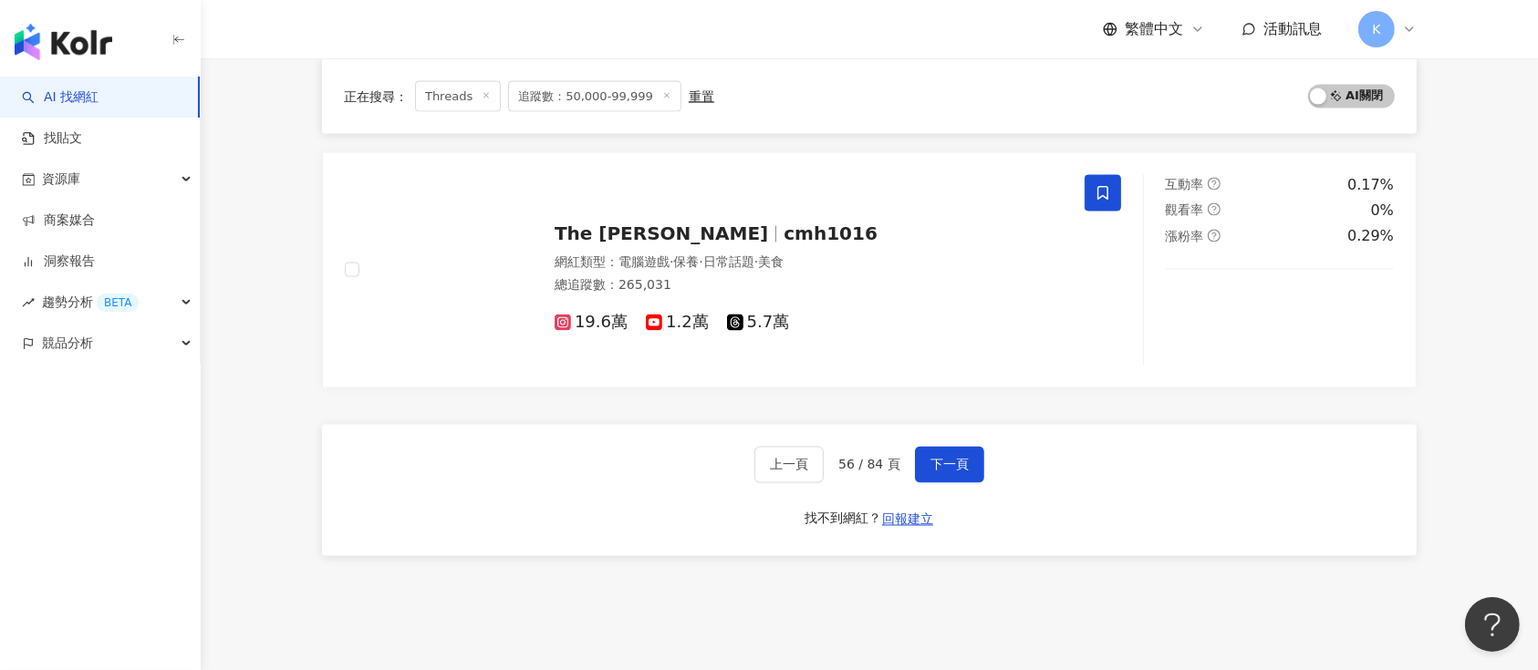
scroll to position [2925, 0]
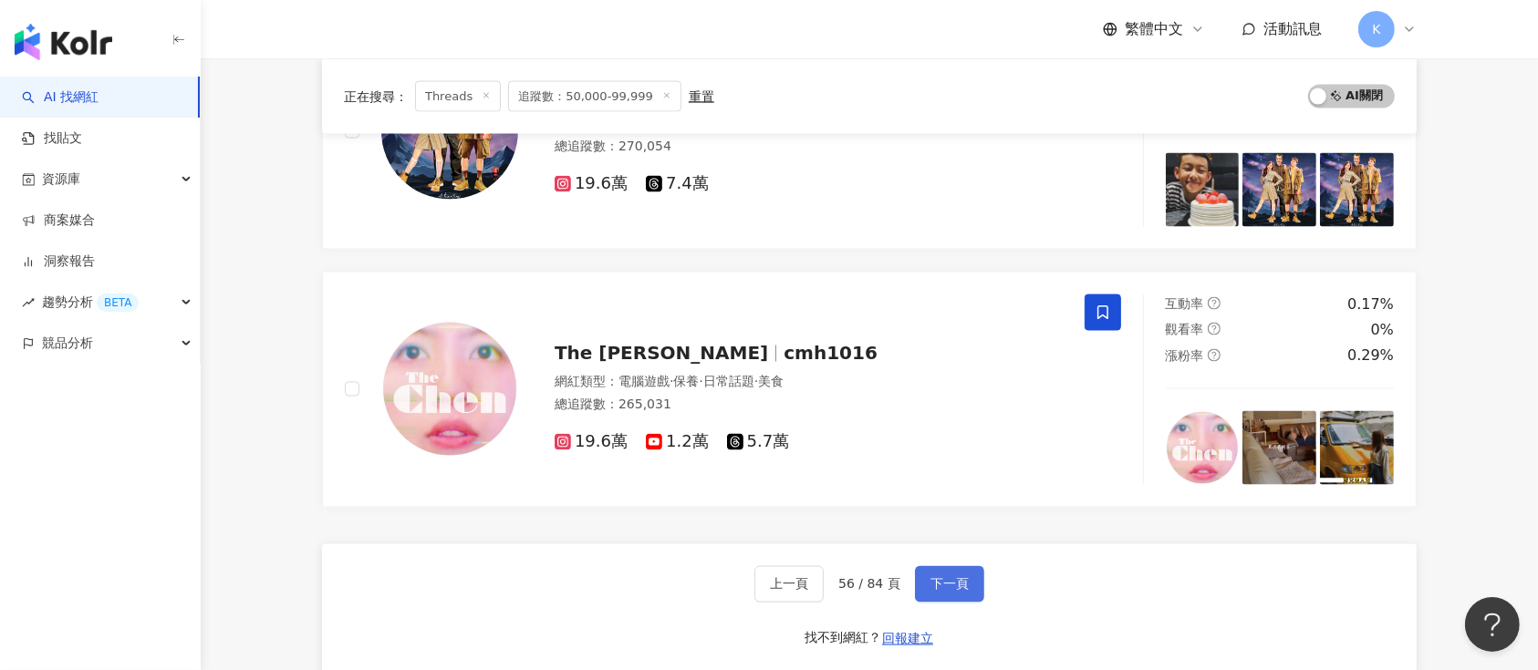
click at [937, 581] on span "下一頁" at bounding box center [949, 584] width 38 height 15
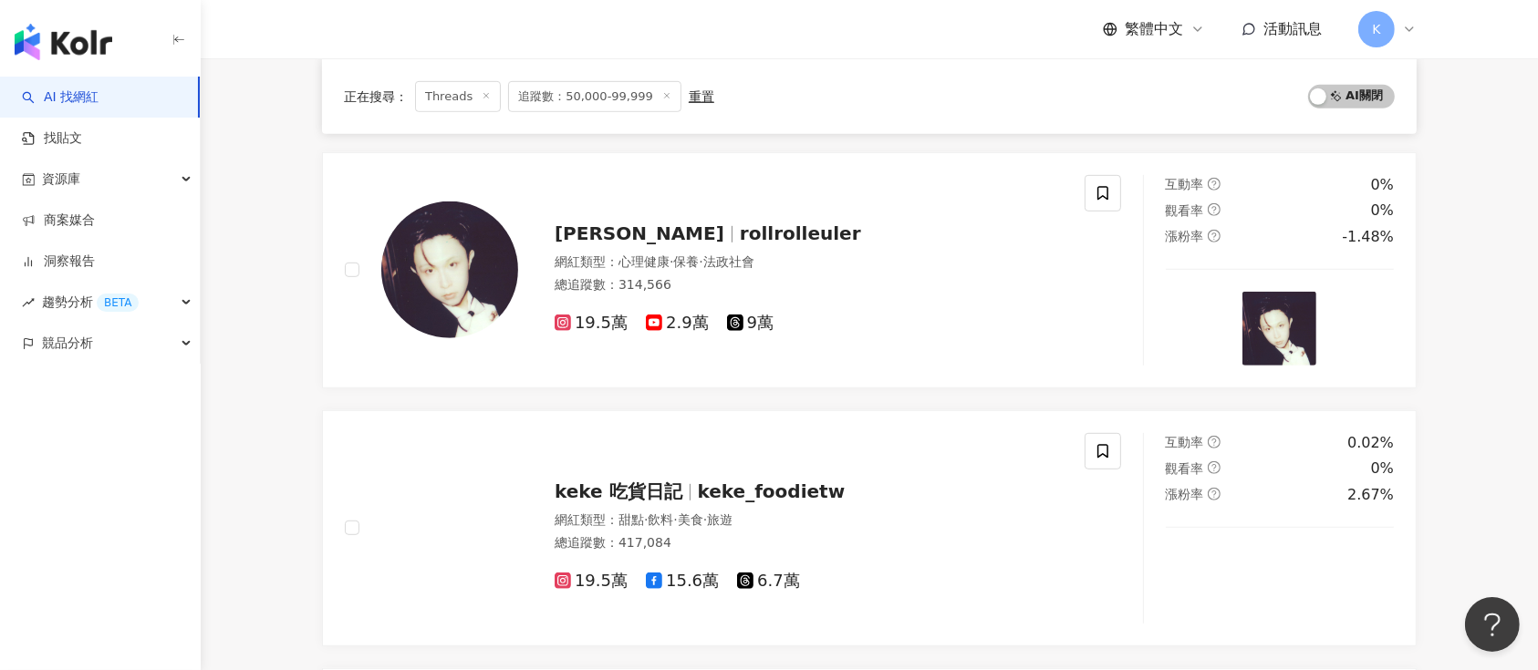
scroll to position [696, 0]
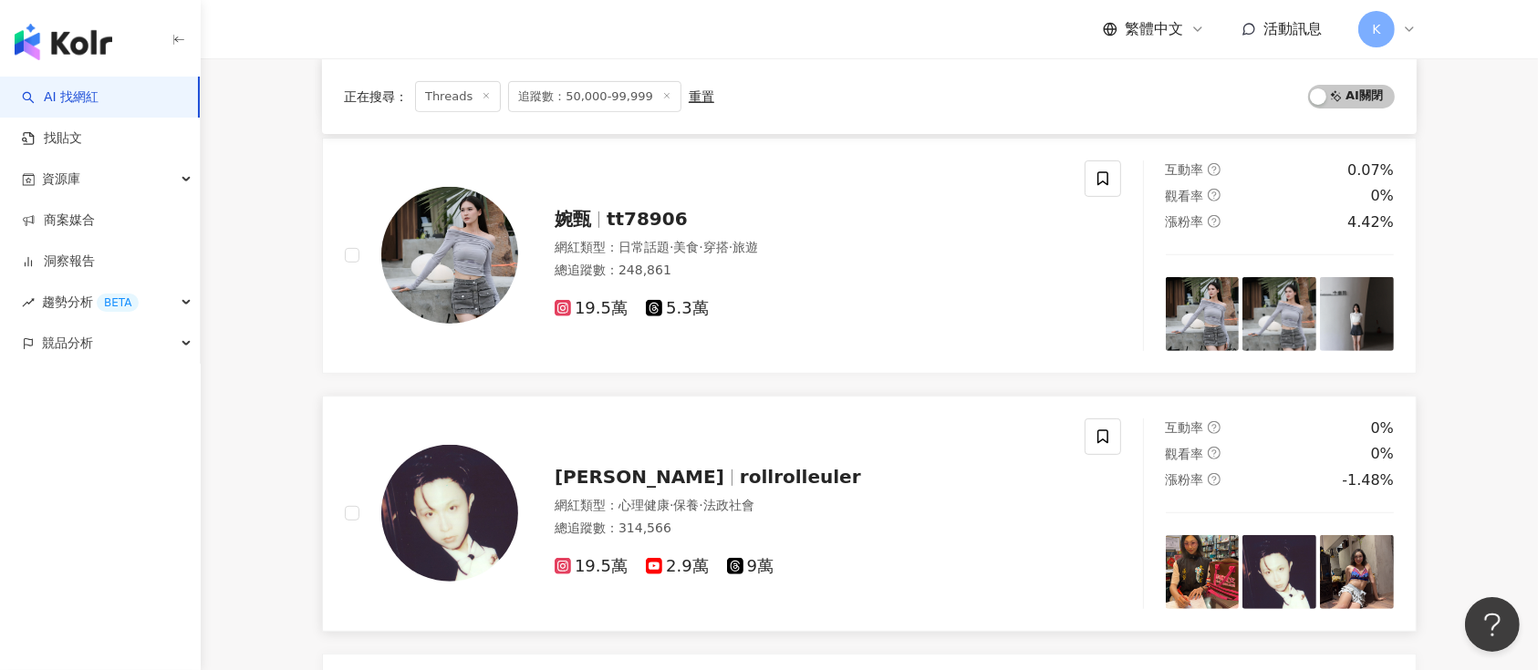
click at [678, 452] on div "張藝 rollrolleuler 網紅類型 ： 心理健康 · 保養 · 法政社會 總追蹤數 ： 314,566 19.5萬 2.9萬 9萬" at bounding box center [790, 514] width 545 height 128
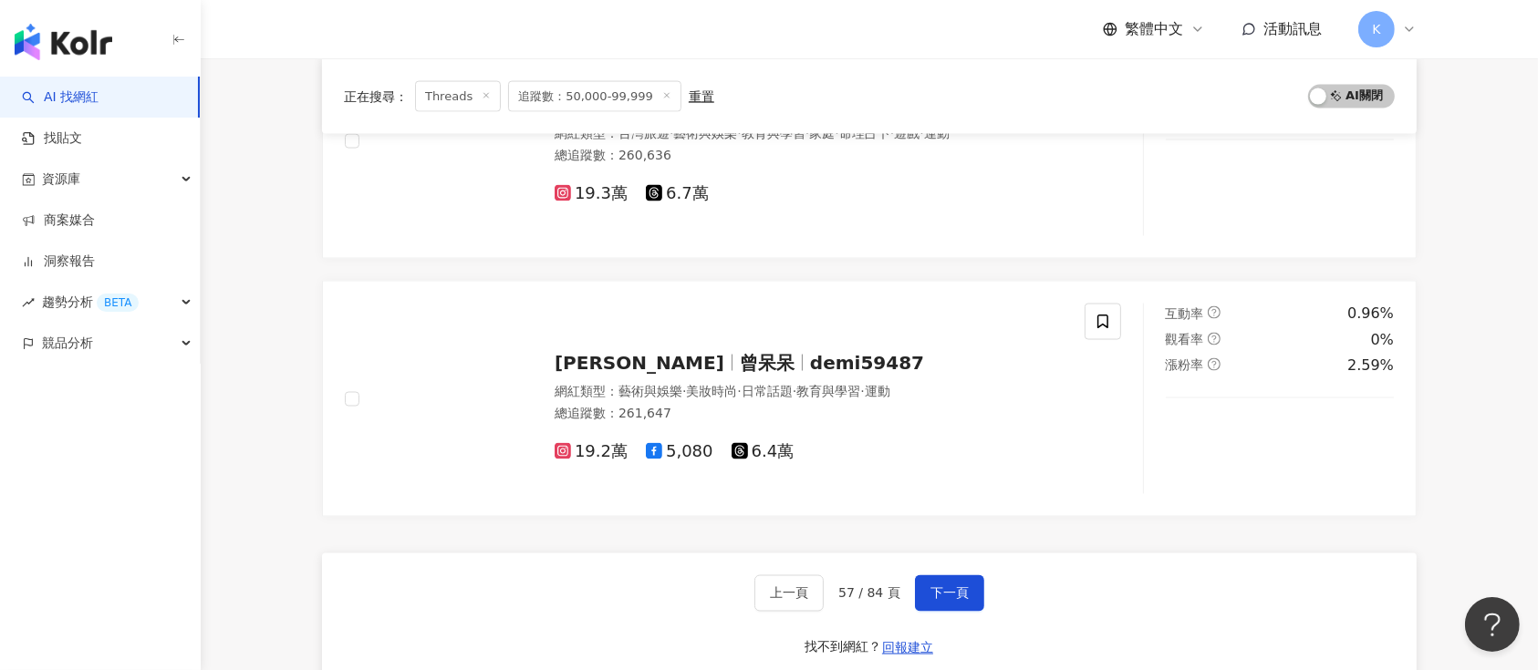
scroll to position [3007, 0]
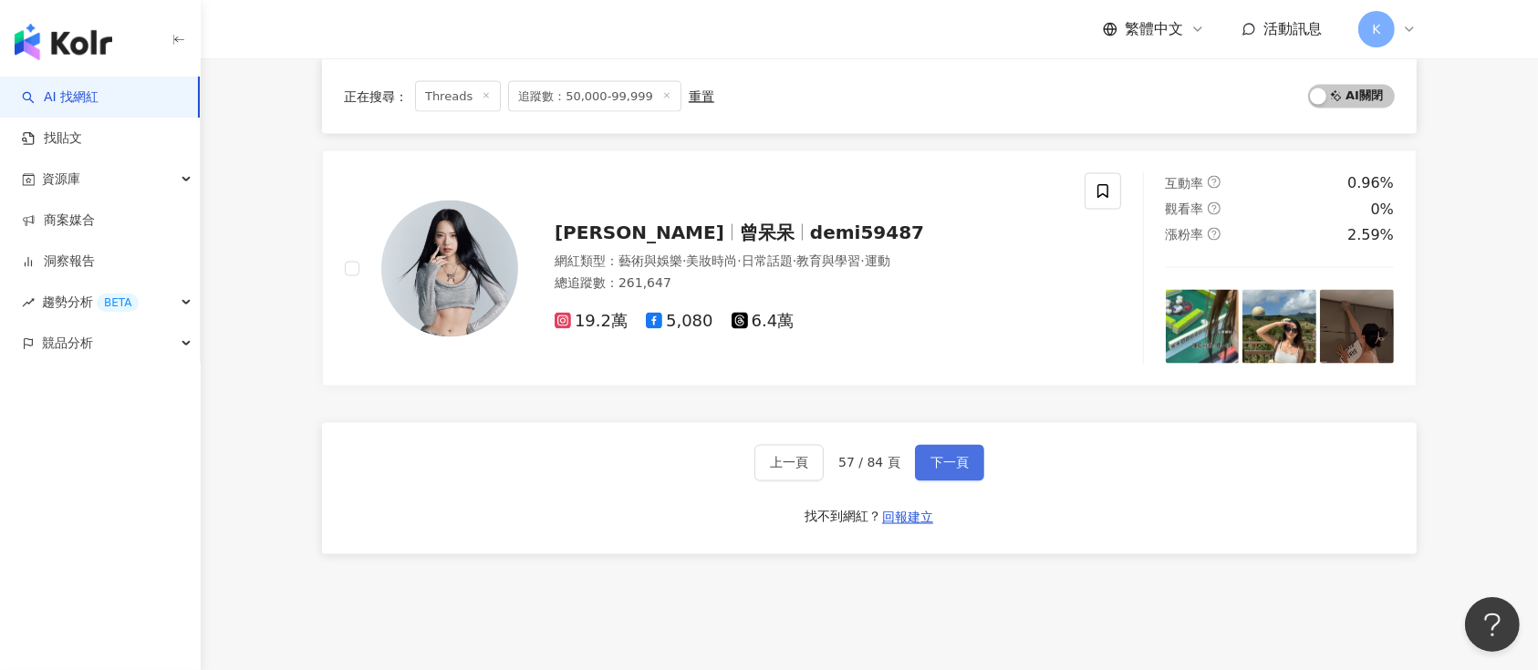
click at [929, 445] on button "下一頁" at bounding box center [949, 463] width 69 height 36
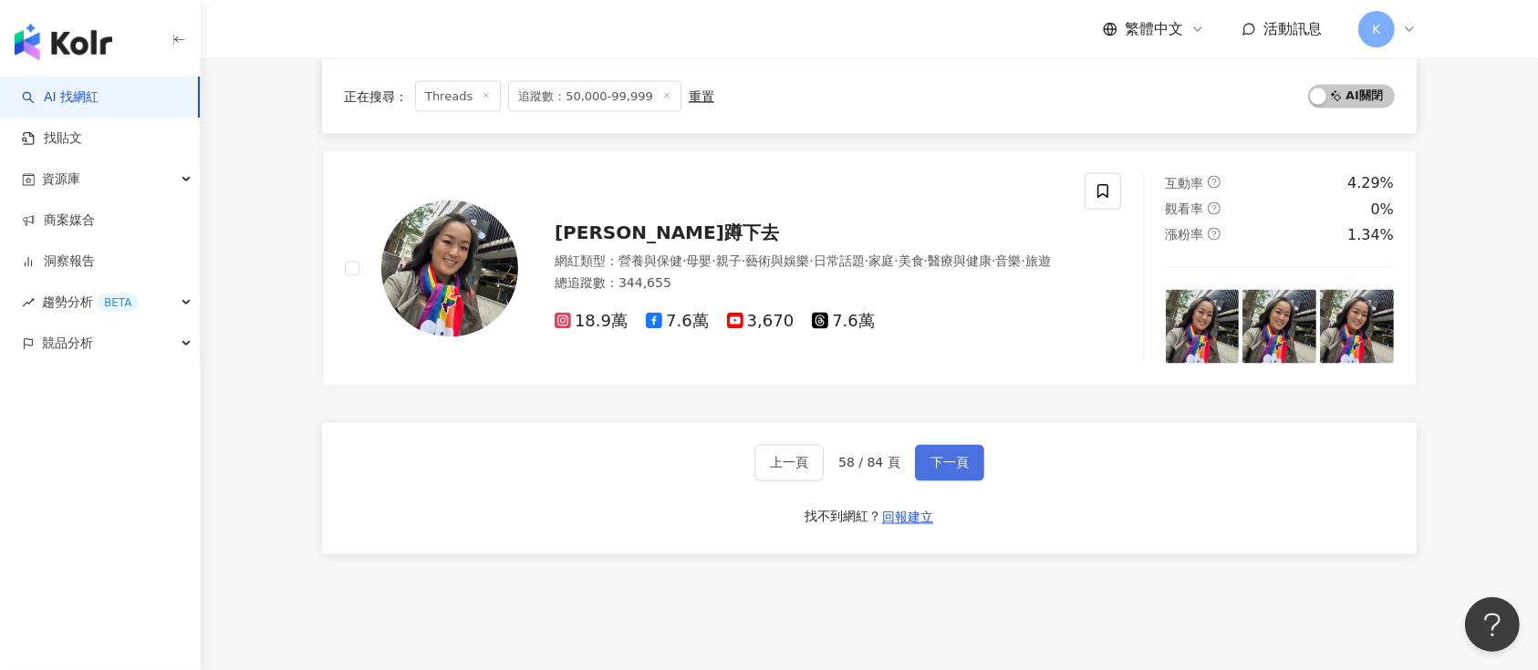
click at [936, 457] on span "下一頁" at bounding box center [949, 463] width 38 height 15
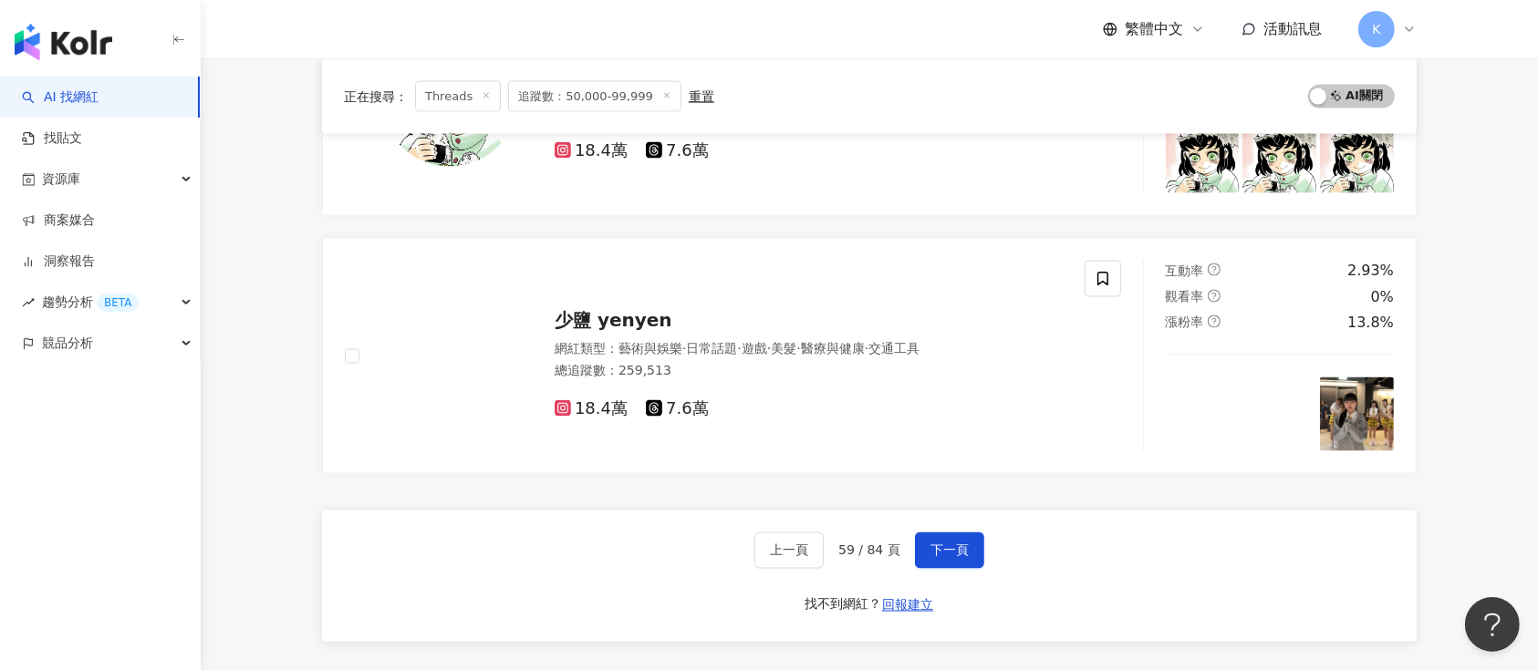
scroll to position [3135, 0]
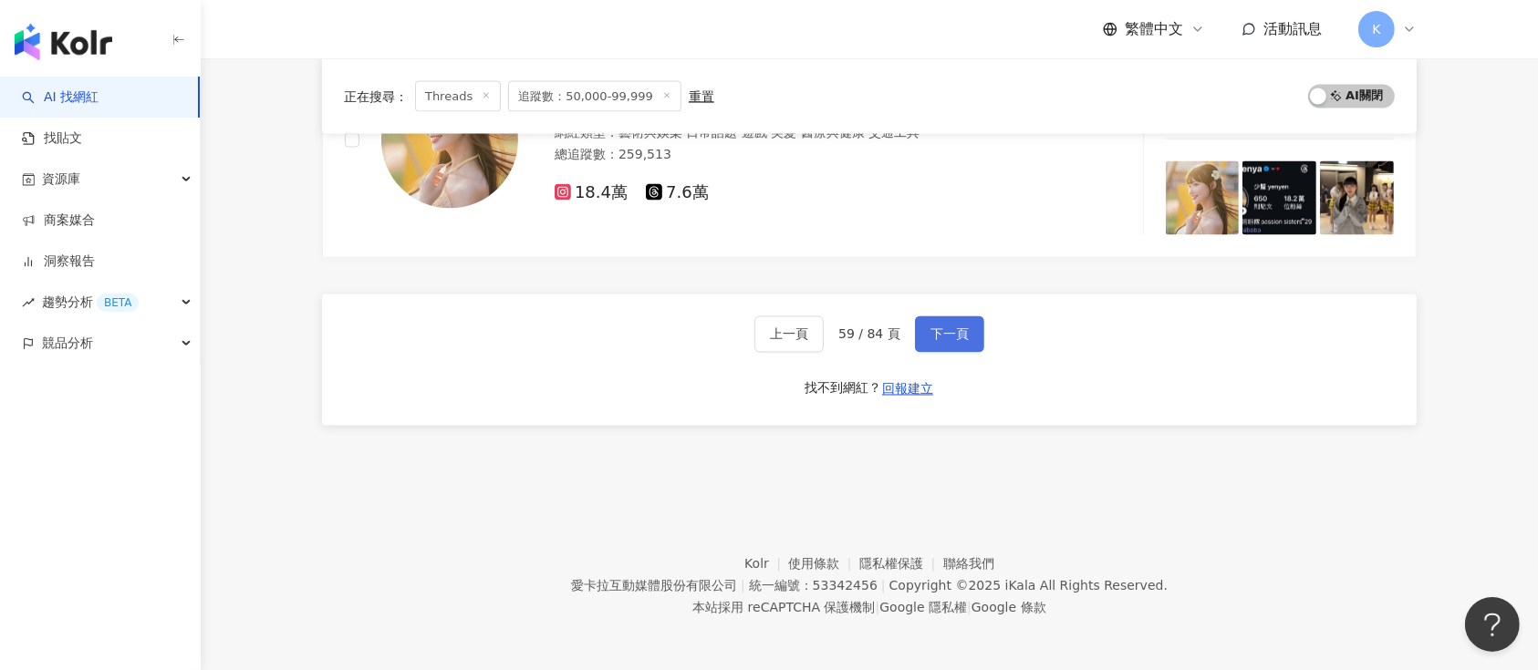
click at [942, 342] on button "下一頁" at bounding box center [949, 335] width 69 height 36
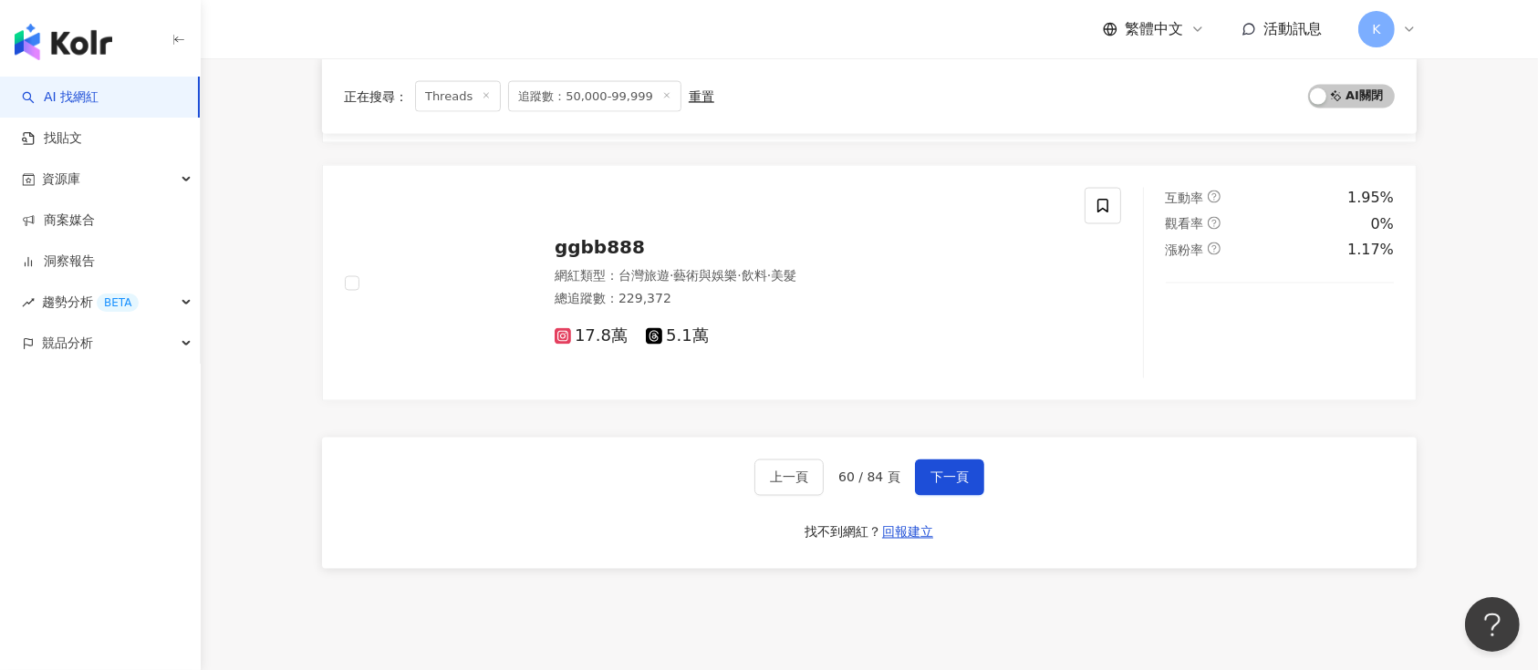
scroll to position [3066, 0]
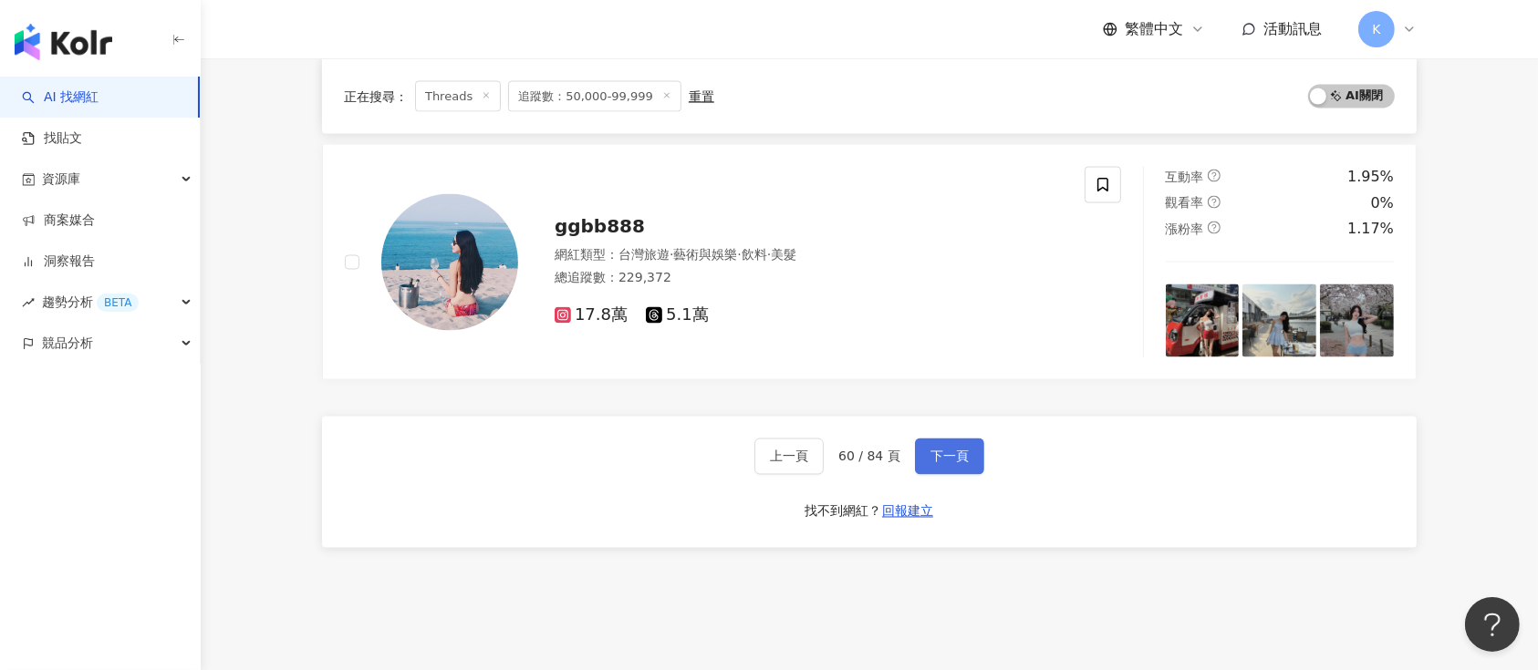
click at [930, 450] on span "下一頁" at bounding box center [949, 457] width 38 height 15
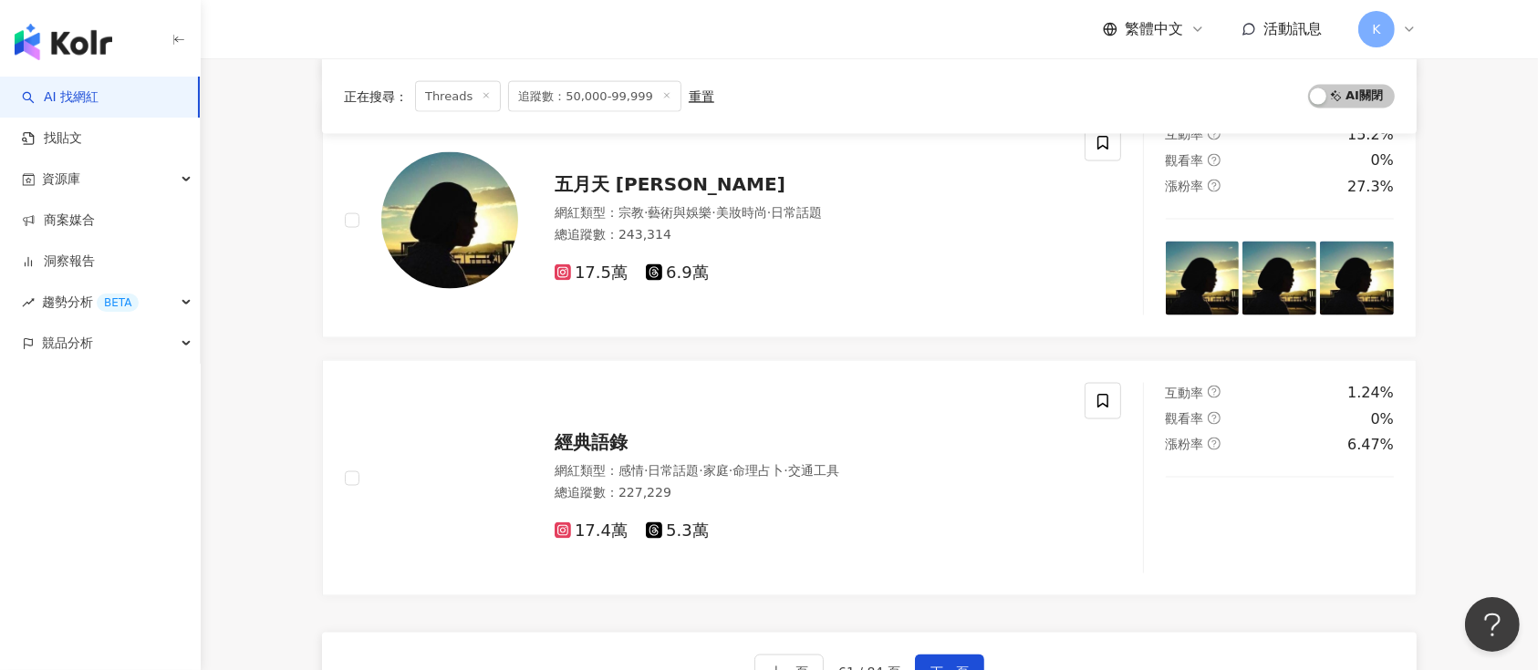
scroll to position [3040, 0]
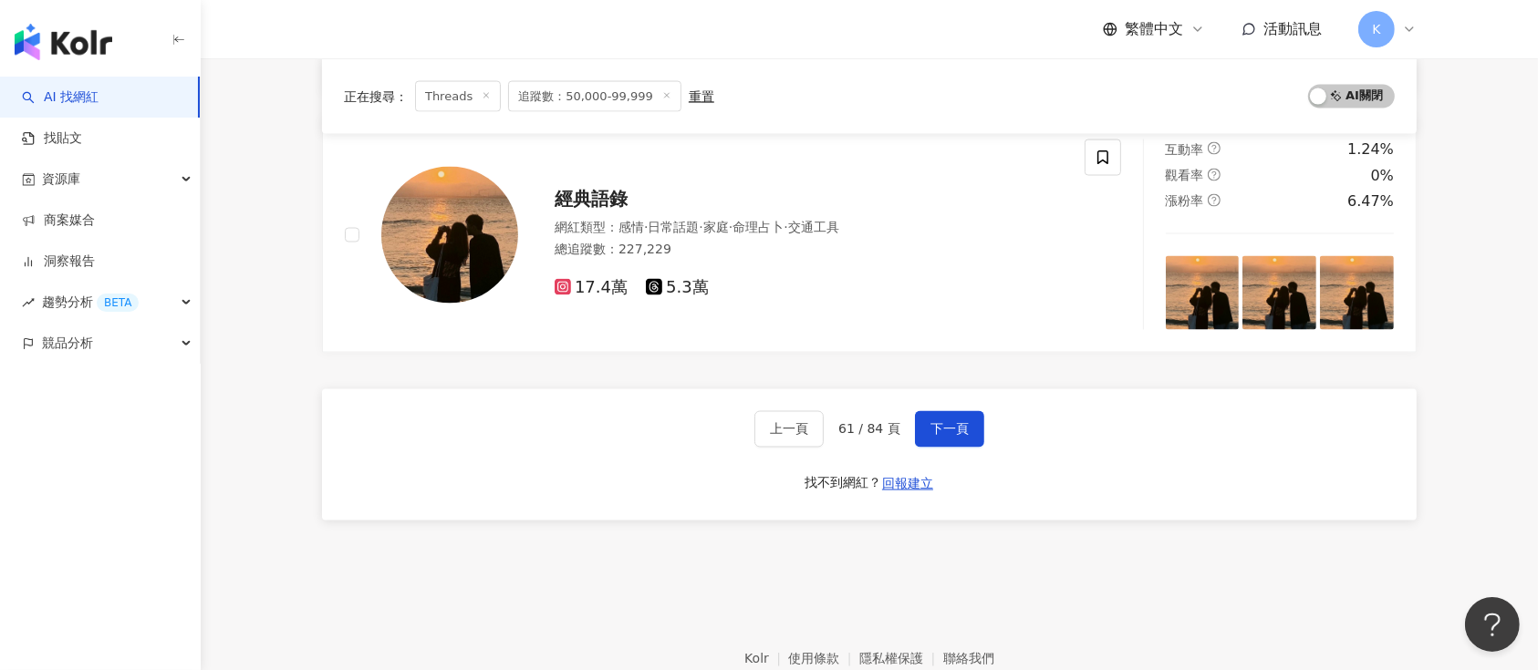
click at [961, 422] on span "下一頁" at bounding box center [949, 429] width 38 height 15
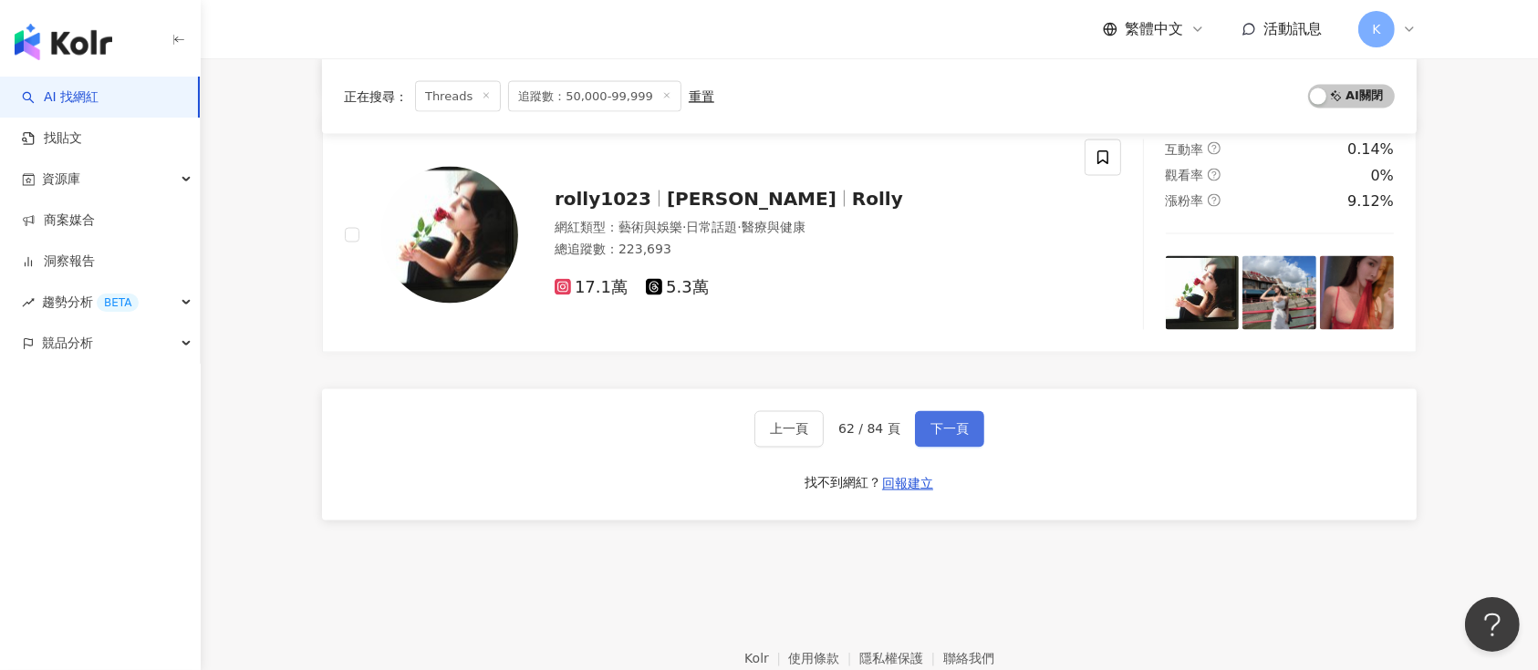
click at [931, 423] on span "下一頁" at bounding box center [949, 429] width 38 height 15
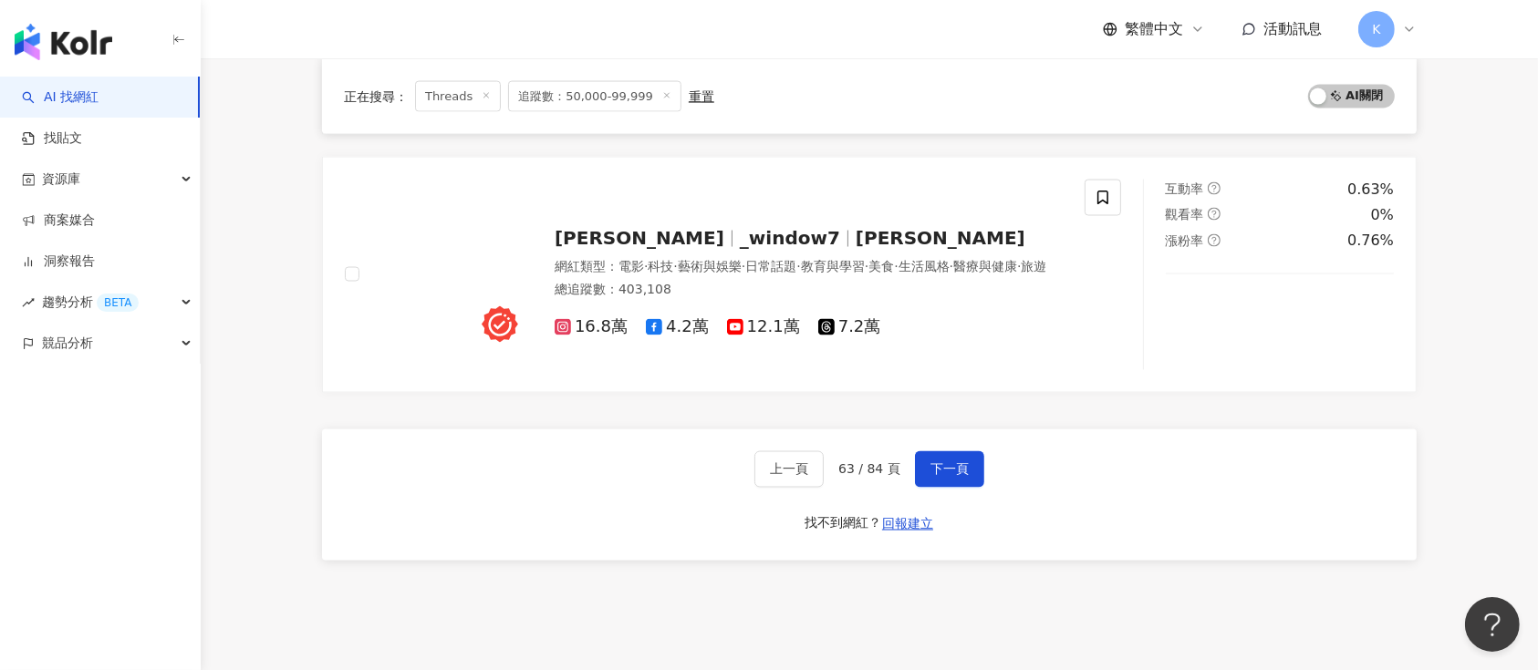
scroll to position [3080, 0]
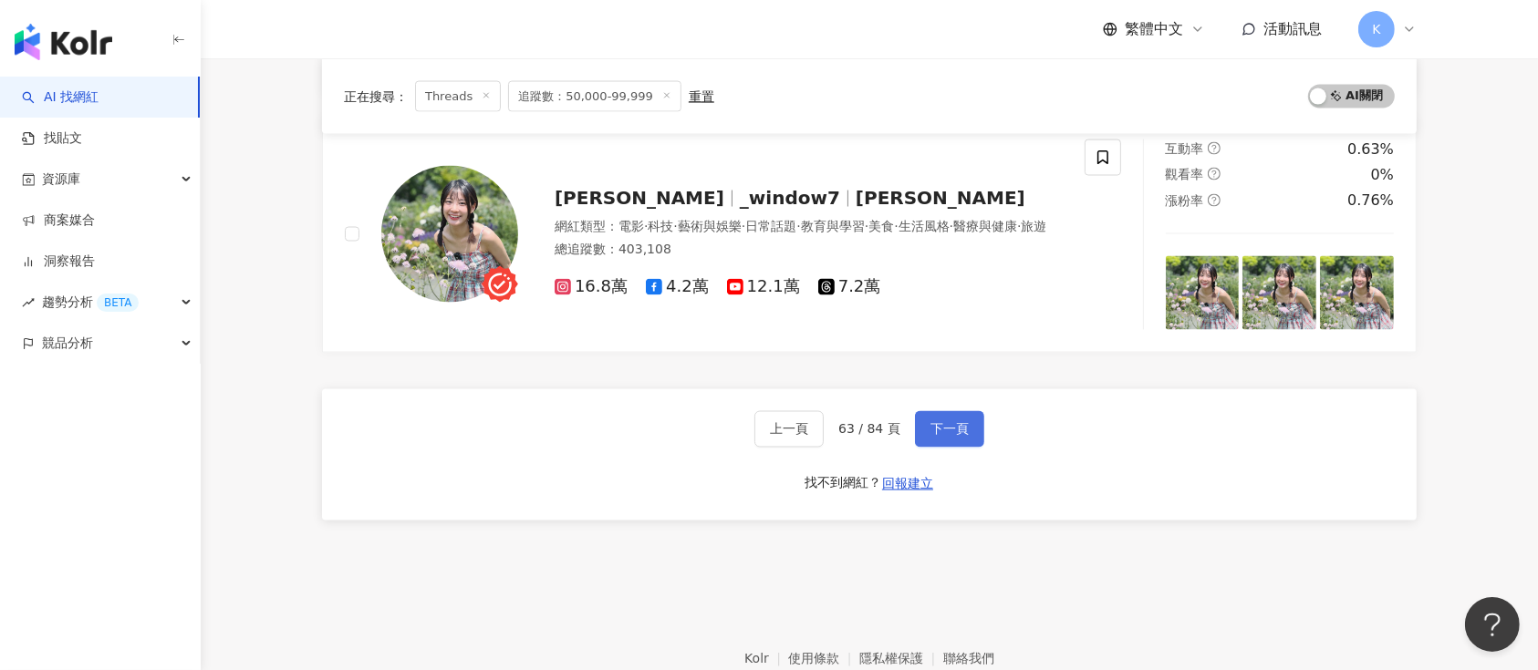
drag, startPoint x: 945, startPoint y: 420, endPoint x: 860, endPoint y: 375, distance: 95.9
click at [944, 422] on span "下一頁" at bounding box center [949, 429] width 38 height 15
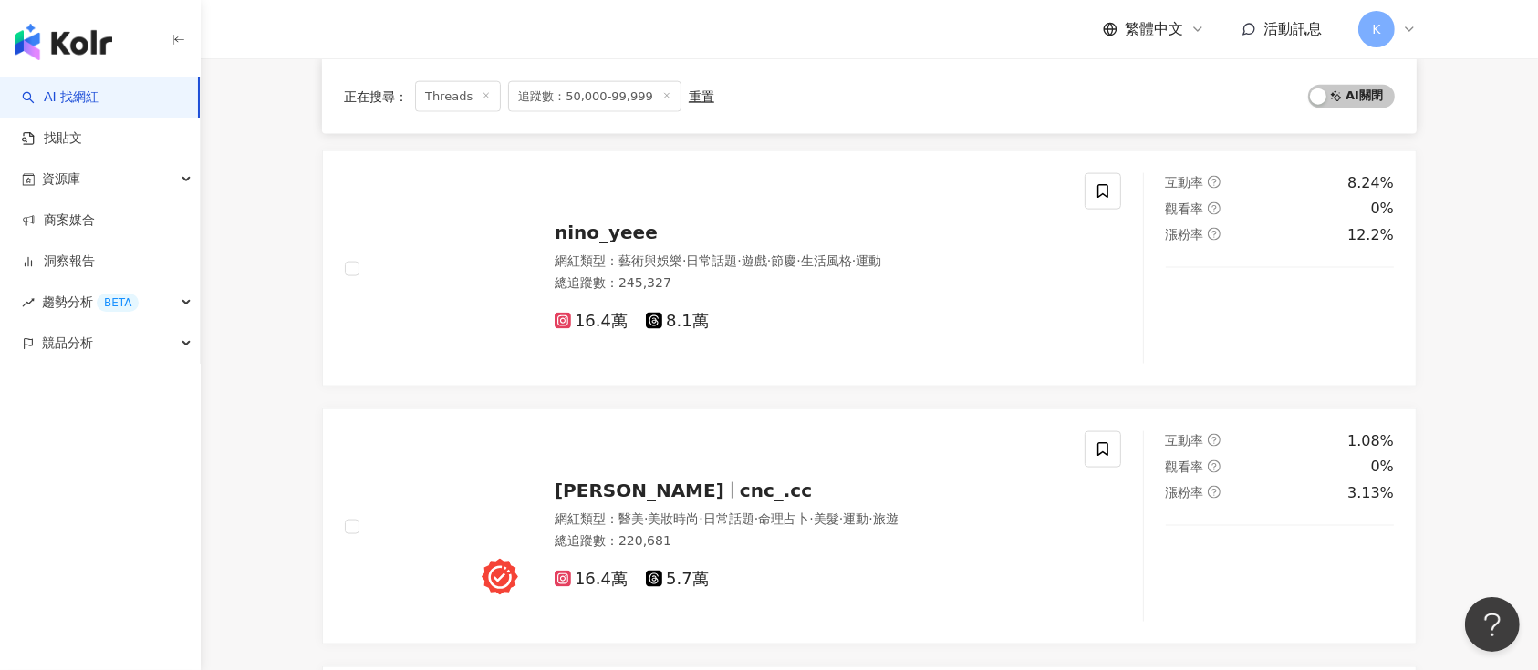
scroll to position [2554, 0]
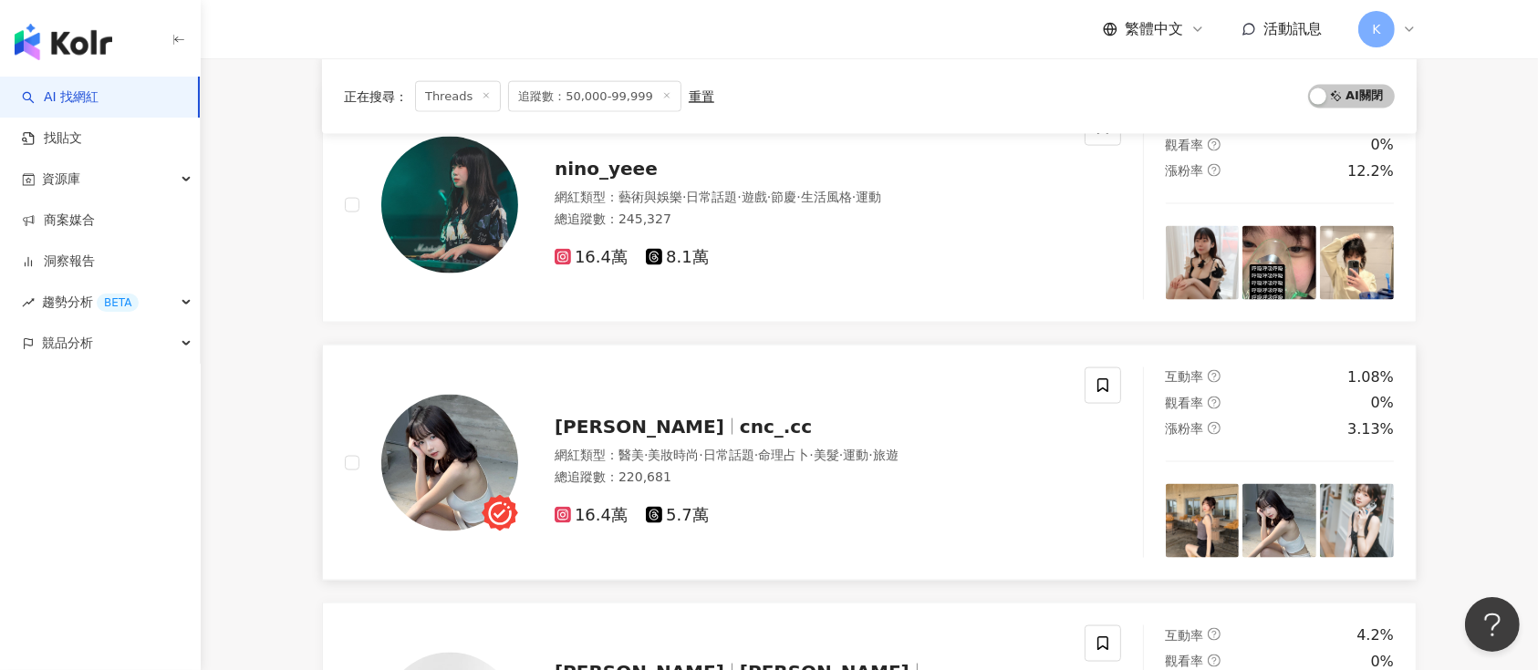
click at [595, 400] on div "恩熙 cnc_.cc 網紅類型 ： 醫美 · 美妝時尚 · 日常話題 · 命理占卜 · 美髮 · 運動 · 旅遊 總追蹤數 ： 220,681 16.4萬 5…" at bounding box center [790, 464] width 545 height 128
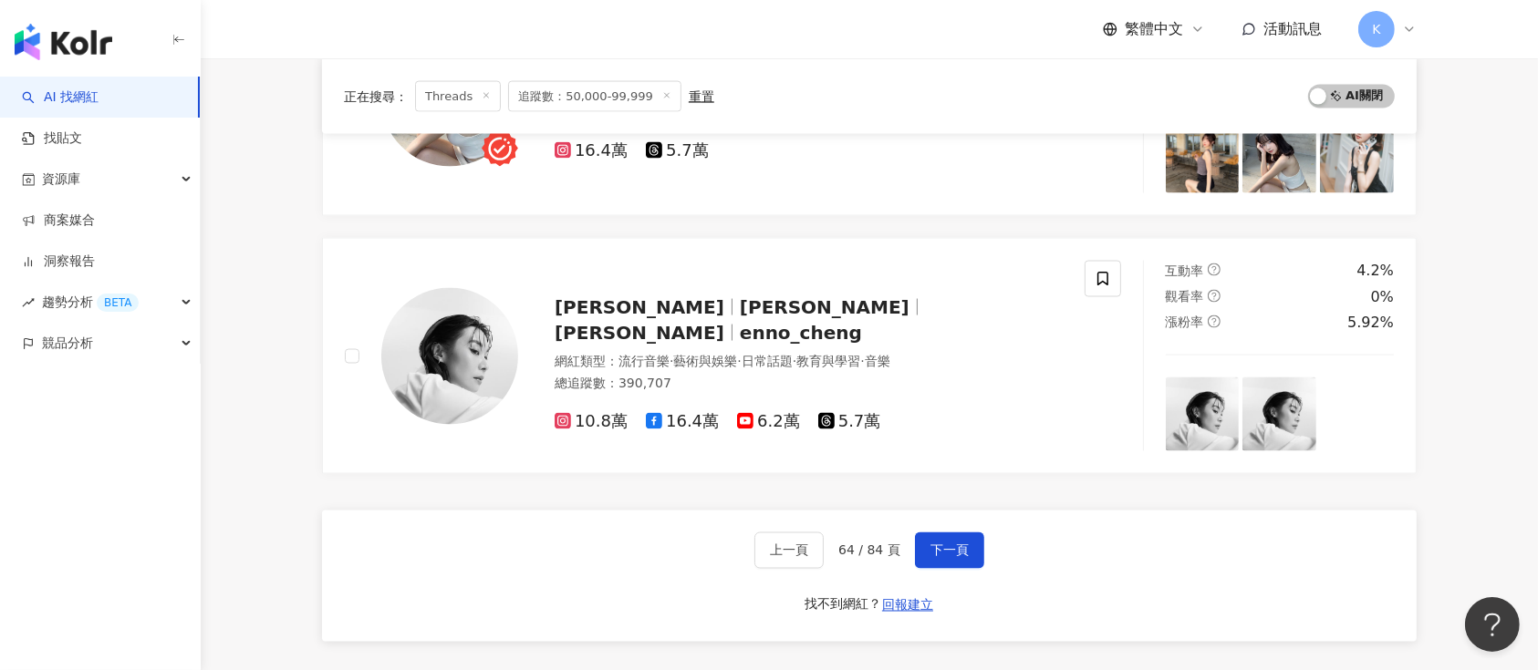
scroll to position [3040, 0]
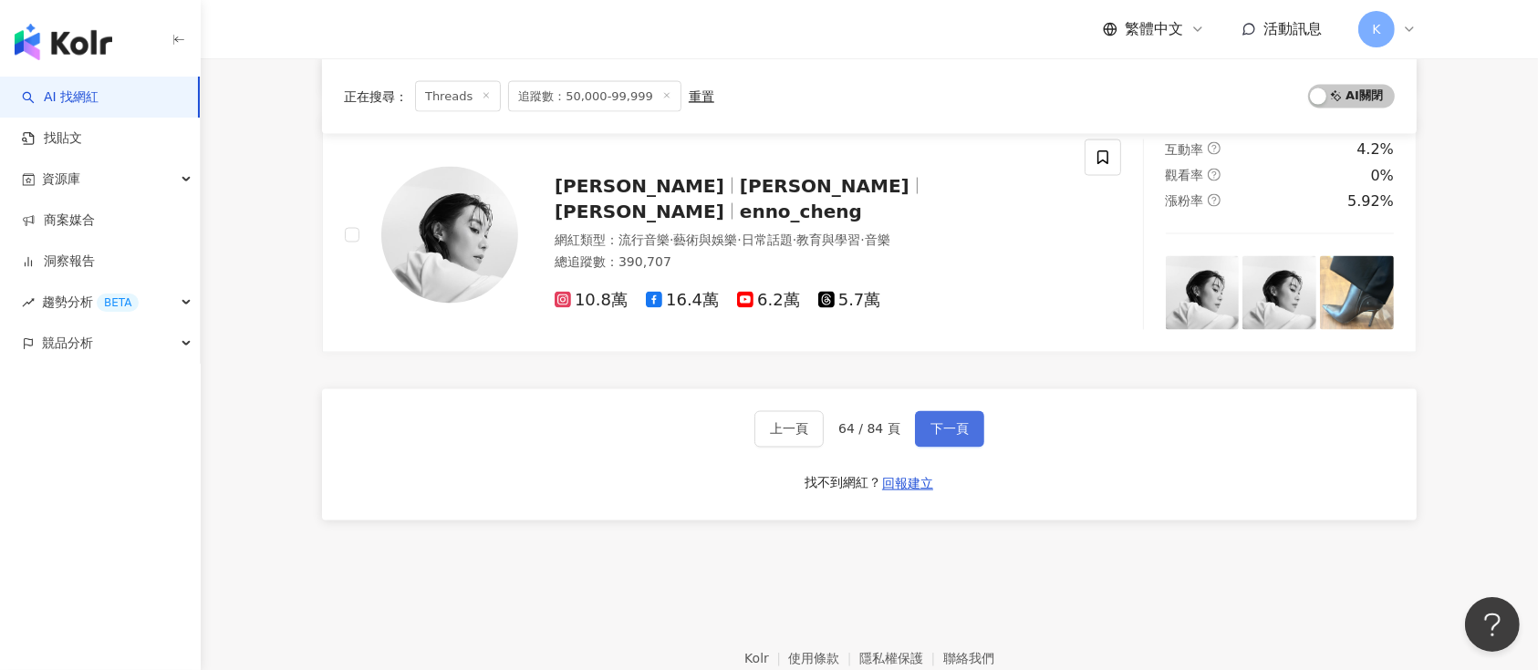
click at [964, 425] on span "下一頁" at bounding box center [949, 429] width 38 height 15
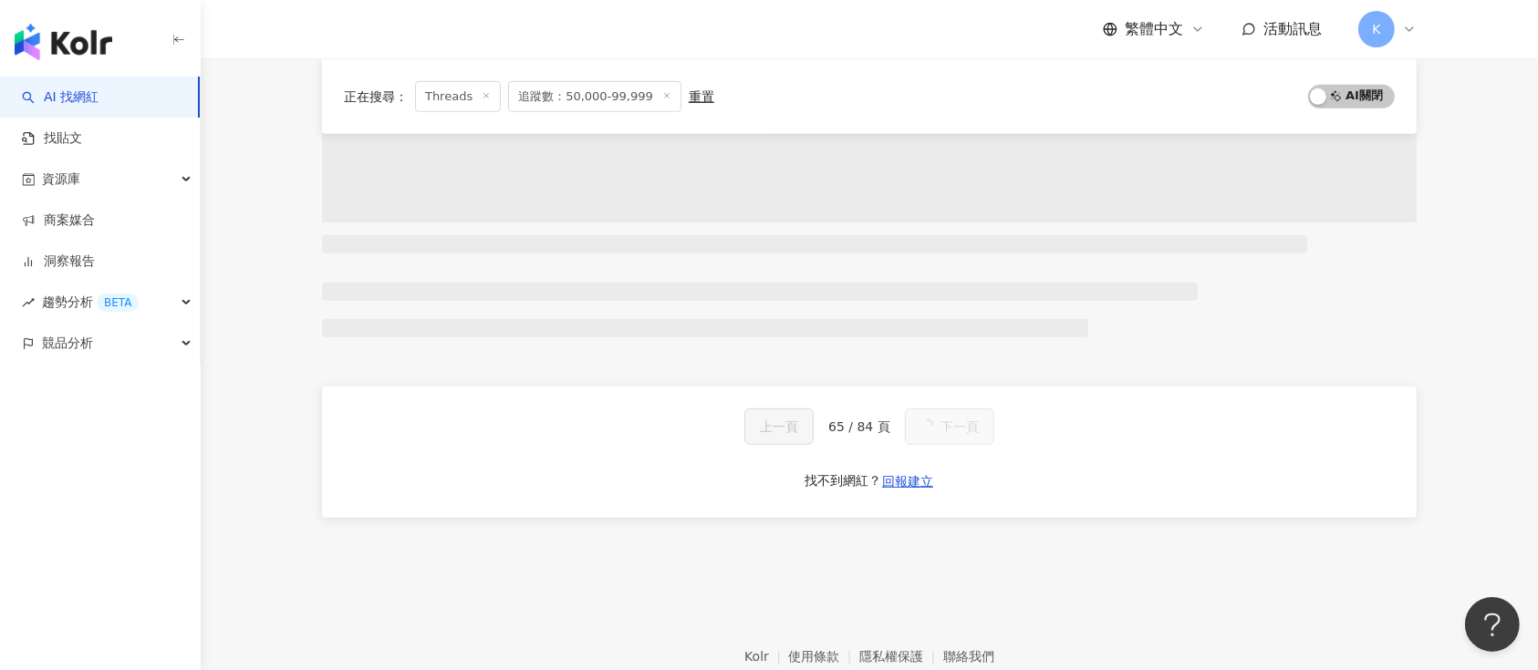
scroll to position [3093, 0]
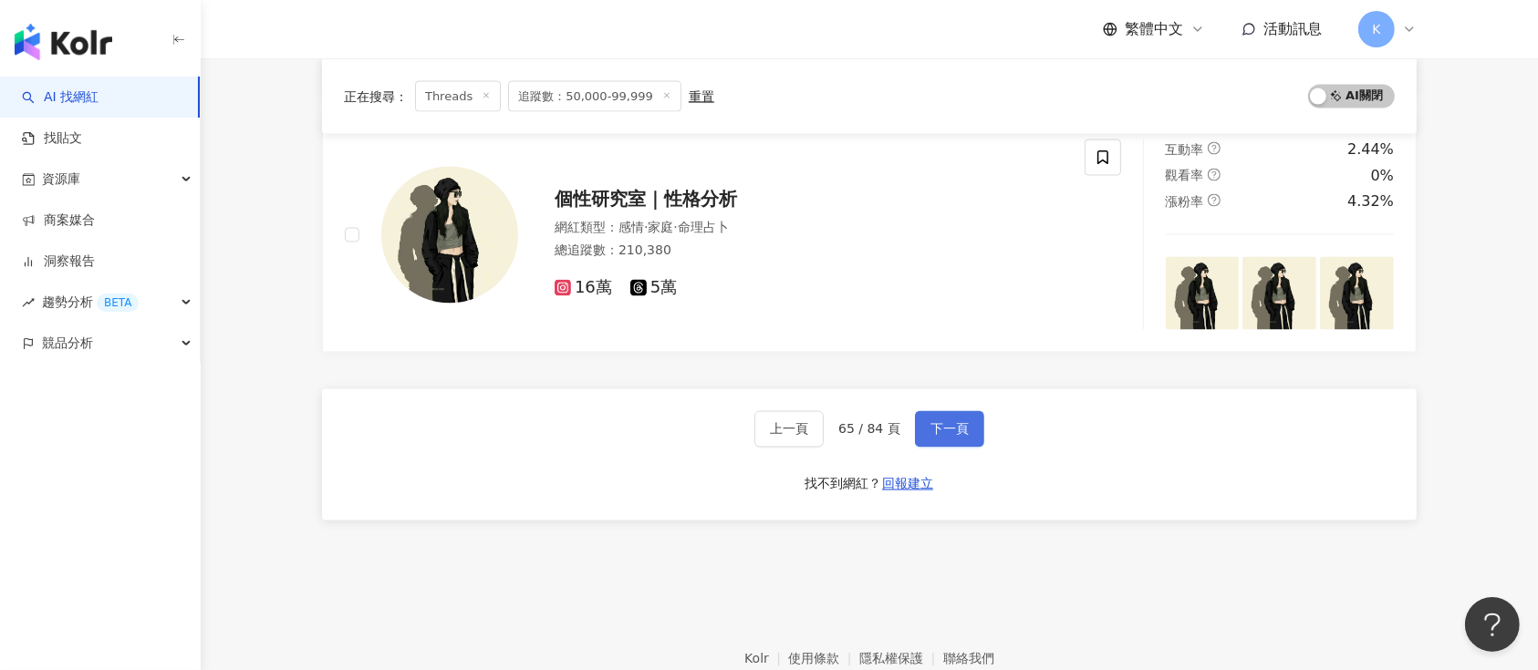
click at [956, 415] on button "下一頁" at bounding box center [949, 429] width 69 height 36
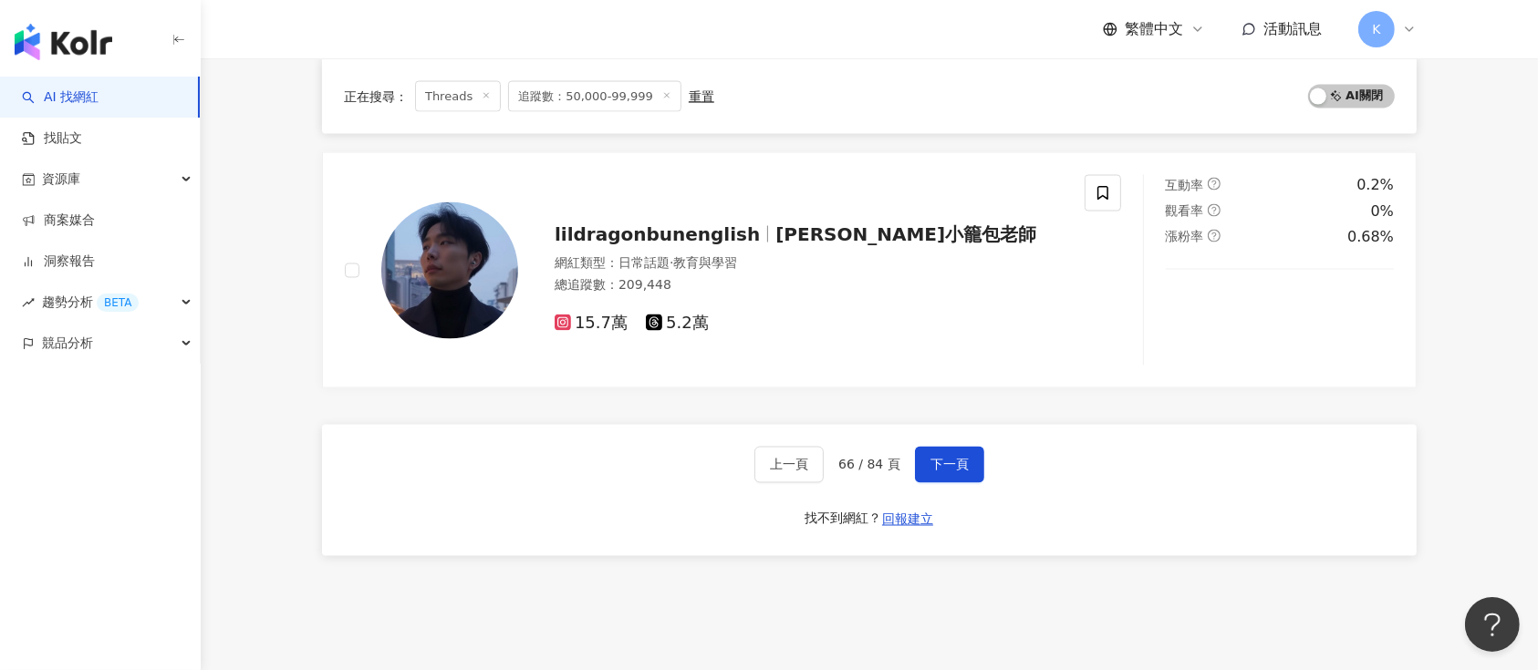
scroll to position [3040, 0]
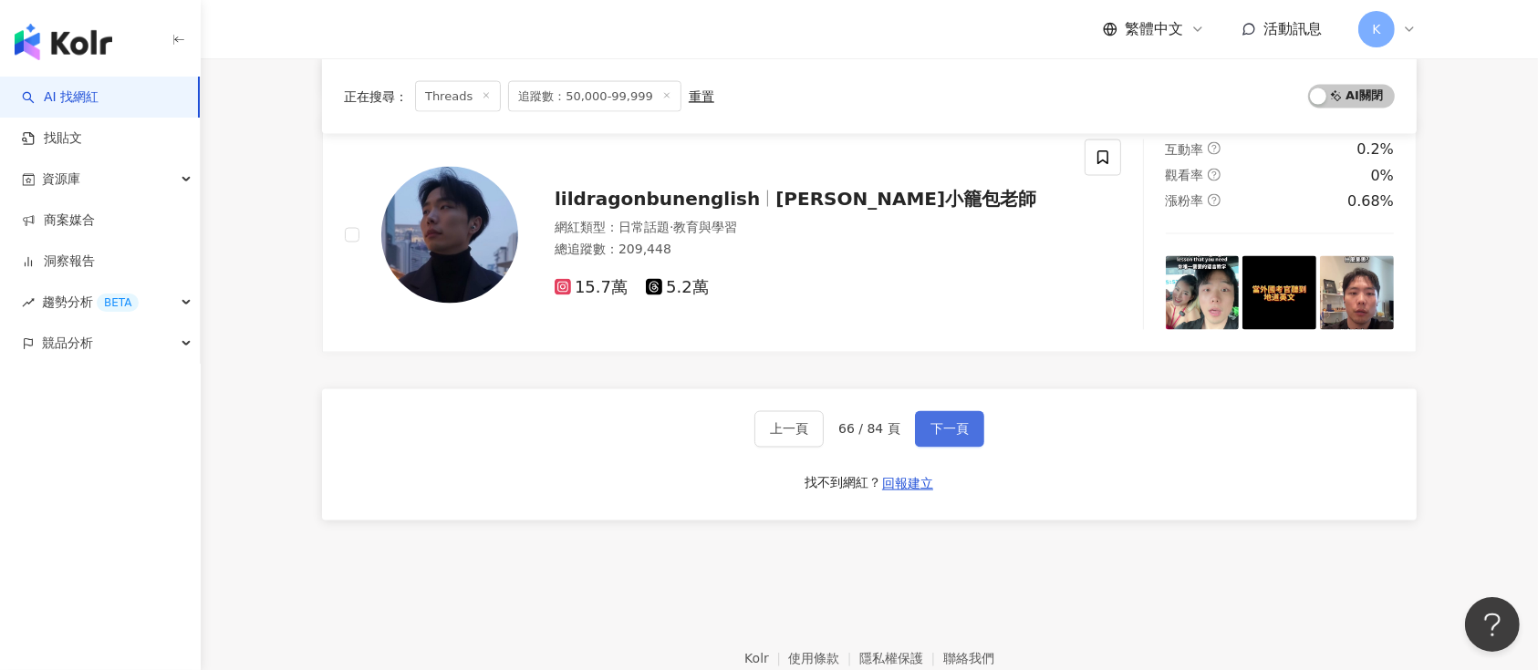
click at [920, 426] on button "下一頁" at bounding box center [949, 429] width 69 height 36
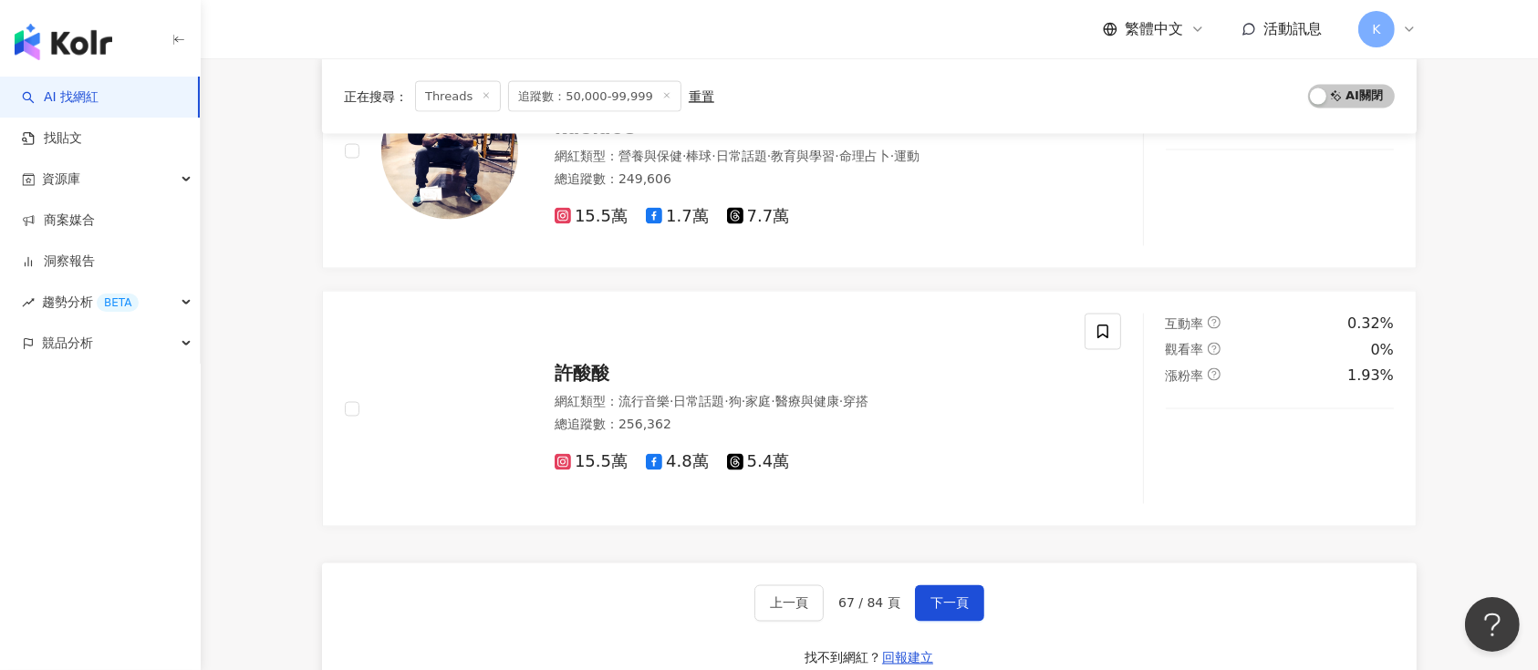
scroll to position [3162, 0]
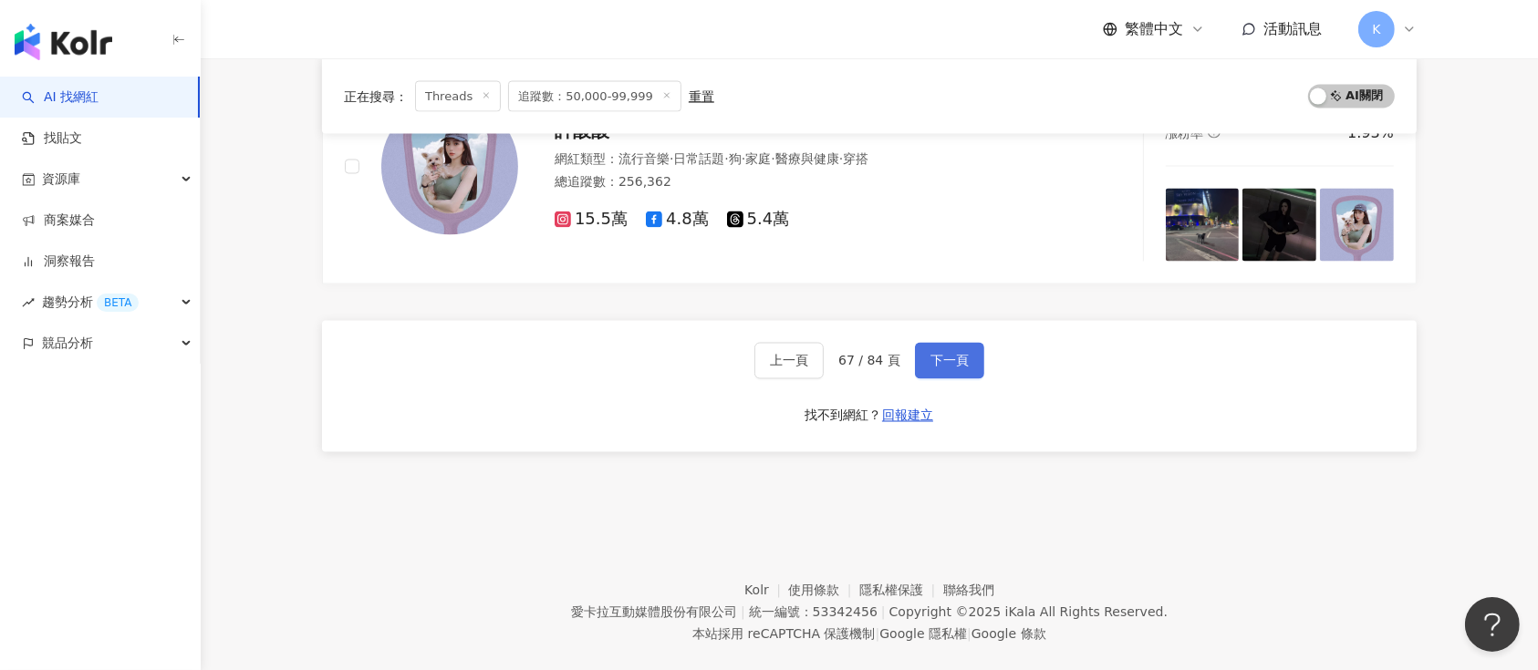
click at [940, 354] on span "下一頁" at bounding box center [949, 361] width 38 height 15
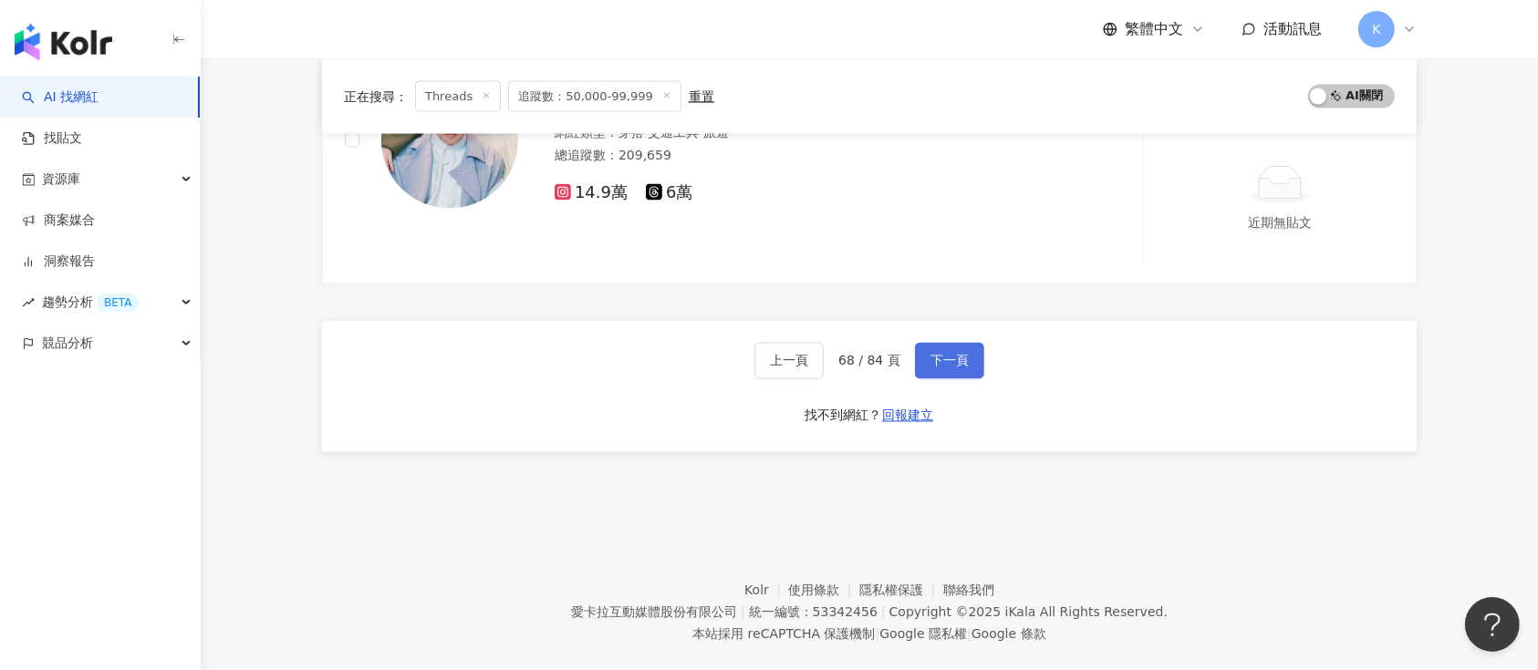
click at [949, 361] on span "下一頁" at bounding box center [949, 361] width 38 height 15
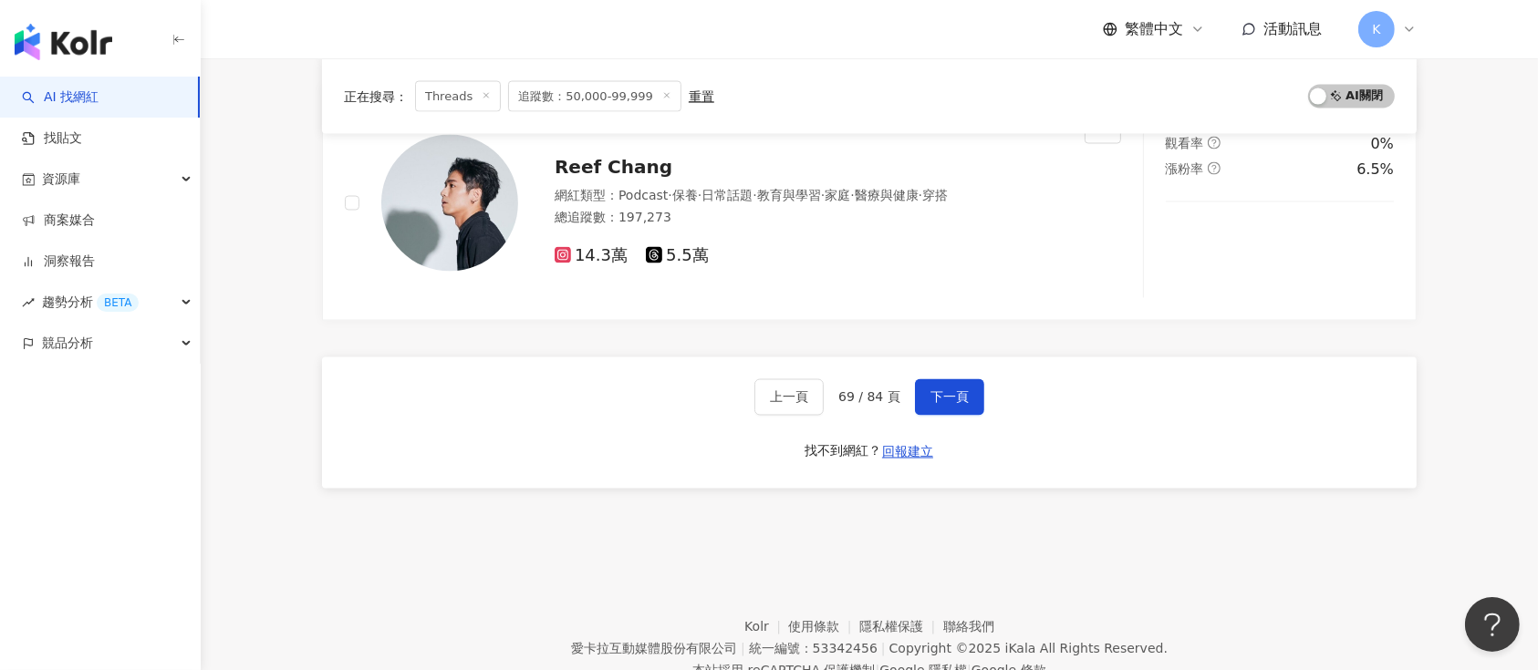
scroll to position [3109, 0]
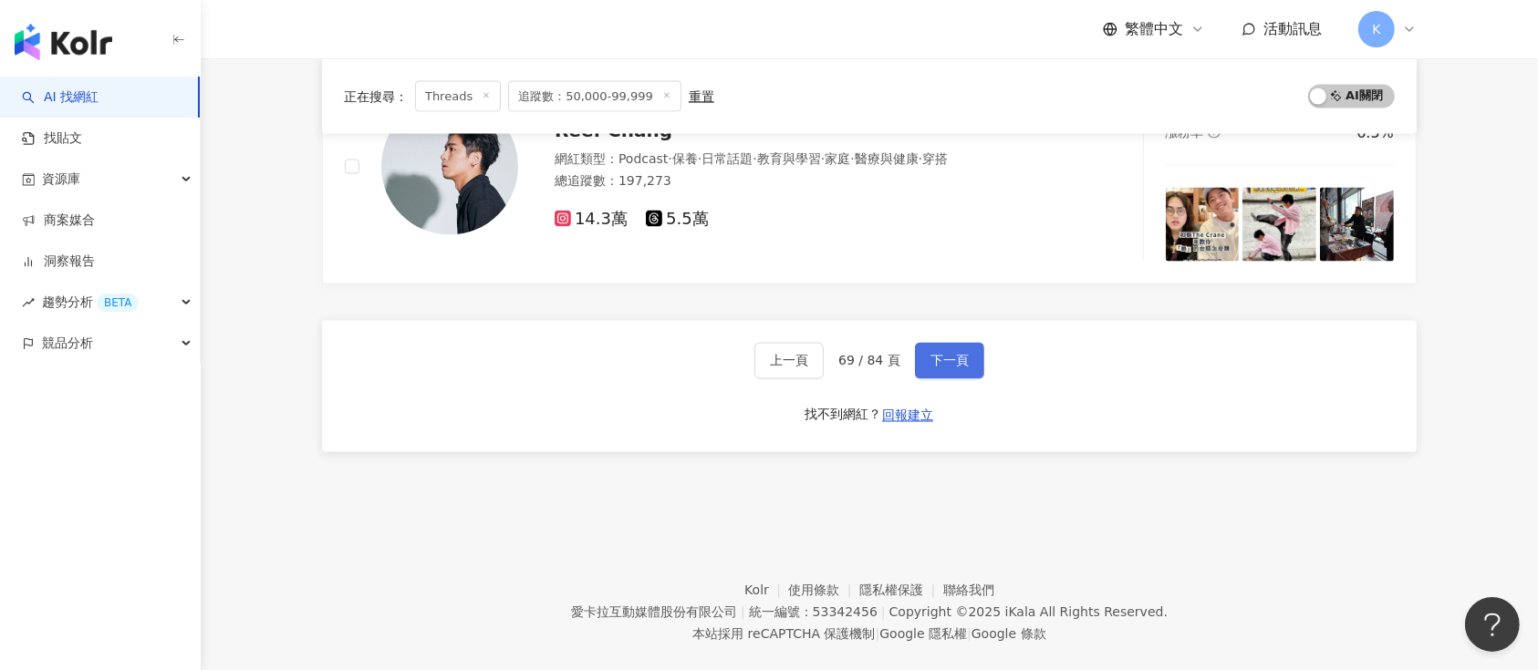
click at [931, 347] on button "下一頁" at bounding box center [949, 361] width 69 height 36
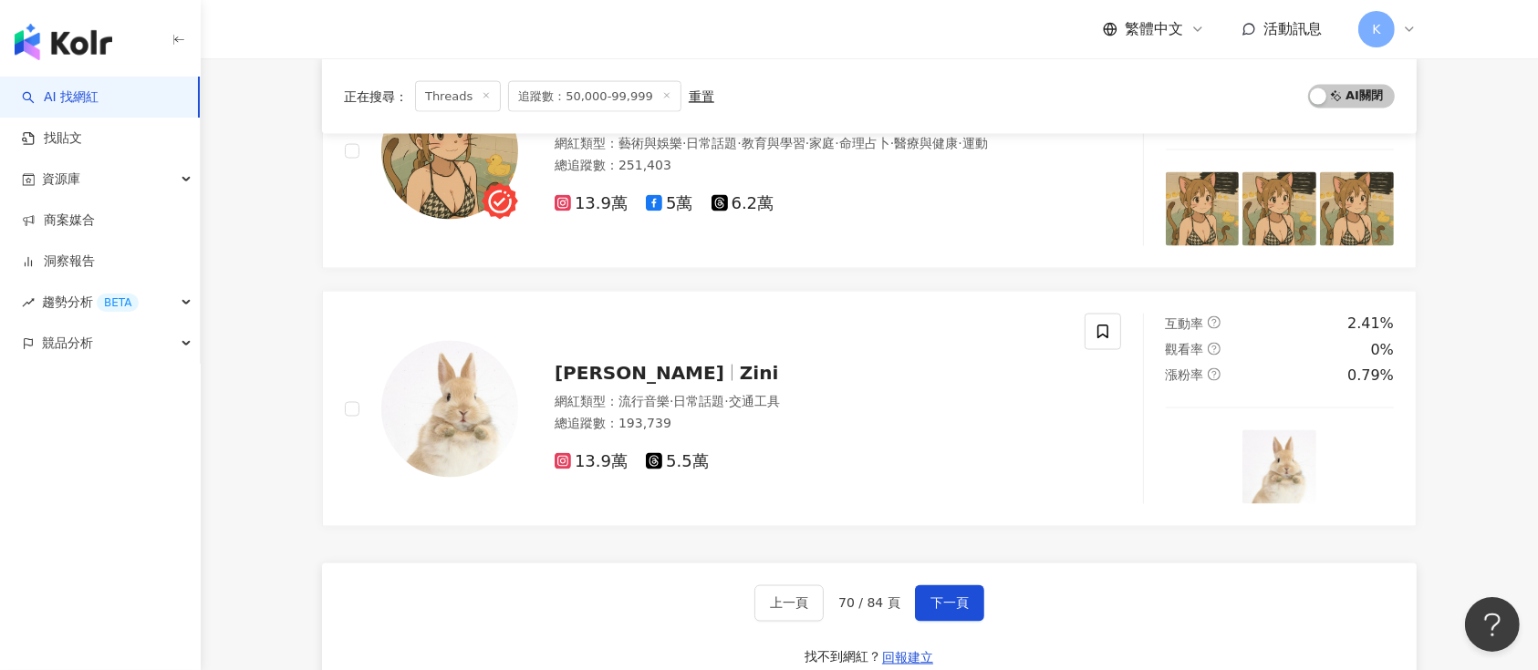
scroll to position [2988, 0]
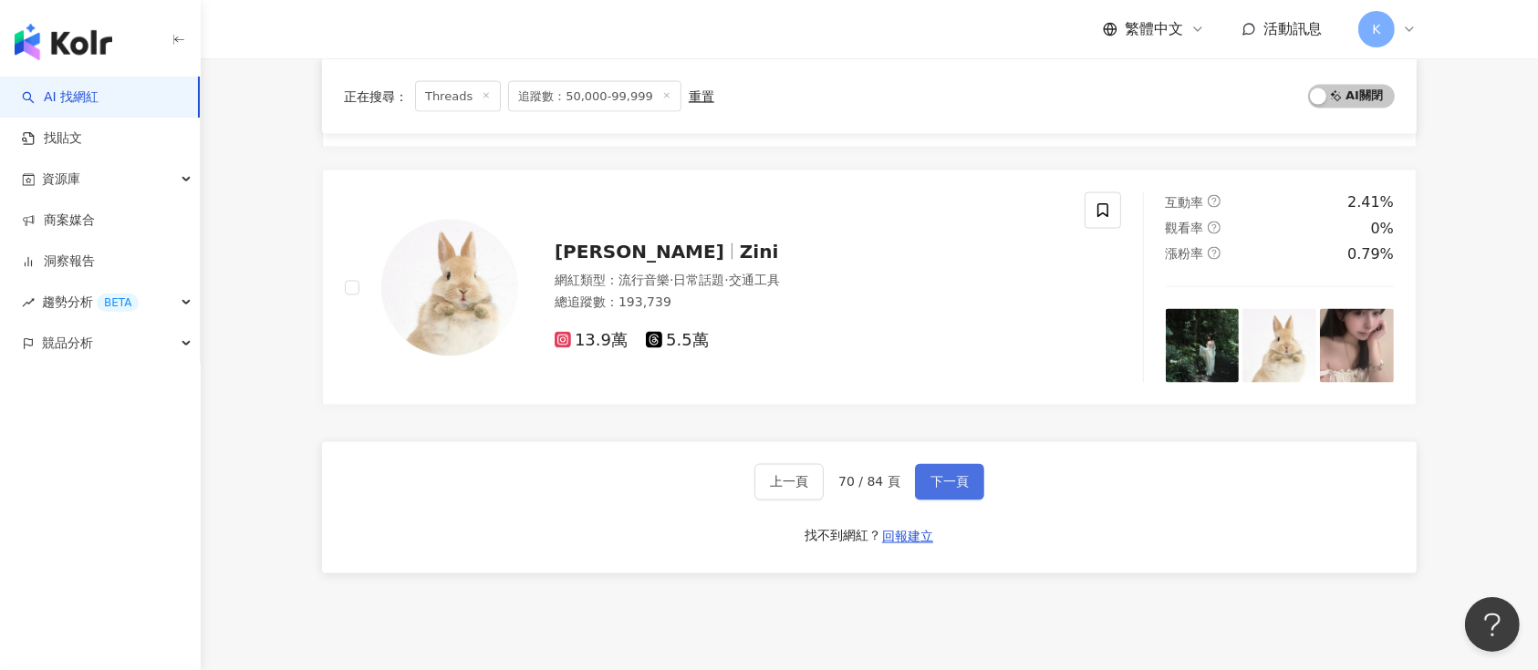
click at [956, 479] on span "下一頁" at bounding box center [949, 482] width 38 height 15
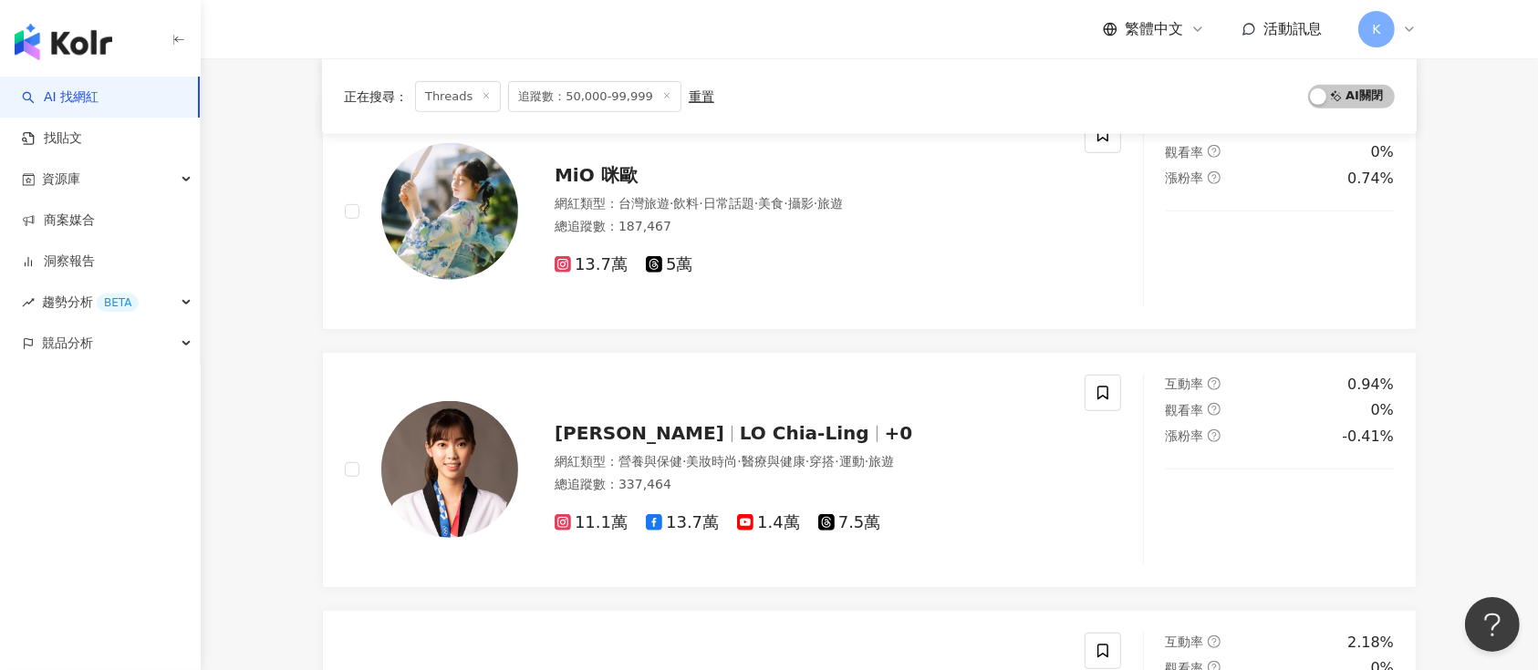
scroll to position [3065, 0]
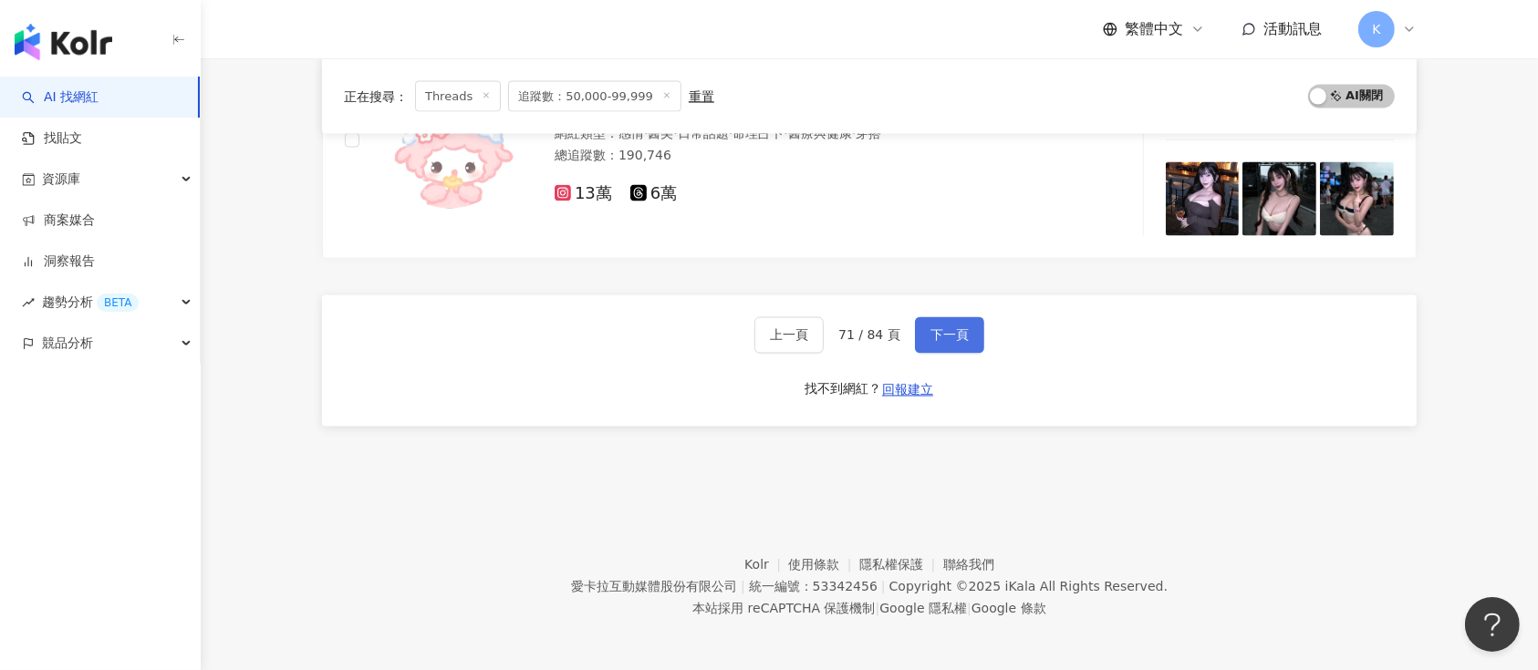
click at [941, 337] on span "下一頁" at bounding box center [949, 335] width 38 height 15
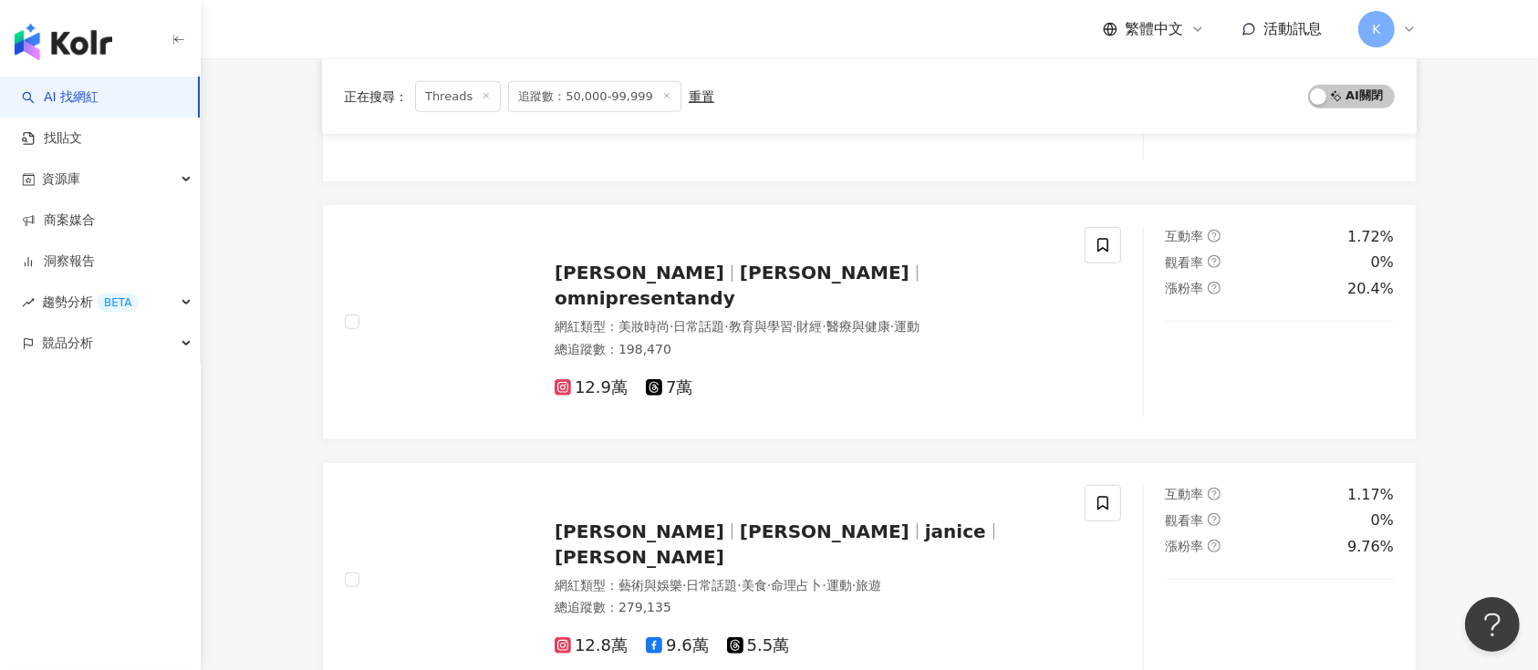
scroll to position [3135, 0]
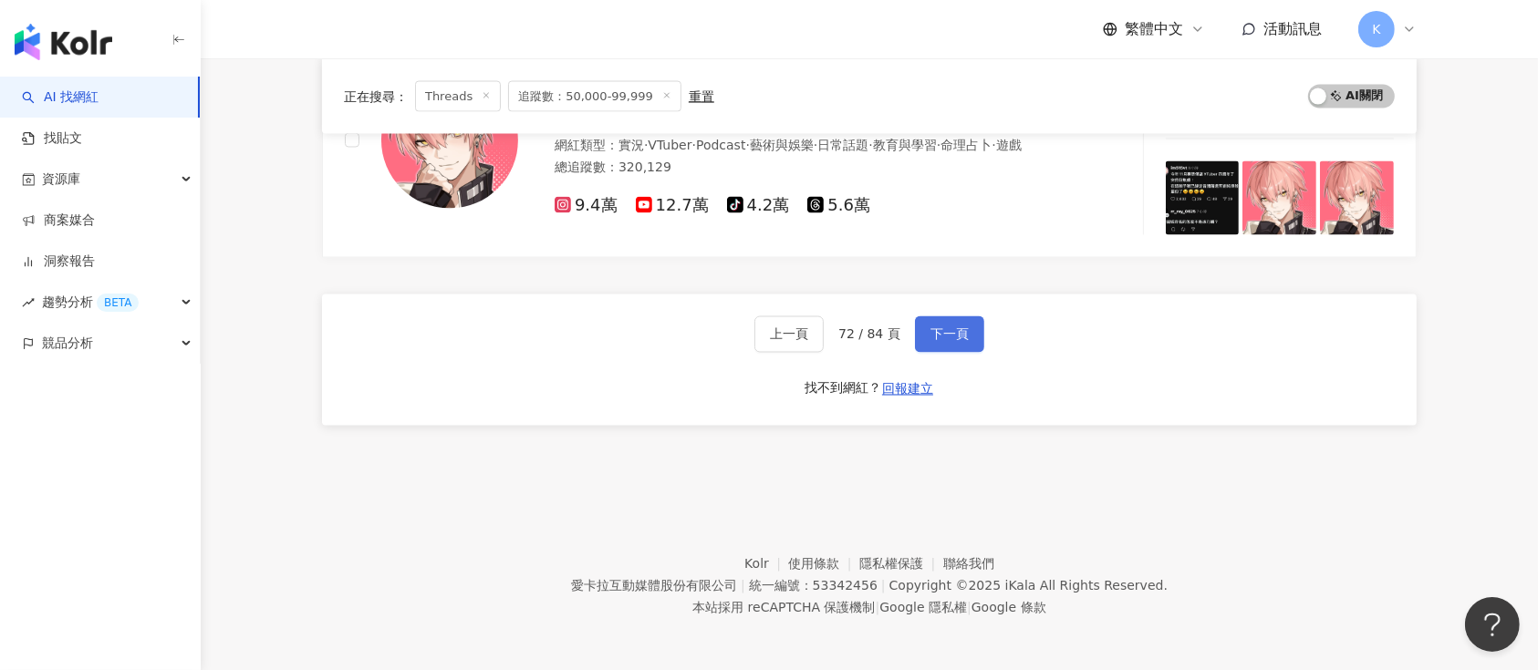
click at [956, 333] on span "下一頁" at bounding box center [949, 334] width 38 height 15
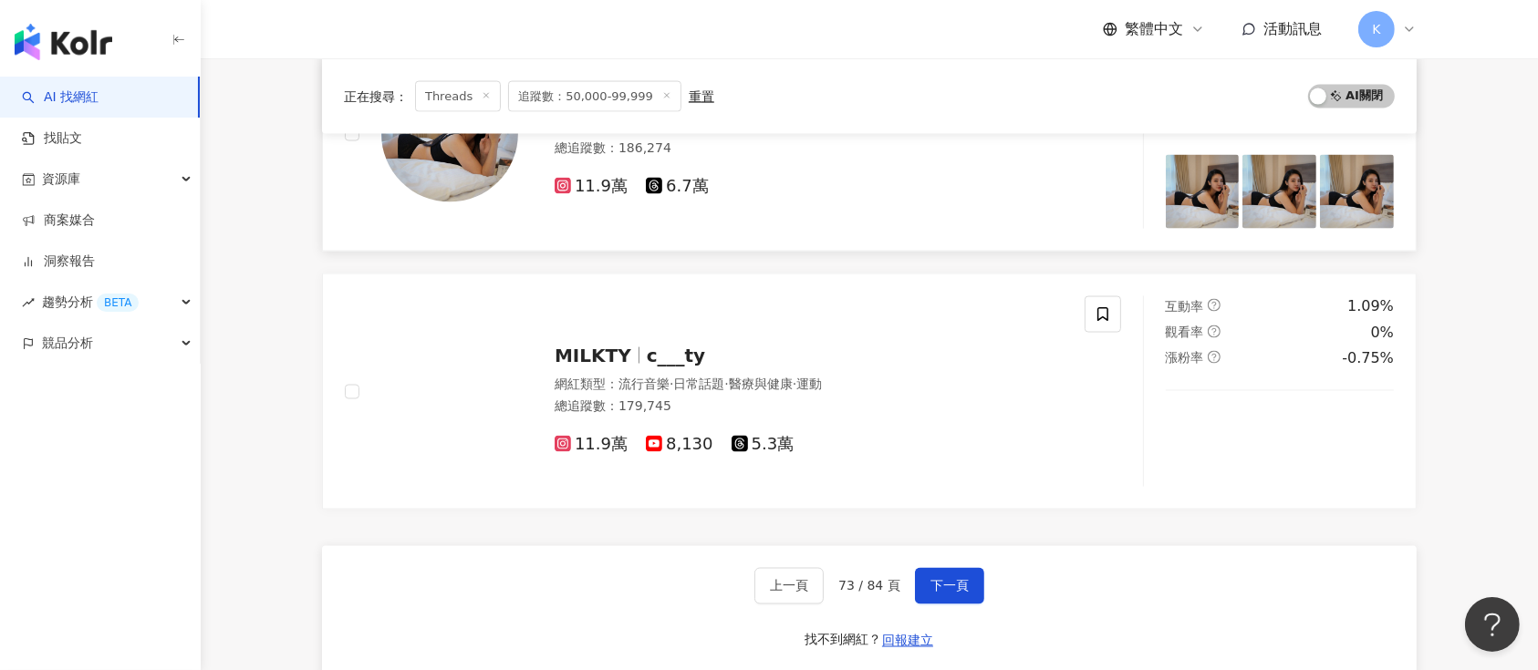
scroll to position [3014, 0]
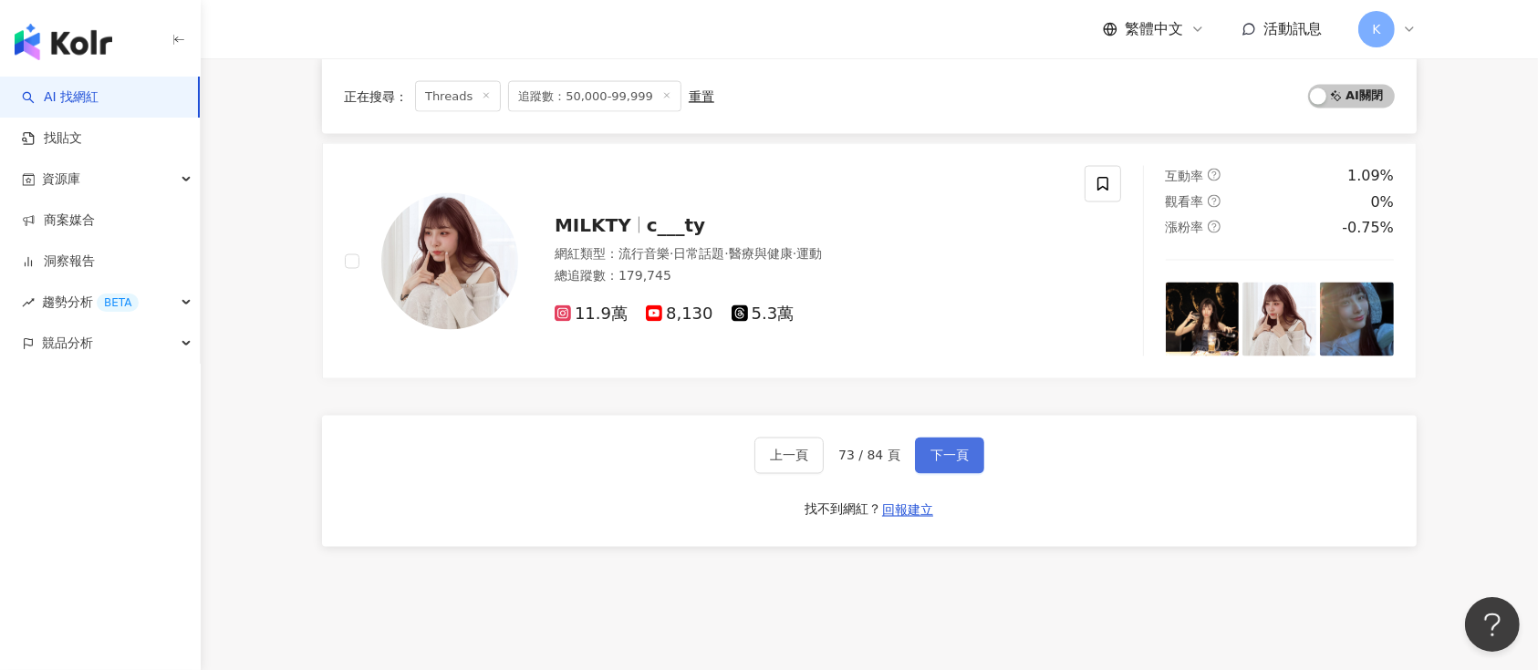
click at [963, 449] on span "下一頁" at bounding box center [949, 456] width 38 height 15
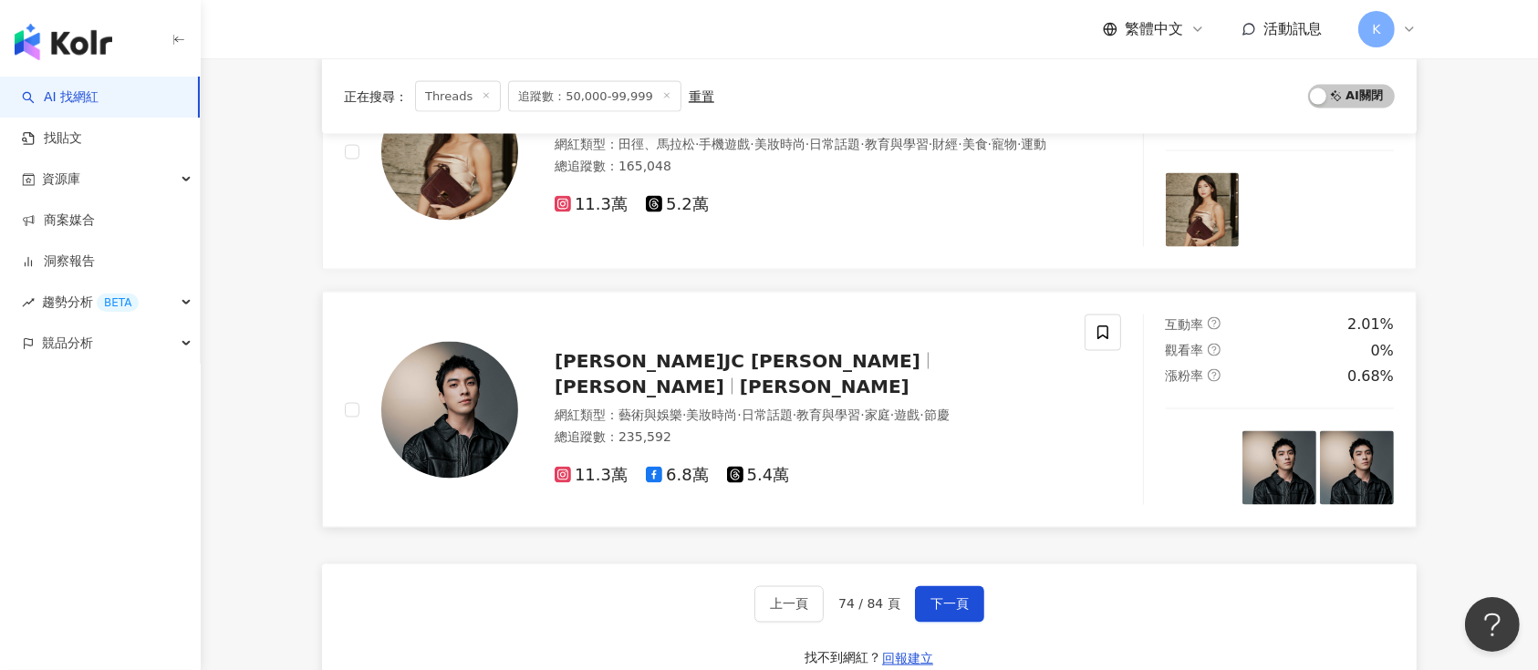
scroll to position [2892, 0]
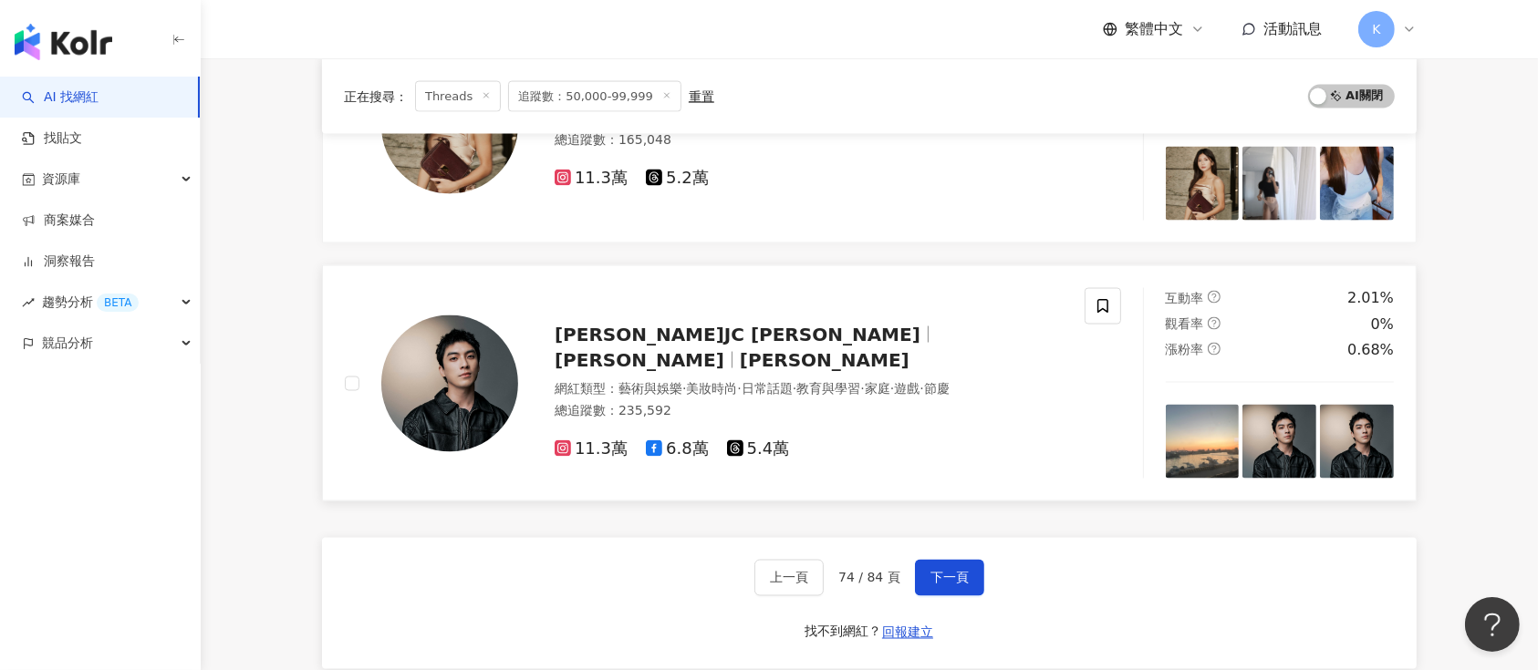
click at [715, 328] on div "林哲熹 JC LIN 林哲熹 JC LIN 網紅類型 ： 藝術與娛樂 · 美妝時尚 · 日常話題 · 教育與學習 · 家庭 · 遊戲 · 節慶 總追蹤數 ： …" at bounding box center [790, 383] width 545 height 153
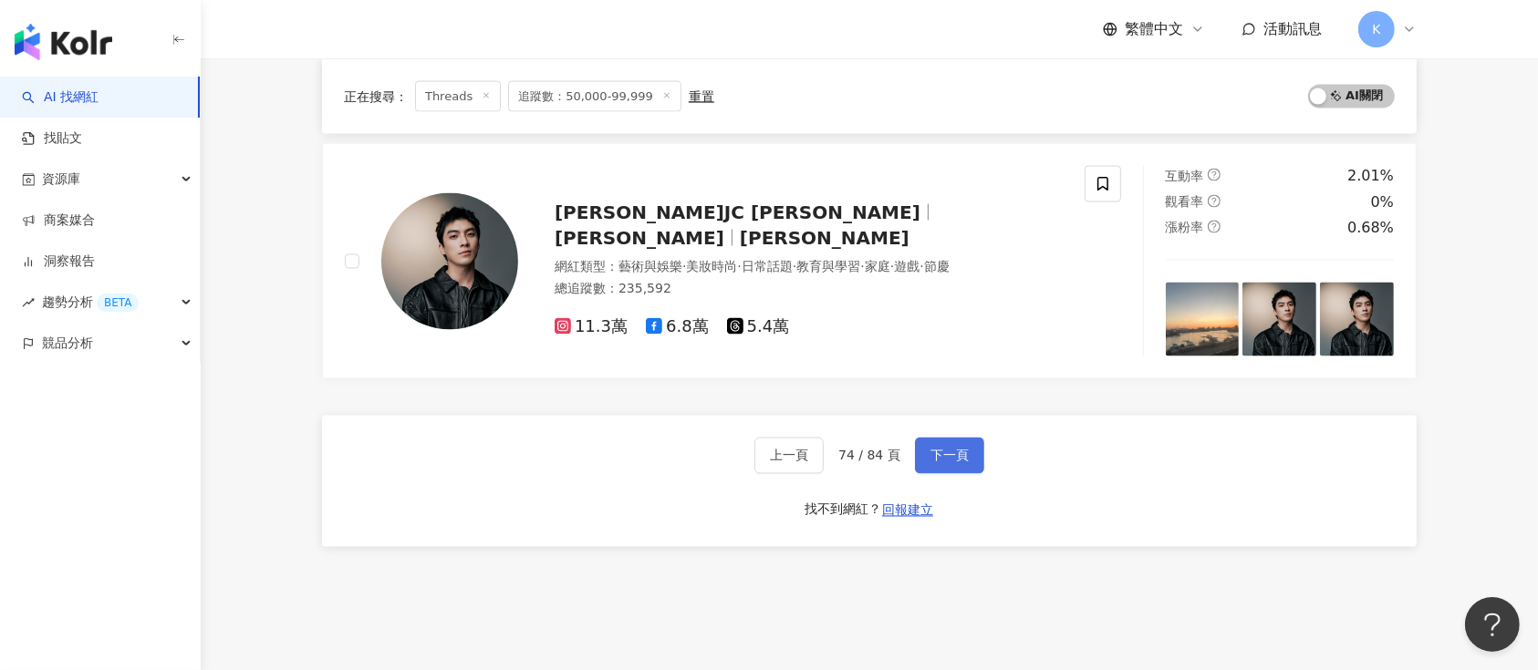
click at [933, 442] on button "下一頁" at bounding box center [949, 456] width 69 height 36
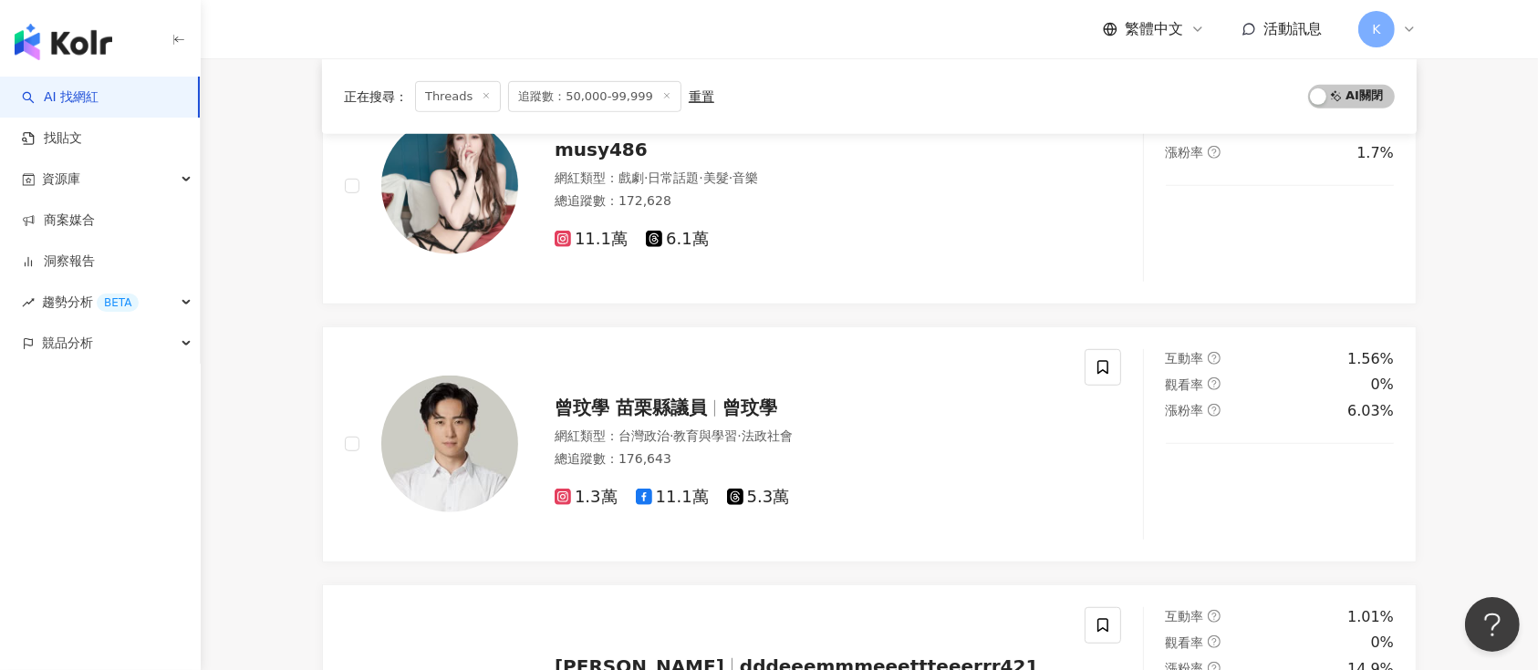
scroll to position [3014, 0]
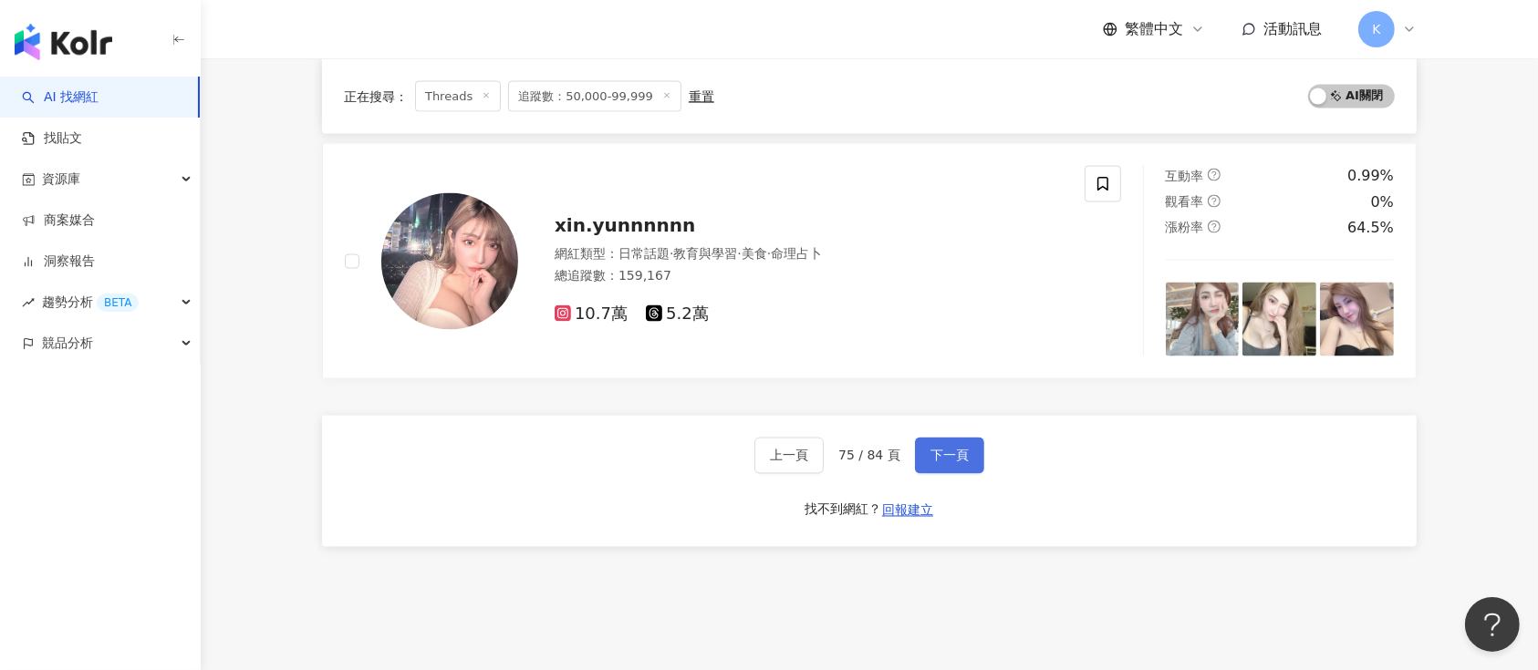
click at [939, 442] on button "下一頁" at bounding box center [949, 456] width 69 height 36
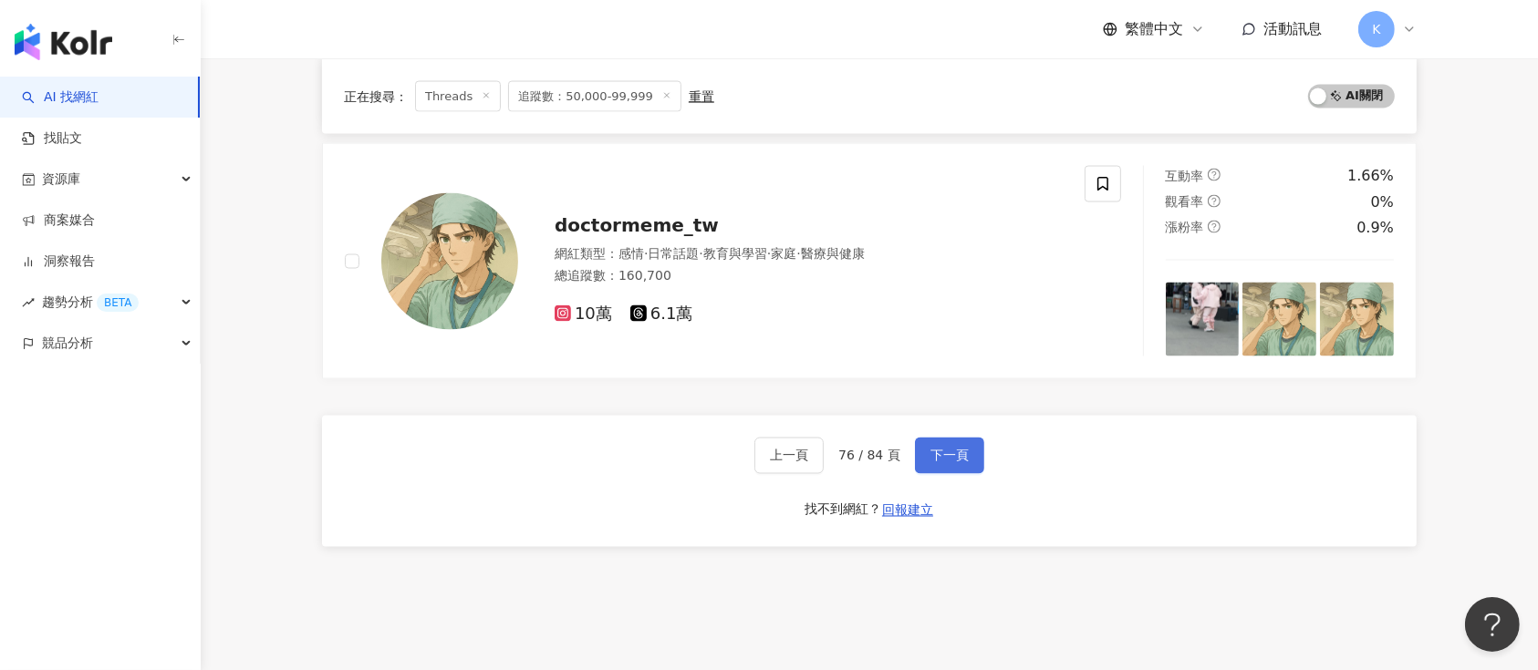
click at [949, 455] on span "下一頁" at bounding box center [949, 456] width 38 height 15
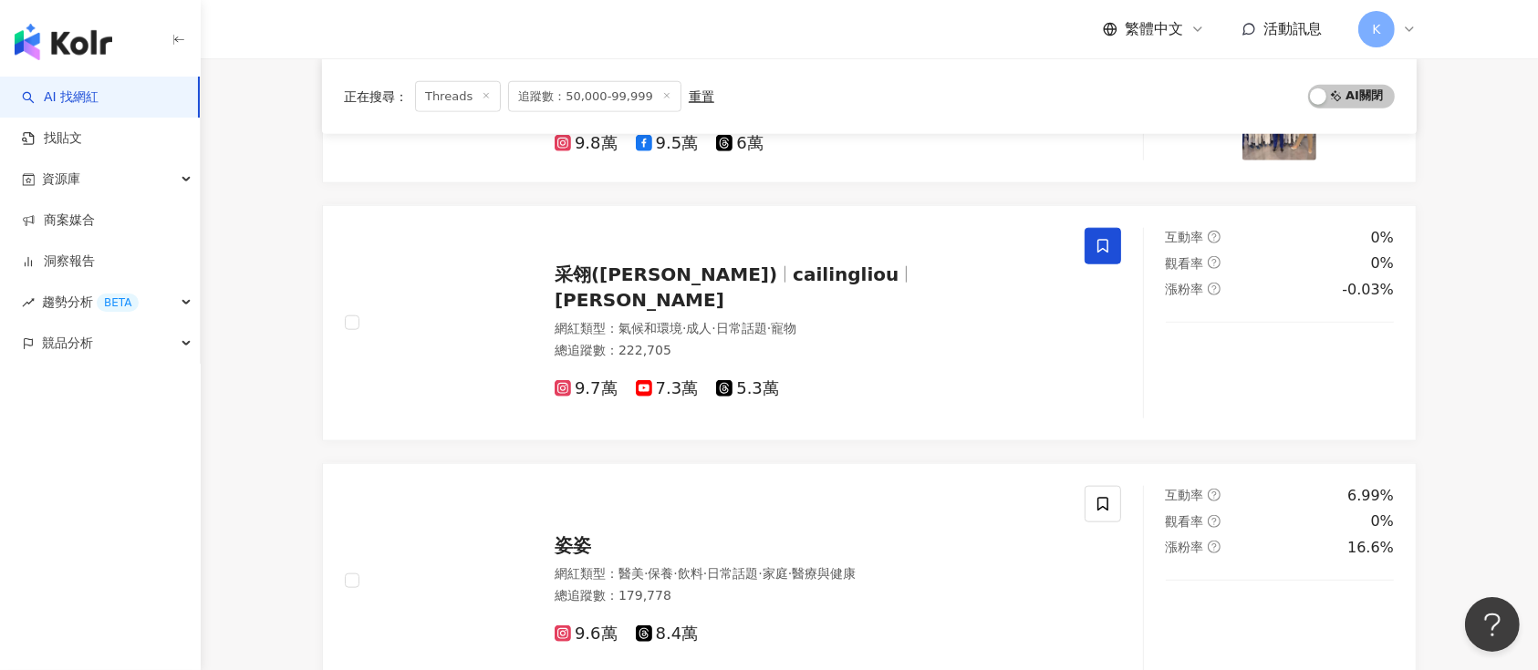
scroll to position [1768, 0]
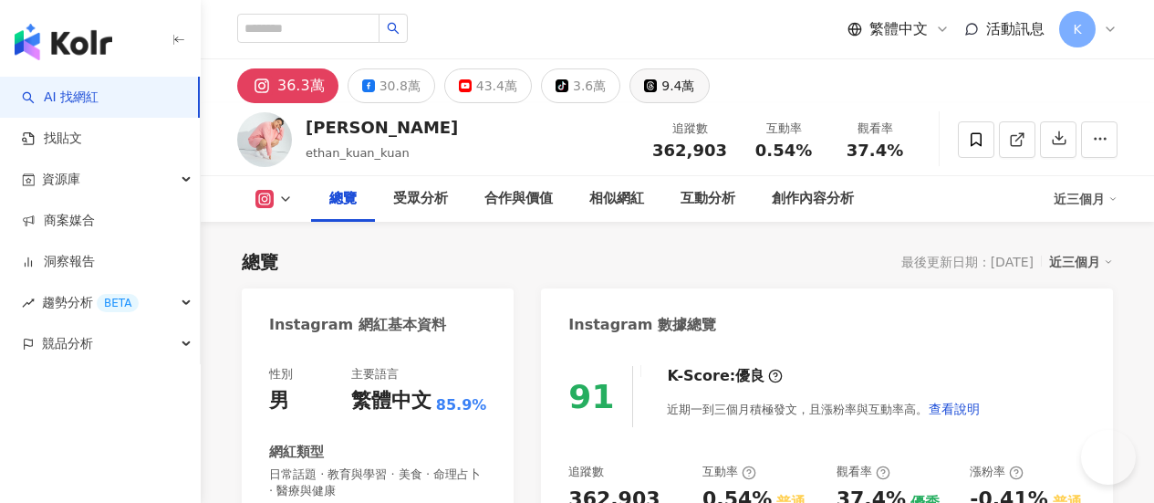
click at [694, 74] on div "9.4萬" at bounding box center [677, 86] width 33 height 26
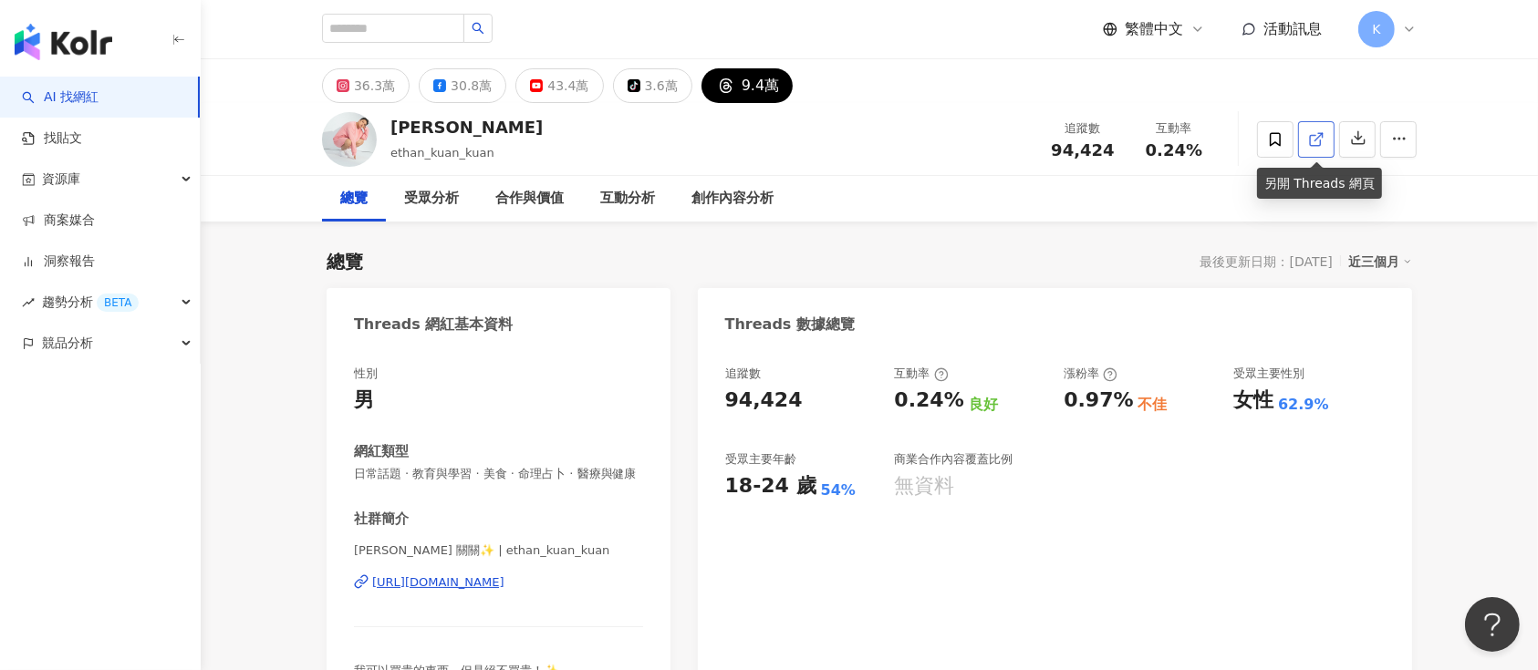
click at [1153, 146] on icon at bounding box center [1316, 139] width 16 height 16
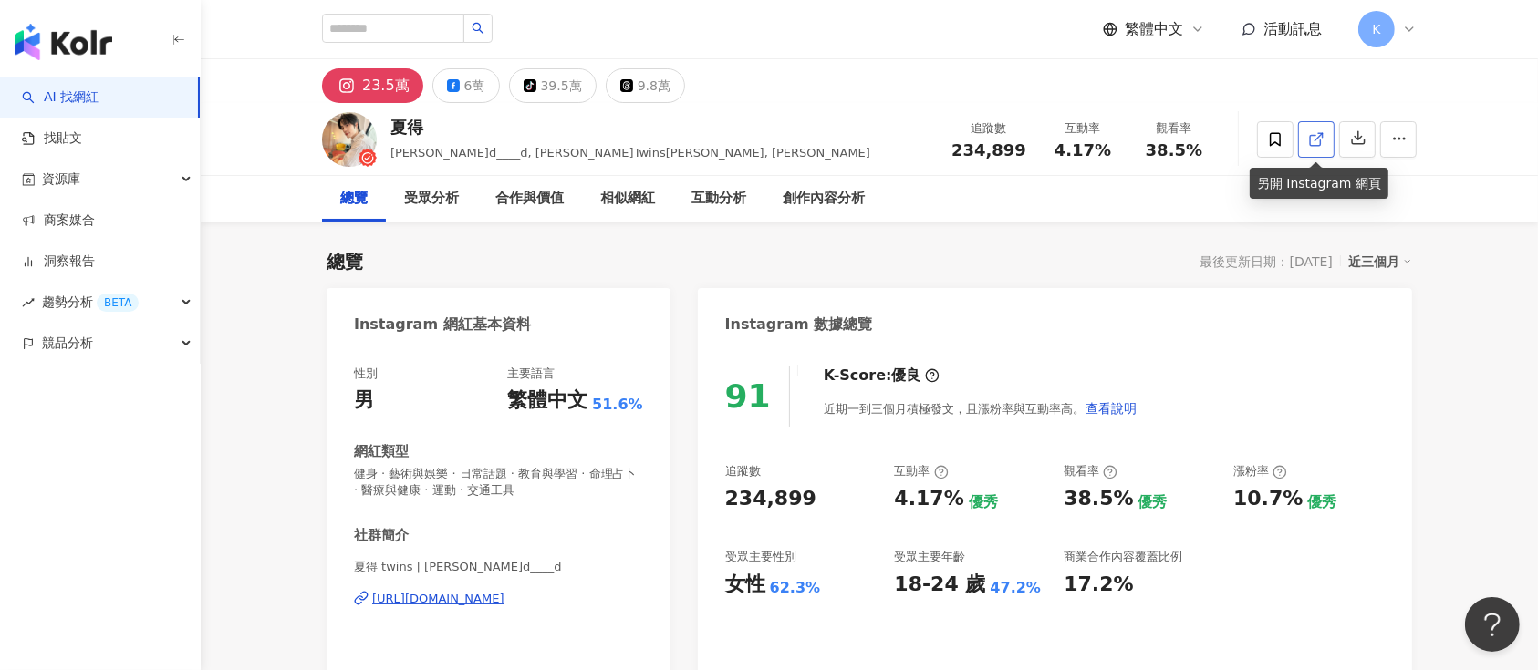
click at [1153, 134] on link at bounding box center [1316, 139] width 36 height 36
click at [638, 92] on div "9.8萬" at bounding box center [654, 86] width 33 height 26
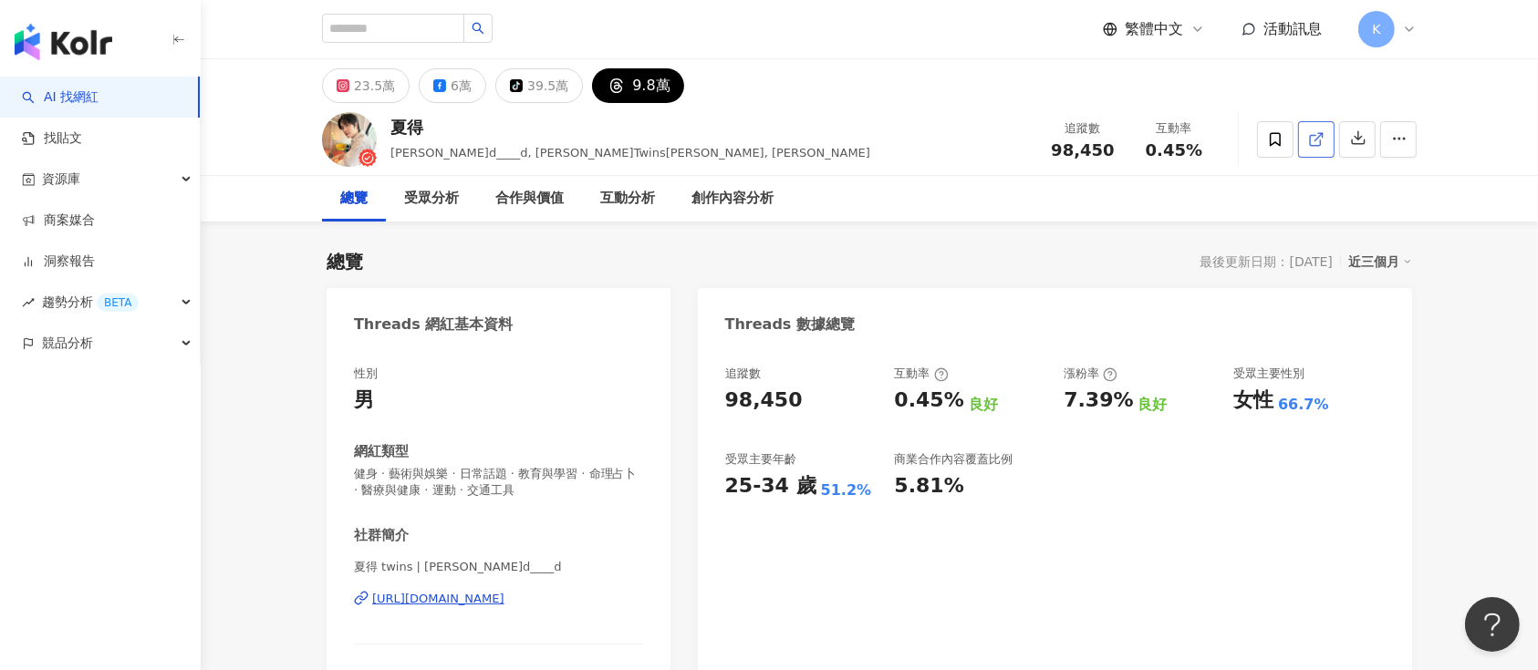
click at [1153, 135] on icon at bounding box center [1316, 139] width 16 height 16
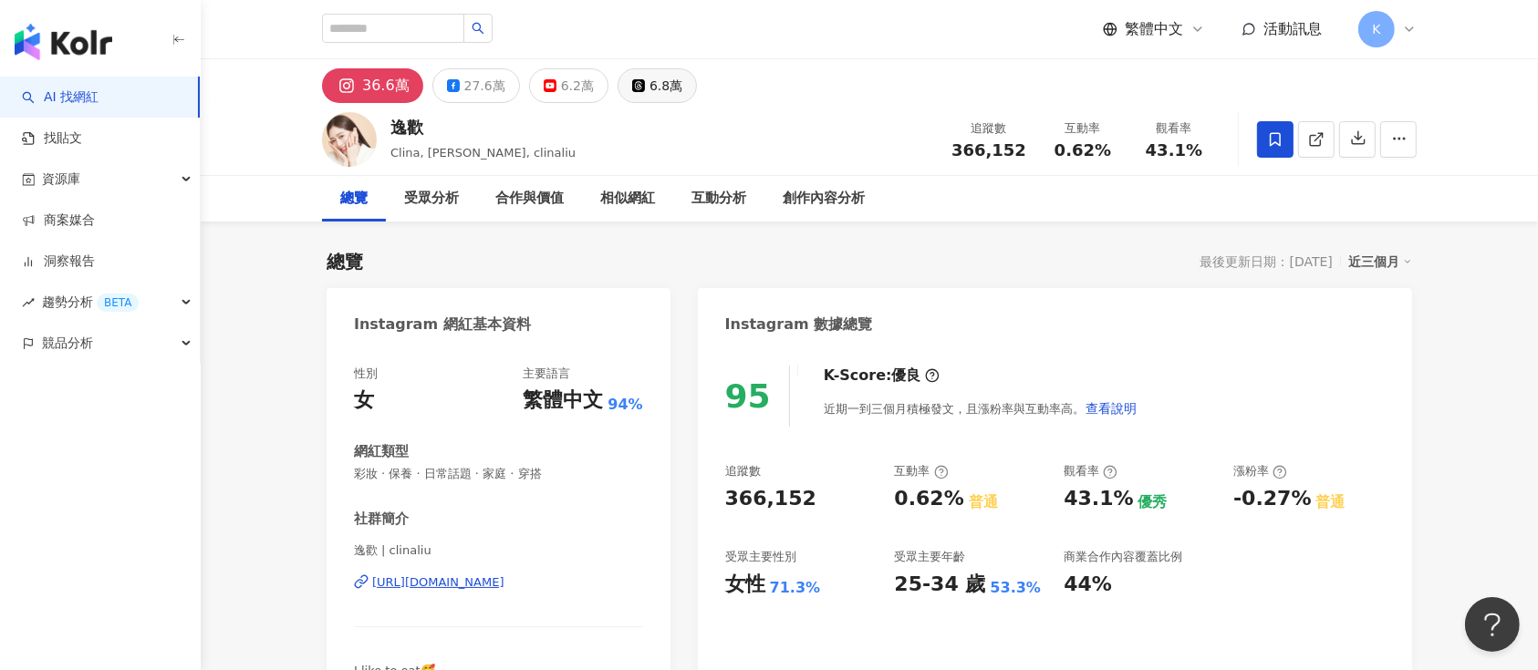
click at [632, 79] on icon at bounding box center [638, 85] width 13 height 13
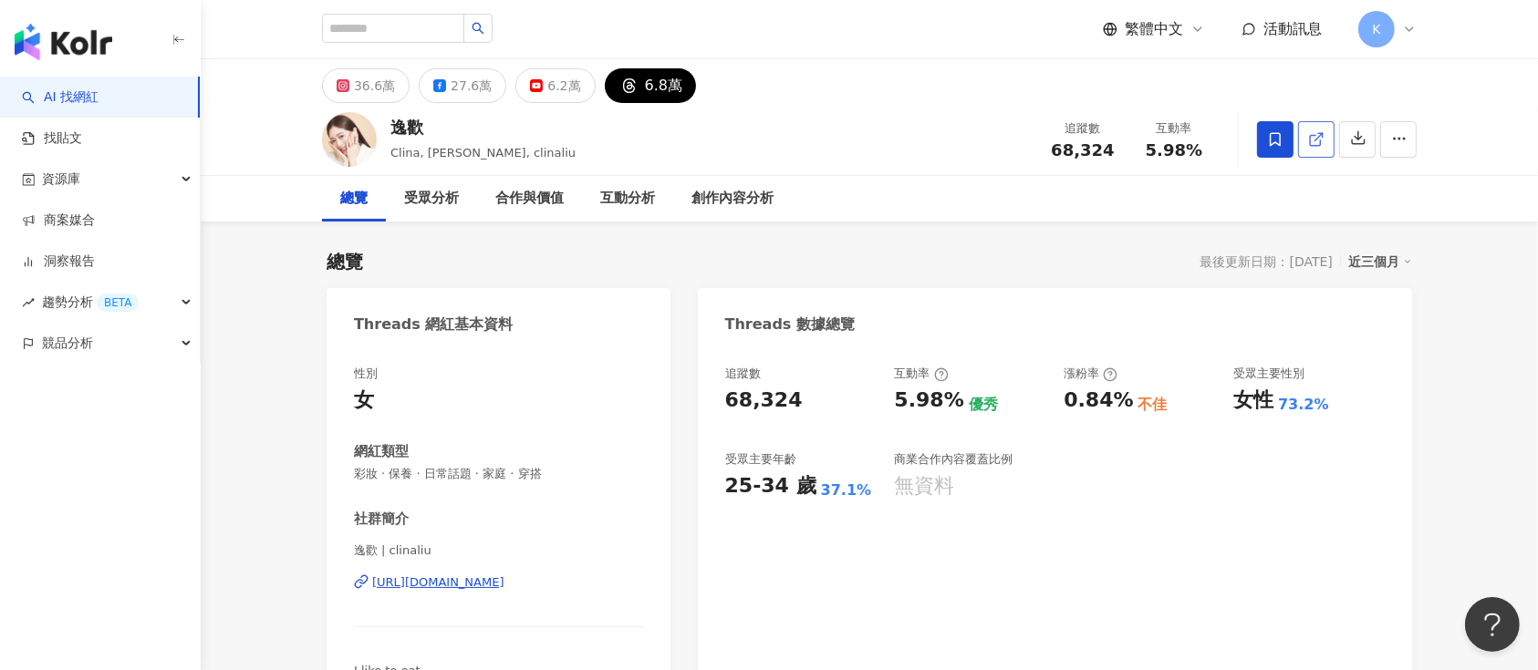
click at [1153, 146] on icon at bounding box center [1316, 139] width 16 height 16
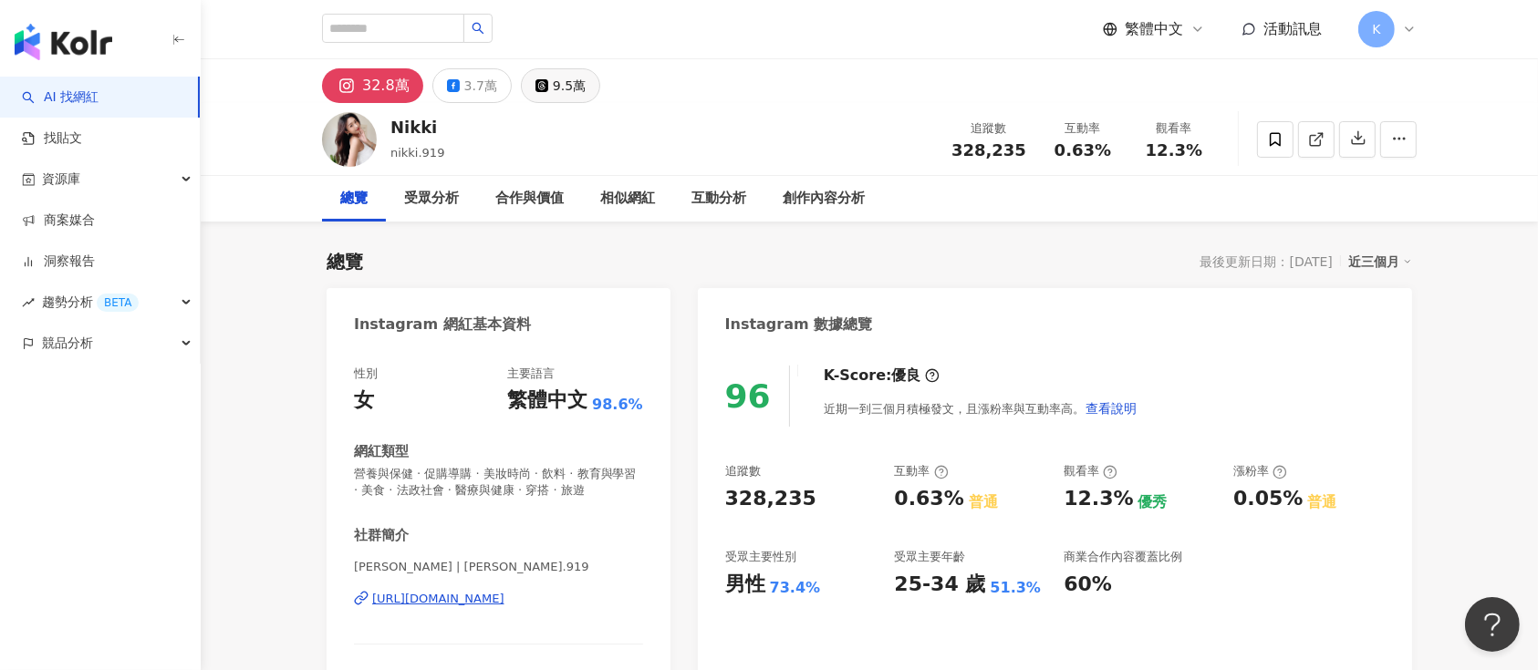
click at [536, 83] on icon at bounding box center [541, 85] width 13 height 13
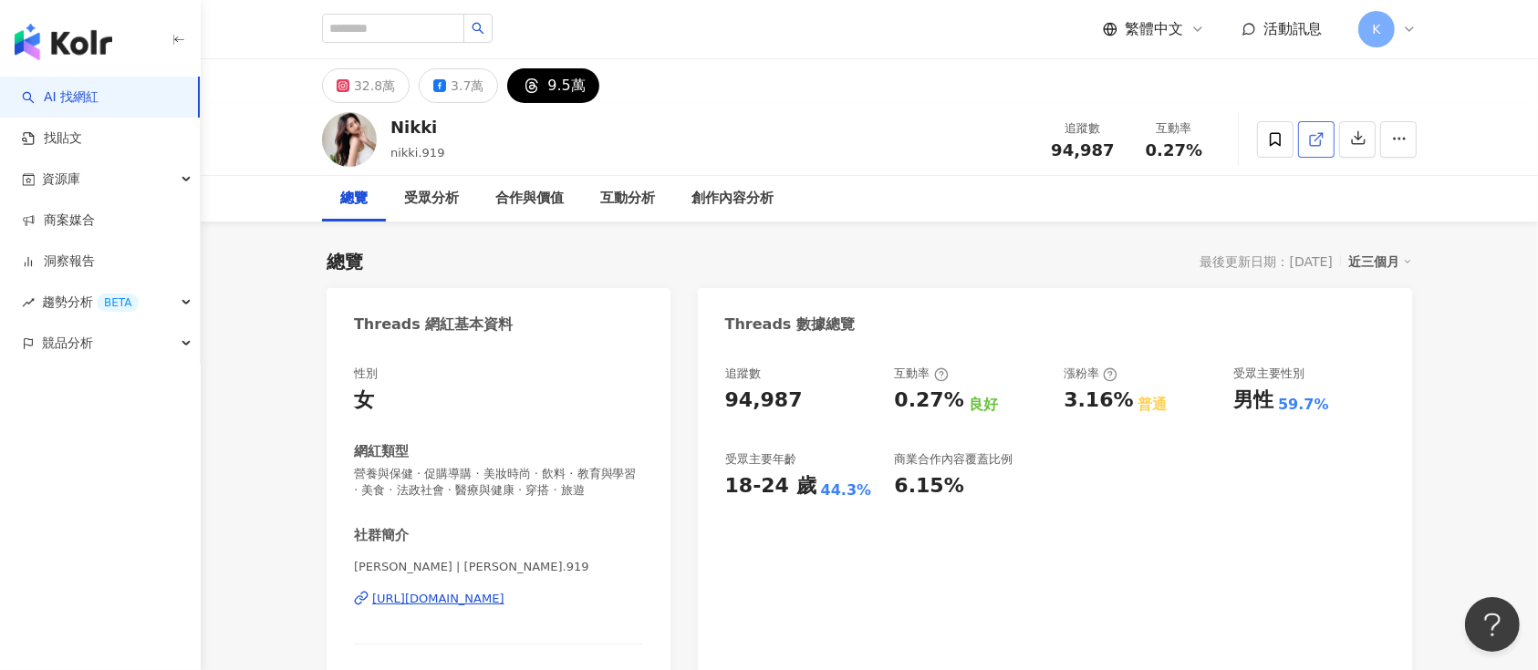
click at [1314, 142] on icon at bounding box center [1316, 139] width 16 height 16
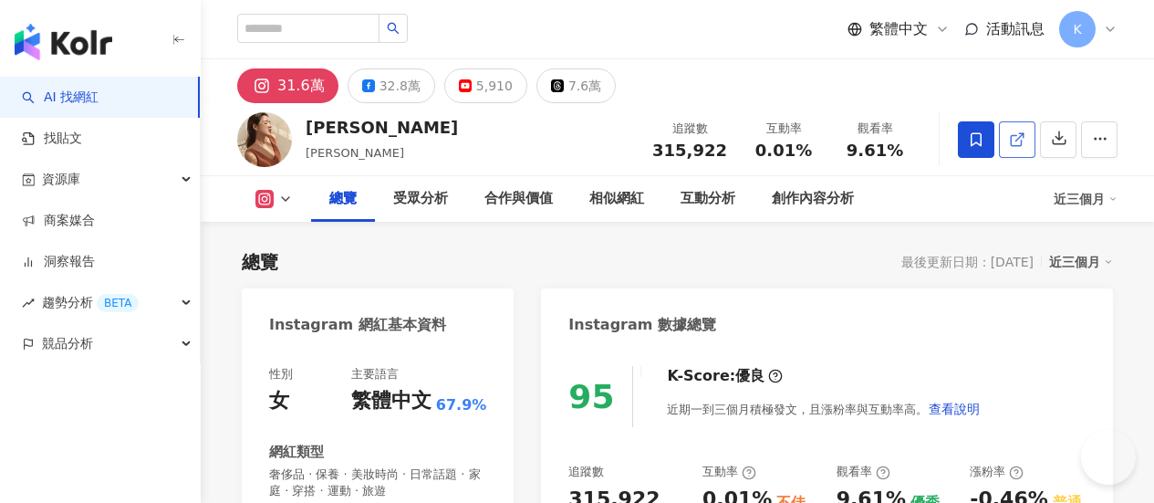
click at [1025, 140] on icon at bounding box center [1017, 139] width 16 height 16
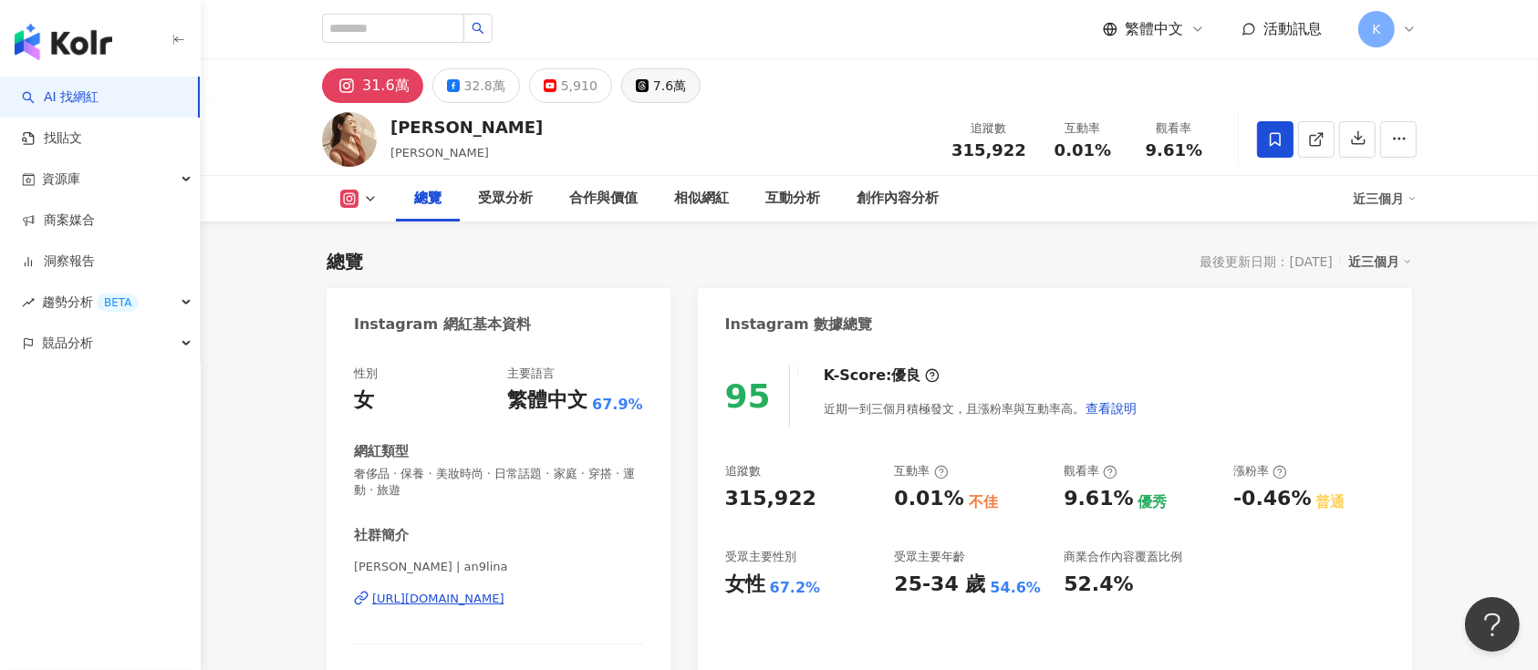
click at [636, 79] on icon at bounding box center [642, 85] width 13 height 13
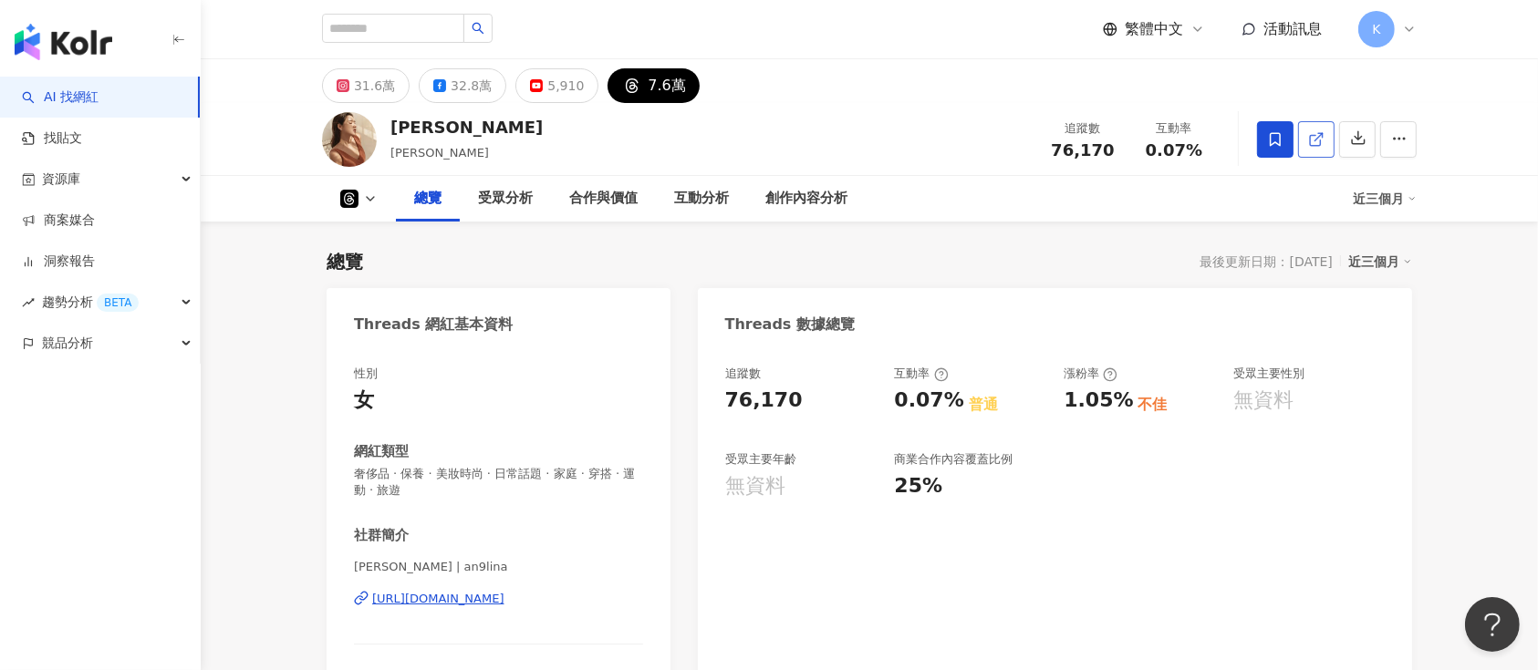
click at [1153, 131] on icon at bounding box center [1316, 139] width 16 height 16
click at [1153, 140] on icon at bounding box center [1316, 139] width 16 height 16
click at [1153, 142] on icon at bounding box center [1316, 139] width 16 height 16
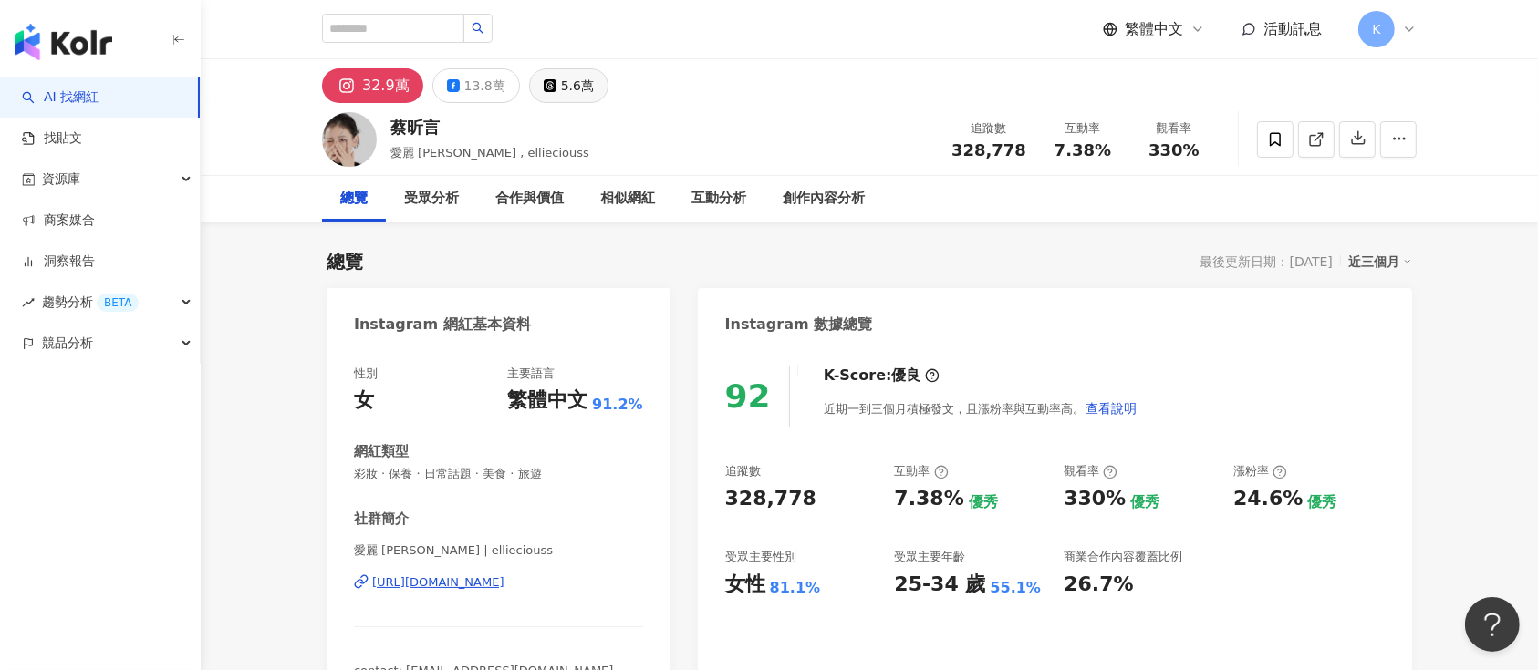
click at [568, 87] on div "5.6萬" at bounding box center [577, 86] width 33 height 26
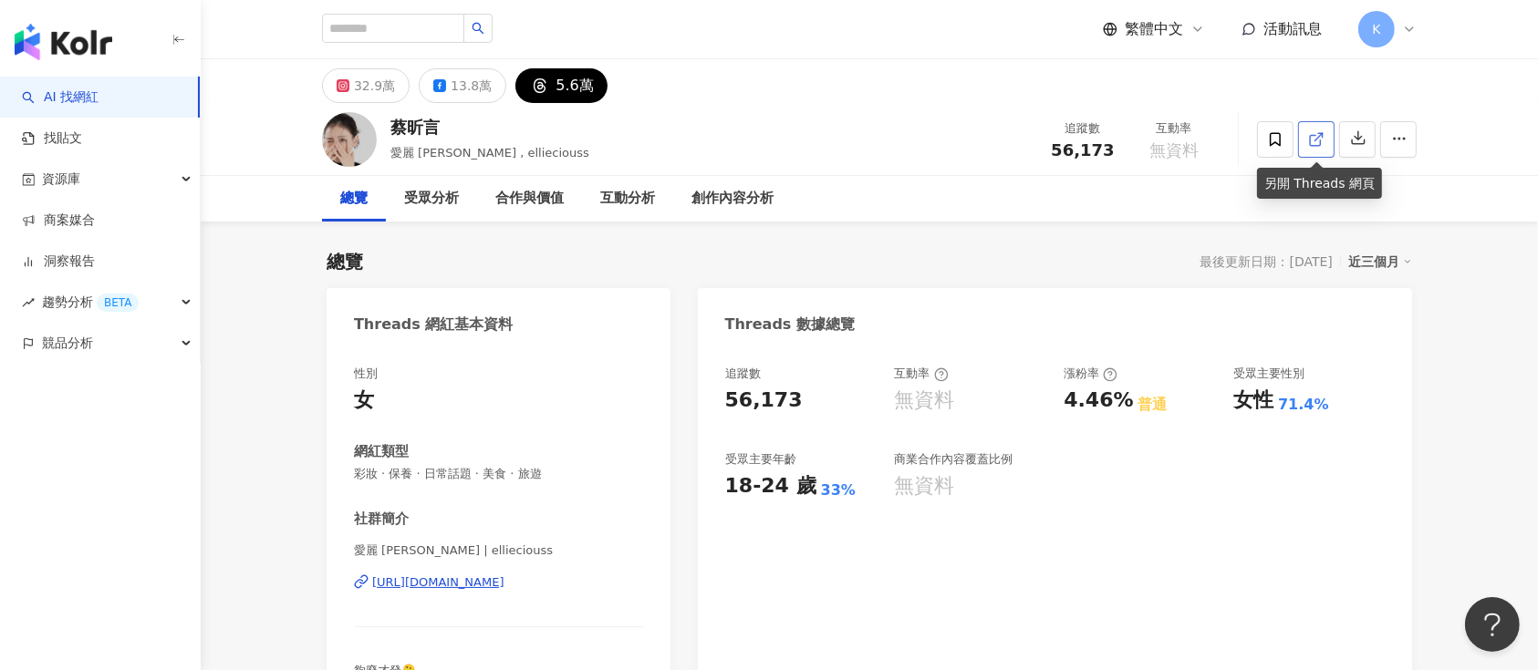
click at [1309, 142] on icon at bounding box center [1316, 139] width 16 height 16
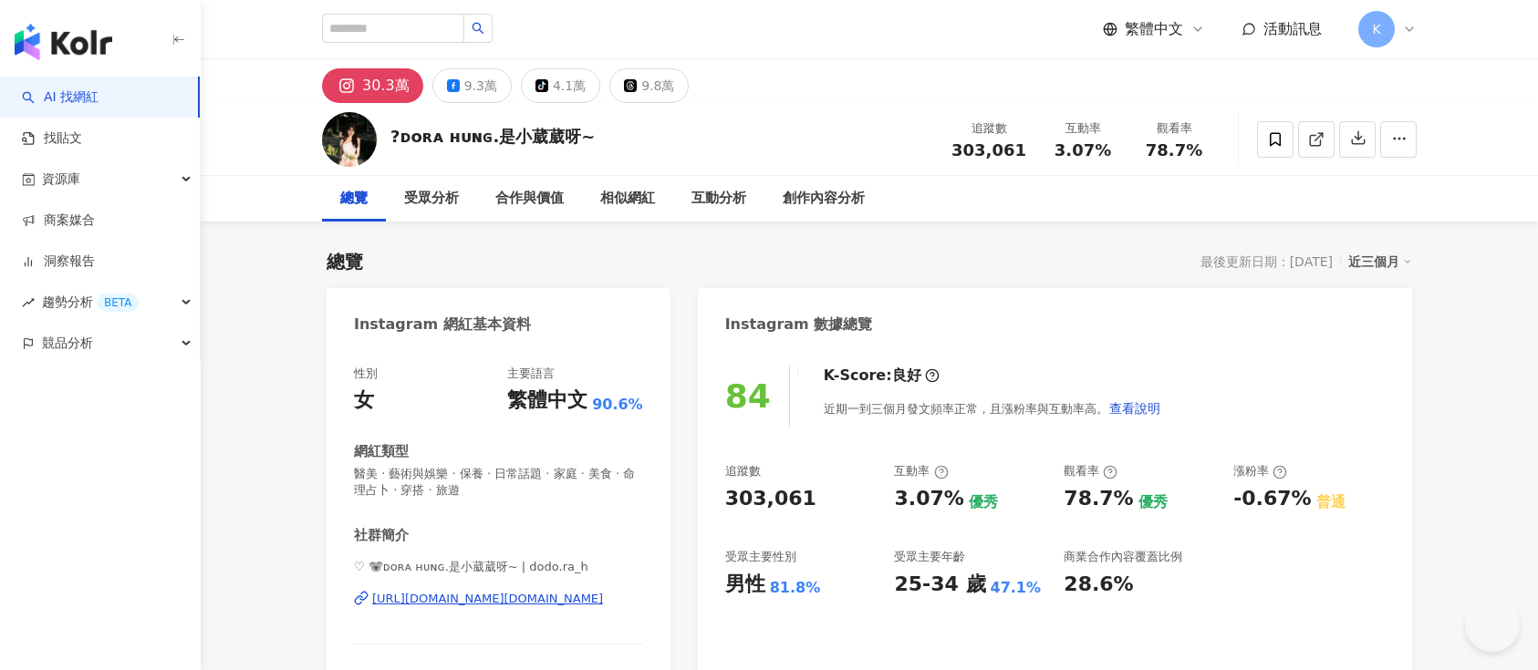
click at [1315, 142] on icon at bounding box center [1316, 139] width 16 height 16
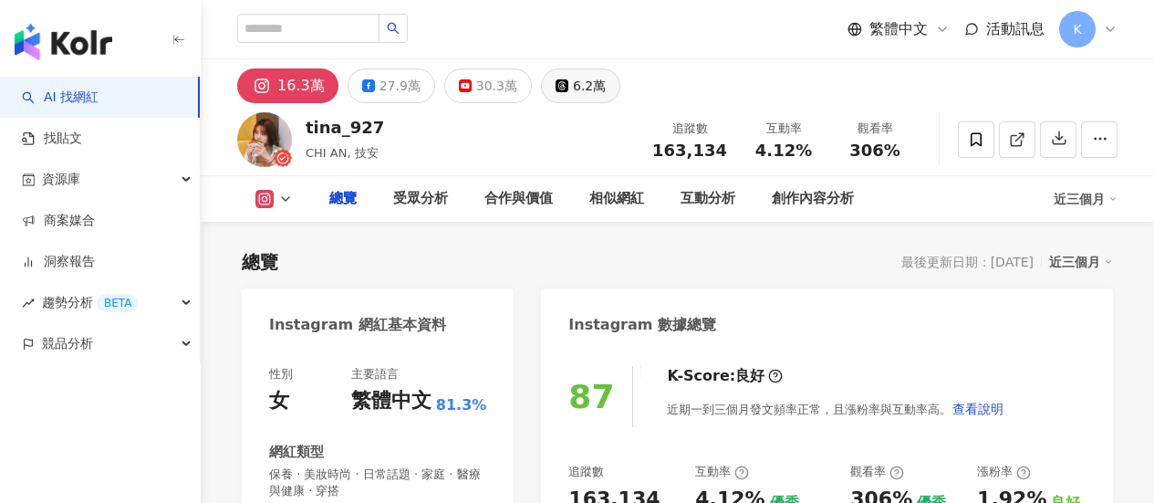
click at [620, 89] on button "6.2萬" at bounding box center [580, 85] width 79 height 35
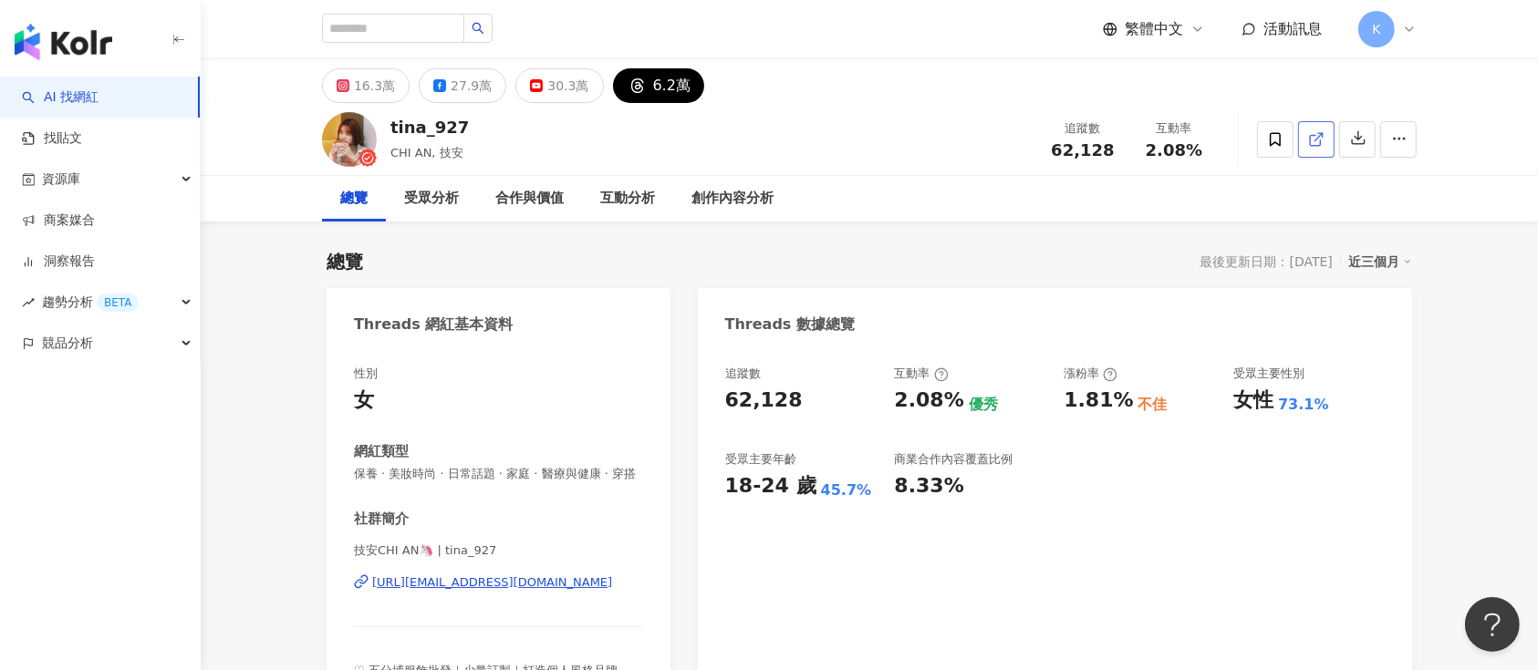
click at [1153, 142] on icon at bounding box center [1316, 139] width 16 height 16
click at [1153, 131] on link at bounding box center [1316, 139] width 36 height 36
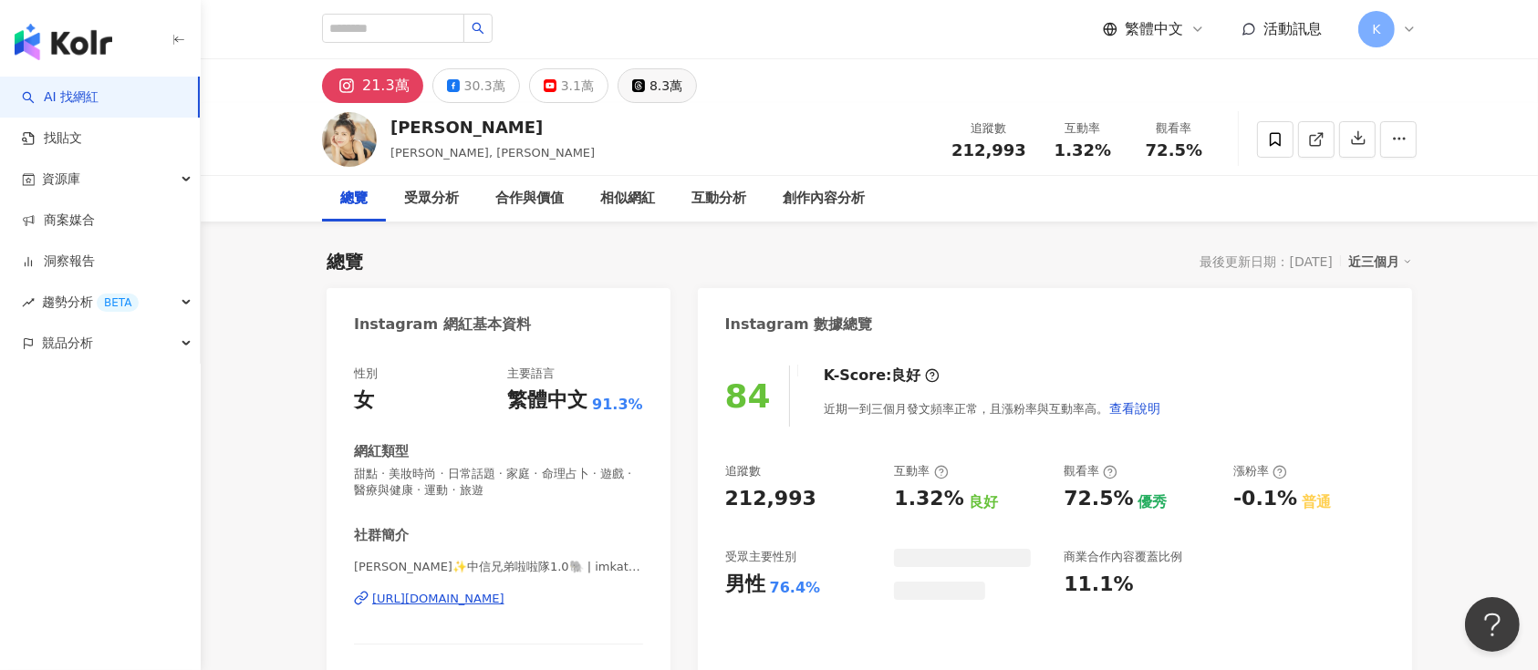
click at [650, 91] on div "8.3萬" at bounding box center [666, 86] width 33 height 26
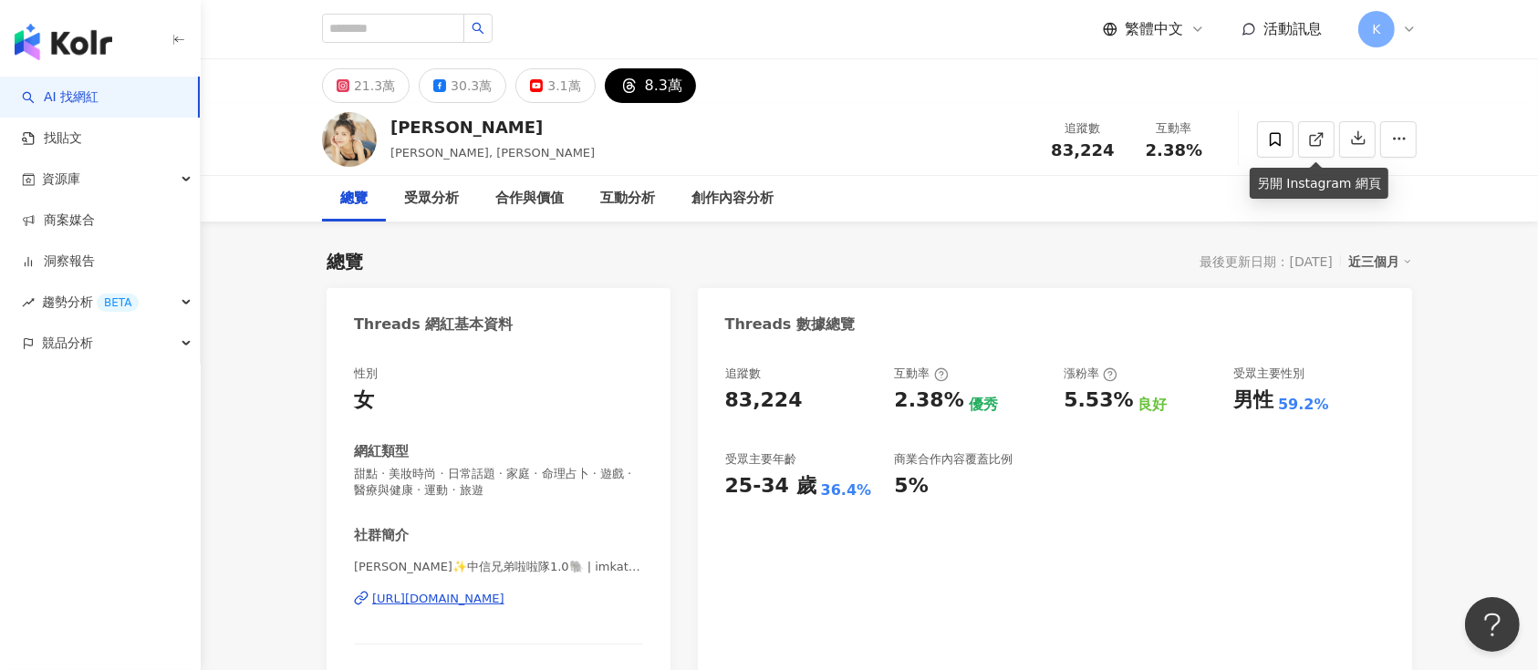
click at [1313, 141] on icon at bounding box center [1316, 139] width 16 height 16
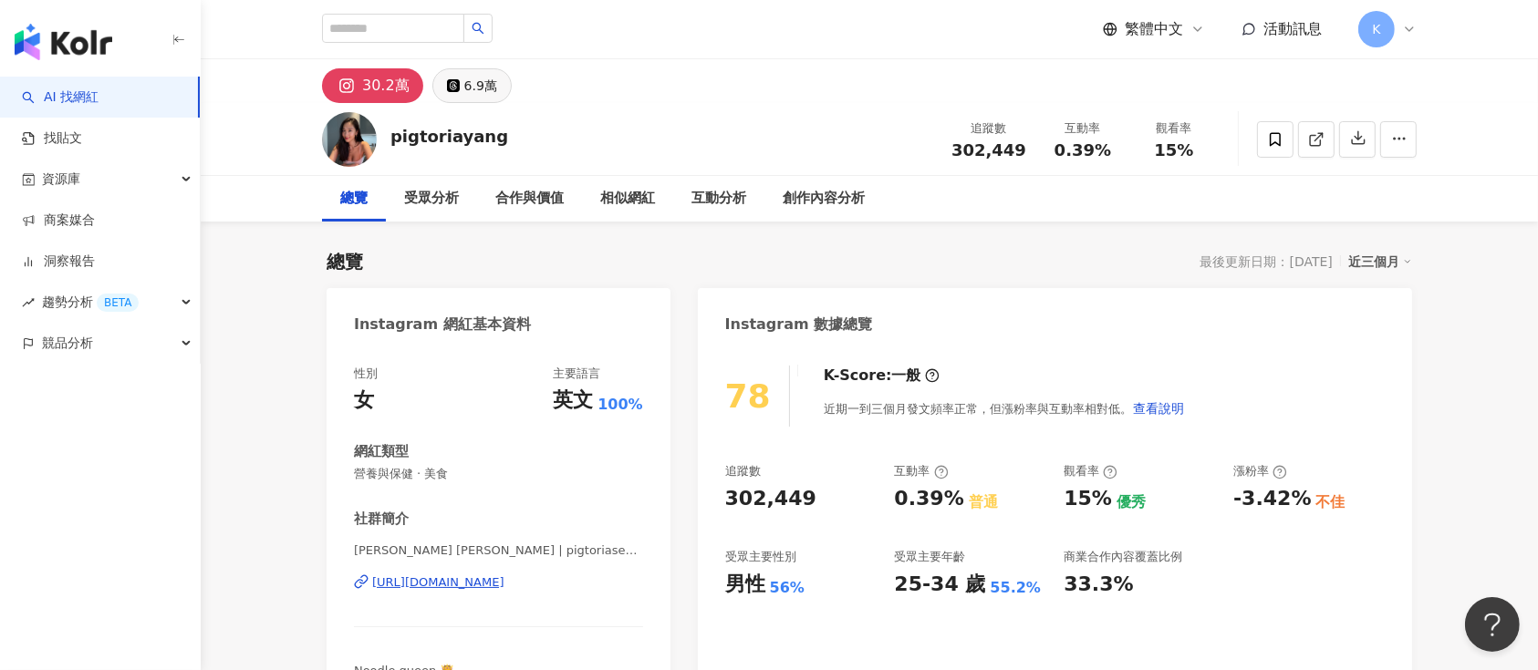
click at [447, 79] on icon at bounding box center [453, 85] width 13 height 13
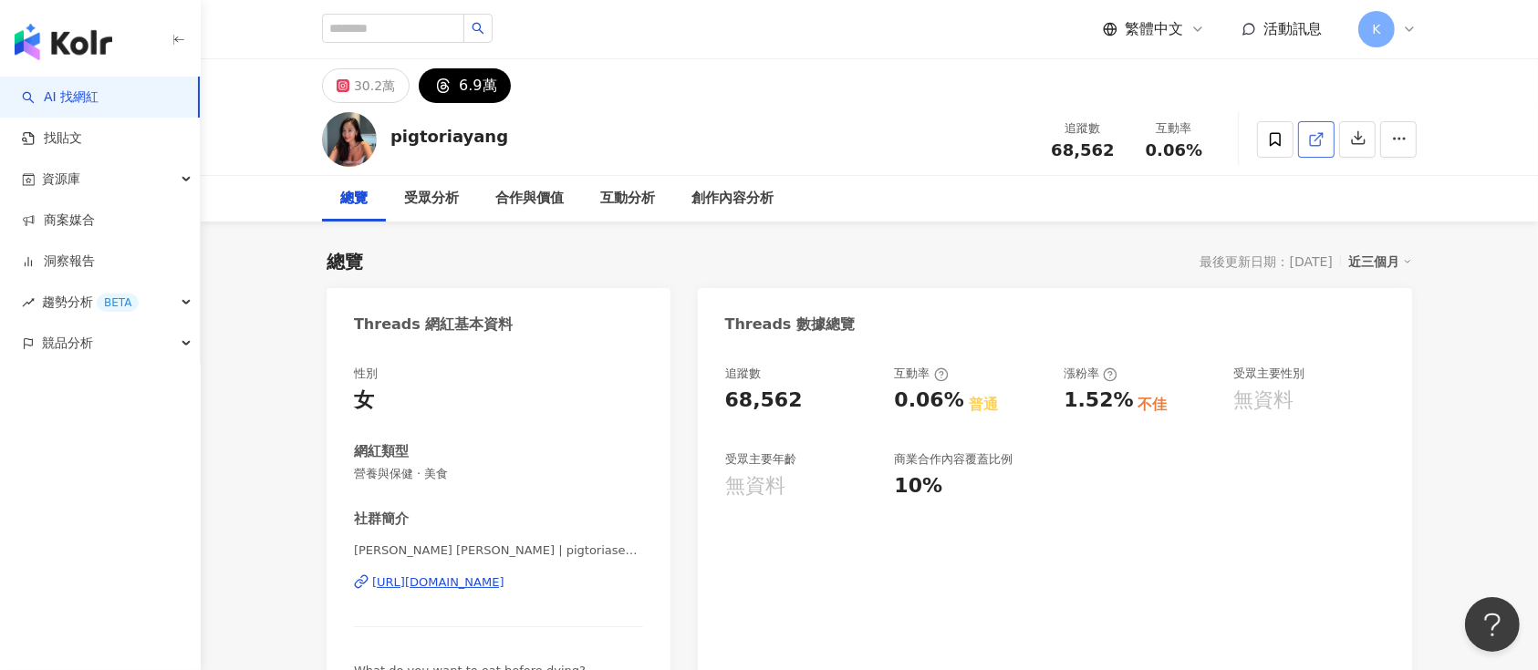
click at [1153, 139] on icon at bounding box center [1316, 139] width 16 height 16
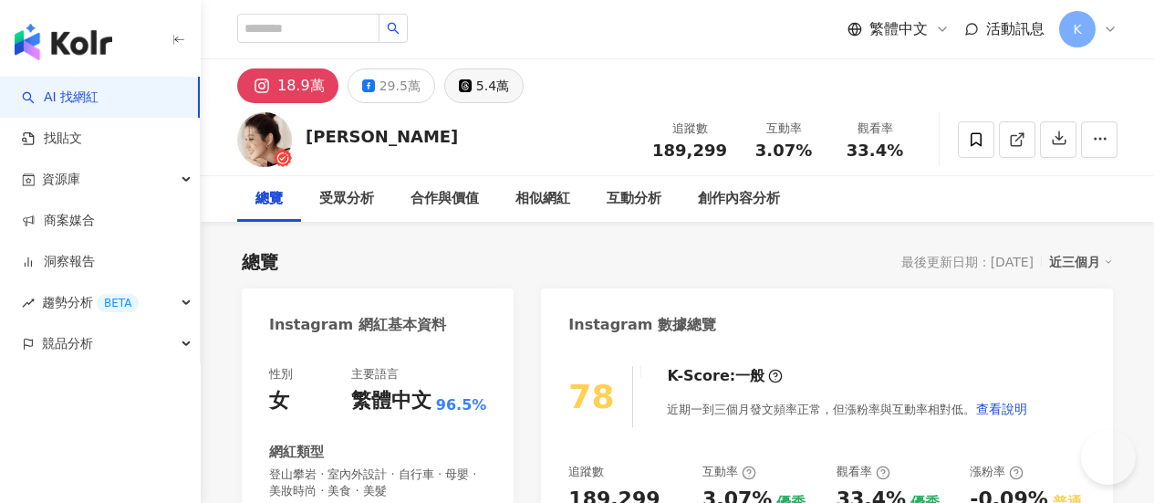
click at [509, 74] on div "5.4萬" at bounding box center [492, 86] width 33 height 26
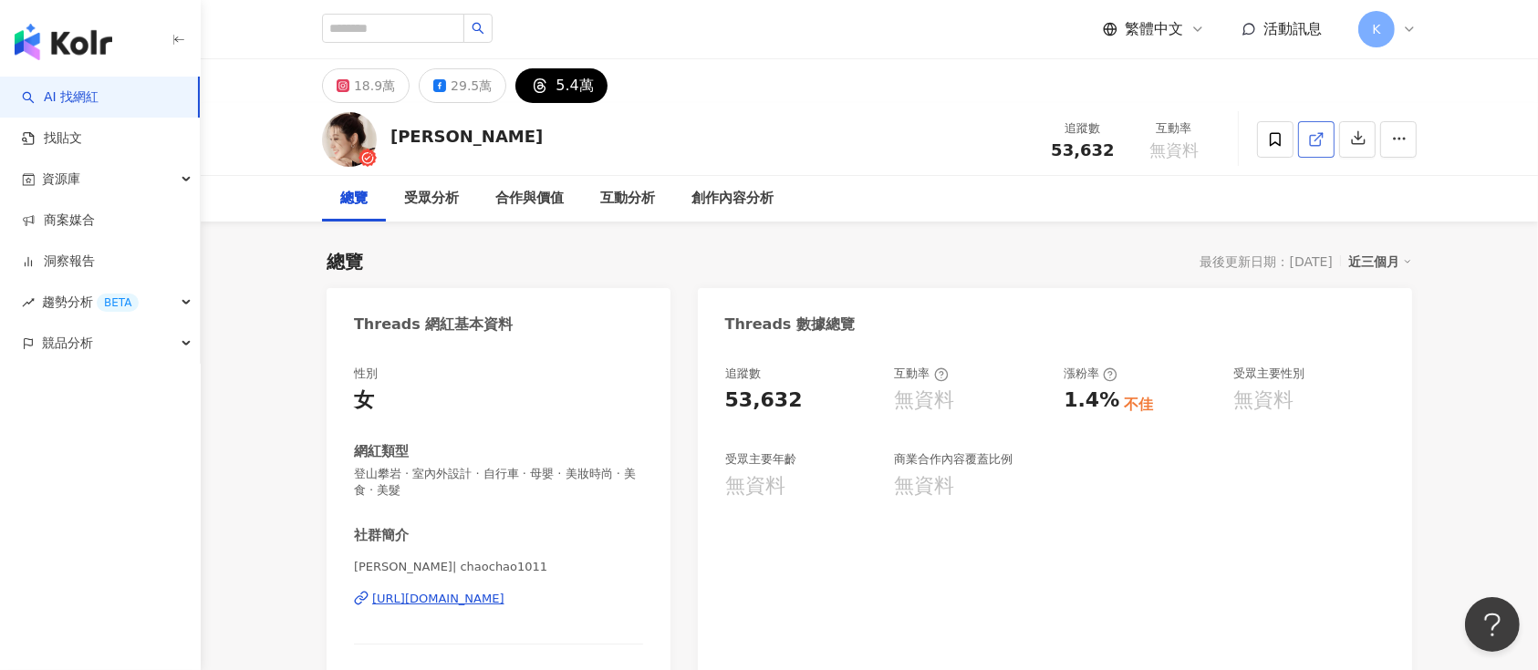
click at [1153, 139] on icon at bounding box center [1316, 139] width 16 height 16
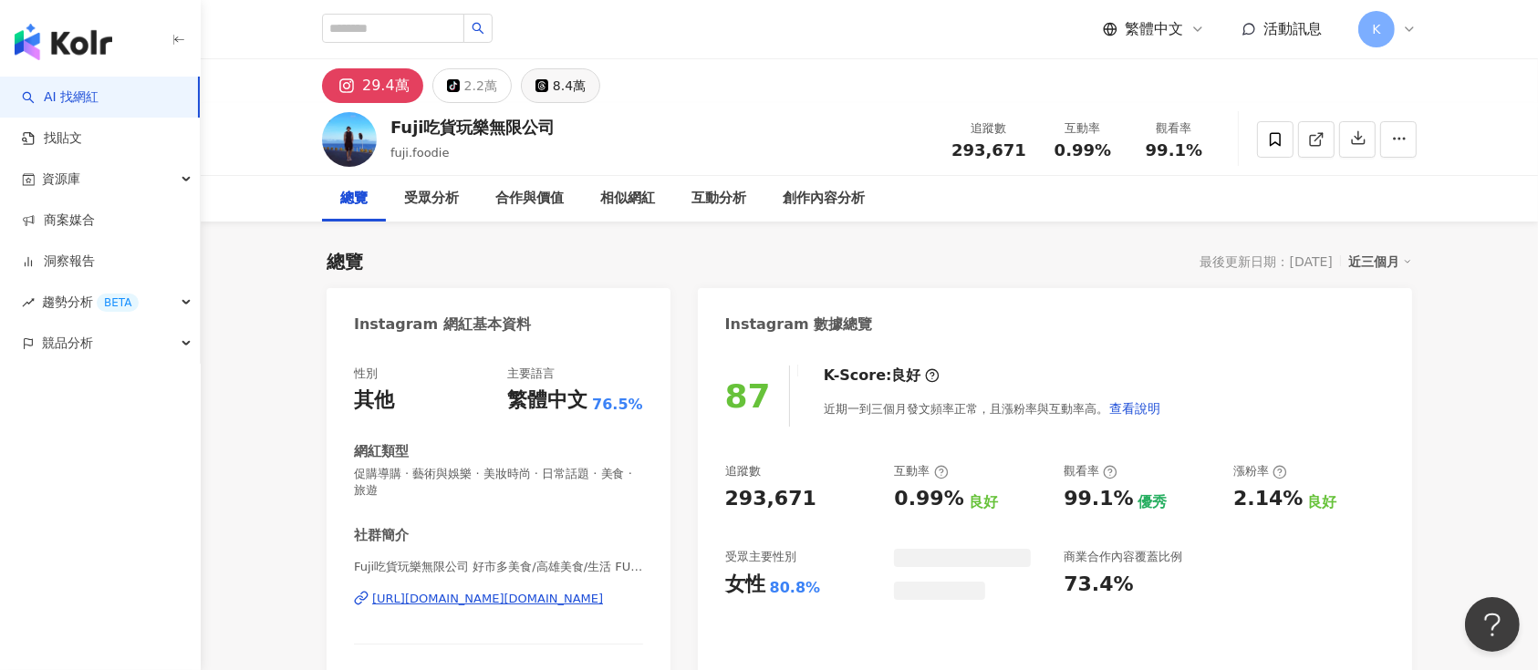
click at [562, 86] on div "8.4萬" at bounding box center [569, 86] width 33 height 26
click at [1153, 140] on icon at bounding box center [1316, 139] width 16 height 16
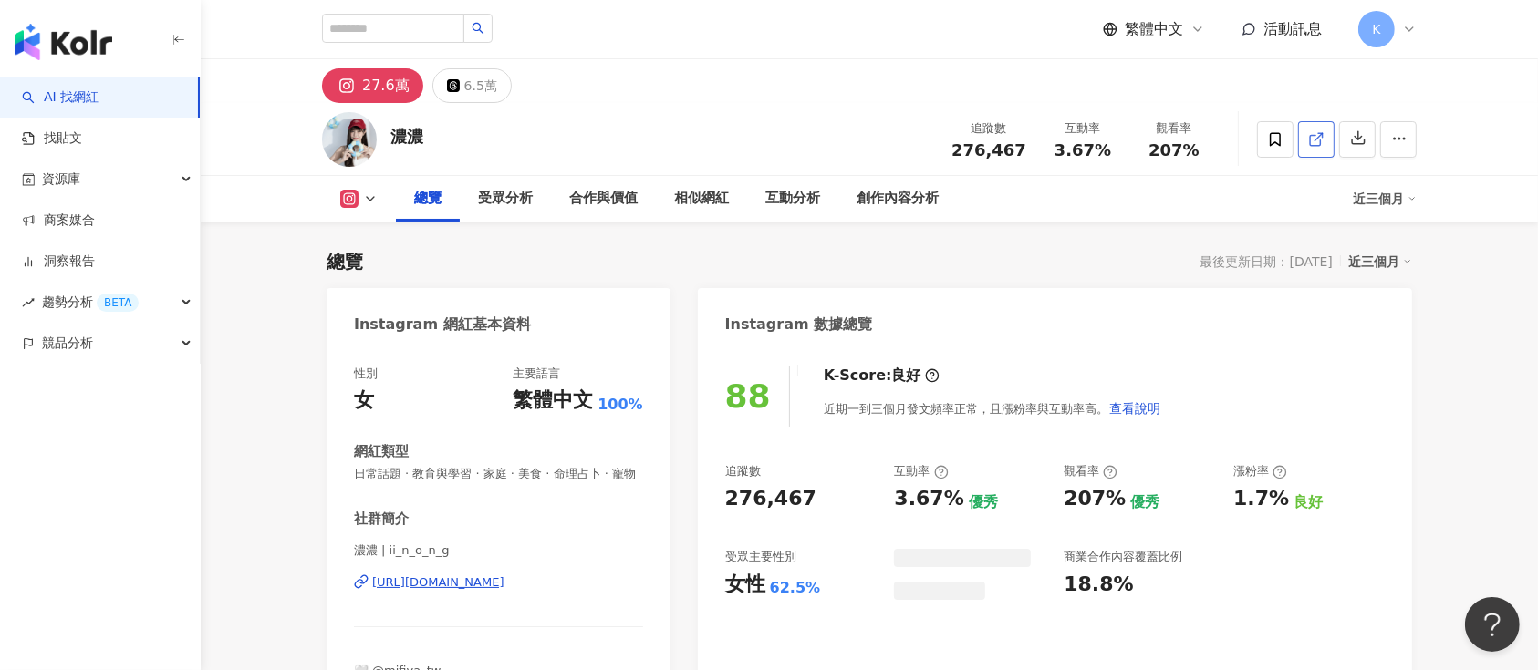
click at [1307, 126] on link at bounding box center [1316, 139] width 36 height 36
click at [454, 84] on icon at bounding box center [453, 85] width 13 height 13
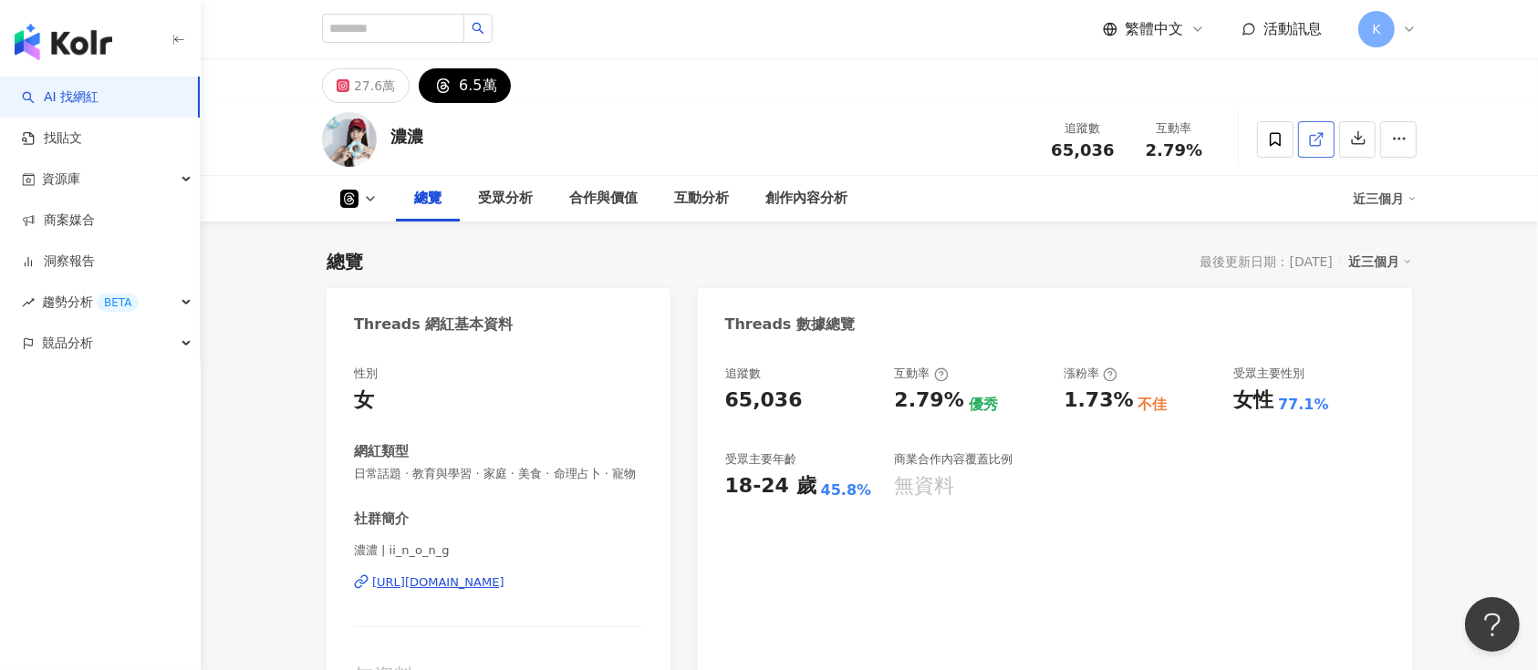
click at [1323, 145] on icon at bounding box center [1316, 139] width 16 height 16
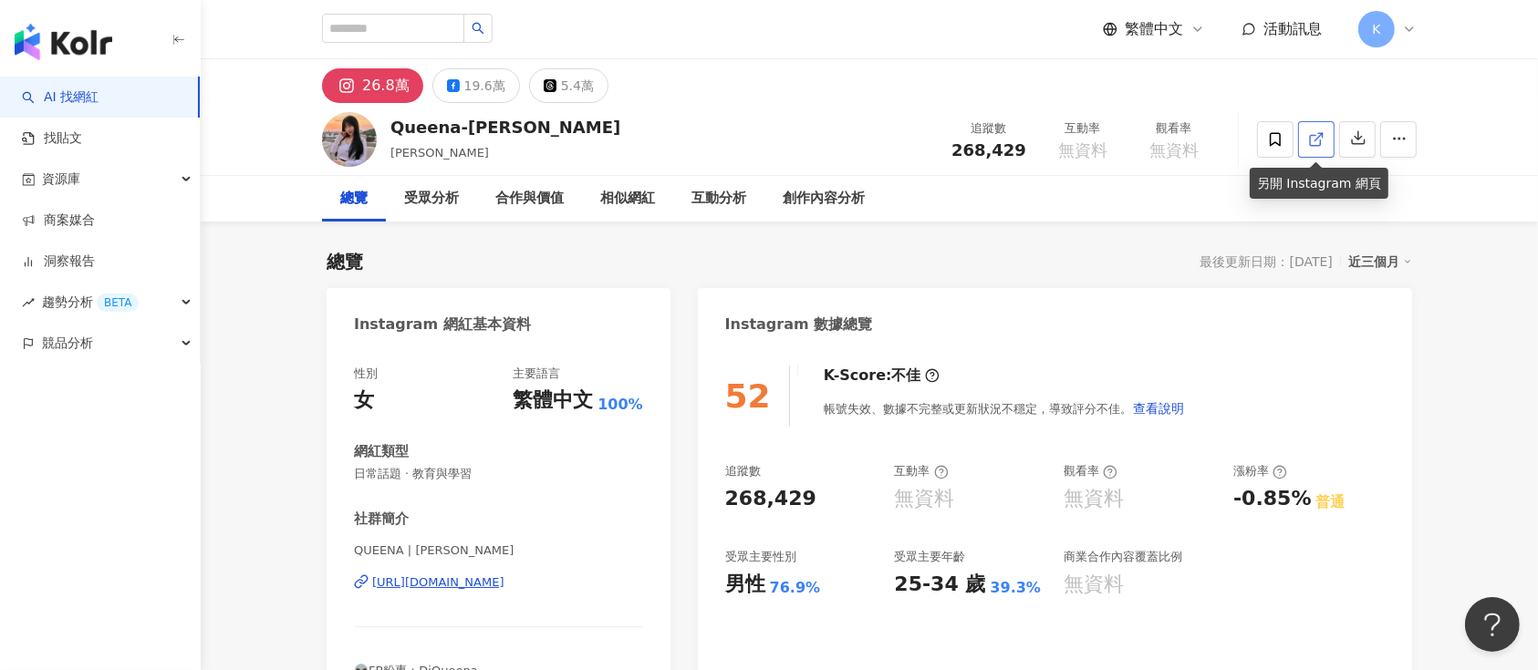
click at [1153, 141] on link at bounding box center [1316, 139] width 36 height 36
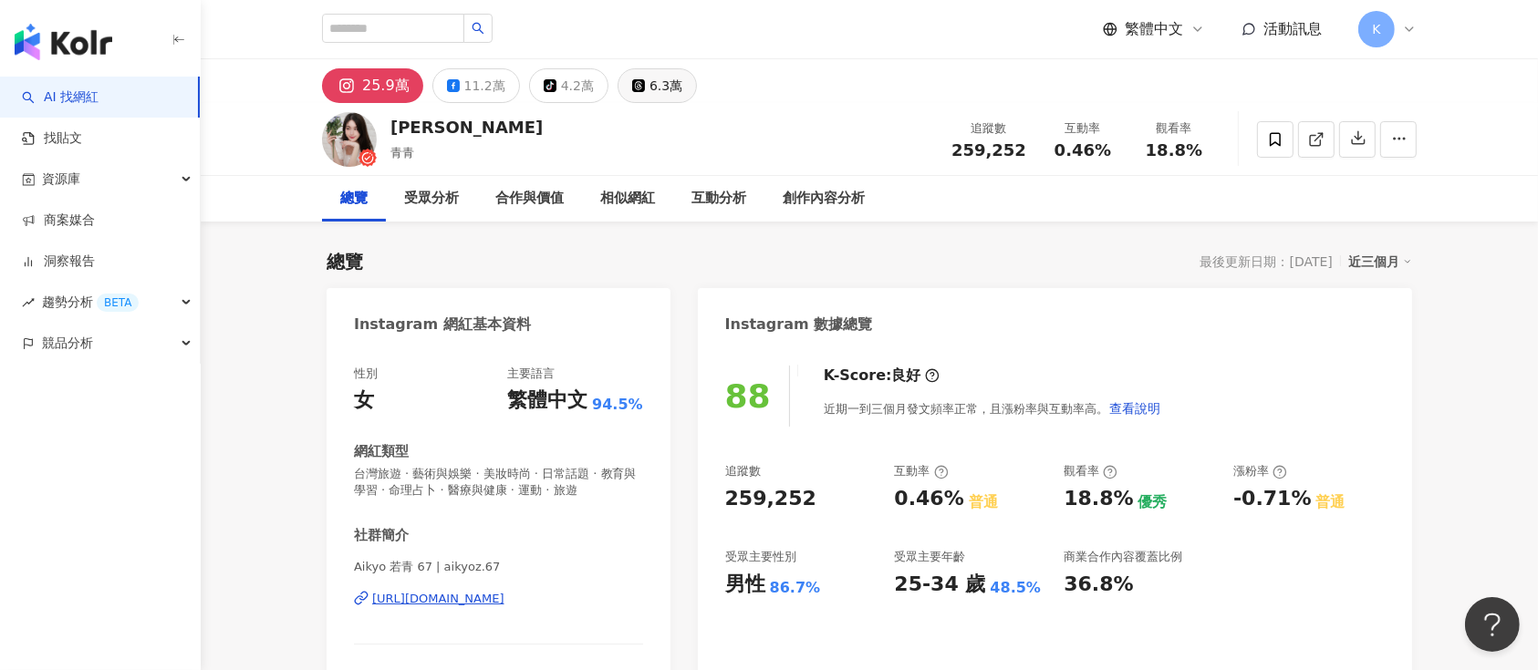
click at [665, 84] on div "6.3萬" at bounding box center [666, 86] width 33 height 26
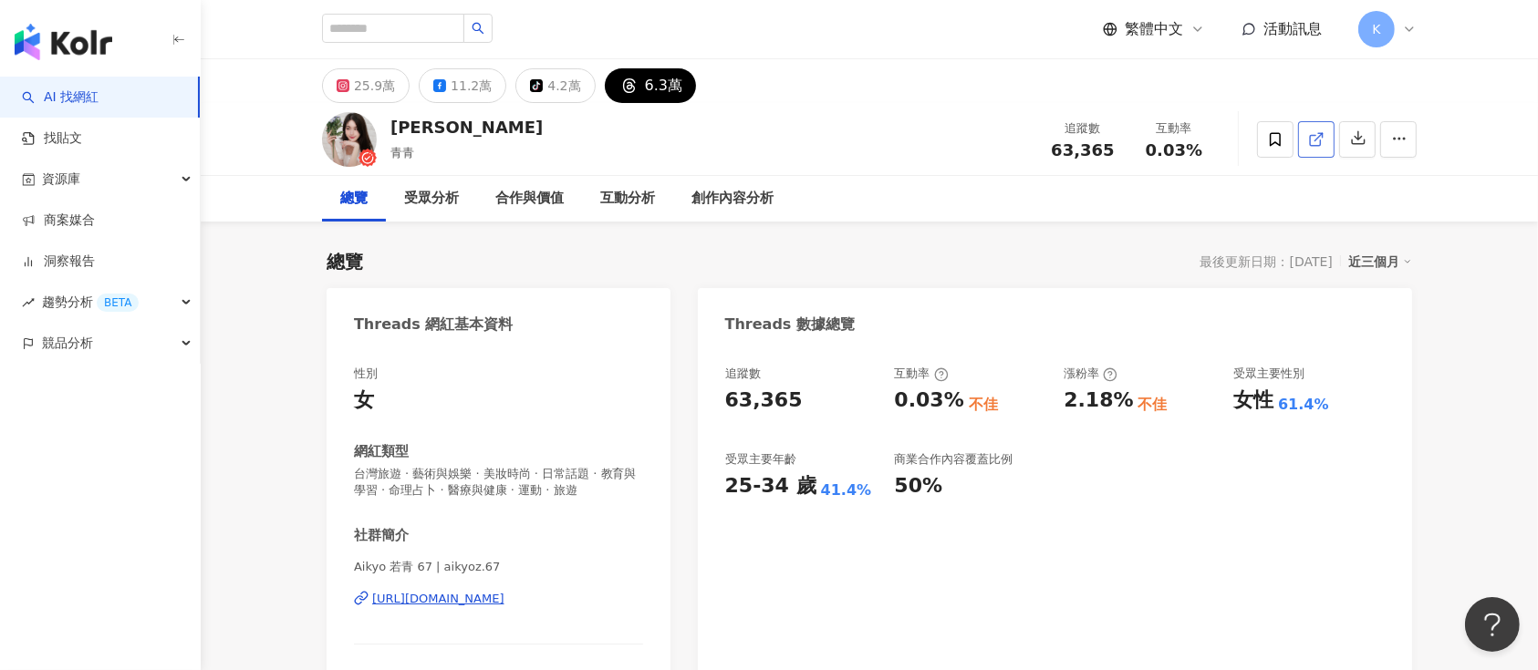
click at [1153, 135] on icon at bounding box center [1315, 140] width 10 height 10
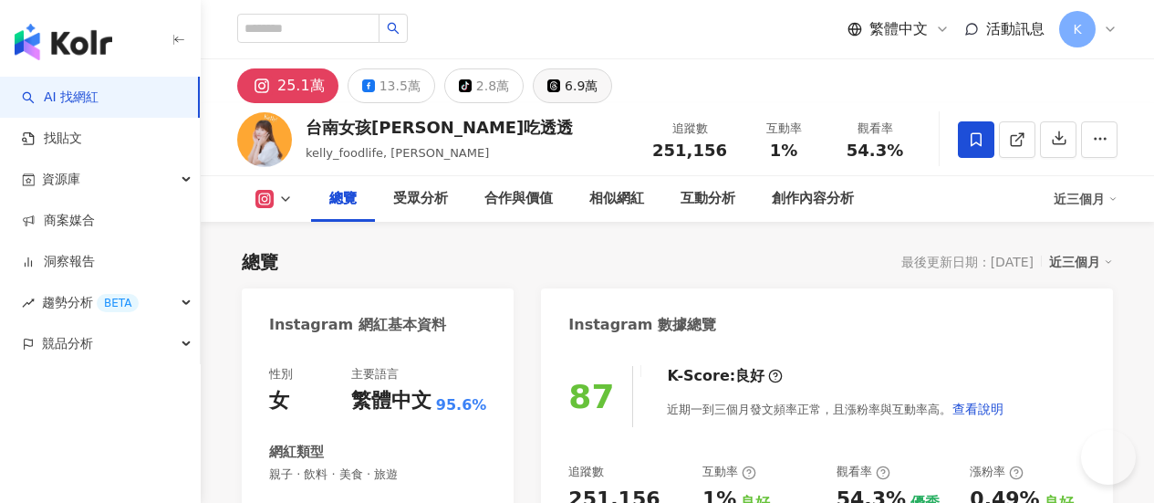
click at [560, 82] on icon at bounding box center [553, 85] width 13 height 13
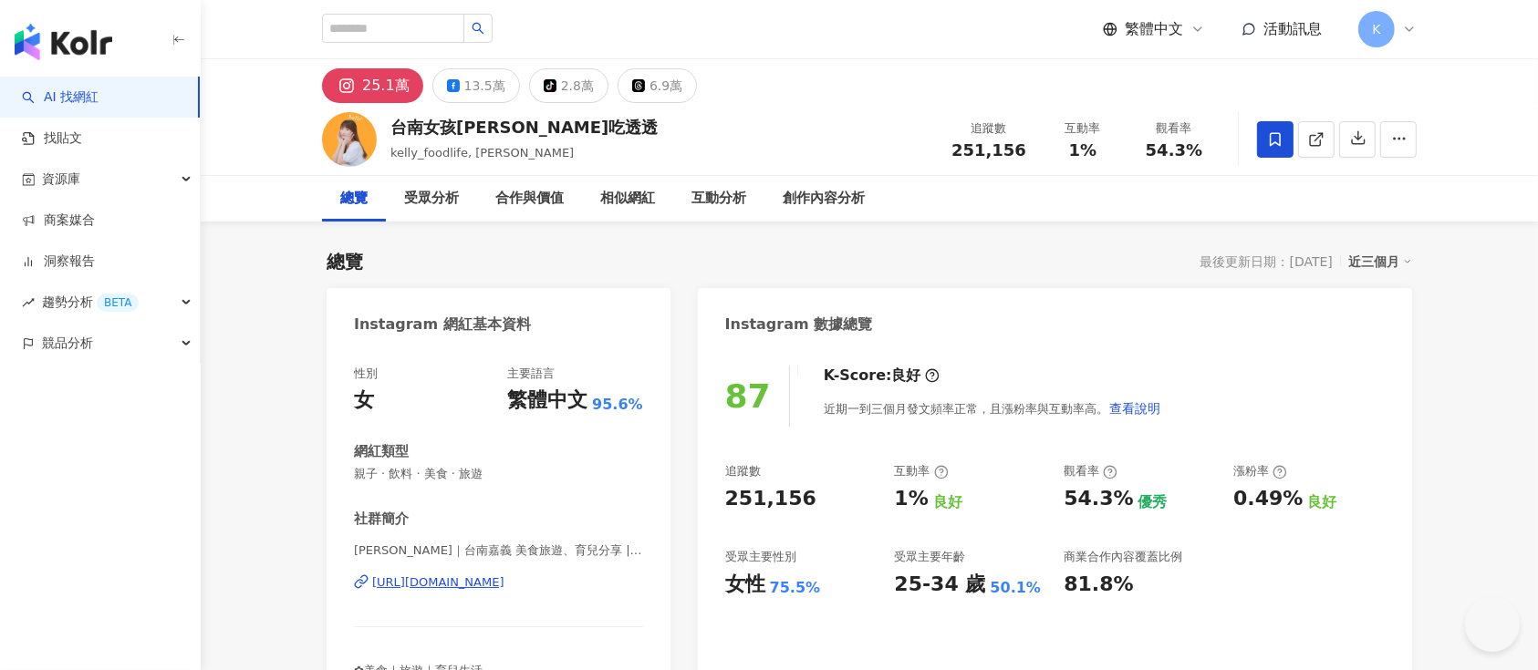
click at [1153, 131] on icon at bounding box center [1316, 139] width 16 height 16
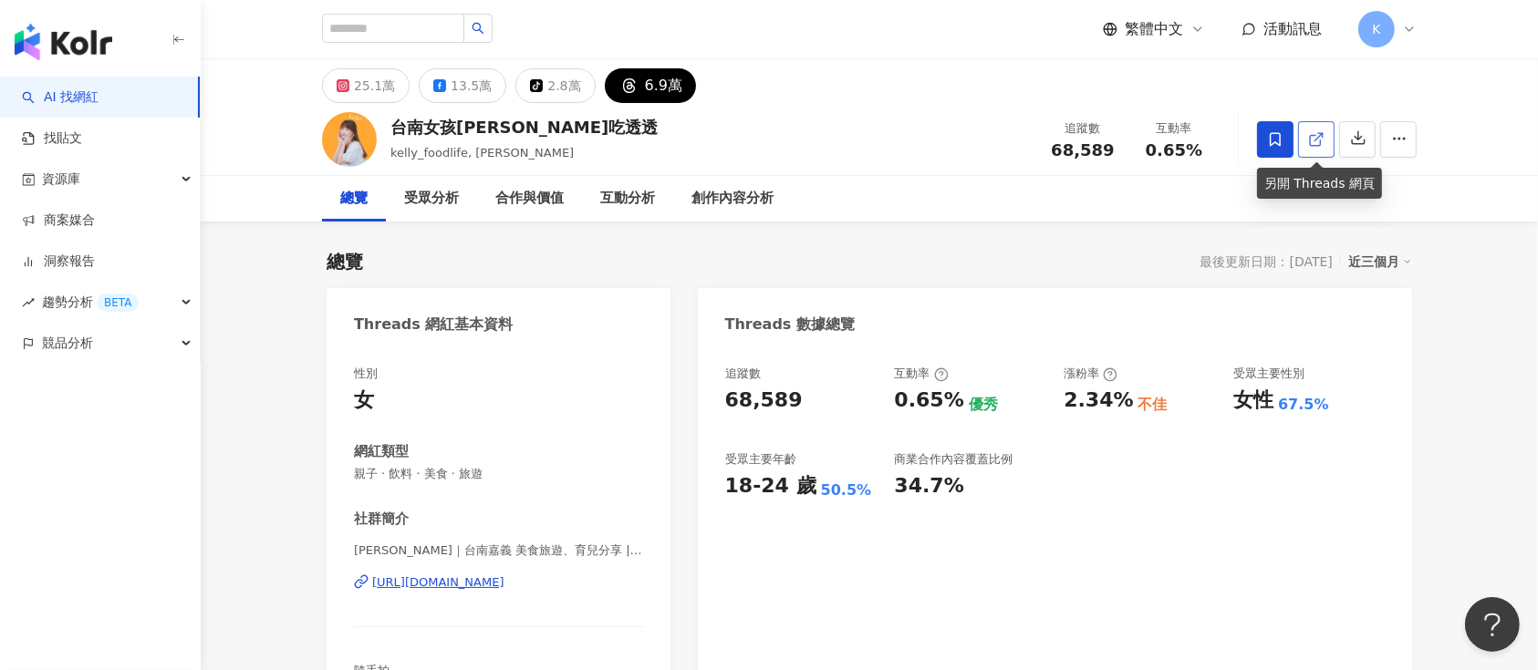
click at [1153, 142] on icon at bounding box center [1316, 139] width 16 height 16
click at [1153, 136] on line at bounding box center [1318, 136] width 7 height 7
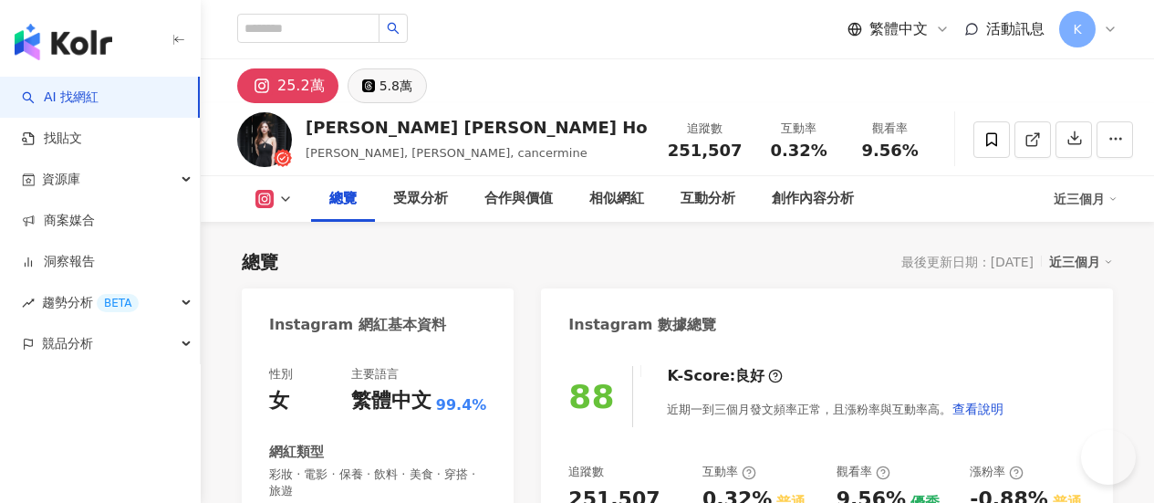
click at [412, 84] on div "5.8萬" at bounding box center [395, 86] width 33 height 26
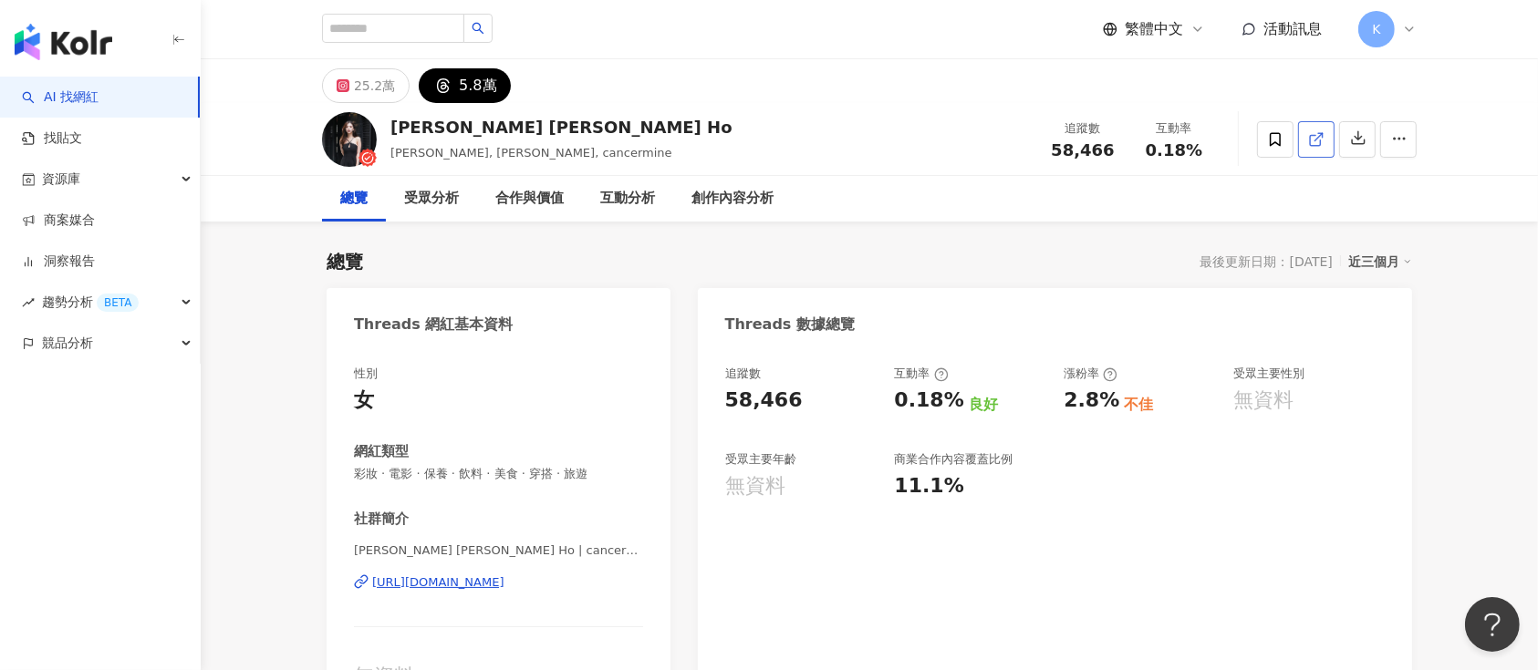
click at [1153, 135] on icon at bounding box center [1316, 139] width 16 height 16
click at [1153, 132] on icon at bounding box center [1316, 139] width 16 height 16
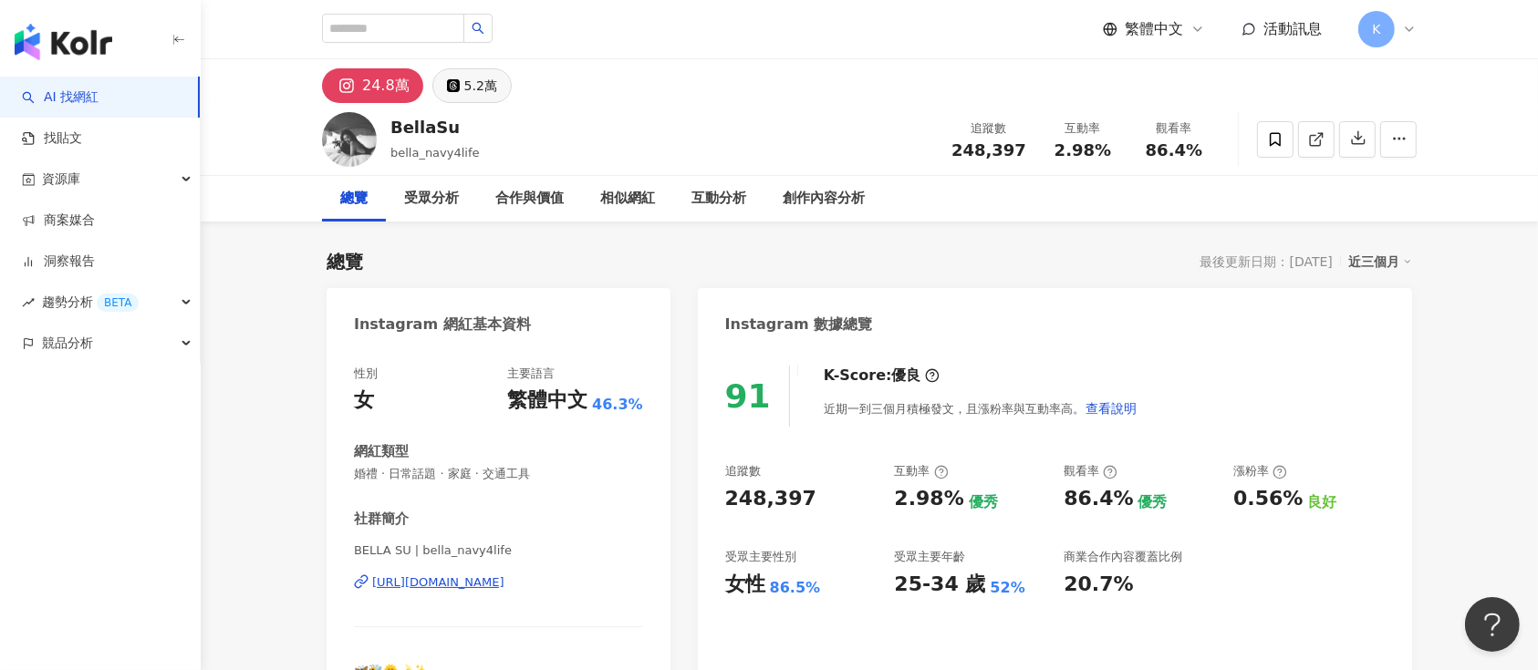
click at [469, 79] on div "5.2萬" at bounding box center [480, 86] width 33 height 26
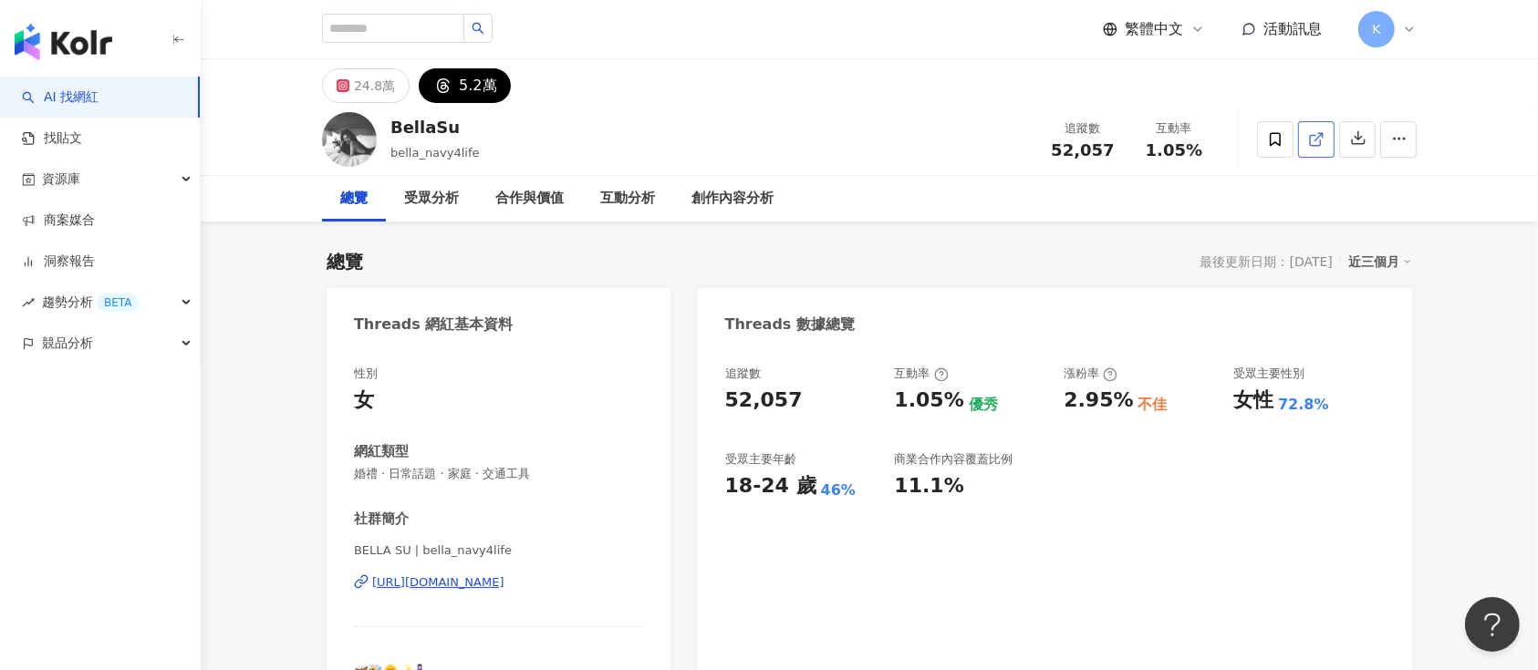
click at [1153, 135] on icon at bounding box center [1316, 139] width 16 height 16
click at [390, 88] on div "24.8萬" at bounding box center [374, 86] width 41 height 26
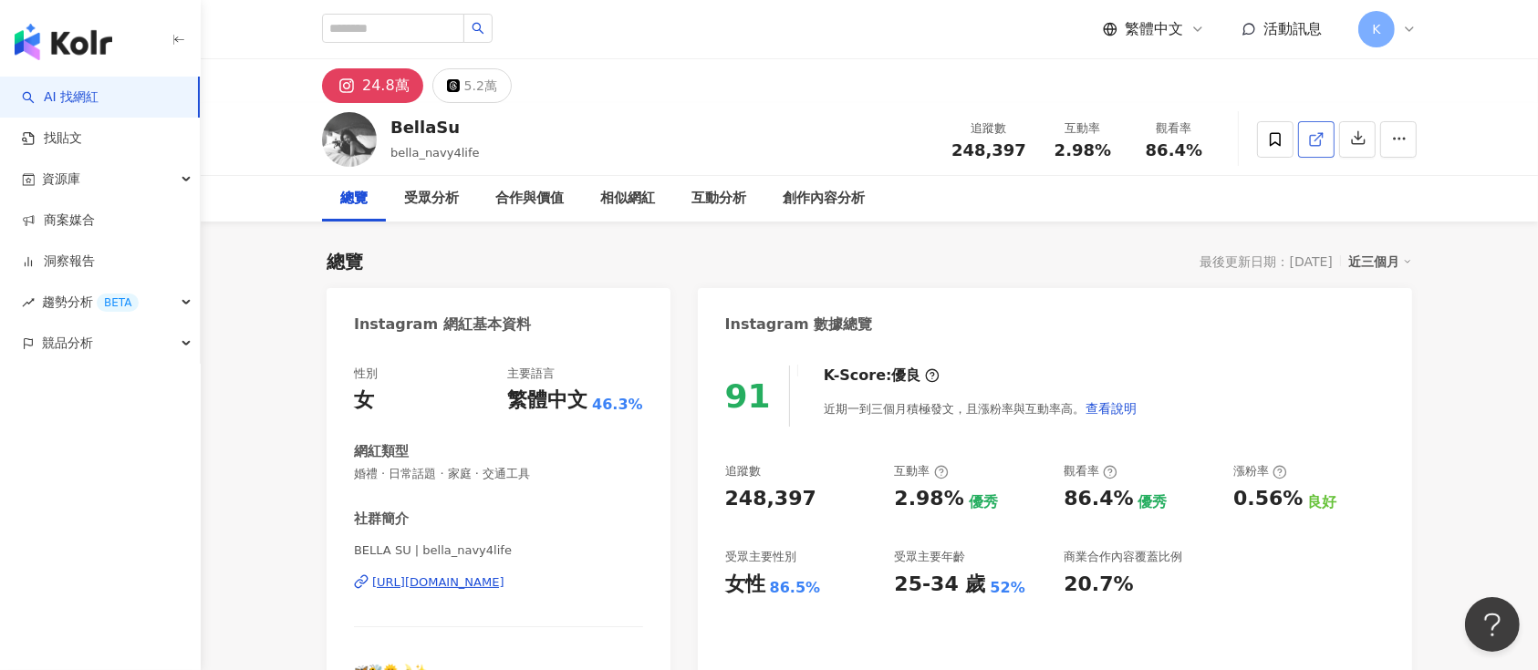
click at [1153, 129] on link at bounding box center [1316, 139] width 36 height 36
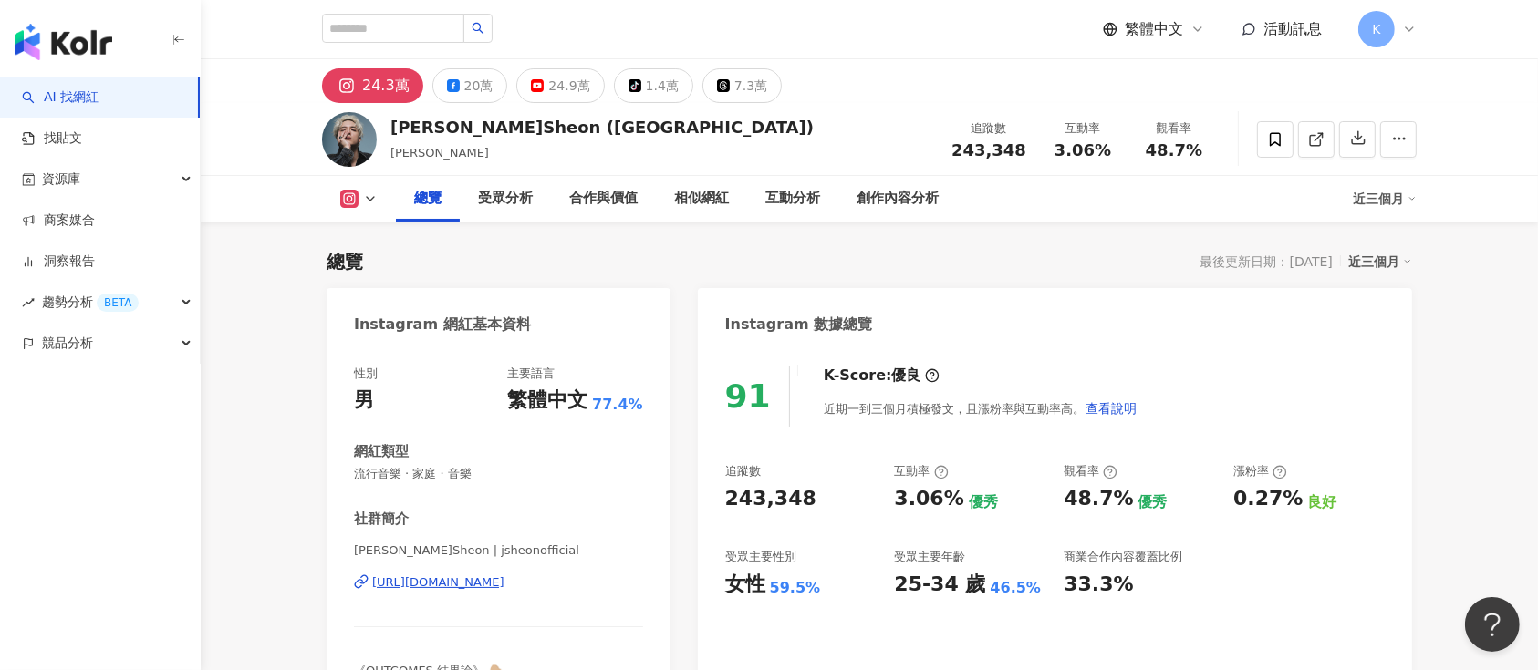
click at [738, 88] on div "7.3萬" at bounding box center [750, 86] width 33 height 26
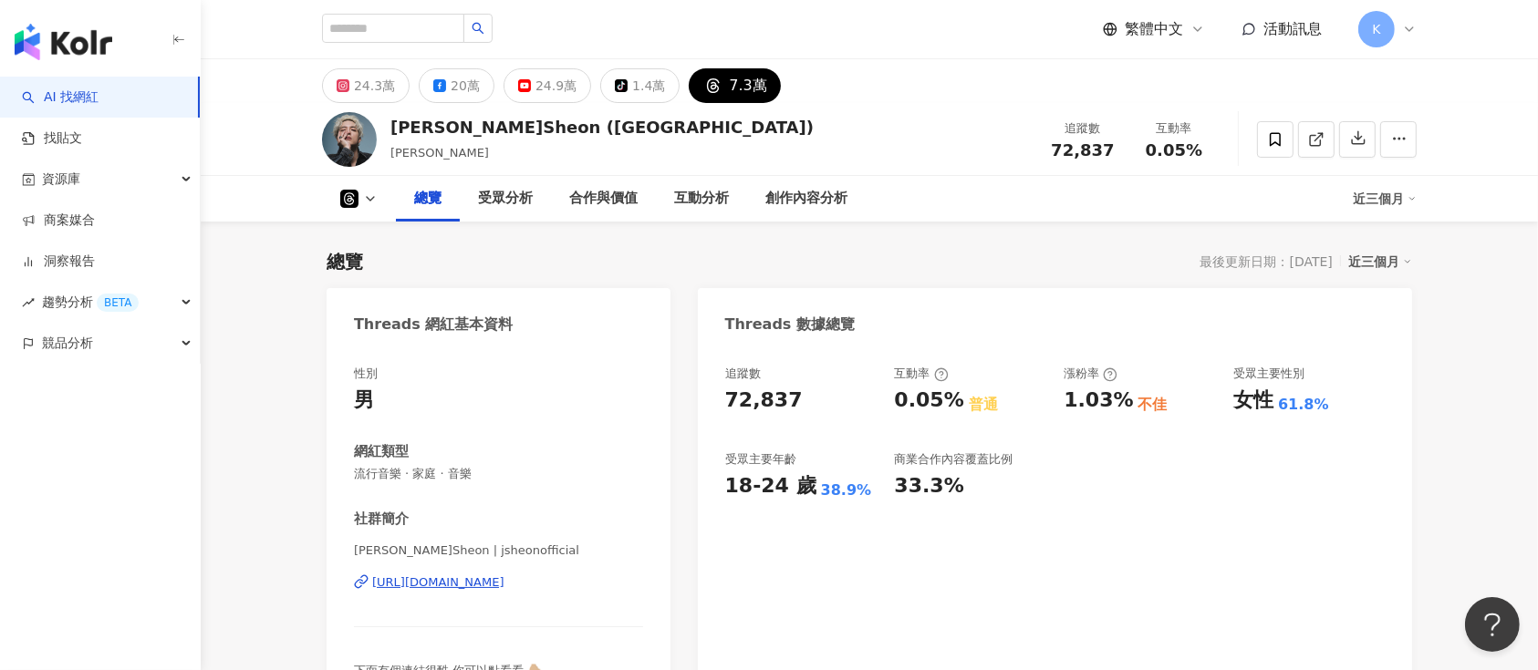
click at [1309, 135] on icon at bounding box center [1316, 139] width 16 height 16
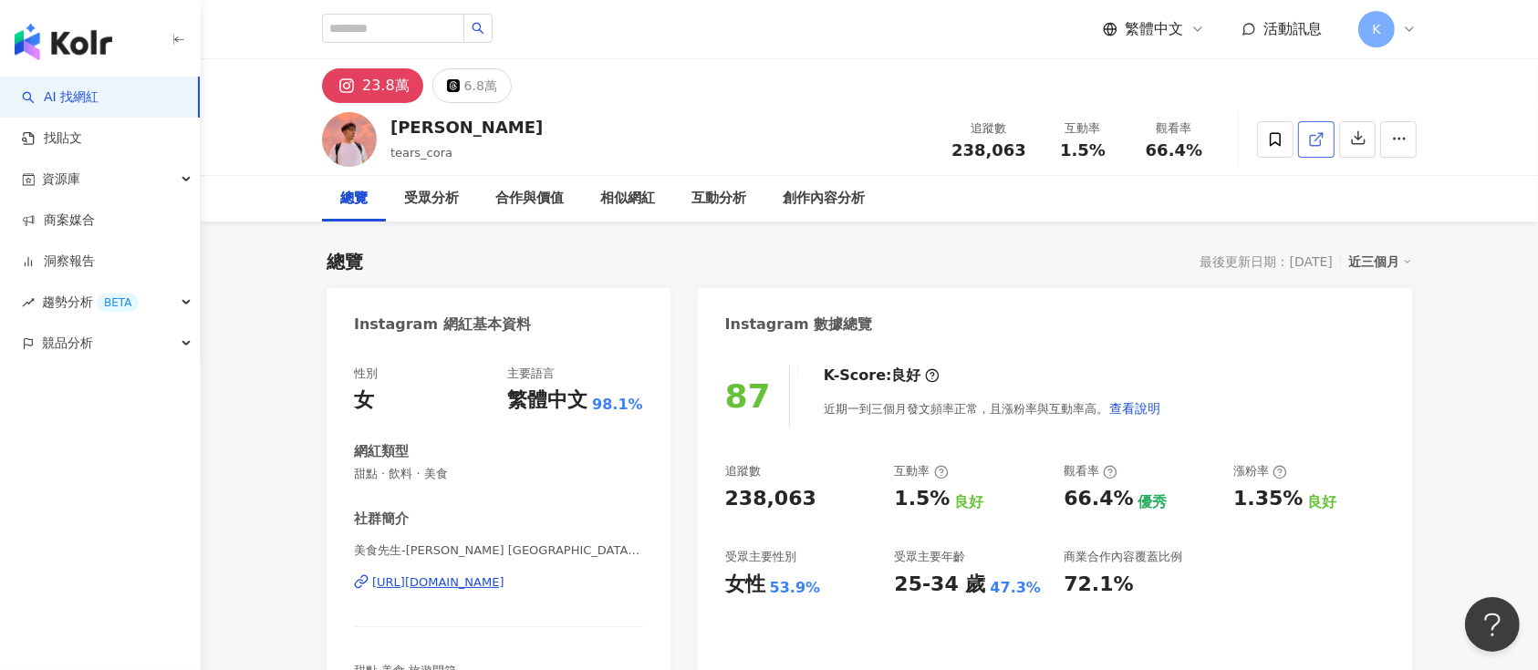
click at [1153, 138] on icon at bounding box center [1316, 139] width 16 height 16
click at [485, 80] on div "6.8萬" at bounding box center [480, 86] width 33 height 26
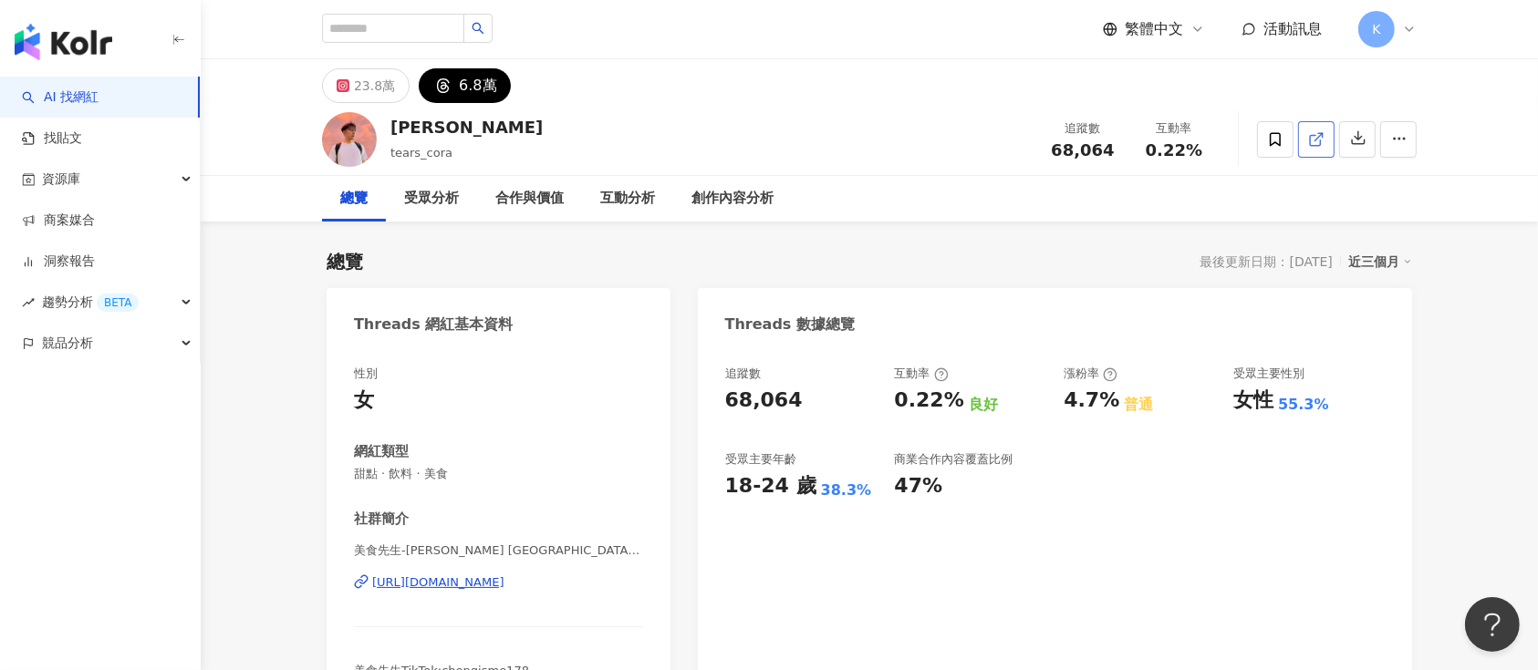
click at [1153, 135] on link at bounding box center [1316, 139] width 36 height 36
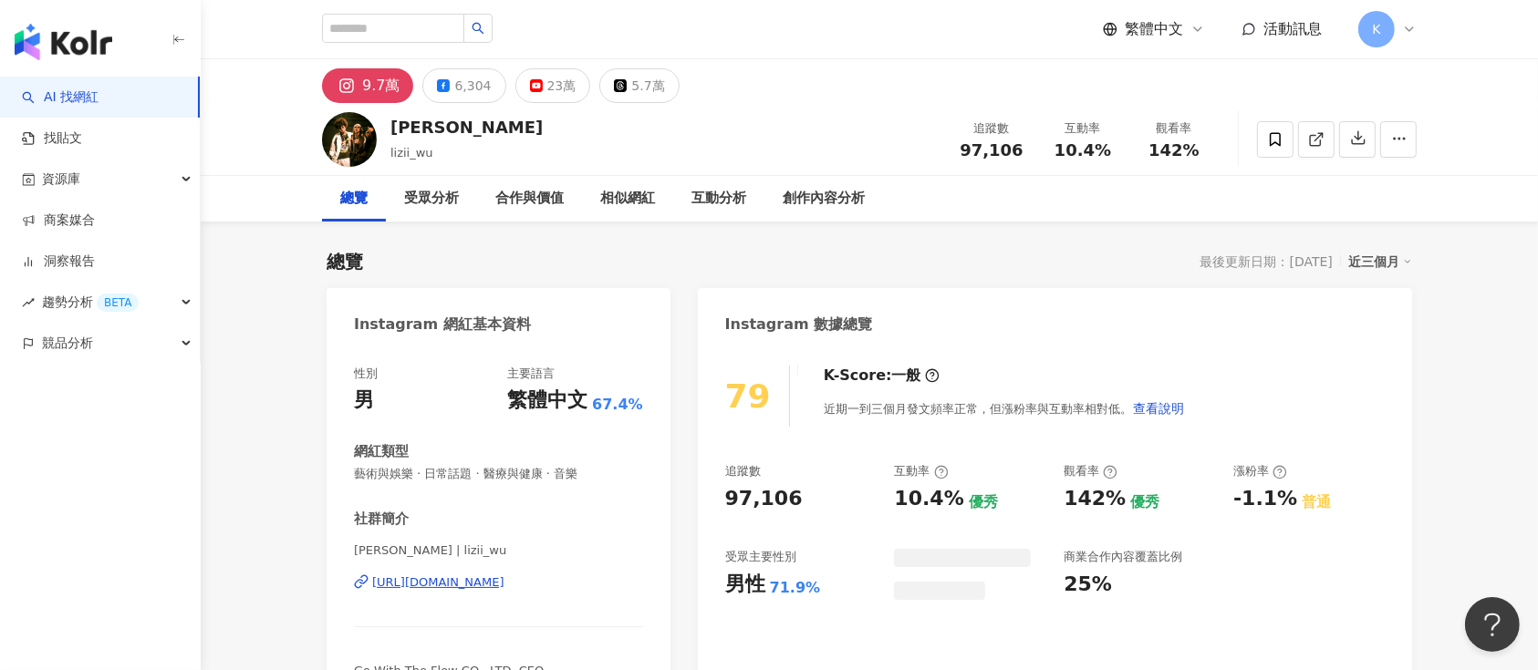
click at [631, 82] on div "5.7萬" at bounding box center [647, 86] width 33 height 26
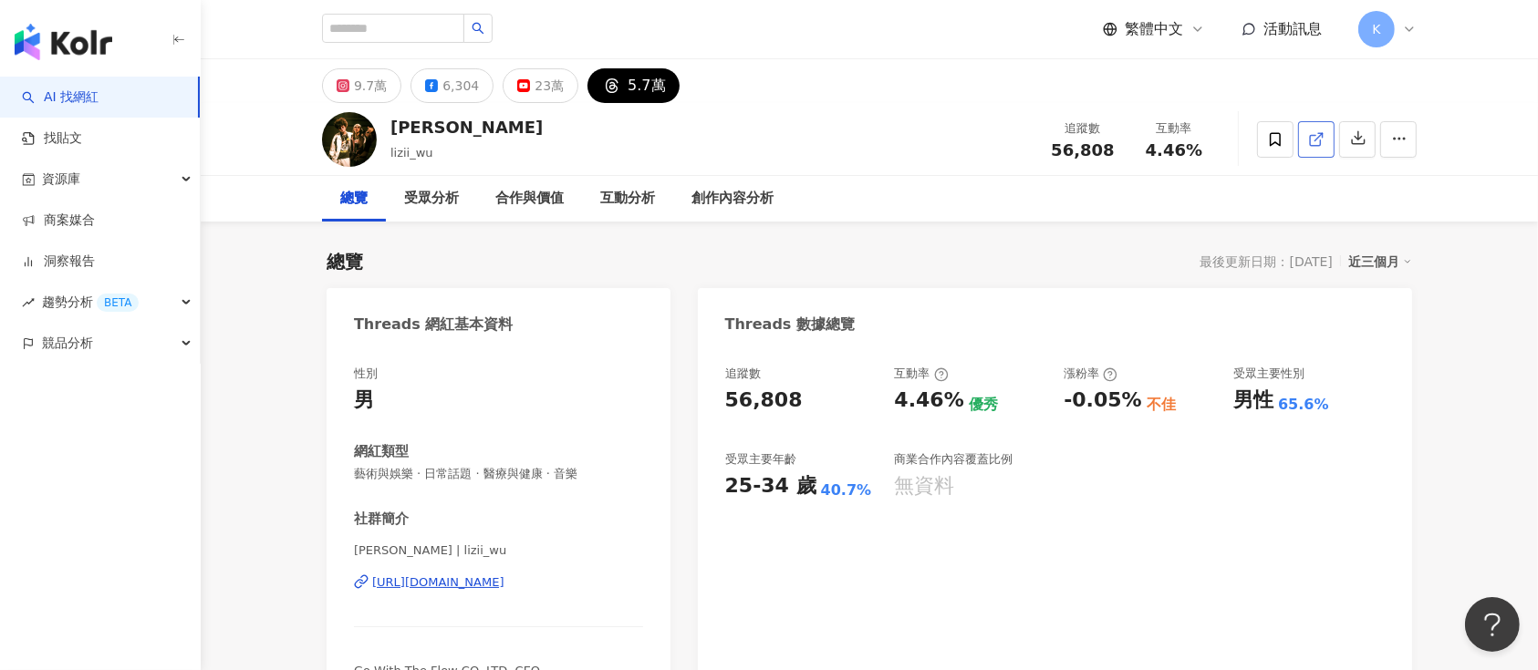
click at [1306, 126] on link at bounding box center [1316, 139] width 36 height 36
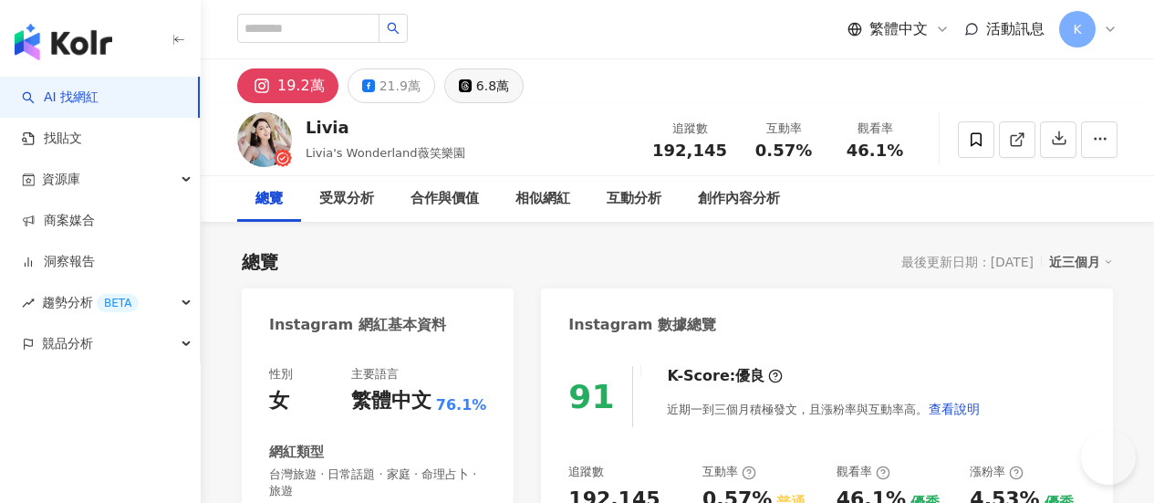
click at [509, 77] on div "6.8萬" at bounding box center [492, 86] width 33 height 26
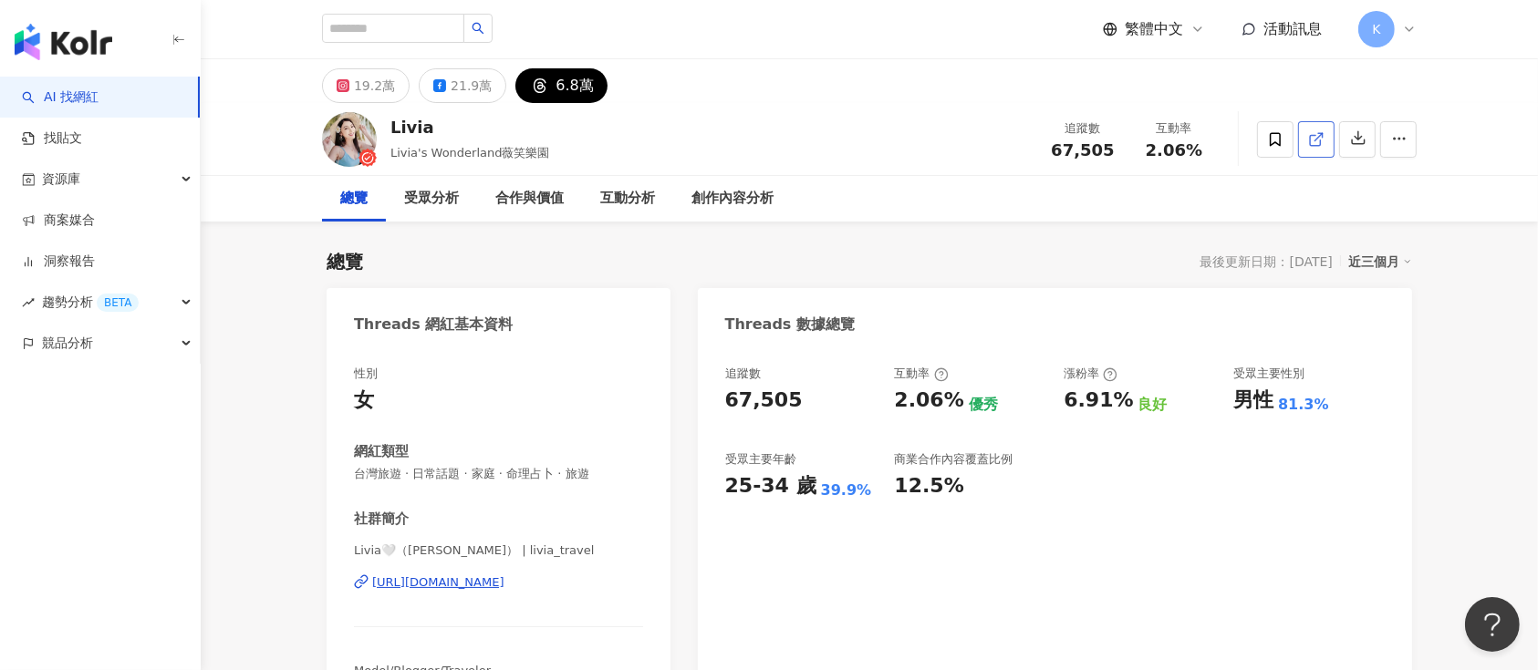
click at [1153, 141] on link at bounding box center [1316, 139] width 36 height 36
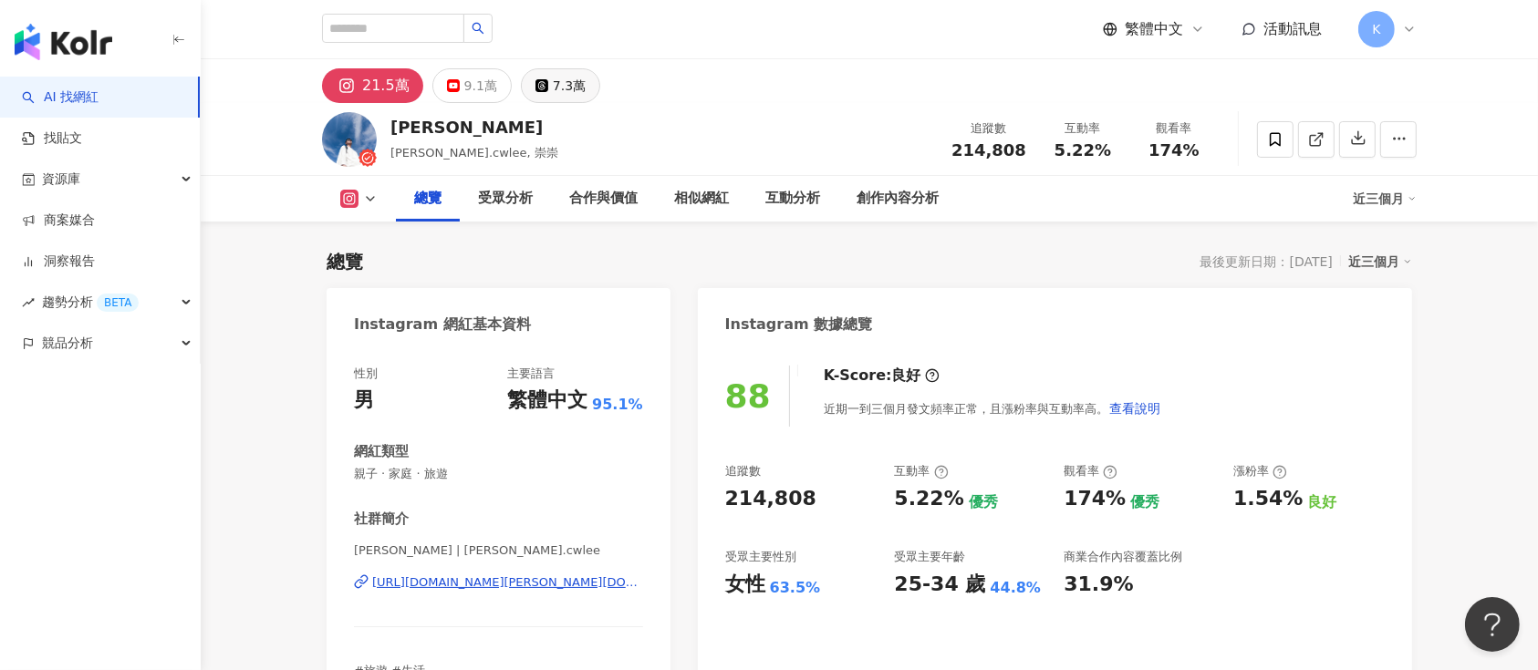
click at [574, 83] on div "7.3萬" at bounding box center [569, 86] width 33 height 26
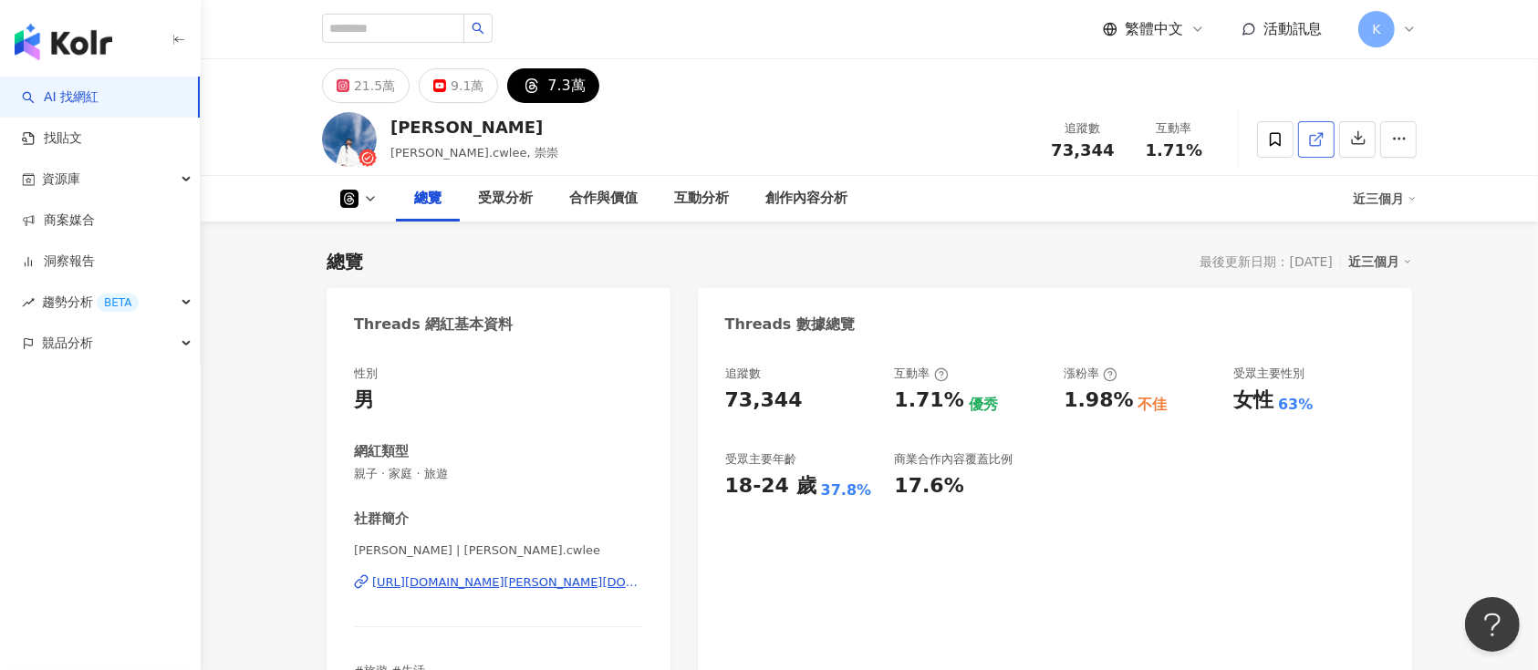
click at [1305, 135] on link at bounding box center [1316, 139] width 36 height 36
click at [1313, 130] on span at bounding box center [1316, 139] width 16 height 19
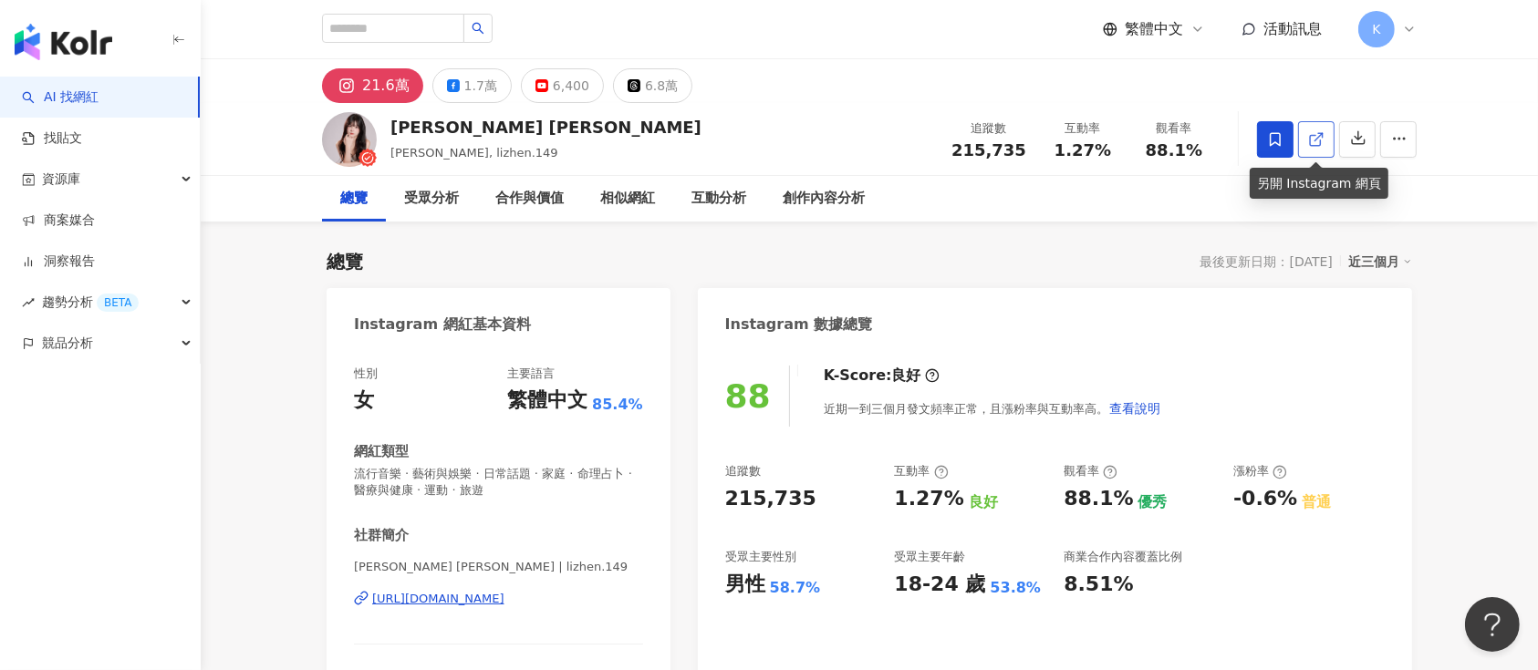
click at [1153, 141] on icon at bounding box center [1316, 139] width 16 height 16
click at [645, 84] on div "6.8萬" at bounding box center [661, 86] width 33 height 26
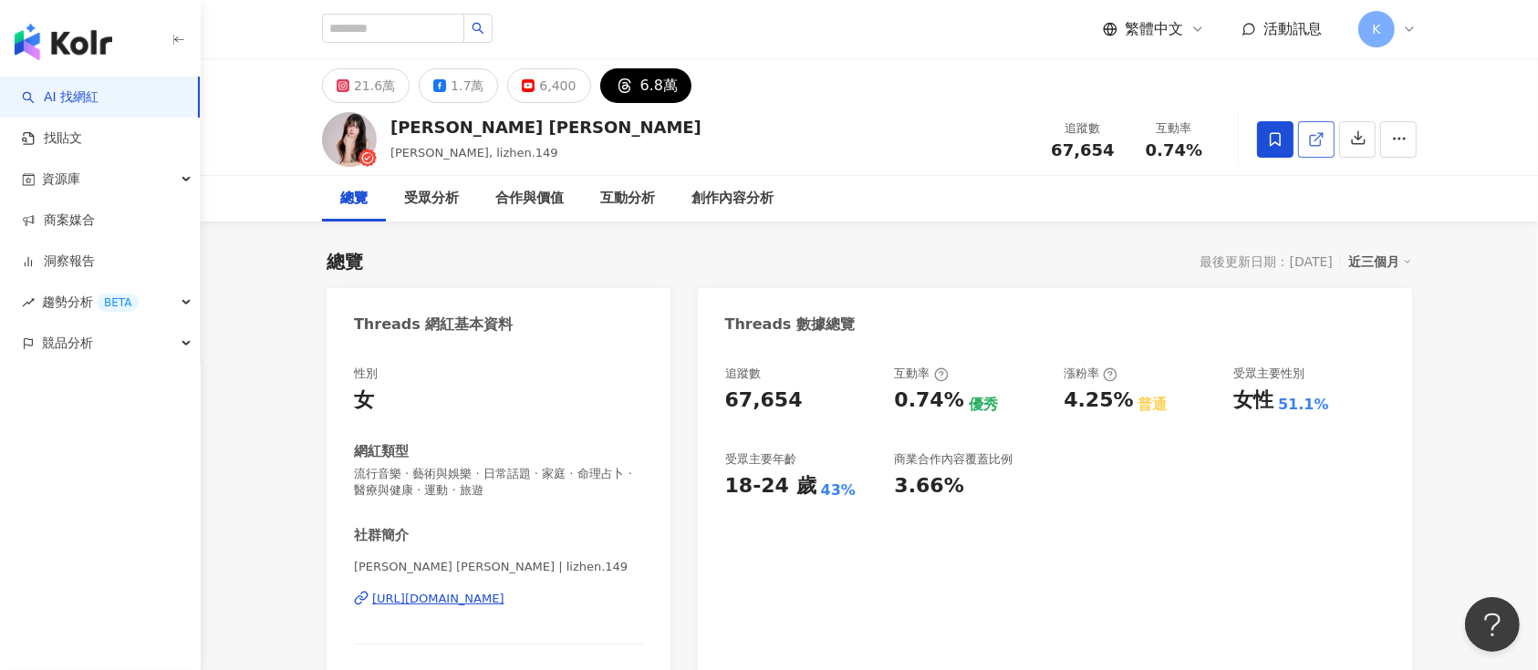
click at [1153, 130] on link at bounding box center [1316, 139] width 36 height 36
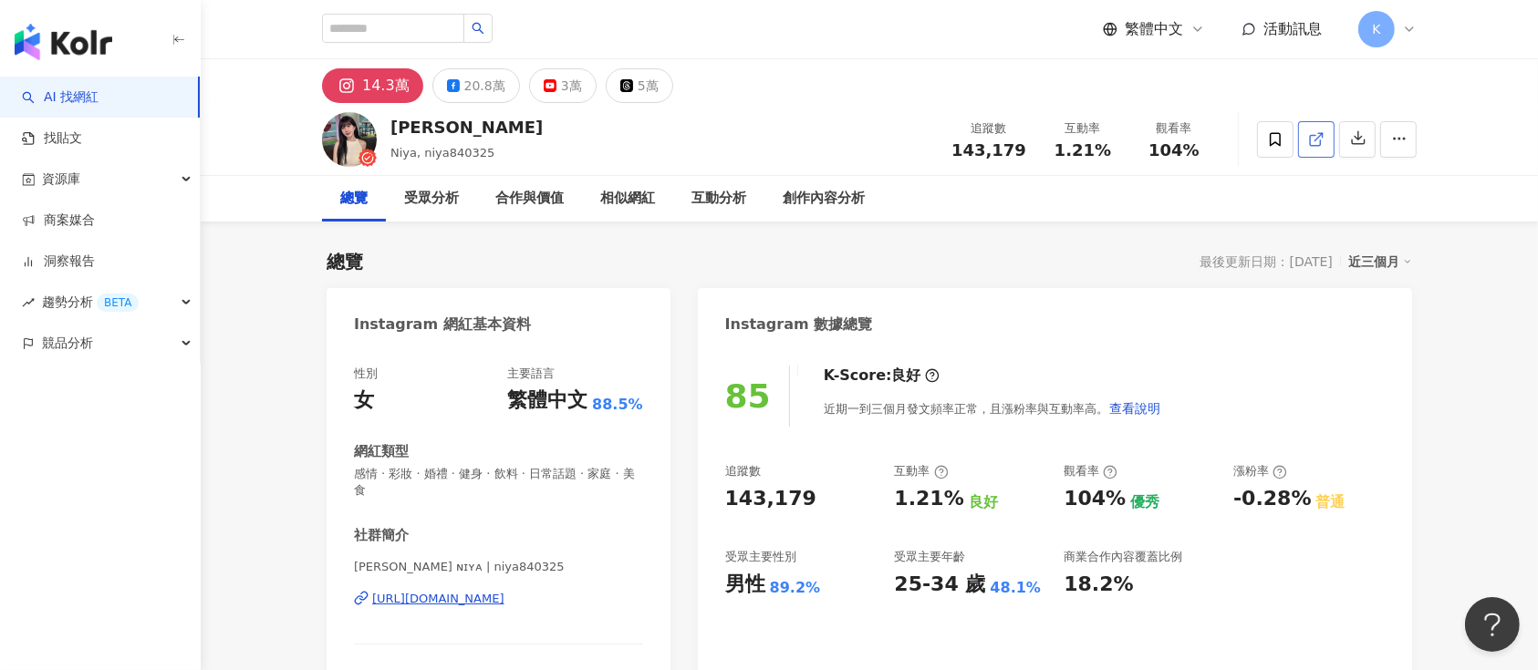
click at [1310, 146] on icon at bounding box center [1316, 139] width 16 height 16
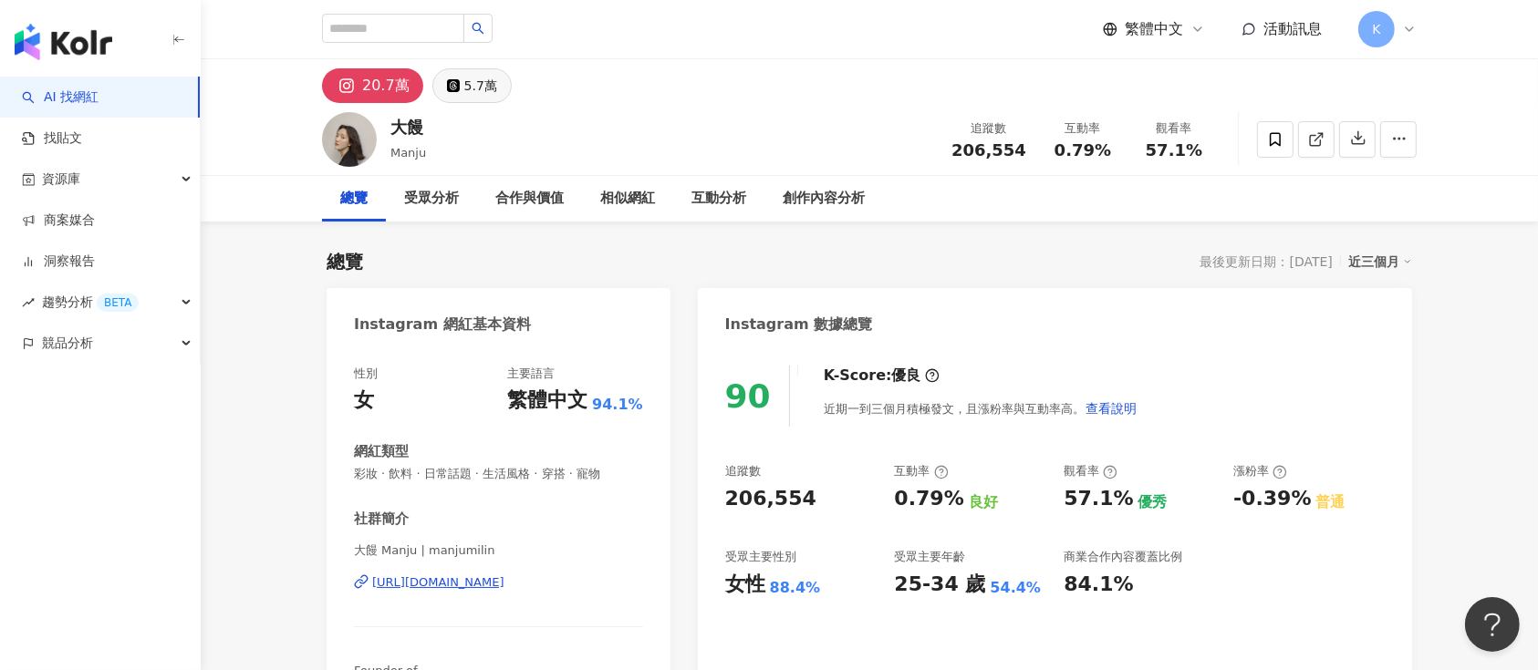
click at [467, 87] on div "5.7萬" at bounding box center [480, 86] width 33 height 26
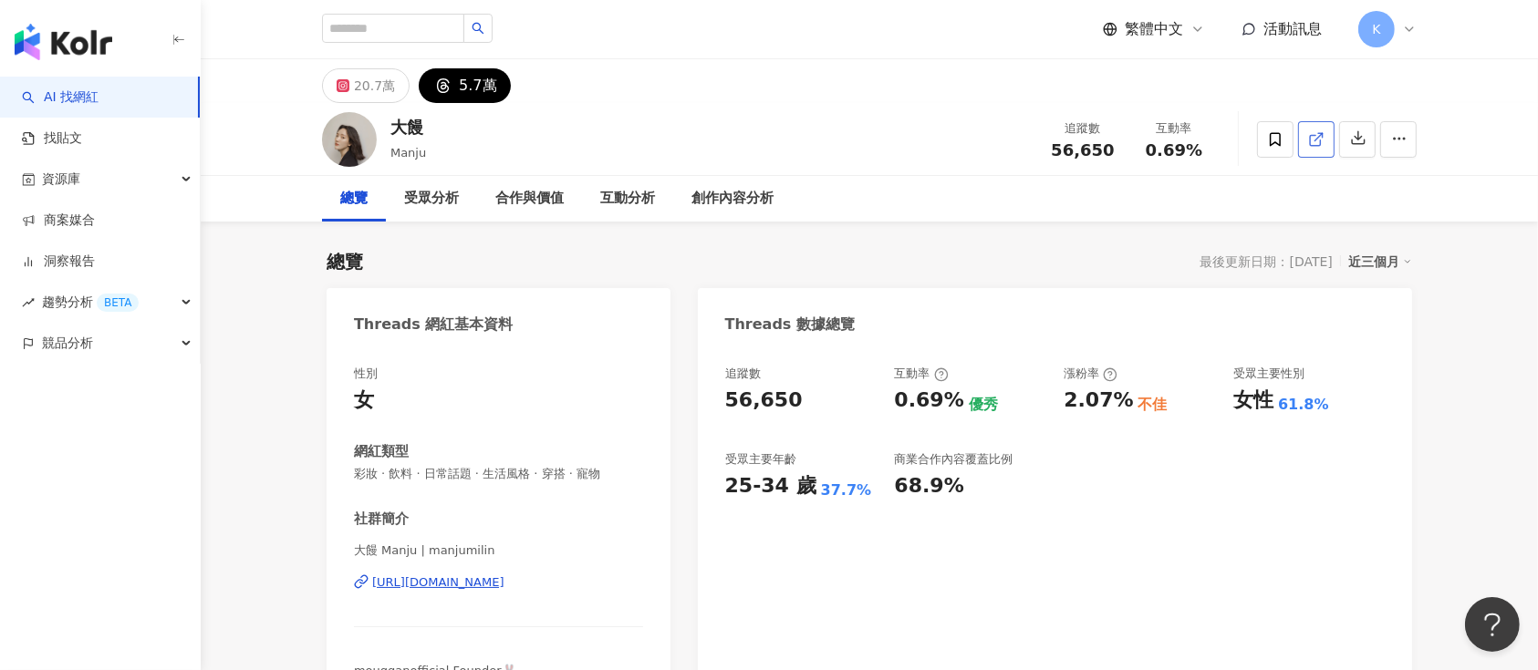
click at [1153, 138] on link at bounding box center [1316, 139] width 36 height 36
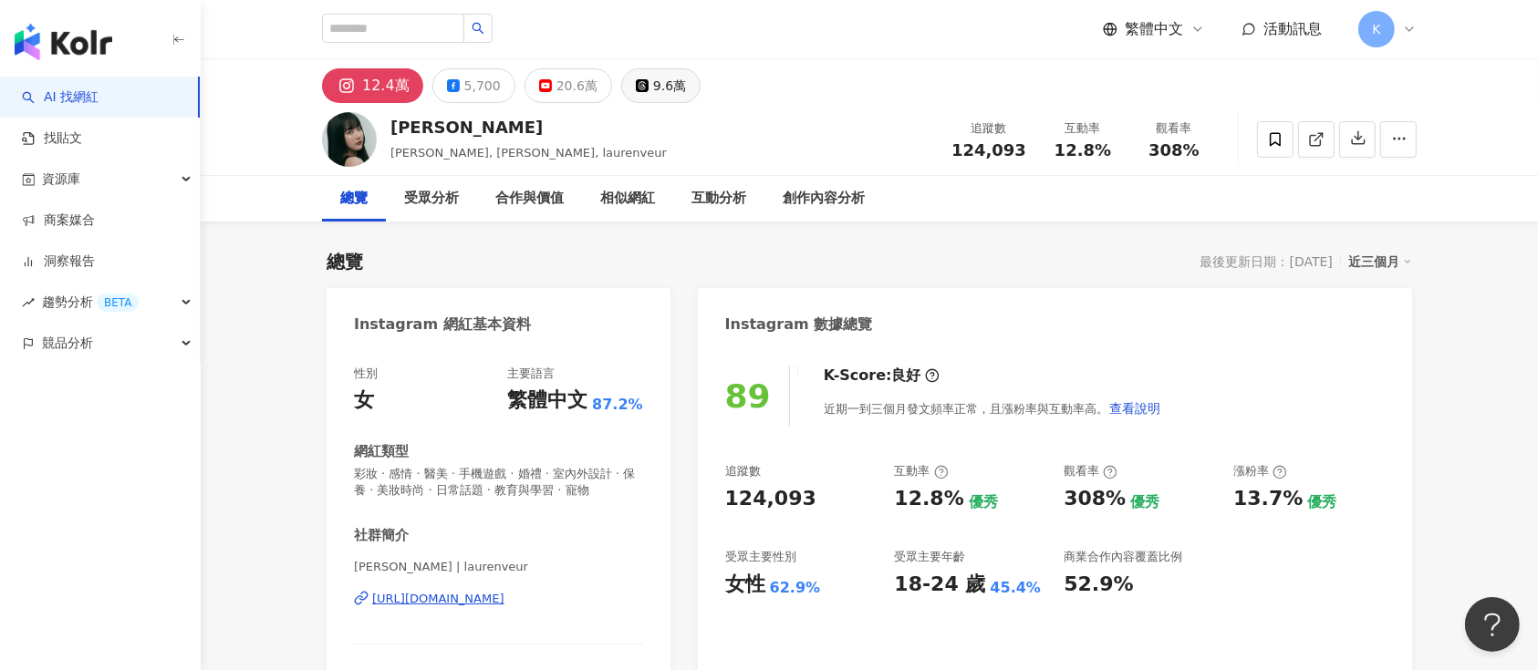
click at [657, 82] on div "9.6萬" at bounding box center [669, 86] width 33 height 26
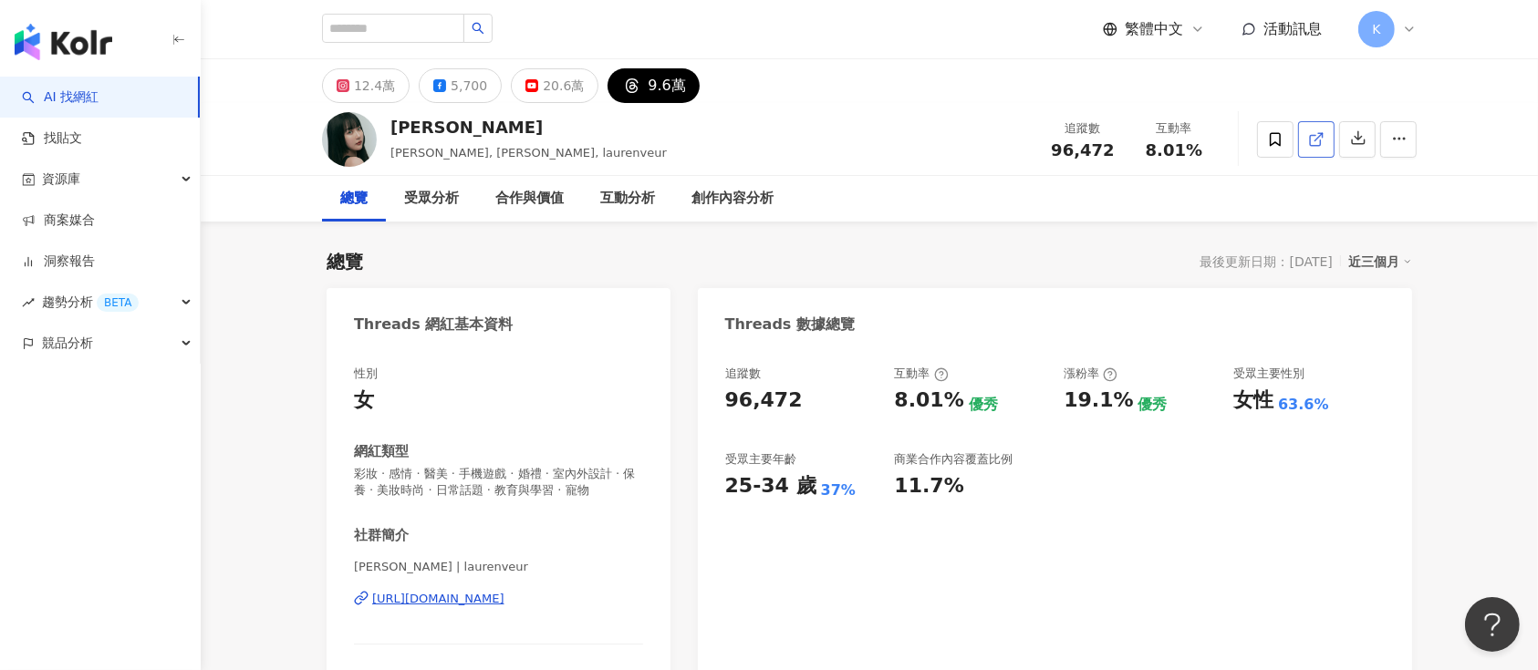
click at [1311, 131] on icon at bounding box center [1316, 139] width 16 height 16
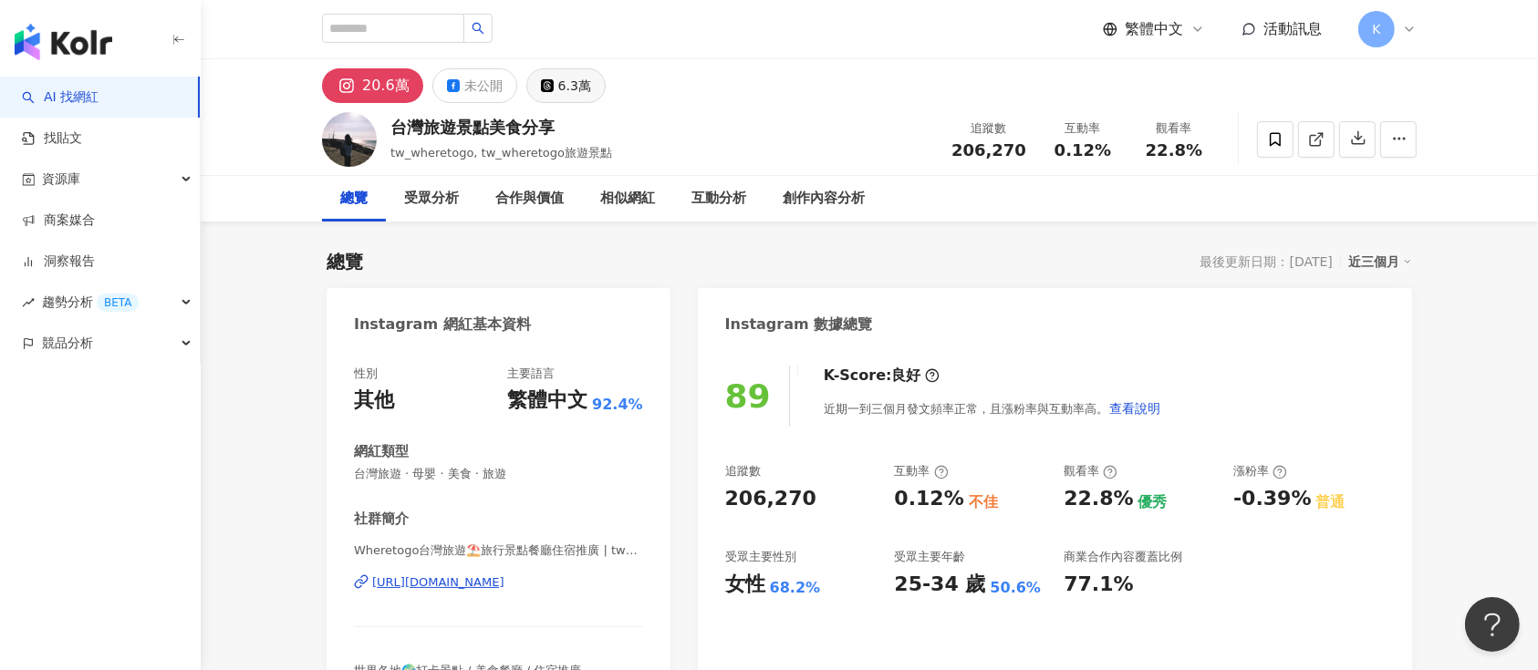
click at [577, 85] on div "6.3萬" at bounding box center [574, 86] width 33 height 26
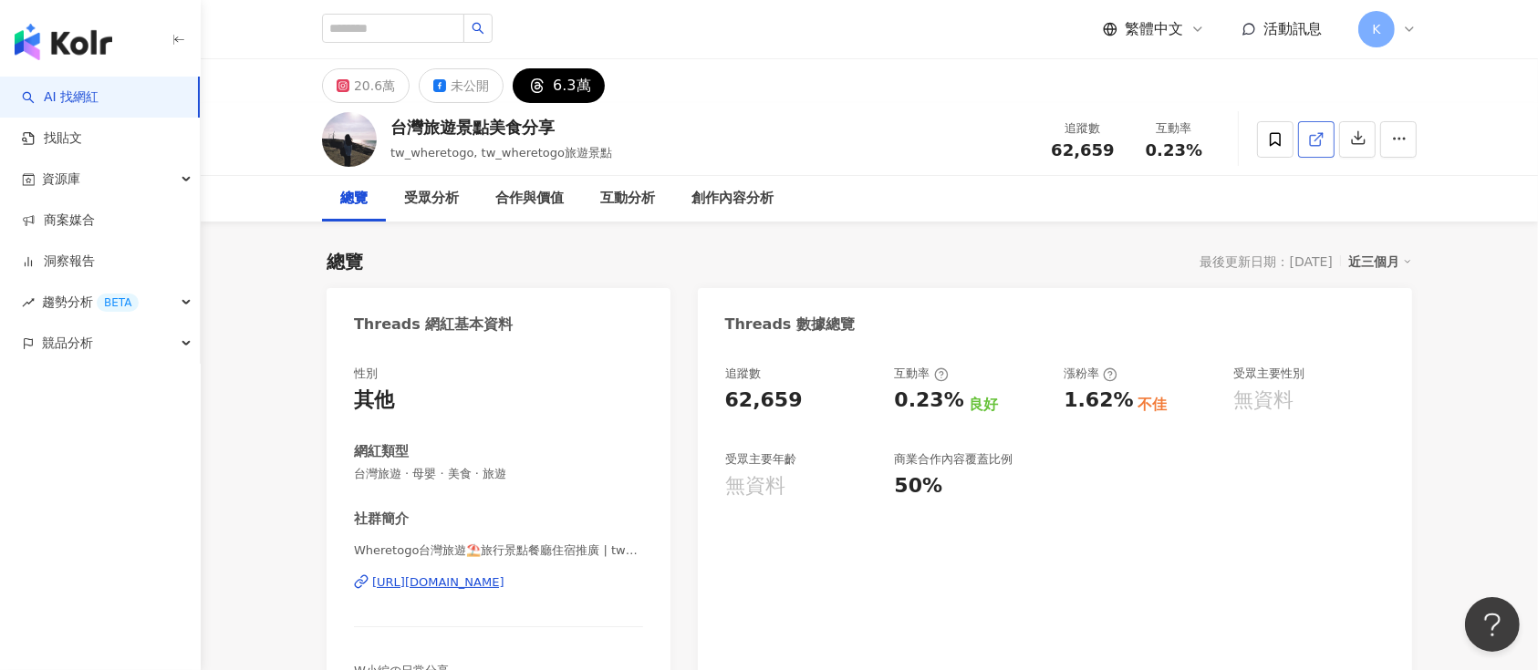
click at [1311, 134] on icon at bounding box center [1316, 139] width 16 height 16
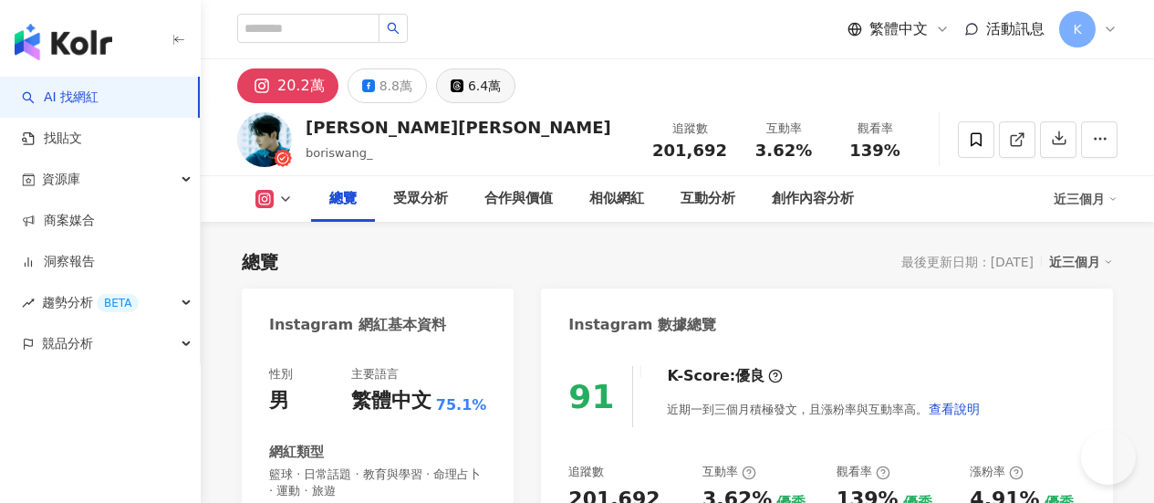
click at [501, 84] on div "6.4萬" at bounding box center [484, 86] width 33 height 26
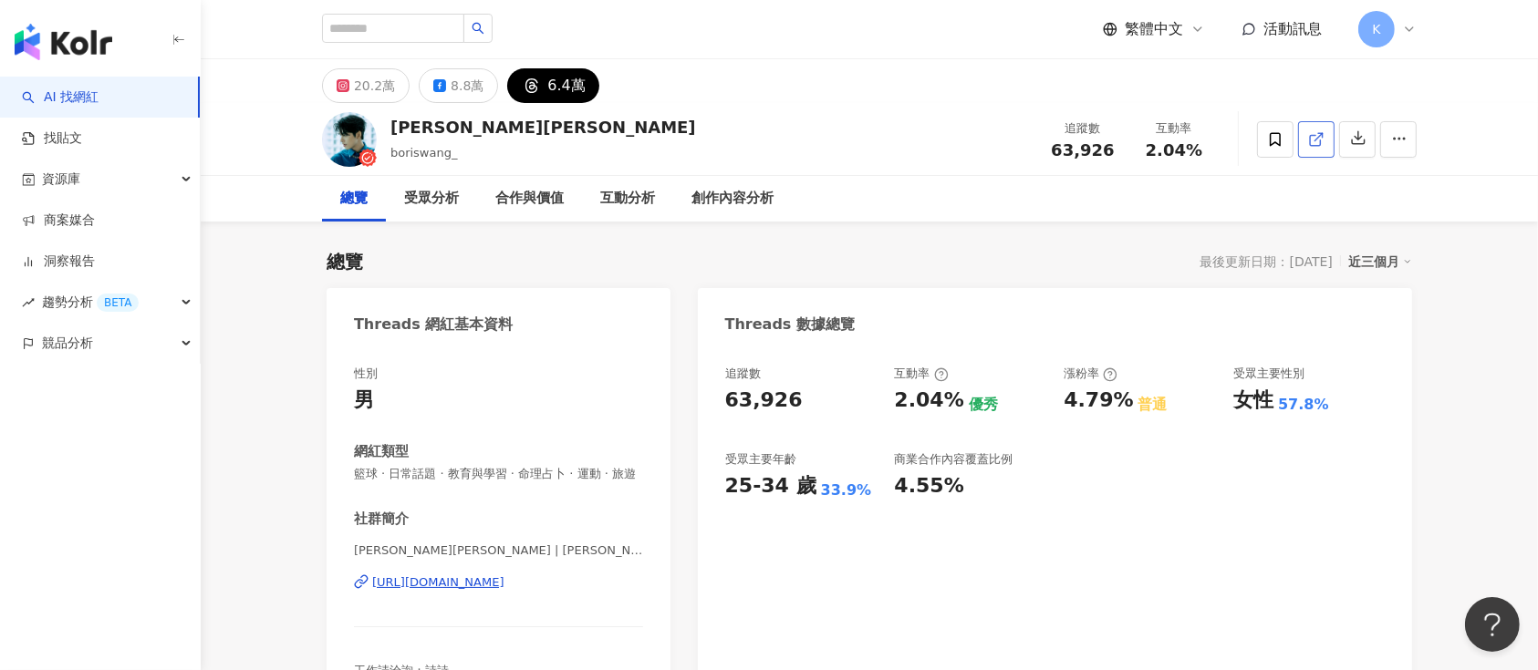
click at [1153, 138] on icon at bounding box center [1316, 139] width 16 height 16
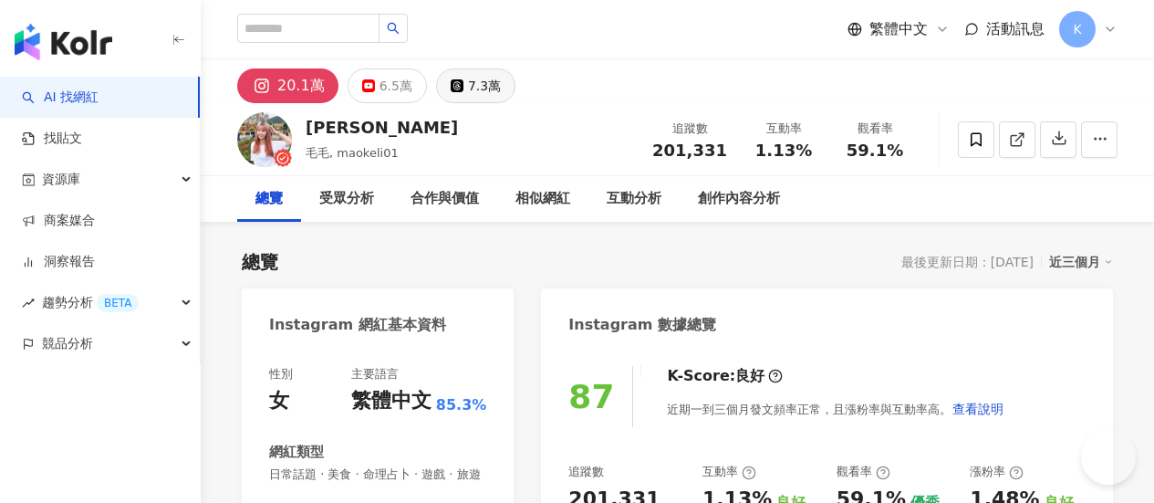
click at [515, 75] on button "7.3萬" at bounding box center [475, 85] width 79 height 35
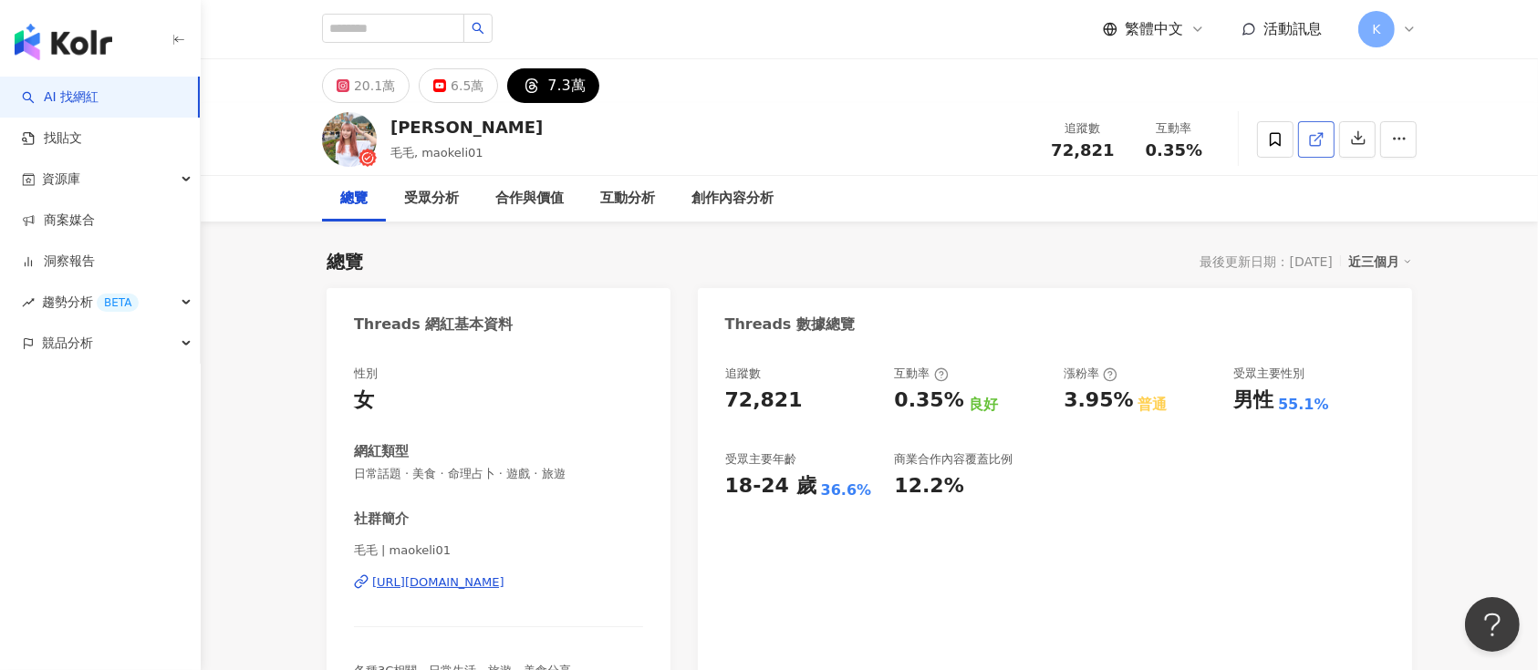
click at [1153, 135] on link at bounding box center [1316, 139] width 36 height 36
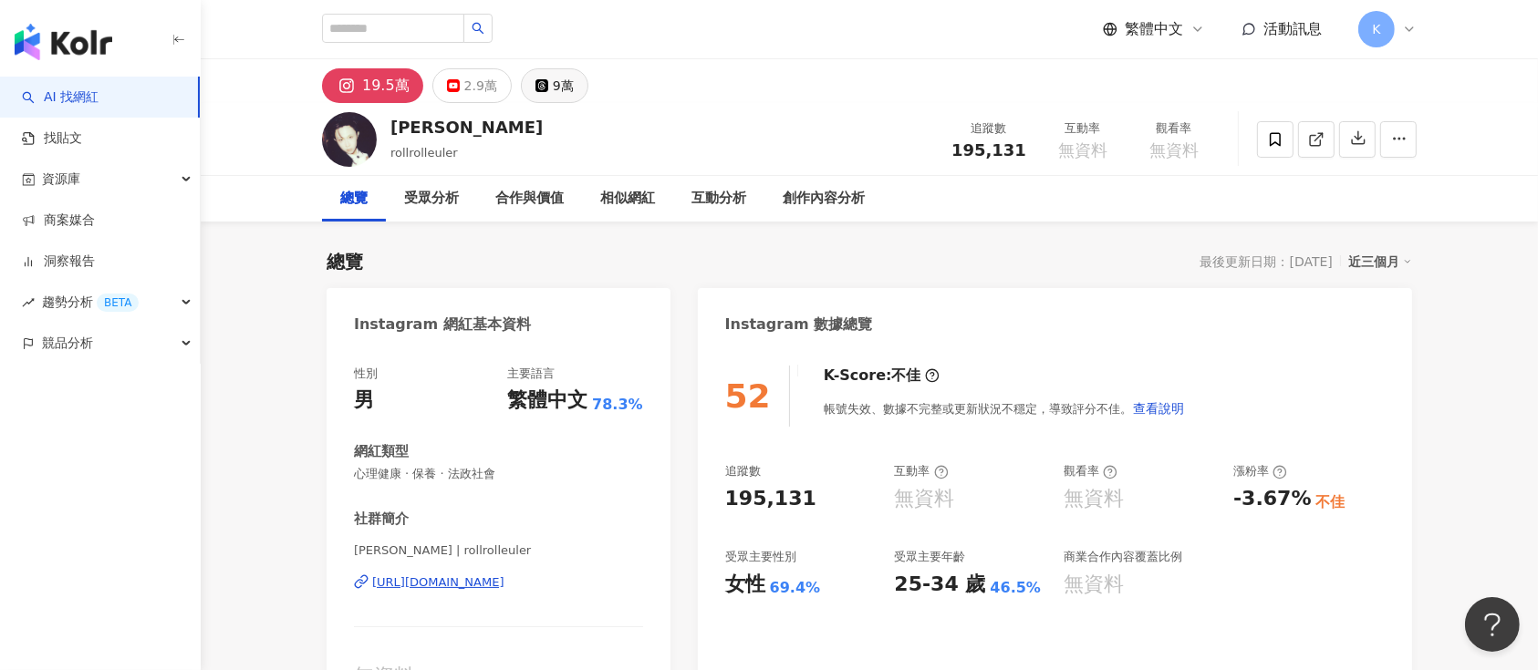
click at [553, 78] on div "9萬" at bounding box center [563, 86] width 21 height 26
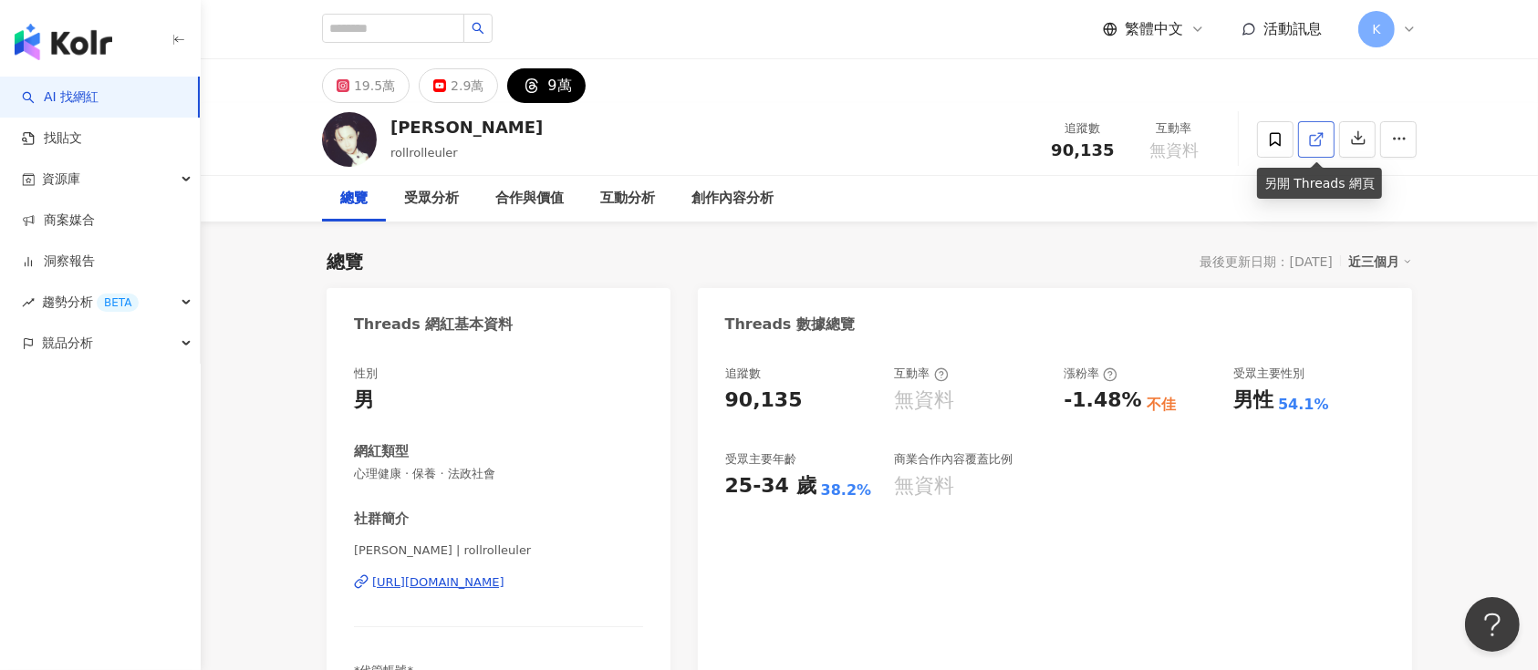
click at [1153, 133] on icon at bounding box center [1316, 139] width 16 height 16
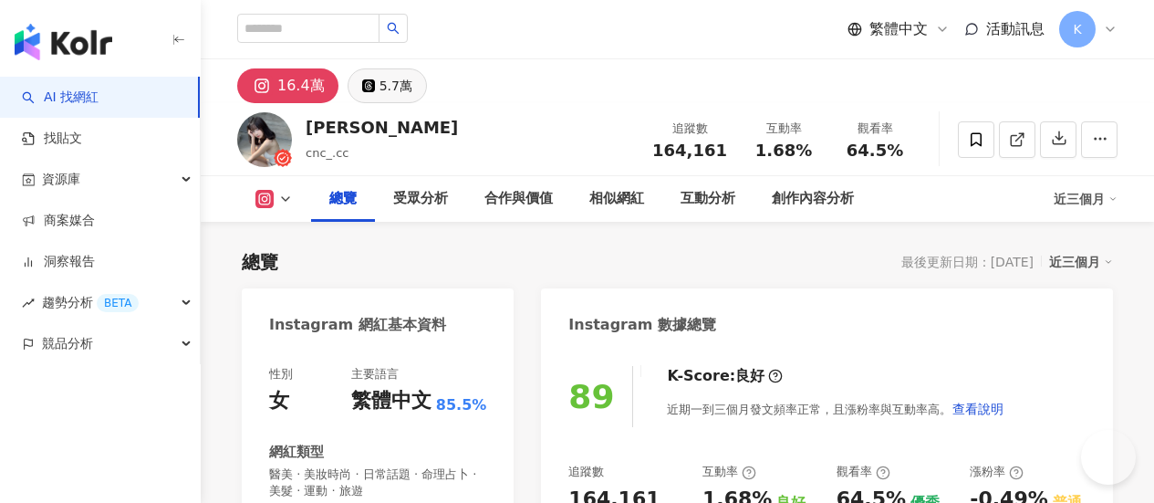
click at [412, 81] on div "5.7萬" at bounding box center [395, 86] width 33 height 26
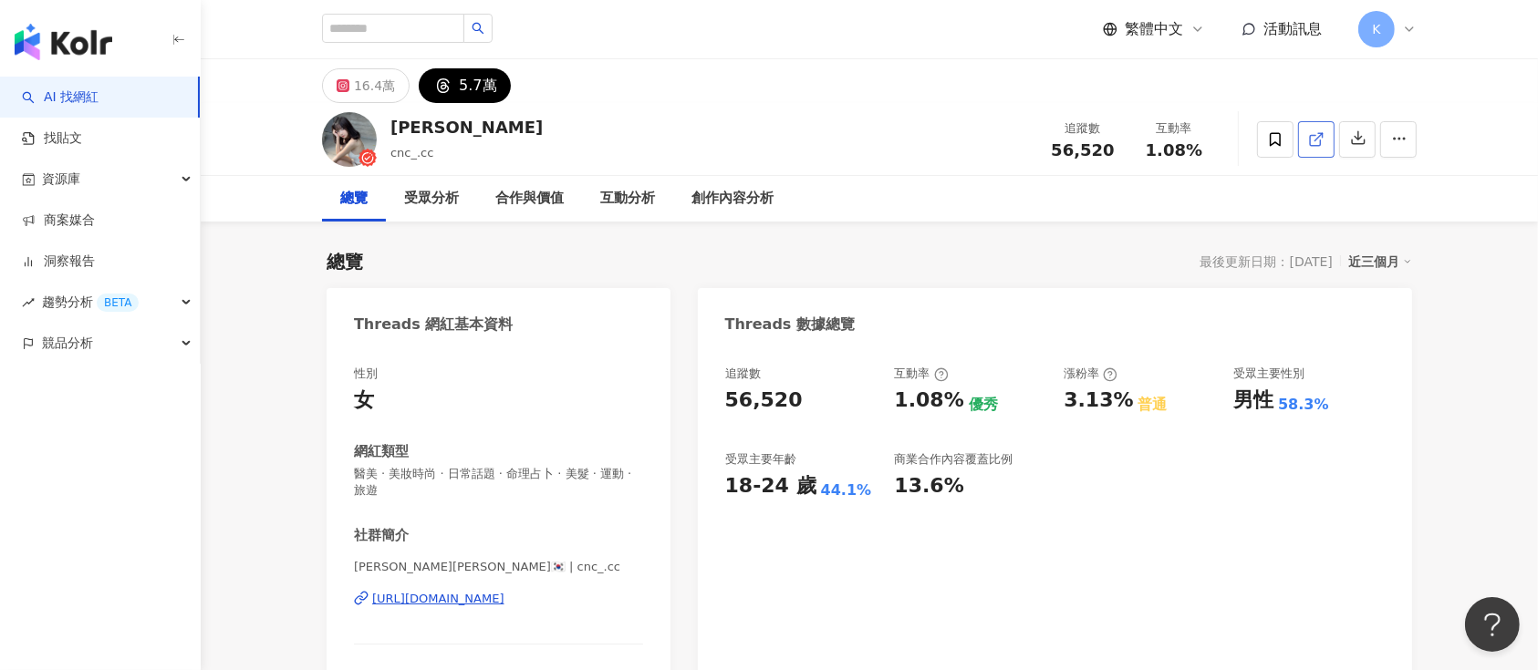
click at [1153, 140] on icon at bounding box center [1316, 139] width 16 height 16
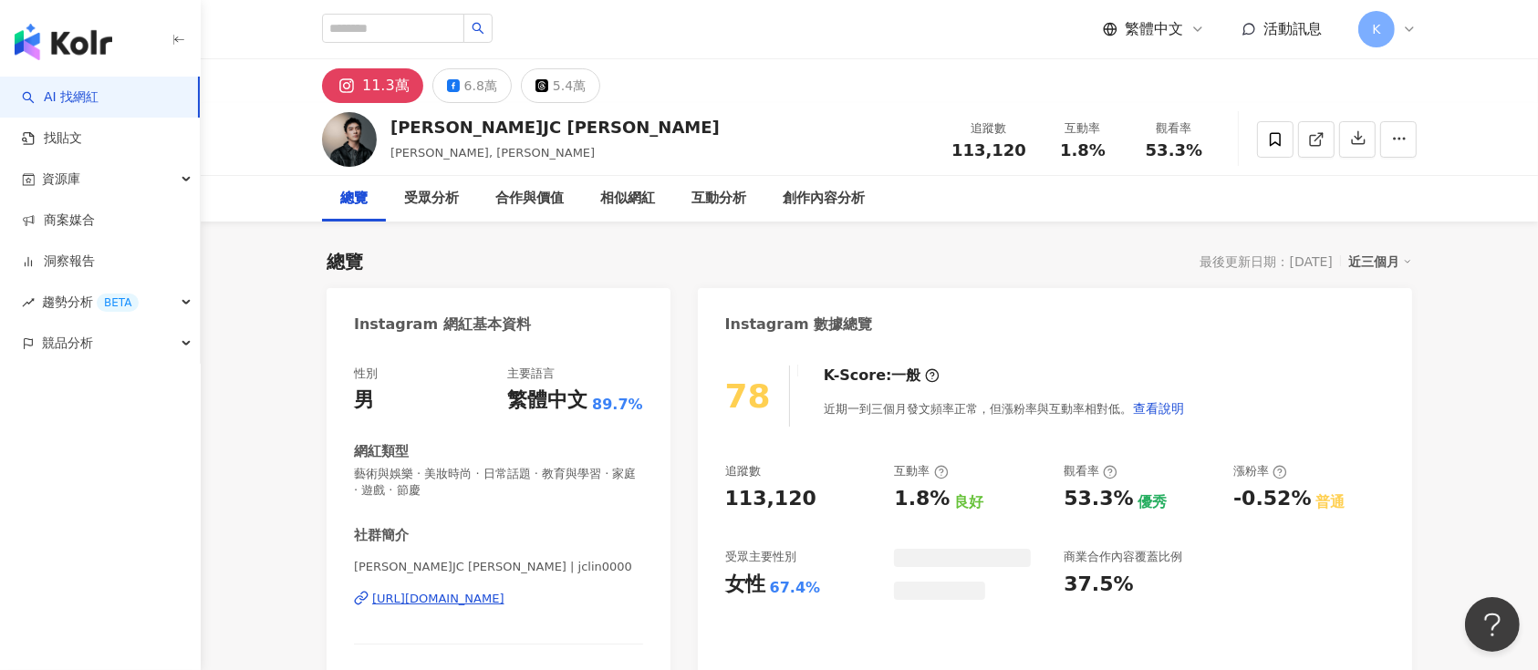
click at [1317, 136] on icon at bounding box center [1316, 139] width 16 height 16
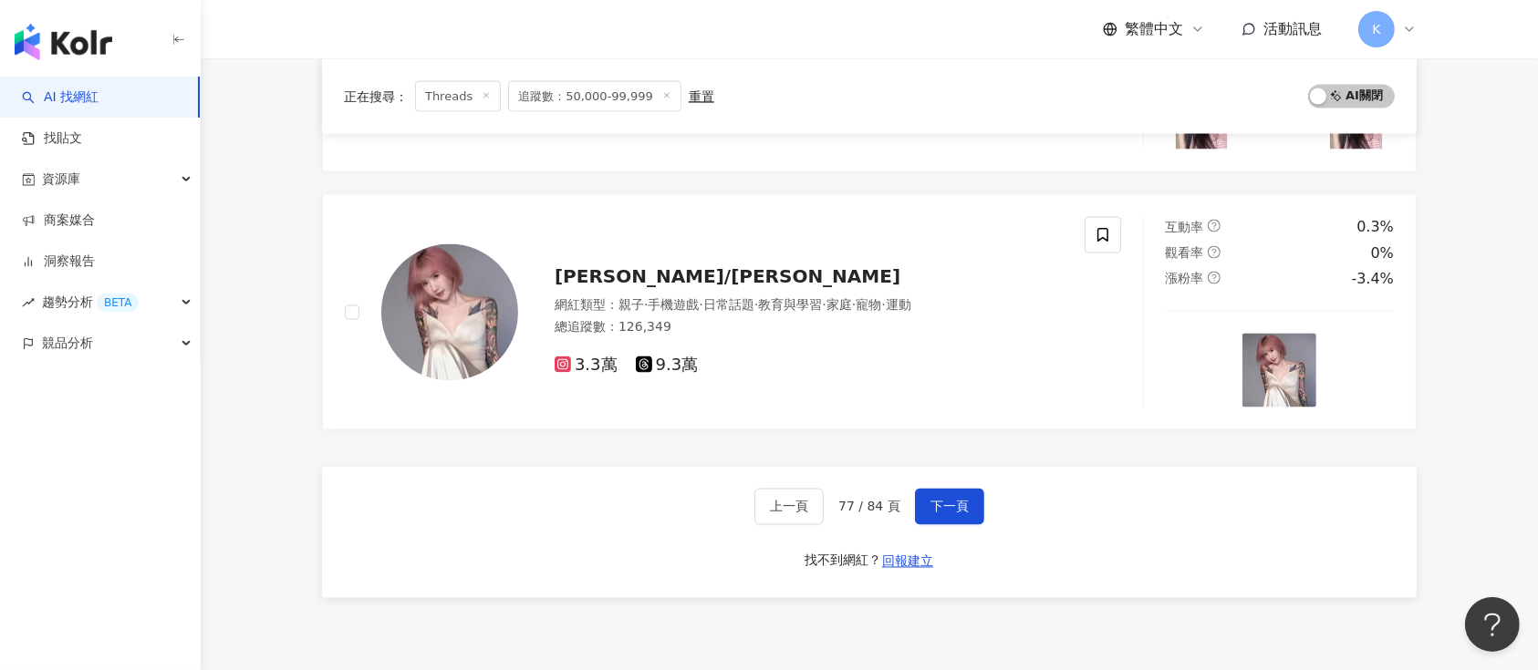
scroll to position [3014, 0]
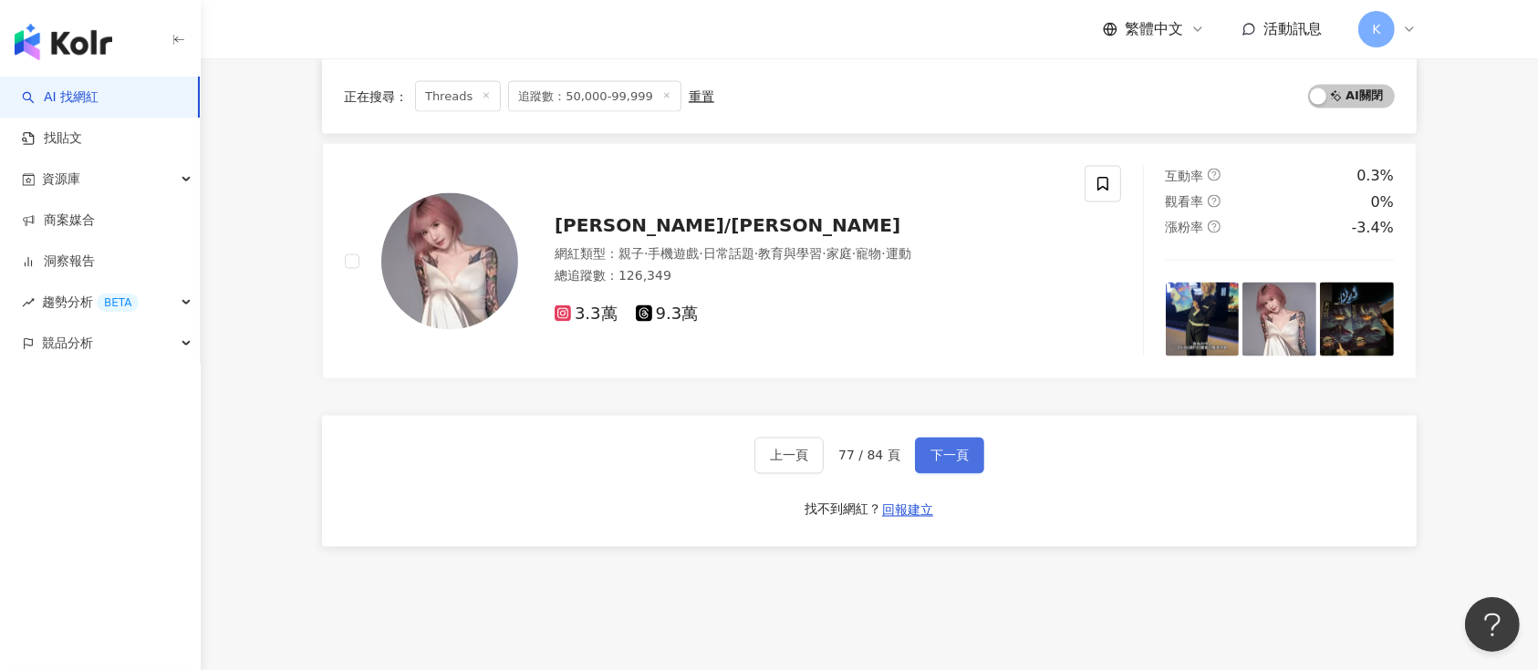
click at [941, 455] on span "下一頁" at bounding box center [949, 456] width 38 height 15
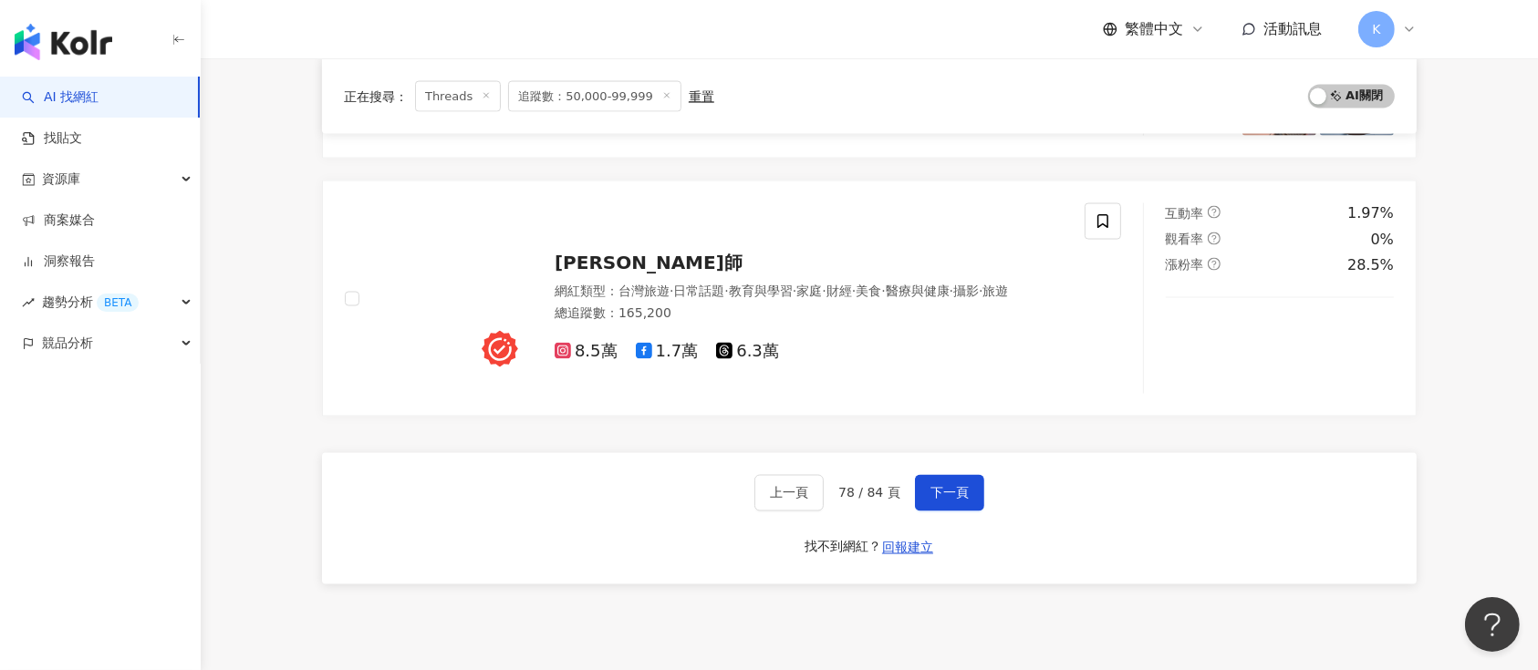
scroll to position [3040, 0]
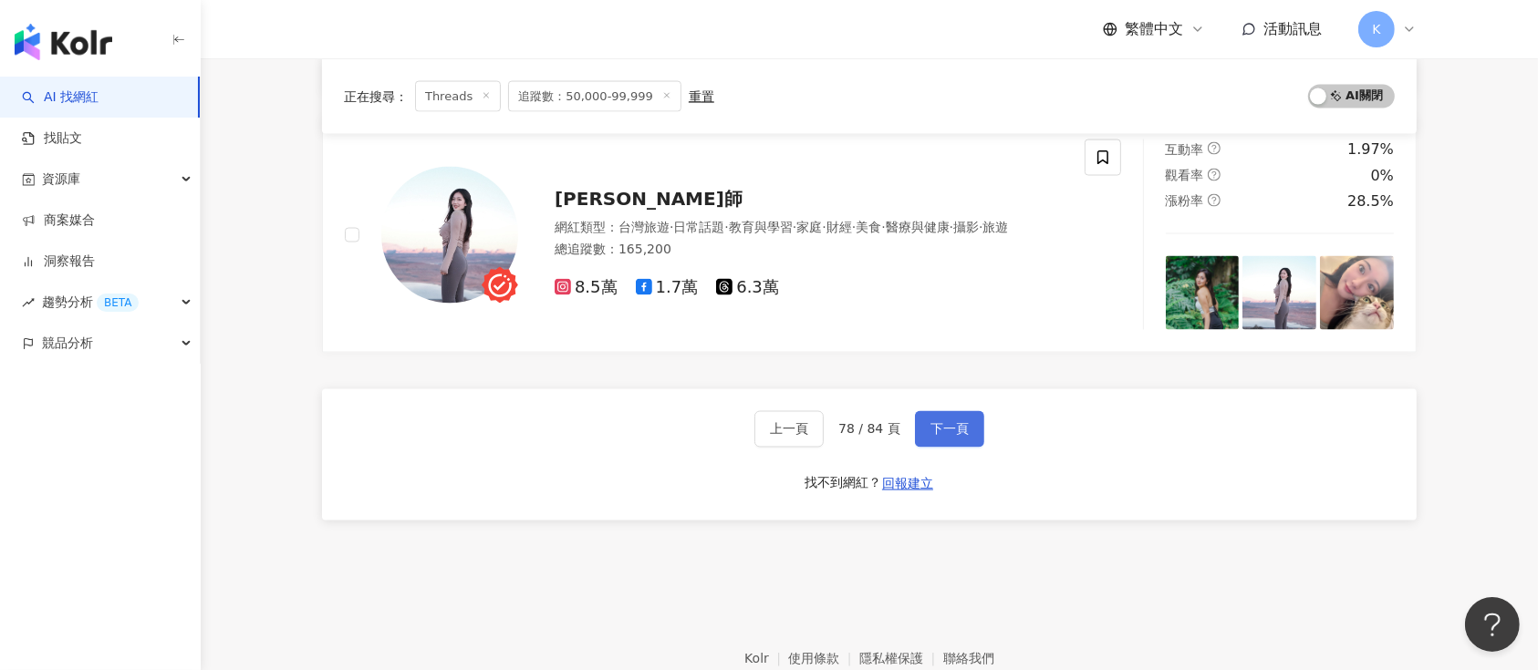
click at [949, 422] on span "下一頁" at bounding box center [949, 429] width 38 height 15
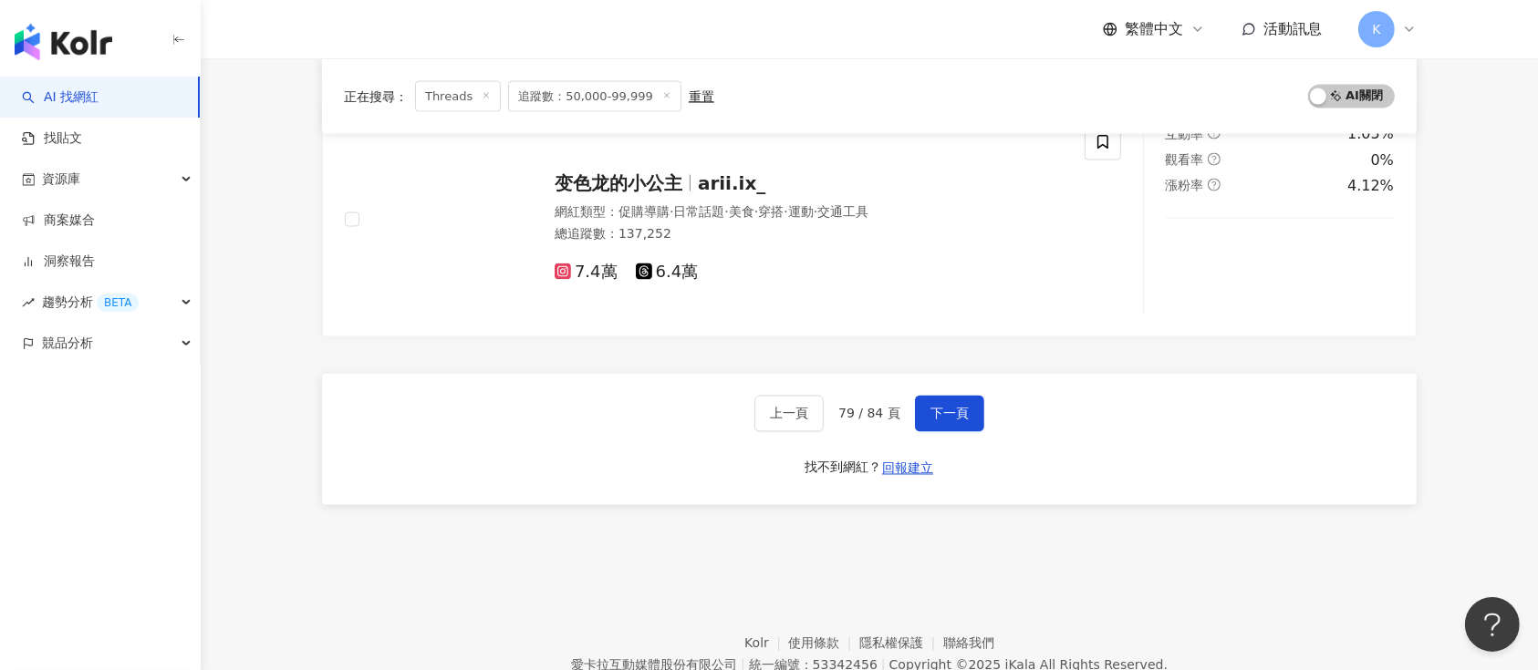
scroll to position [3135, 0]
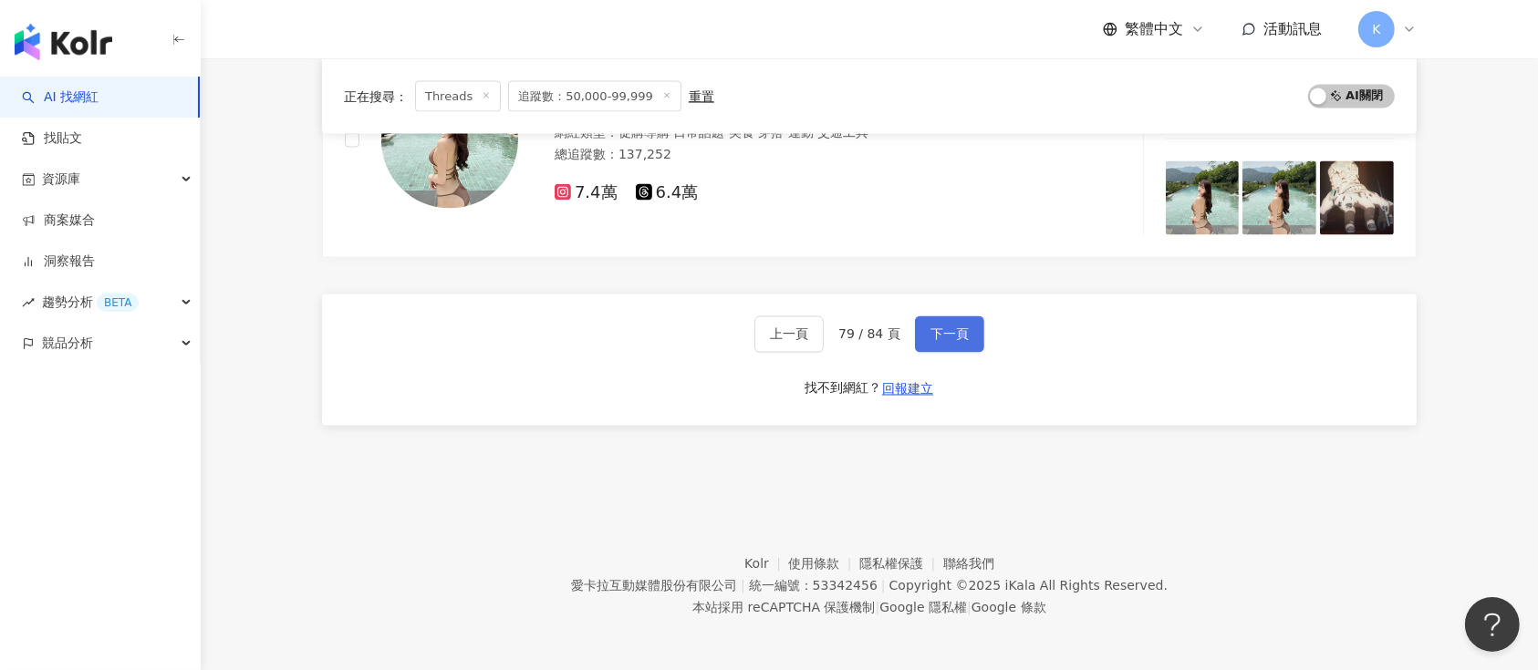
click at [938, 327] on span "下一頁" at bounding box center [949, 334] width 38 height 15
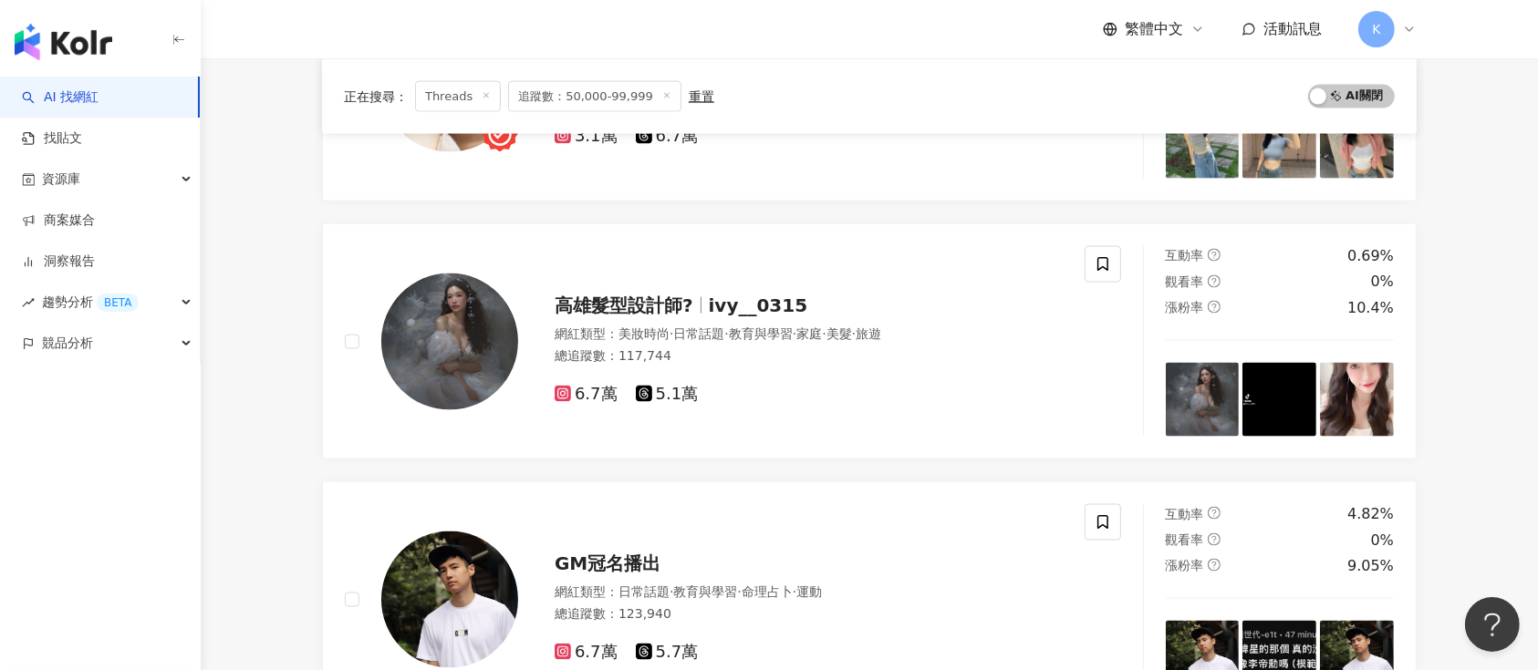
scroll to position [3040, 0]
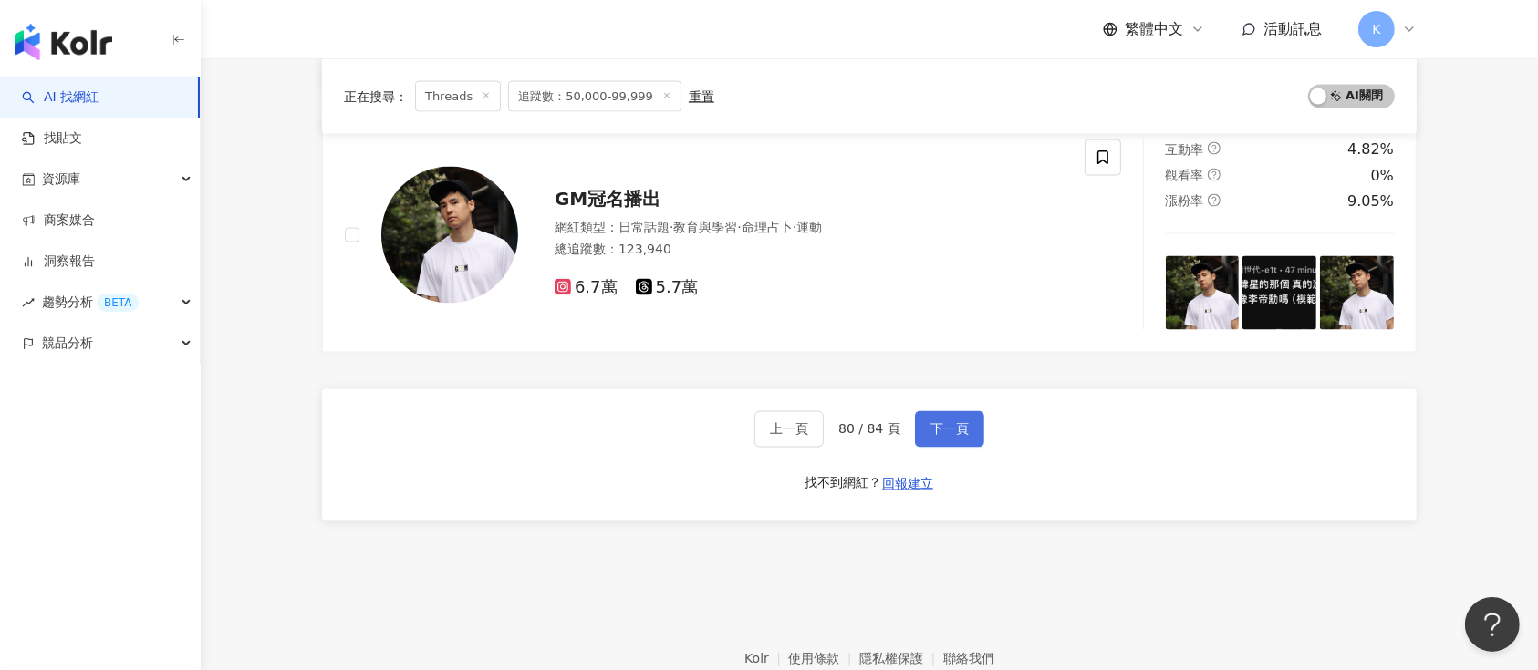
click at [935, 425] on span "下一頁" at bounding box center [949, 429] width 38 height 15
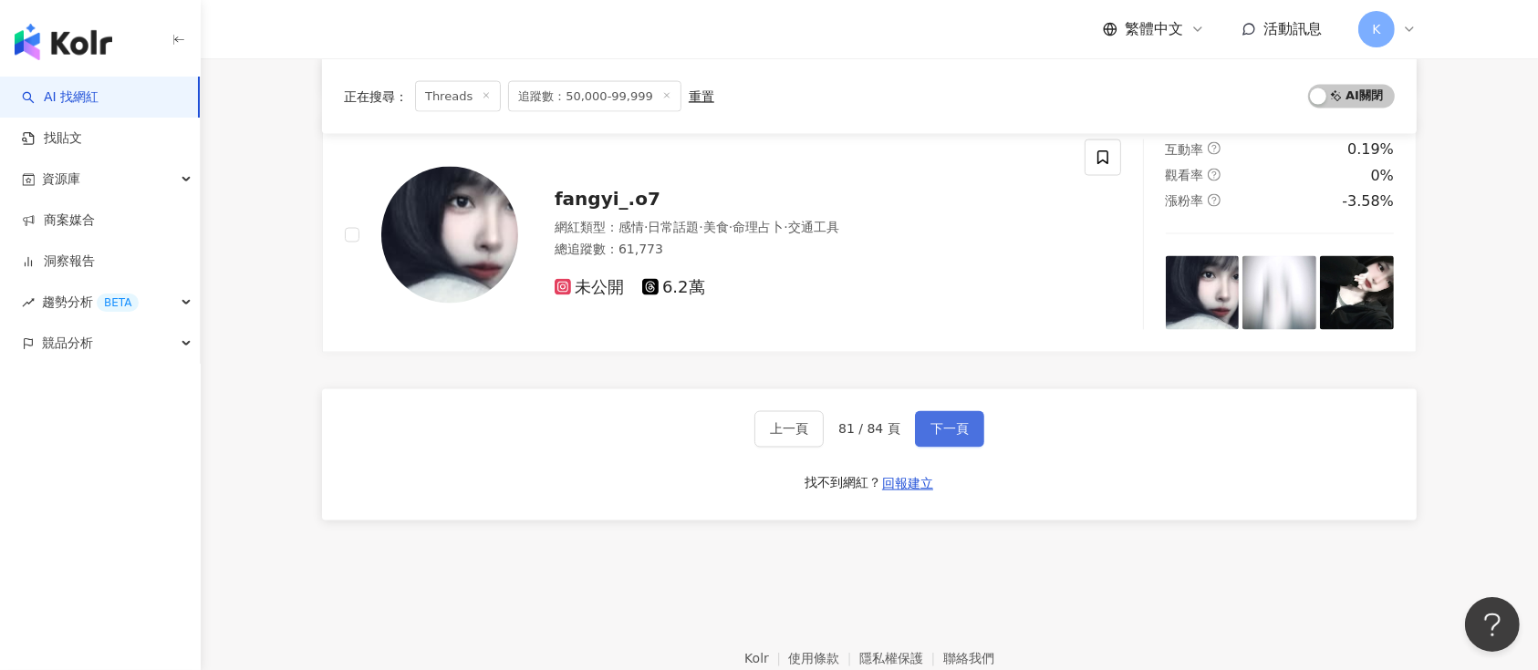
click at [948, 434] on button "下一頁" at bounding box center [949, 429] width 69 height 36
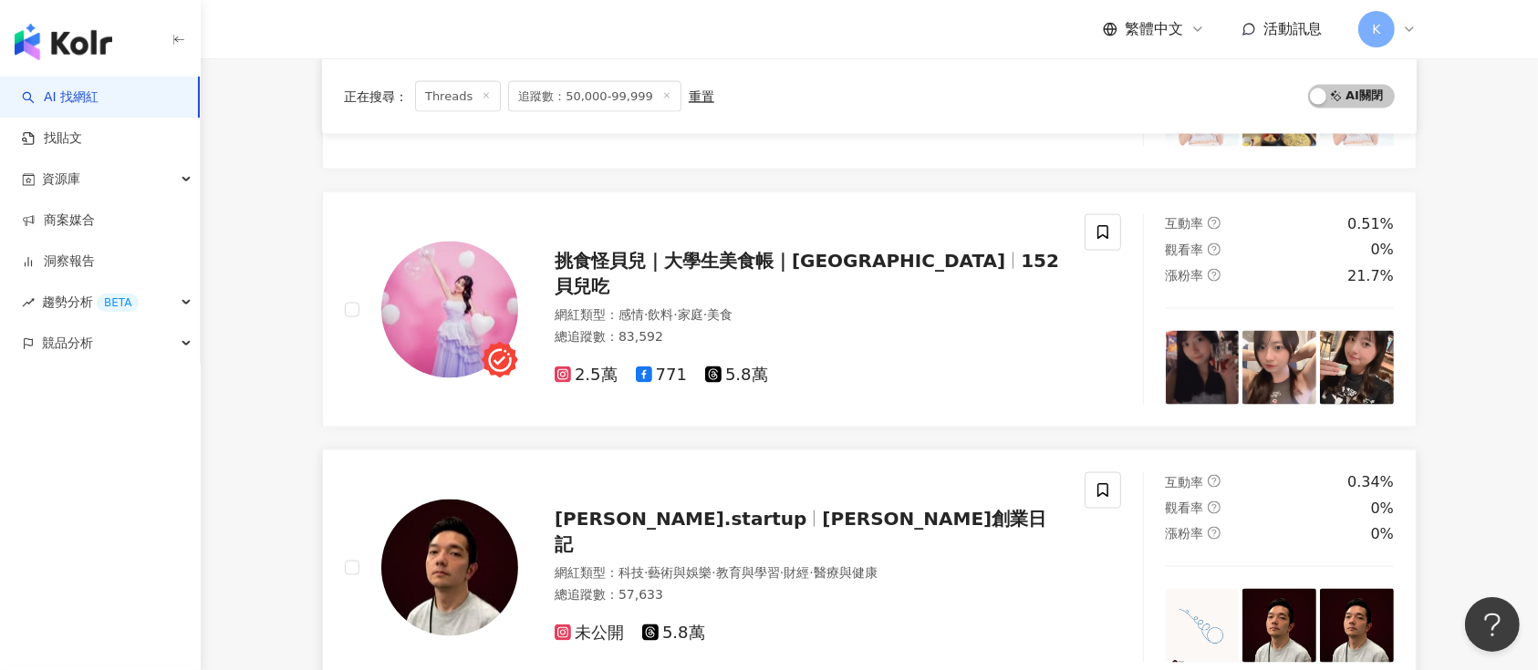
scroll to position [2676, 0]
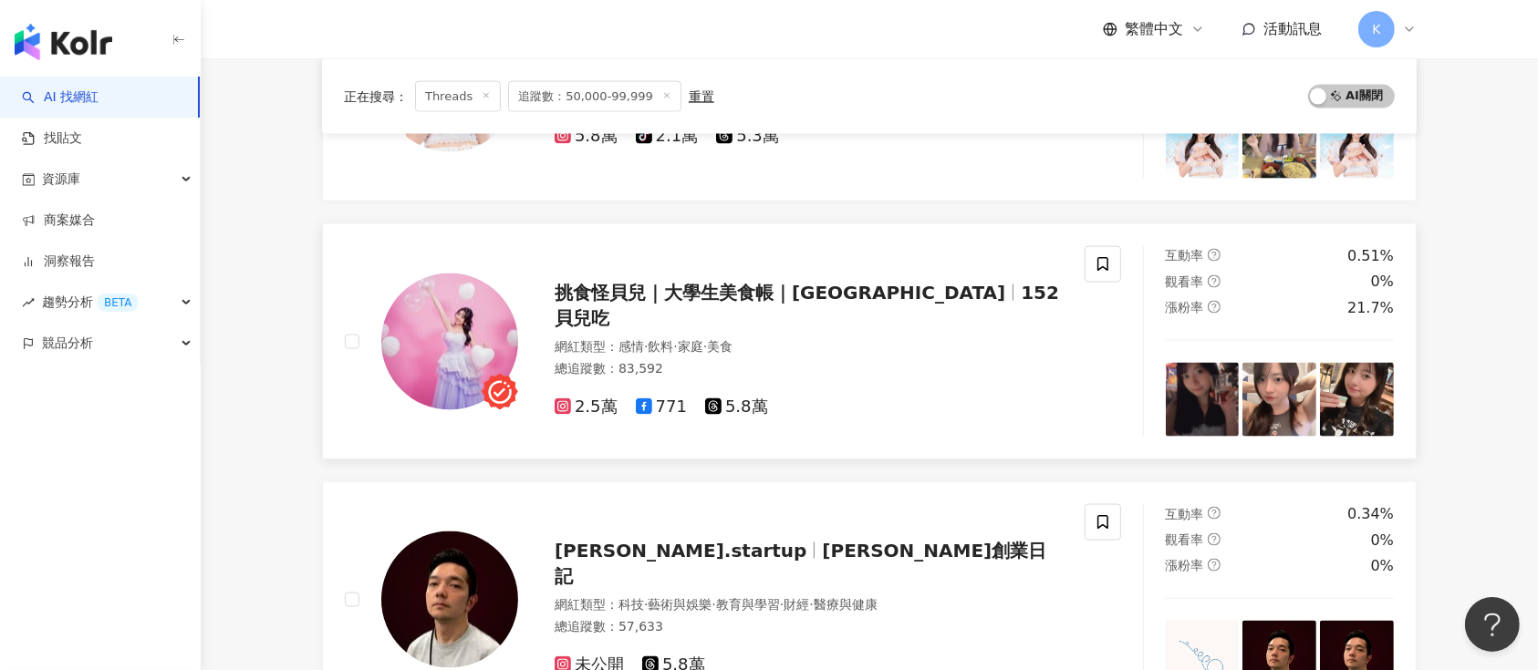
click at [767, 317] on div "挑食怪貝兒｜大學生美食帳｜Taipei Taichung 152貝兒吃 網紅類型 ： 感情 · 飲料 · 家庭 · 美食 總追蹤數 ： 83,592 2.5萬…" at bounding box center [790, 341] width 545 height 153
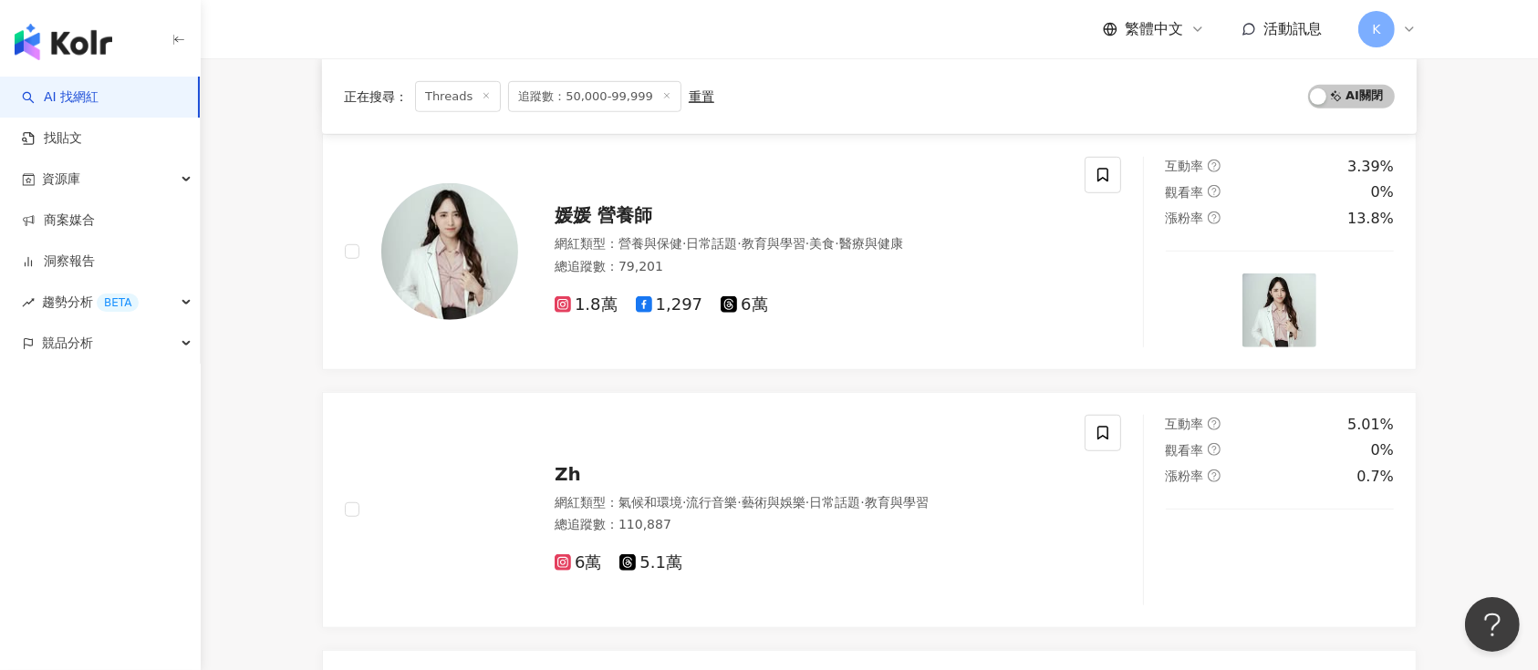
scroll to position [972, 0]
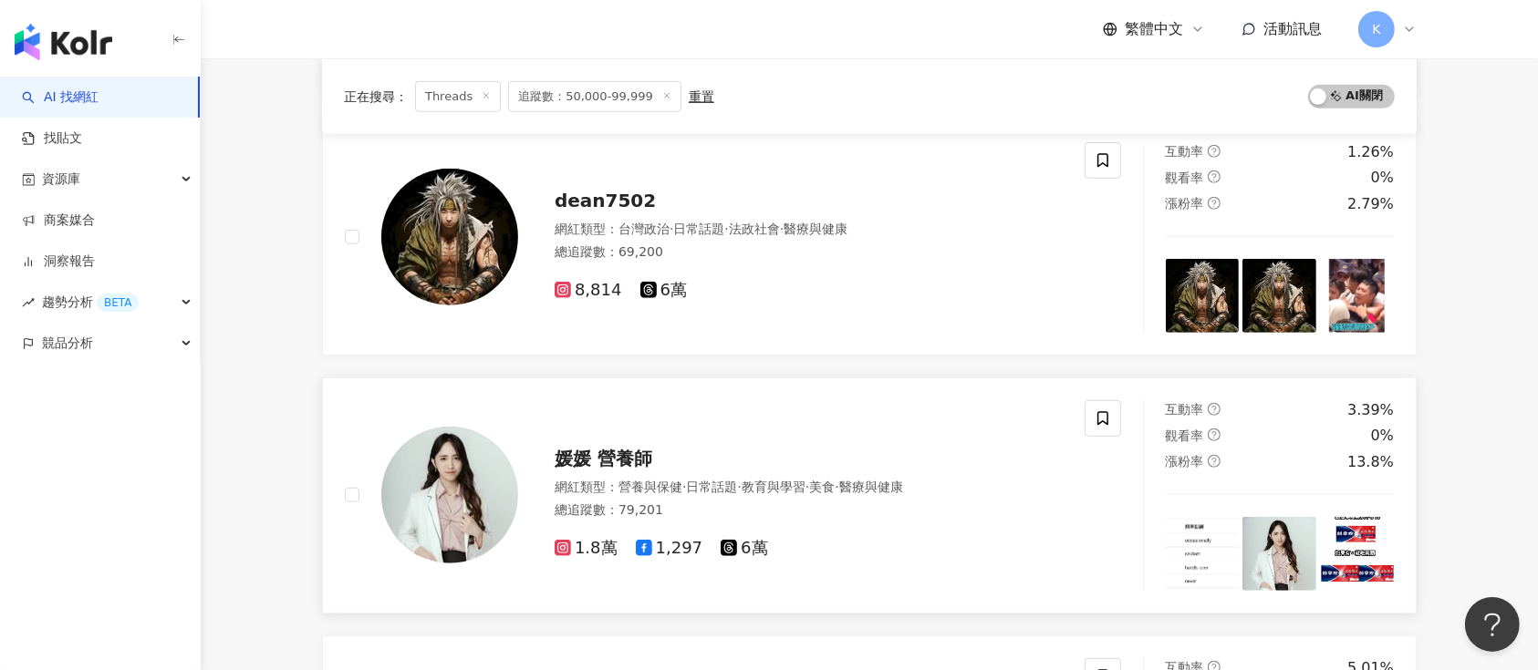
click at [629, 446] on div "媛媛 營養師" at bounding box center [809, 459] width 508 height 26
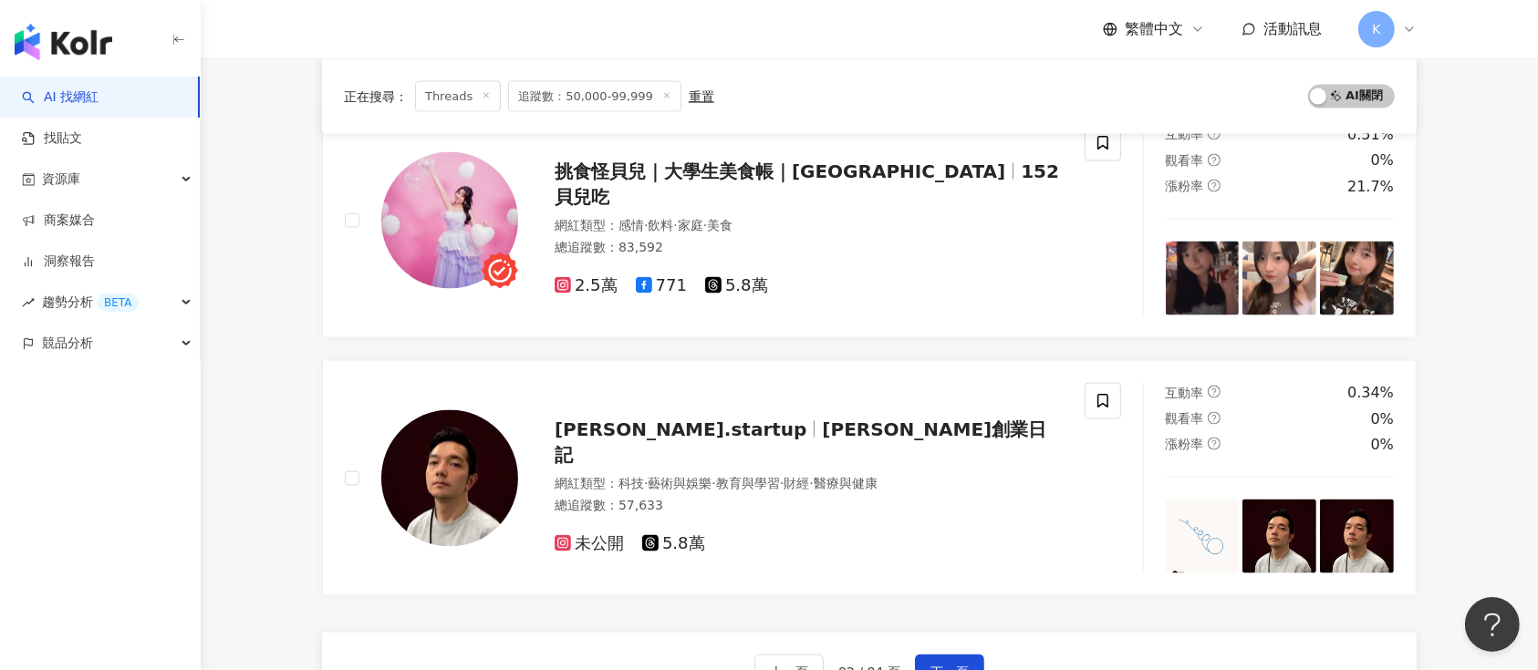
scroll to position [3040, 0]
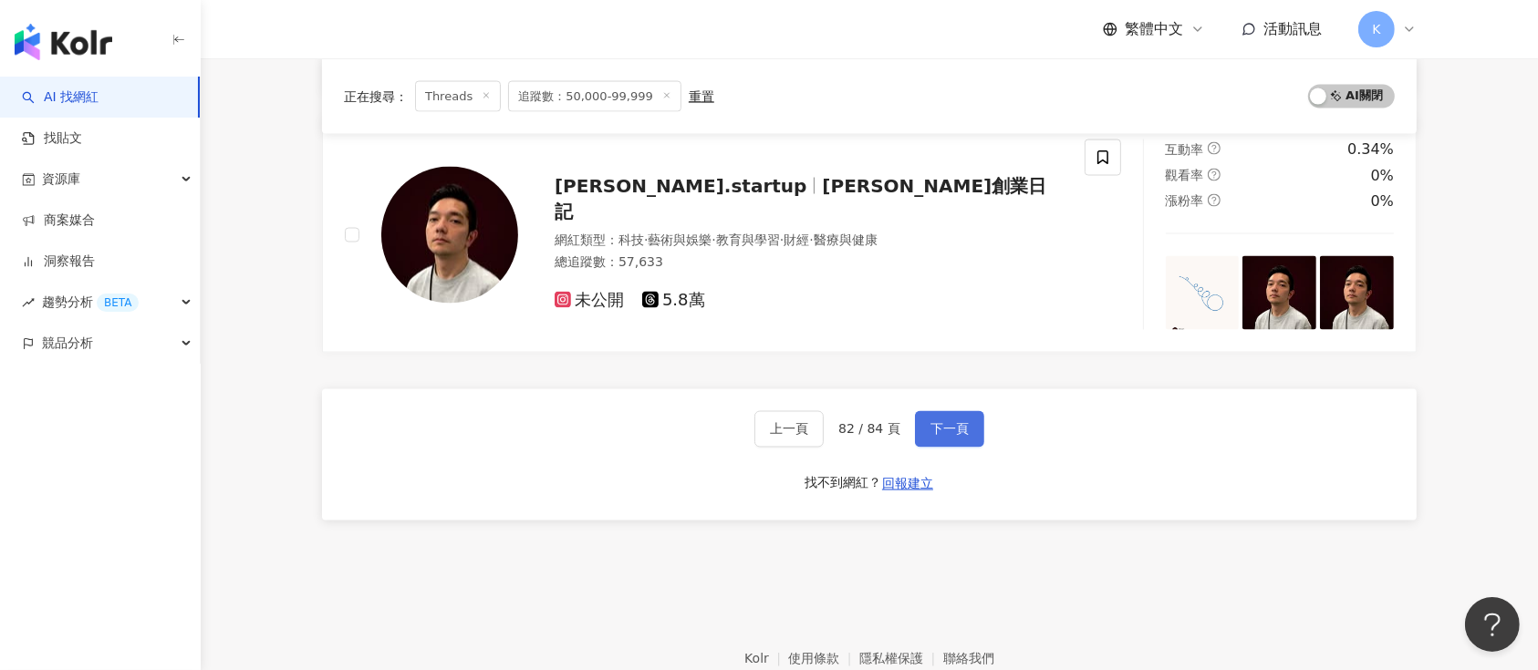
click at [931, 411] on button "下一頁" at bounding box center [949, 429] width 69 height 36
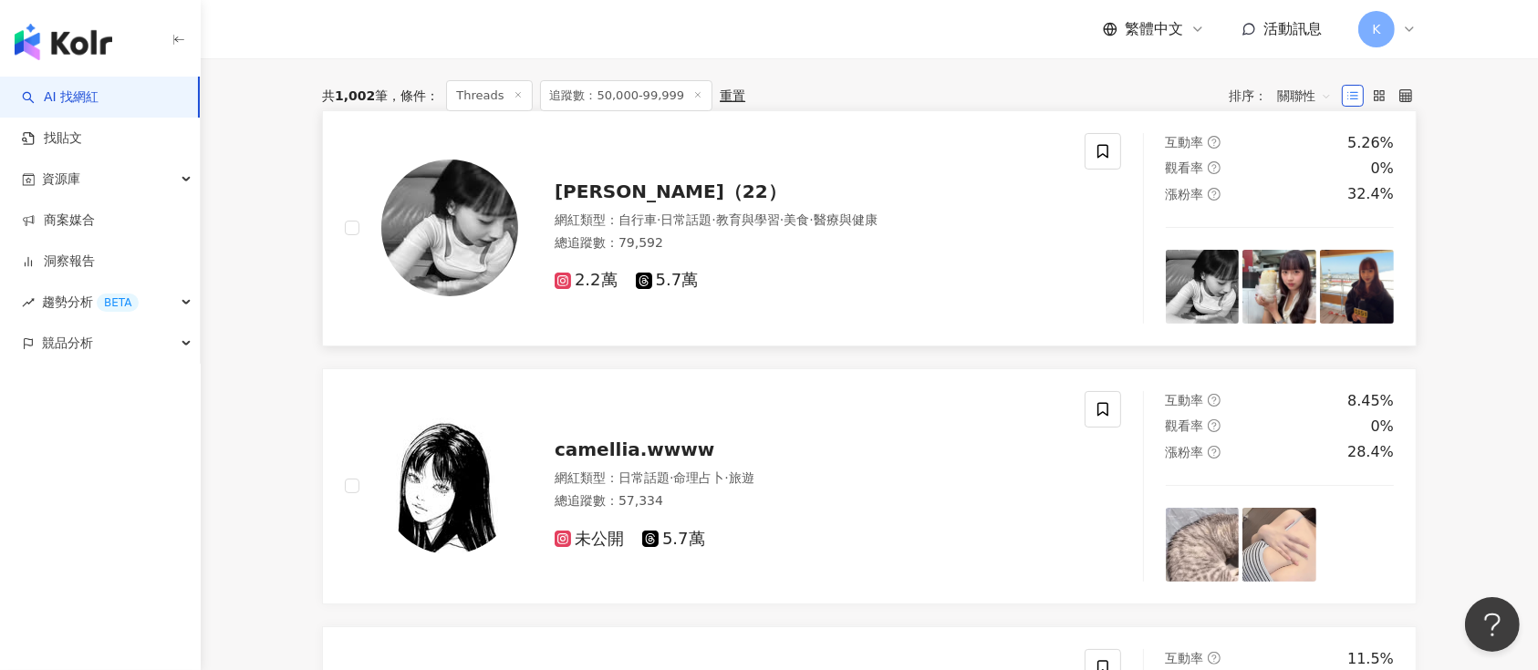
scroll to position [121, 0]
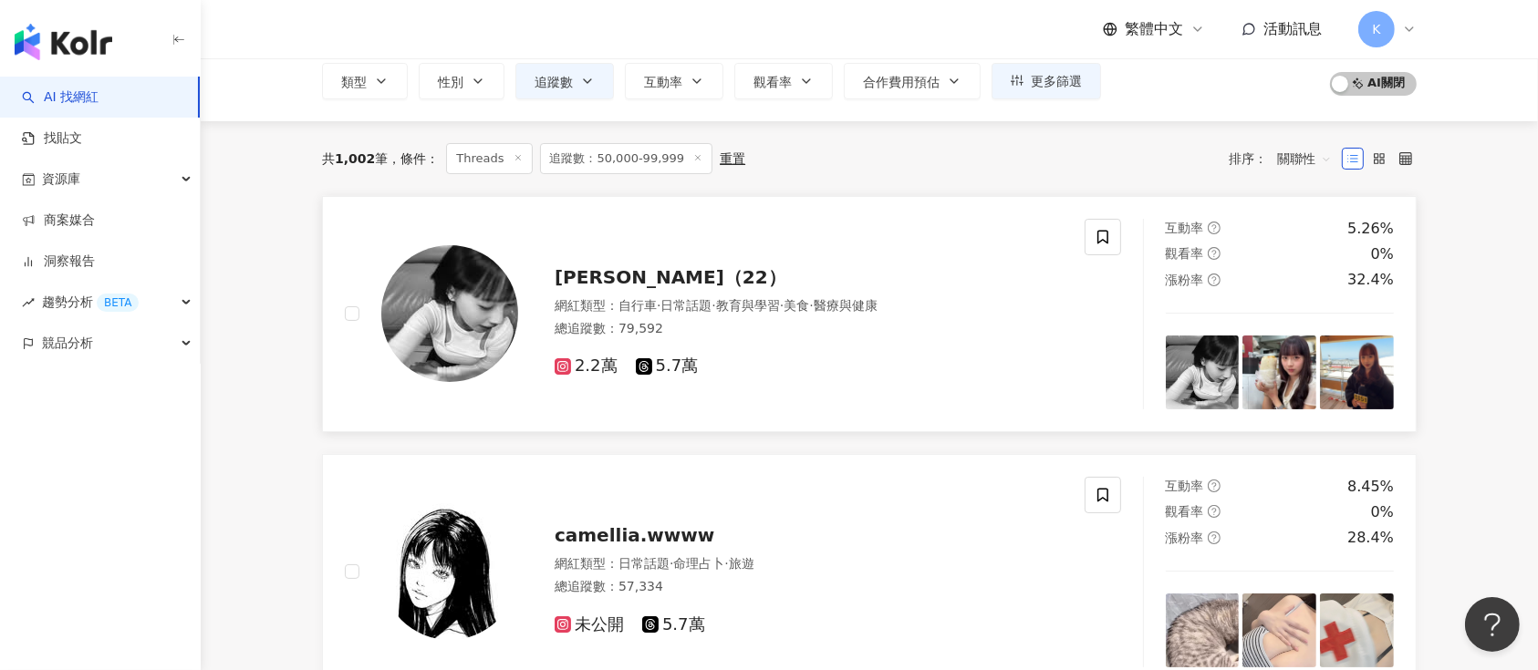
click at [601, 260] on div "[PERSON_NAME]（22） 網紅類型 ： 自行車 · 日常話題 · 教育與學習 · 美食 · 醫療與健康 總追蹤數 ： 79,592 2.2萬 5.7萬" at bounding box center [790, 314] width 545 height 128
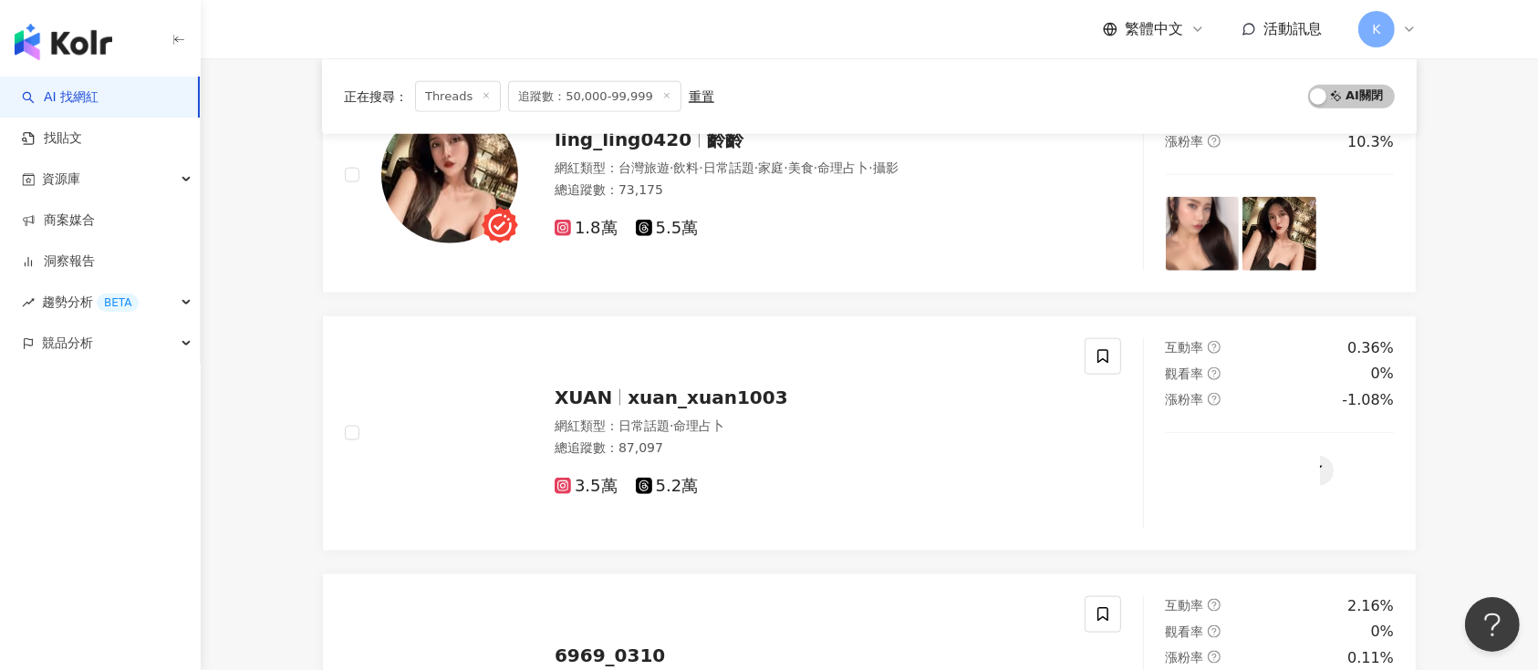
scroll to position [2797, 0]
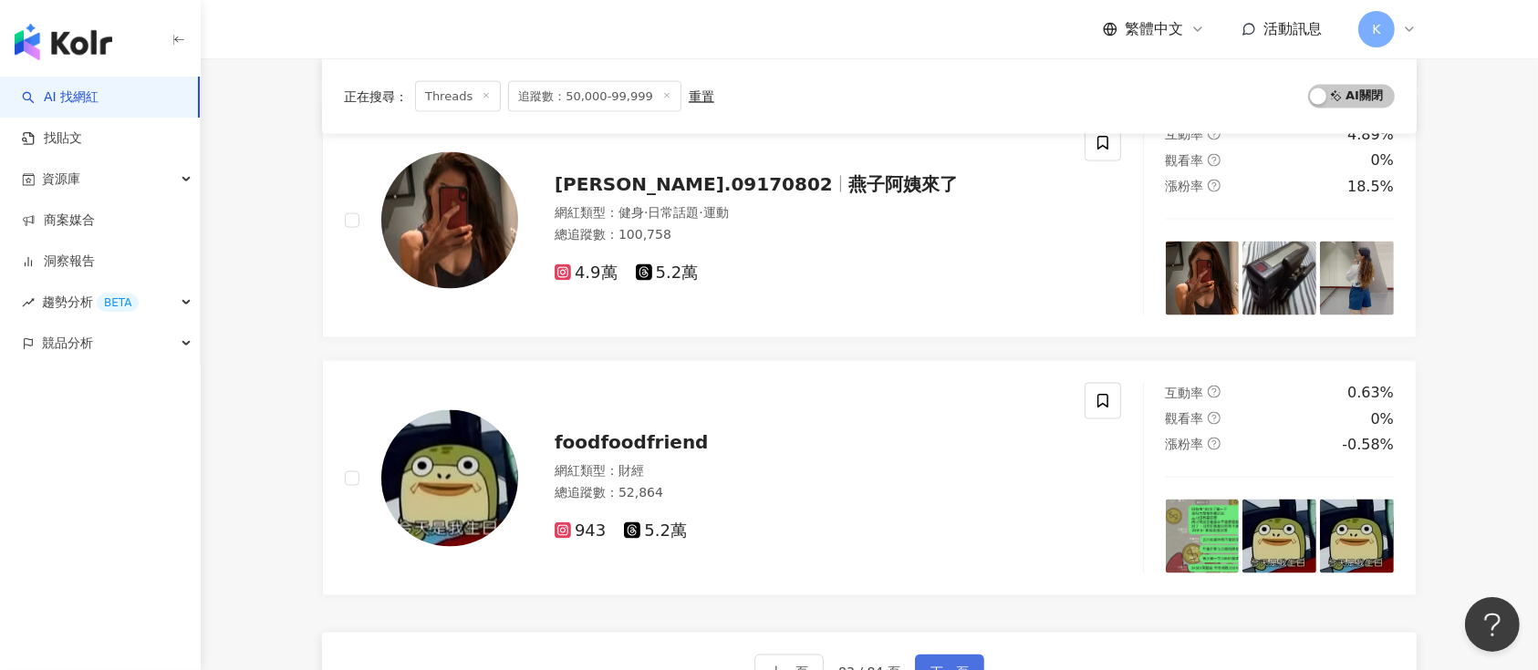
click at [945, 666] on span "下一頁" at bounding box center [949, 673] width 38 height 15
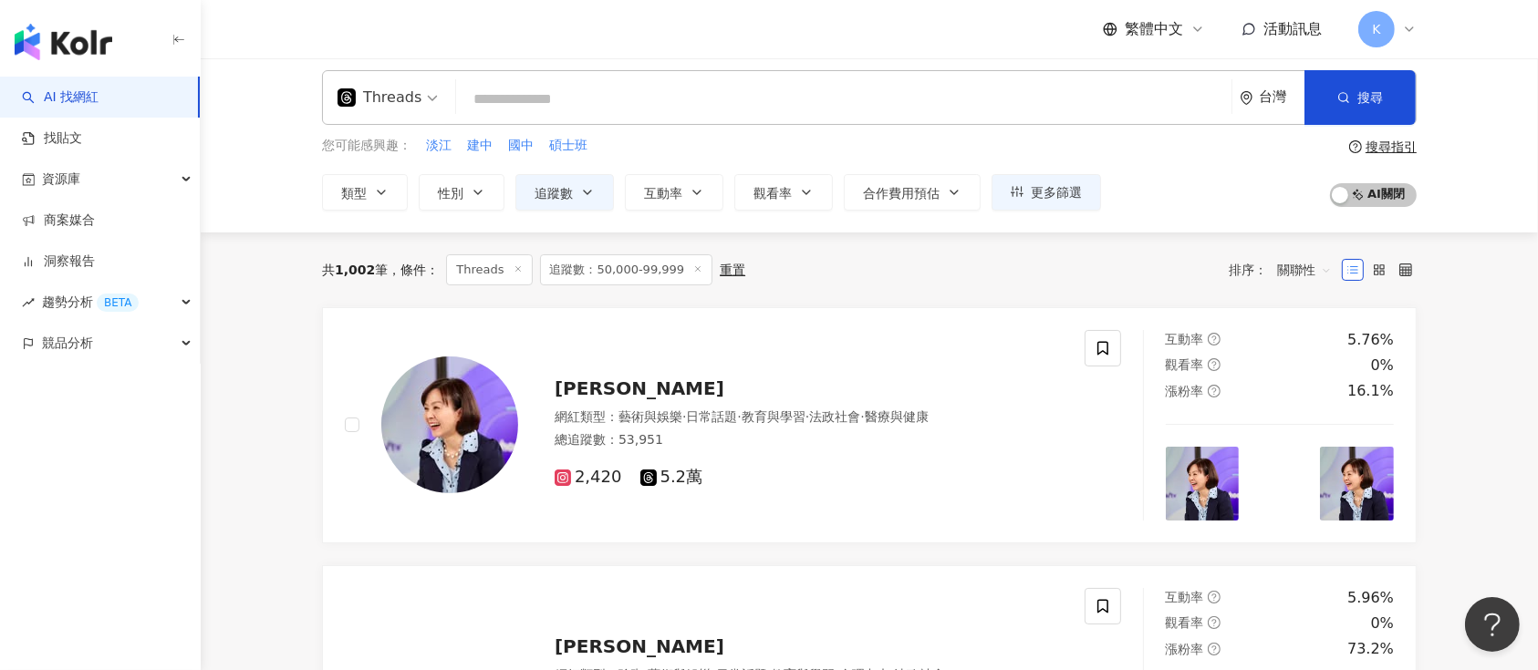
scroll to position [0, 0]
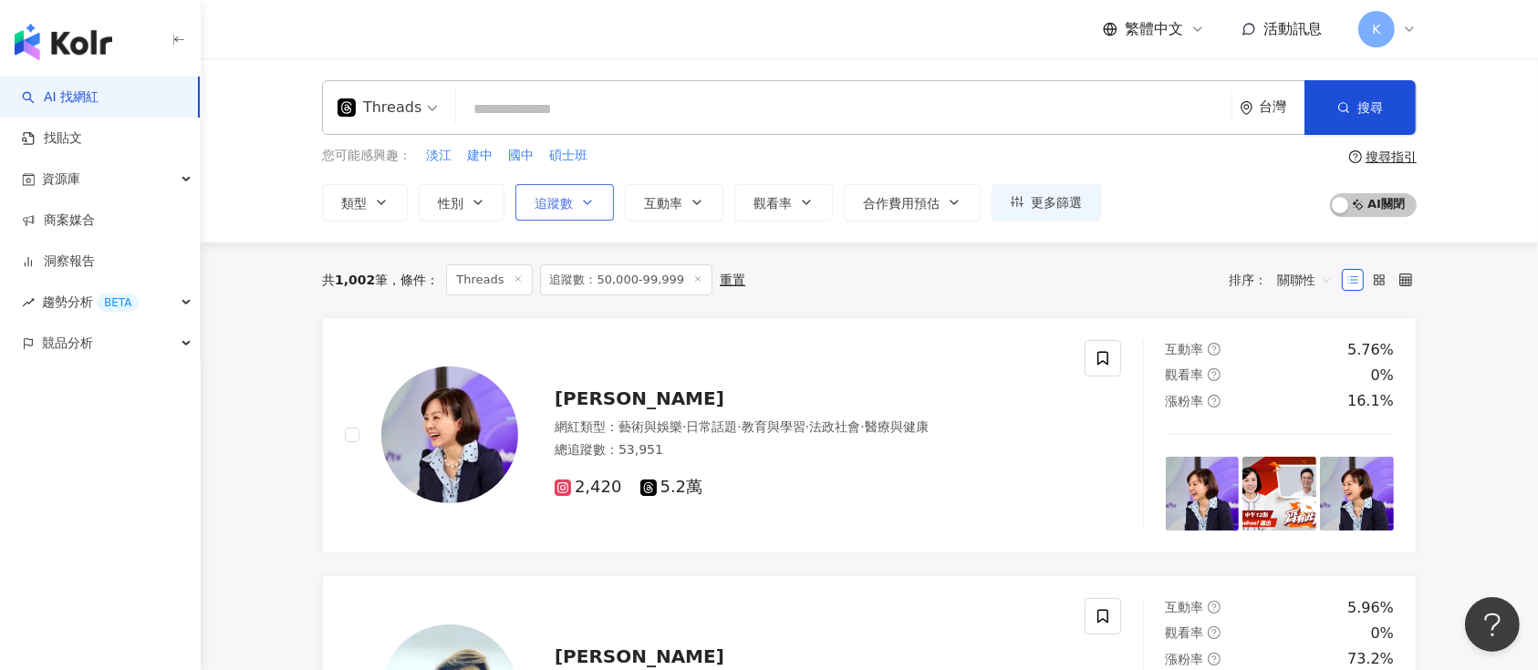
click at [577, 192] on button "追蹤數" at bounding box center [564, 202] width 99 height 36
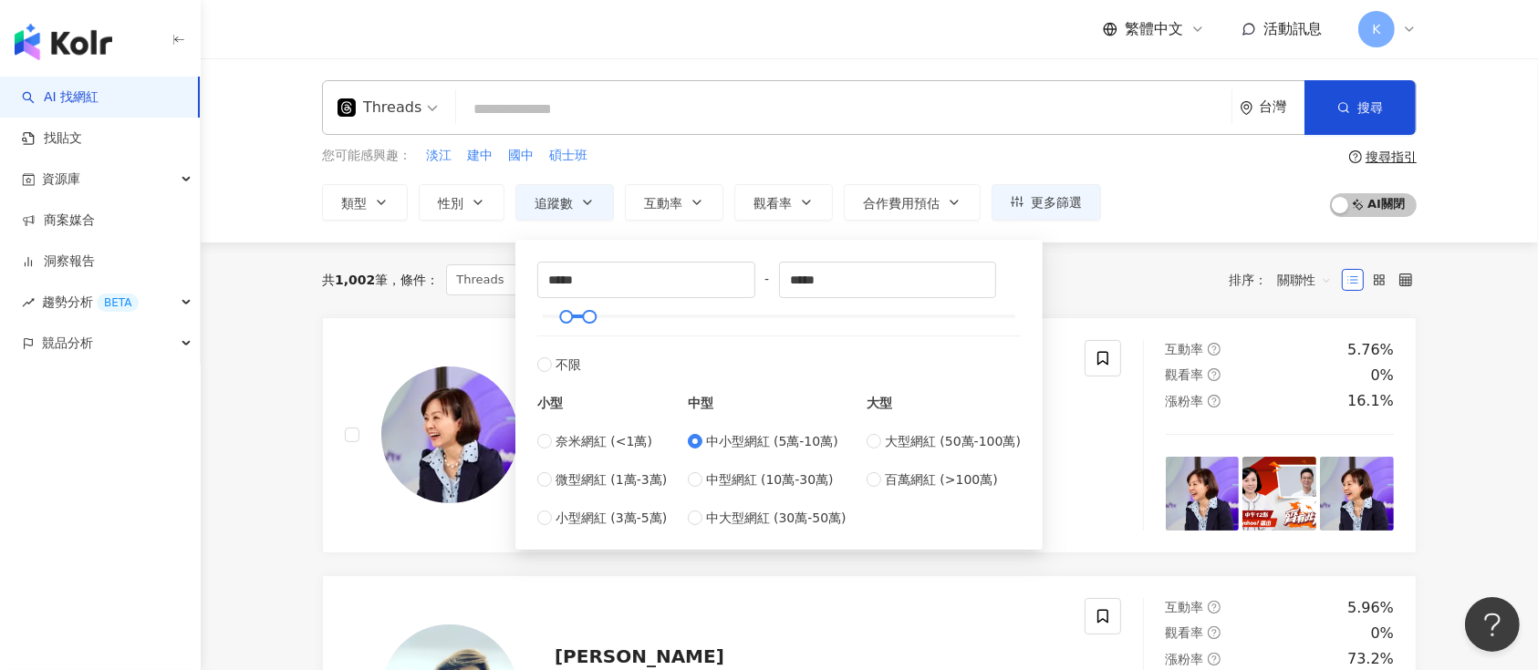
type input "*****"
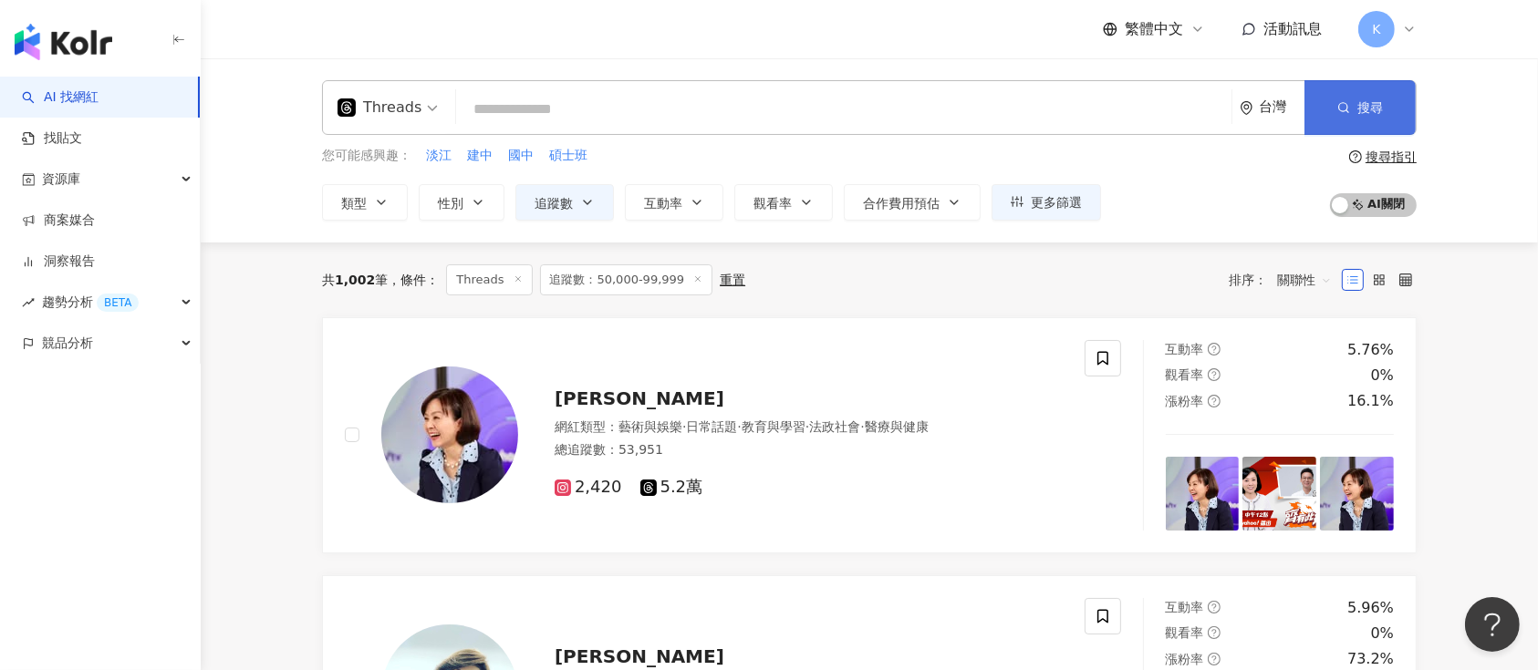
drag, startPoint x: 1344, startPoint y: 102, endPoint x: 1342, endPoint y: 87, distance: 15.6
click at [1344, 102] on icon "button" at bounding box center [1343, 107] width 13 height 13
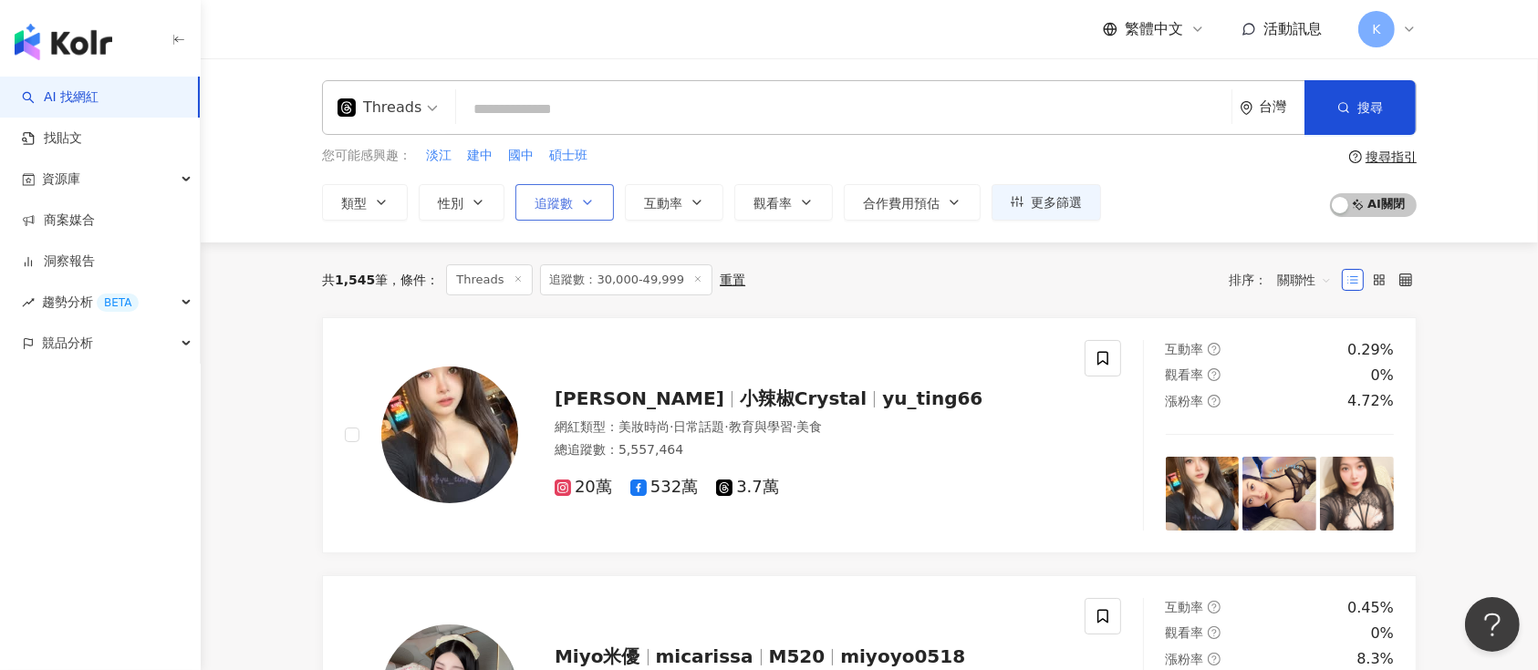
click at [556, 192] on button "追蹤數" at bounding box center [564, 202] width 99 height 36
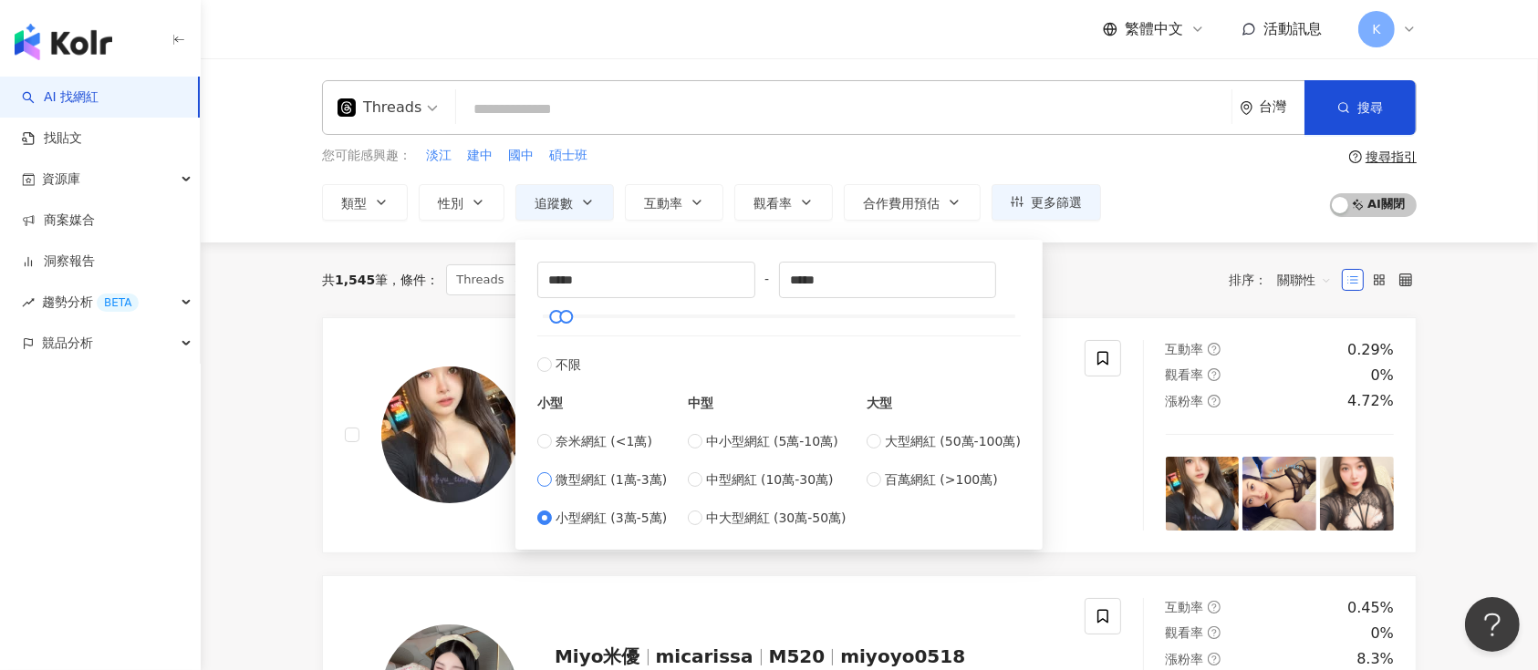
type input "*****"
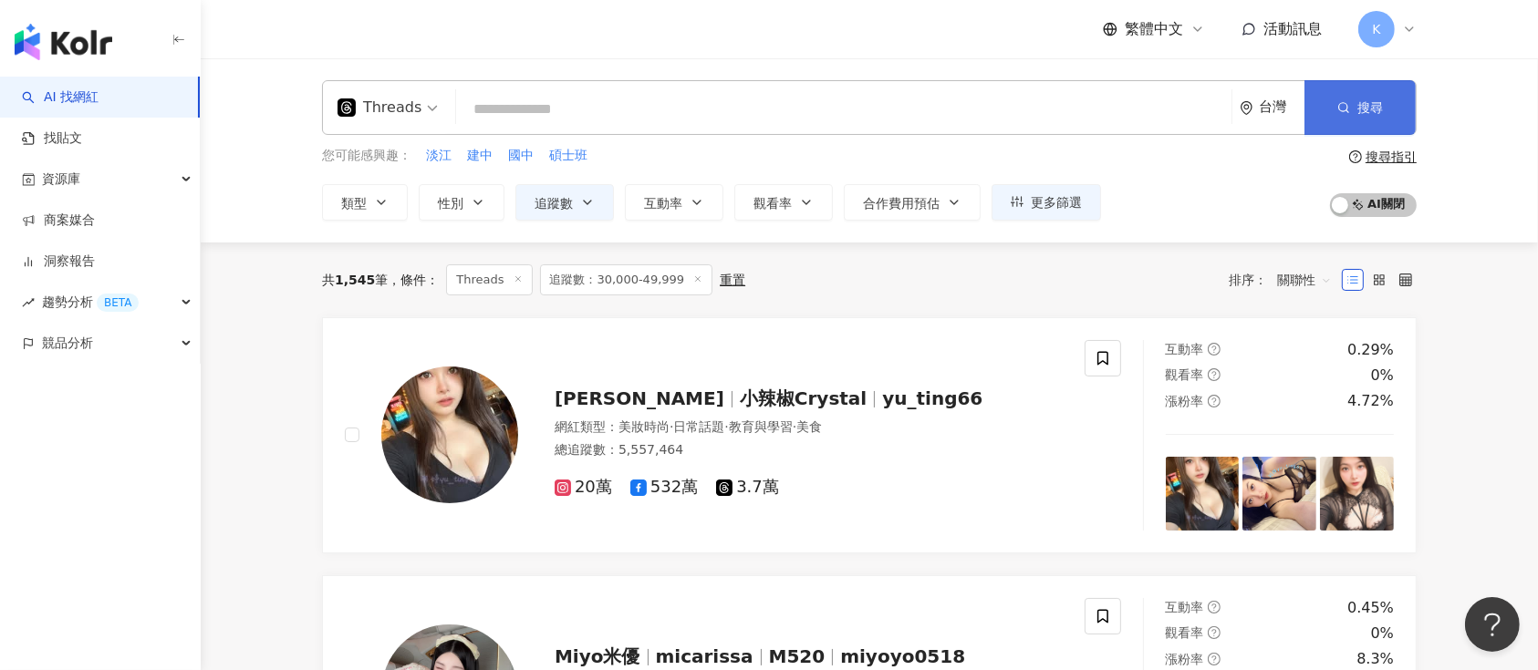
click at [1360, 113] on span "搜尋" at bounding box center [1370, 107] width 26 height 15
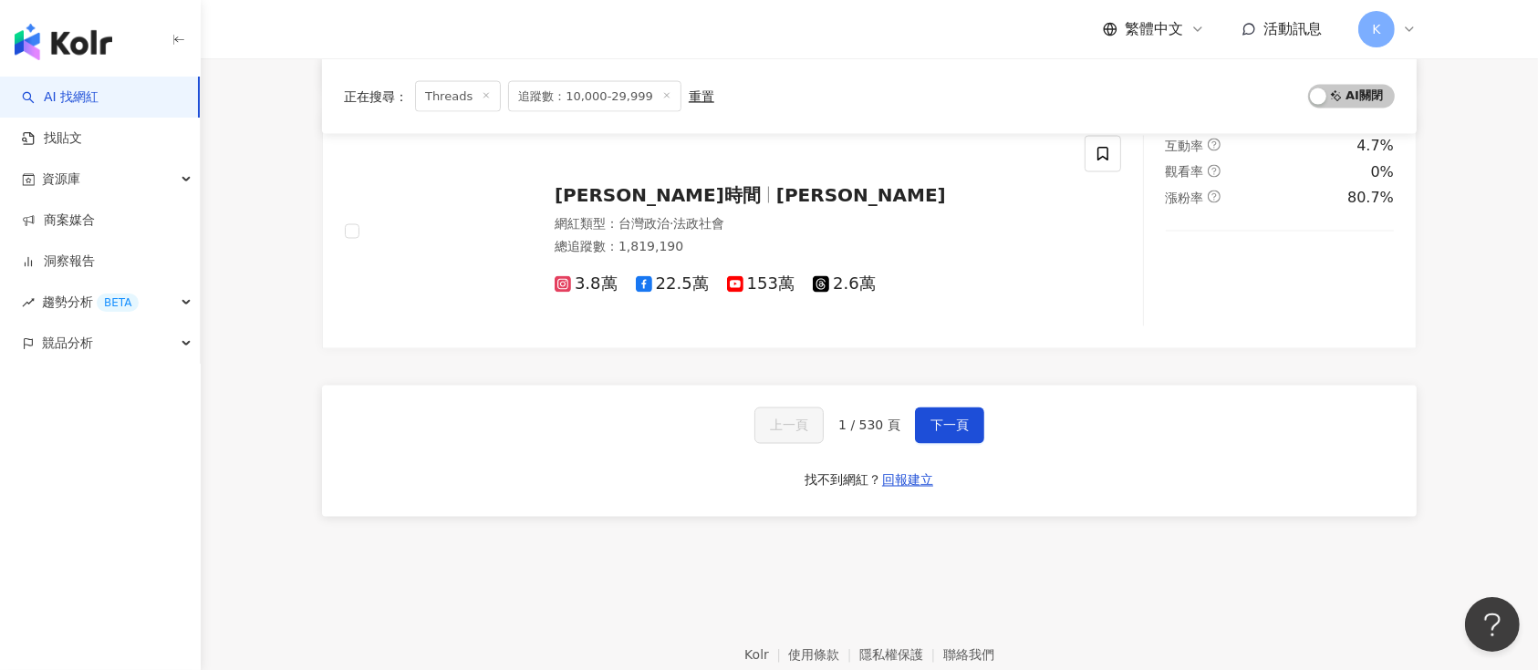
scroll to position [3188, 0]
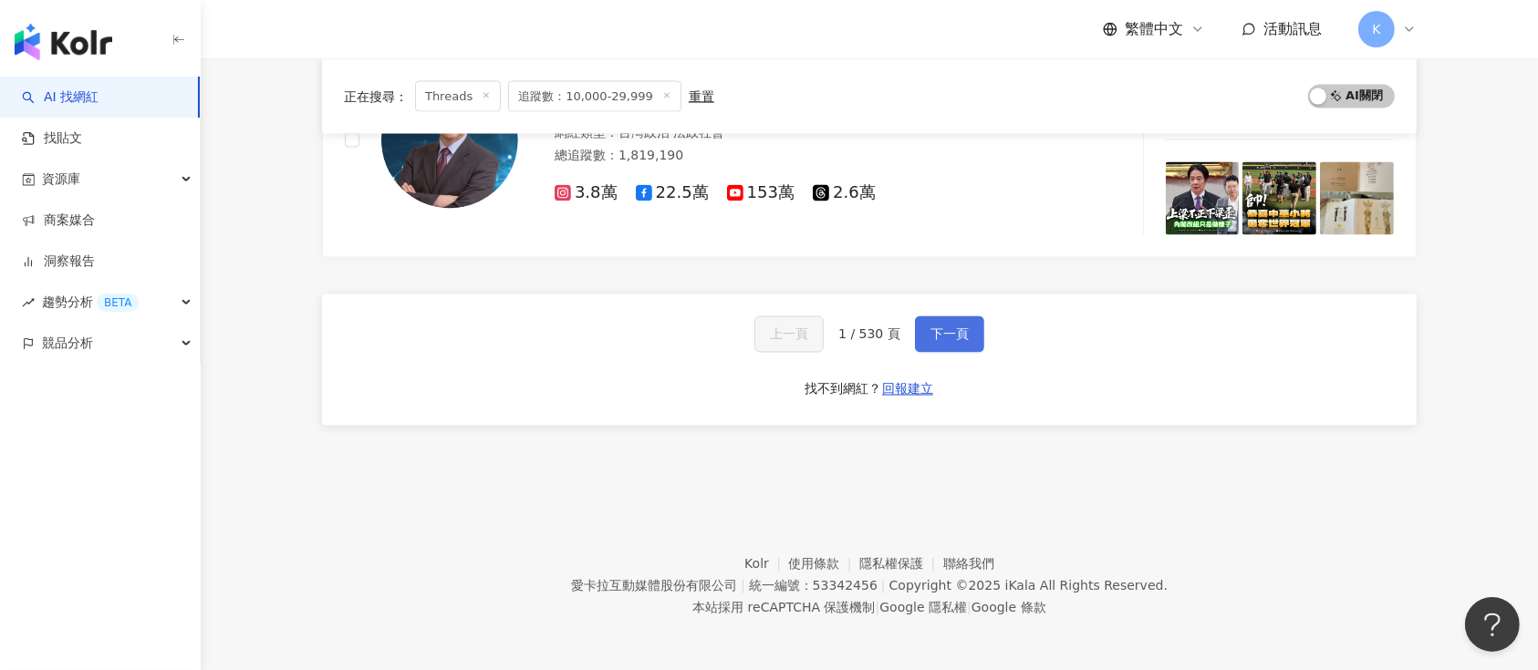
click at [951, 338] on span "下一頁" at bounding box center [949, 334] width 38 height 15
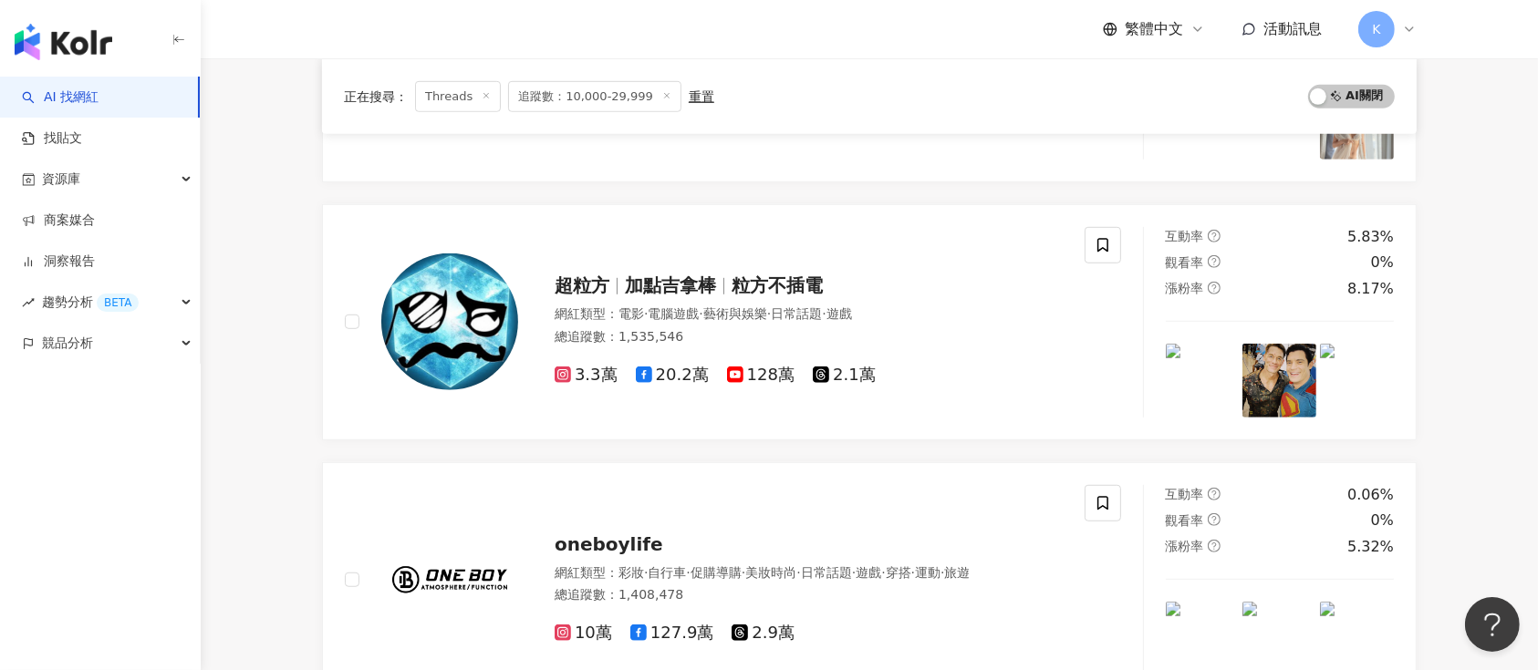
scroll to position [3135, 0]
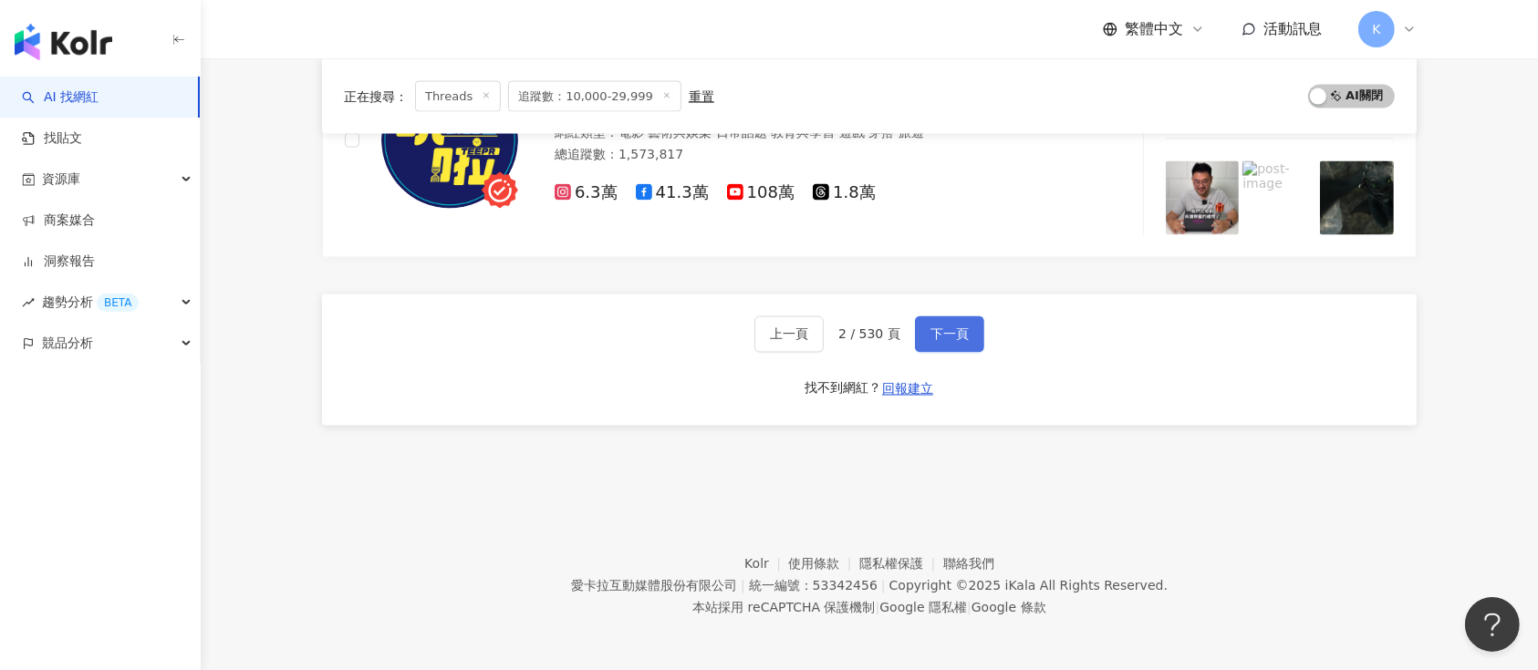
click at [955, 344] on button "下一頁" at bounding box center [949, 335] width 69 height 36
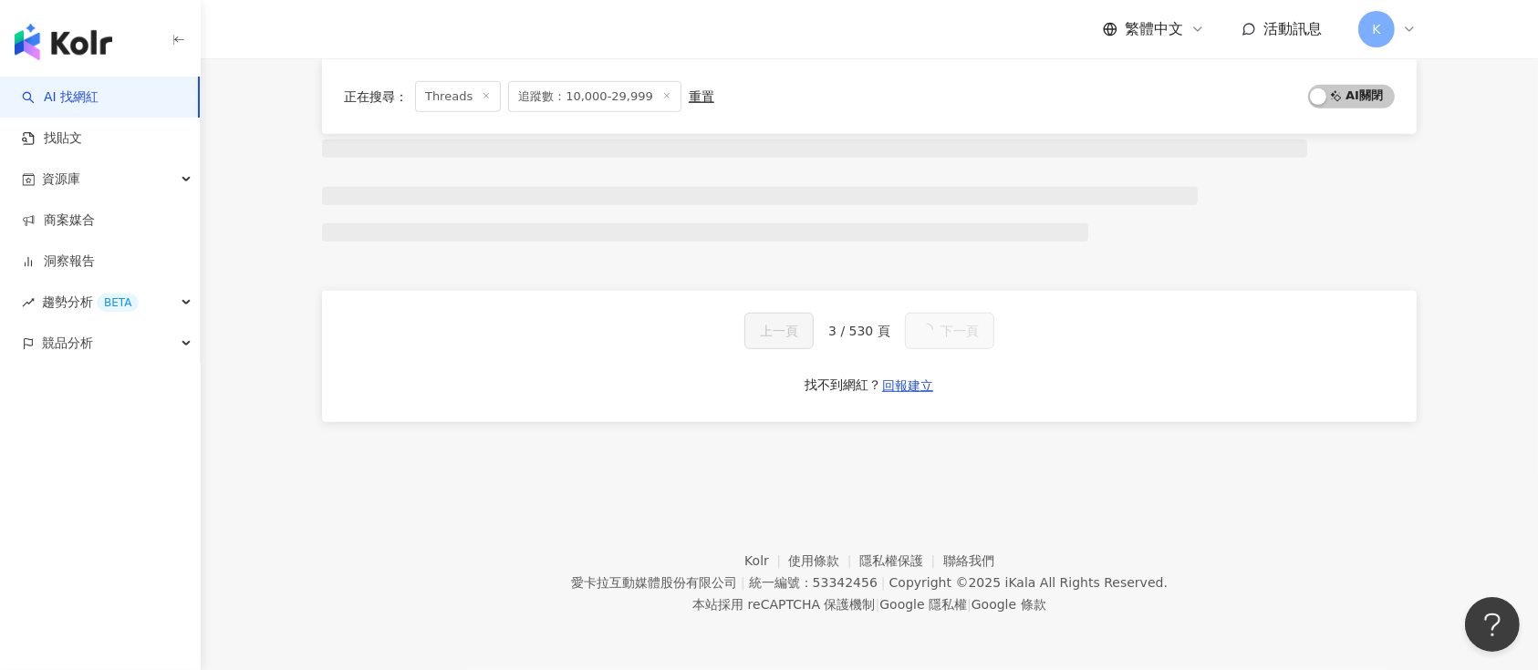
scroll to position [1146, 0]
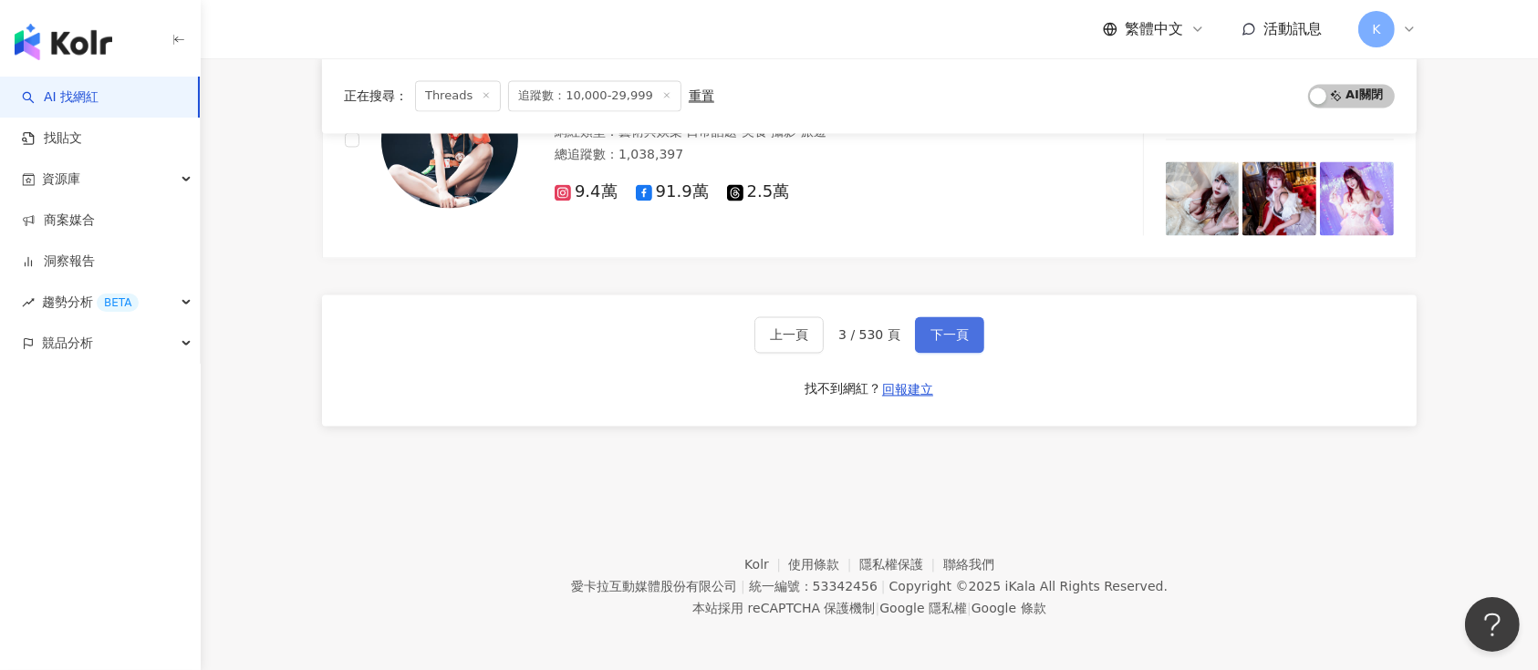
click at [945, 337] on span "下一頁" at bounding box center [949, 335] width 38 height 15
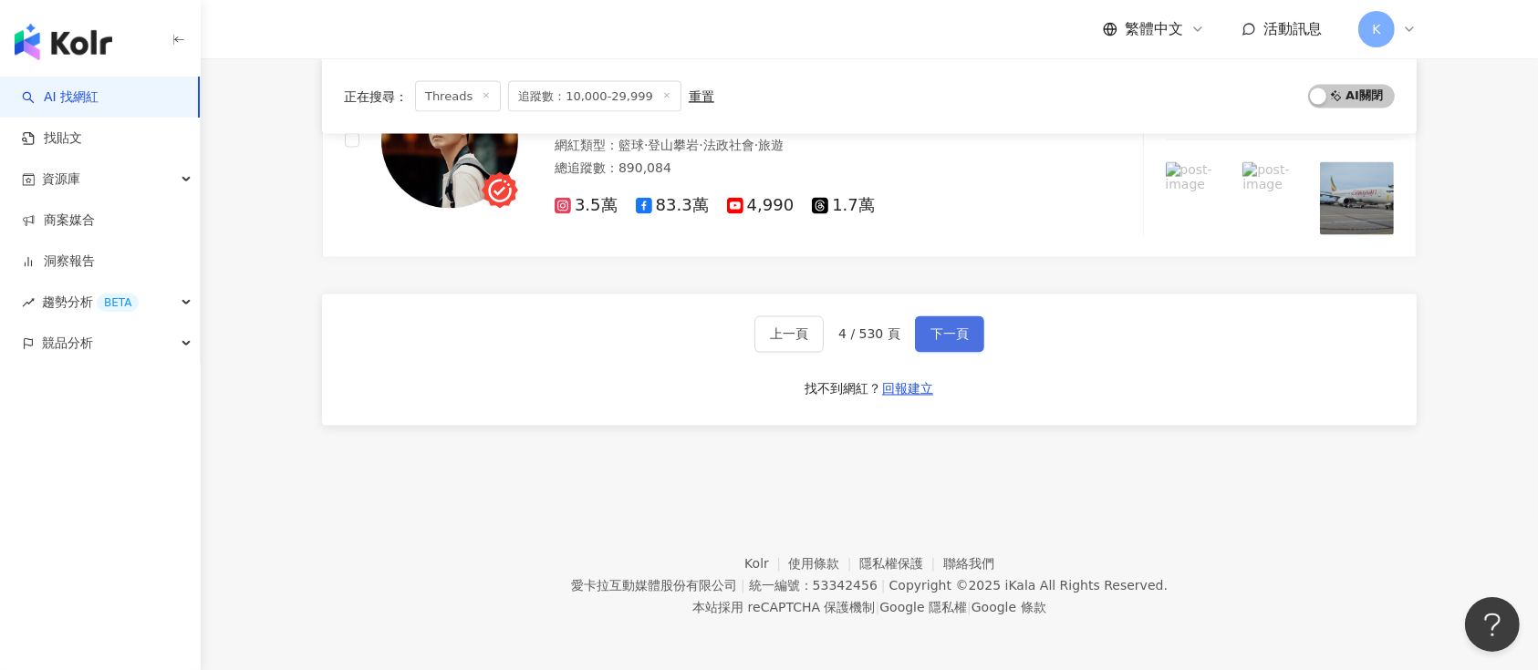
click at [936, 336] on span "下一頁" at bounding box center [949, 334] width 38 height 15
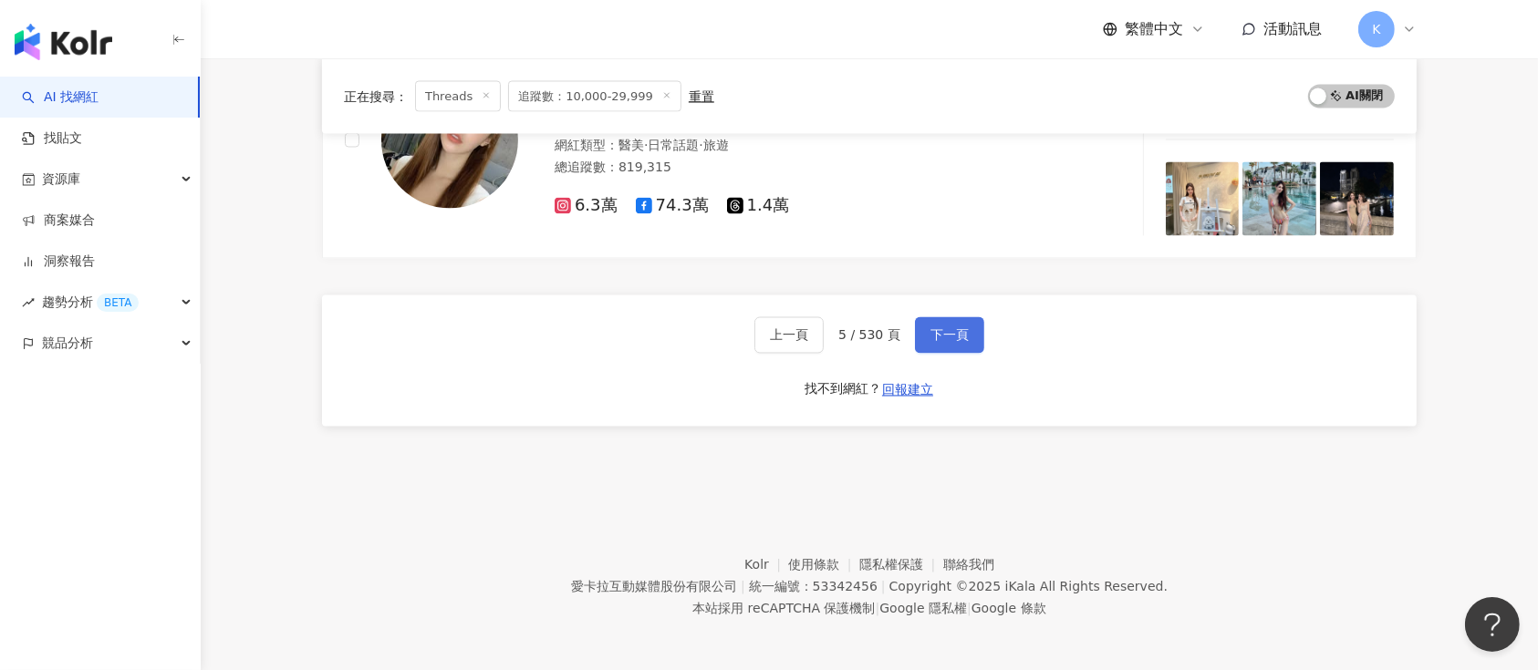
click at [932, 339] on button "下一頁" at bounding box center [949, 335] width 69 height 36
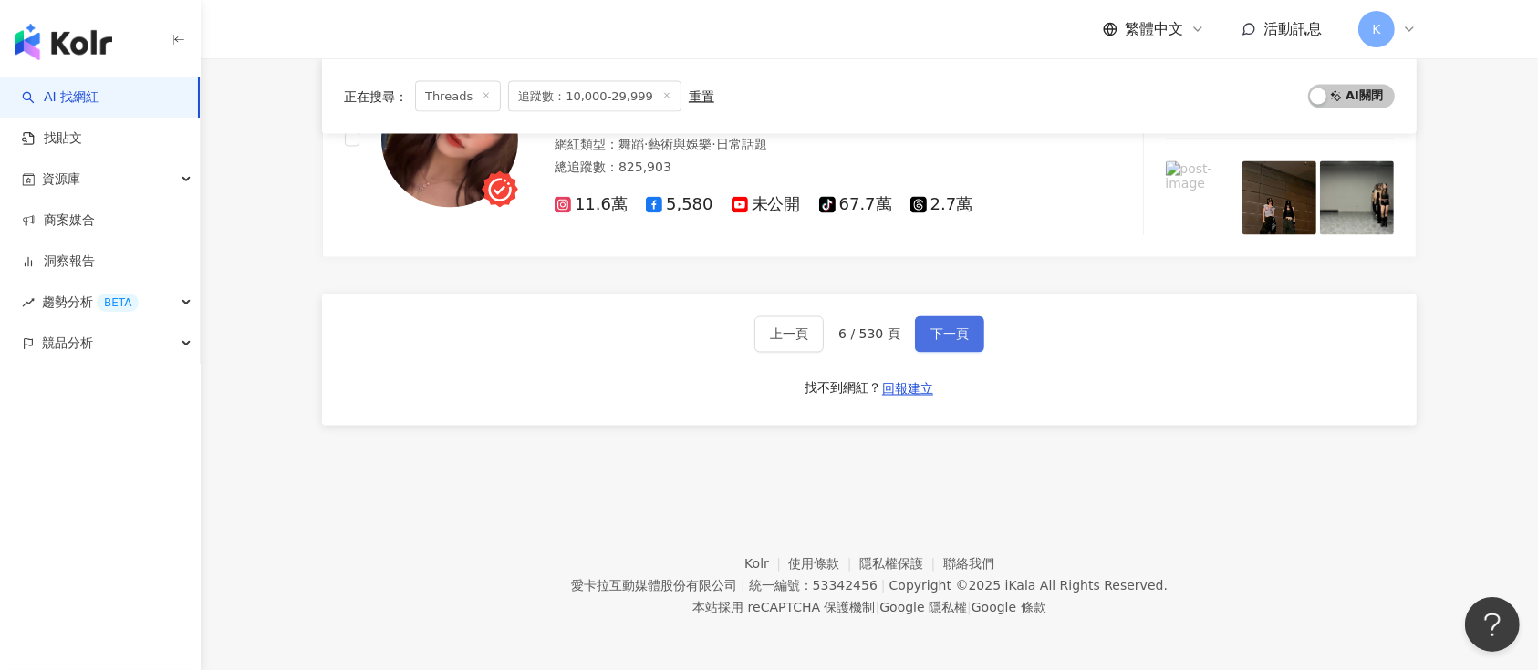
click at [932, 339] on button "下一頁" at bounding box center [949, 335] width 69 height 36
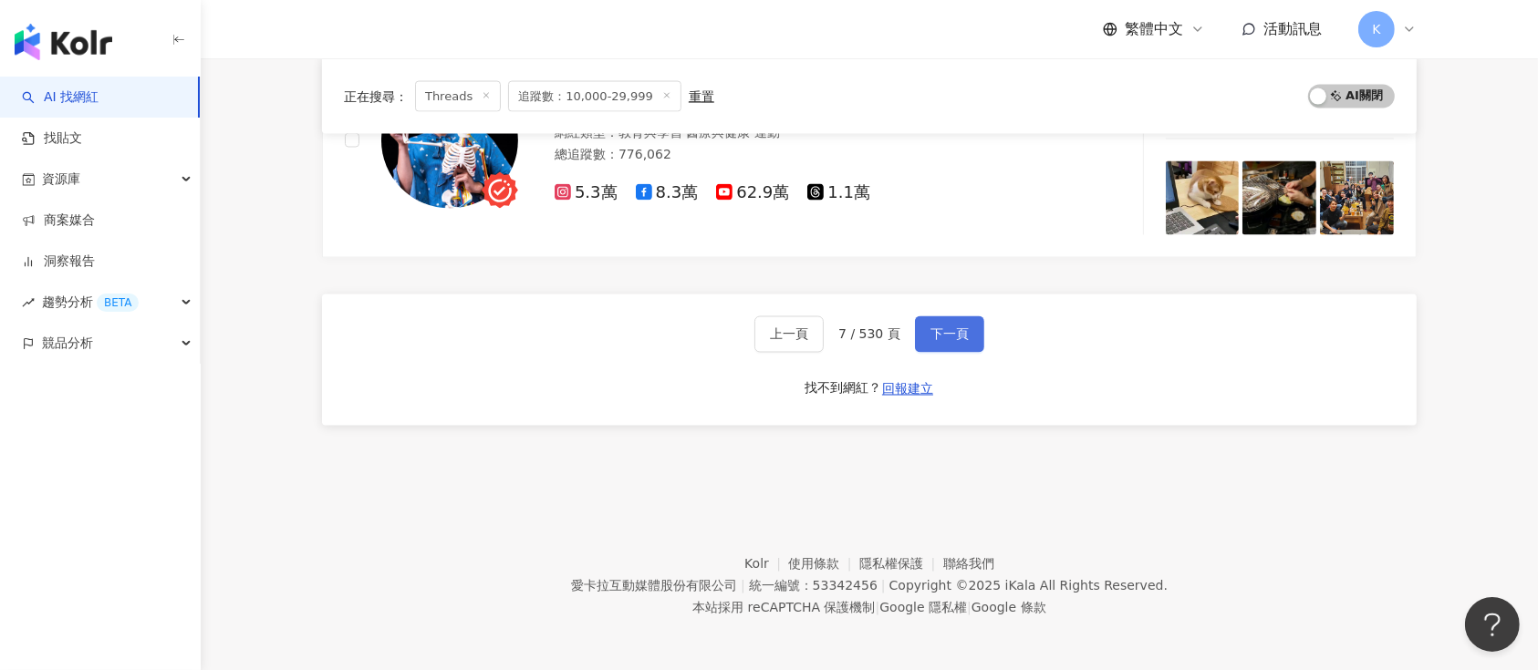
click at [932, 339] on button "下一頁" at bounding box center [949, 335] width 69 height 36
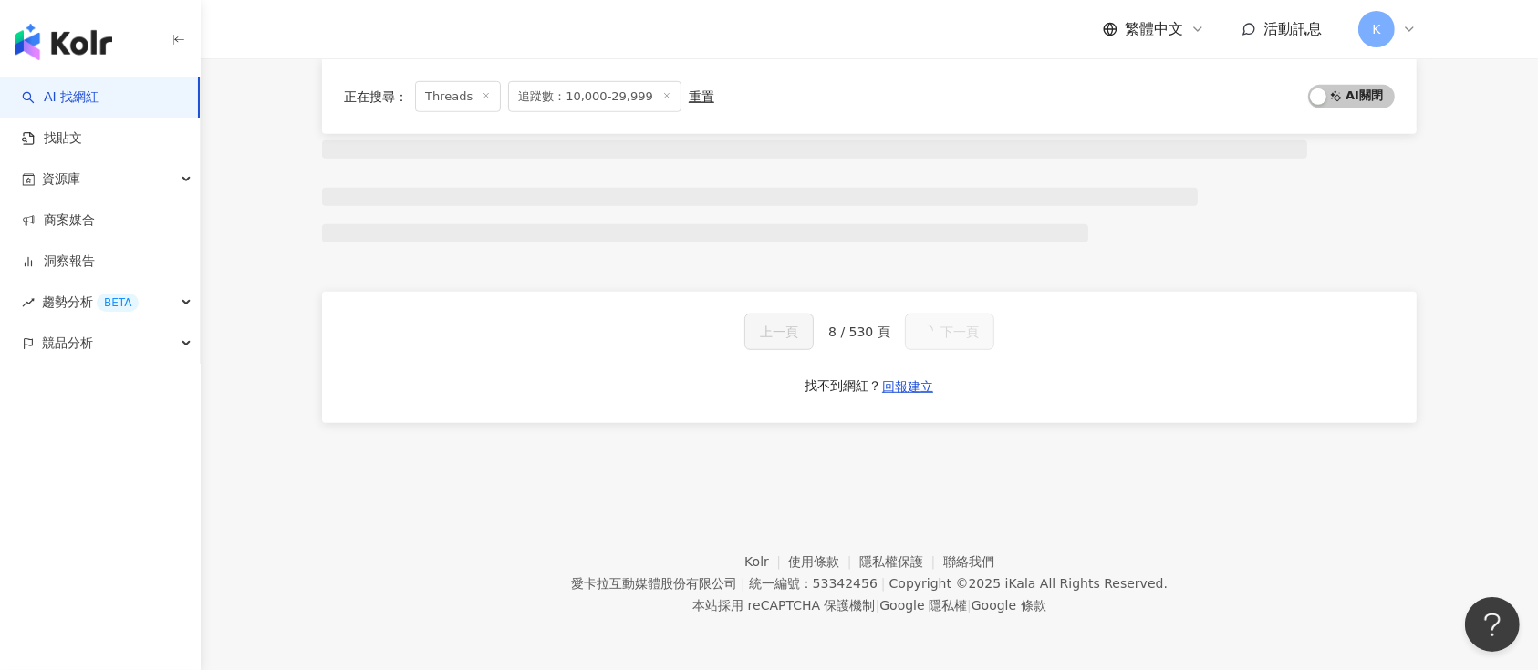
scroll to position [3241, 0]
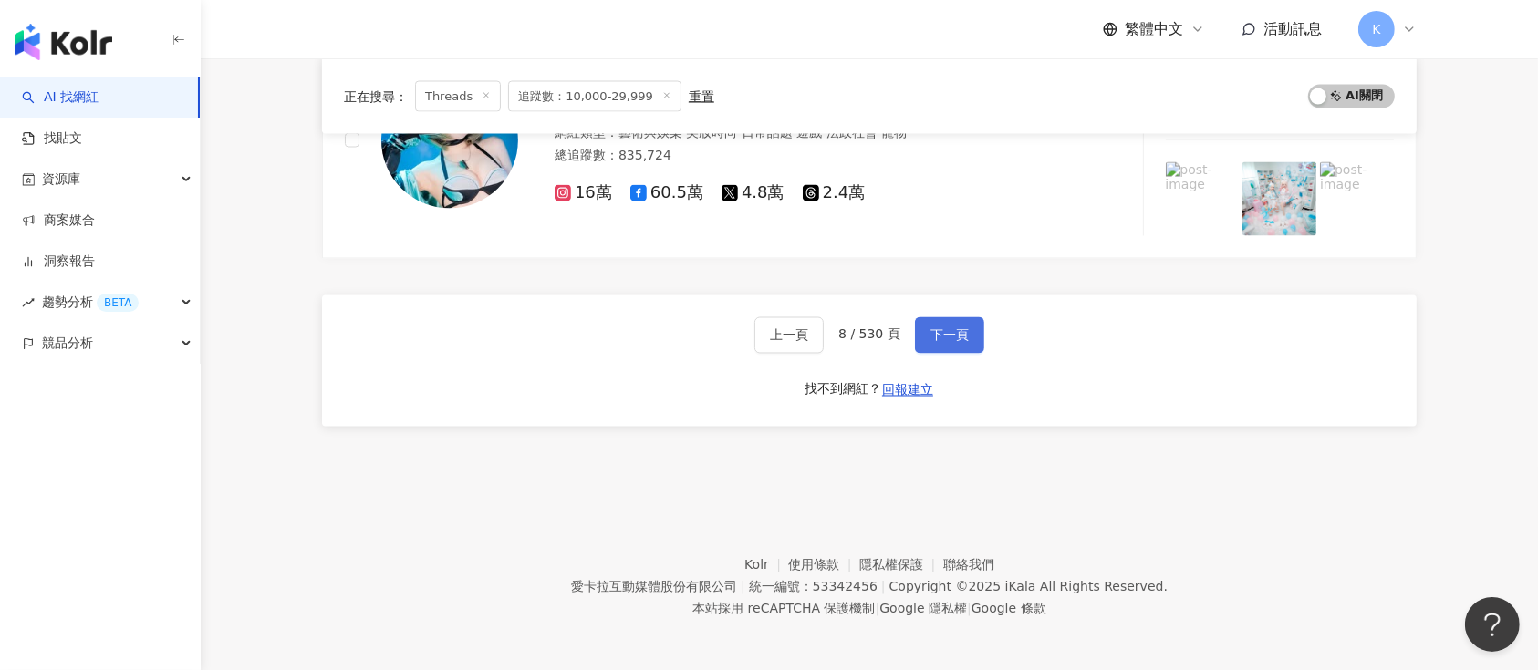
click at [932, 339] on button "下一頁" at bounding box center [949, 335] width 69 height 36
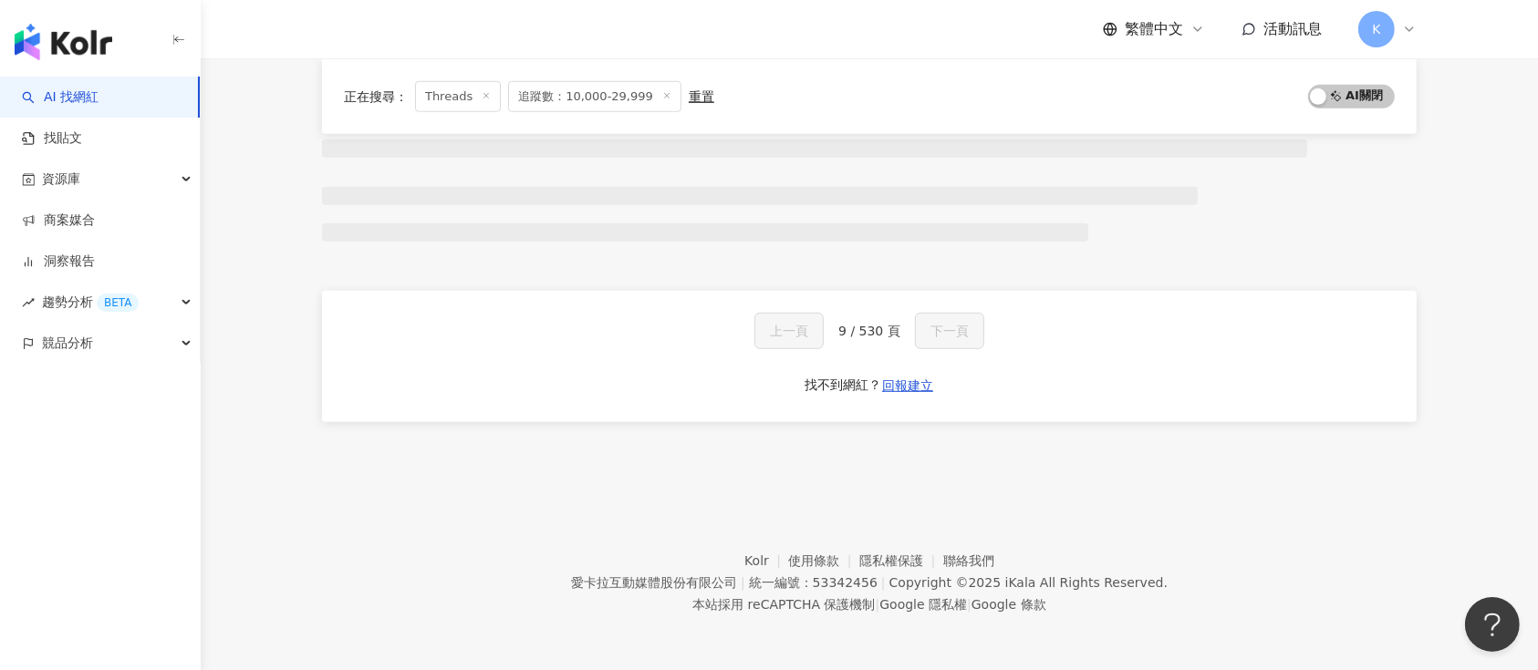
scroll to position [1146, 0]
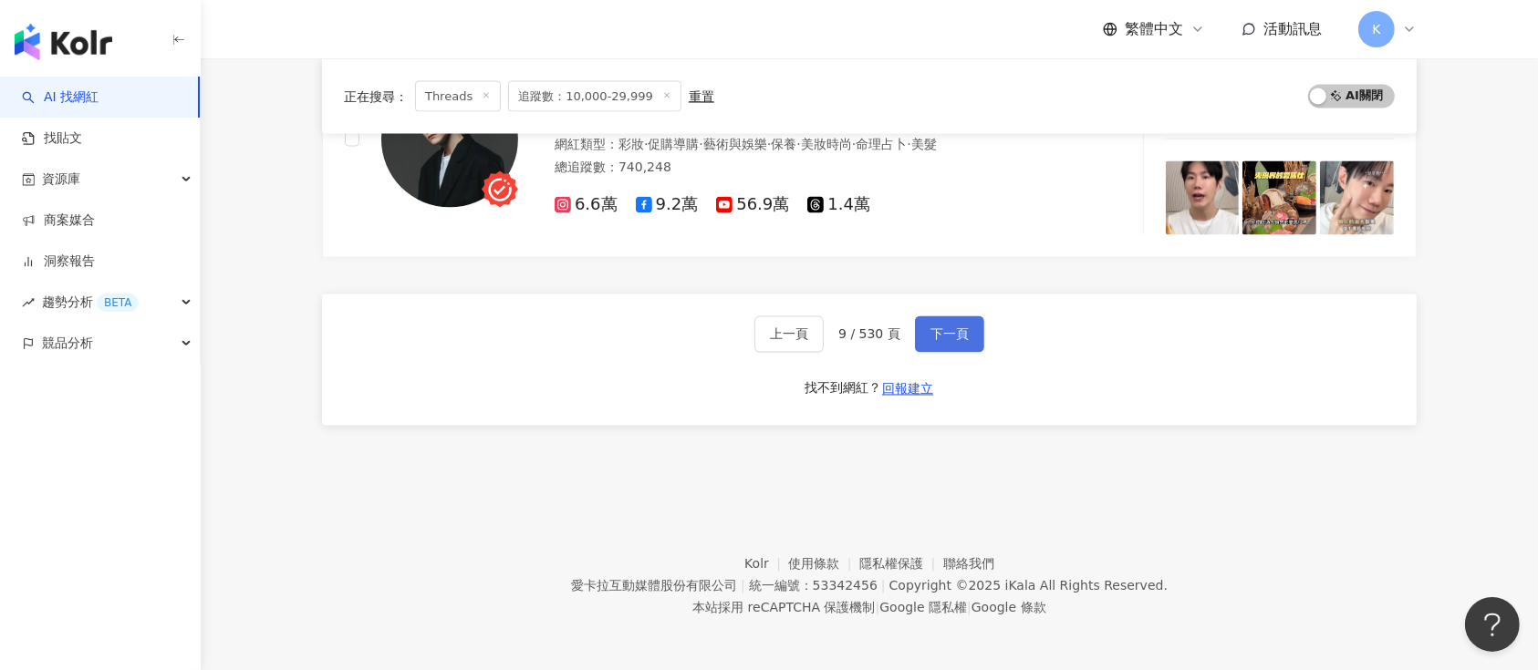
click at [932, 339] on button "下一頁" at bounding box center [949, 335] width 69 height 36
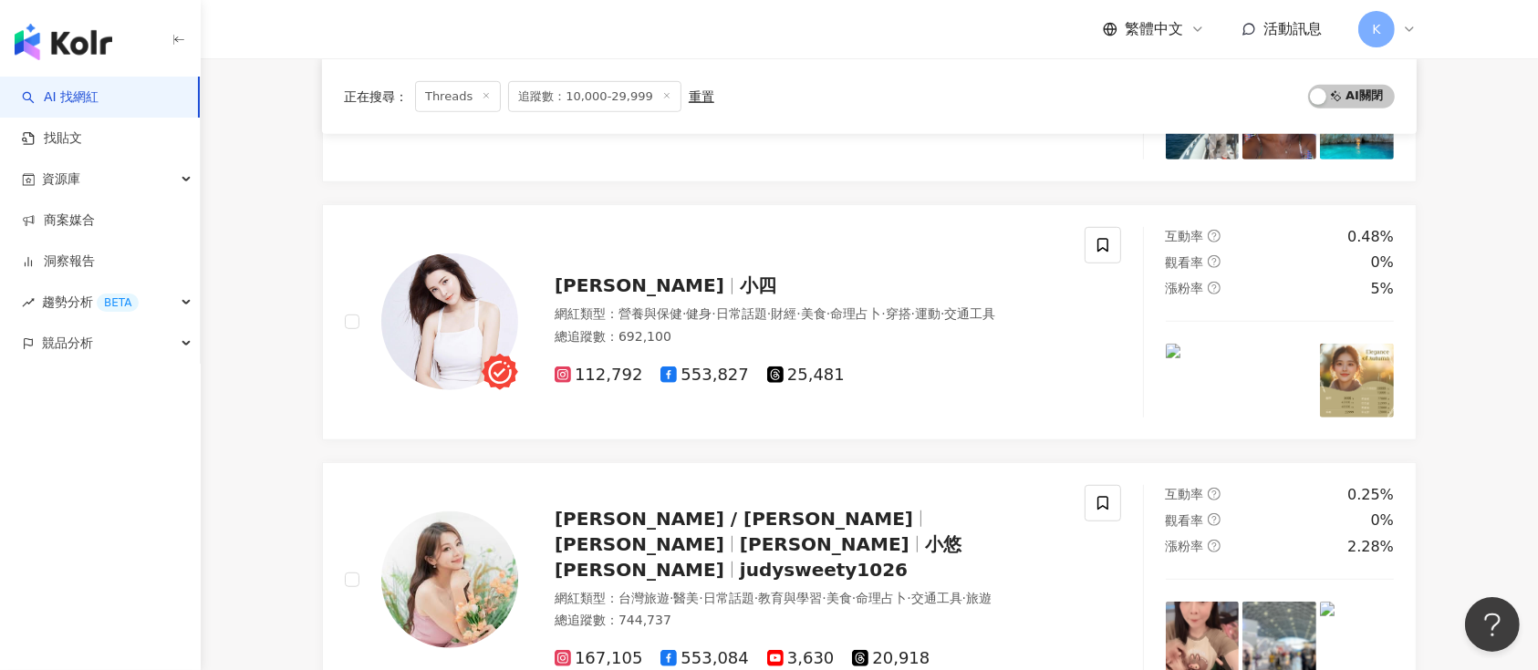
scroll to position [3135, 0]
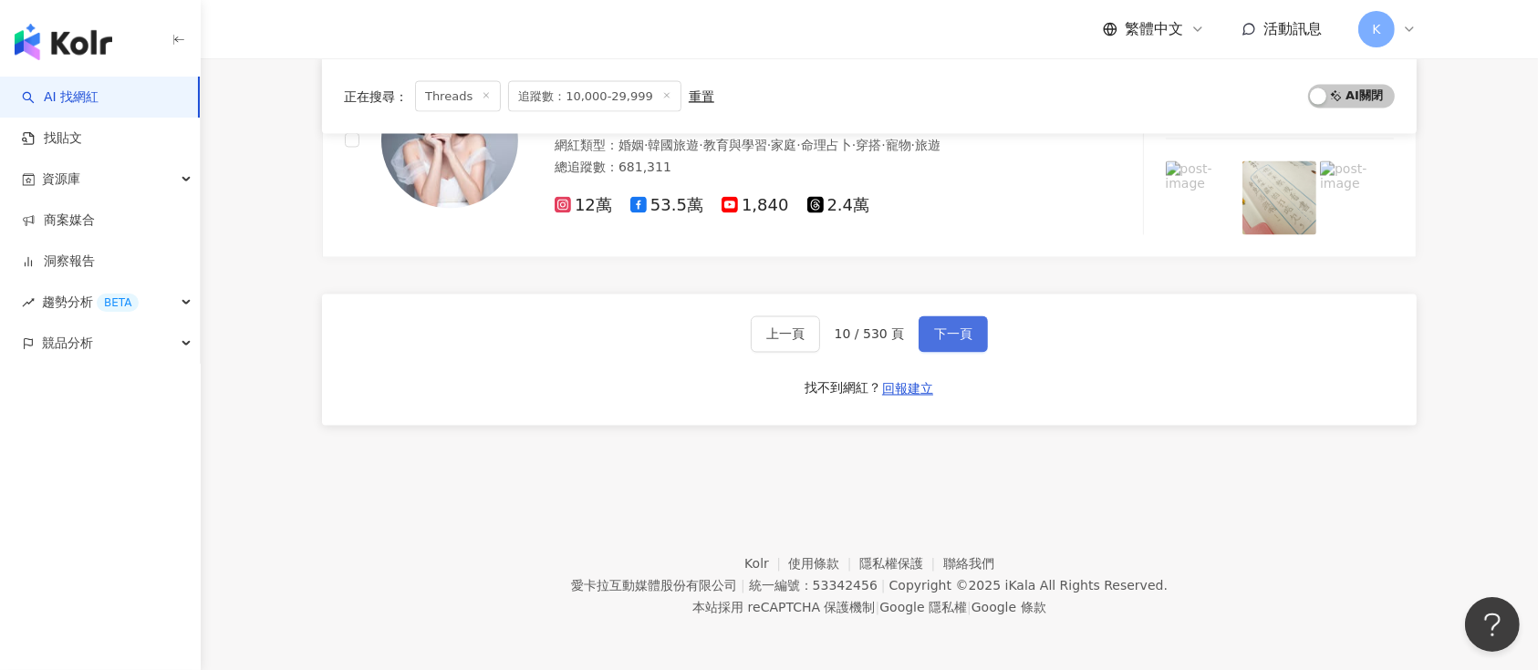
click at [932, 339] on button "下一頁" at bounding box center [953, 335] width 69 height 36
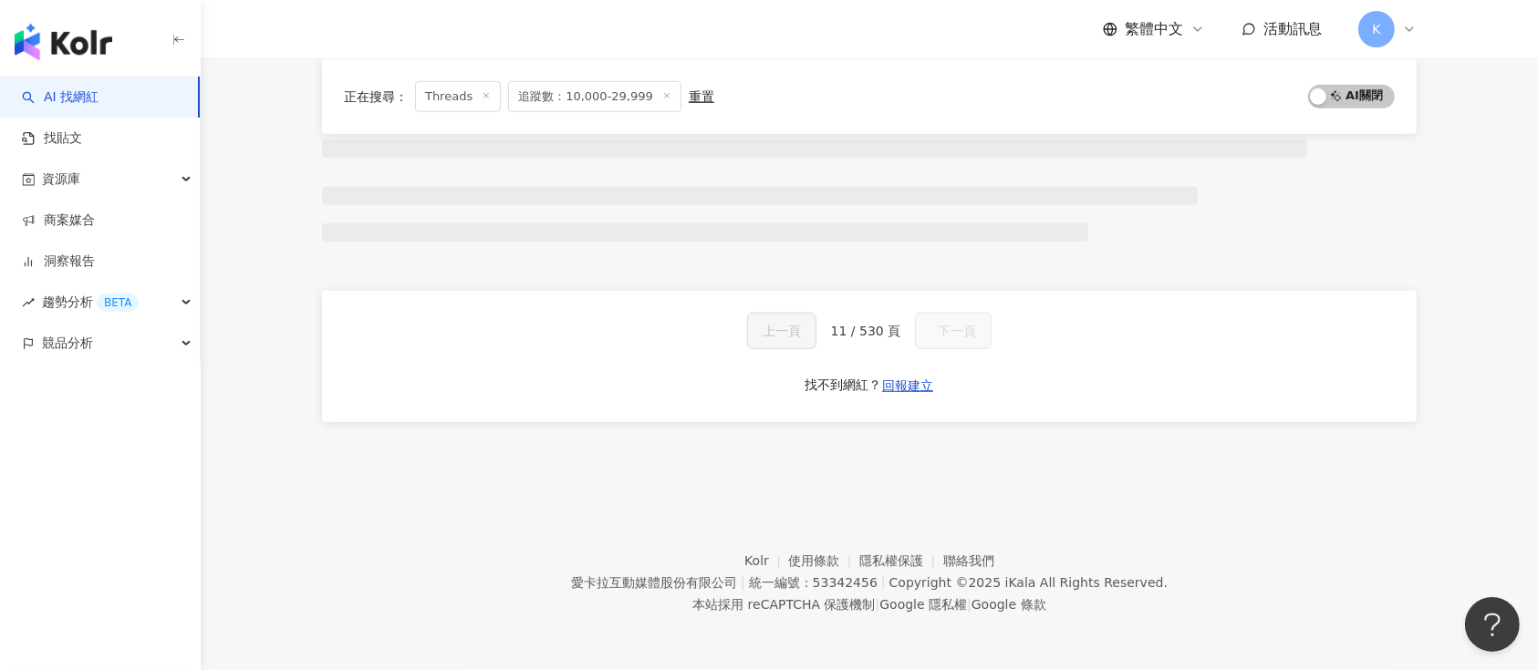
scroll to position [1146, 0]
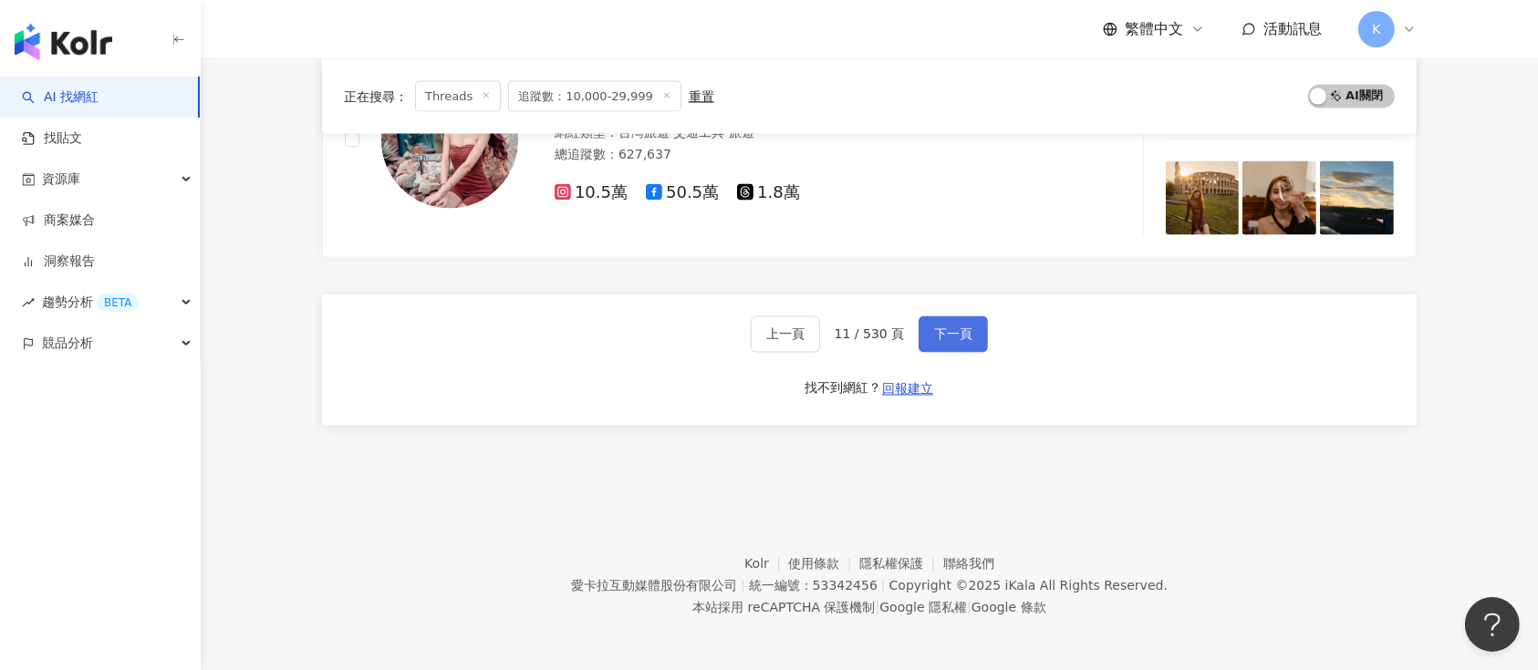
click at [932, 339] on button "下一頁" at bounding box center [953, 335] width 69 height 36
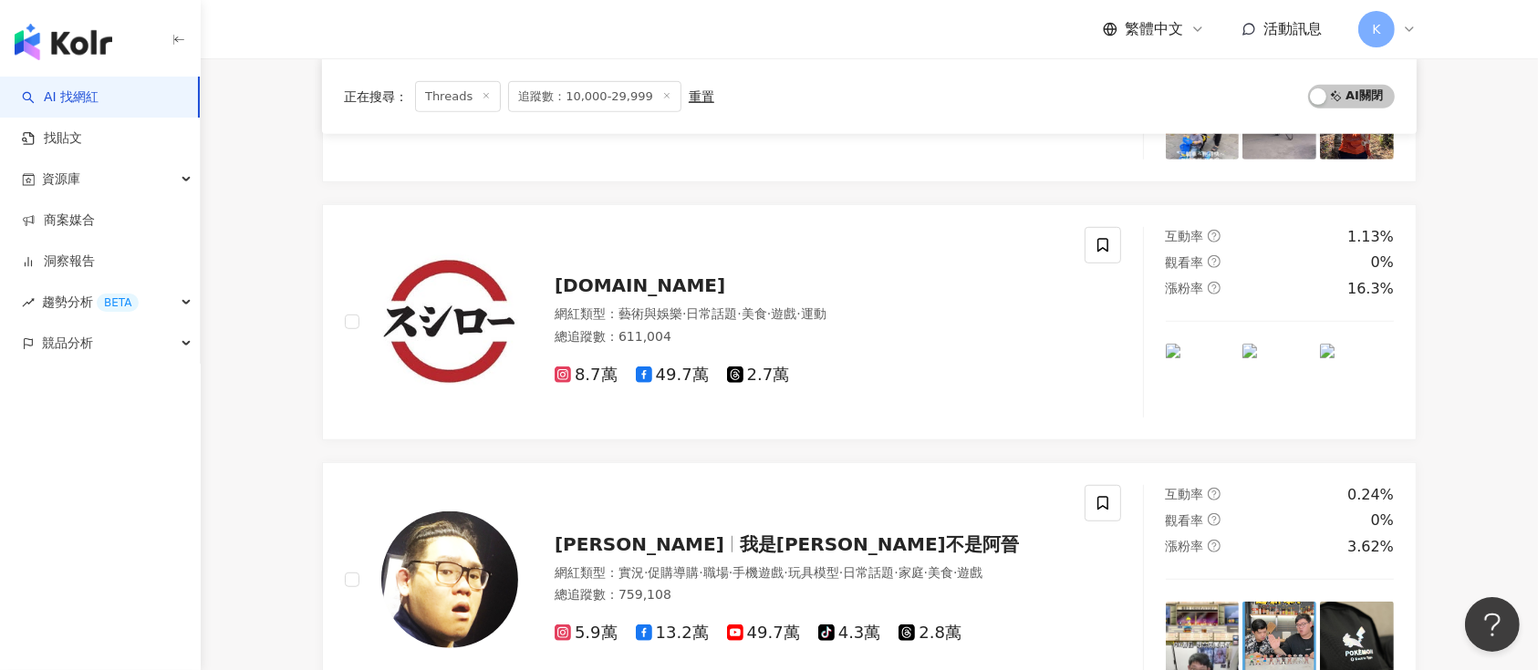
scroll to position [3290, 0]
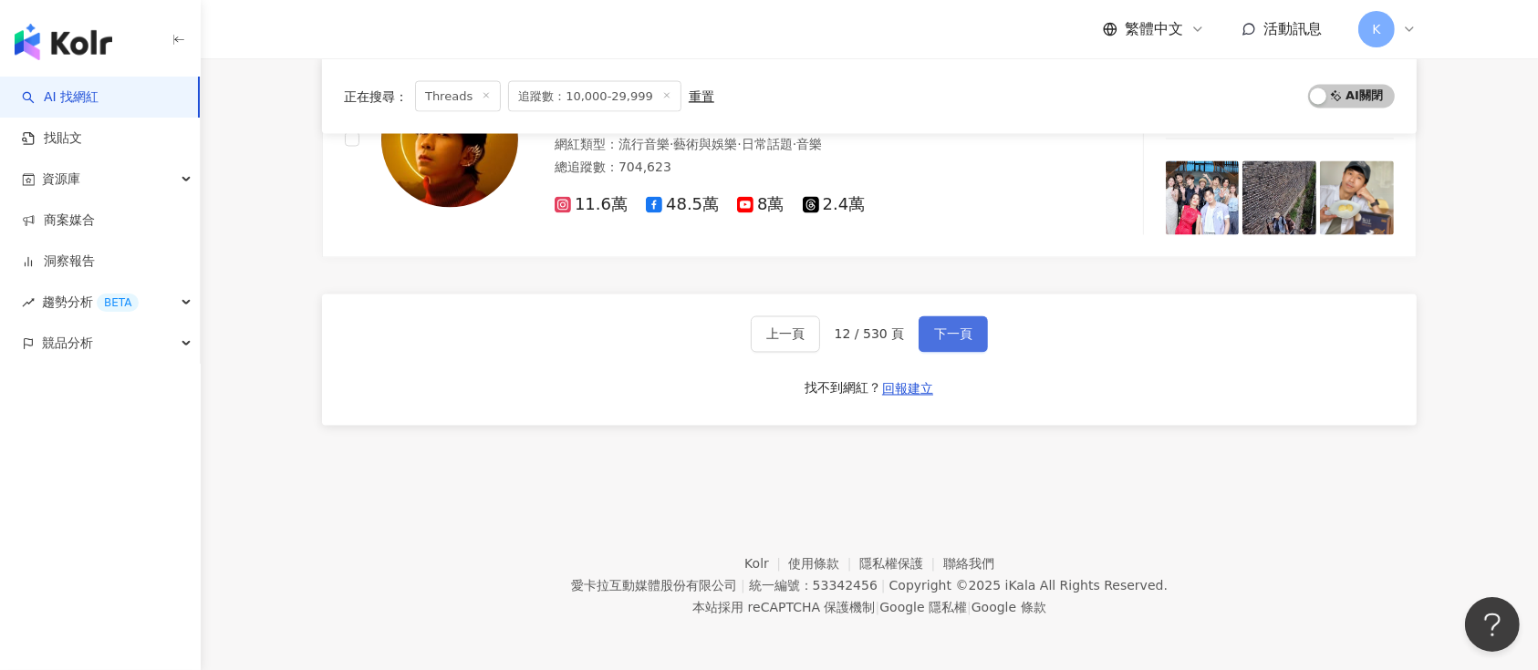
click at [932, 339] on button "下一頁" at bounding box center [953, 335] width 69 height 36
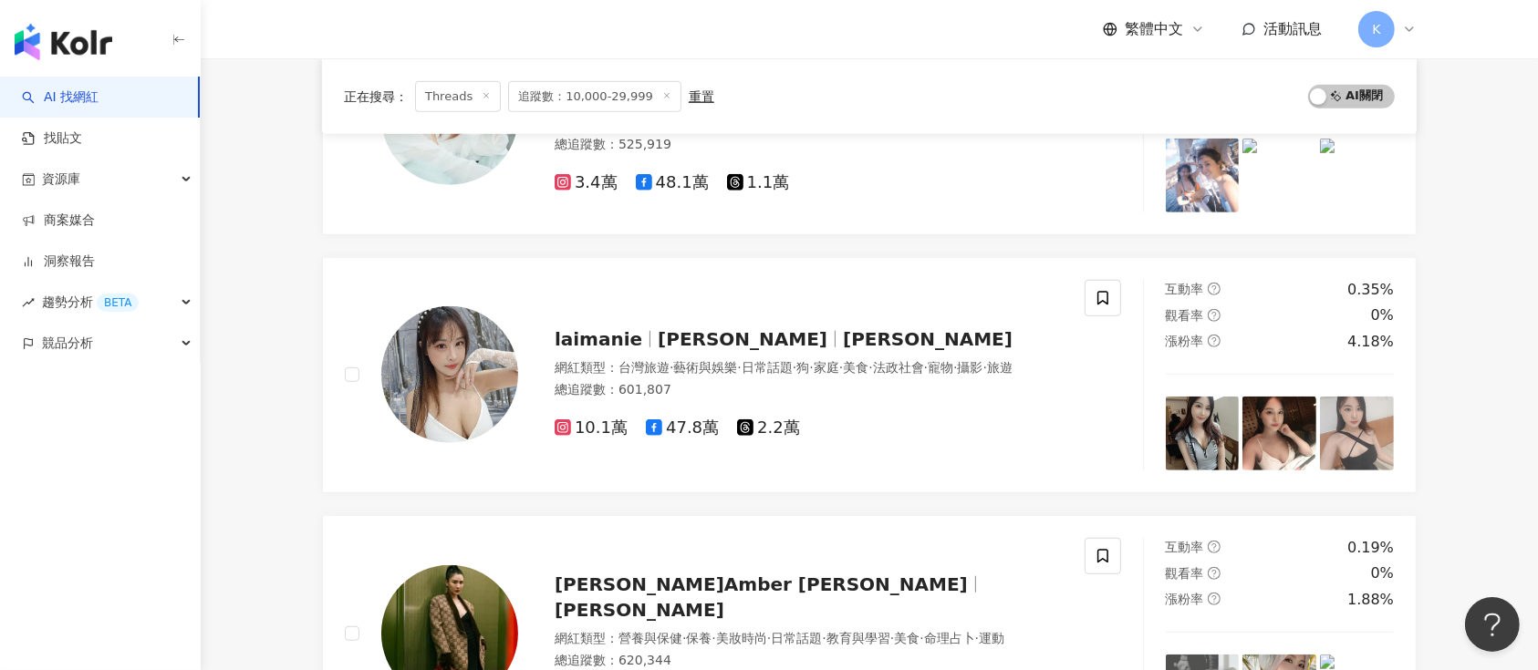
scroll to position [3188, 0]
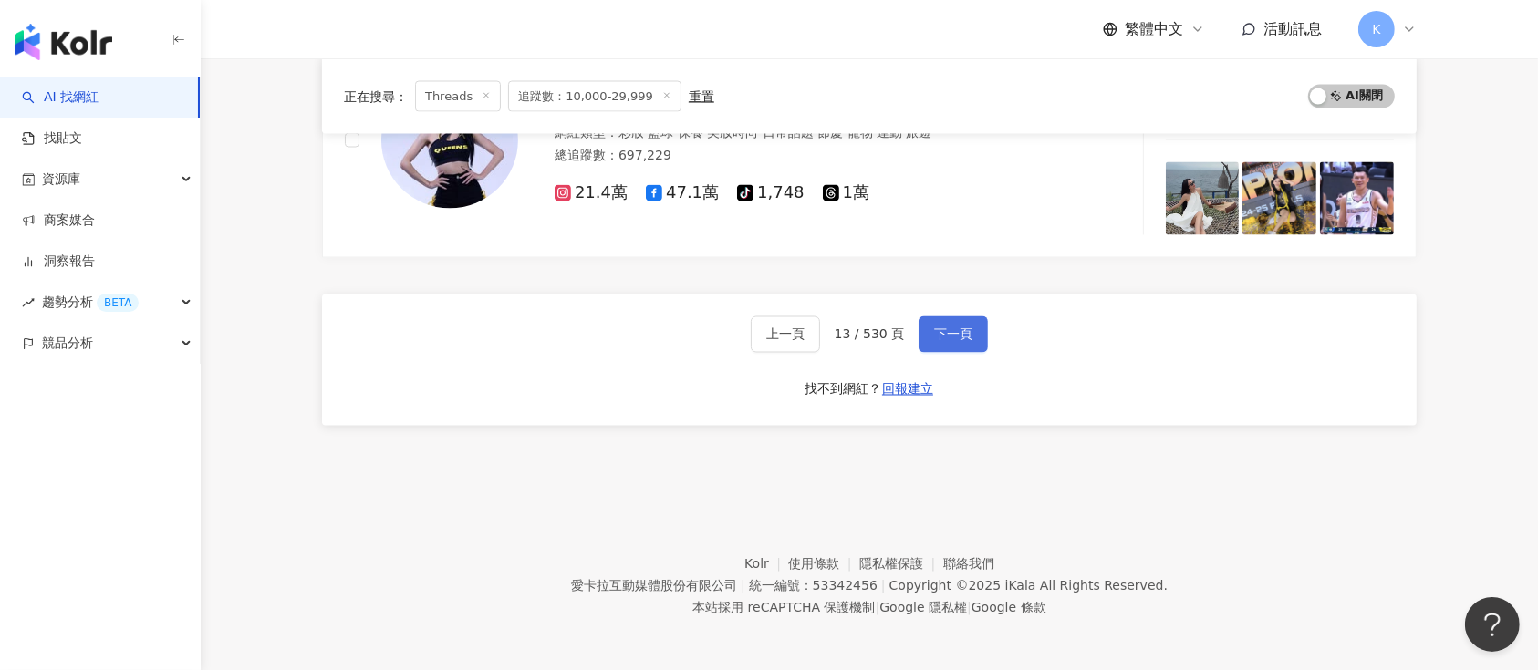
click at [932, 339] on button "下一頁" at bounding box center [953, 335] width 69 height 36
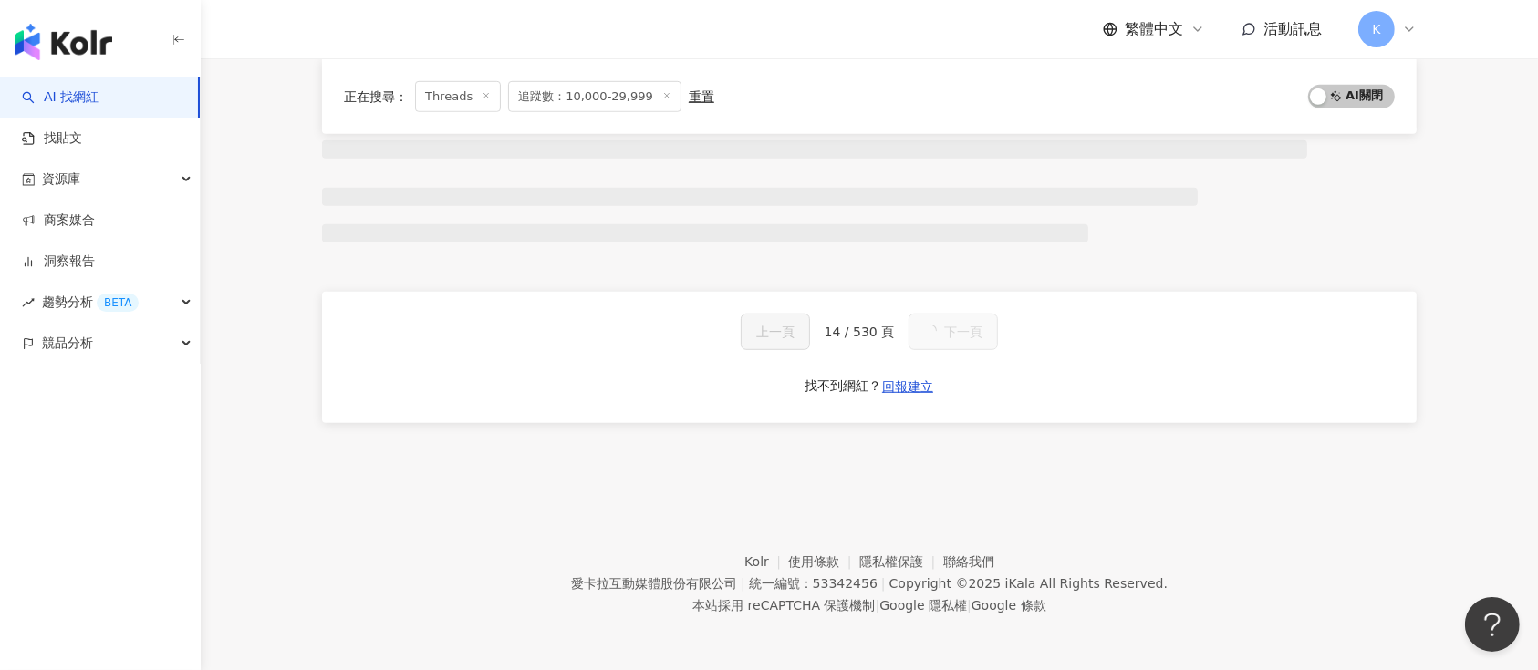
scroll to position [3135, 0]
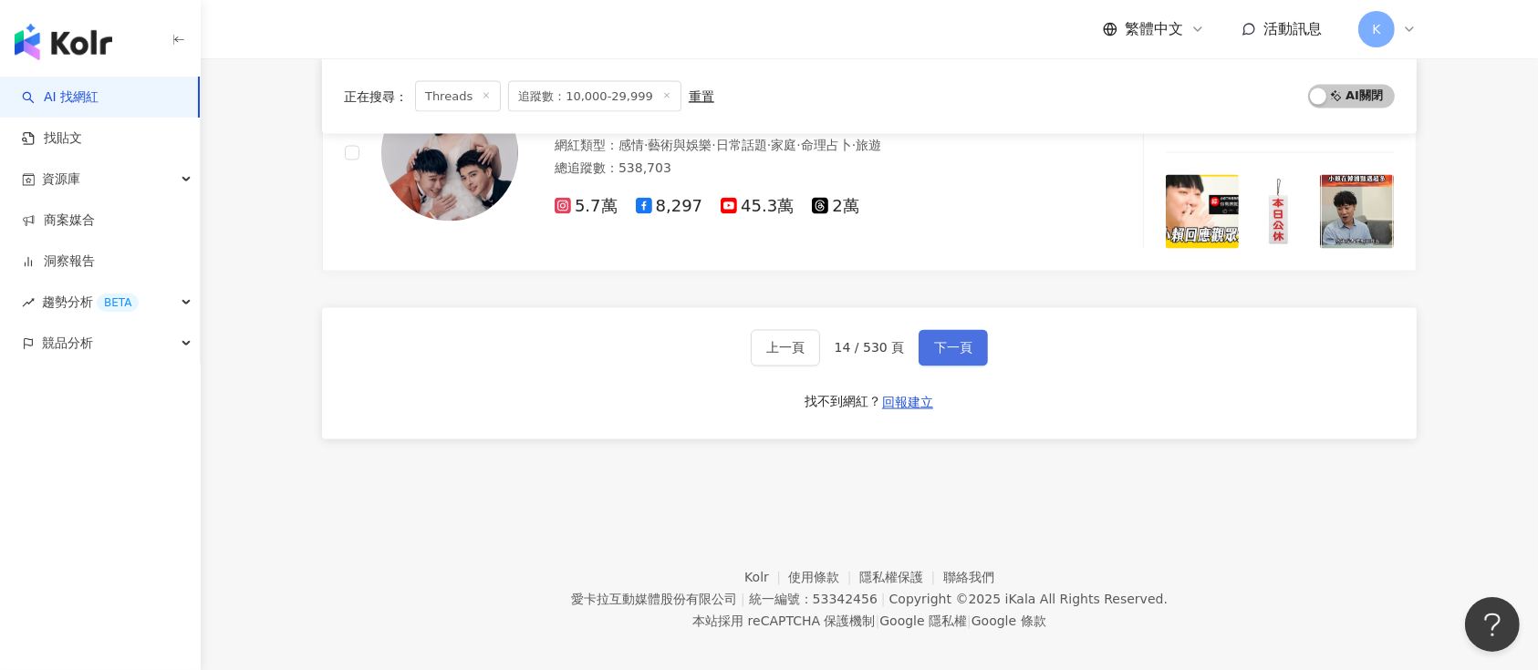
click at [932, 339] on button "下一頁" at bounding box center [953, 348] width 69 height 36
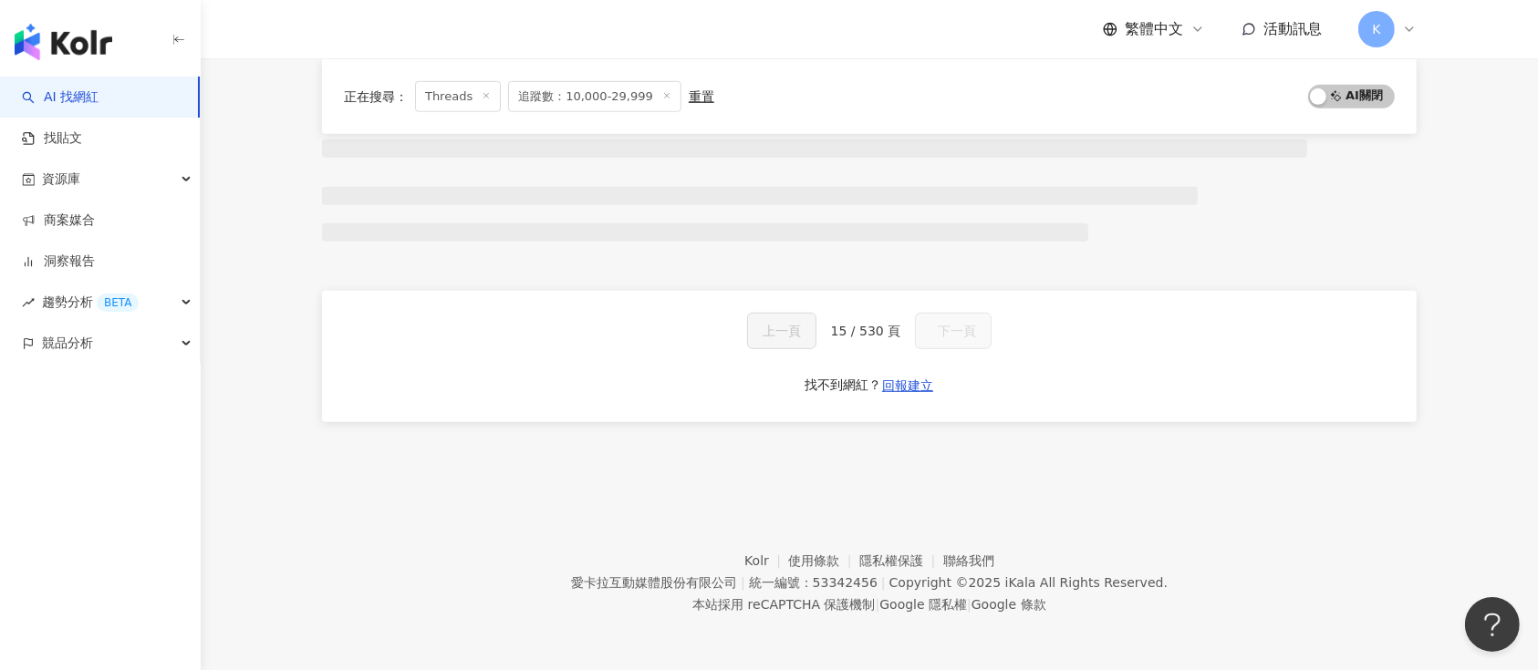
scroll to position [1146, 0]
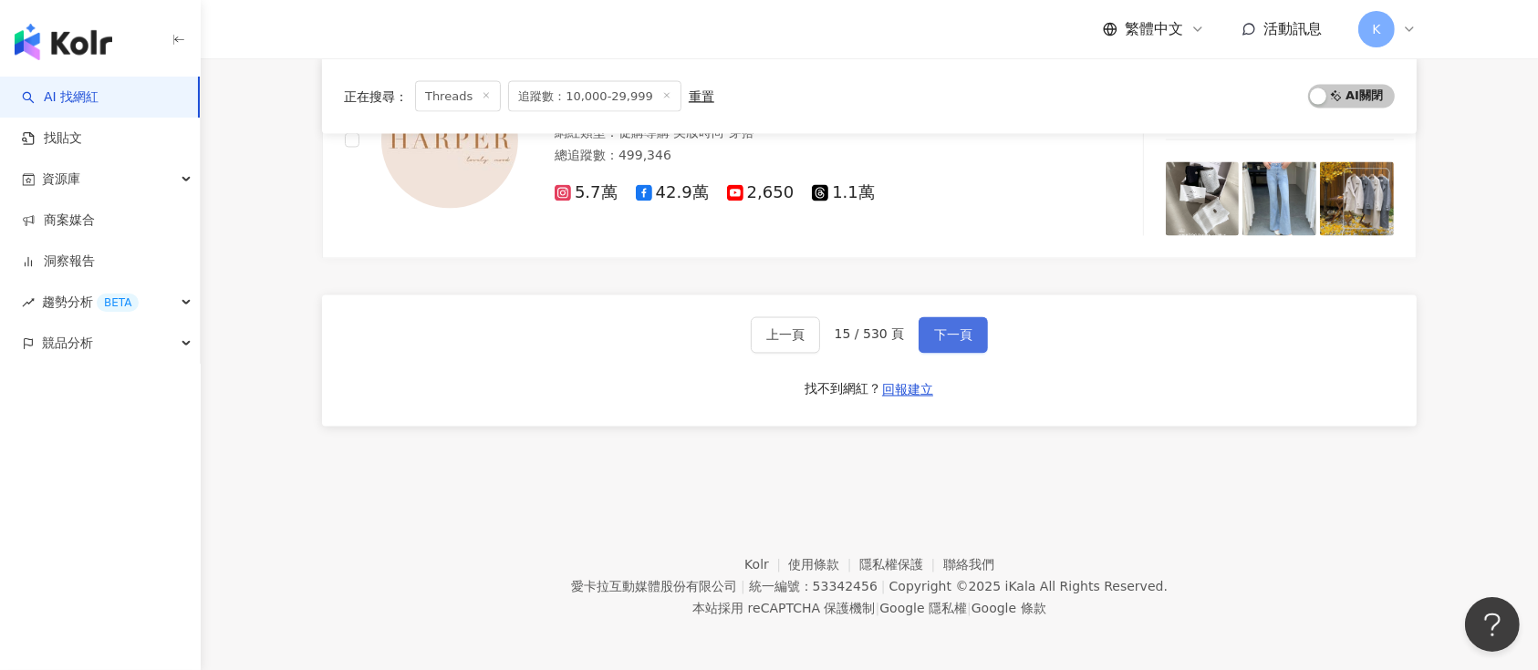
click at [932, 339] on button "下一頁" at bounding box center [953, 335] width 69 height 36
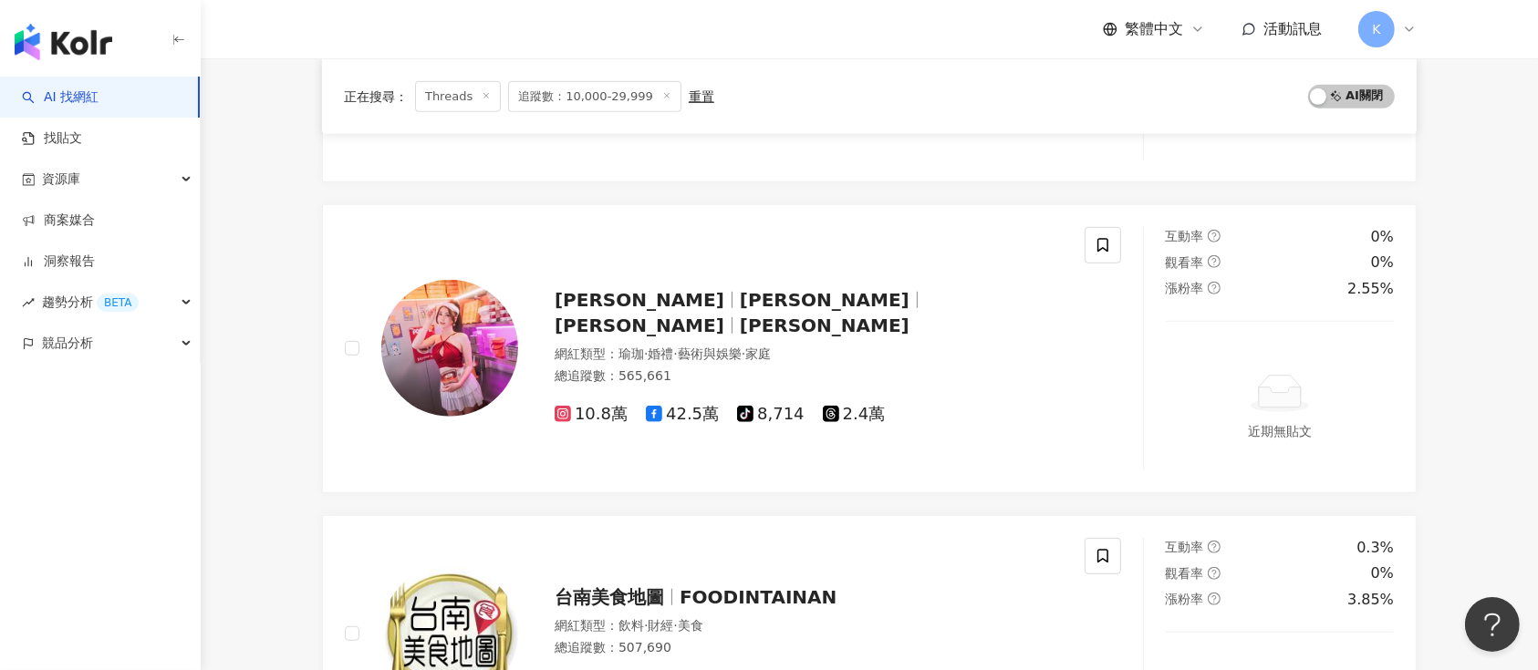
scroll to position [3188, 0]
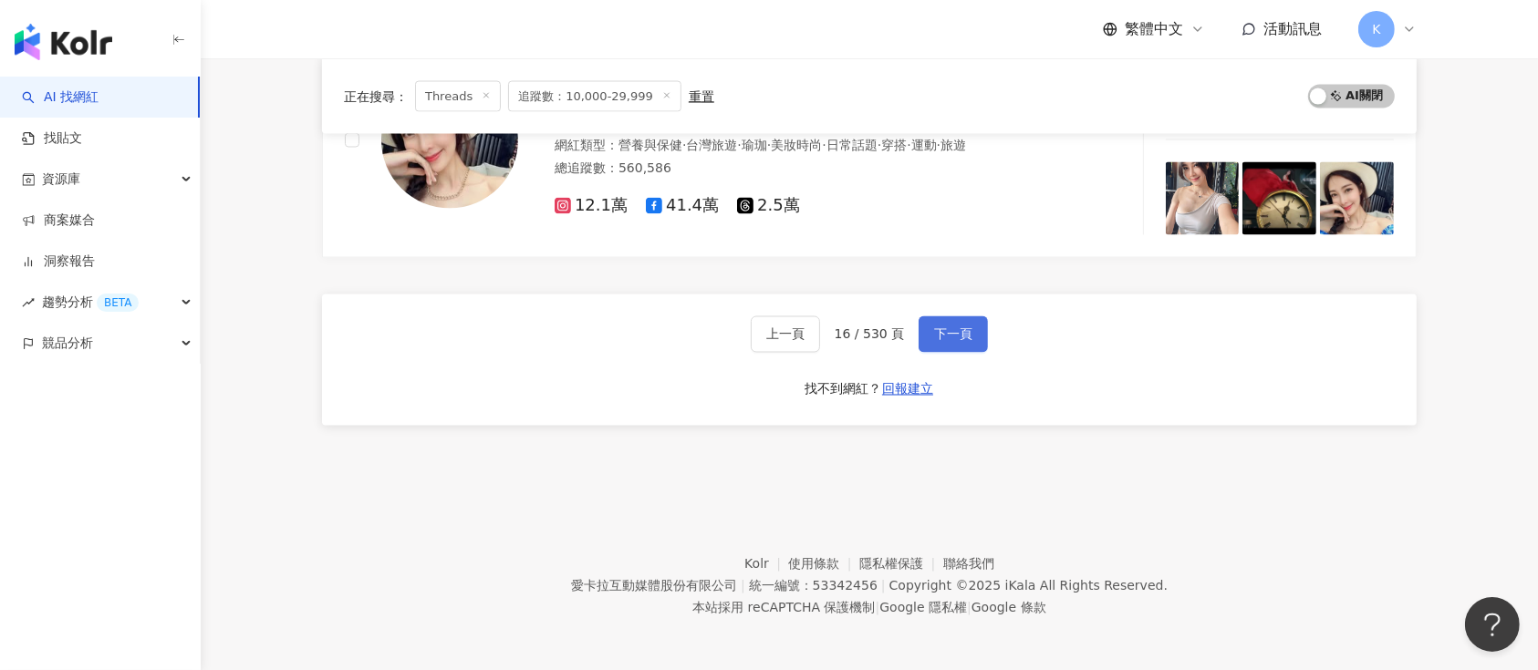
click at [932, 339] on button "下一頁" at bounding box center [953, 335] width 69 height 36
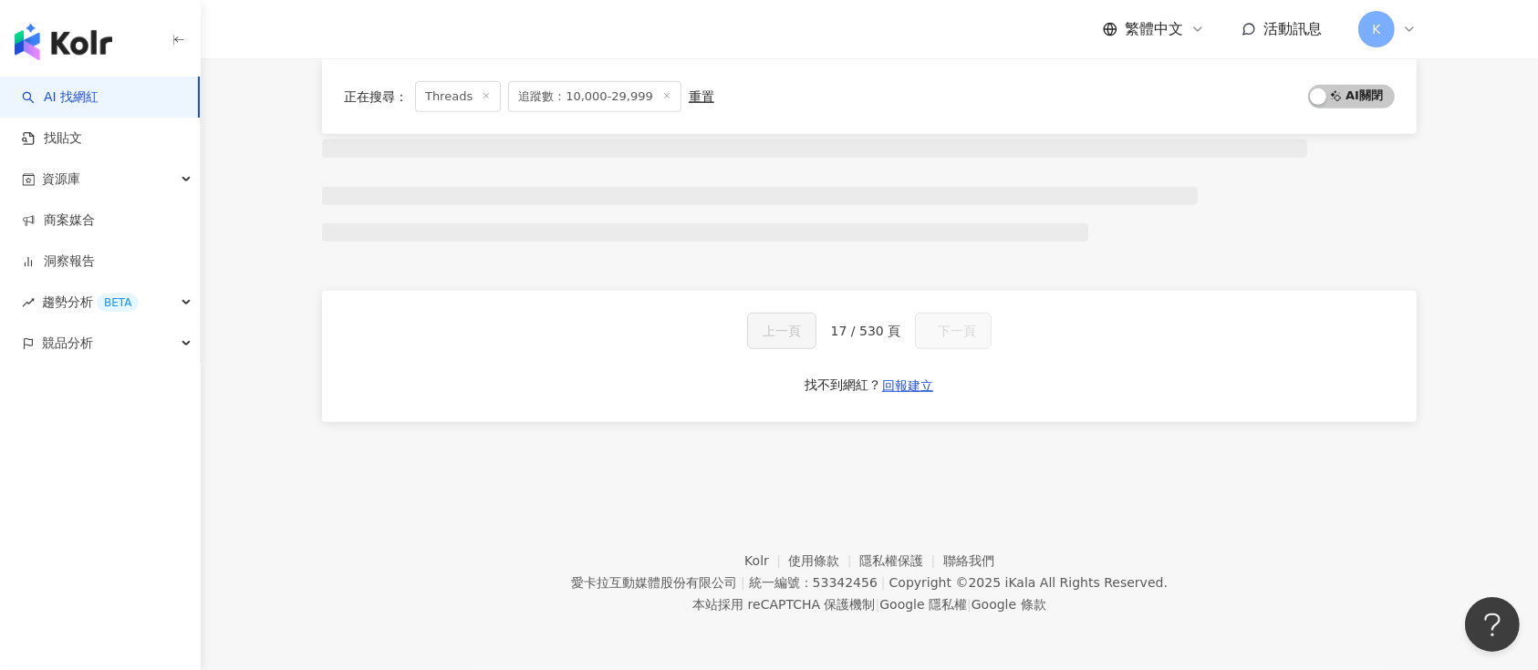
scroll to position [1146, 0]
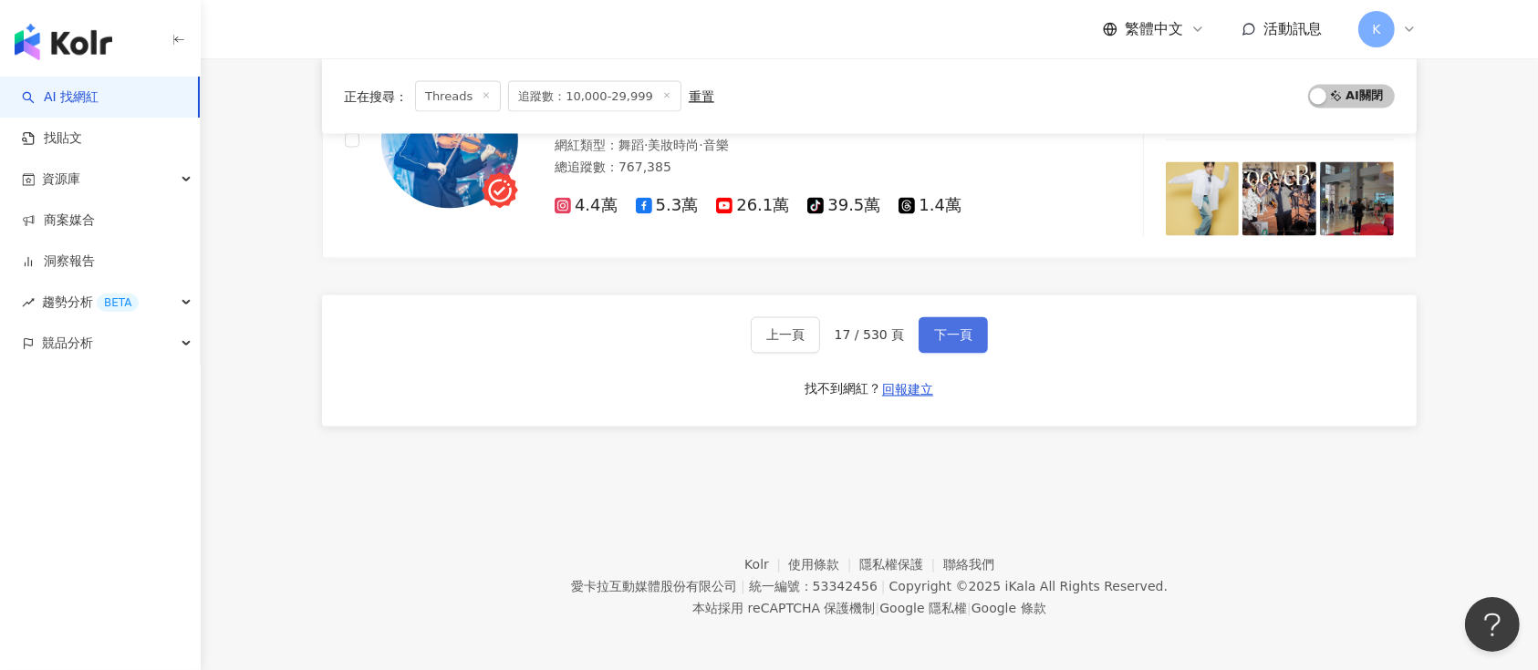
click at [932, 339] on button "下一頁" at bounding box center [953, 335] width 69 height 36
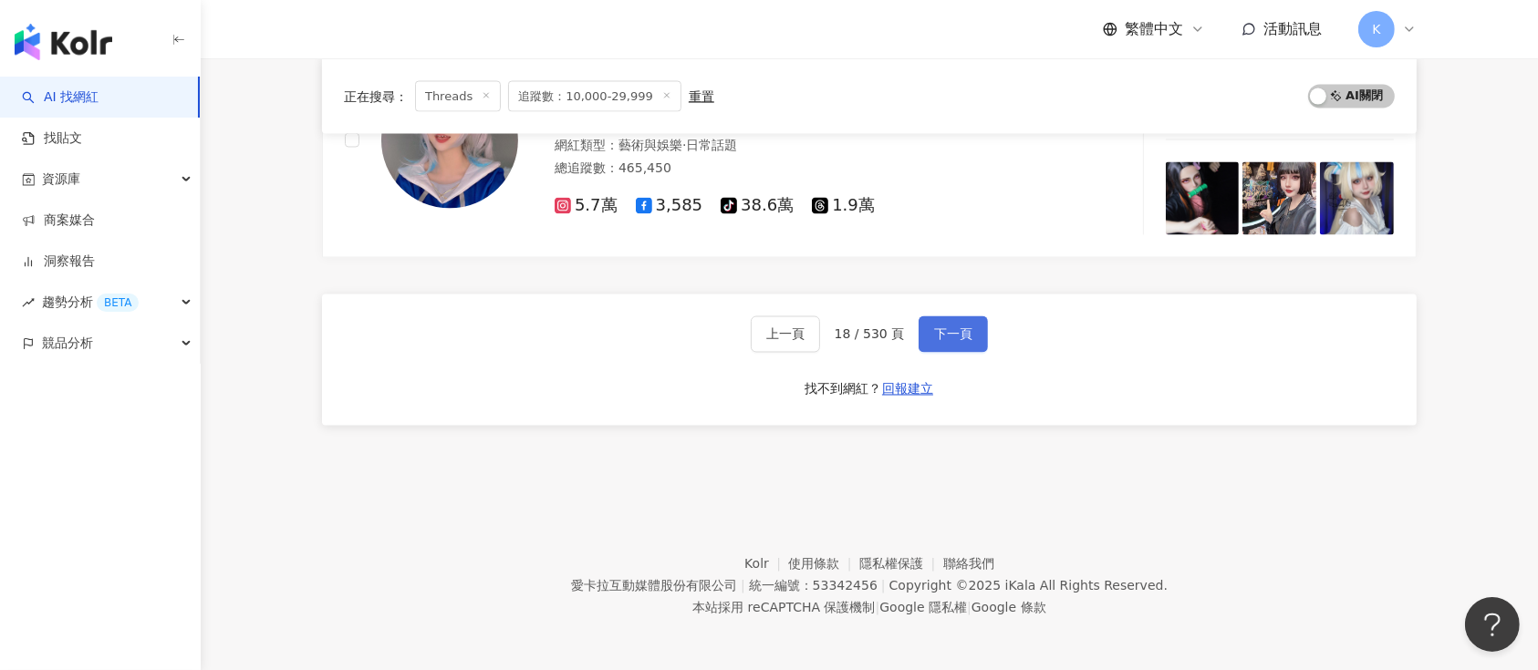
click at [932, 339] on button "下一頁" at bounding box center [953, 335] width 69 height 36
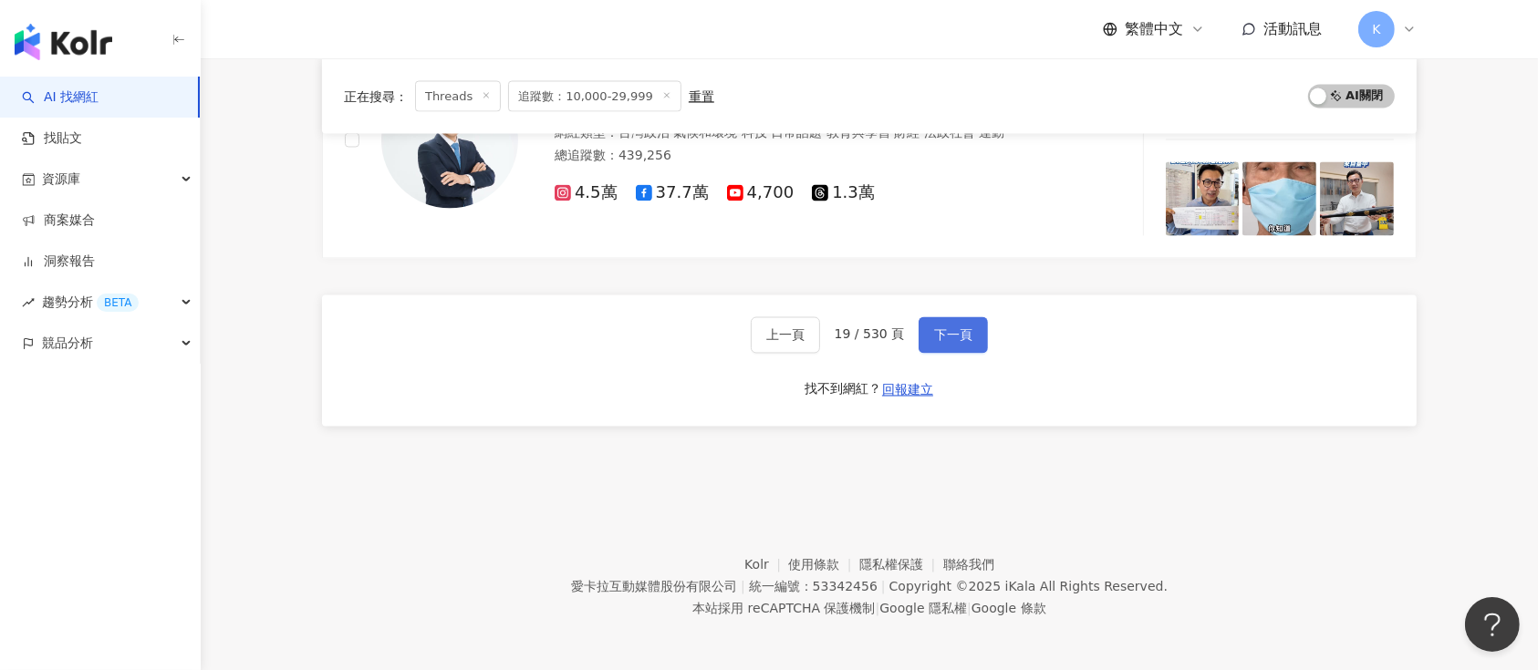
click at [932, 339] on button "下一頁" at bounding box center [953, 335] width 69 height 36
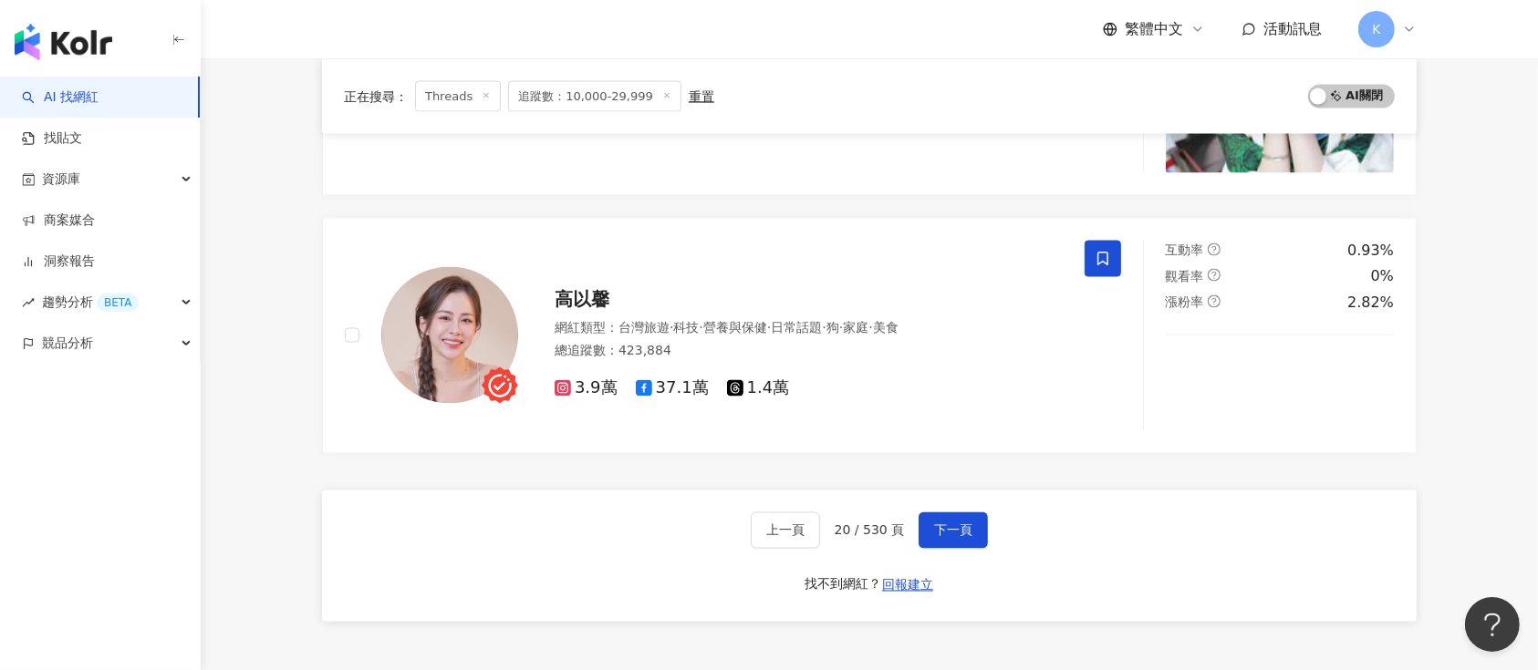
scroll to position [3168, 0]
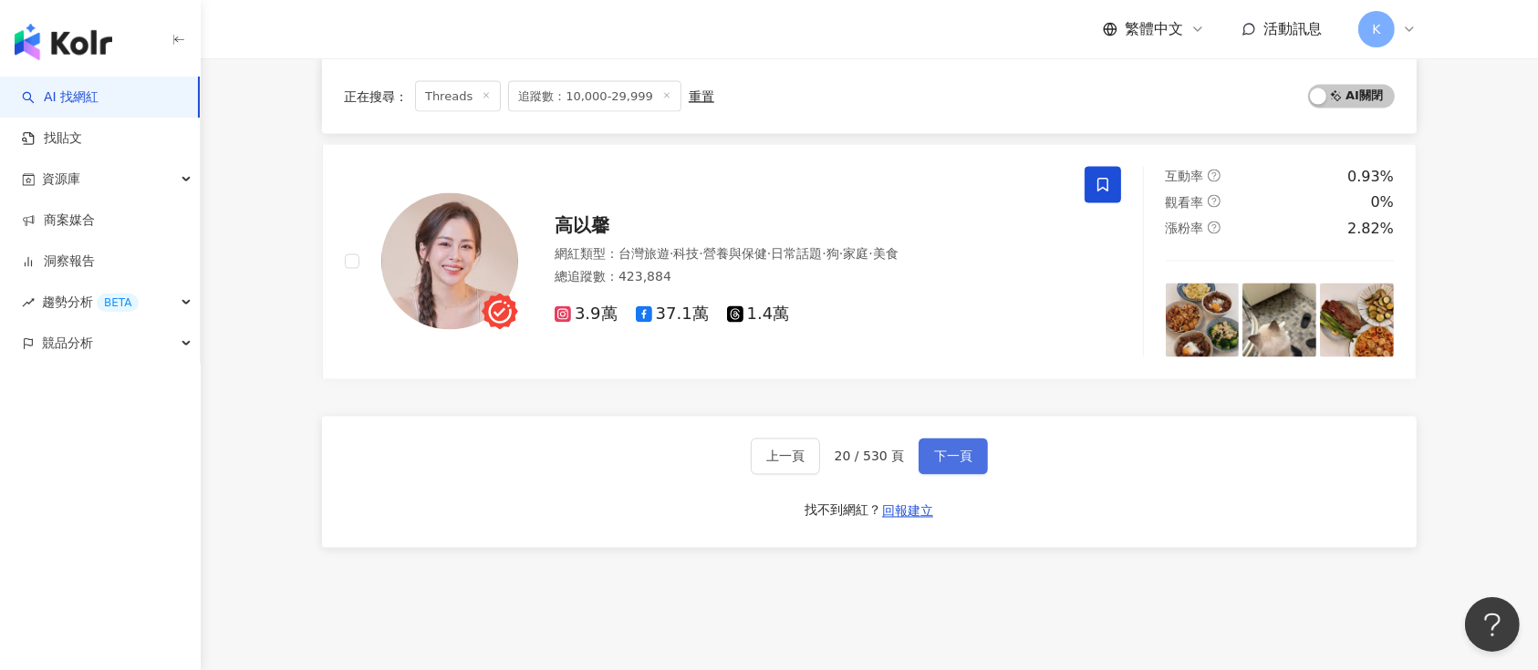
click at [939, 454] on span "下一頁" at bounding box center [953, 457] width 38 height 15
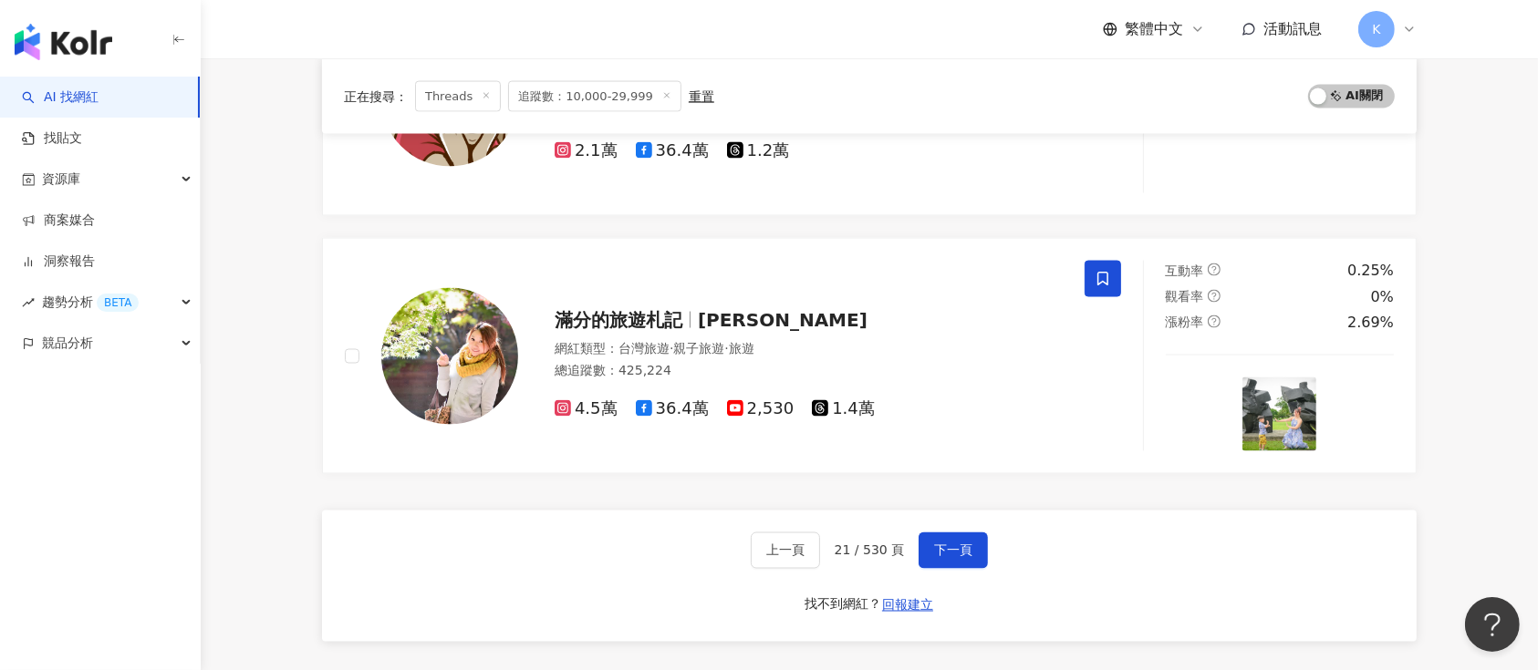
scroll to position [3040, 0]
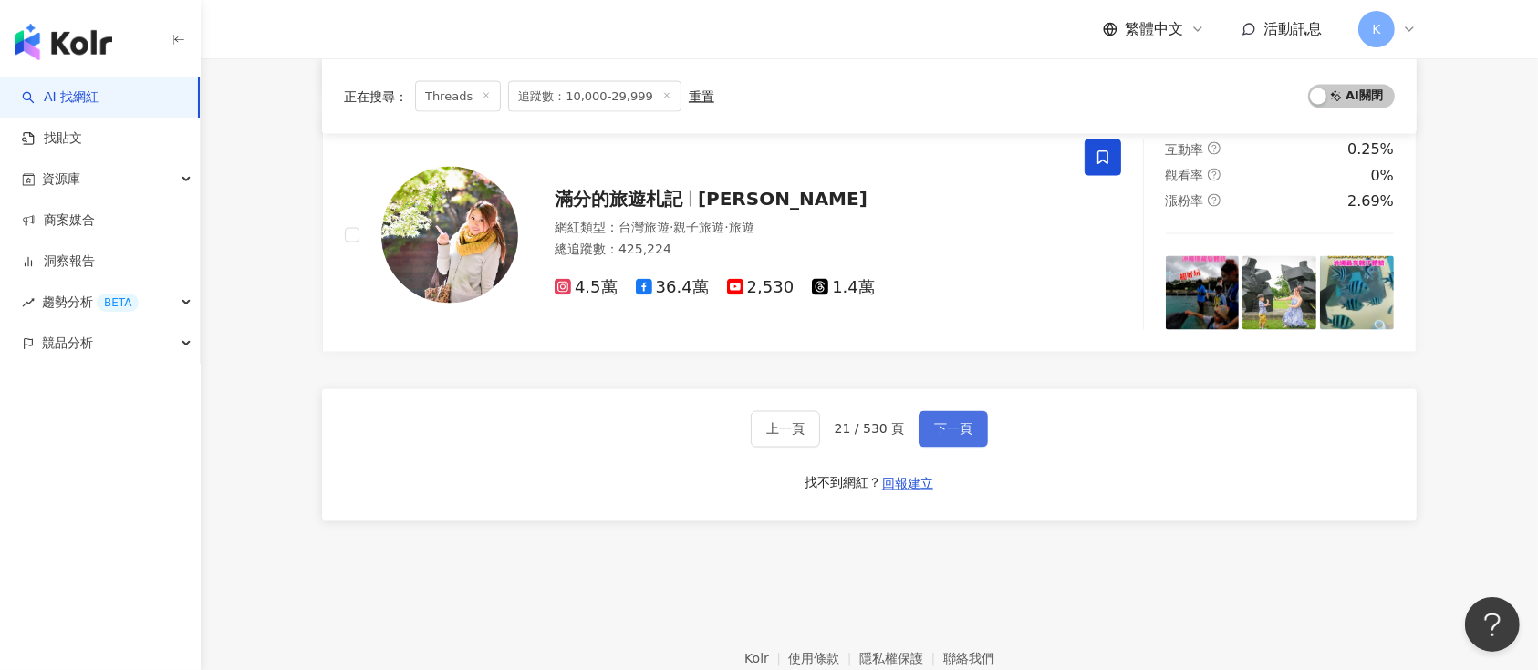
click at [942, 427] on span "下一頁" at bounding box center [953, 429] width 38 height 15
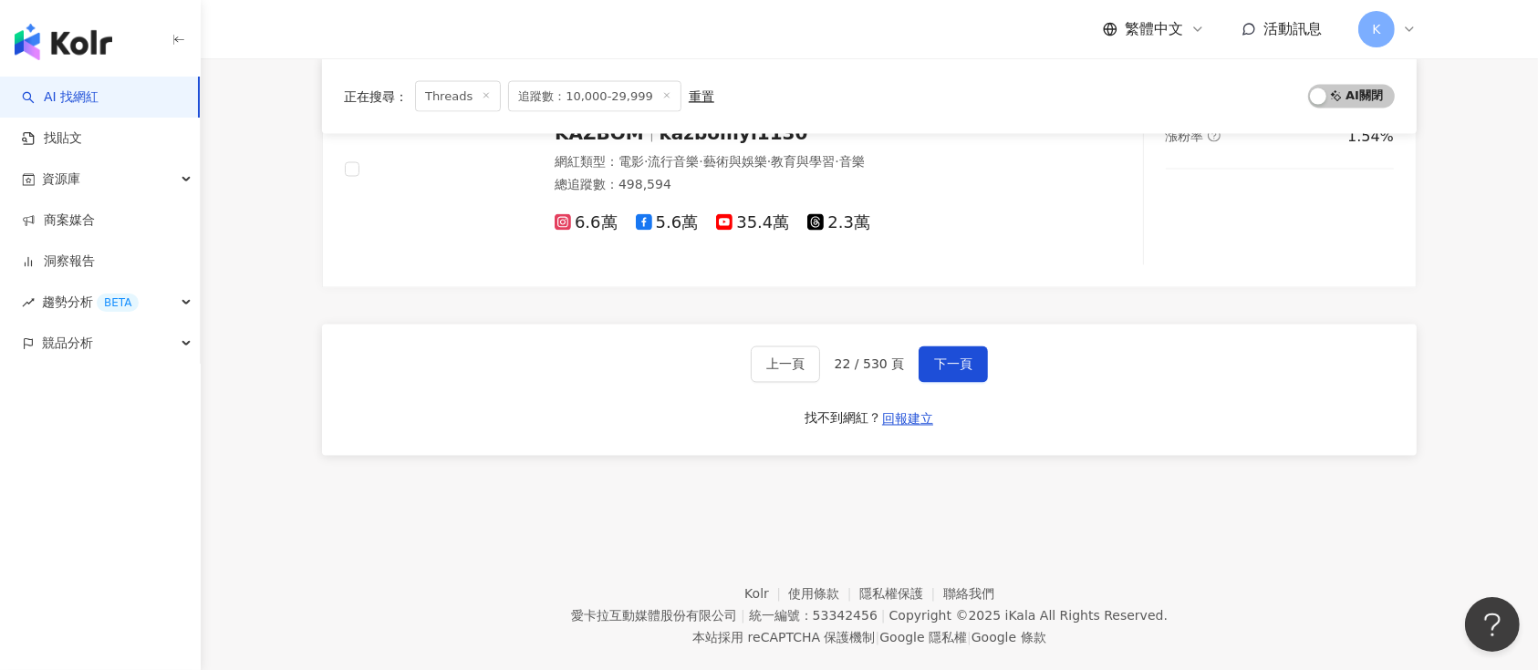
scroll to position [3227, 0]
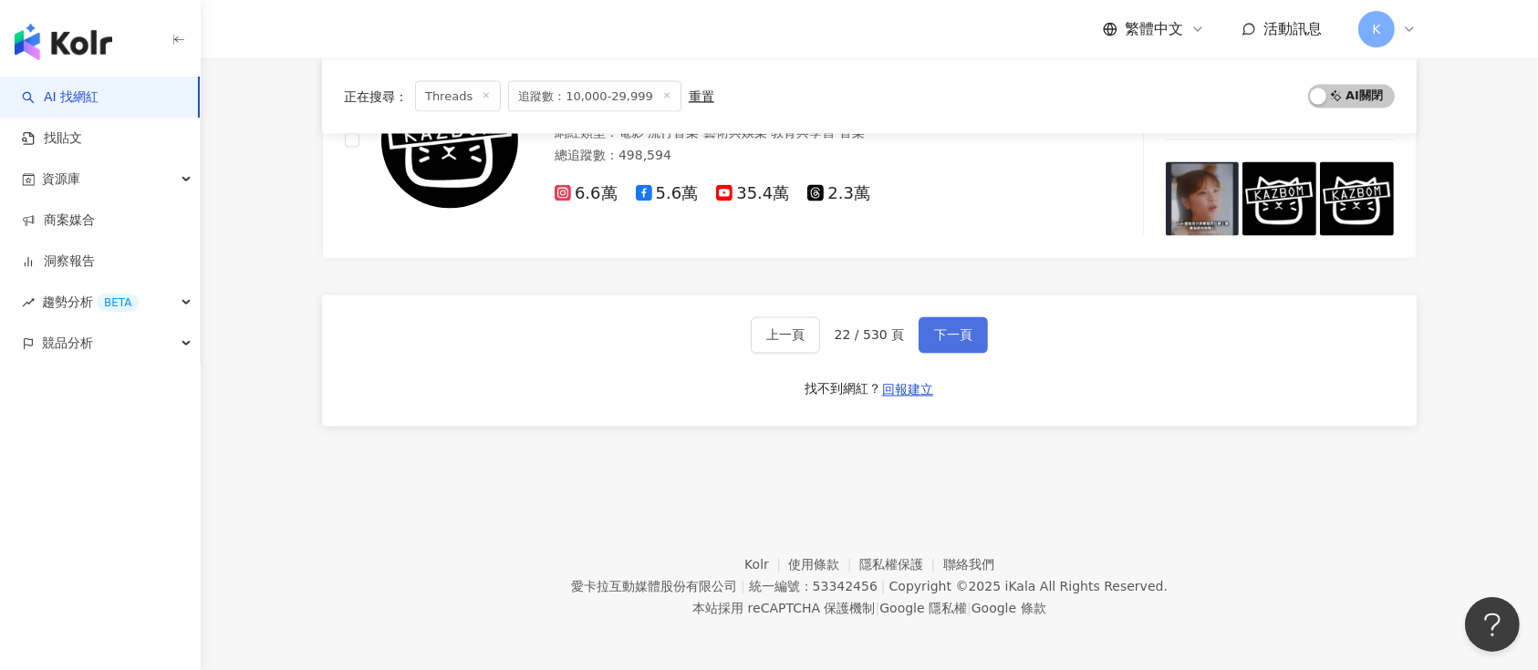
click at [955, 329] on span "下一頁" at bounding box center [953, 335] width 38 height 15
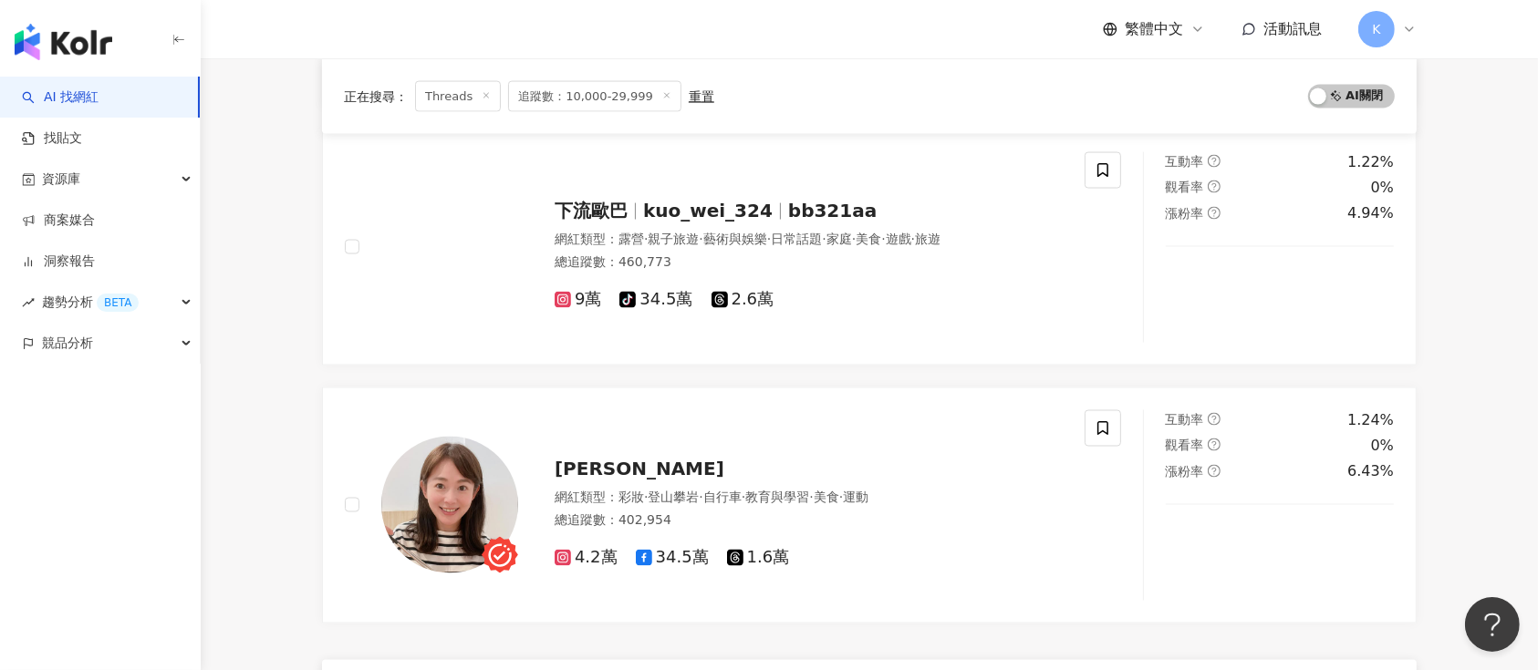
scroll to position [3294, 0]
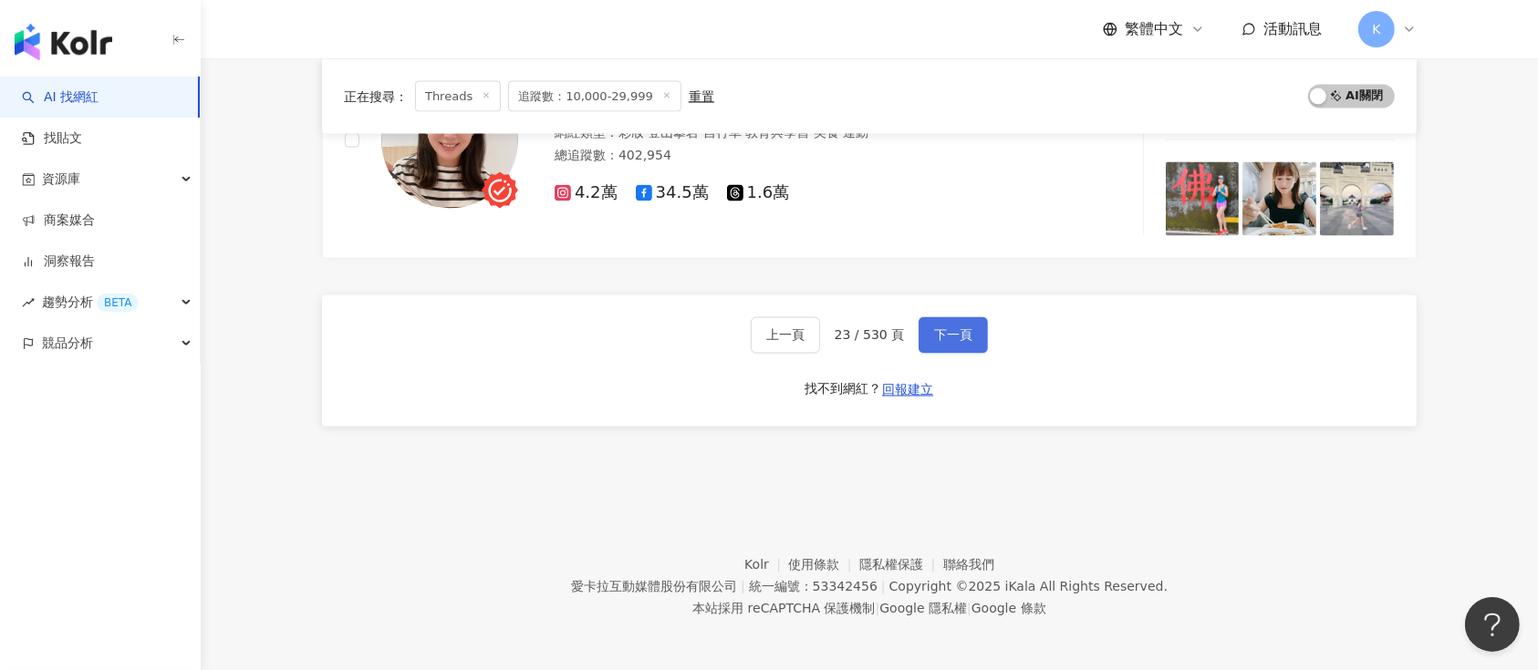
click at [939, 333] on span "下一頁" at bounding box center [953, 335] width 38 height 15
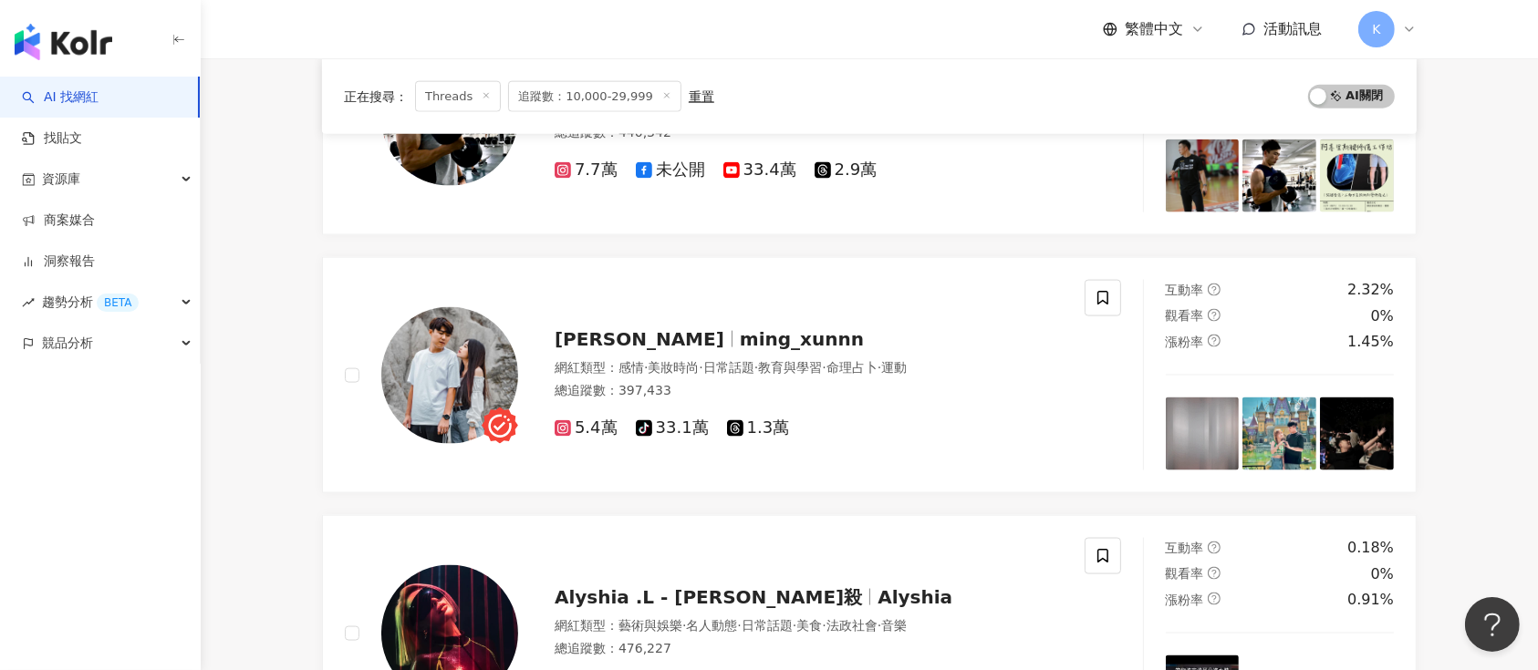
scroll to position [2336, 0]
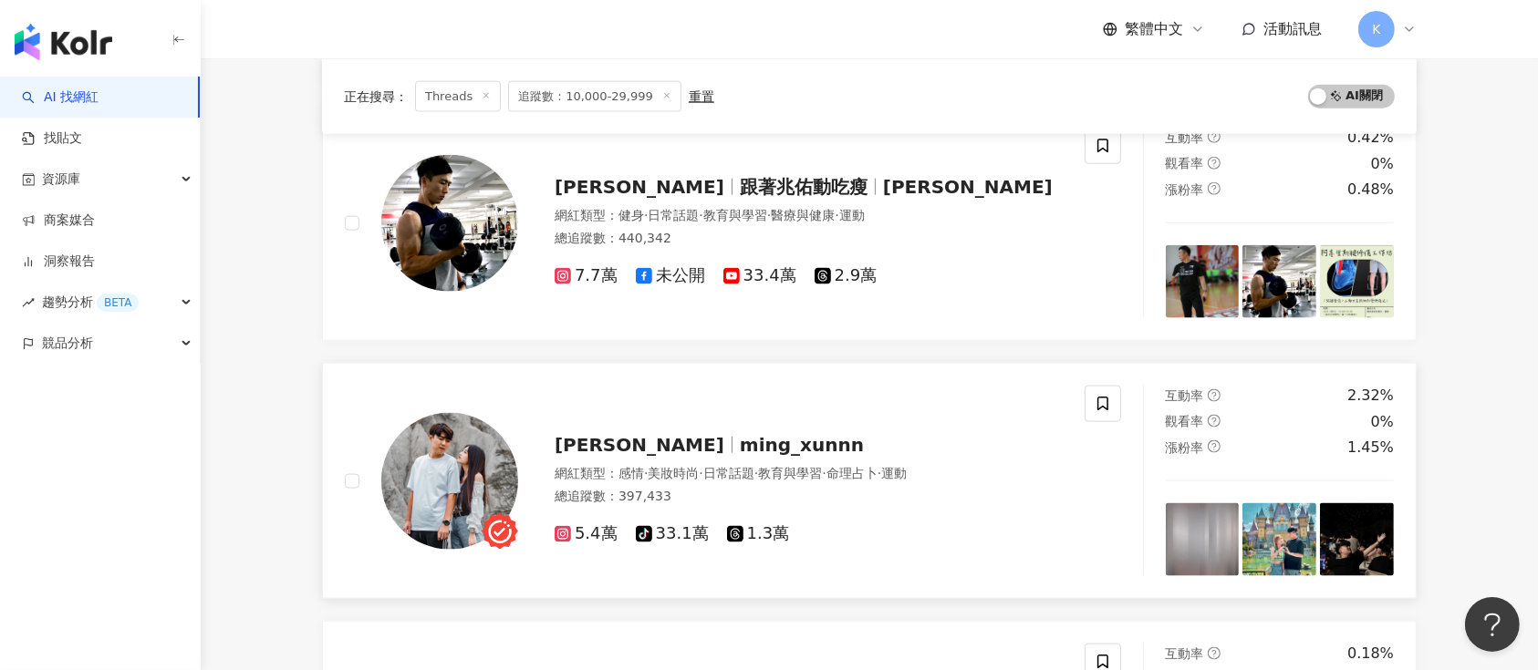
click at [612, 394] on div "楊明勳 ming_xunnn 網紅類型 ： 感情 · 美妝時尚 · 日常話題 · 教育與學習 · 命理占卜 · 運動 總追蹤數 ： 397,433 5.4萬 …" at bounding box center [715, 481] width 740 height 191
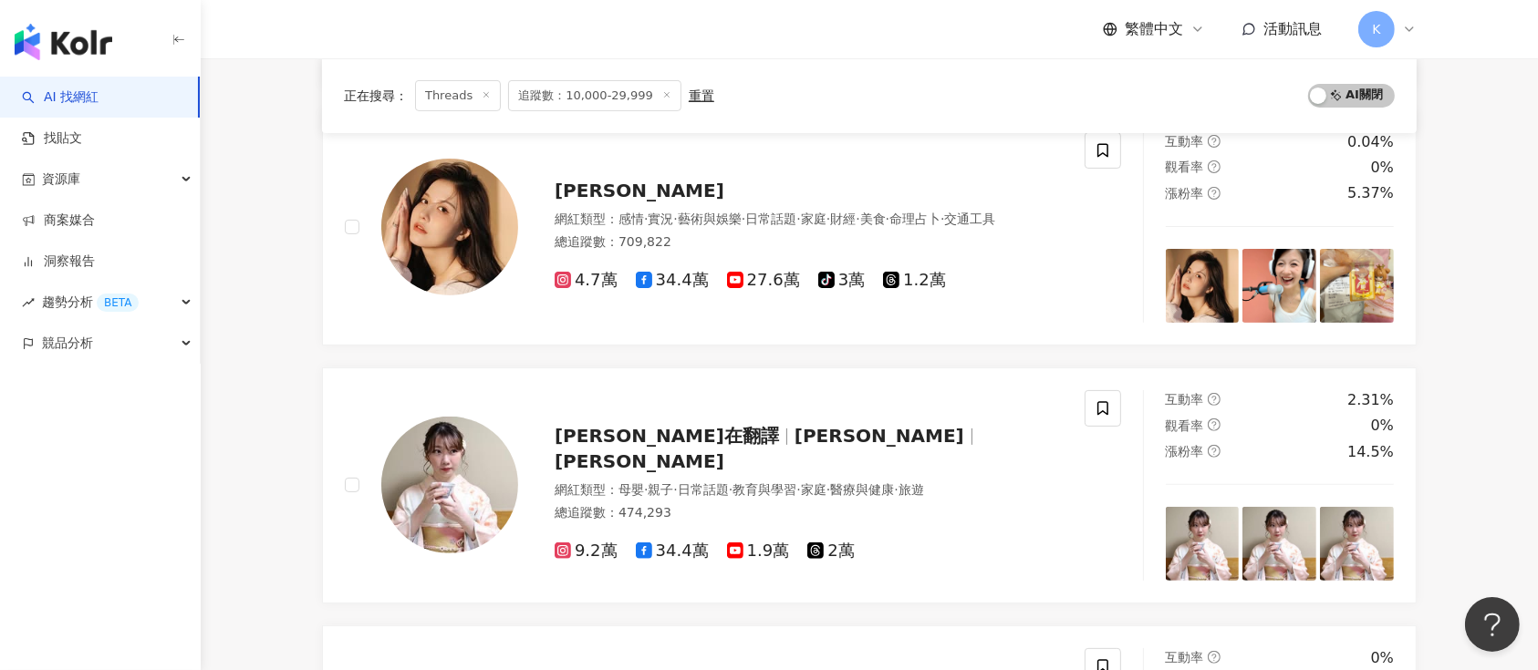
scroll to position [390, 0]
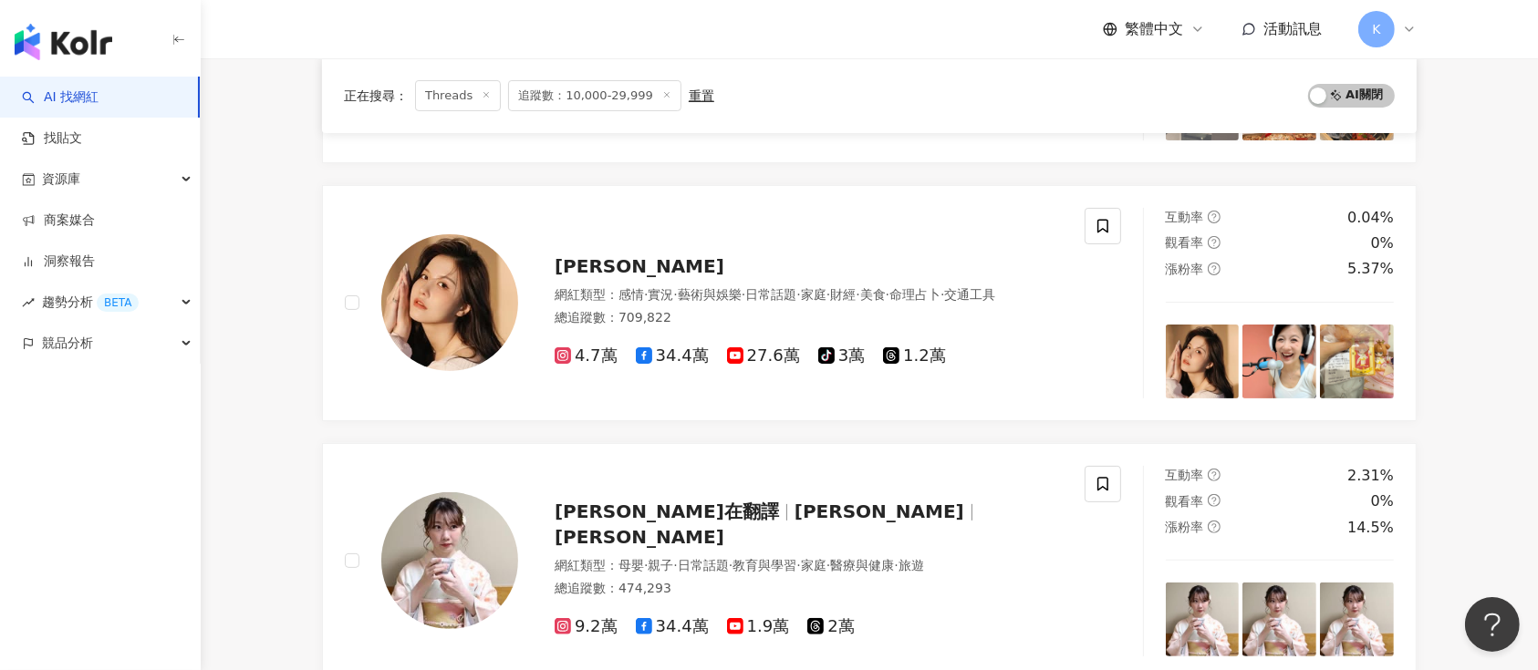
click at [584, 233] on div "蕭小M 網紅類型 ： 感情 · 實況 · 藝術與娛樂 · 日常話題 · 家庭 · 財經 · 美食 · 命理占卜 · 交通工具 總追蹤數 ： 709,822 4…" at bounding box center [715, 303] width 740 height 191
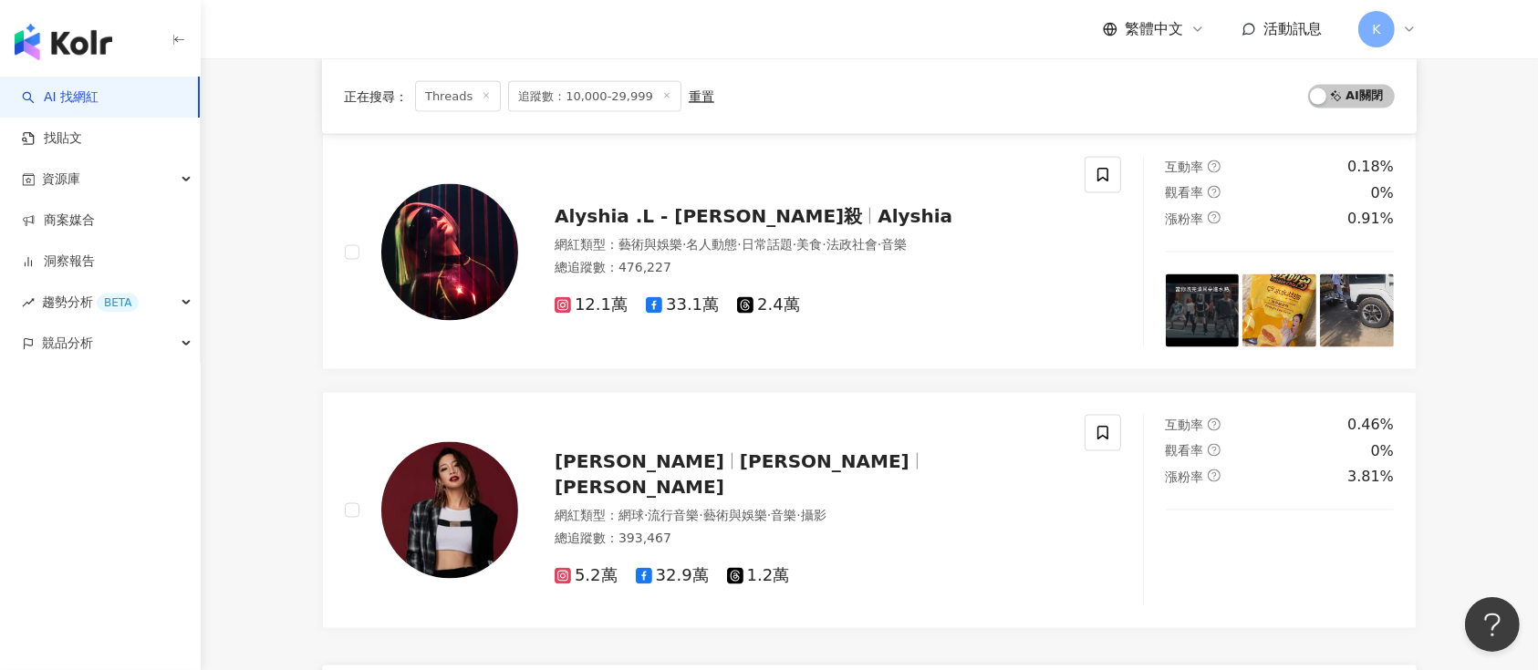
scroll to position [3066, 0]
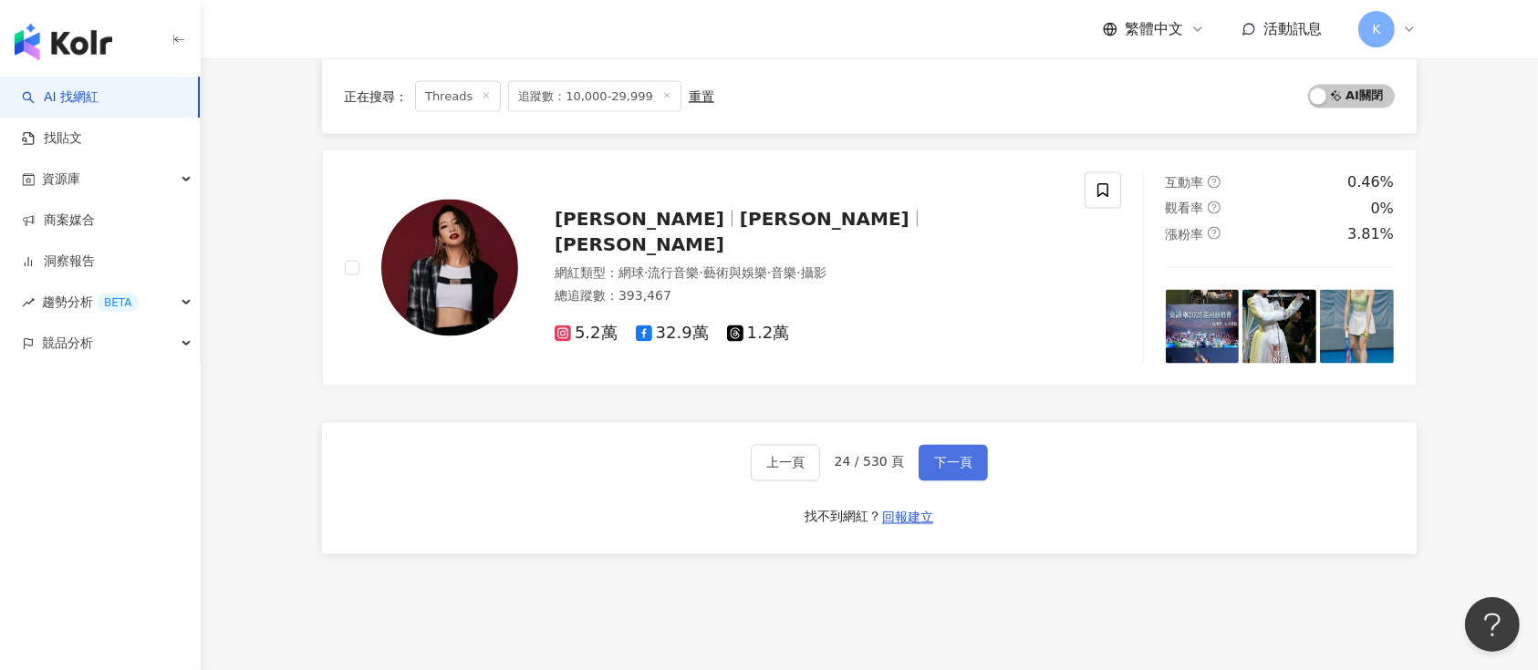
click at [950, 456] on span "下一頁" at bounding box center [953, 463] width 38 height 15
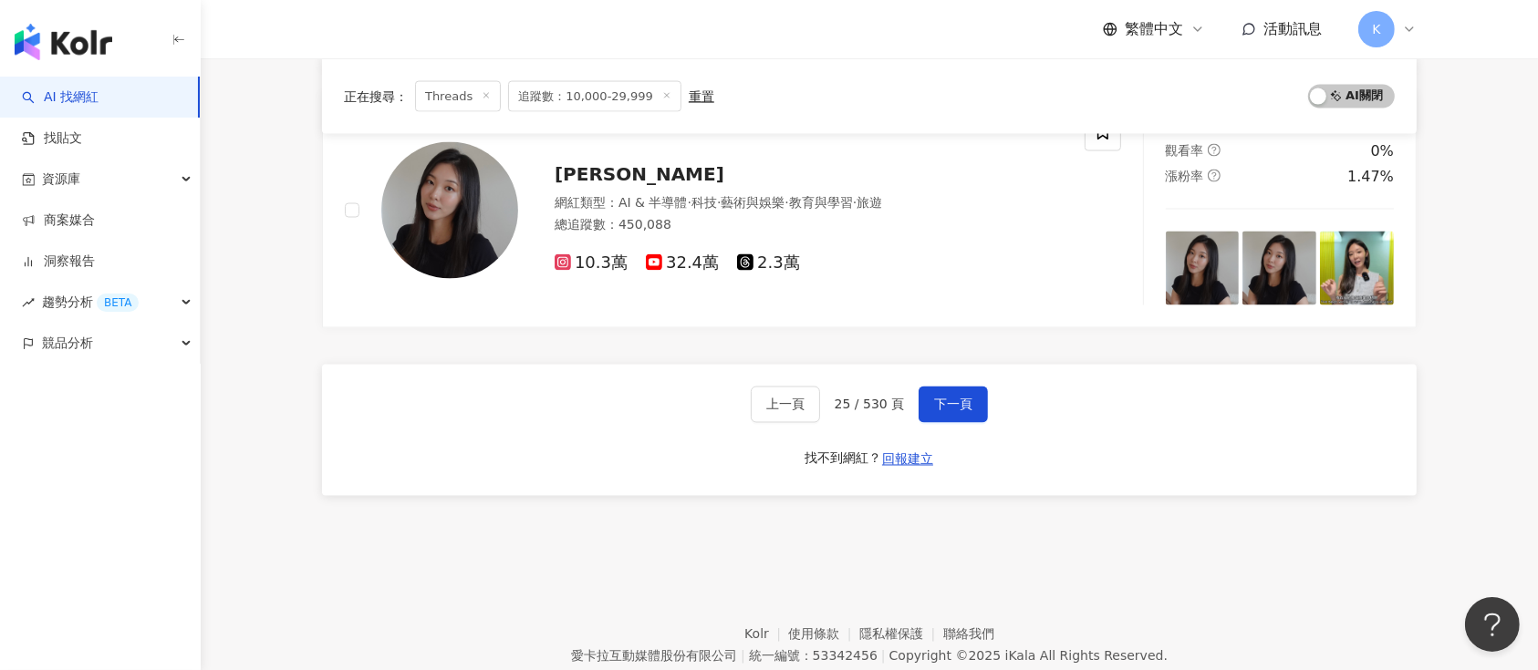
scroll to position [3014, 0]
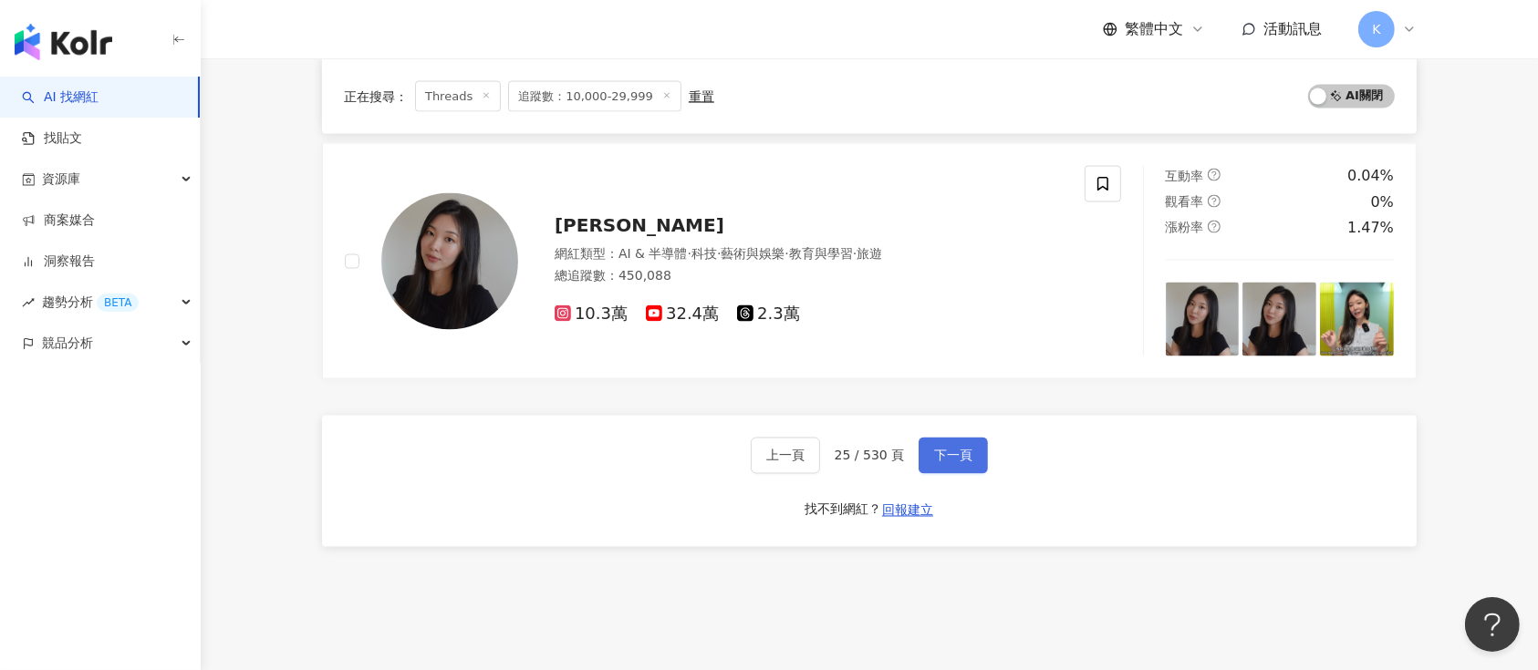
click at [934, 456] on span "下一頁" at bounding box center [953, 456] width 38 height 15
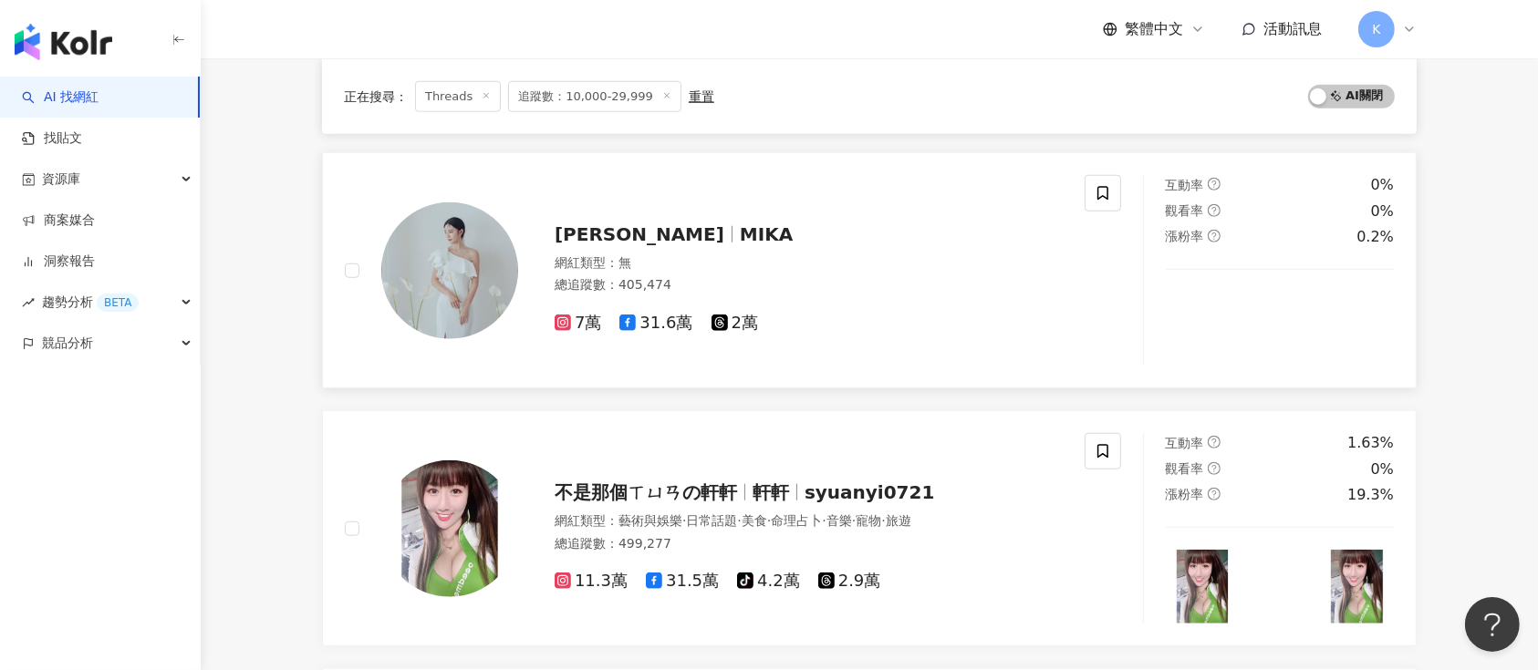
scroll to position [1539, 0]
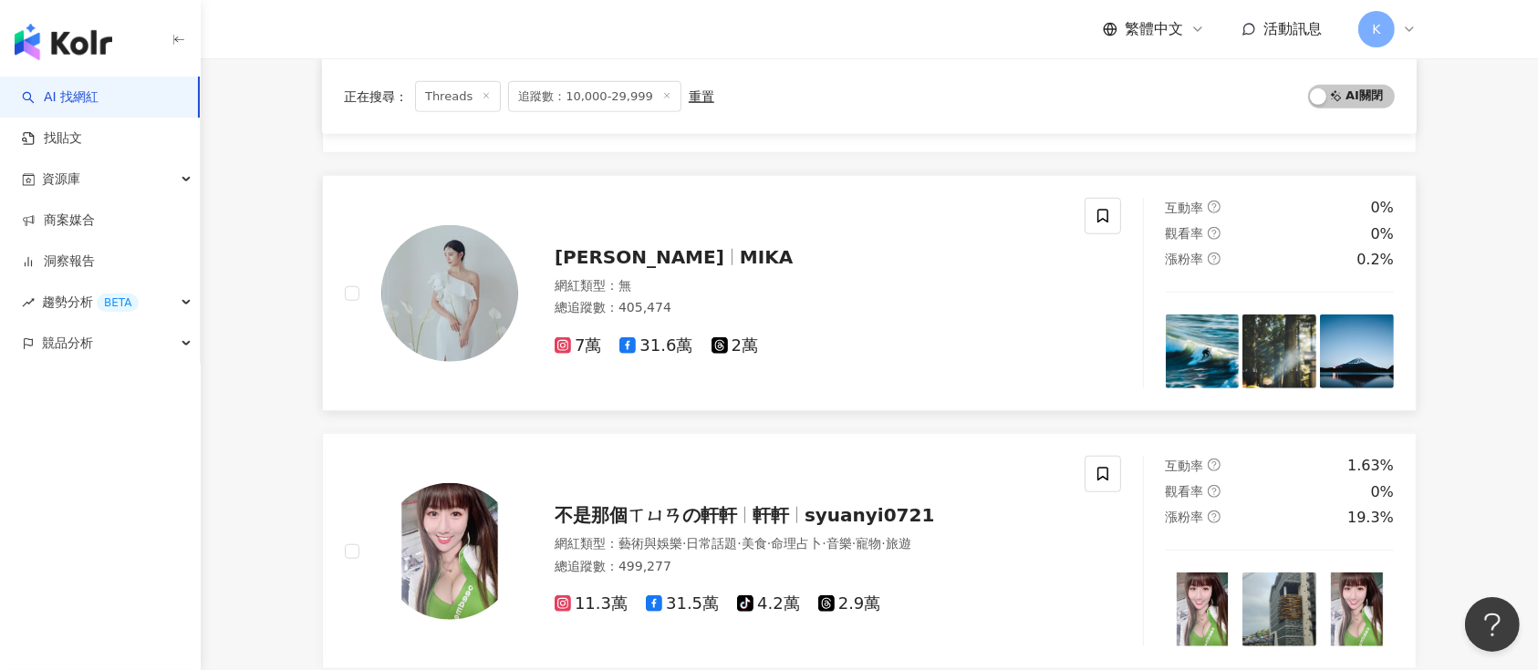
click at [588, 263] on span "呂妍萱" at bounding box center [640, 257] width 170 height 22
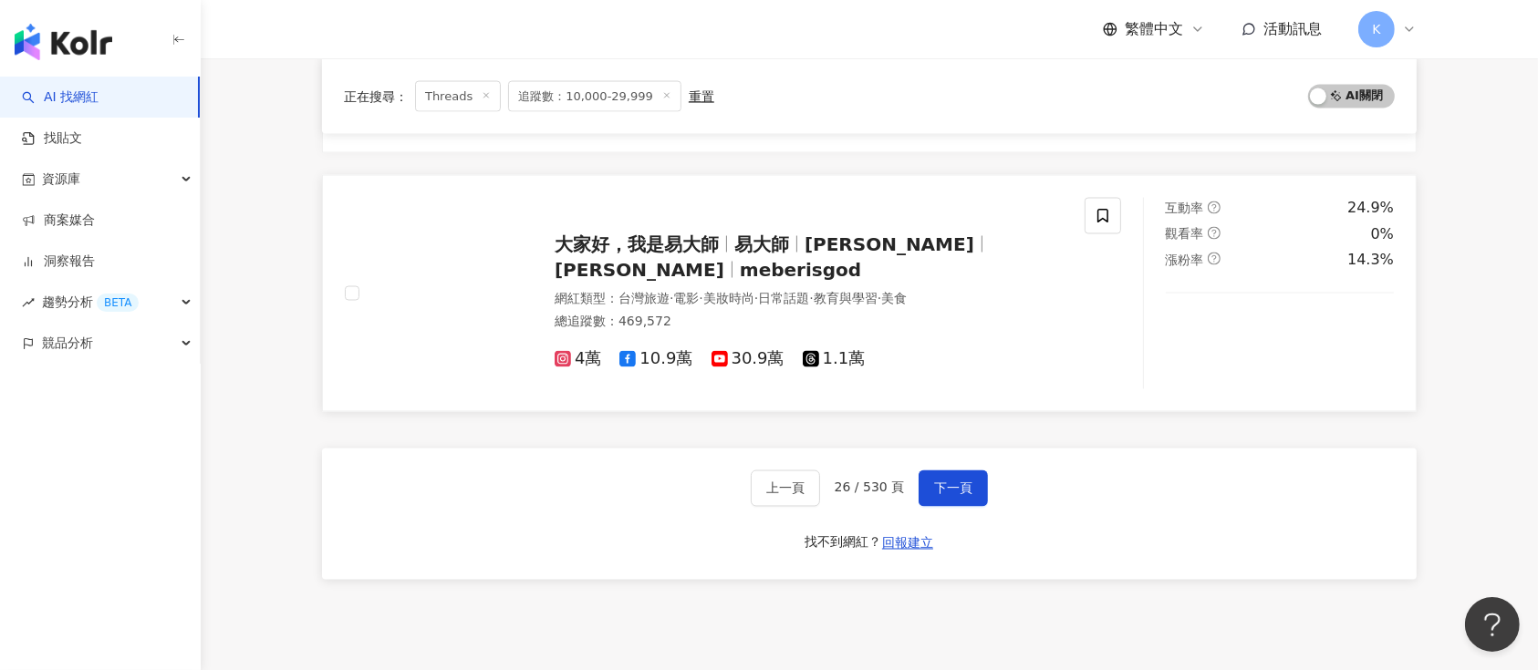
scroll to position [3120, 0]
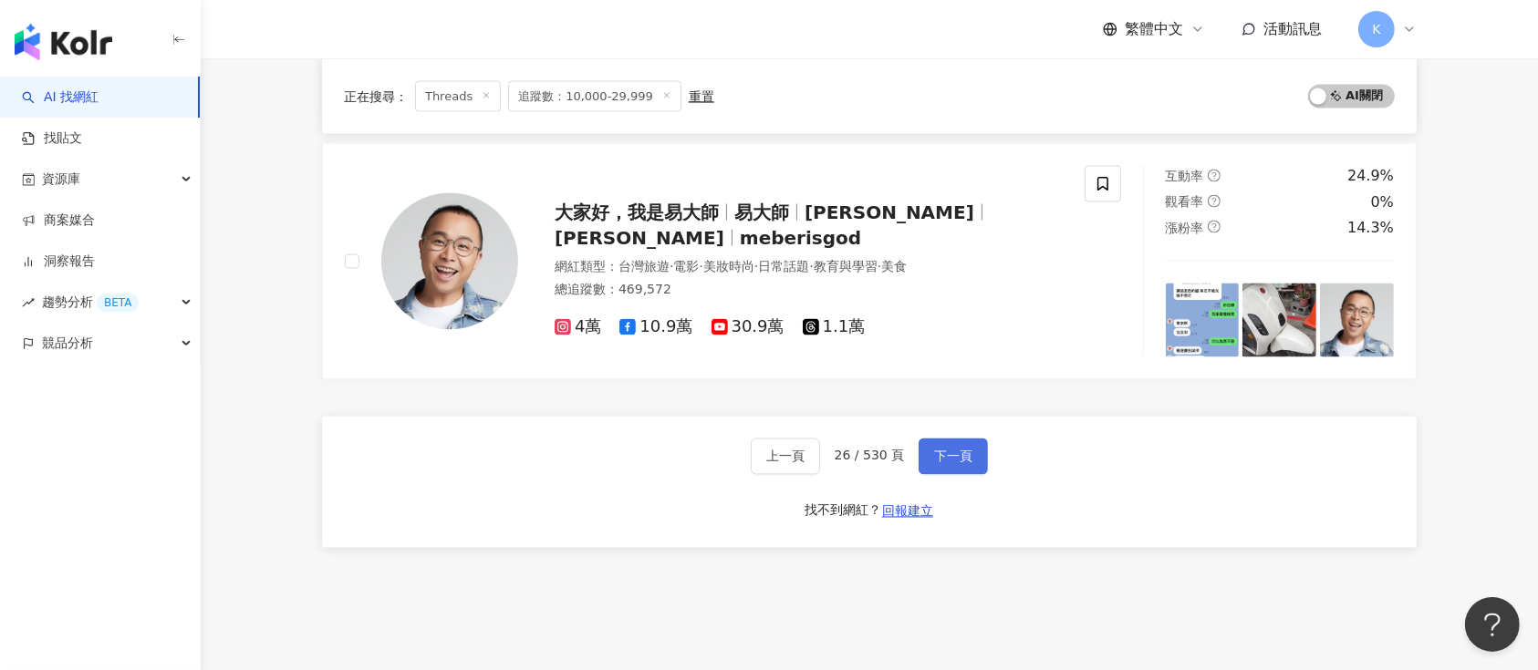
click at [972, 462] on button "下一頁" at bounding box center [953, 457] width 69 height 36
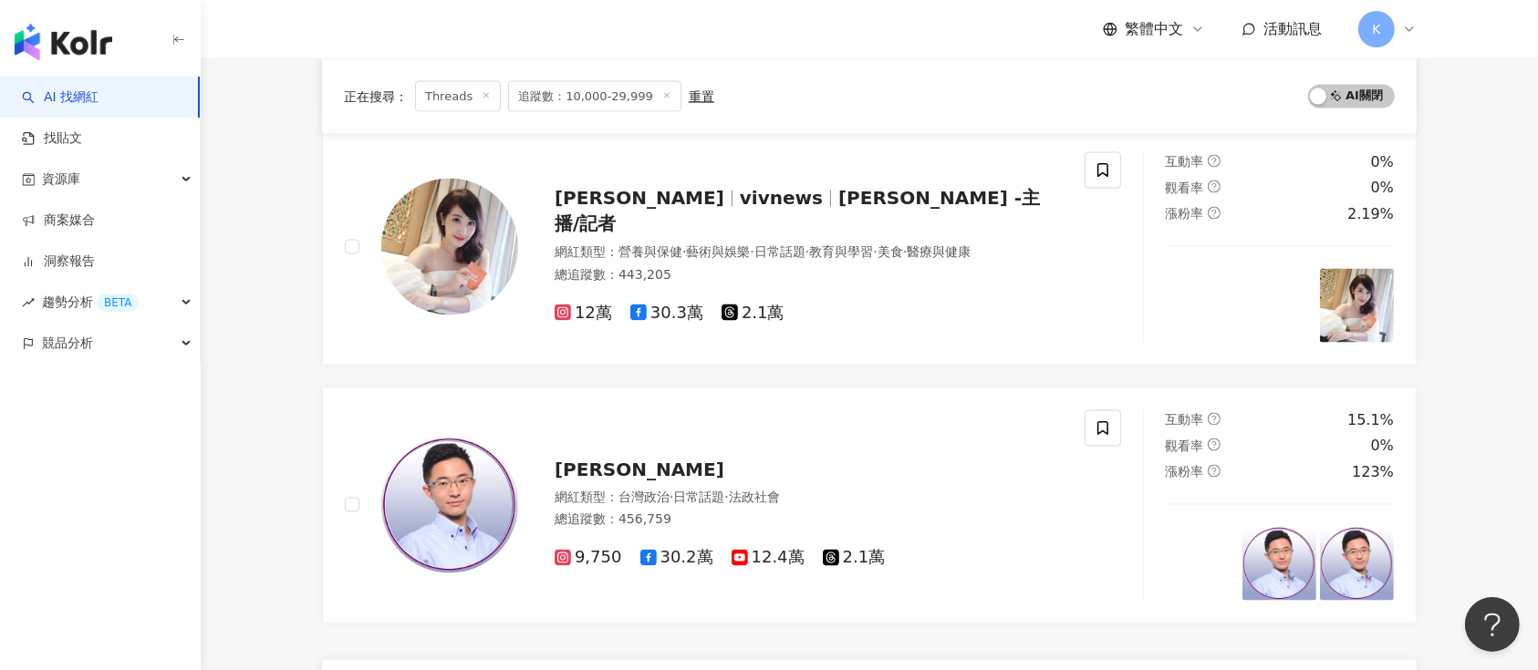
scroll to position [3226, 0]
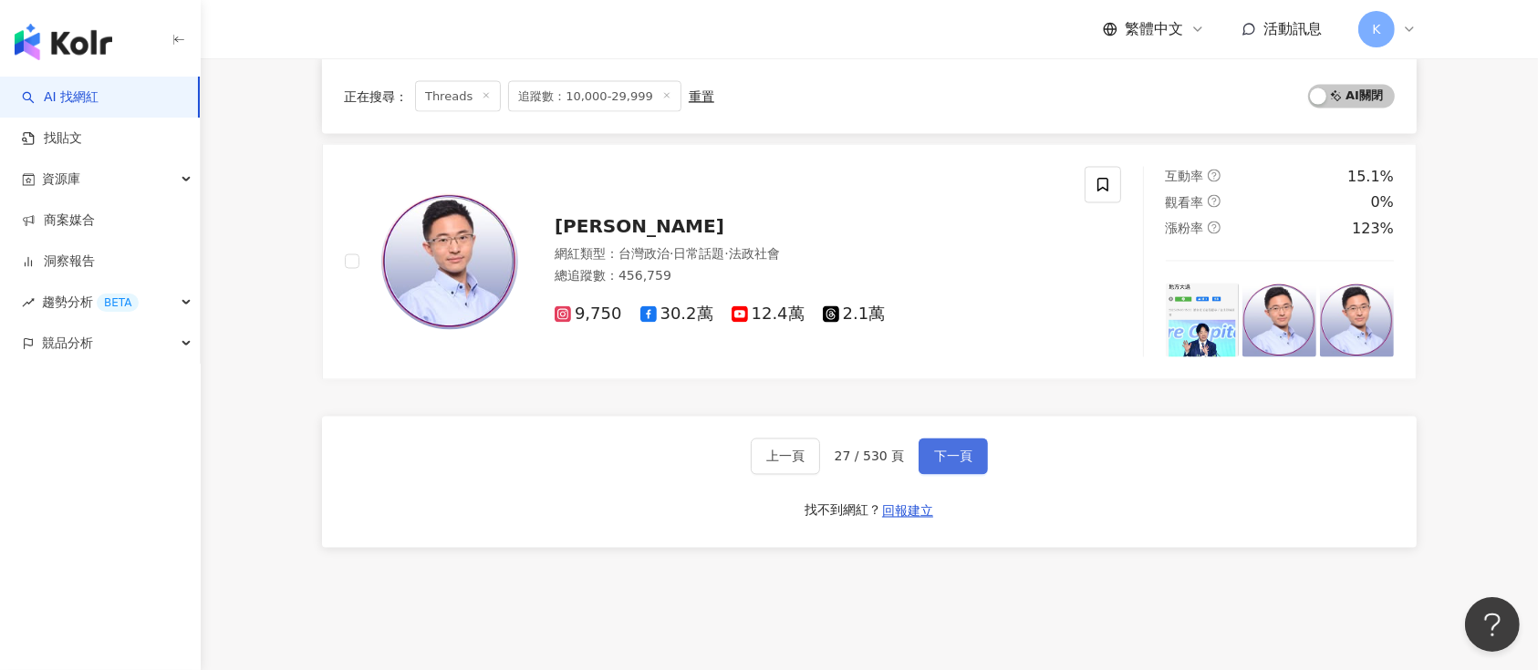
click at [941, 442] on button "下一頁" at bounding box center [953, 457] width 69 height 36
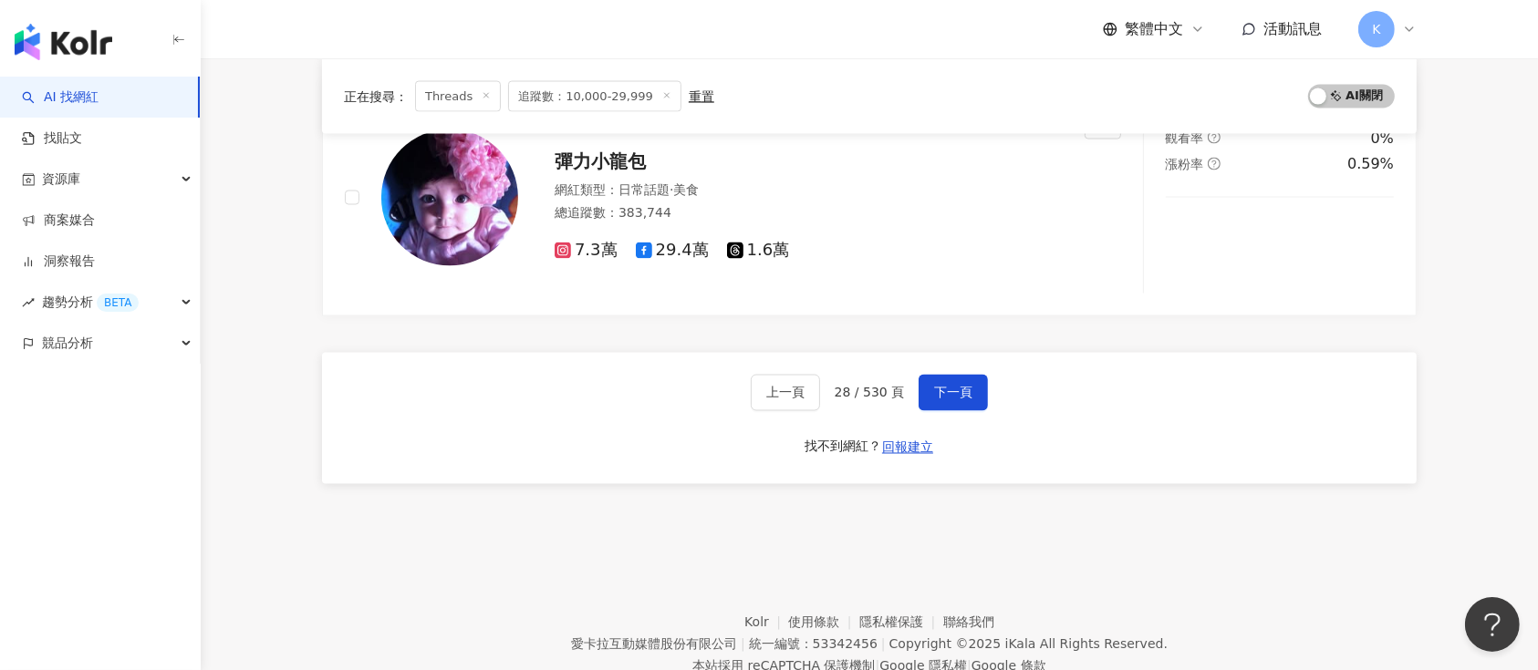
scroll to position [3175, 0]
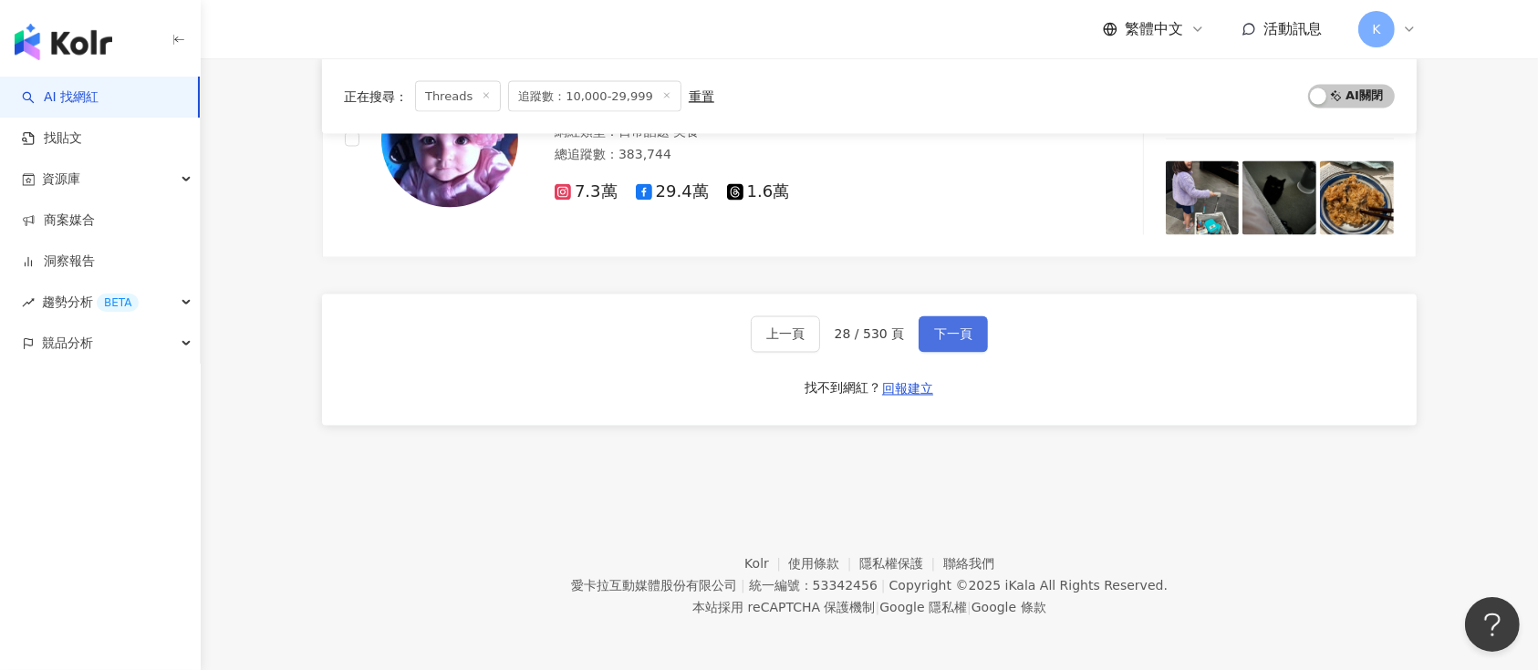
click at [964, 327] on span "下一頁" at bounding box center [953, 334] width 38 height 15
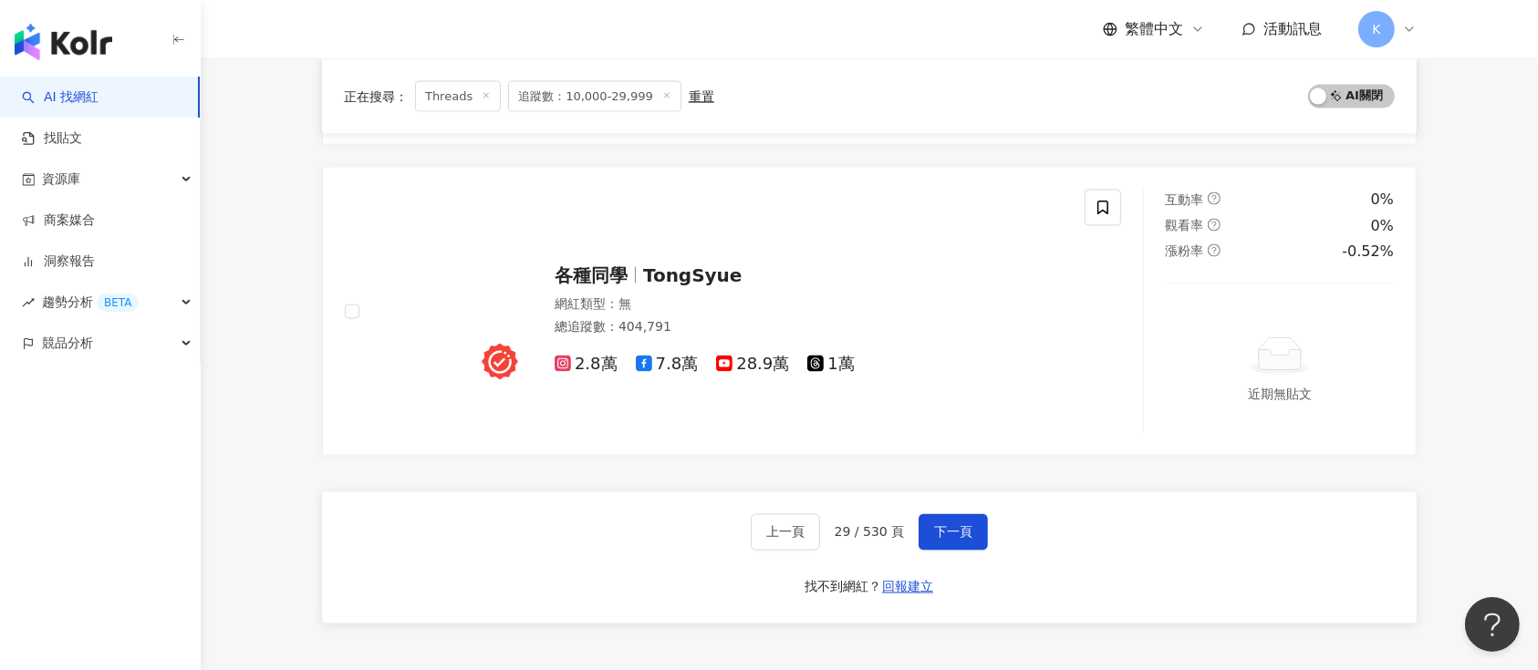
scroll to position [3040, 0]
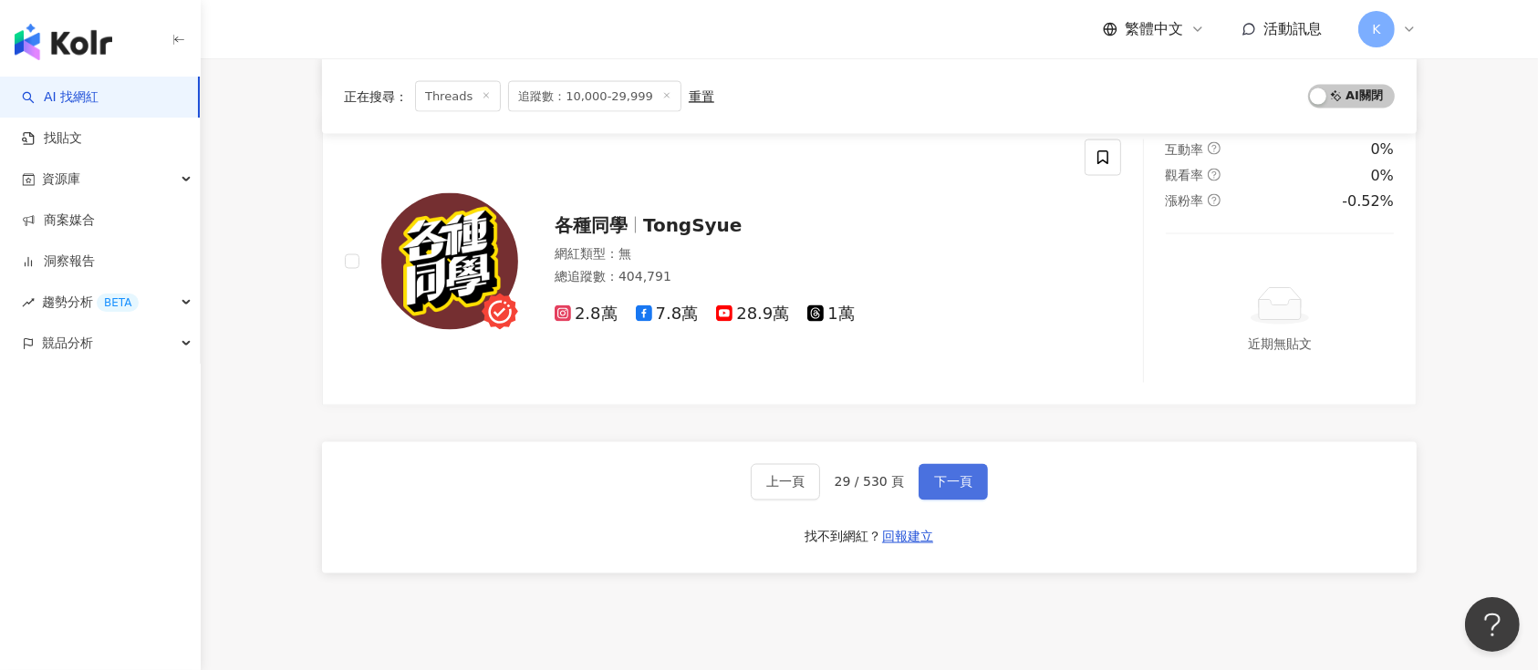
click at [955, 478] on span "下一頁" at bounding box center [953, 482] width 38 height 15
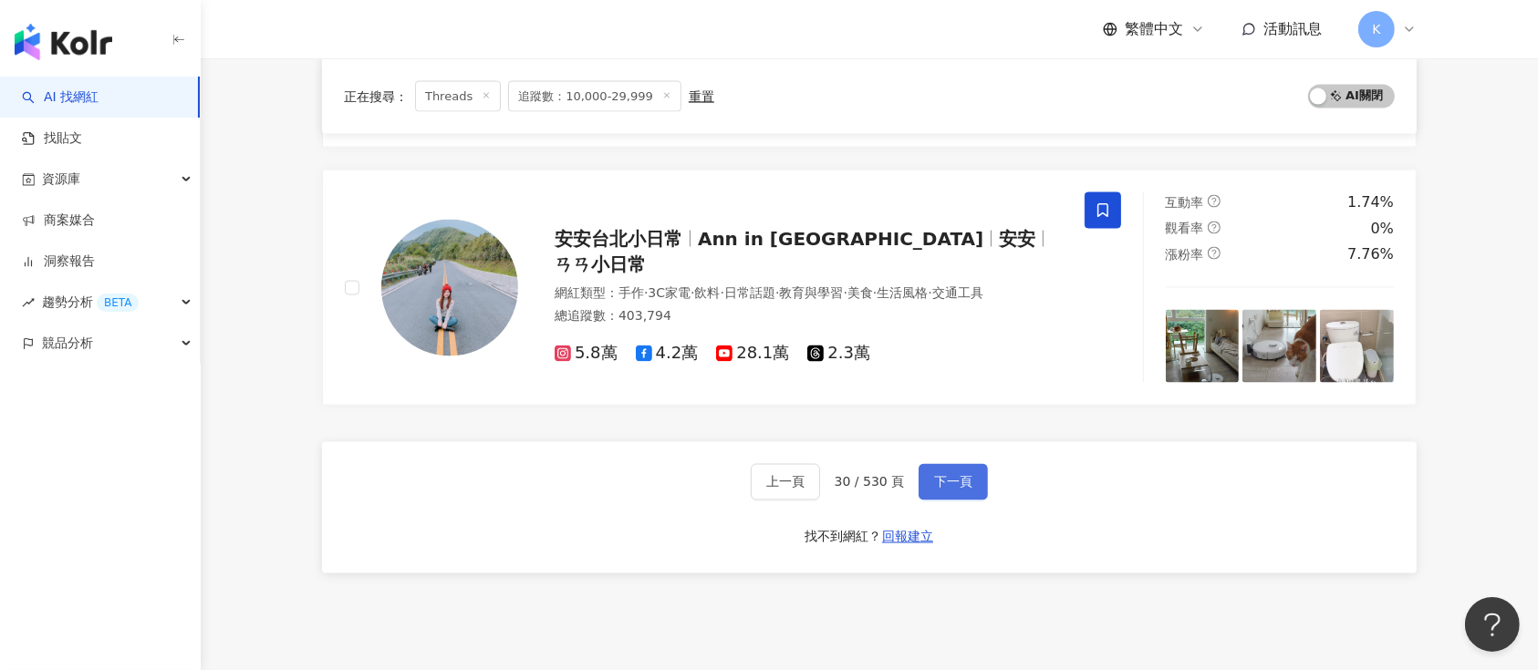
click at [934, 476] on span "下一頁" at bounding box center [953, 482] width 38 height 15
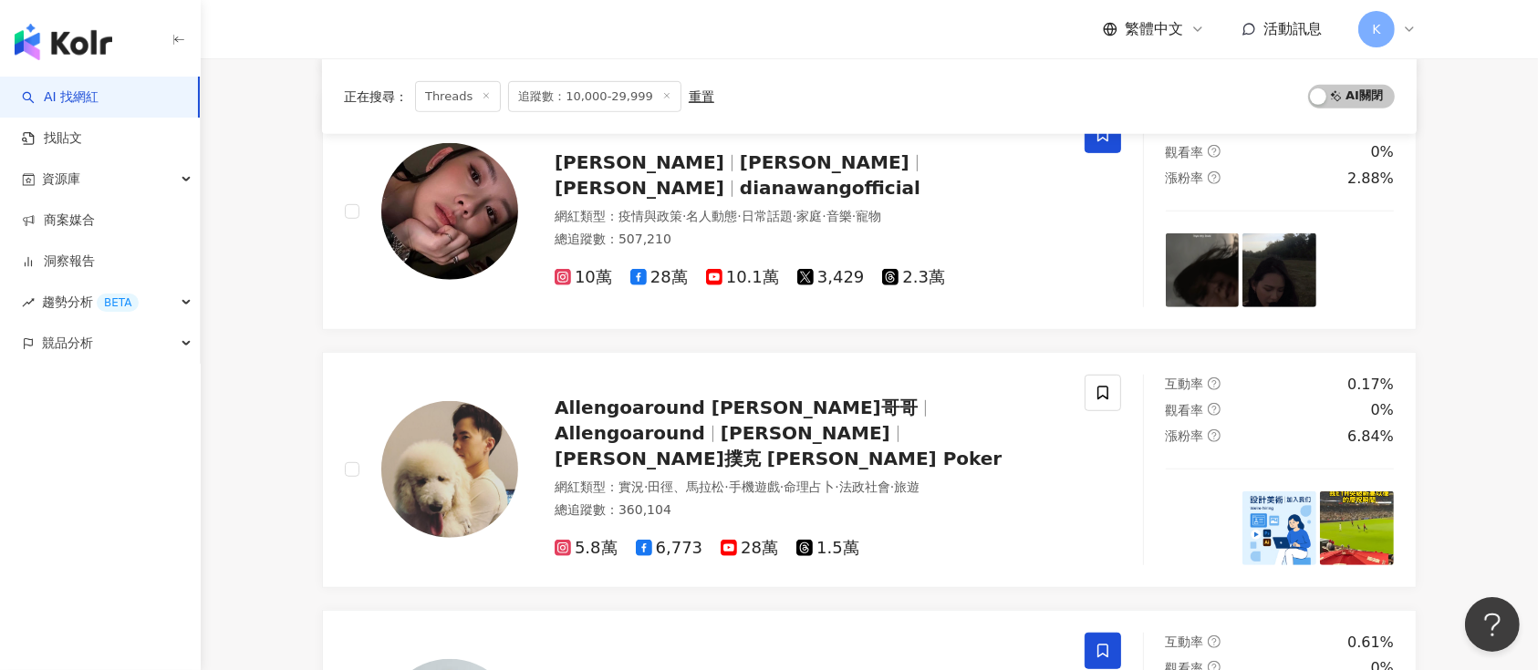
scroll to position [2988, 0]
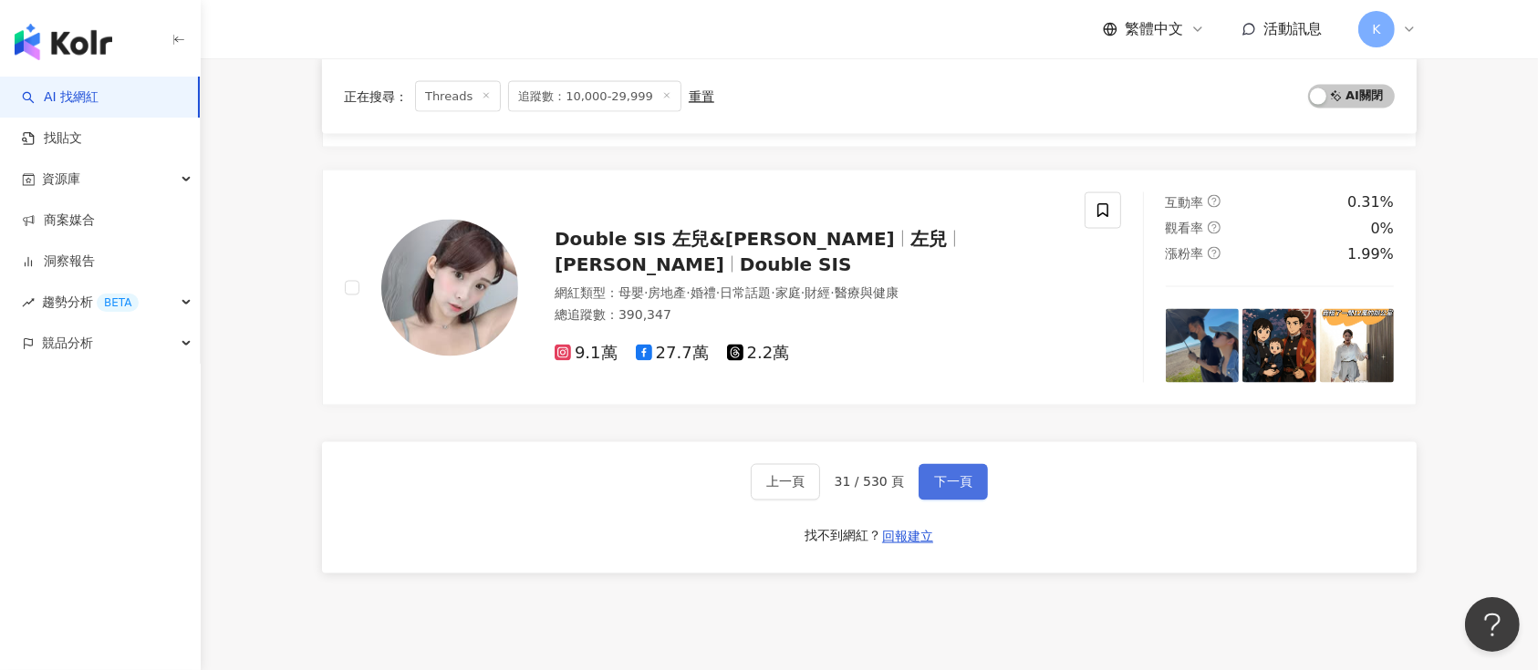
click at [952, 480] on span "下一頁" at bounding box center [953, 482] width 38 height 15
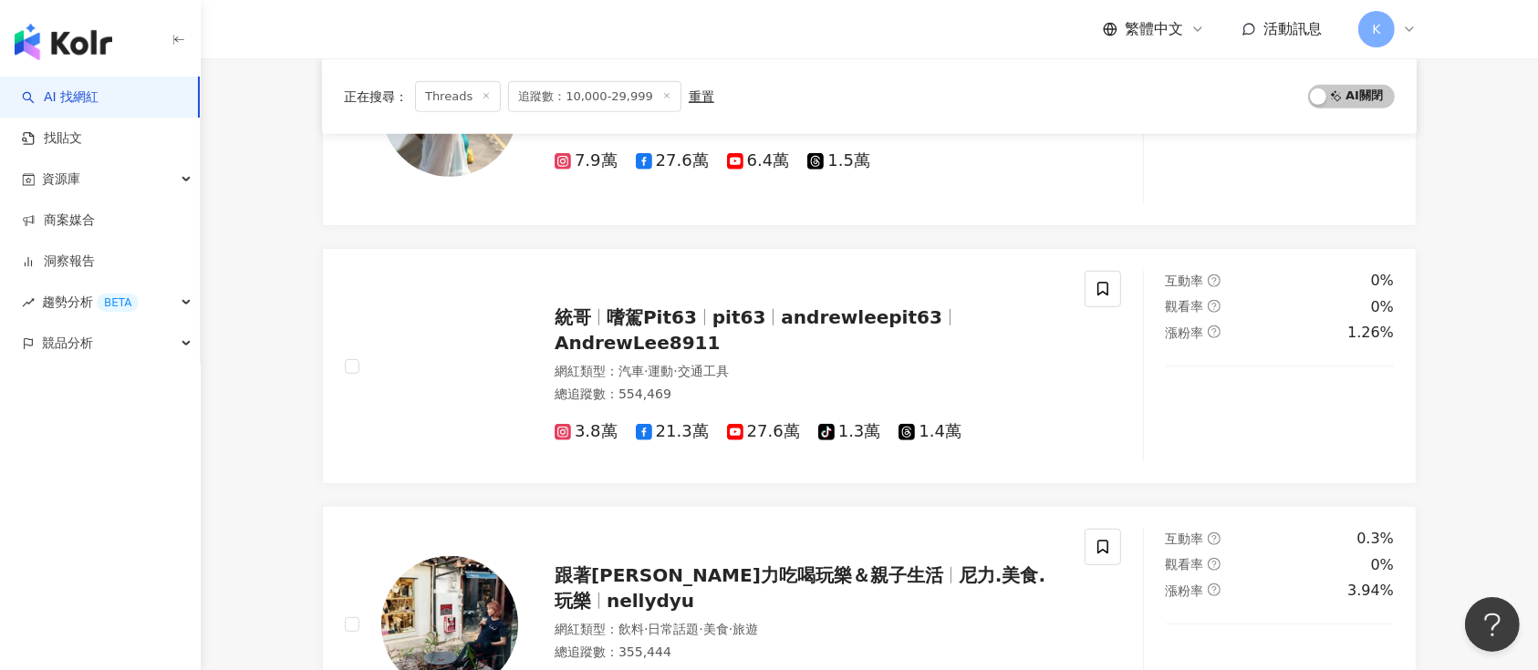
scroll to position [3298, 0]
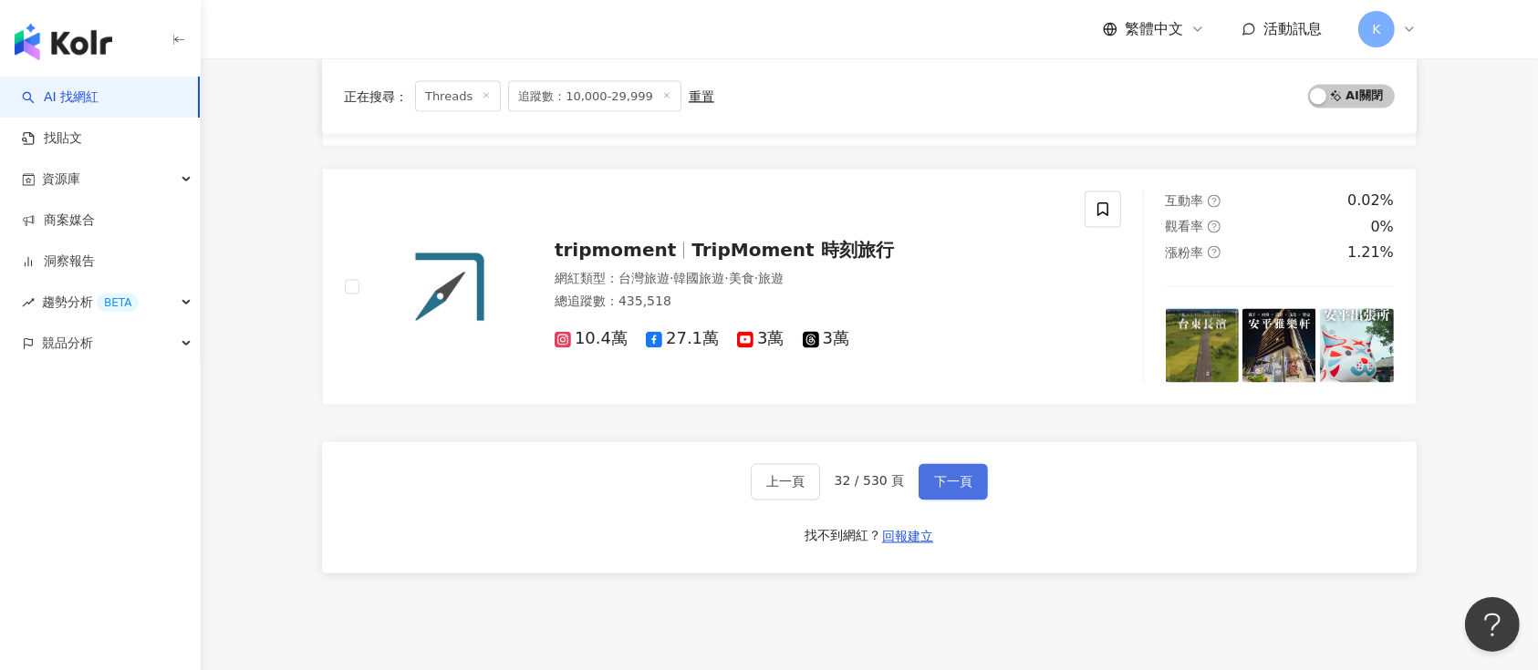
click at [956, 468] on button "下一頁" at bounding box center [953, 482] width 69 height 36
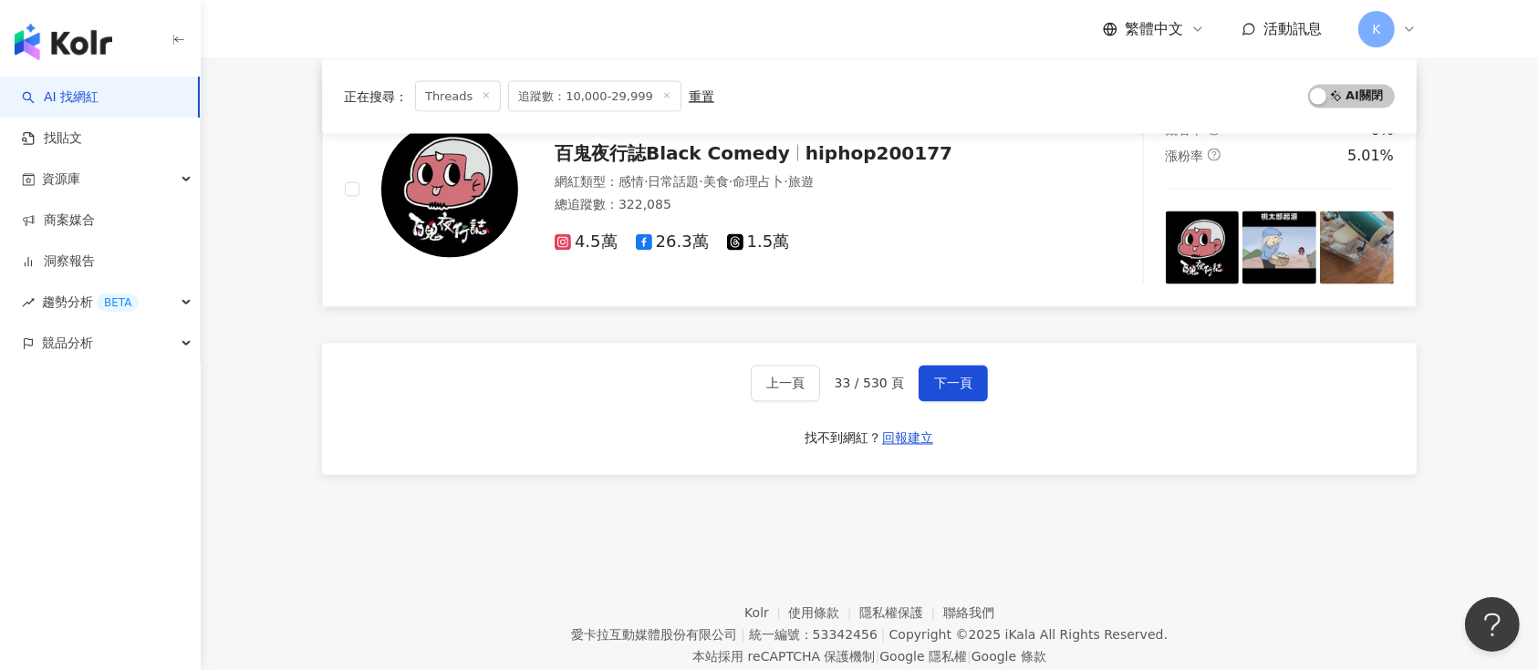
scroll to position [3162, 0]
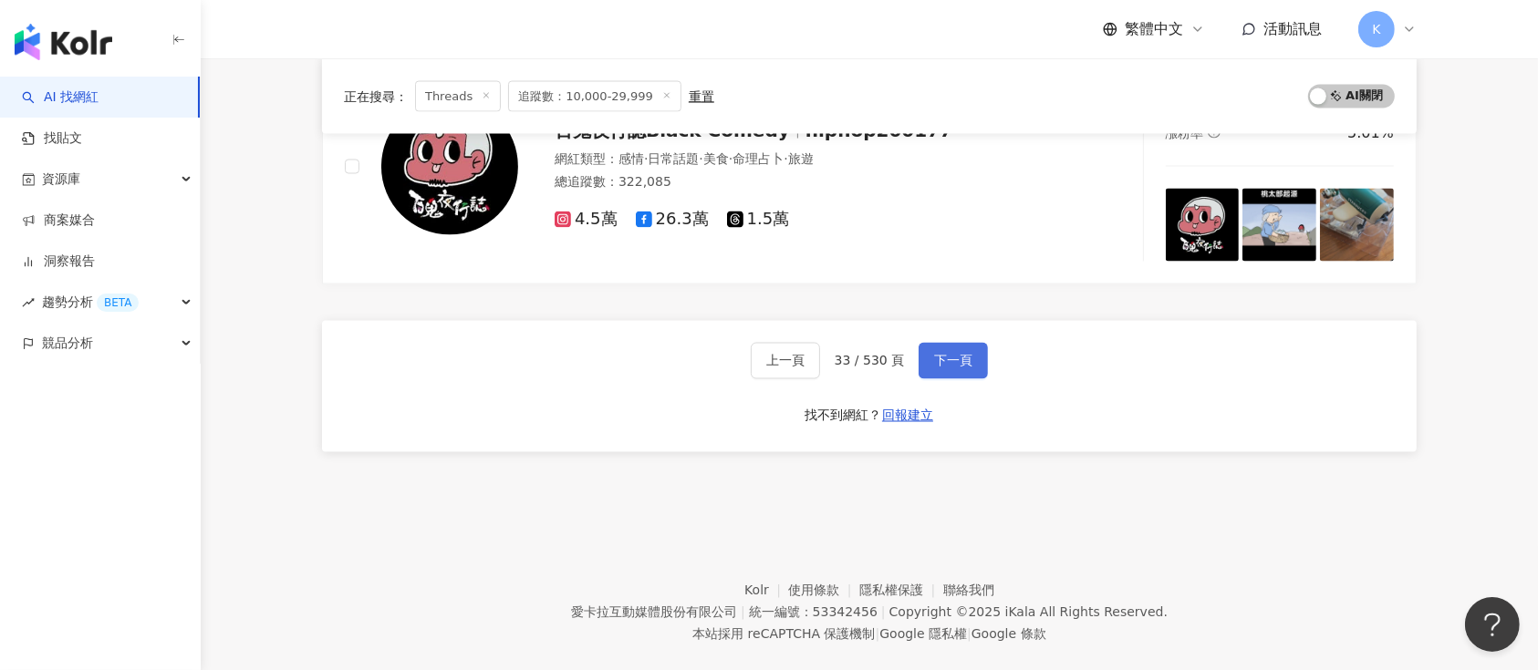
click at [921, 351] on button "下一頁" at bounding box center [953, 361] width 69 height 36
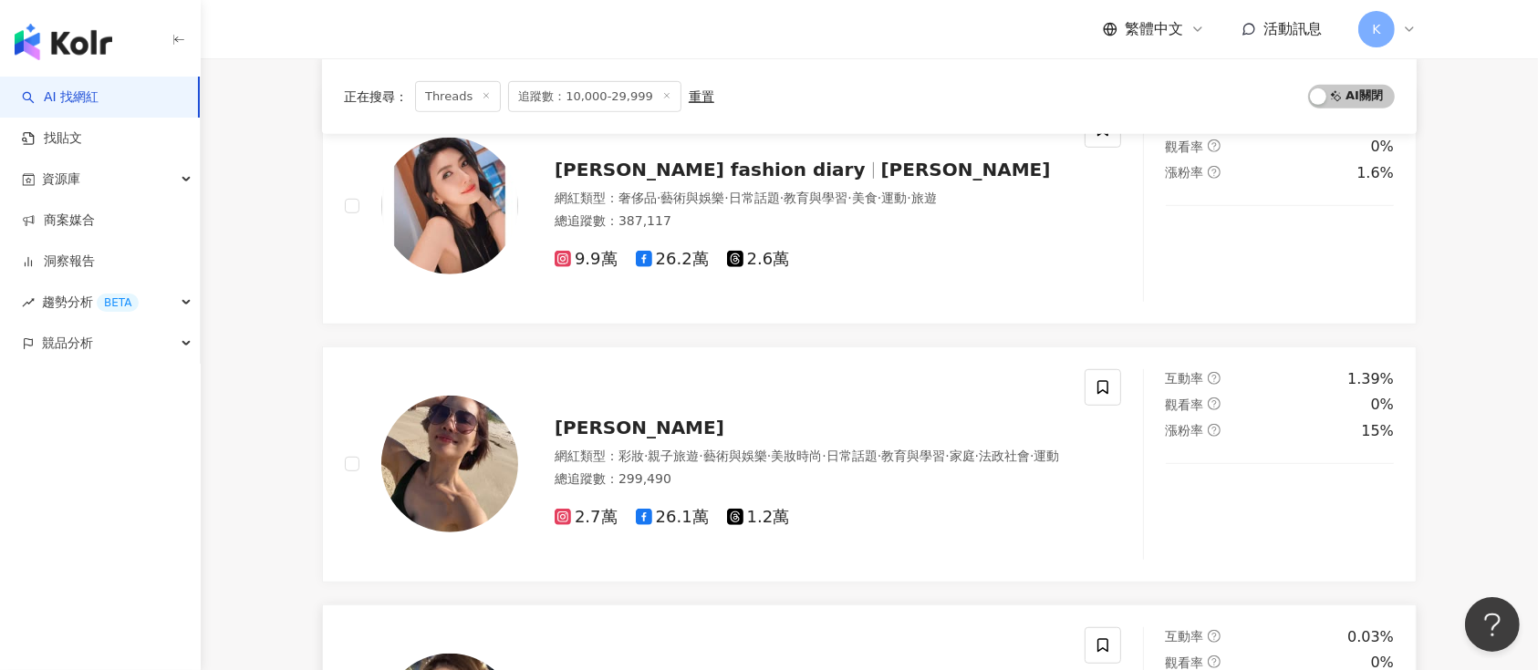
scroll to position [920, 0]
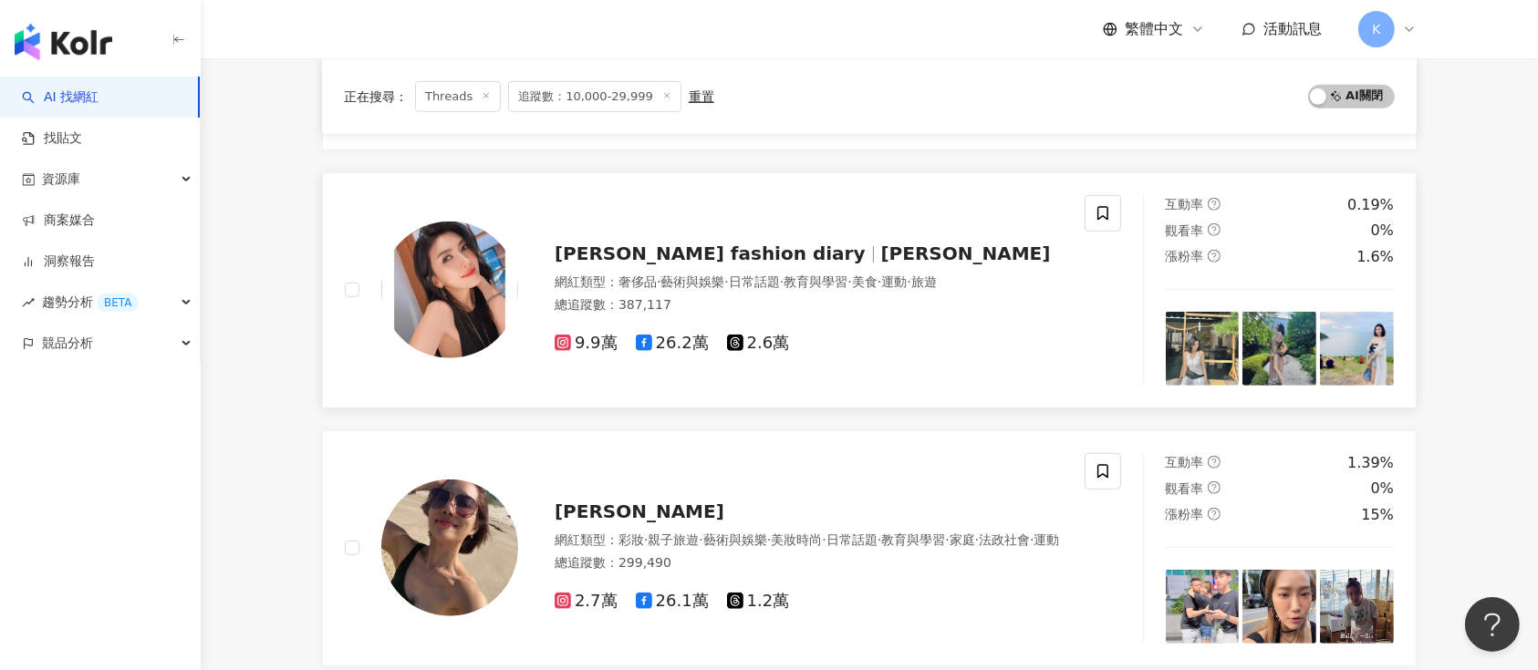
click at [669, 247] on span "[PERSON_NAME] fashion diary" at bounding box center [710, 254] width 311 height 22
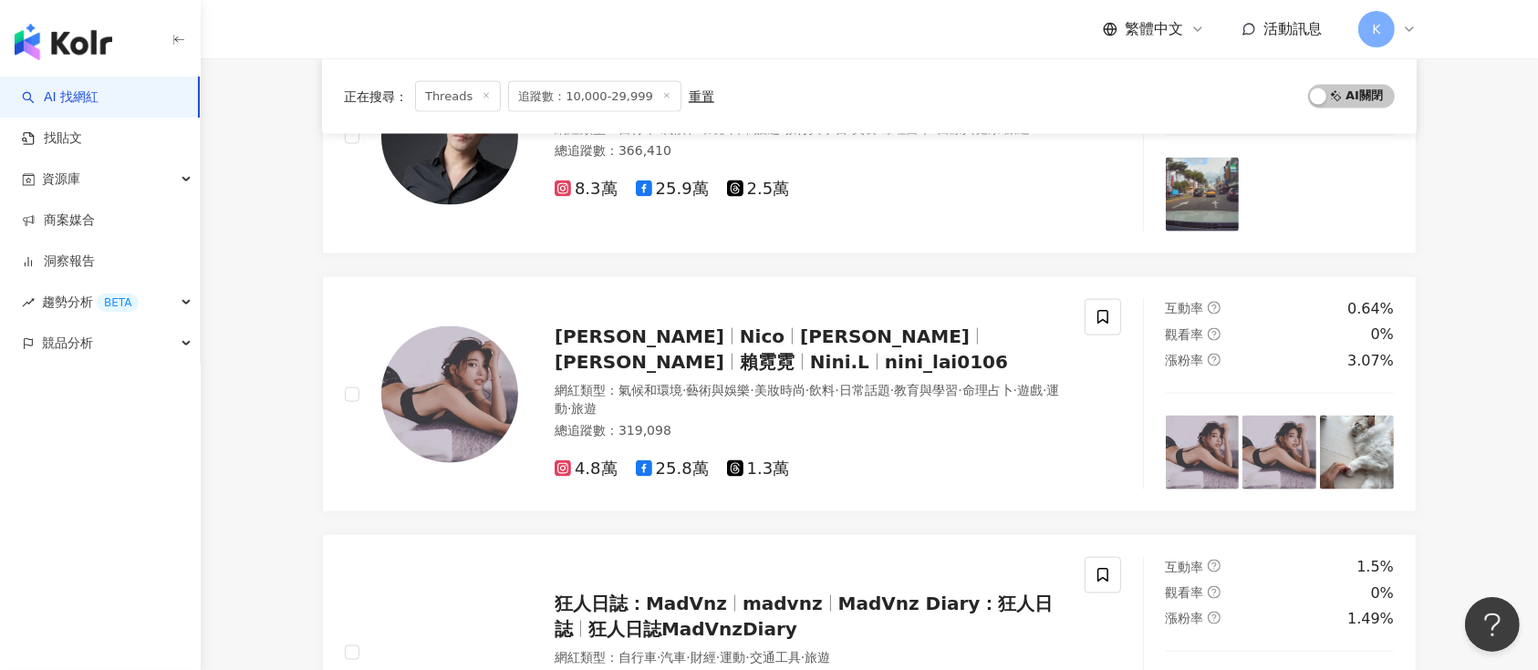
scroll to position [2866, 0]
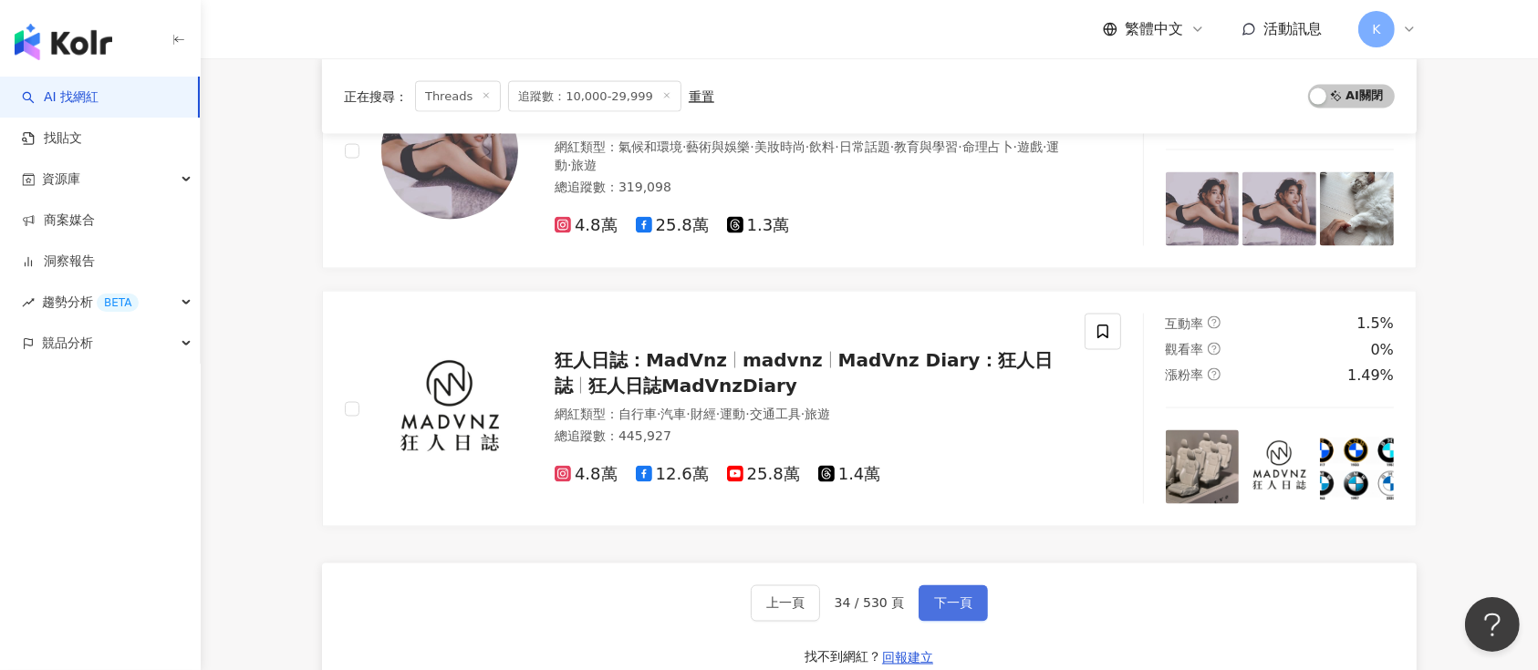
click at [956, 597] on span "下一頁" at bounding box center [953, 604] width 38 height 15
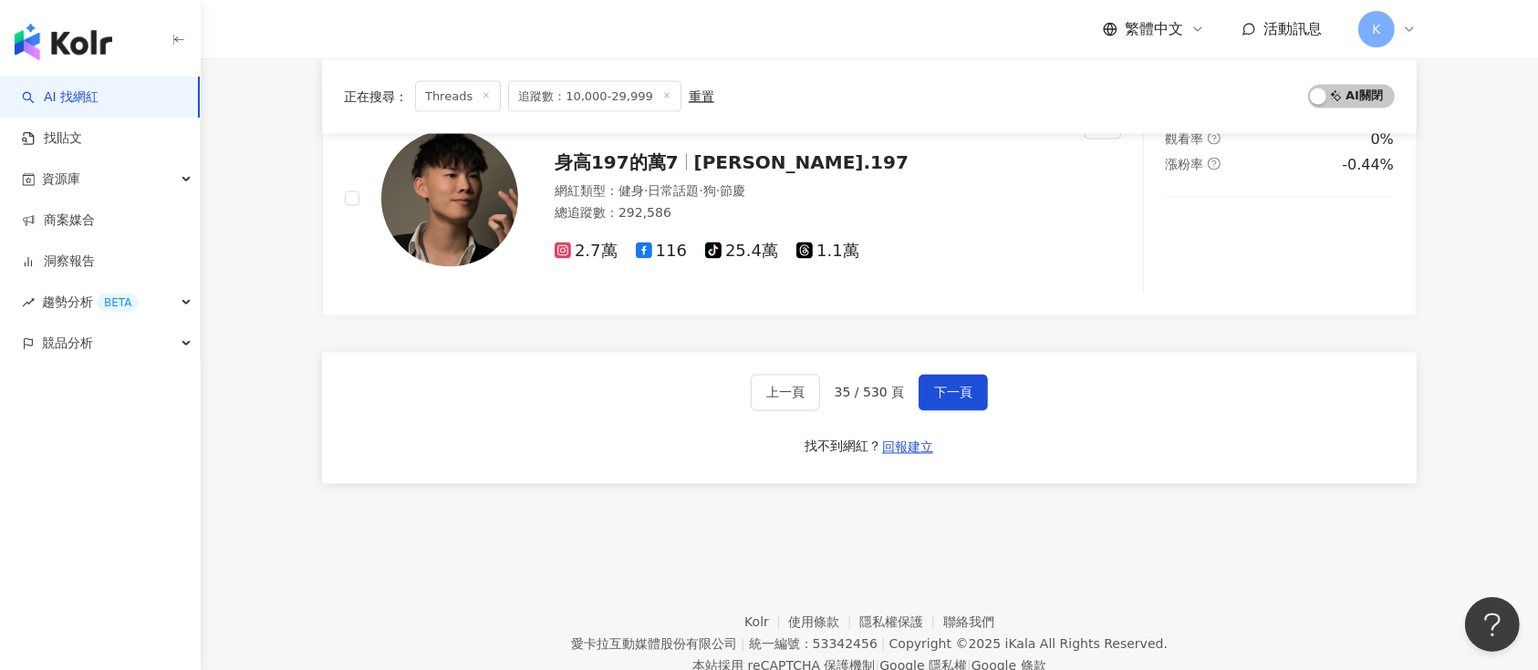
scroll to position [3135, 0]
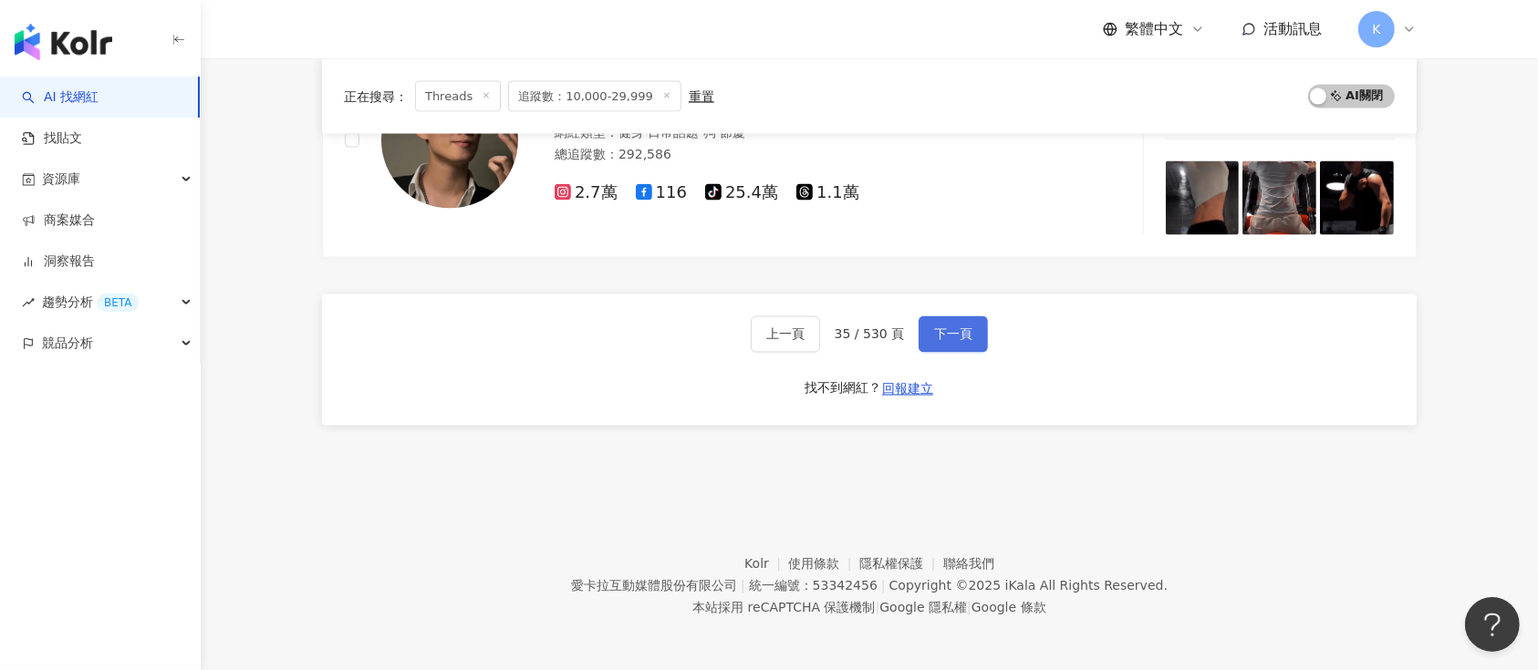
click at [956, 328] on span "下一頁" at bounding box center [953, 334] width 38 height 15
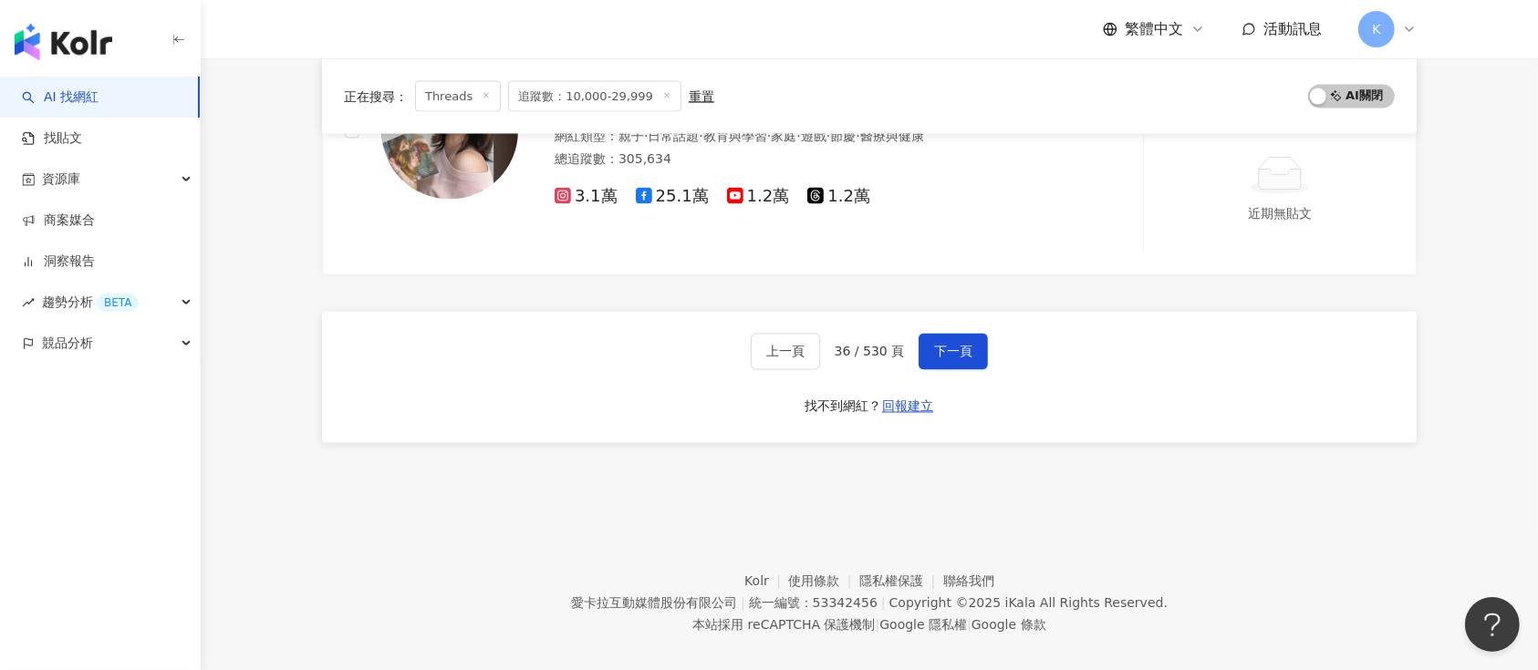
scroll to position [3188, 0]
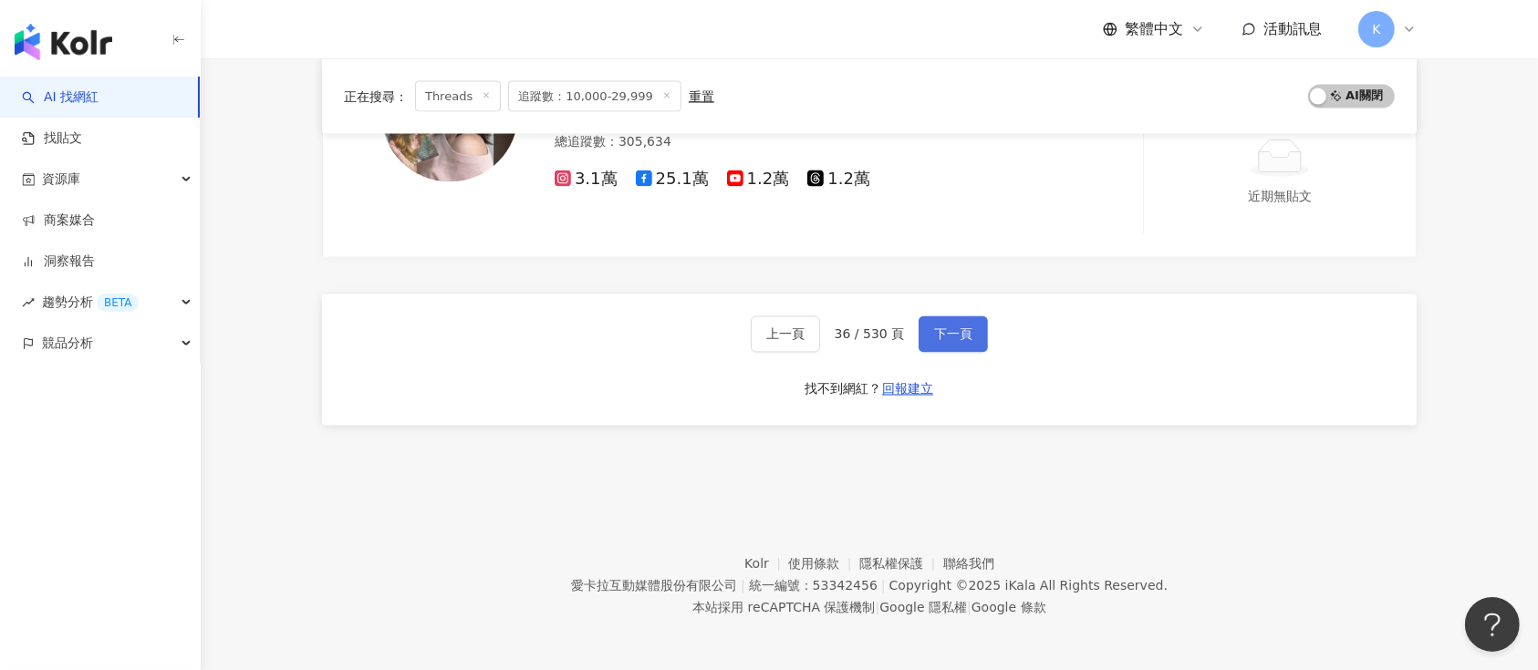
click at [968, 335] on span "下一頁" at bounding box center [953, 334] width 38 height 15
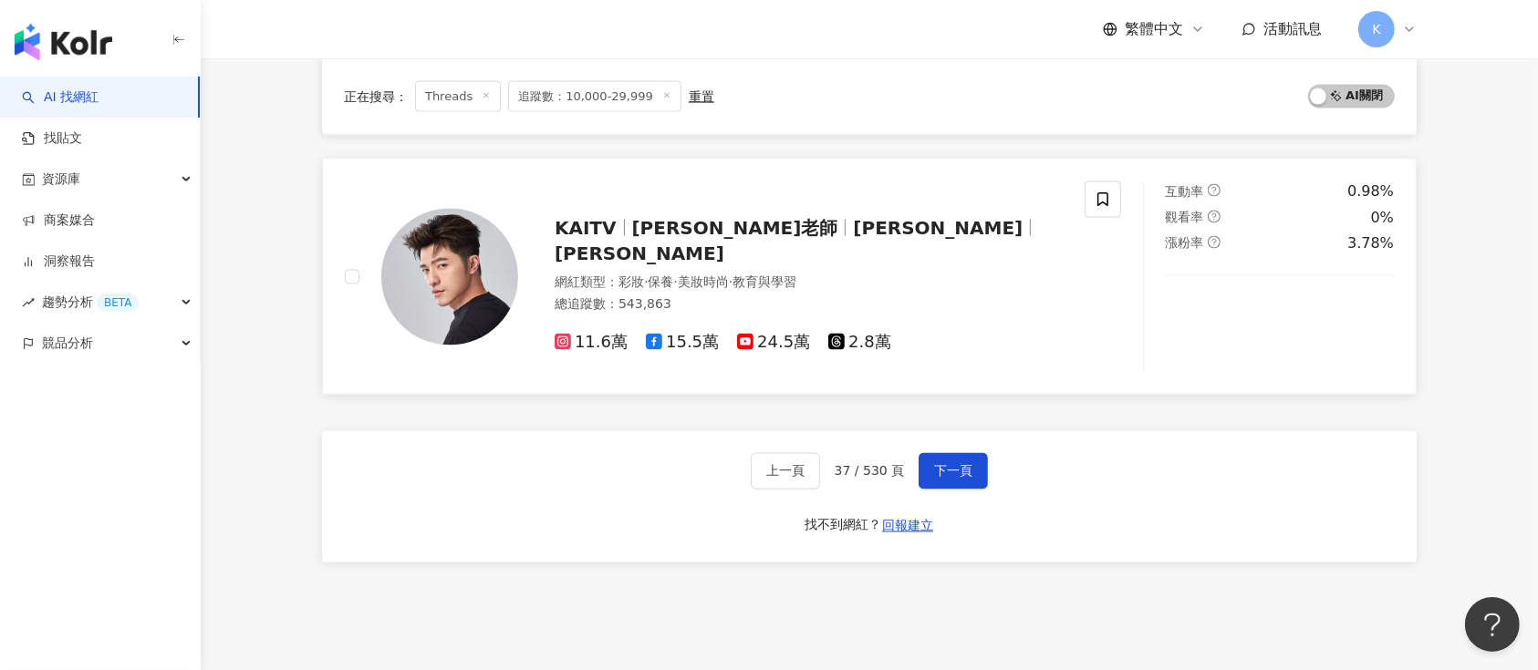
scroll to position [3040, 0]
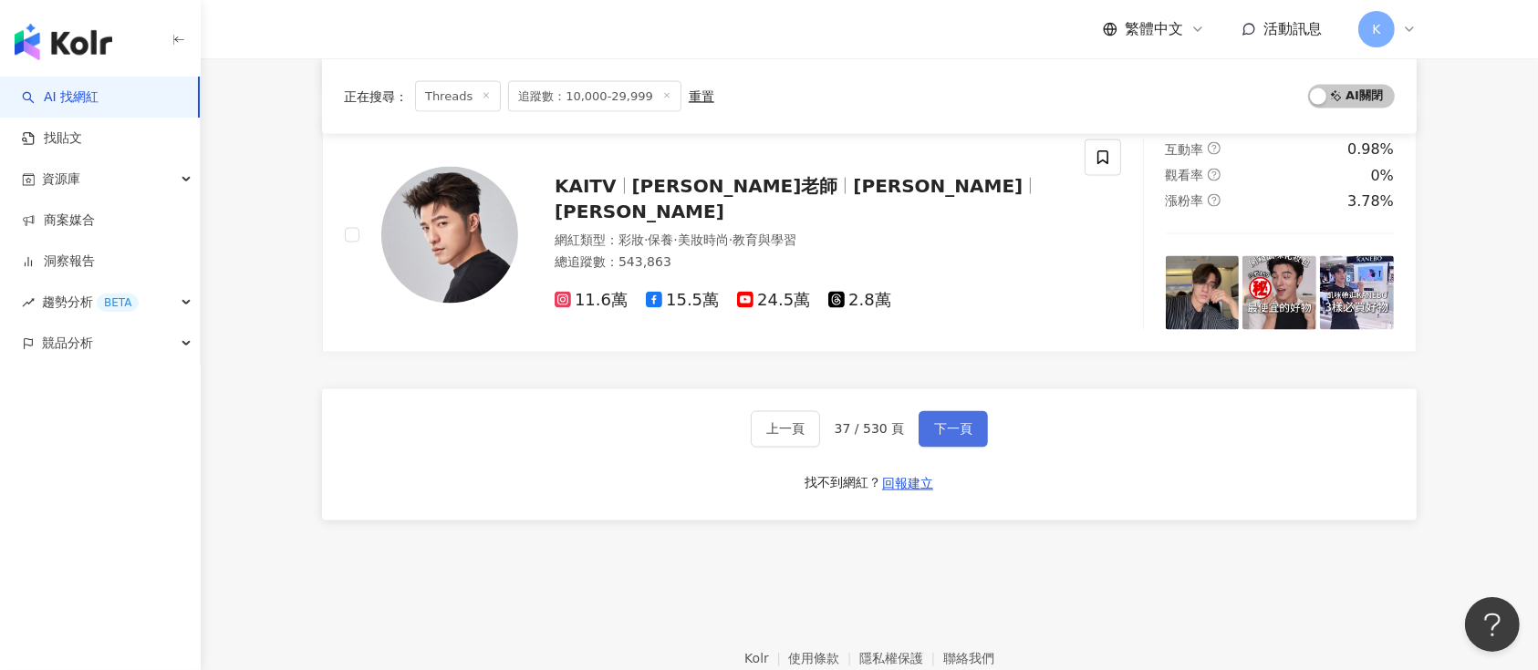
click at [971, 419] on button "下一頁" at bounding box center [953, 429] width 69 height 36
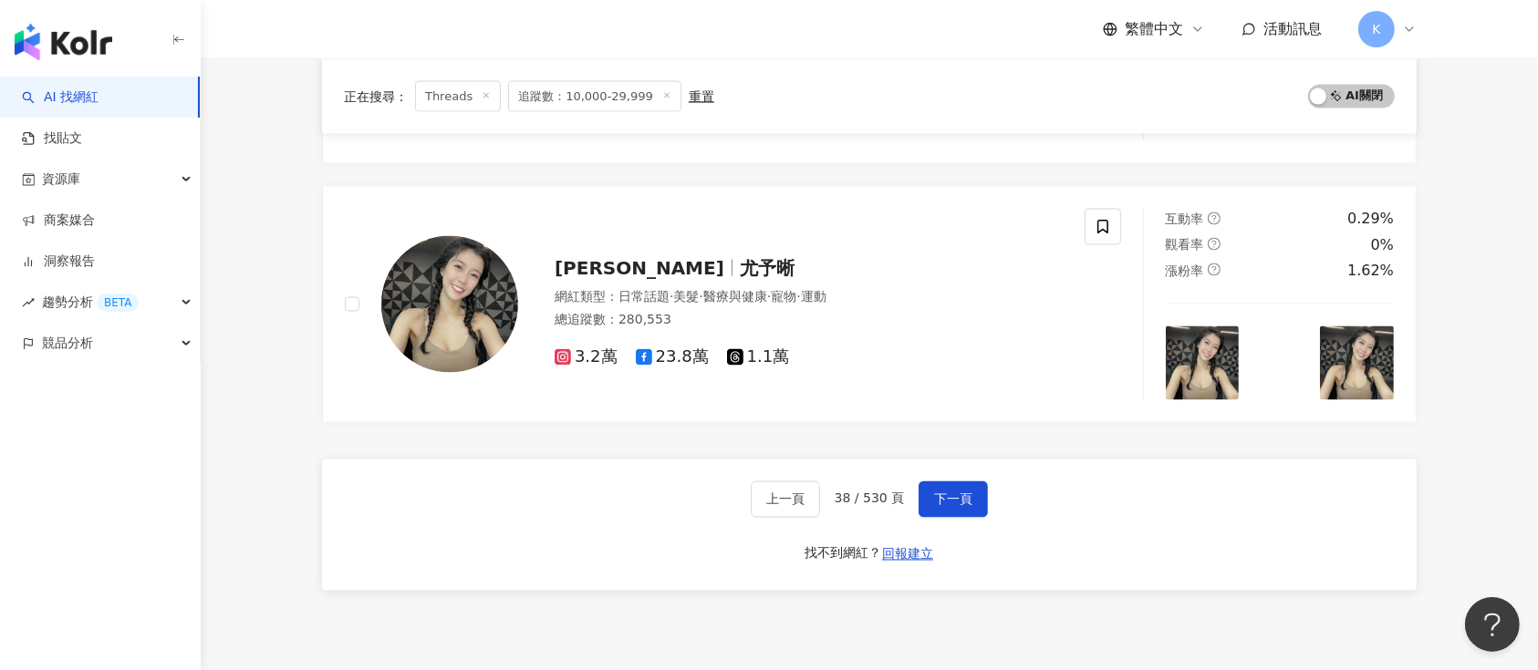
scroll to position [3241, 0]
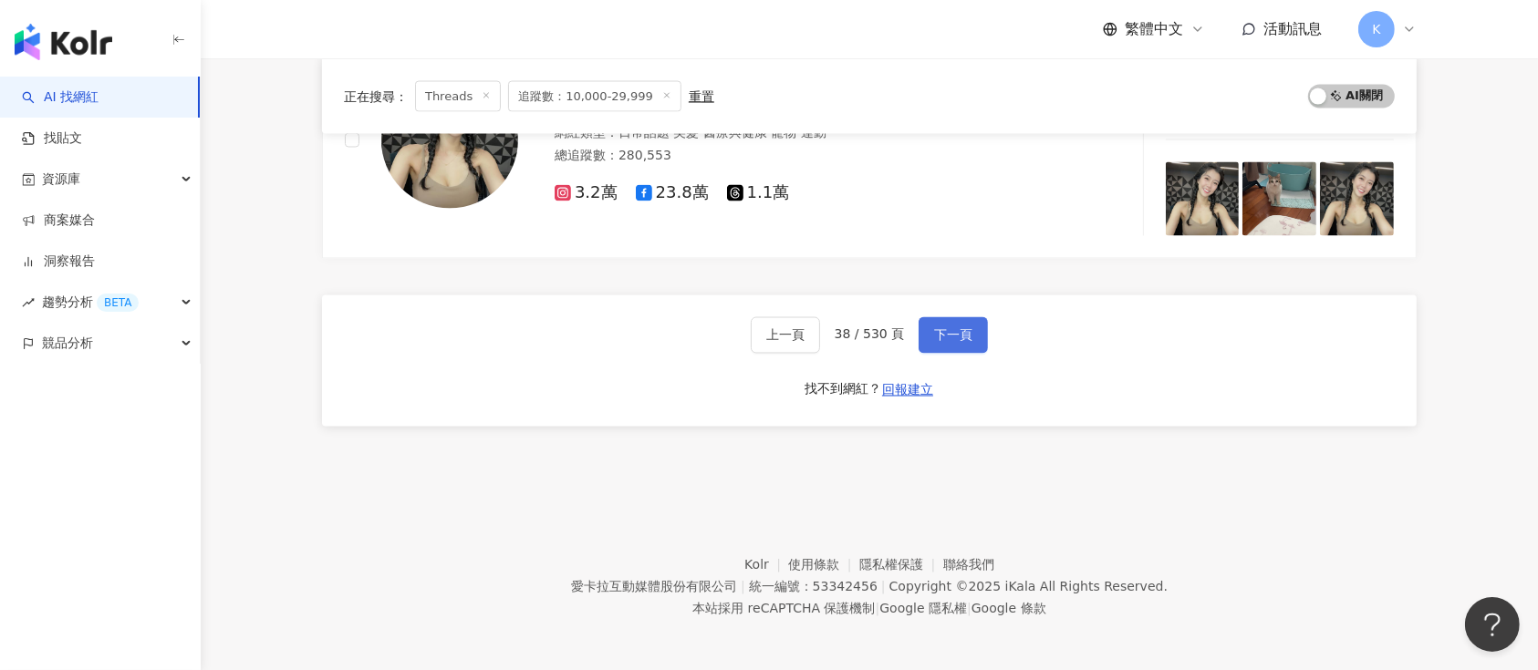
click at [956, 340] on button "下一頁" at bounding box center [953, 335] width 69 height 36
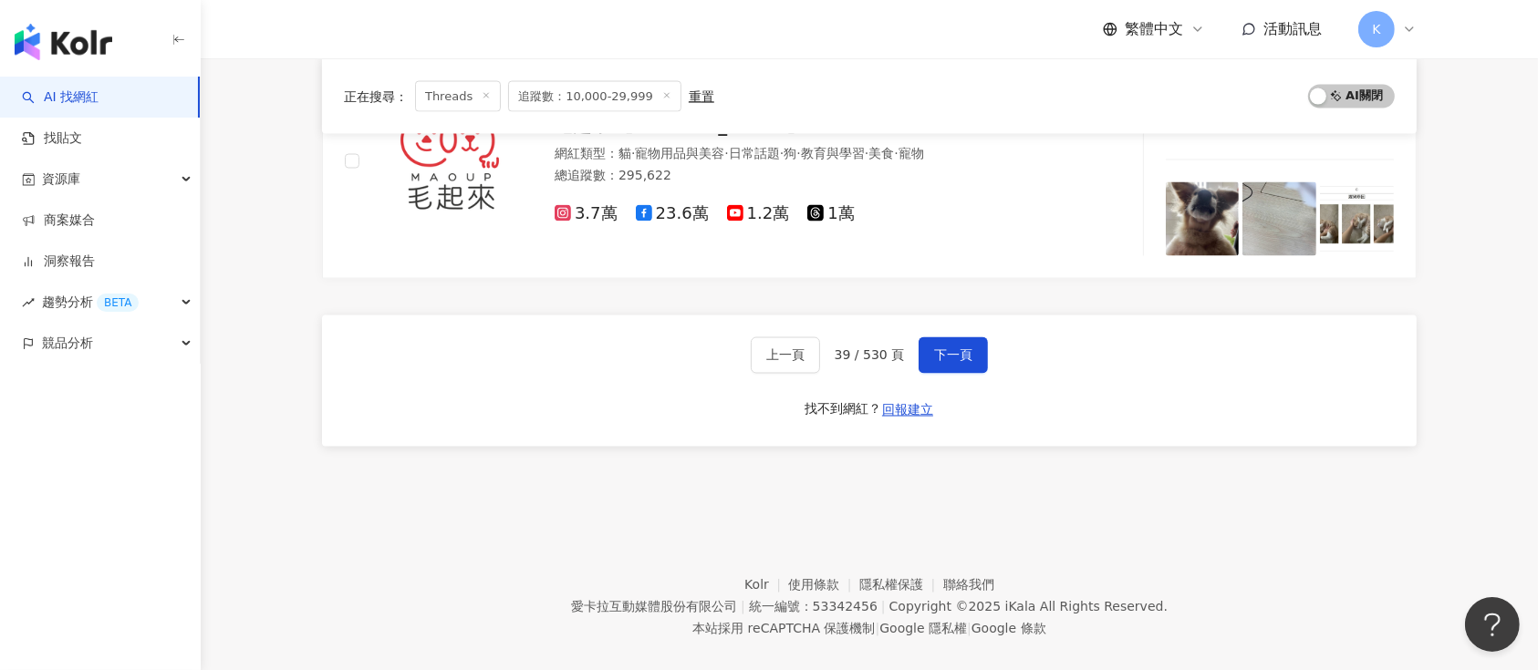
scroll to position [3135, 0]
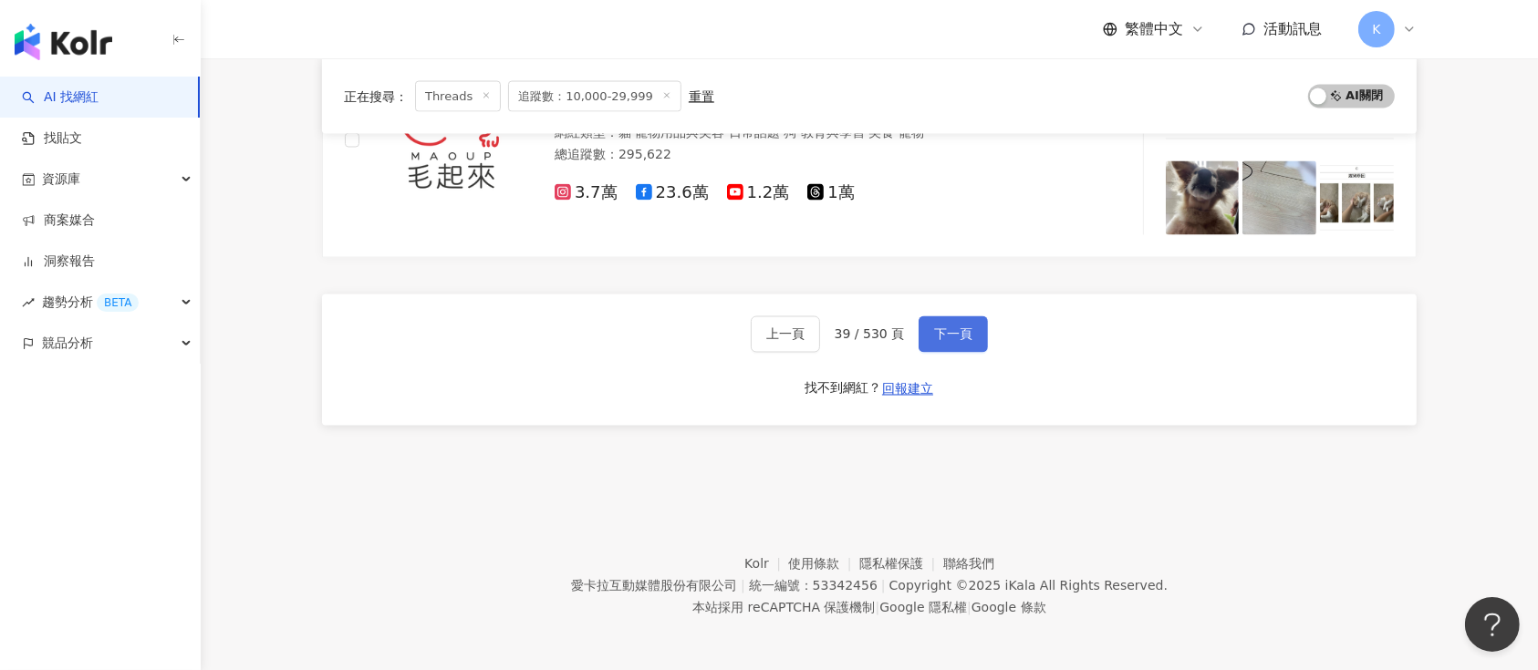
click at [939, 327] on span "下一頁" at bounding box center [953, 334] width 38 height 15
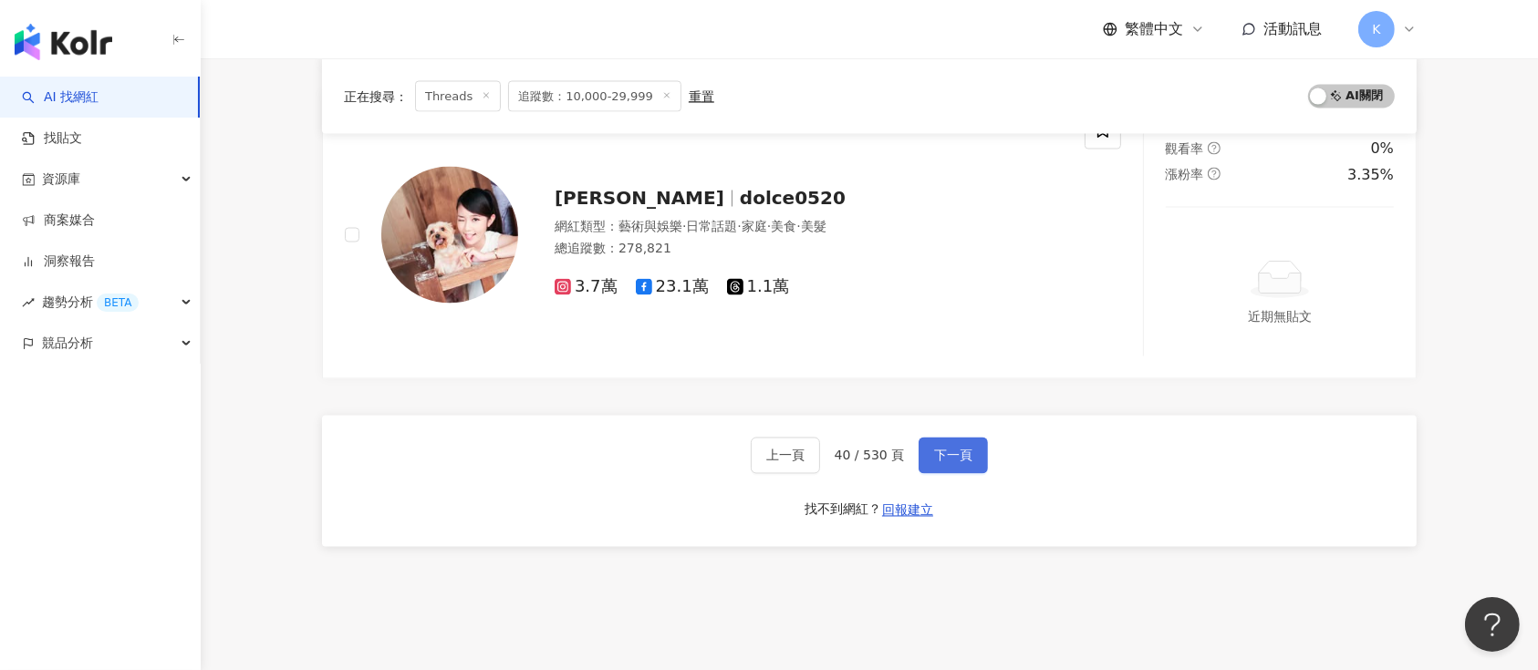
scroll to position [3396, 0]
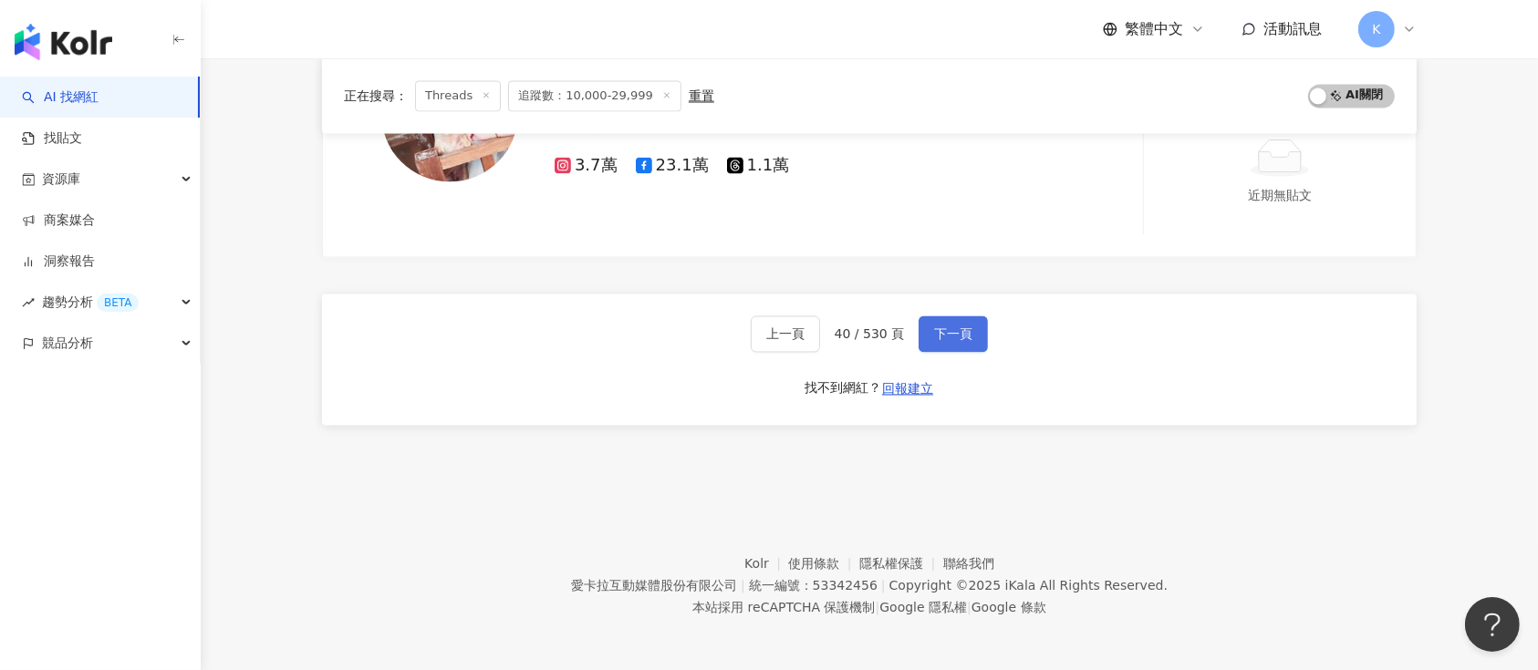
click at [971, 339] on button "下一頁" at bounding box center [953, 335] width 69 height 36
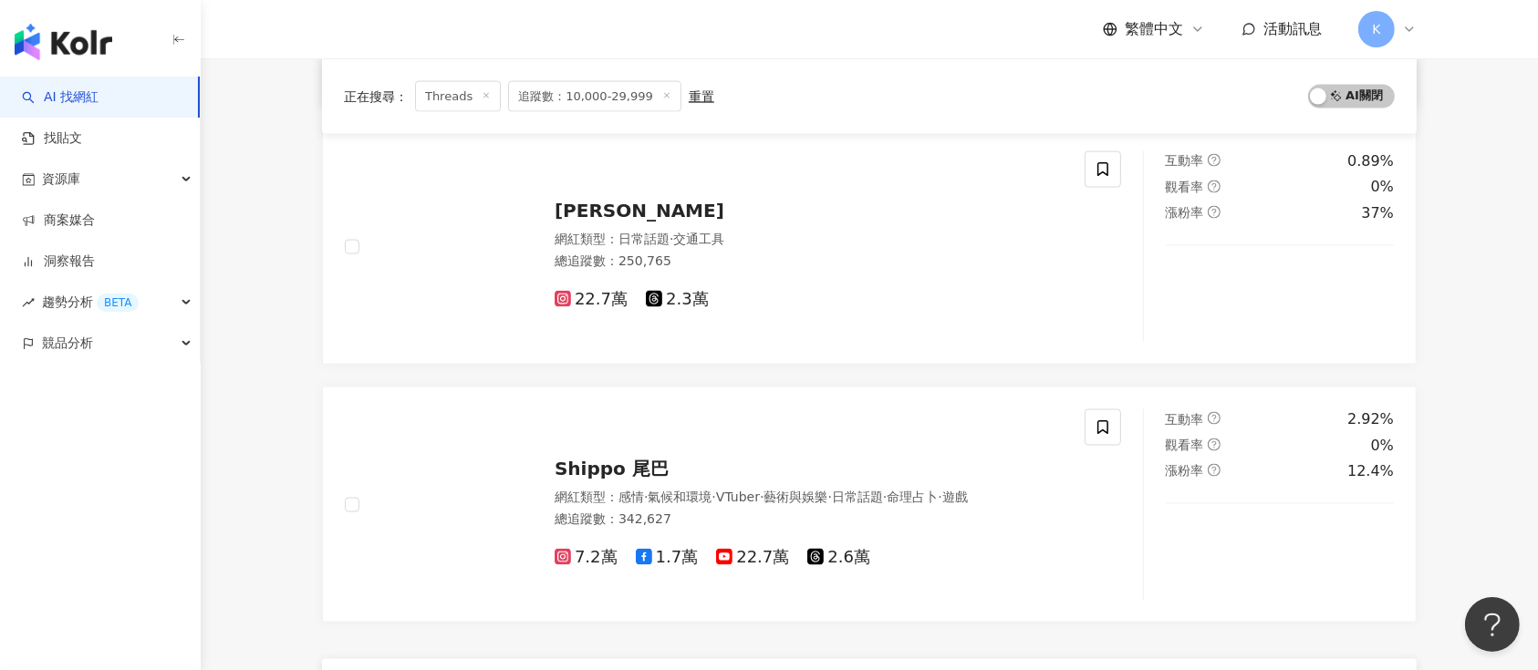
scroll to position [3135, 0]
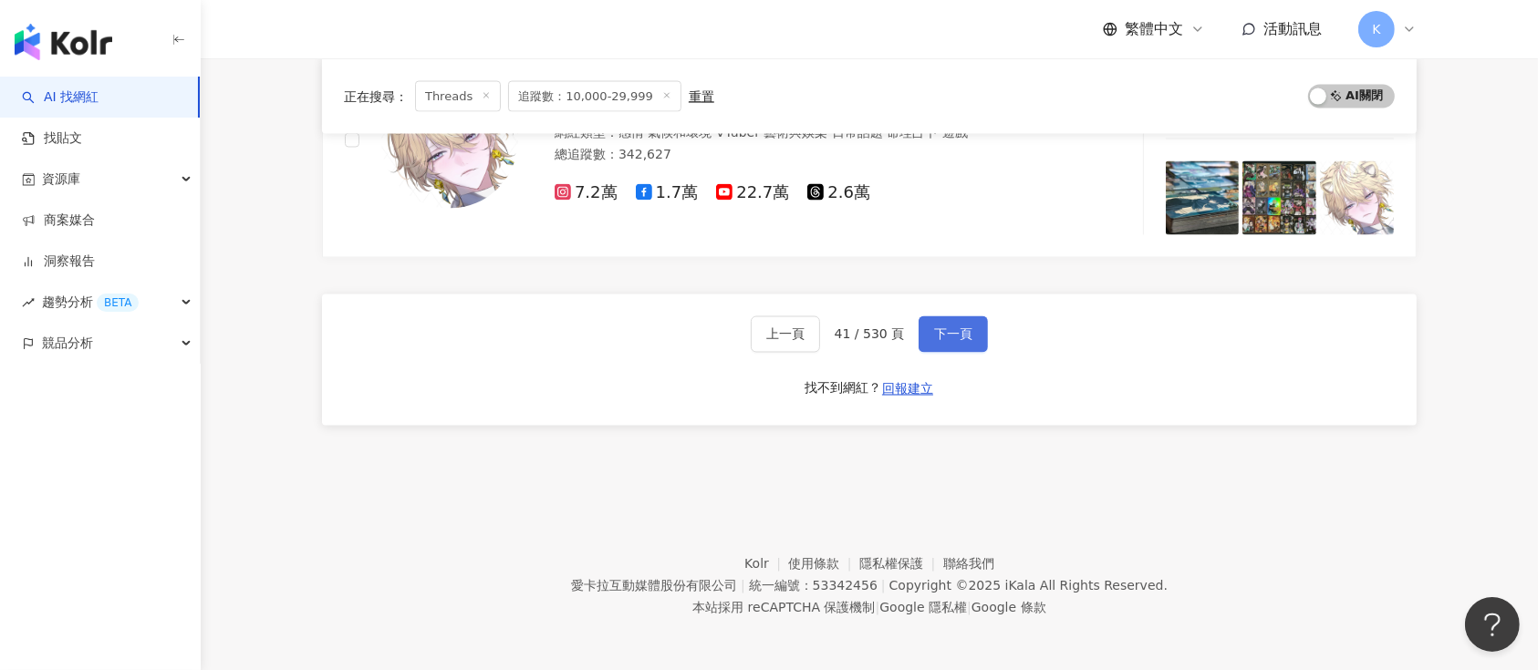
click at [946, 327] on span "下一頁" at bounding box center [953, 334] width 38 height 15
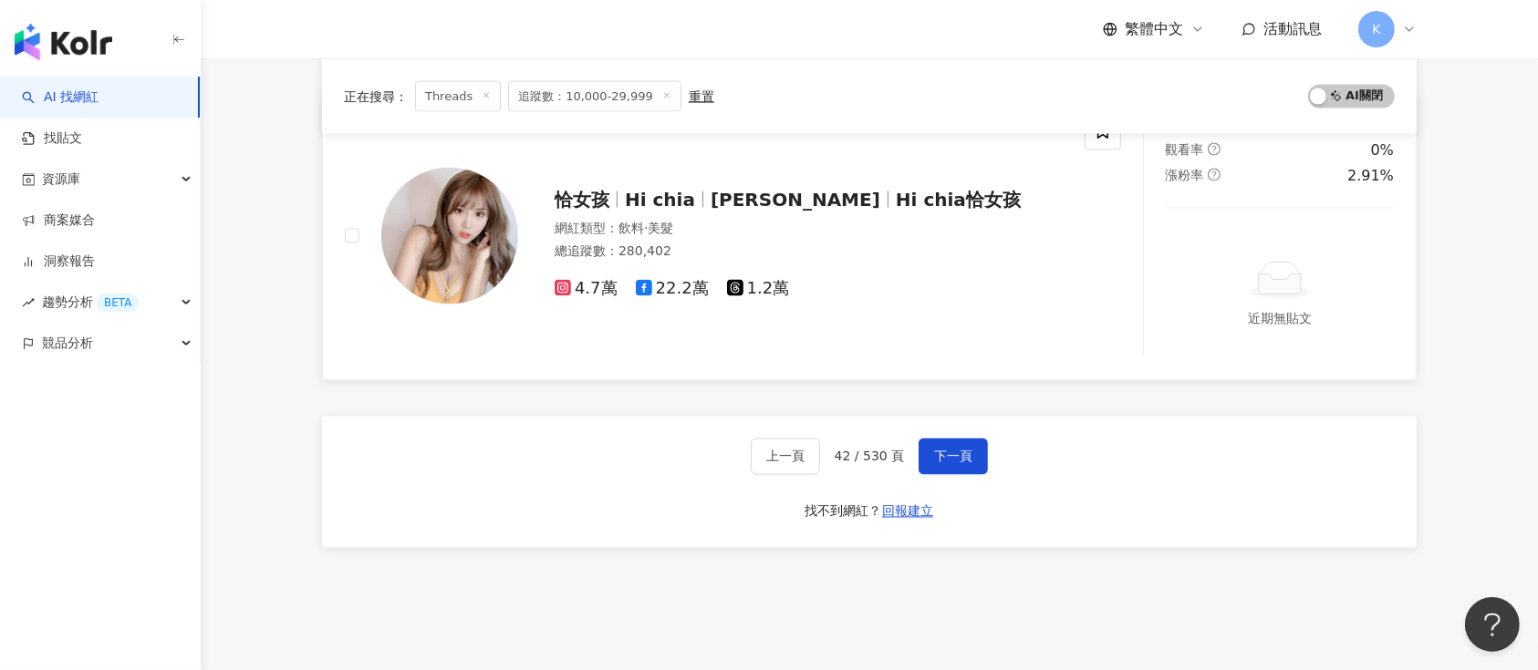
scroll to position [2945, 0]
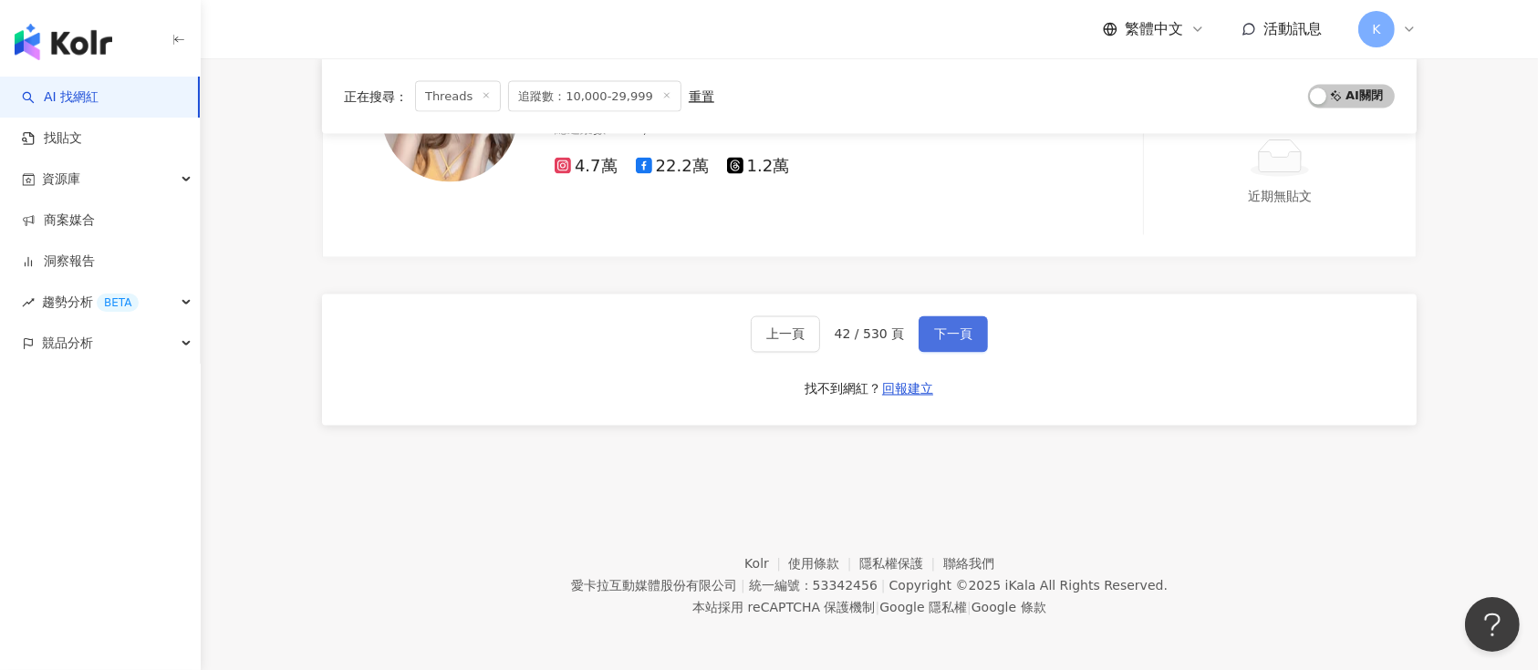
click at [953, 331] on span "下一頁" at bounding box center [953, 334] width 38 height 15
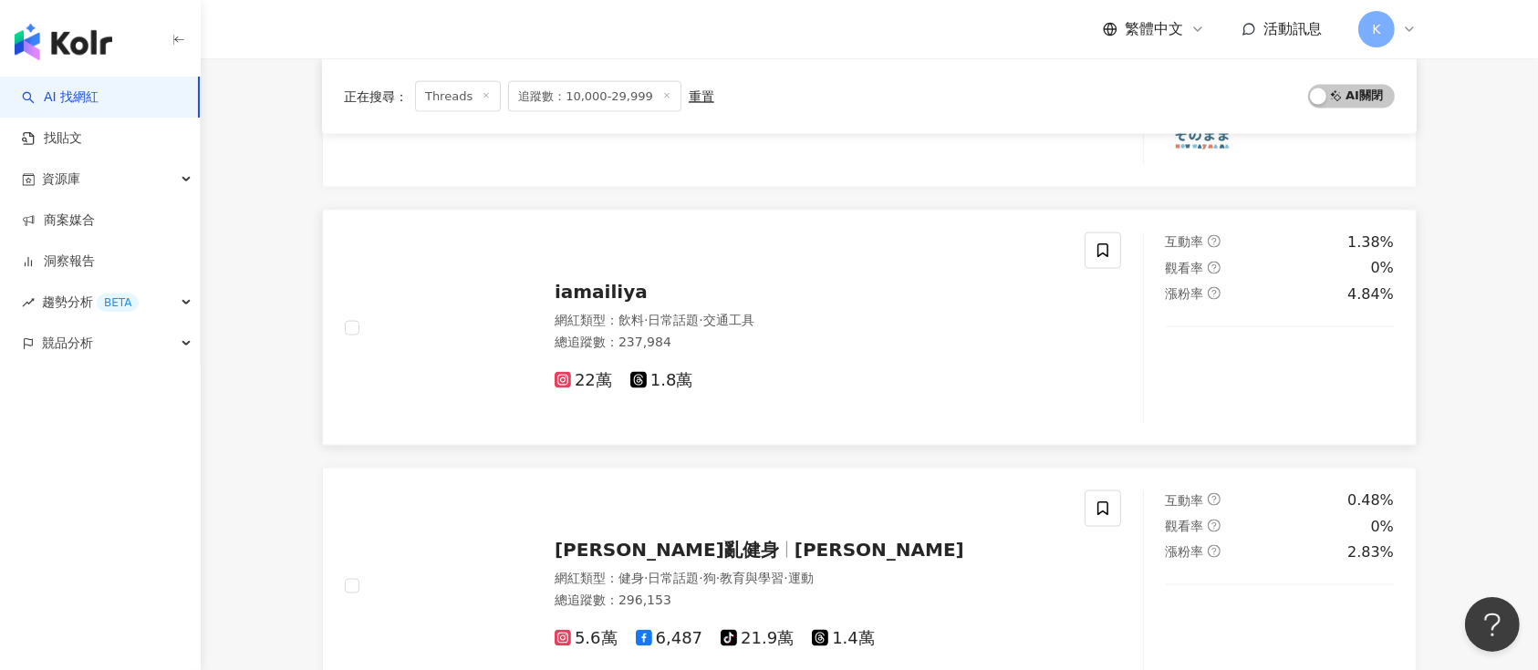
scroll to position [2527, 0]
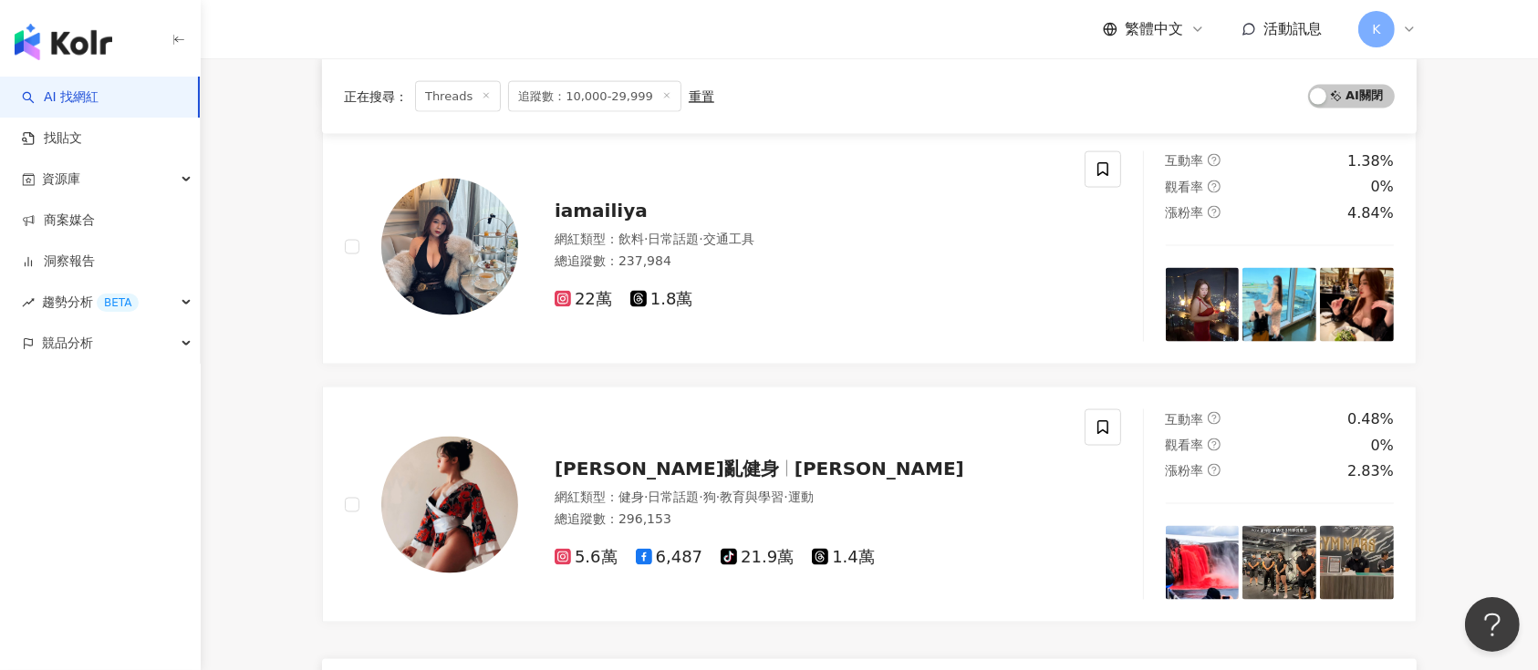
scroll to position [2892, 0]
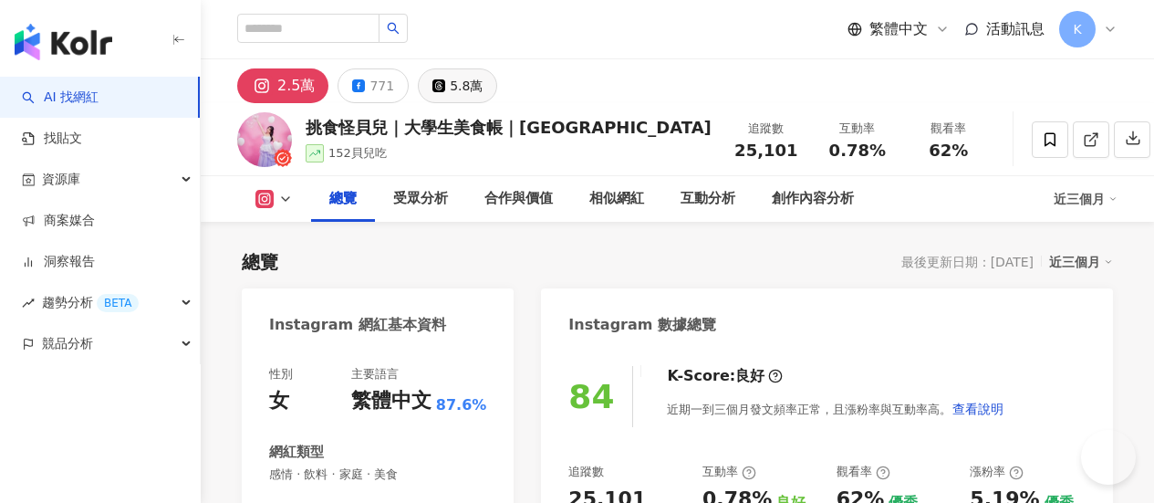
click at [483, 81] on div "5.8萬" at bounding box center [466, 86] width 33 height 26
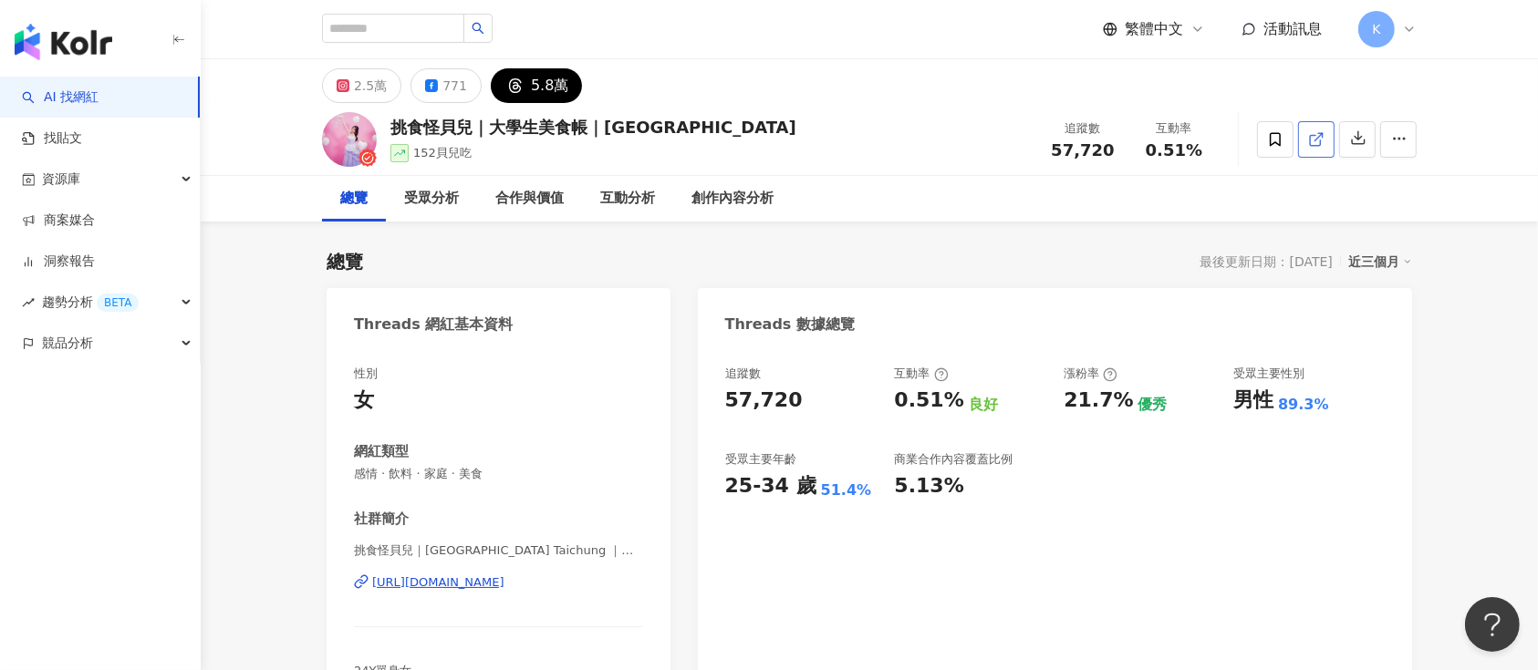
click at [1153, 131] on icon at bounding box center [1316, 139] width 16 height 16
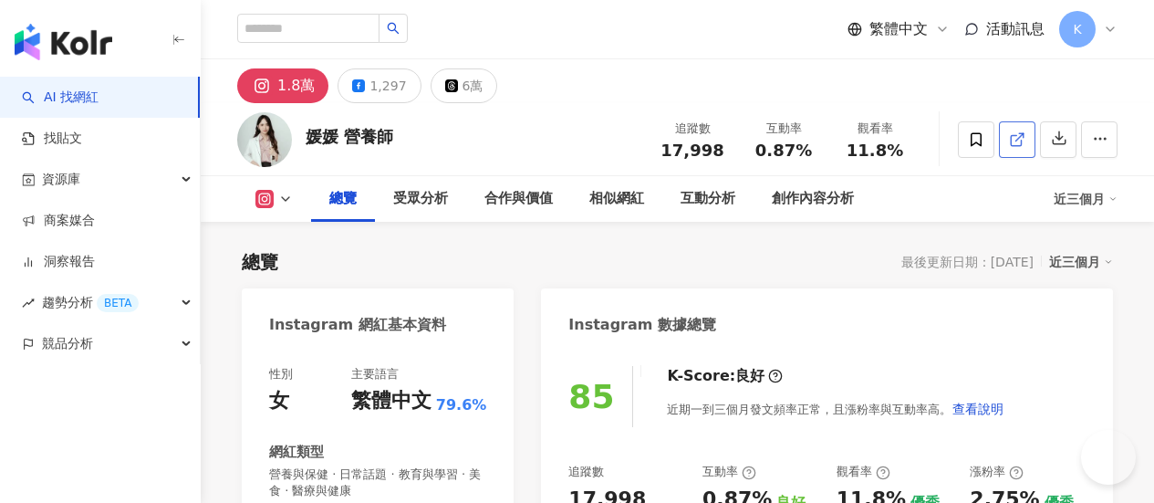
click at [1024, 133] on polyline at bounding box center [1021, 135] width 5 height 5
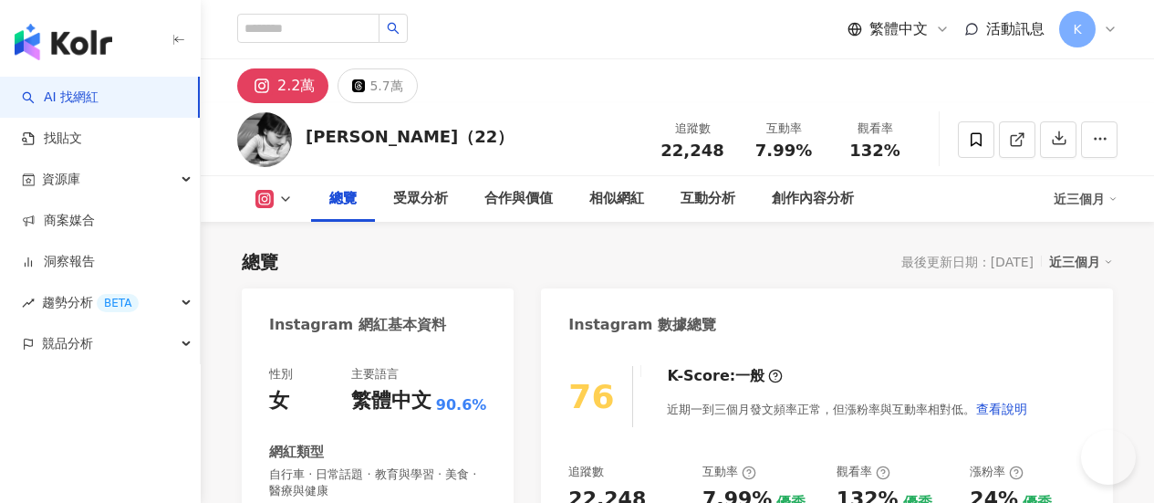
click at [402, 79] on div "5.7萬" at bounding box center [385, 86] width 33 height 26
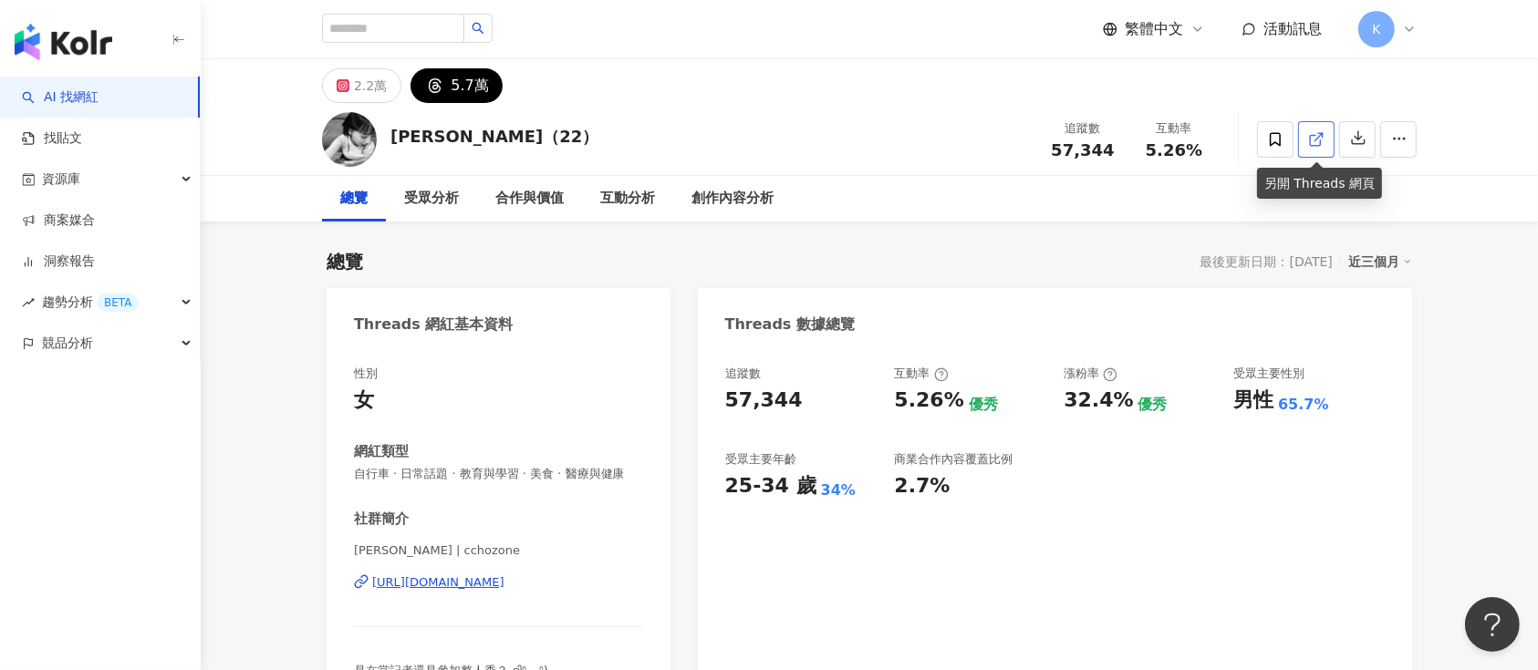
click at [1153, 140] on icon at bounding box center [1316, 139] width 16 height 16
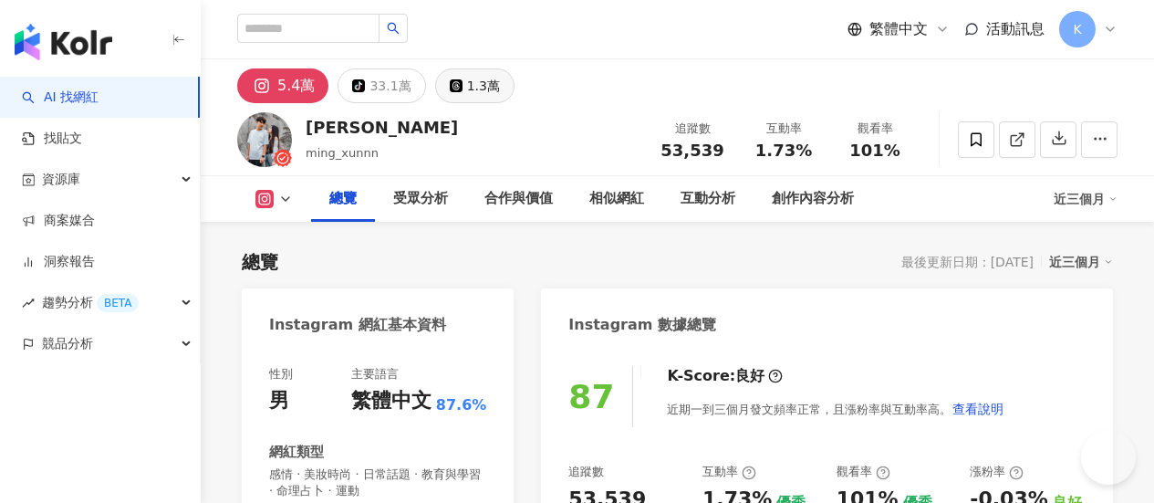
click at [462, 79] on icon at bounding box center [456, 85] width 13 height 13
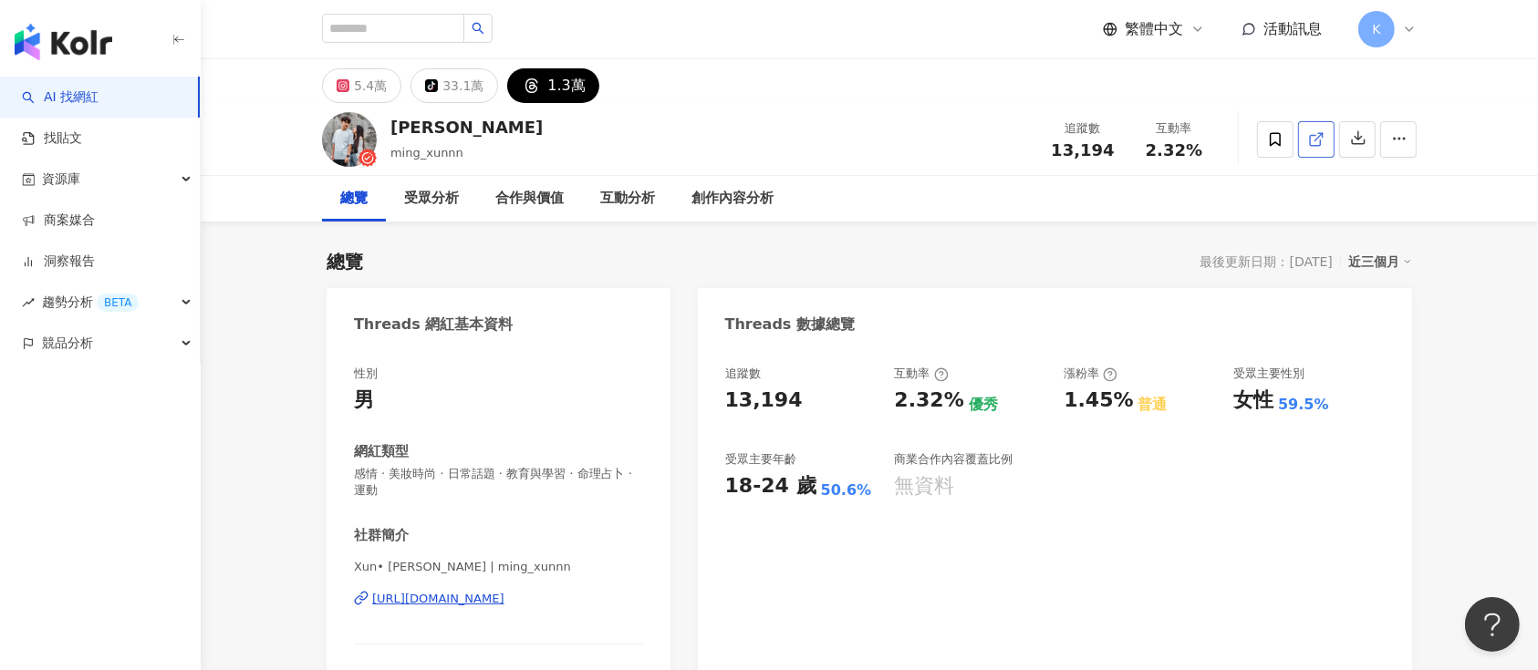
click at [1153, 131] on icon at bounding box center [1316, 139] width 16 height 16
click at [1153, 136] on icon at bounding box center [1316, 139] width 16 height 16
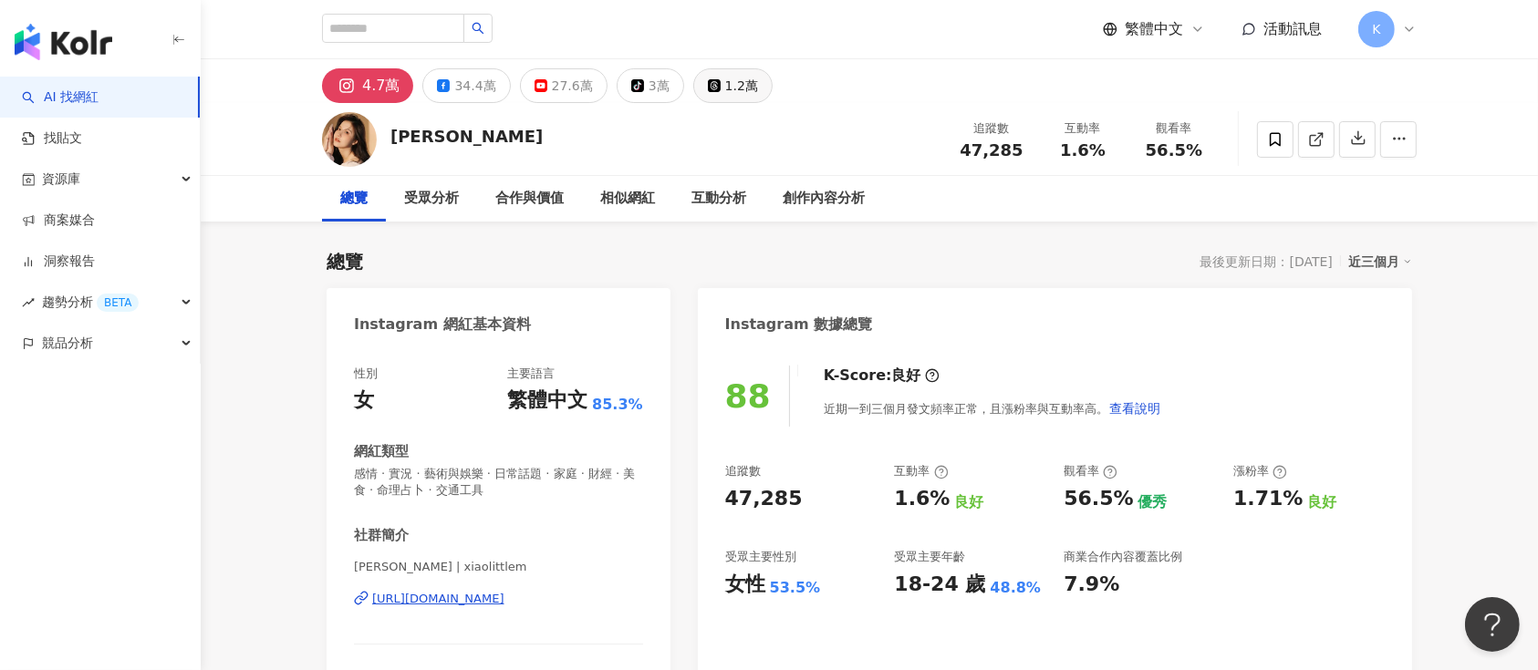
click at [725, 86] on div "1.2萬" at bounding box center [741, 86] width 33 height 26
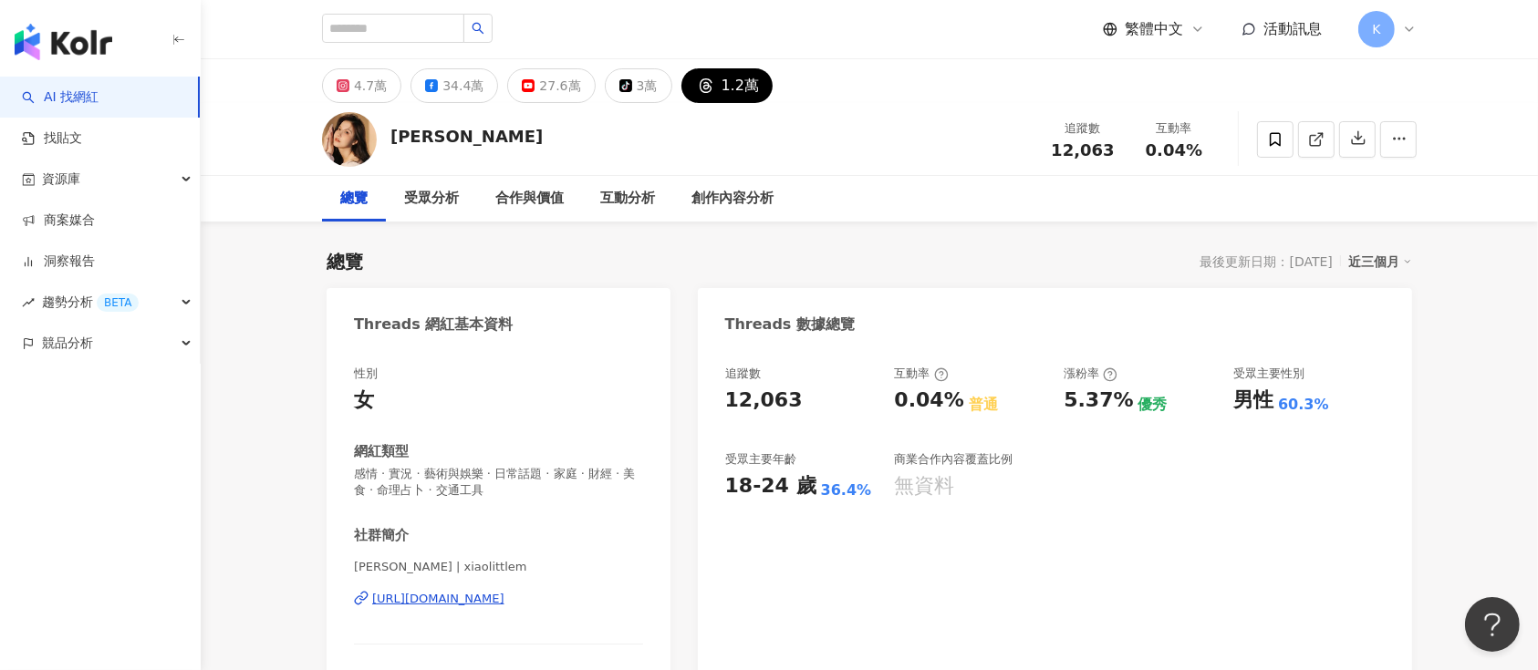
click at [1153, 130] on span at bounding box center [1316, 139] width 16 height 19
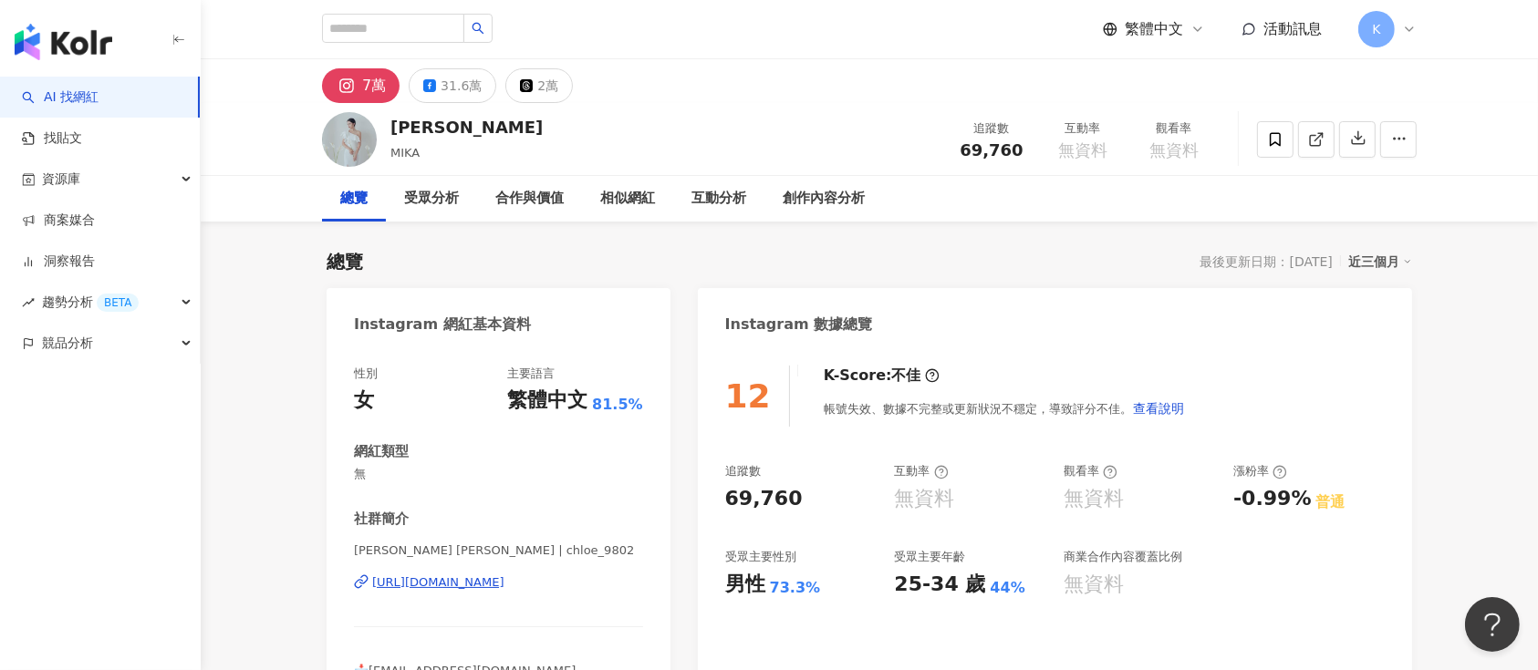
click at [521, 68] on div "7萬 31.6萬 2萬" at bounding box center [870, 81] width 1168 height 44
click at [523, 73] on button "2萬" at bounding box center [539, 85] width 68 height 35
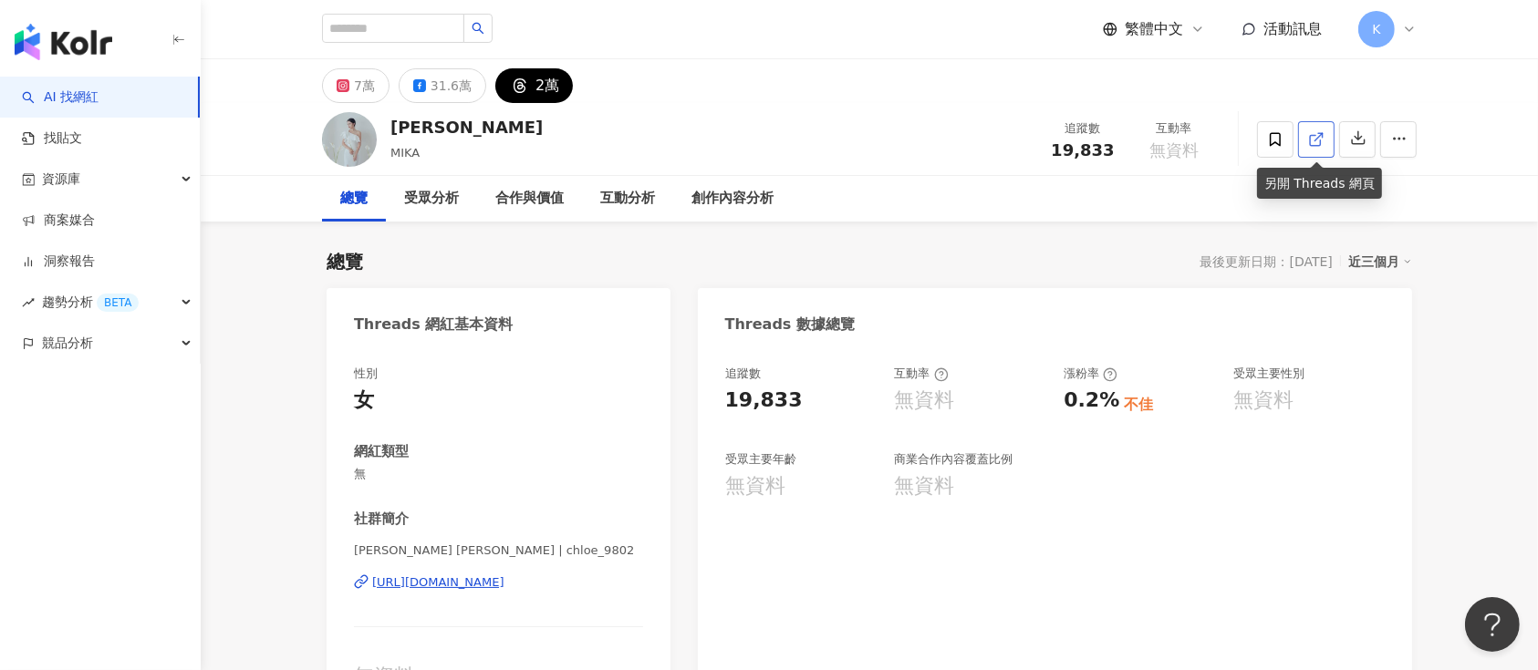
click at [1153, 138] on icon at bounding box center [1316, 139] width 16 height 16
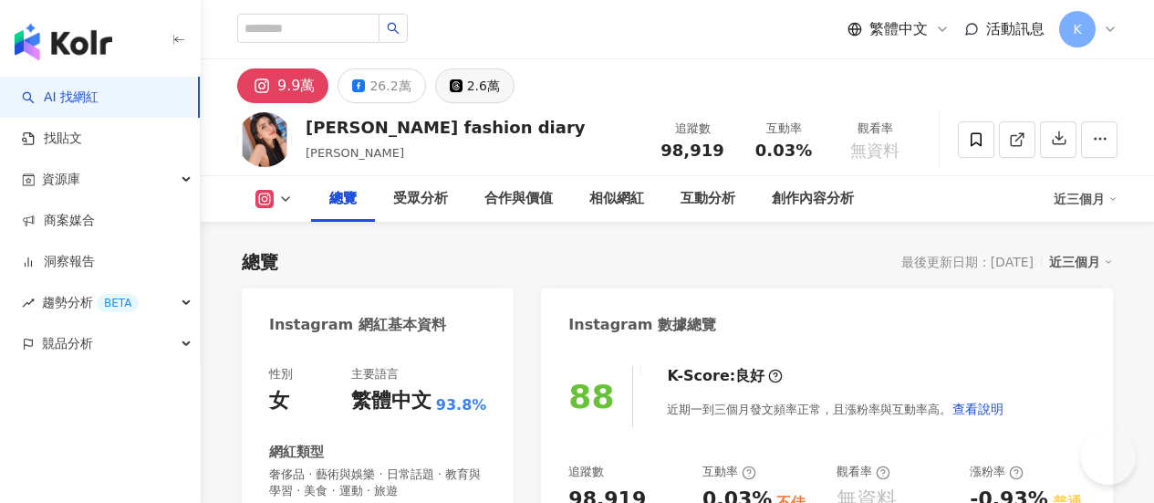
click at [500, 92] on div "2.6萬" at bounding box center [483, 86] width 33 height 26
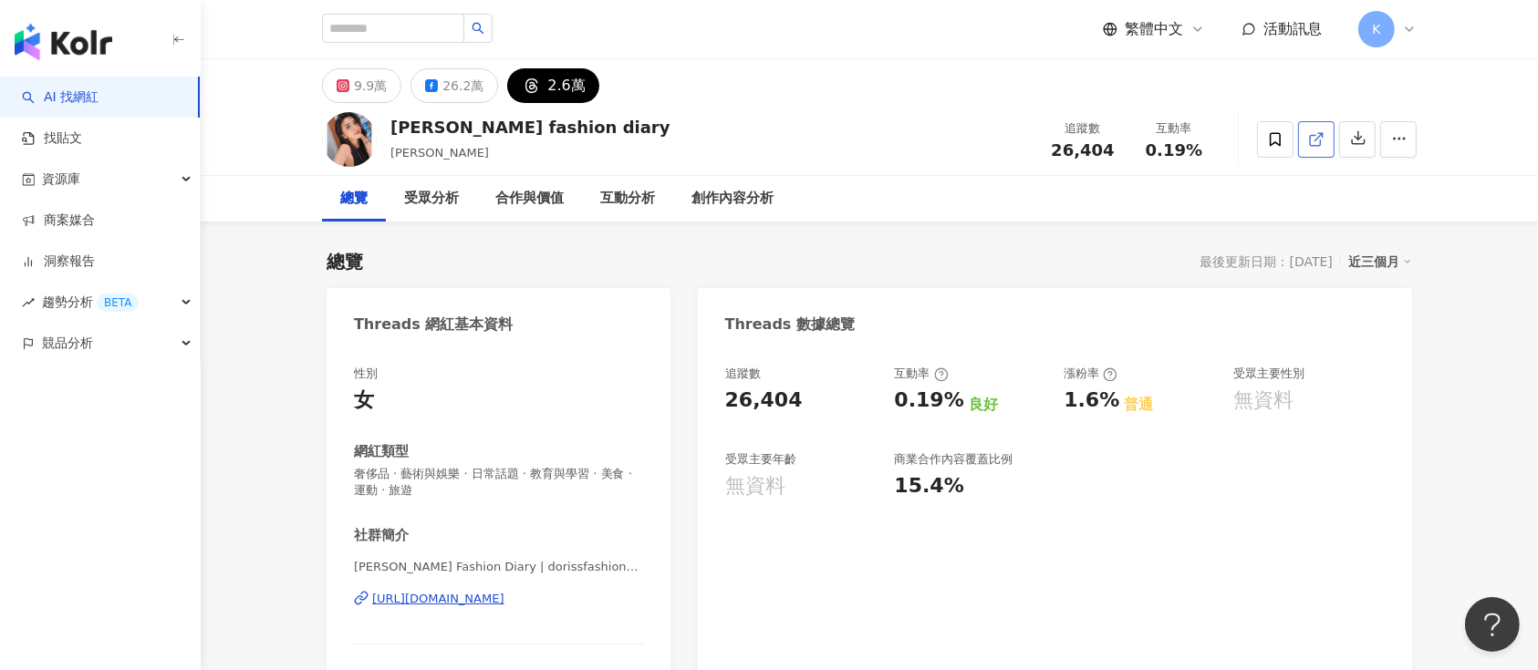
click at [1153, 135] on icon at bounding box center [1316, 139] width 16 height 16
click at [1153, 130] on span at bounding box center [1316, 139] width 16 height 19
